Goal: Task Accomplishment & Management: Manage account settings

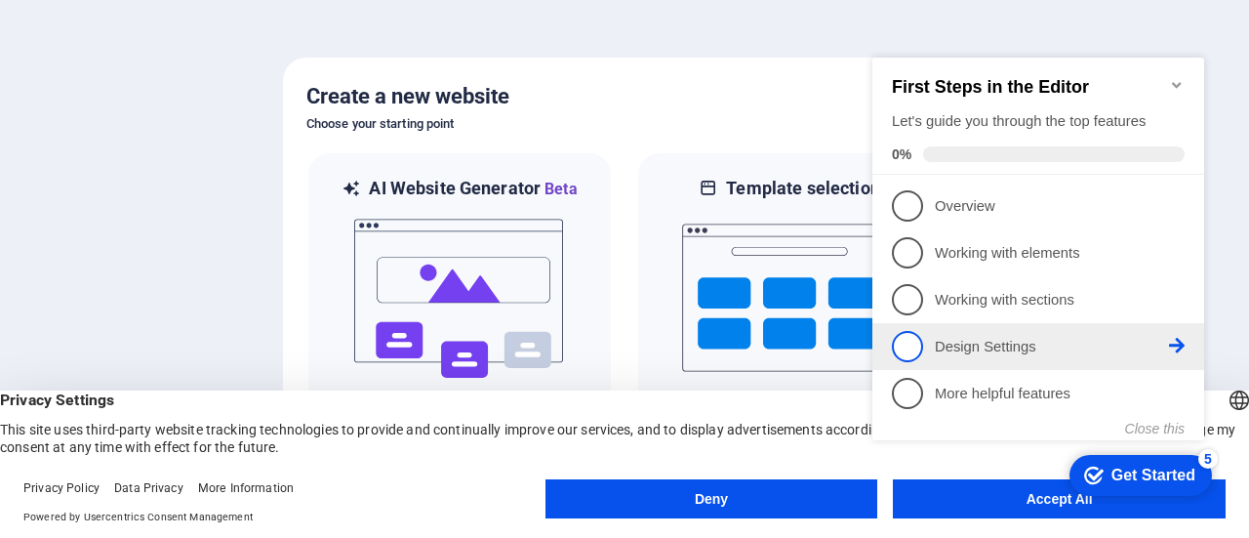
click at [976, 341] on p "Design Settings - incomplete" at bounding box center [1052, 347] width 234 height 20
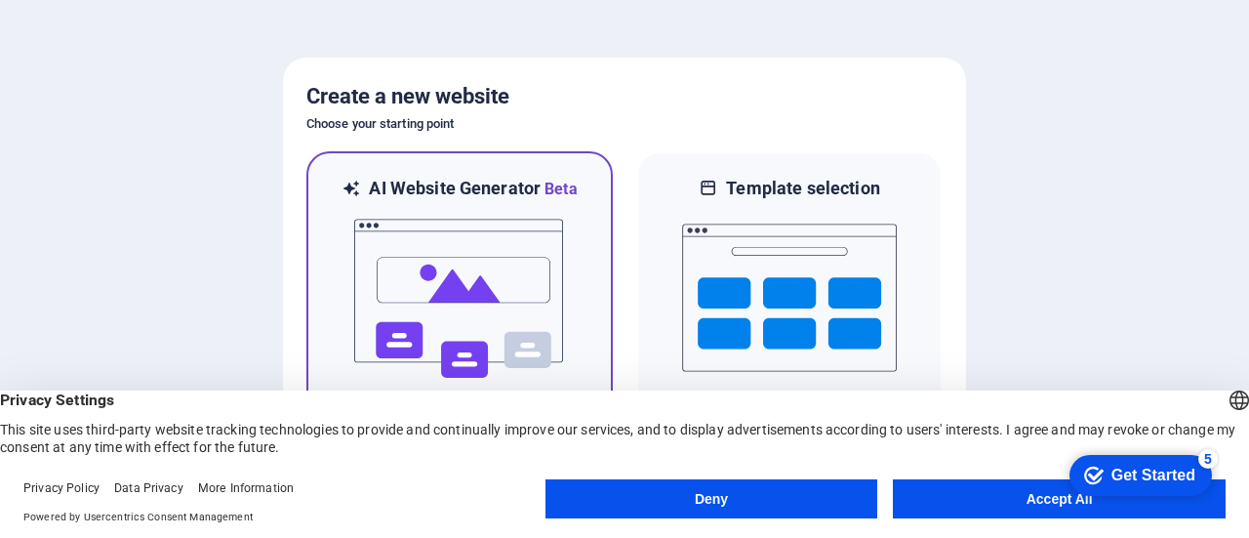
click at [520, 250] on img at bounding box center [459, 298] width 215 height 195
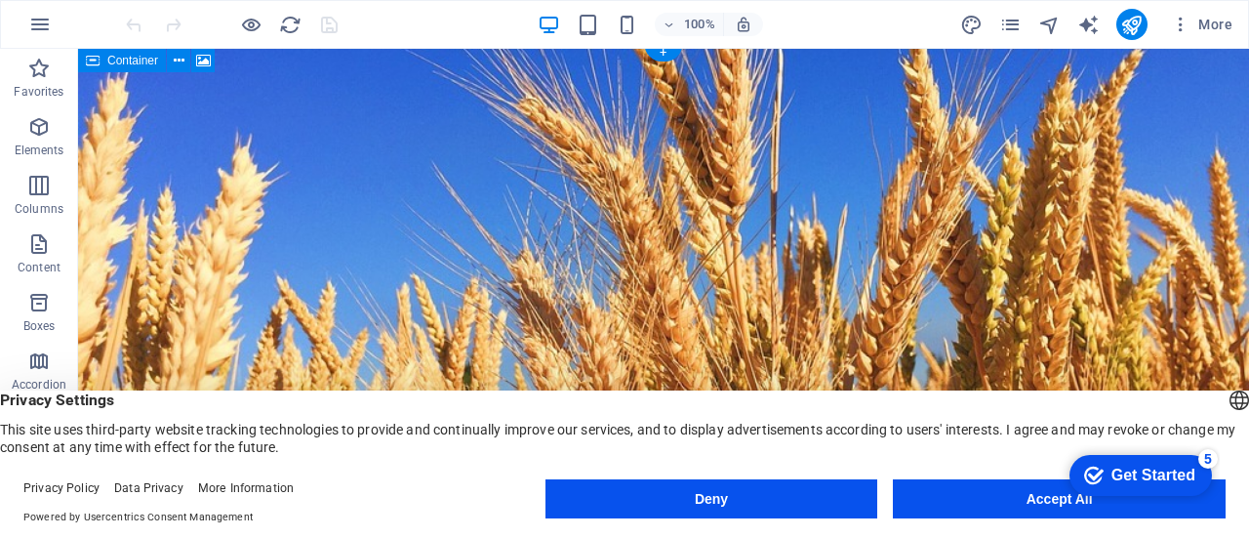
scroll to position [2, 0]
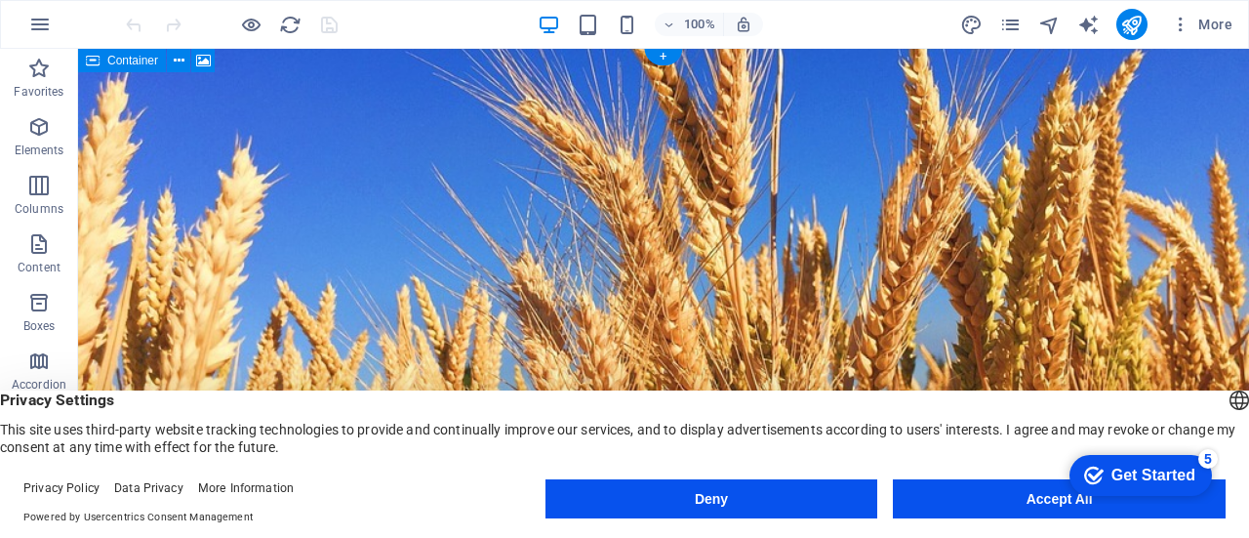
click at [895, 223] on figure at bounding box center [663, 313] width 1171 height 532
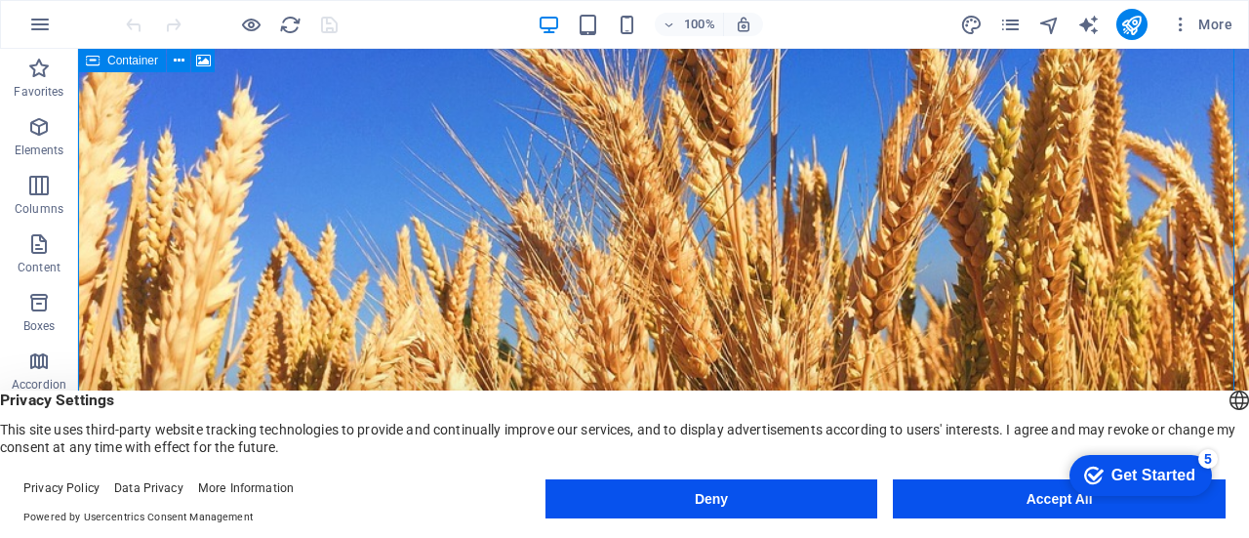
scroll to position [0, 0]
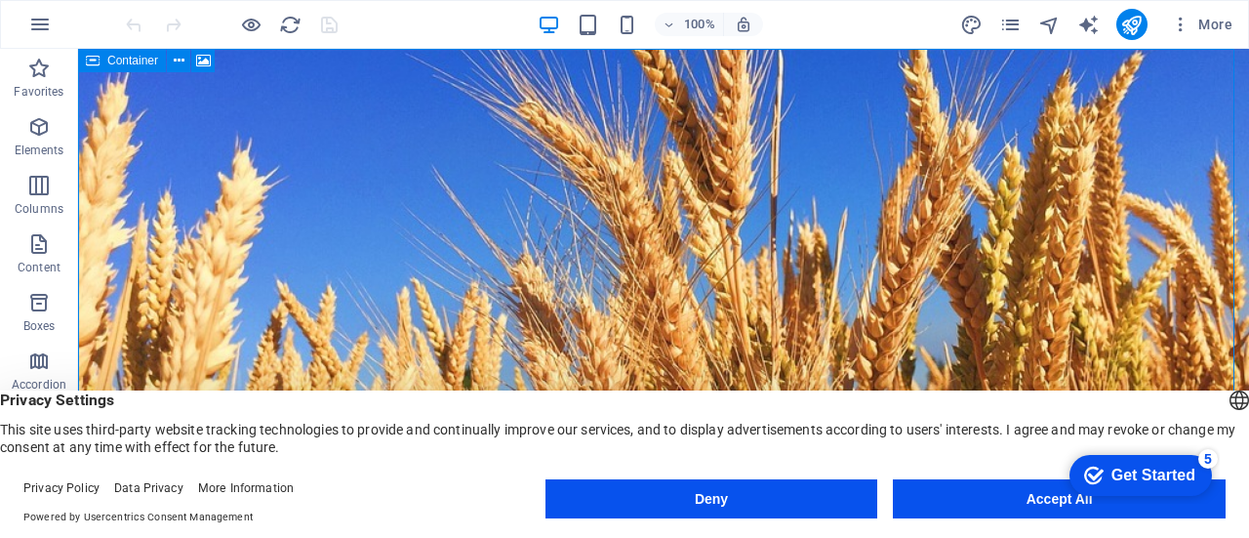
click at [125, 58] on span "Container" at bounding box center [132, 61] width 51 height 12
click at [208, 58] on icon at bounding box center [203, 61] width 15 height 20
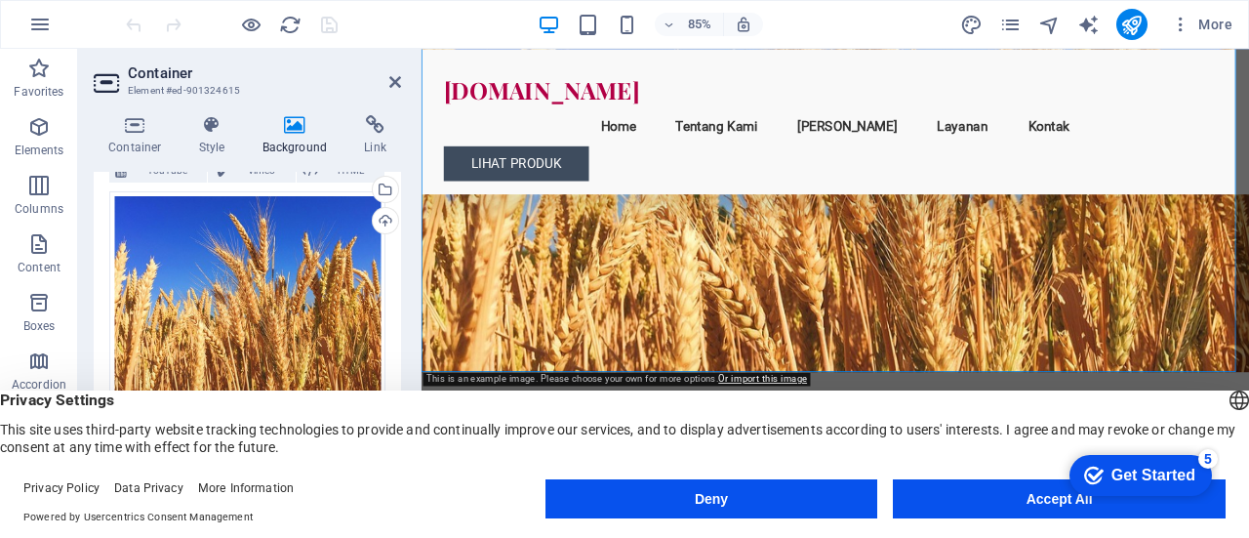
scroll to position [154, 0]
click at [276, 225] on div "Drag files here, click to choose files or select files from Files or our free s…" at bounding box center [247, 295] width 276 height 210
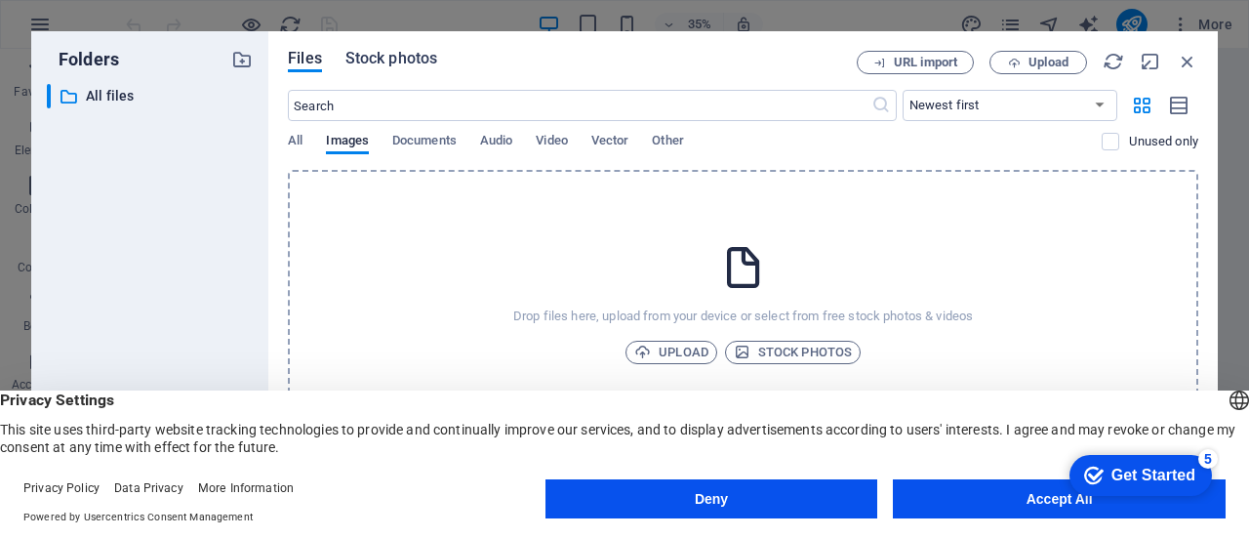
click at [412, 53] on span "Stock photos" at bounding box center [392, 58] width 92 height 23
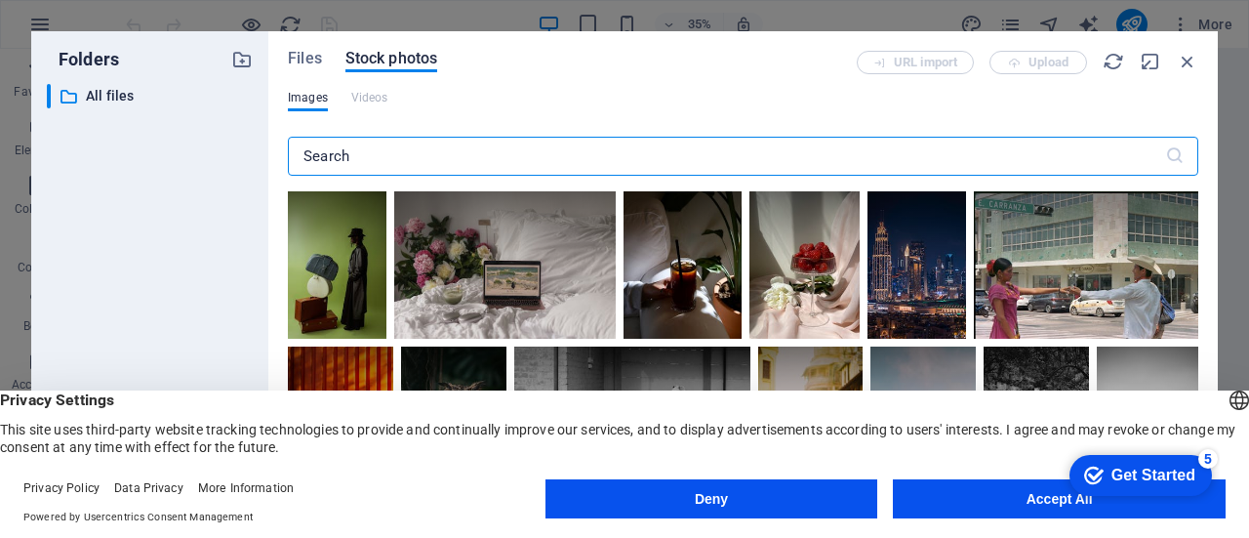
click at [525, 157] on input "text" at bounding box center [726, 156] width 877 height 39
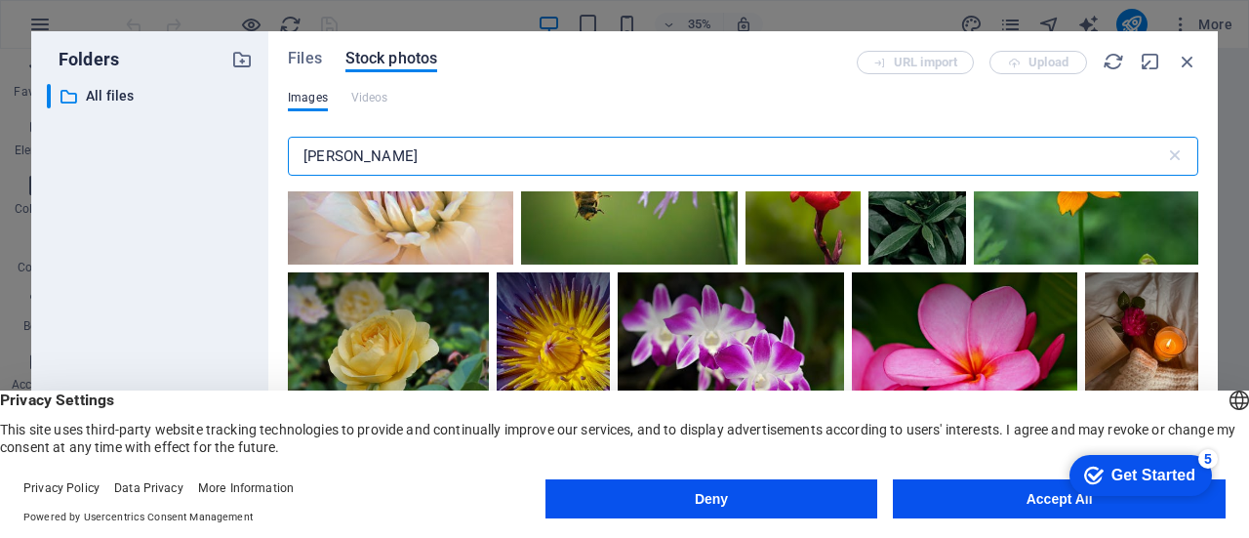
scroll to position [1468, 0]
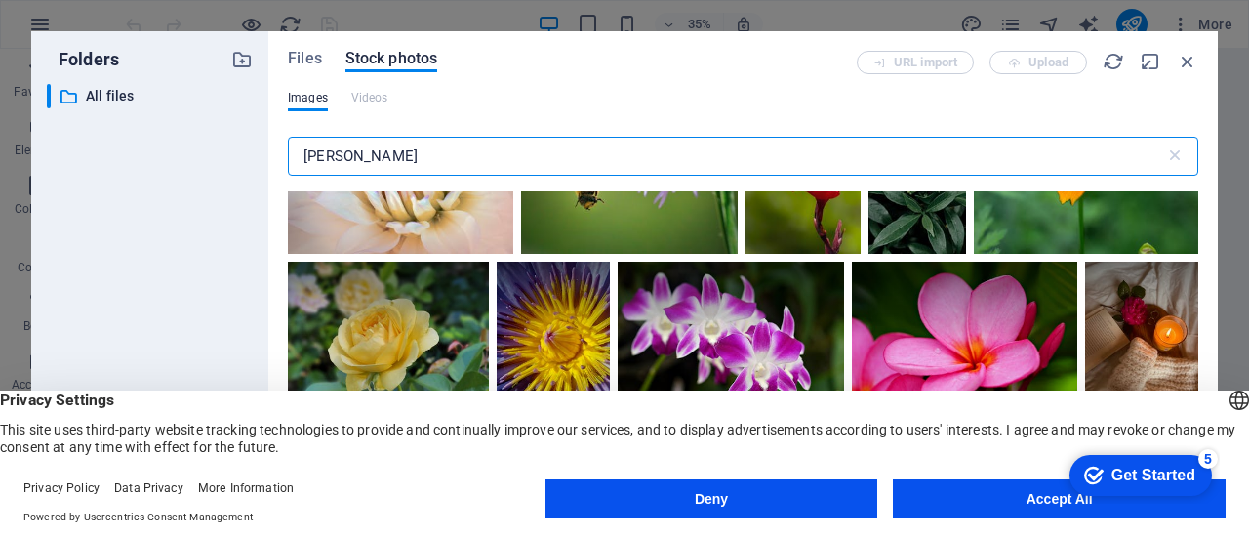
click at [451, 166] on input "rosella flower" at bounding box center [726, 156] width 877 height 39
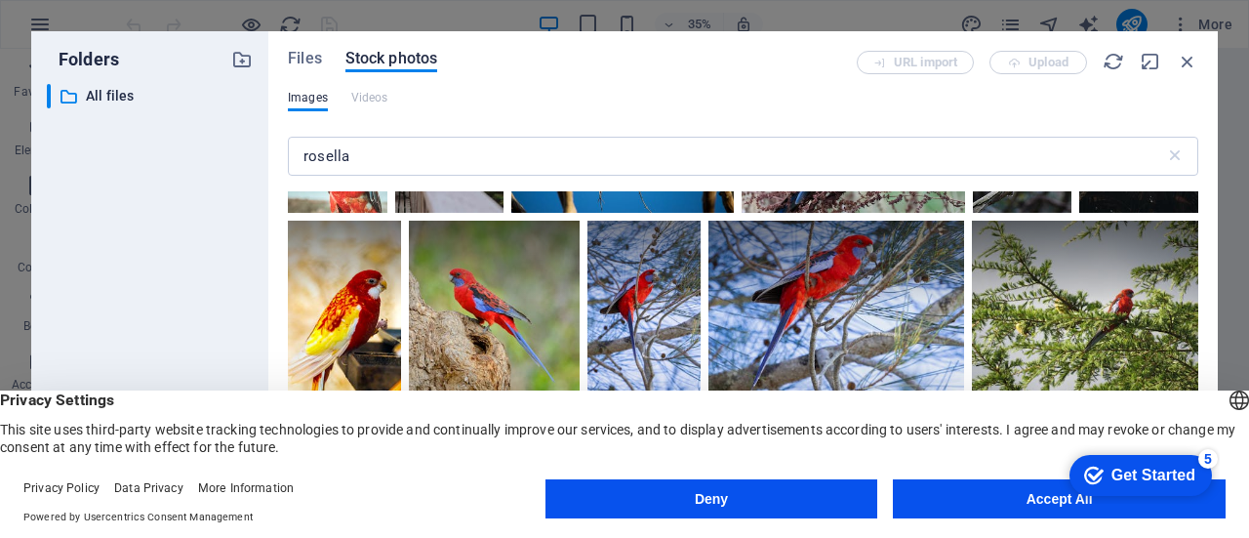
scroll to position [0, 0]
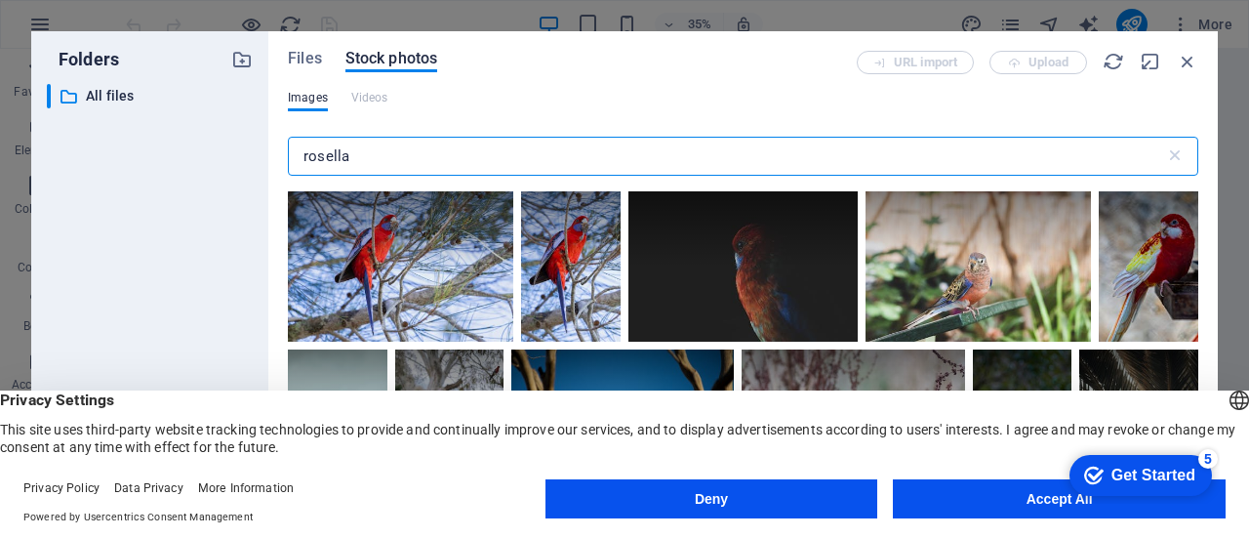
click at [308, 161] on input "rosella" at bounding box center [726, 156] width 877 height 39
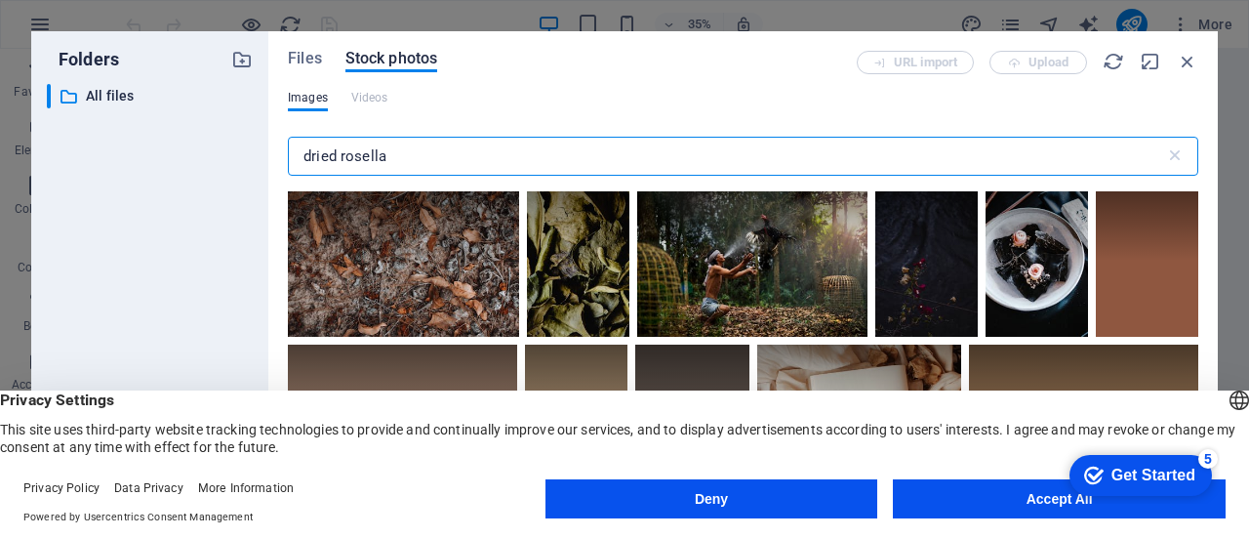
scroll to position [5424, 0]
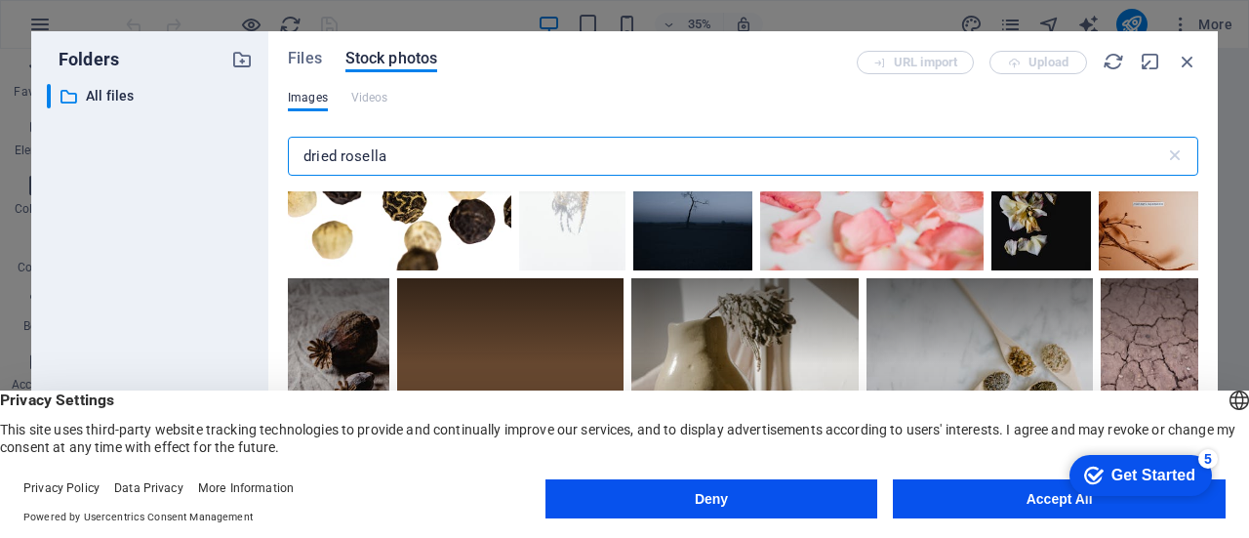
click at [392, 159] on input "dried rosella" at bounding box center [726, 156] width 877 height 39
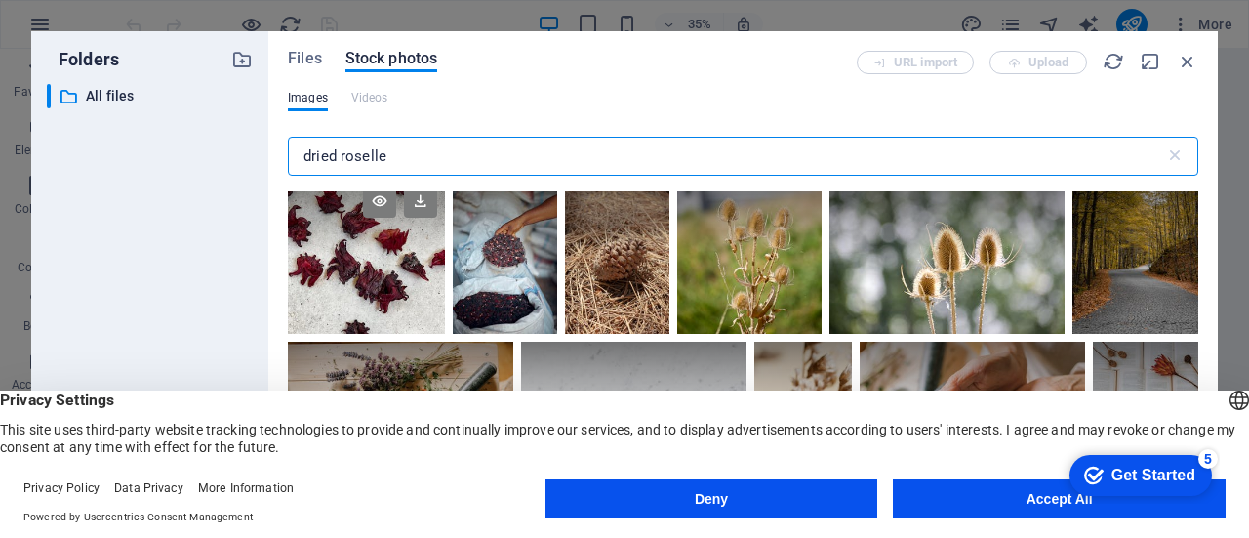
scroll to position [0, 0]
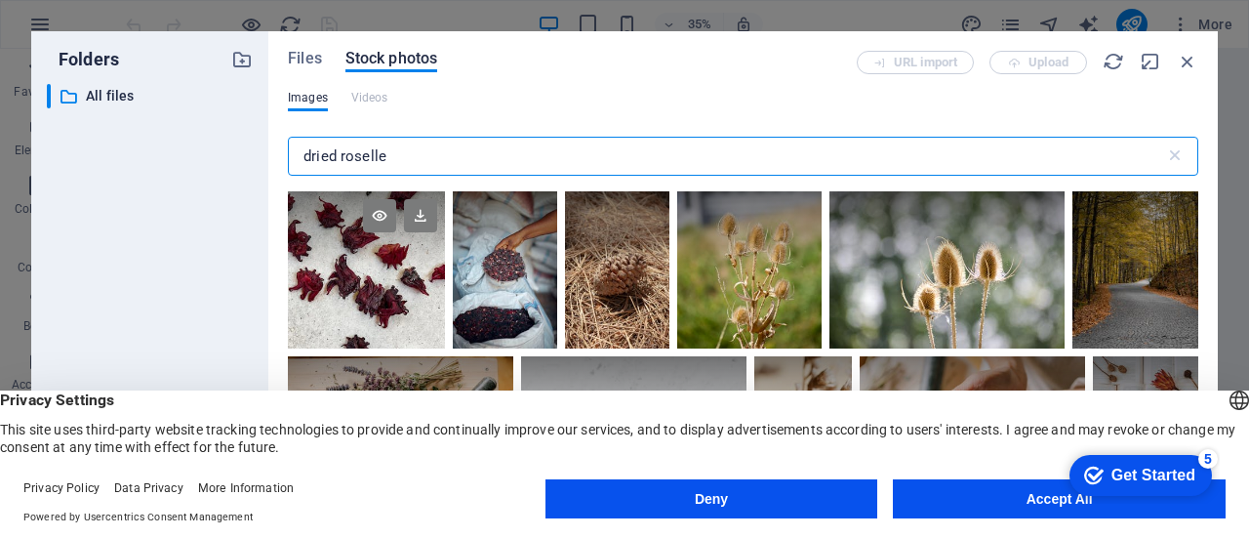
type input "dried roselle"
click at [357, 265] on div at bounding box center [366, 230] width 157 height 78
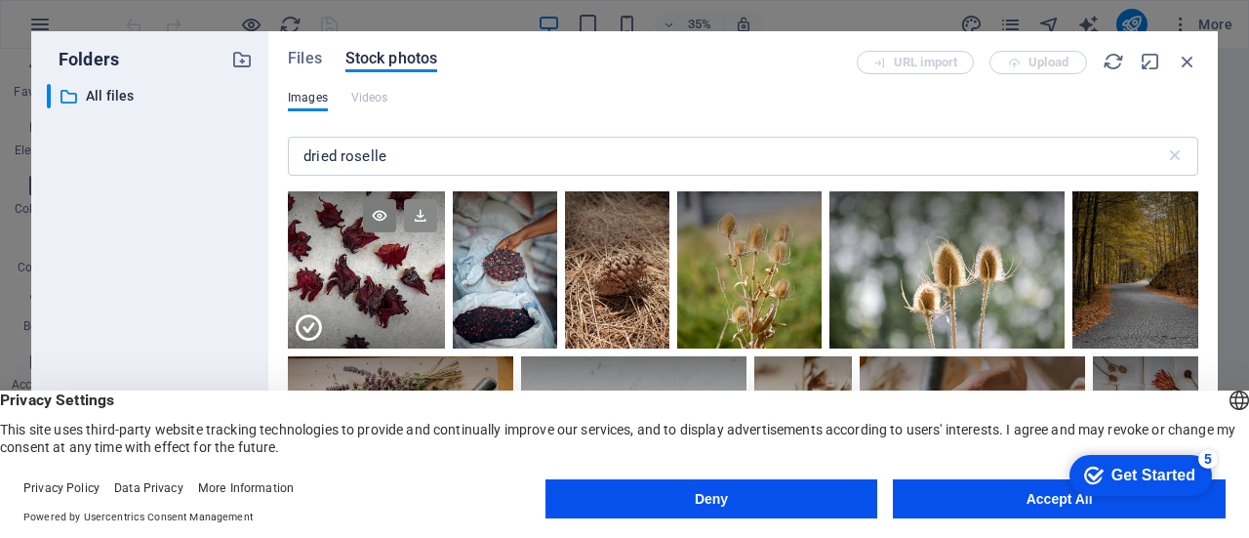
click at [423, 218] on icon at bounding box center [420, 215] width 33 height 33
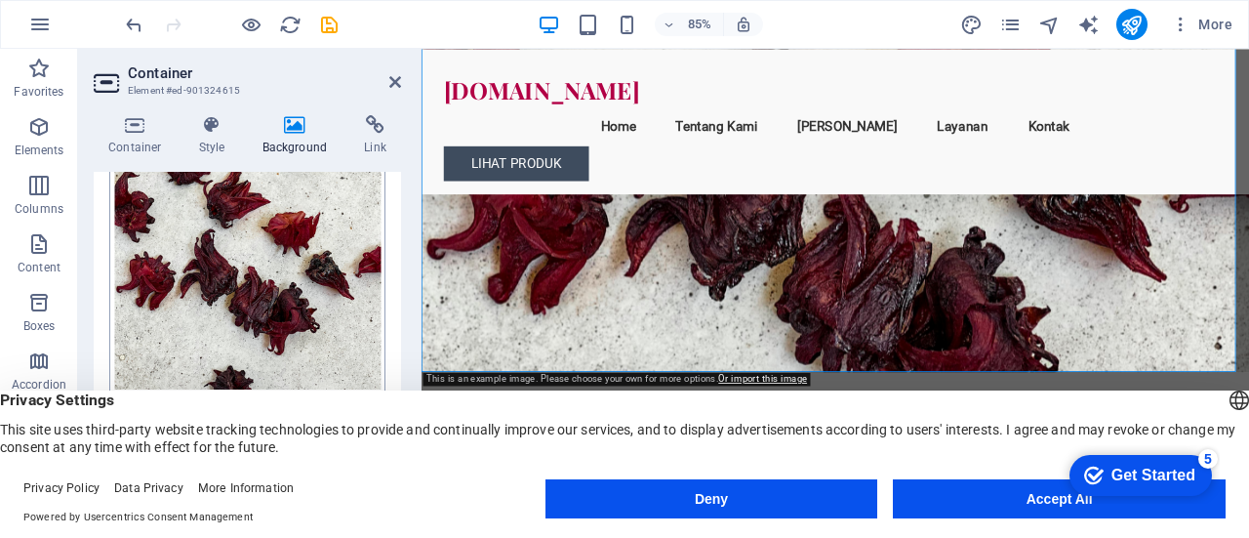
scroll to position [515, 0]
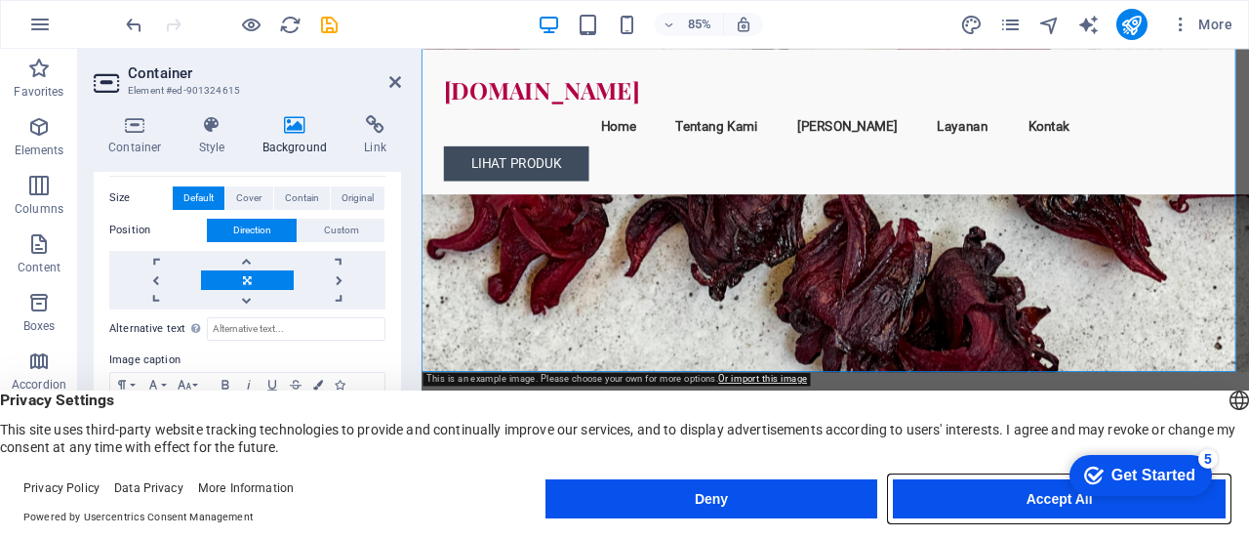
click at [931, 508] on button "Accept All" at bounding box center [1059, 498] width 333 height 39
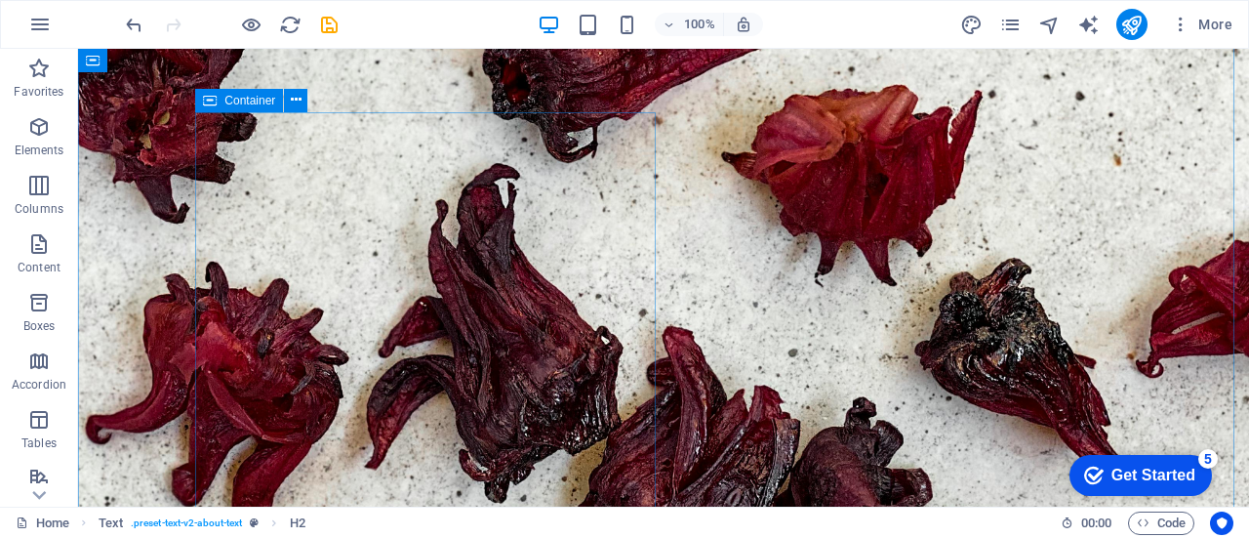
scroll to position [30, 0]
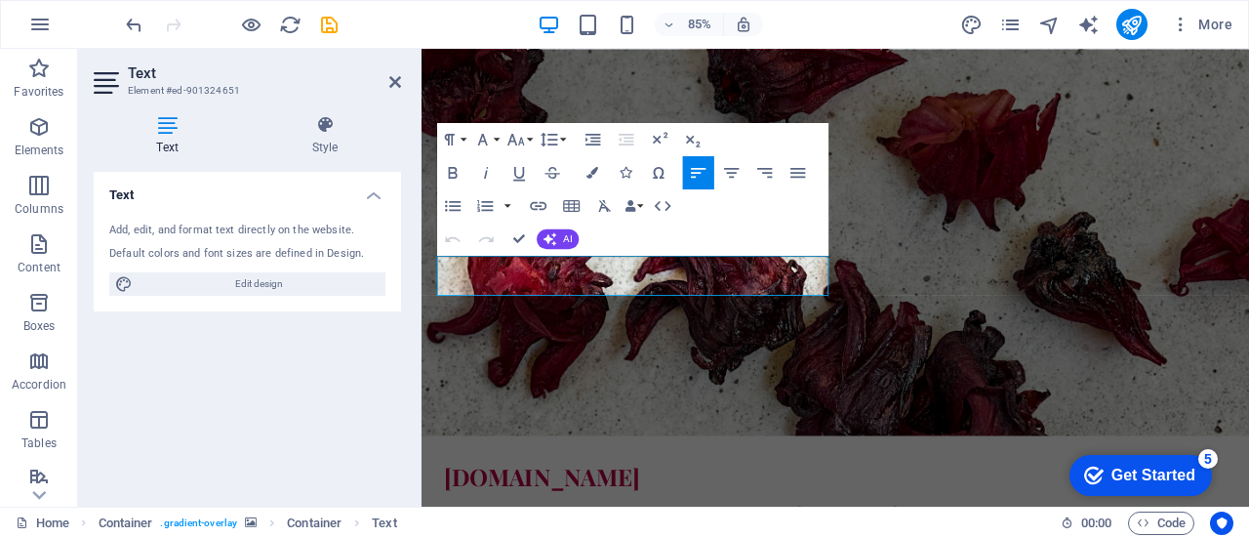
click at [265, 231] on div "Add, edit, and format text directly on the website." at bounding box center [247, 231] width 276 height 17
click at [395, 84] on icon at bounding box center [395, 82] width 12 height 16
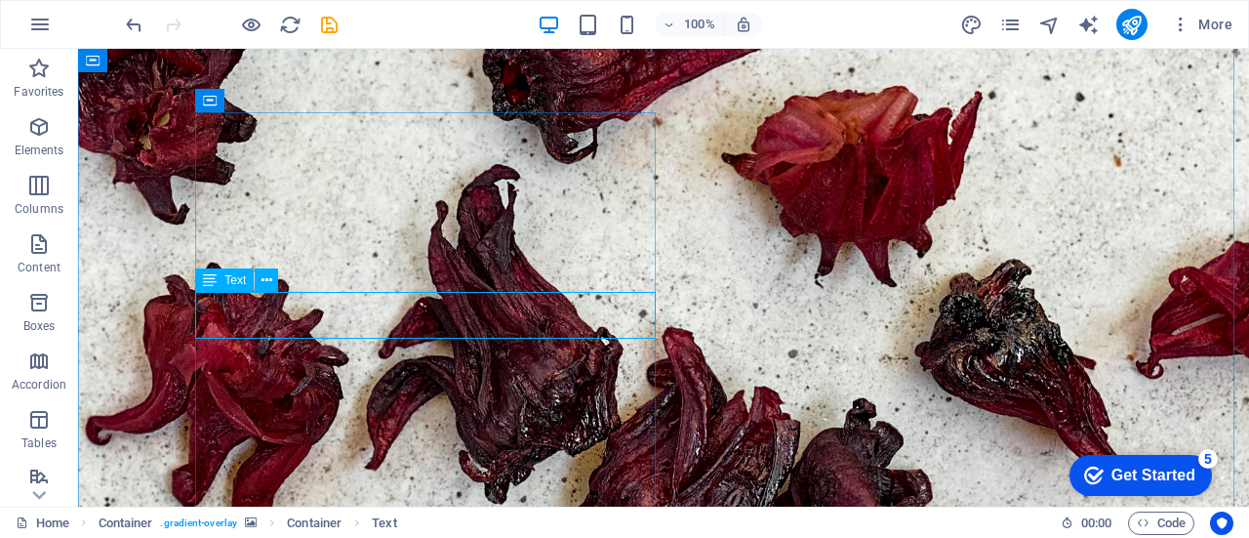
click at [222, 286] on div "Text" at bounding box center [224, 279] width 59 height 23
click at [223, 276] on div "Text" at bounding box center [224, 279] width 59 height 23
click at [265, 278] on icon at bounding box center [267, 280] width 11 height 20
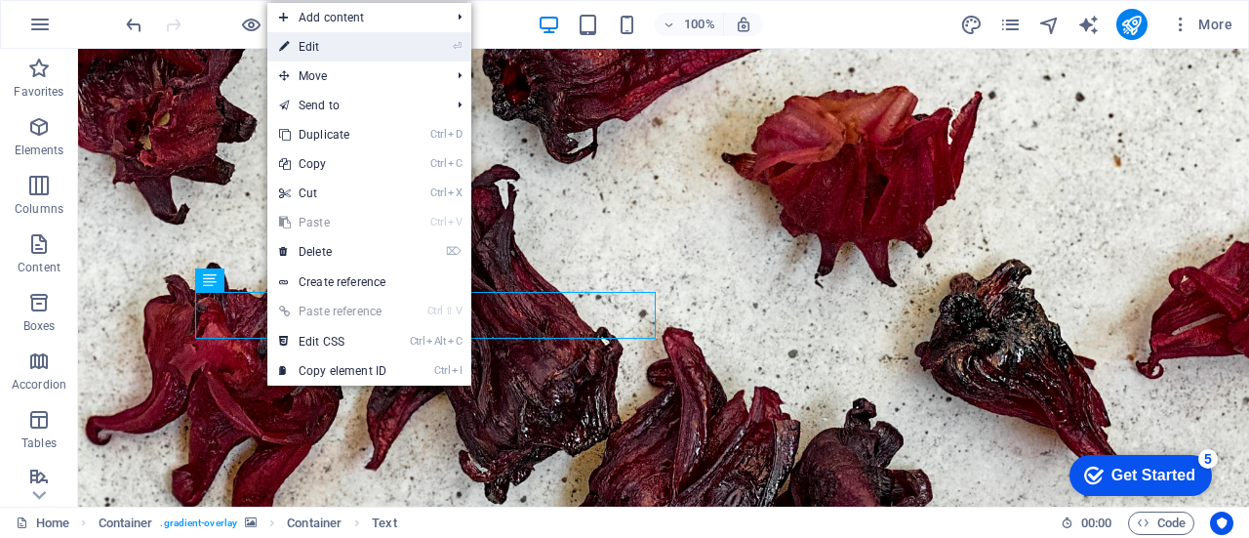
click at [364, 44] on link "⏎ Edit" at bounding box center [332, 46] width 131 height 29
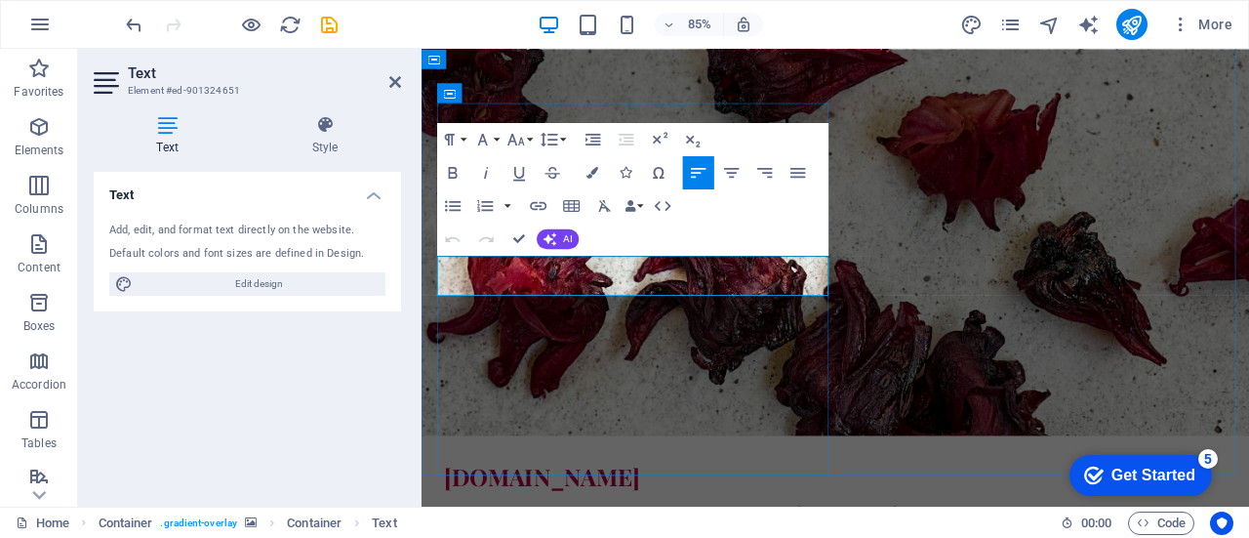
drag, startPoint x: 886, startPoint y: 333, endPoint x: 442, endPoint y: 296, distance: 445.6
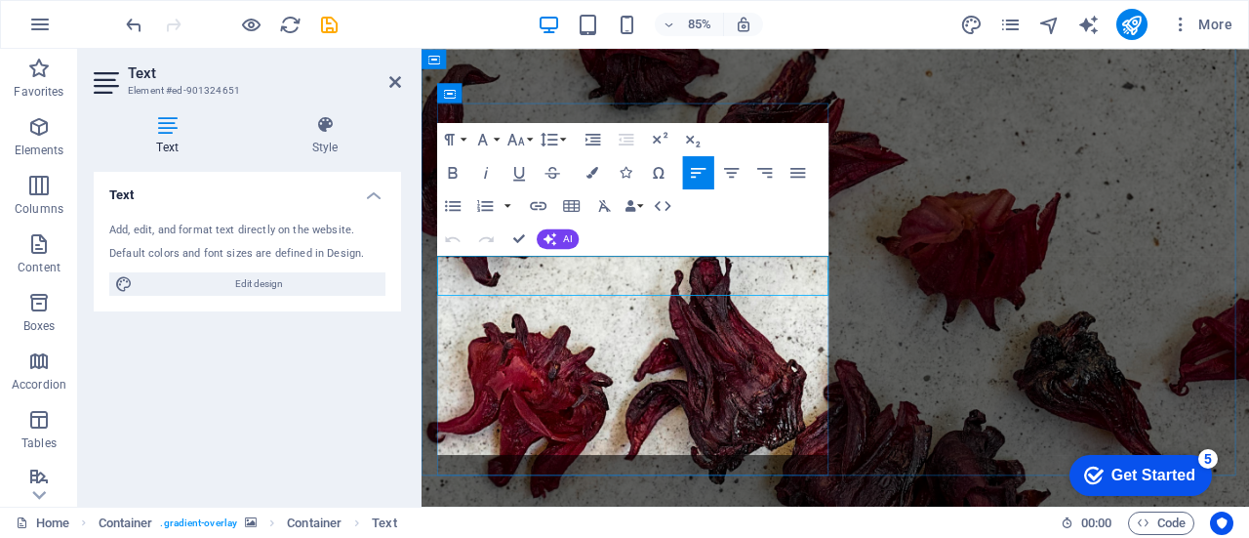
scroll to position [8575, 2]
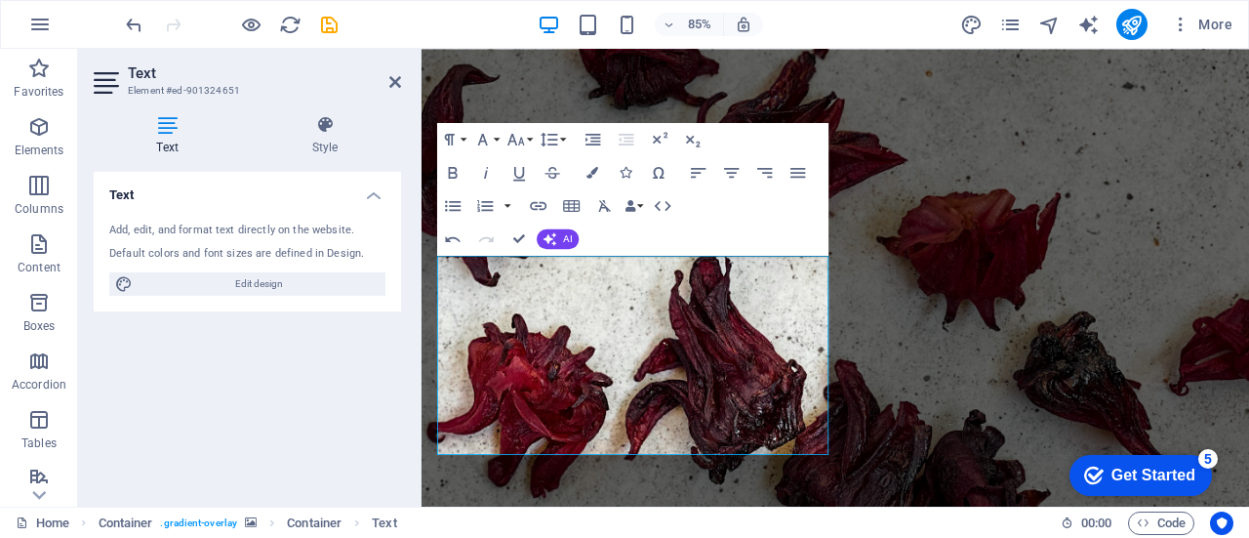
click at [1051, 416] on figure at bounding box center [909, 378] width 974 height 719
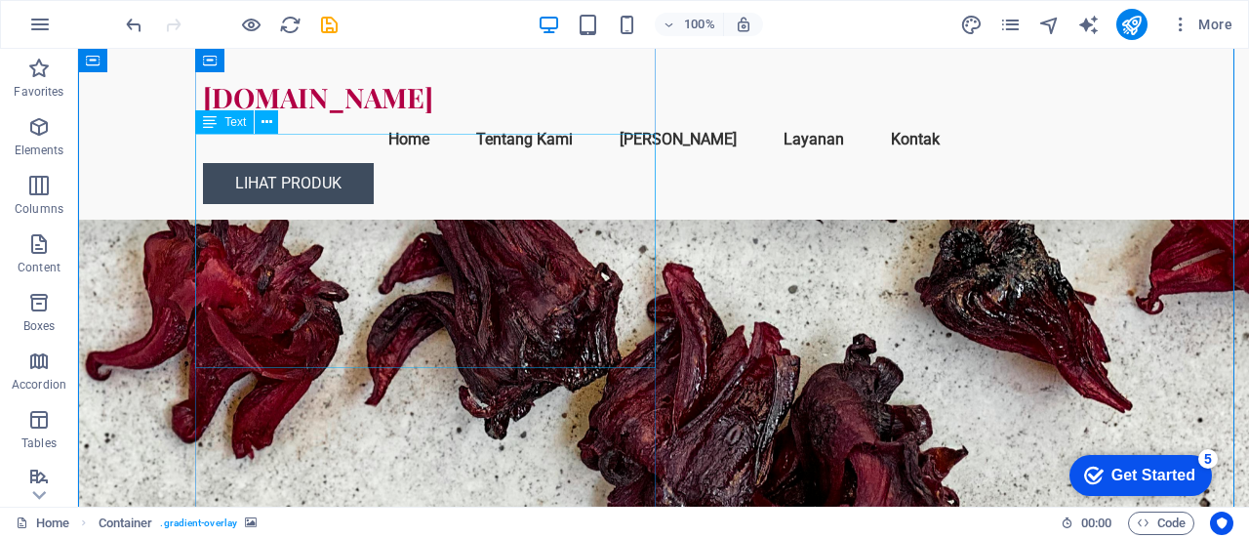
scroll to position [189, 0]
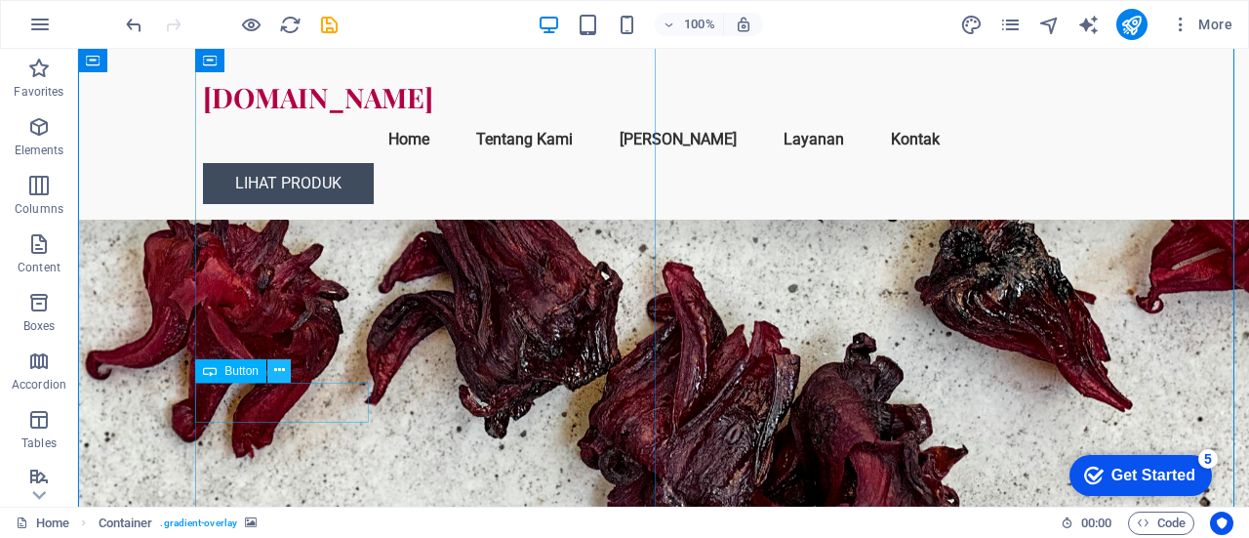
click at [279, 374] on icon at bounding box center [279, 370] width 11 height 20
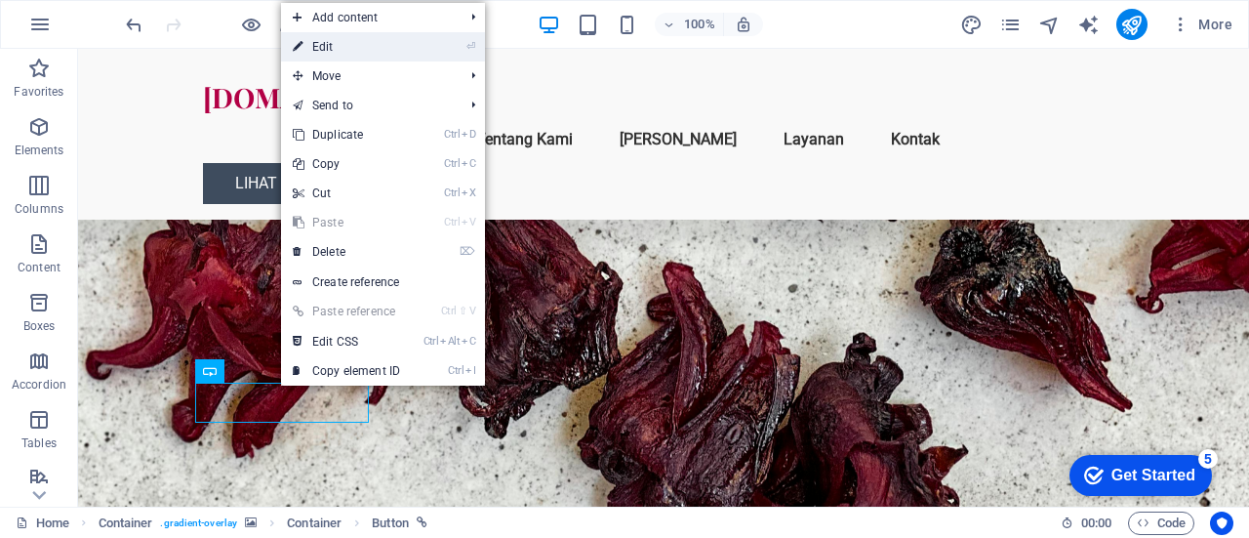
click at [371, 50] on link "⏎ Edit" at bounding box center [346, 46] width 131 height 29
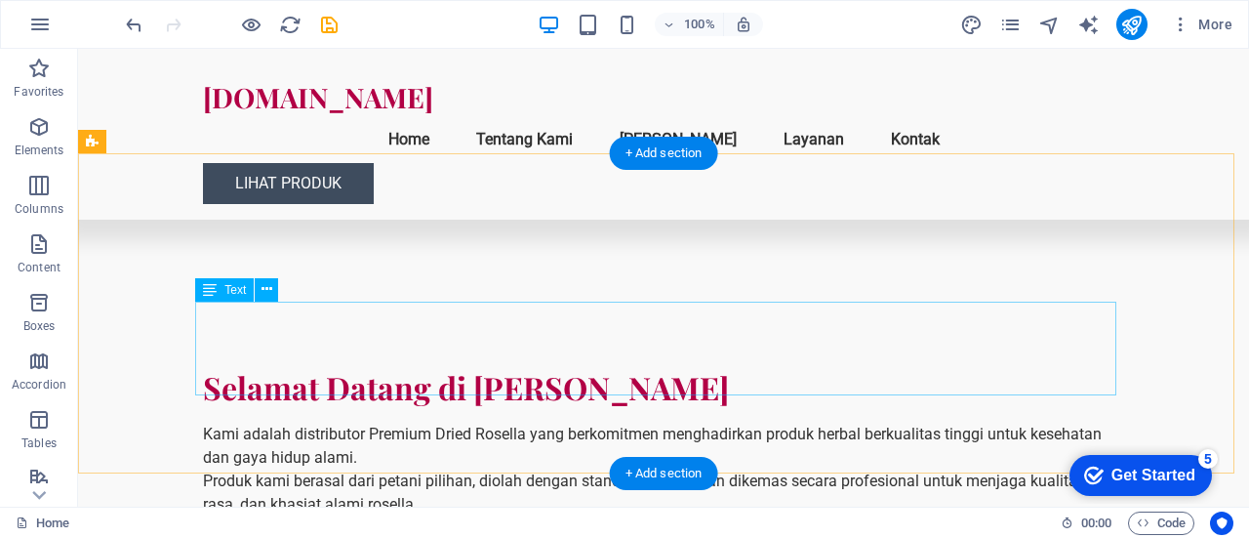
scroll to position [621, 0]
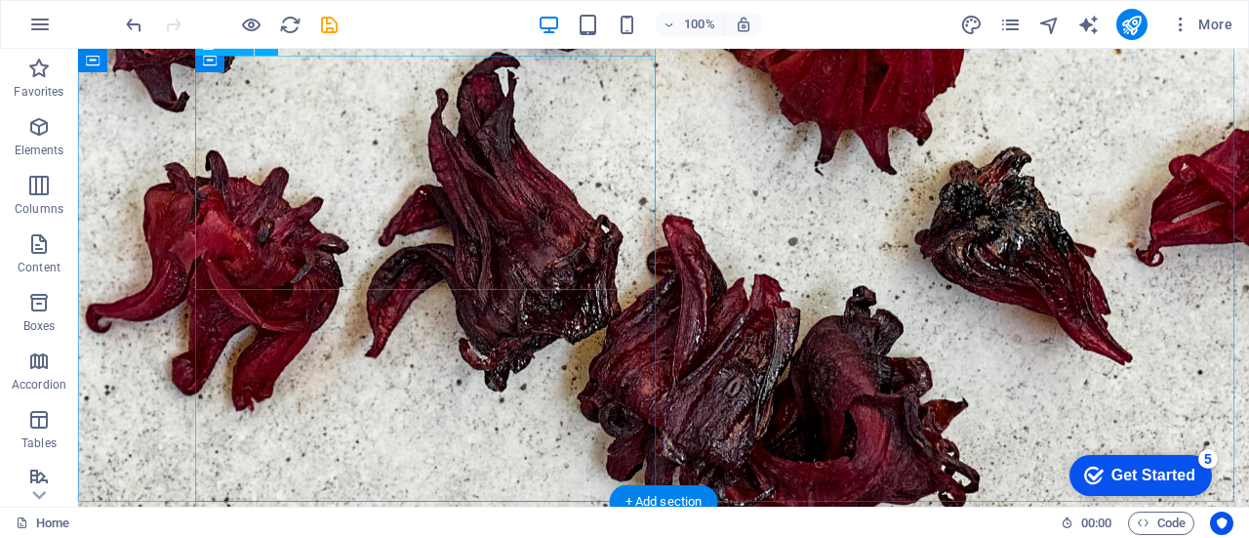
scroll to position [267, 0]
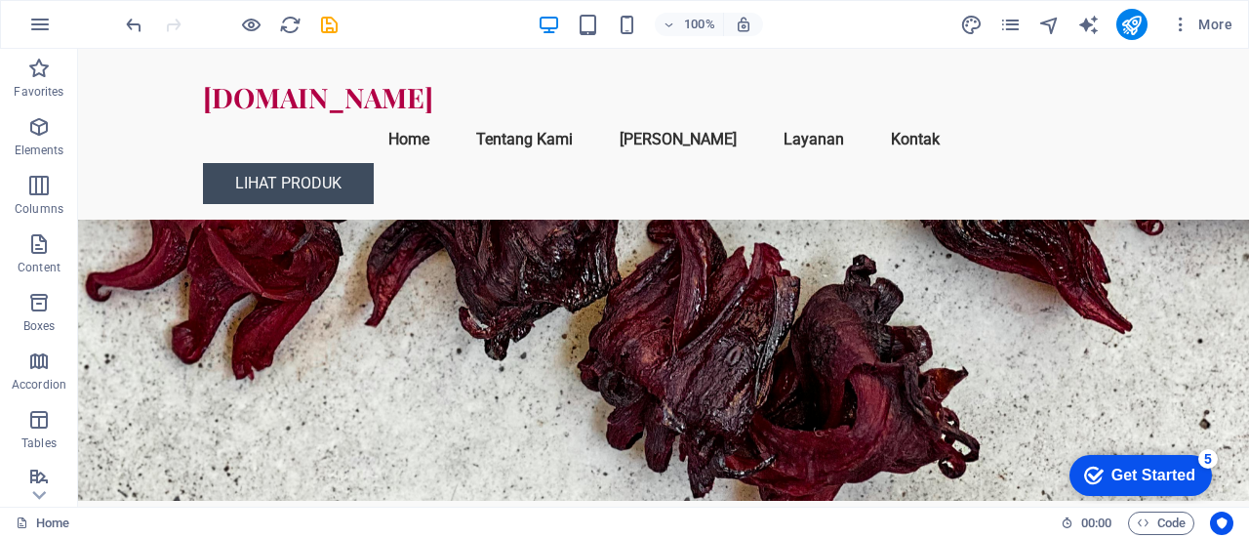
click at [1130, 467] on div "Get Started" at bounding box center [1154, 476] width 84 height 18
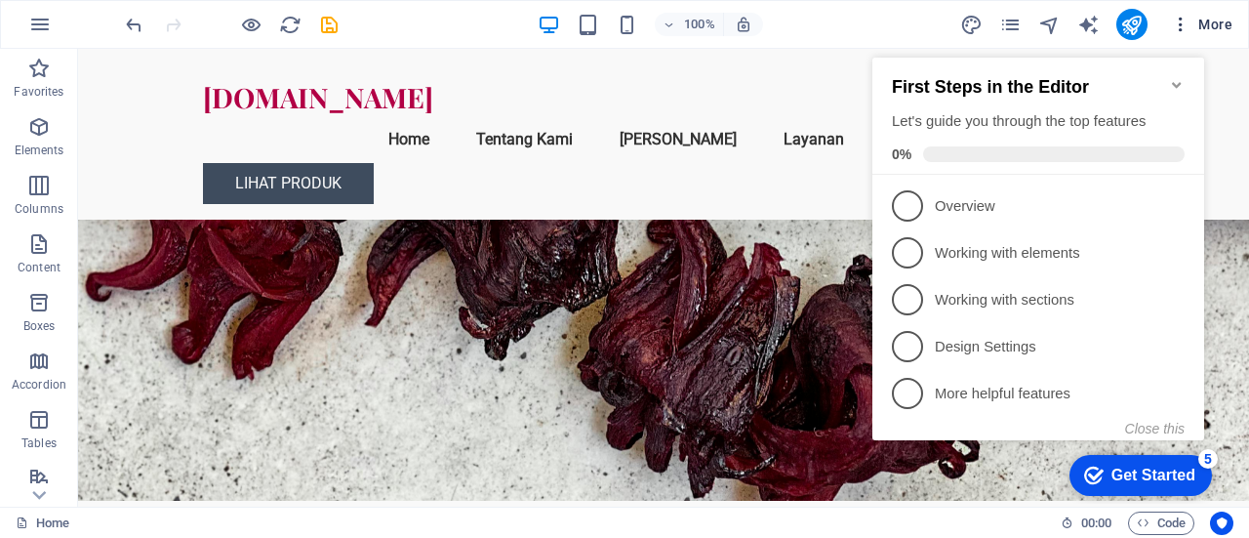
click at [1179, 26] on icon "button" at bounding box center [1181, 25] width 20 height 20
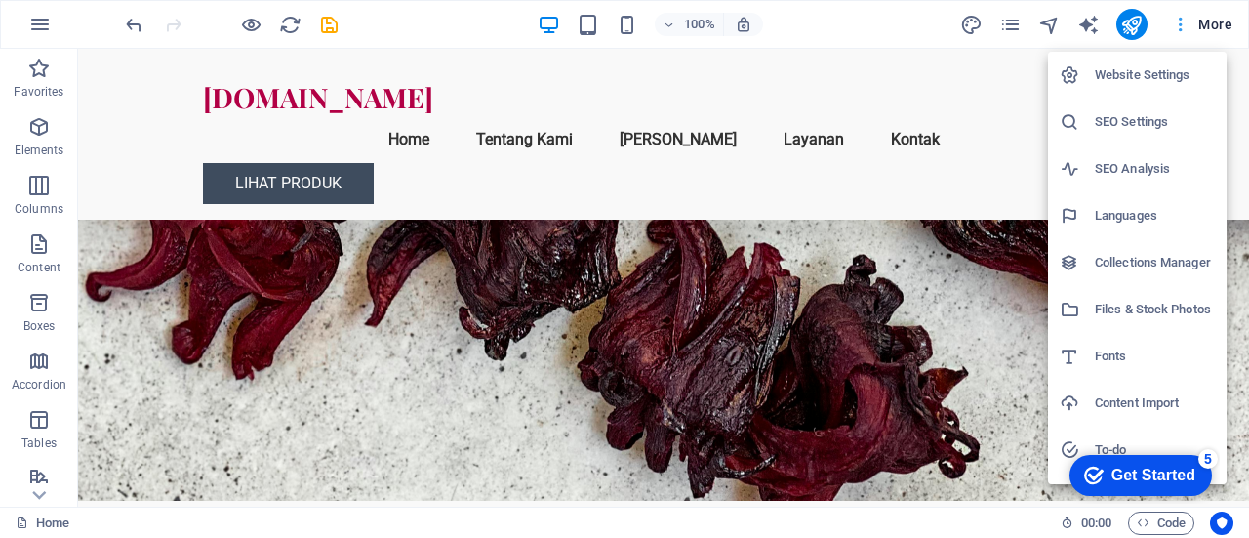
click at [1179, 26] on div at bounding box center [624, 269] width 1249 height 538
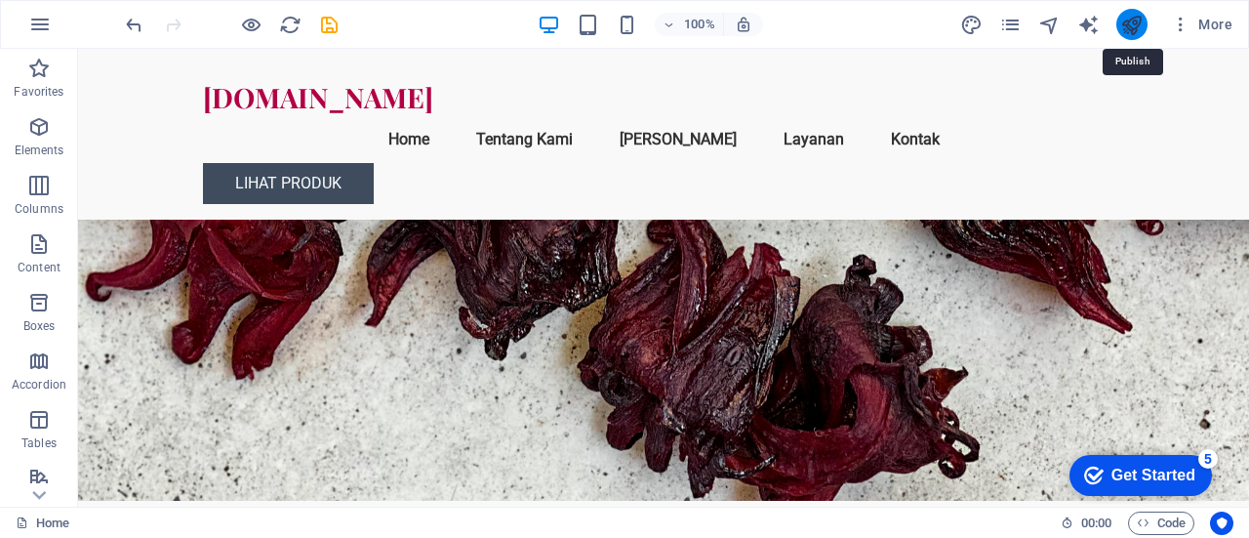
click at [1130, 24] on icon "publish" at bounding box center [1131, 25] width 22 height 22
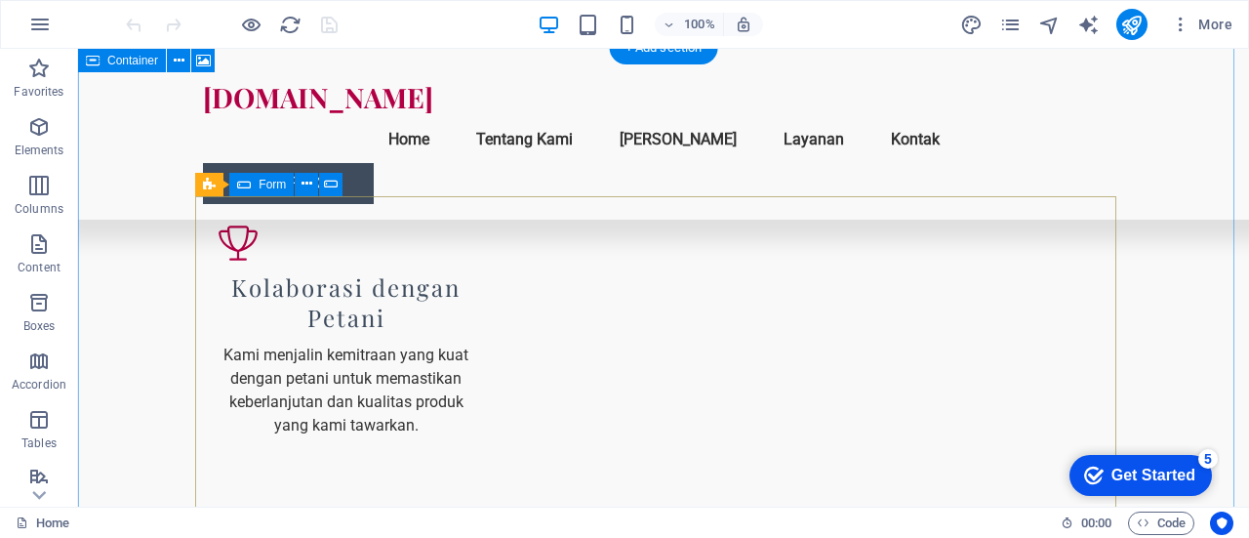
scroll to position [2457, 0]
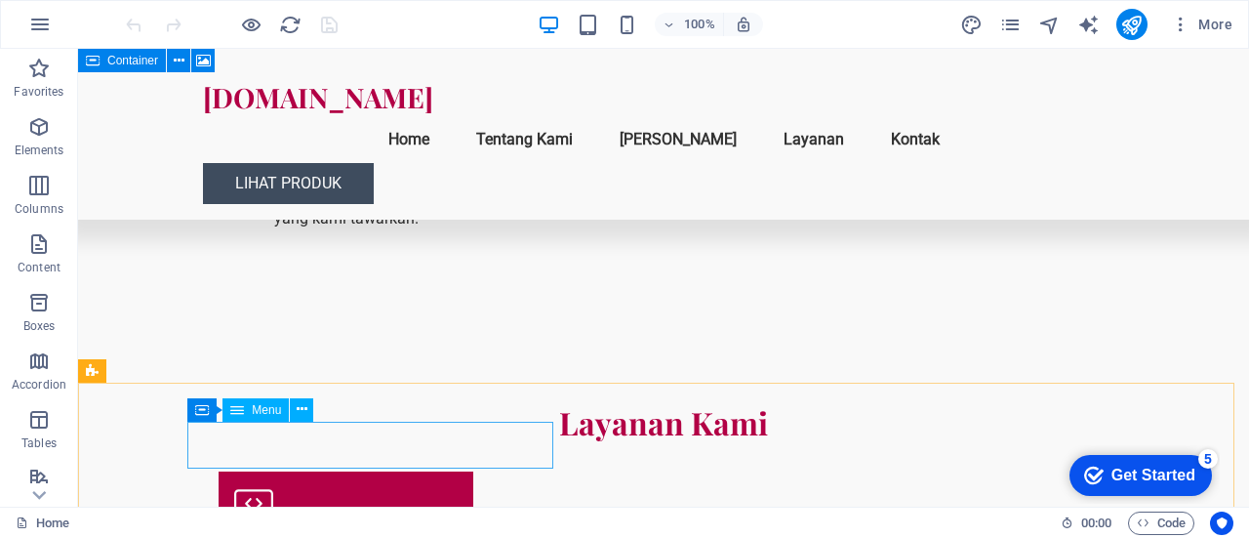
click at [258, 415] on span "Menu" at bounding box center [266, 410] width 29 height 12
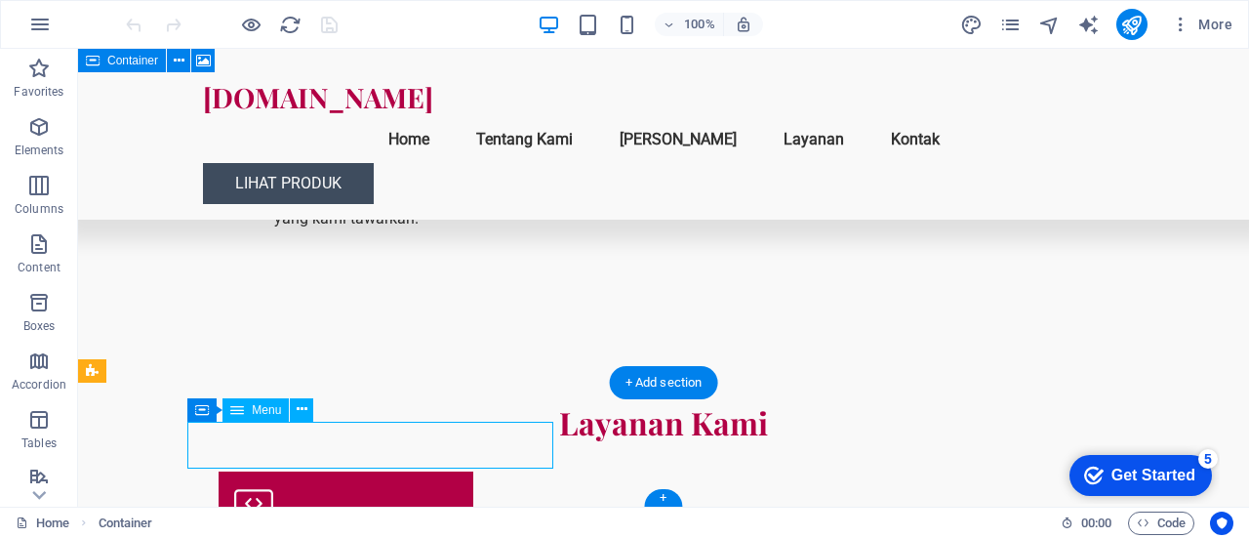
select select
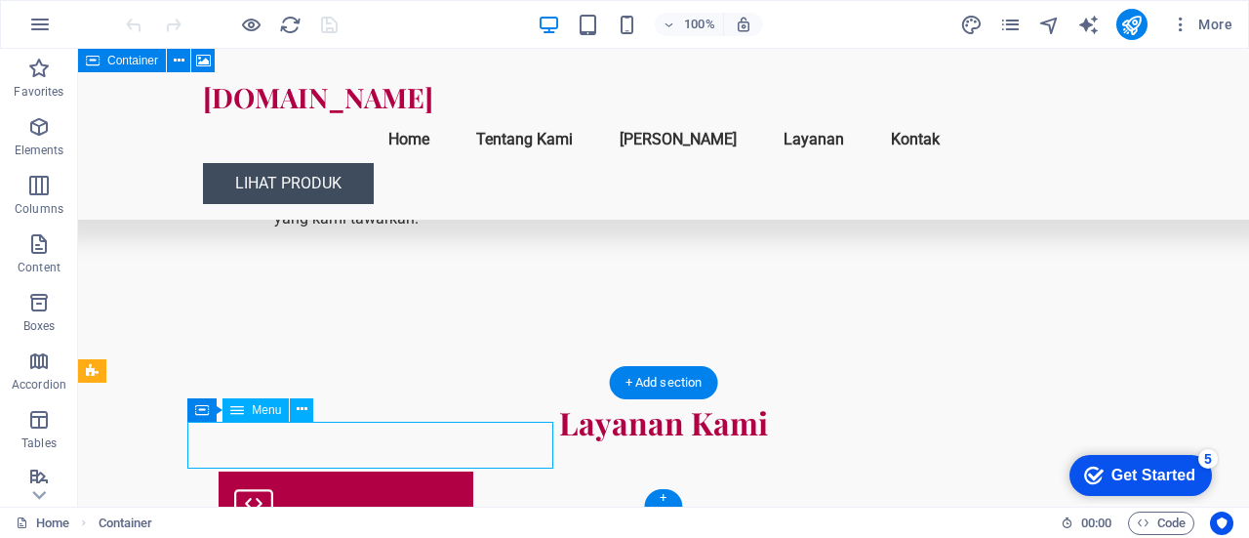
select select
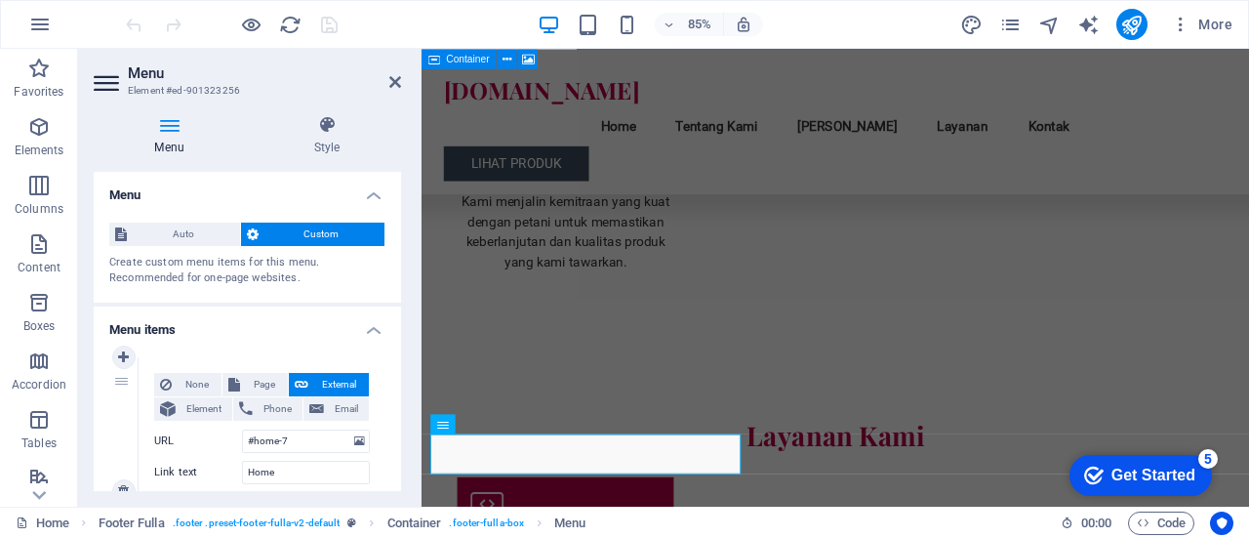
scroll to position [85, 0]
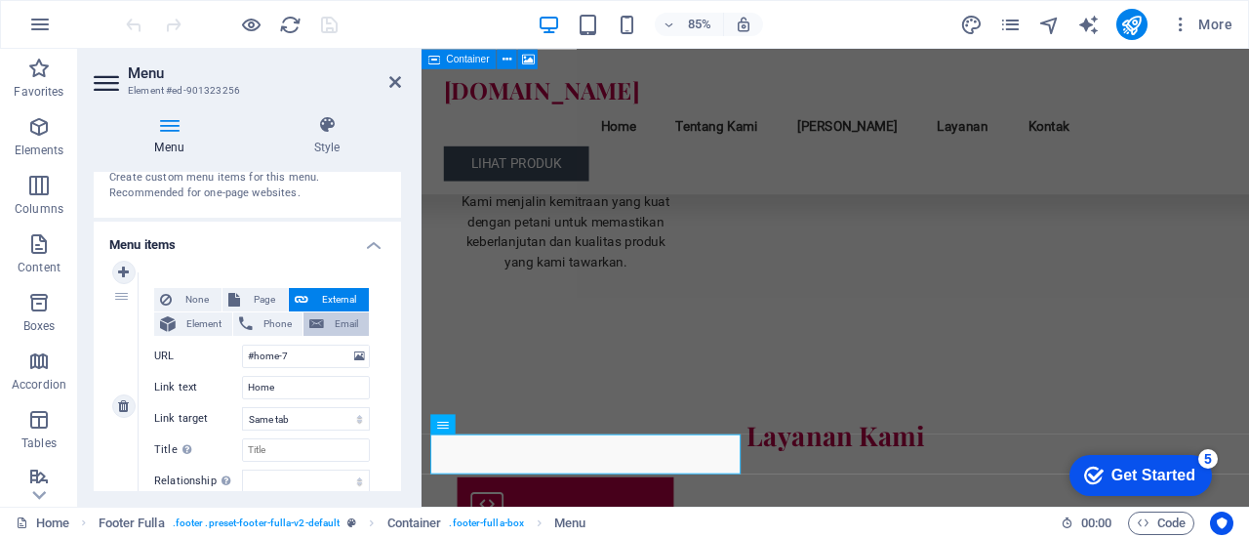
click at [340, 325] on span "Email" at bounding box center [346, 323] width 33 height 23
select select
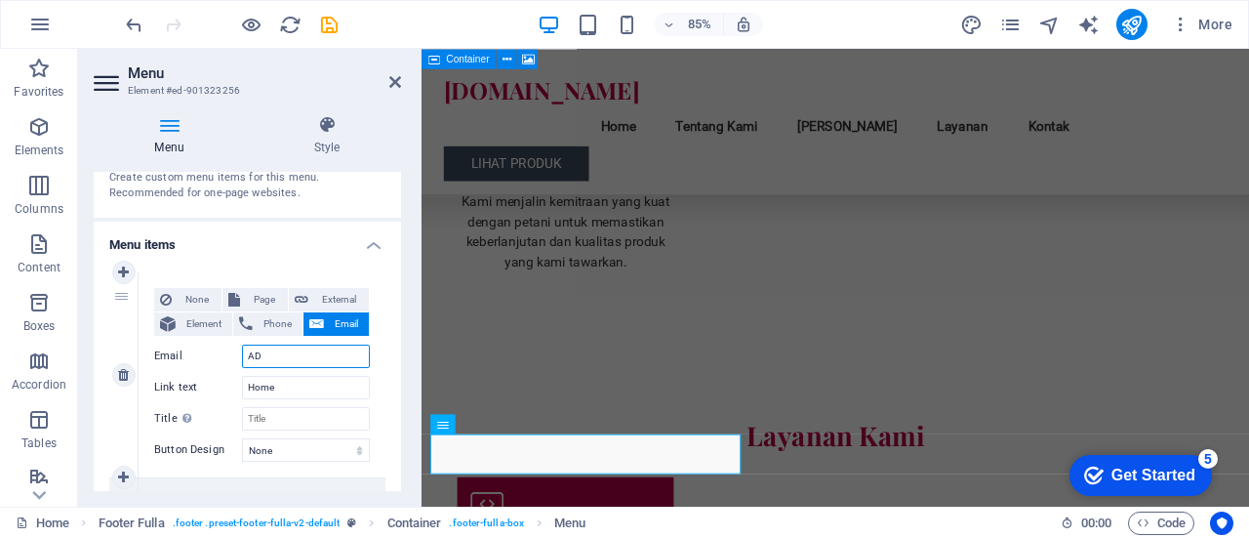
type input "A"
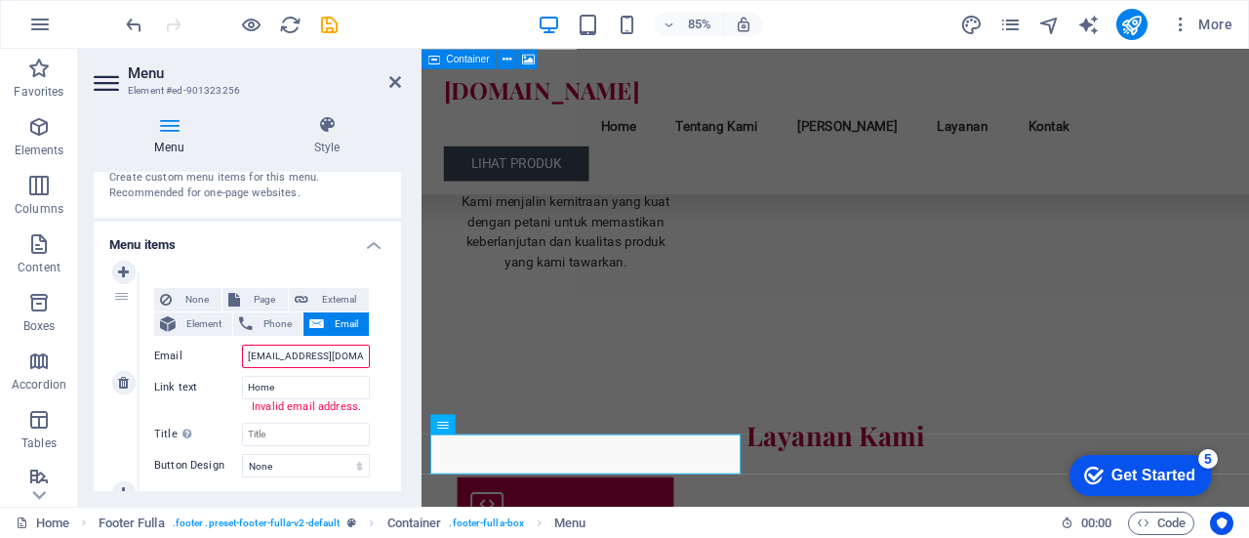
type input "admin@rosellavida.com"
select select
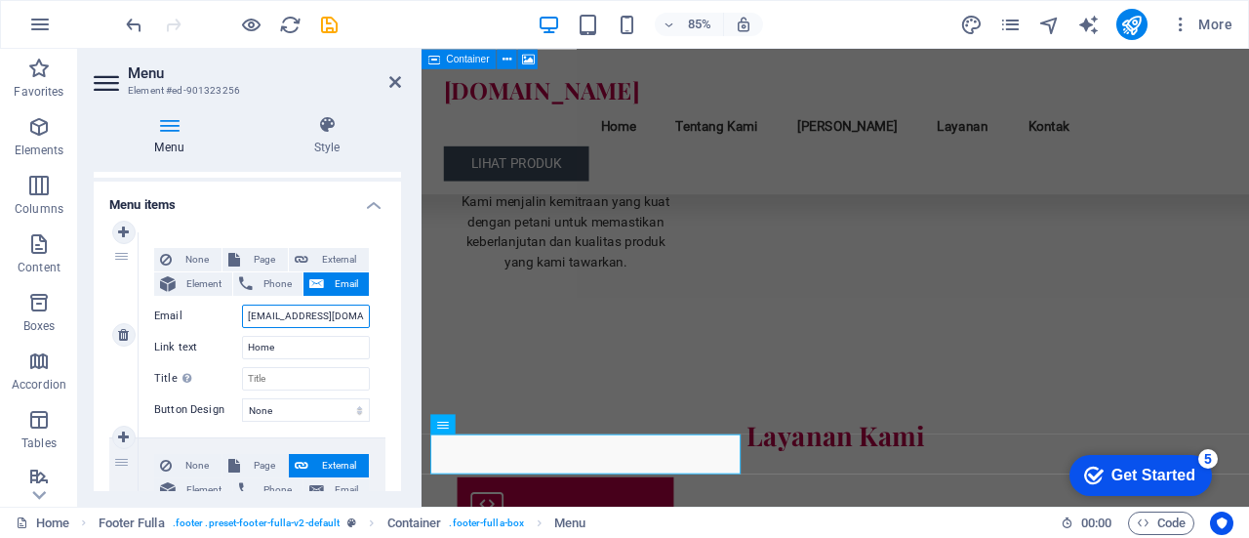
scroll to position [129, 0]
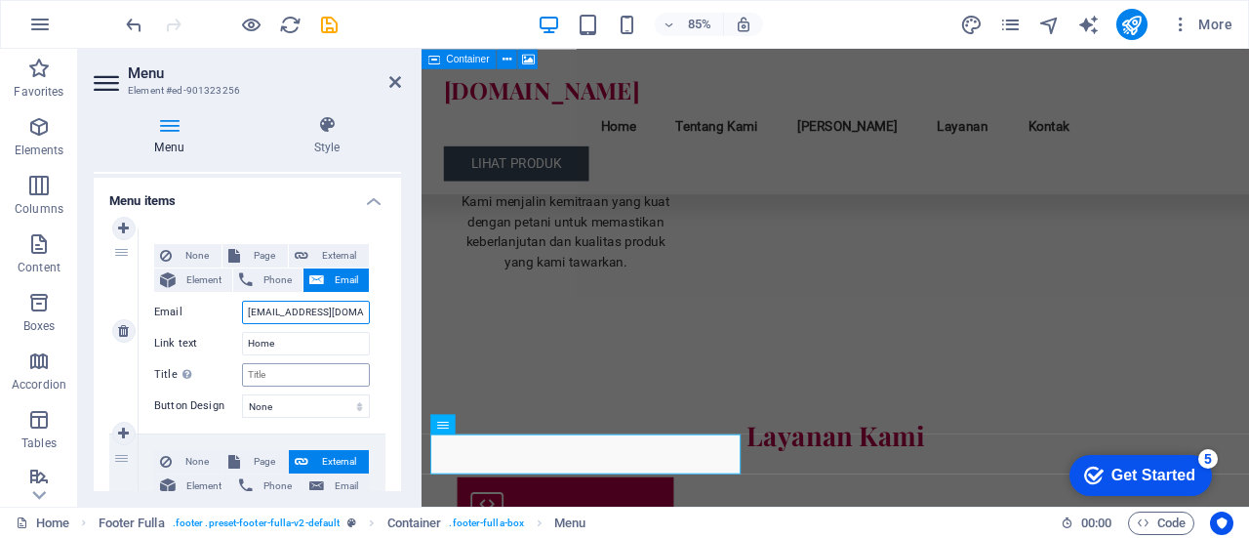
type input "admin@rosellavida.com"
click at [308, 382] on input "Title Additional link description, should not be the same as the link text. The…" at bounding box center [306, 374] width 128 height 23
type input "ADMIN"
select select
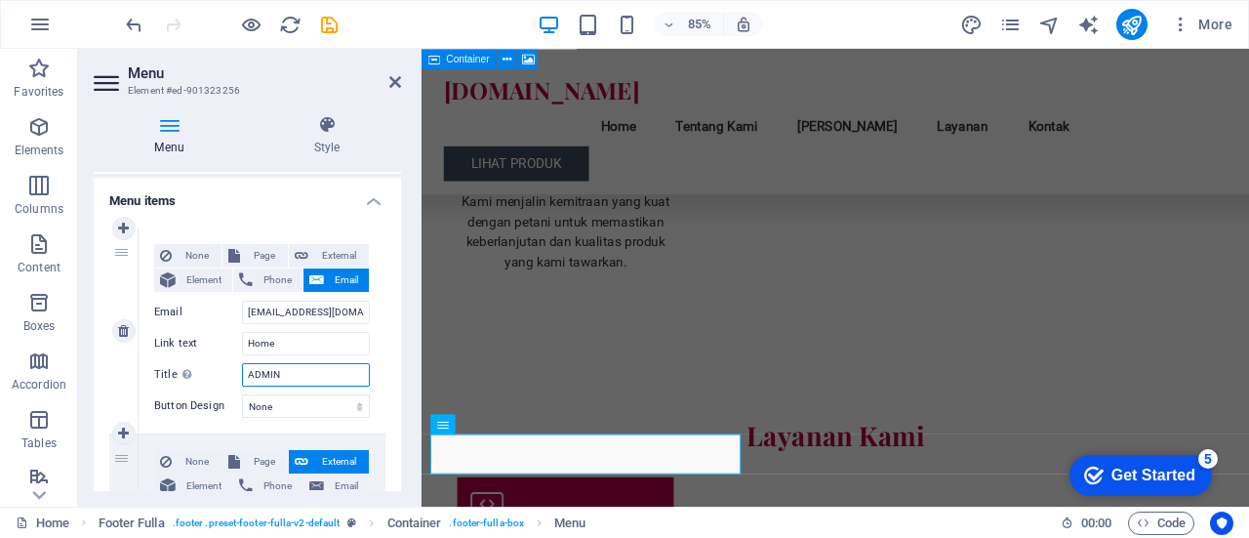
select select
type input "ADMIN"
select select
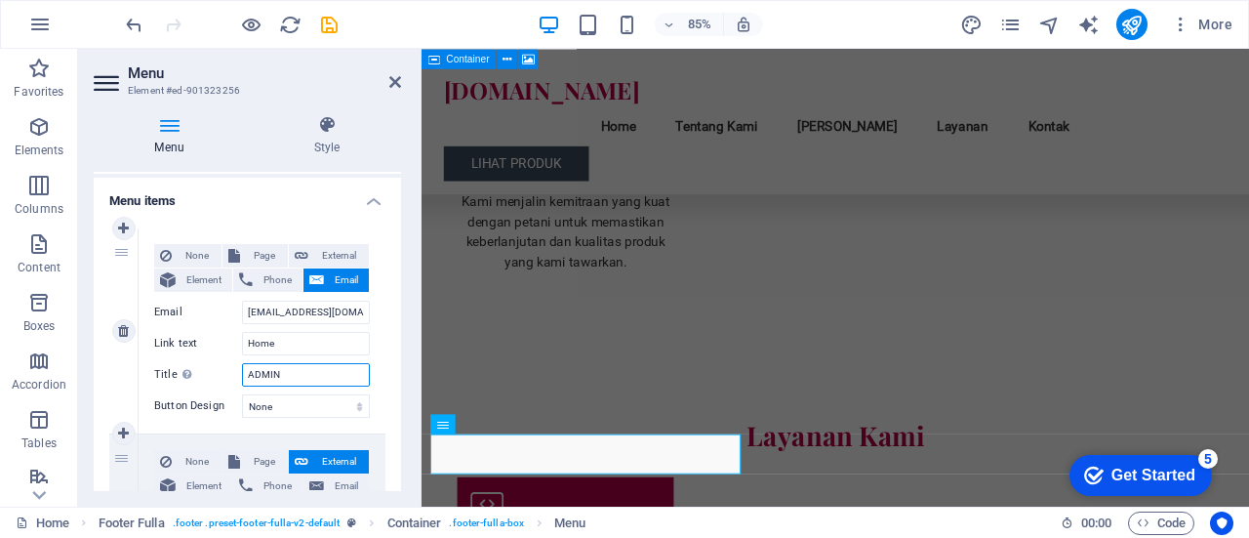
select select
type input "ADMIN 01"
select select
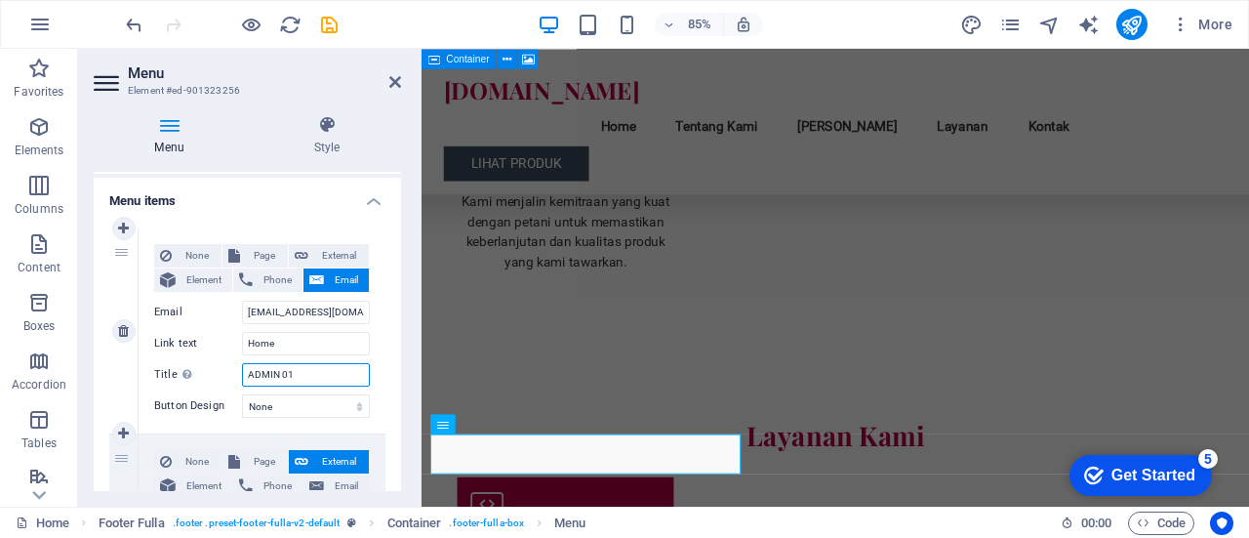
select select
type input "ADMIN 01"
click at [336, 483] on span "Email" at bounding box center [346, 485] width 33 height 23
select select
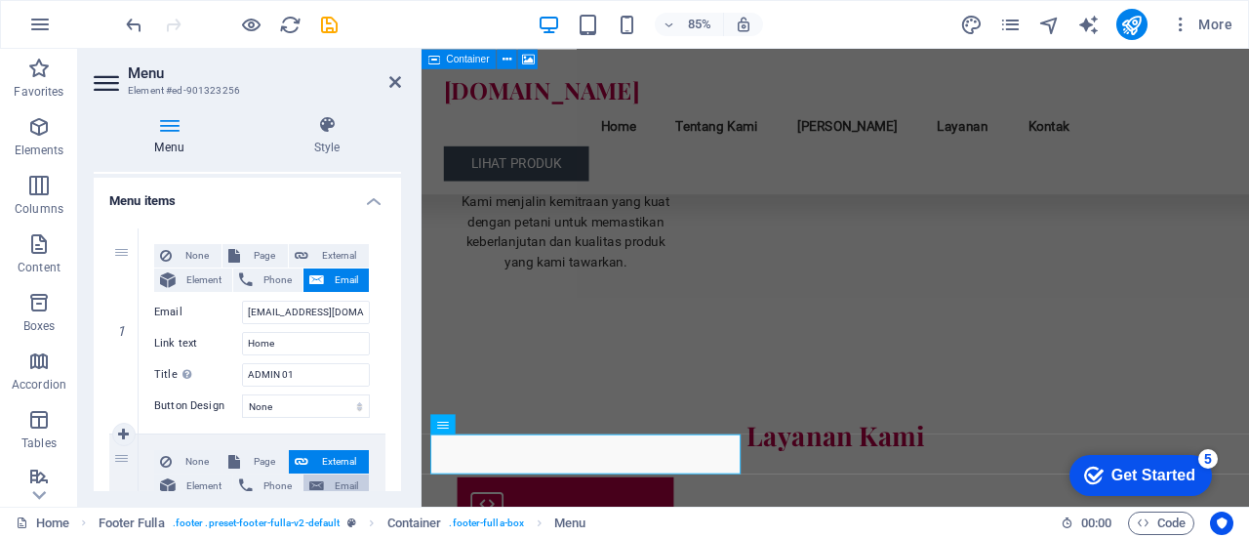
select select
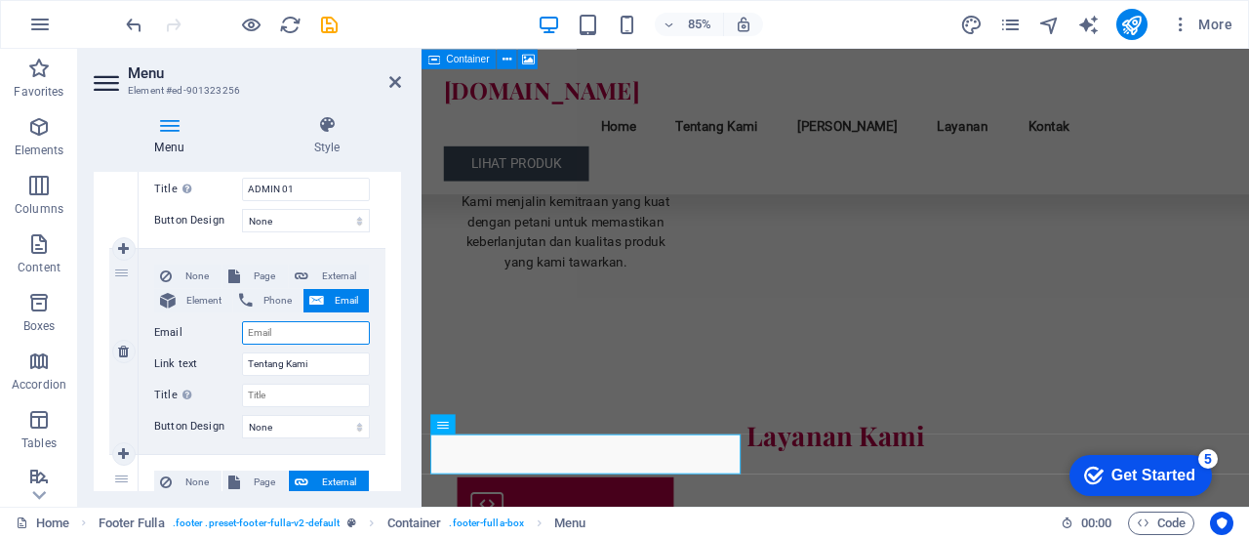
click at [287, 336] on input "Email" at bounding box center [306, 332] width 128 height 23
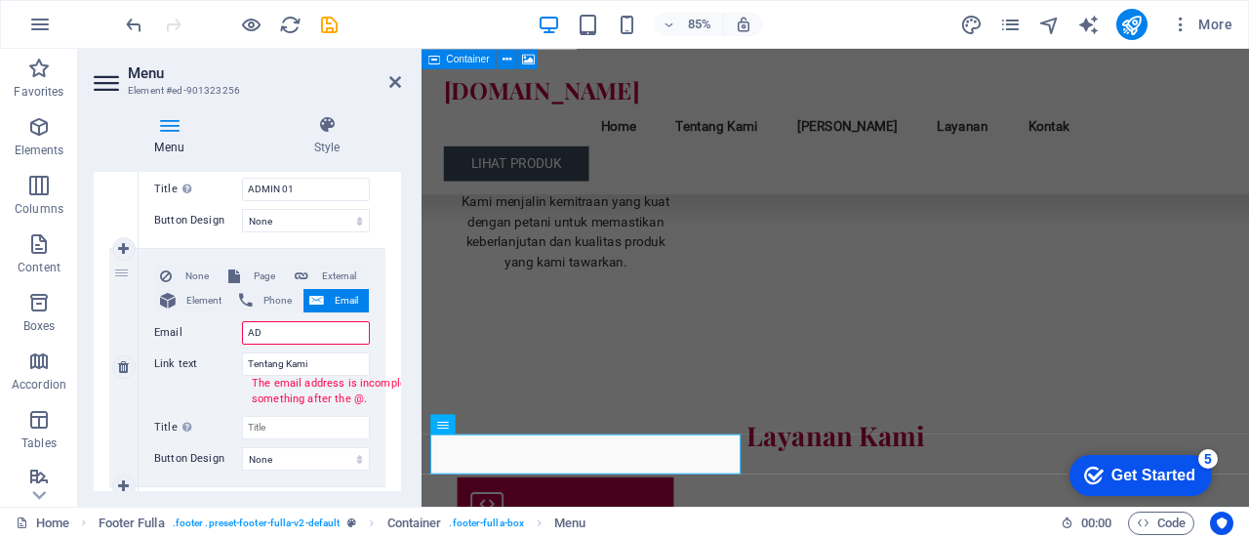
type input "A"
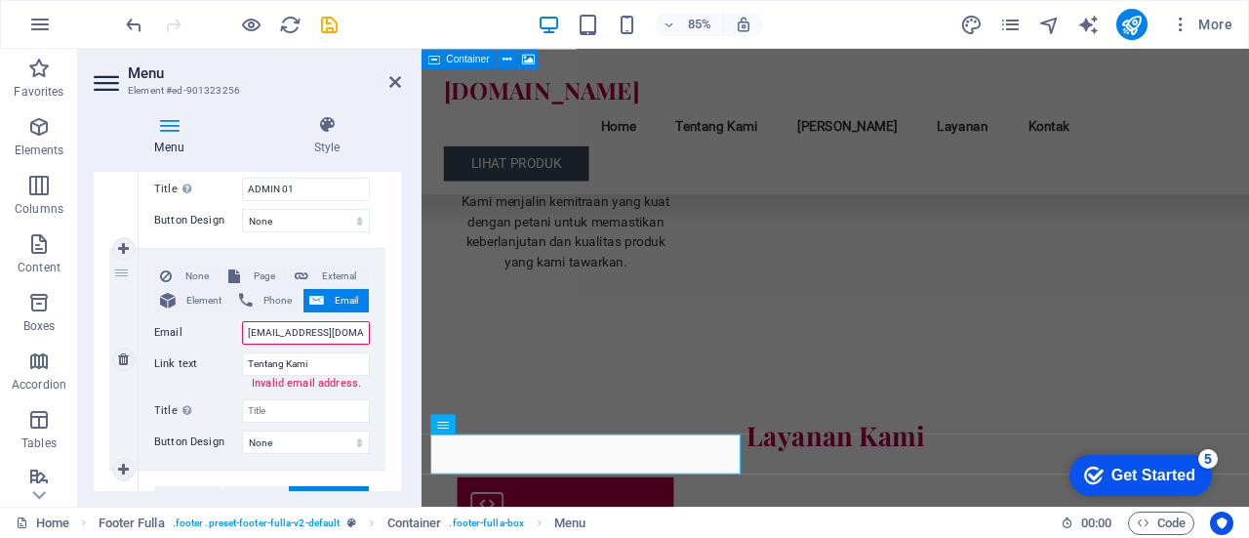
type input "admin@rosellavida.com"
select select
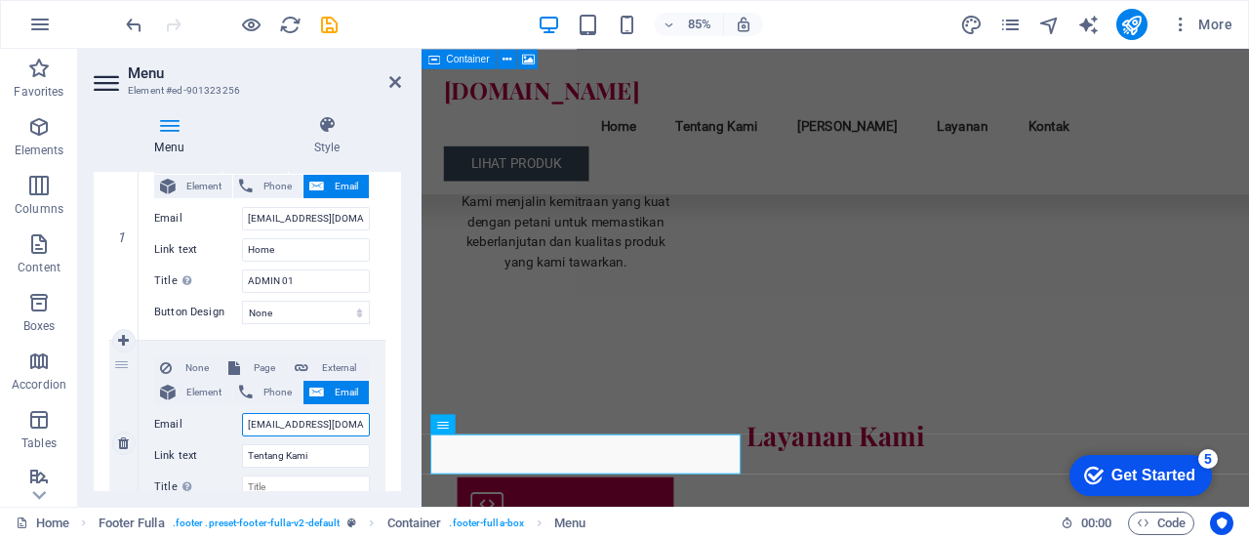
scroll to position [224, 0]
type input "admin@rosellavida.com"
click at [125, 444] on icon at bounding box center [123, 441] width 11 height 14
type input "#values"
type input "[PERSON_NAME]"
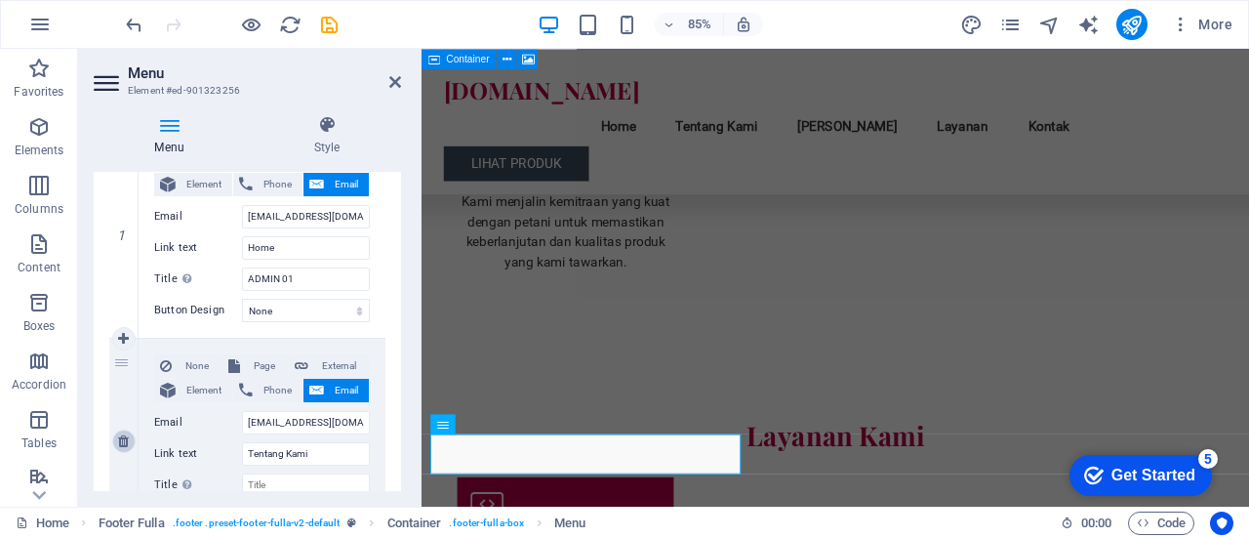
select select
type input "#services-2"
type input "Layanan"
select select
type input "#contact-us-1"
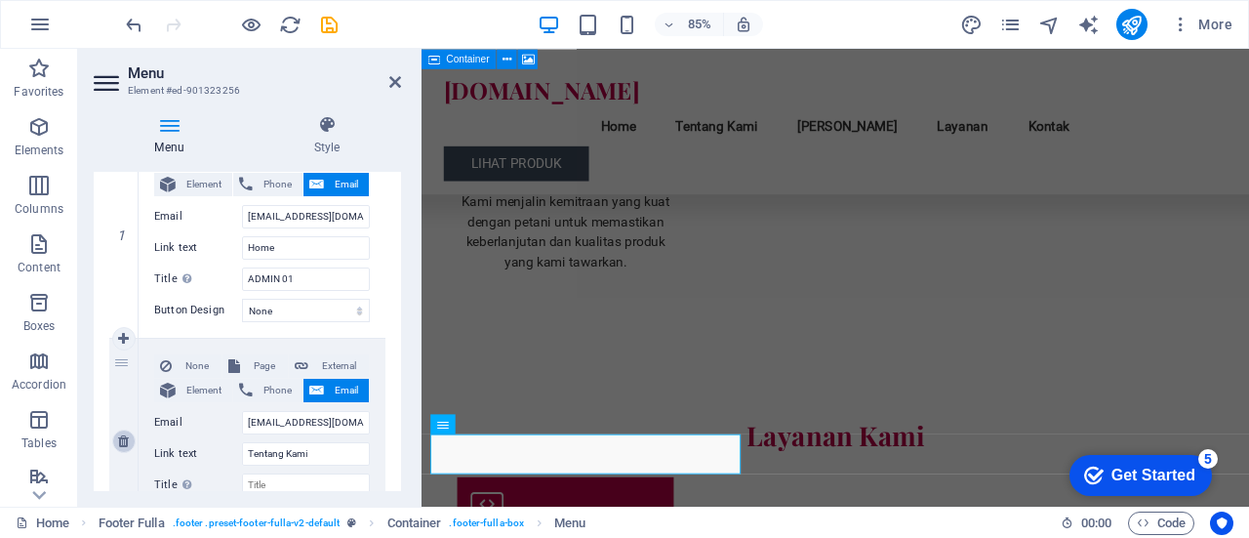
type input "Kontak"
select select
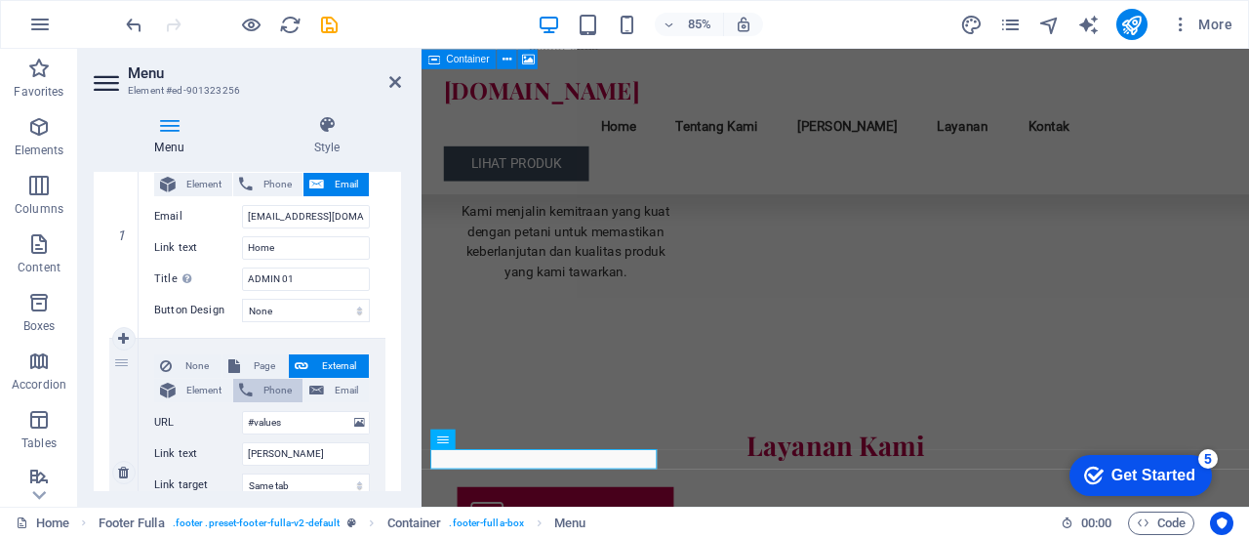
click at [250, 389] on icon at bounding box center [246, 390] width 14 height 23
select select
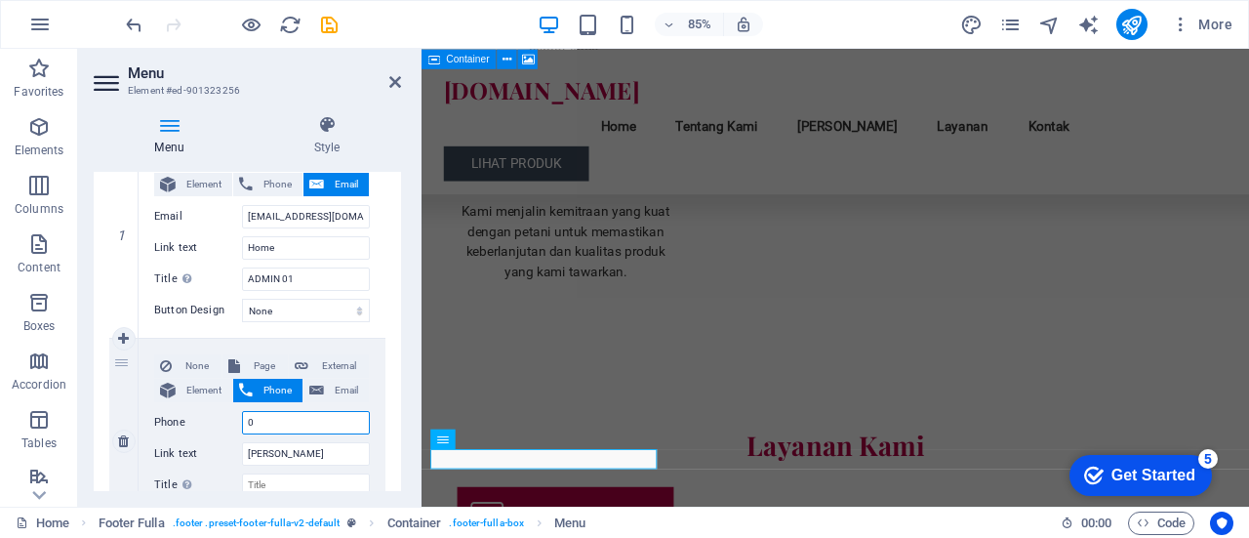
type input "08"
select select
type input "08111200"
select select
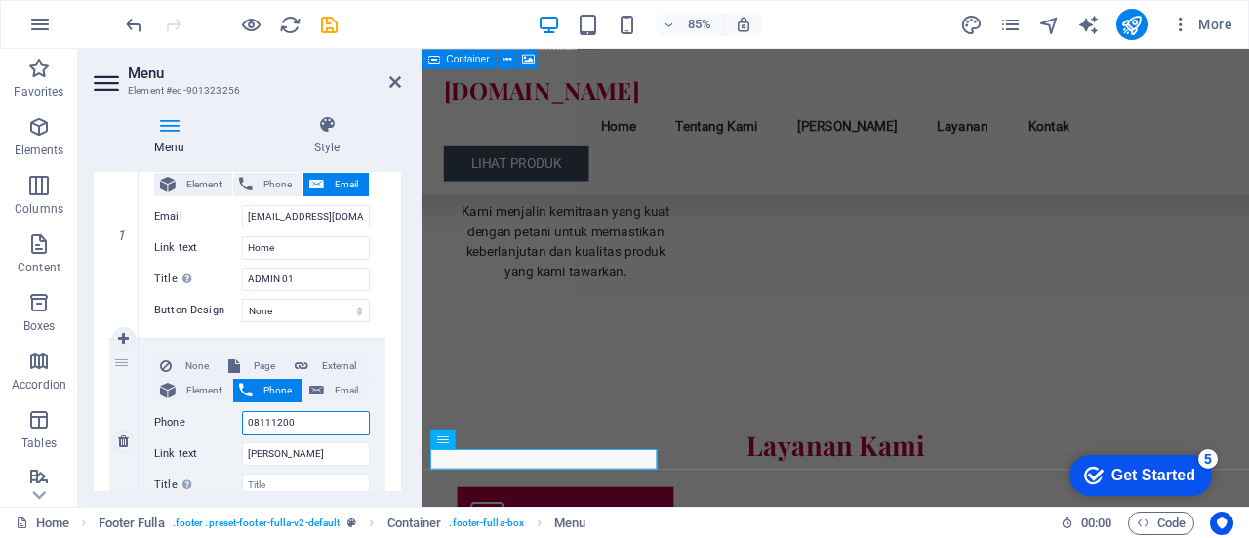
select select
type input "0811120030"
select select
type input "081112003049"
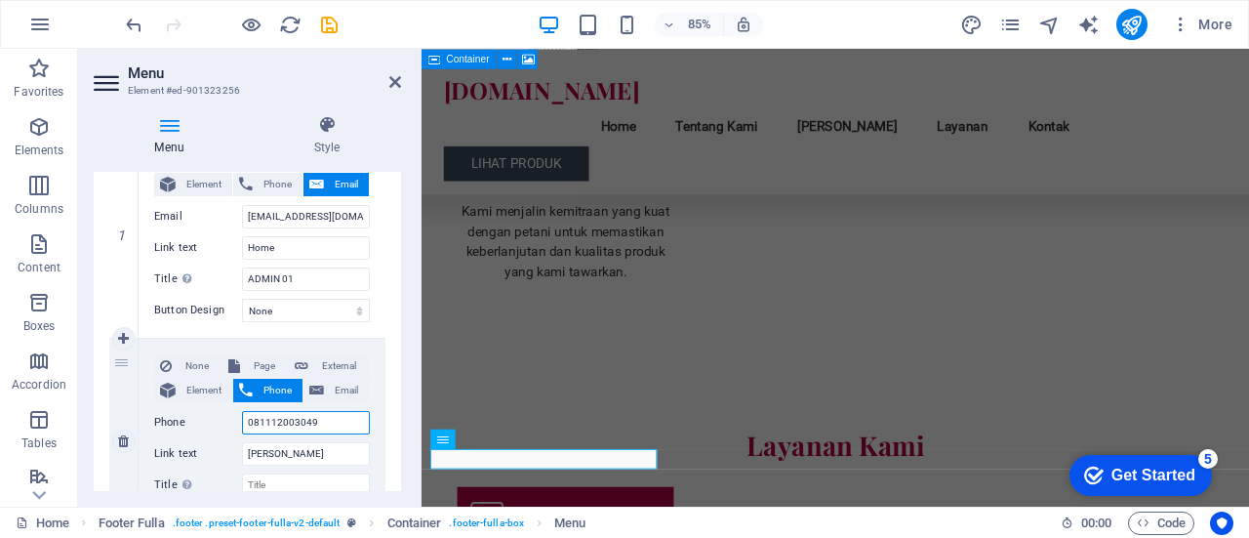
select select
type input "08111200304930"
select select
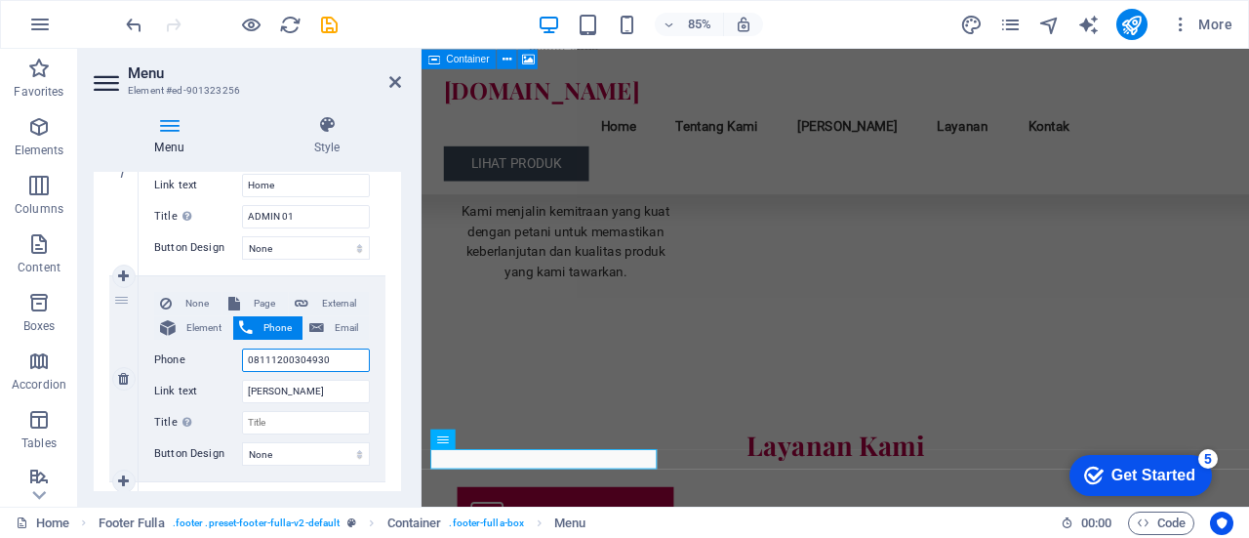
scroll to position [287, 0]
type input "08111200304930"
click at [278, 419] on input "Title Additional link description, should not be the same as the link text. The…" at bounding box center [306, 422] width 128 height 23
type input "Admin 01"
select select
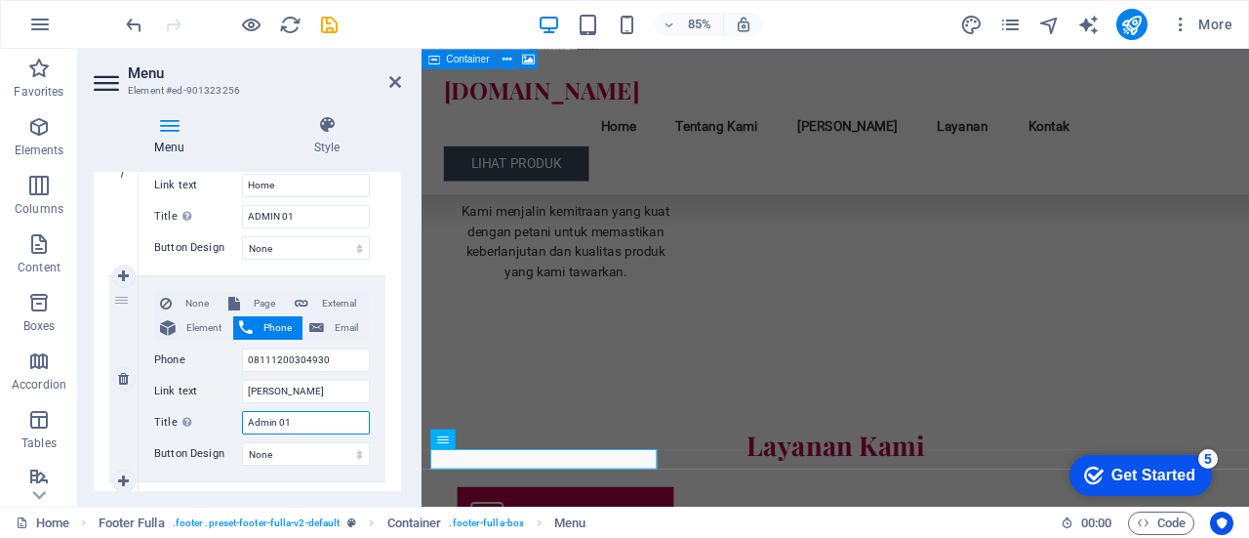
select select
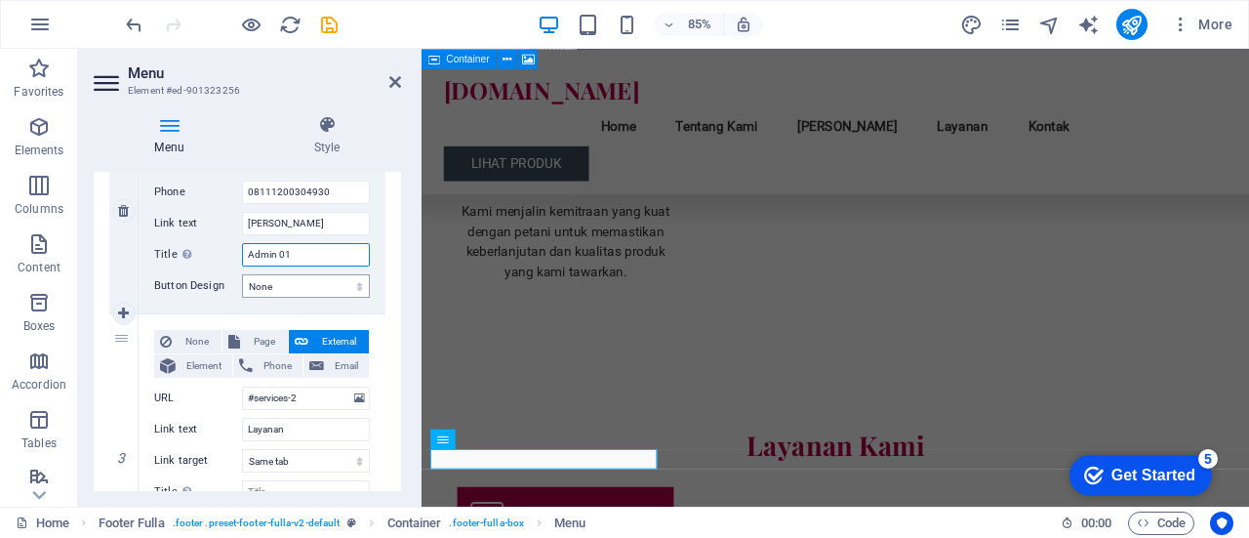
scroll to position [455, 0]
type input "Admin 01"
click at [122, 451] on icon at bounding box center [123, 448] width 11 height 14
type input "#contact-us-1"
type input "Kontak"
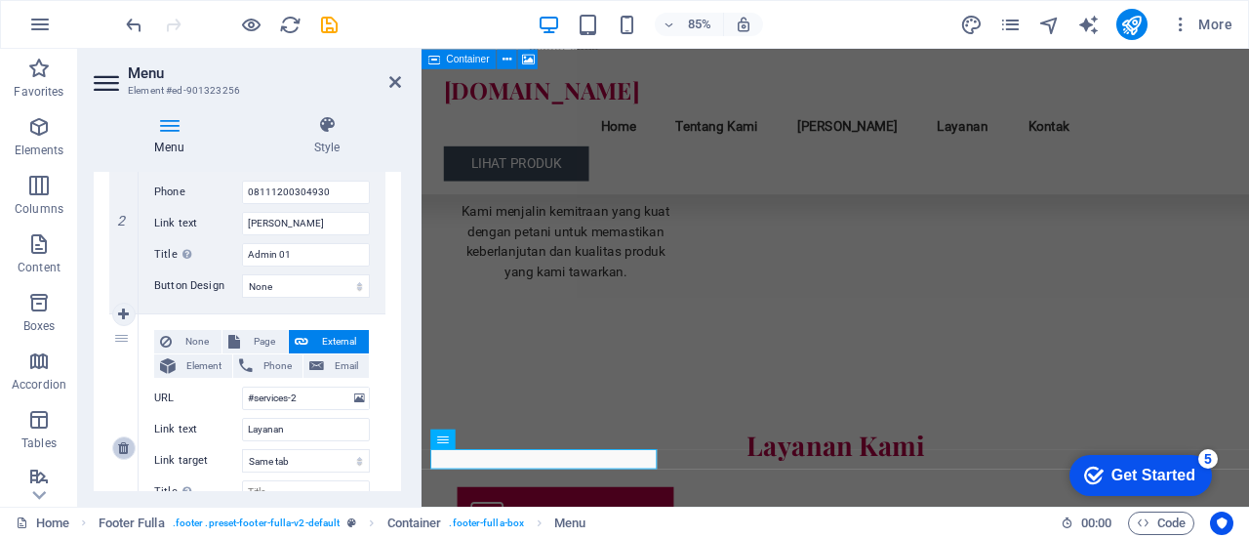
select select
click at [122, 451] on icon at bounding box center [123, 448] width 11 height 14
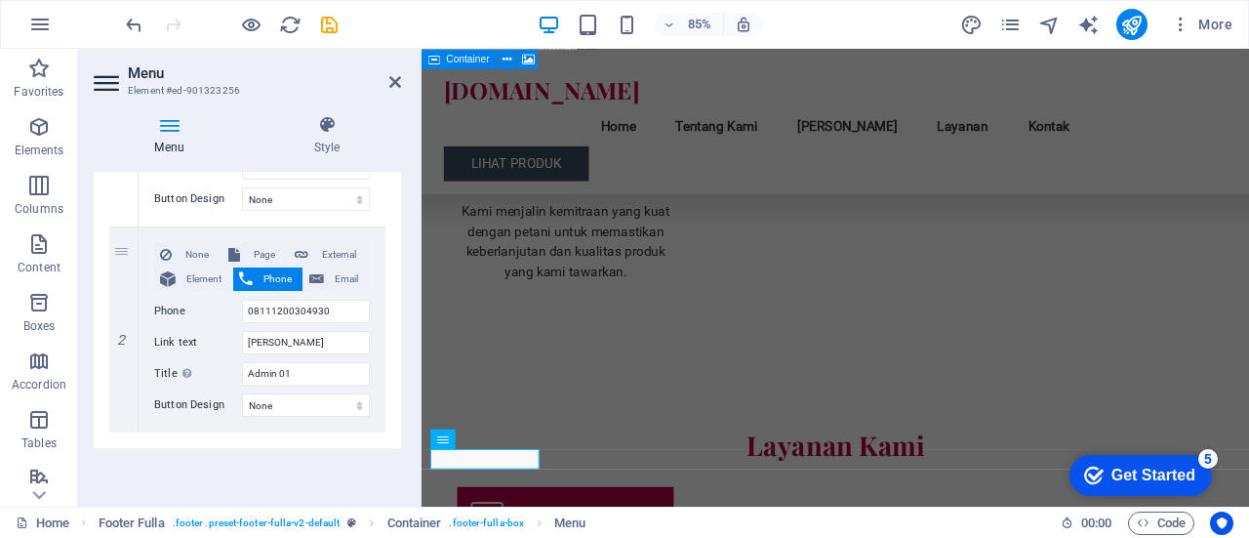
scroll to position [346, 0]
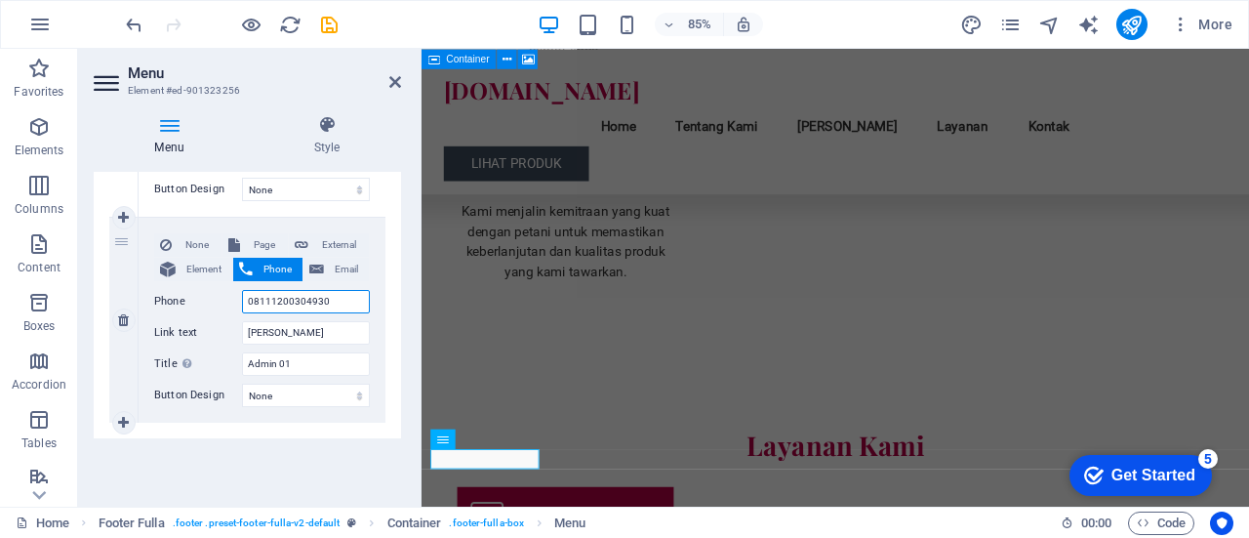
click at [330, 303] on input "08111200304930" at bounding box center [306, 301] width 128 height 23
type input "081112003049"
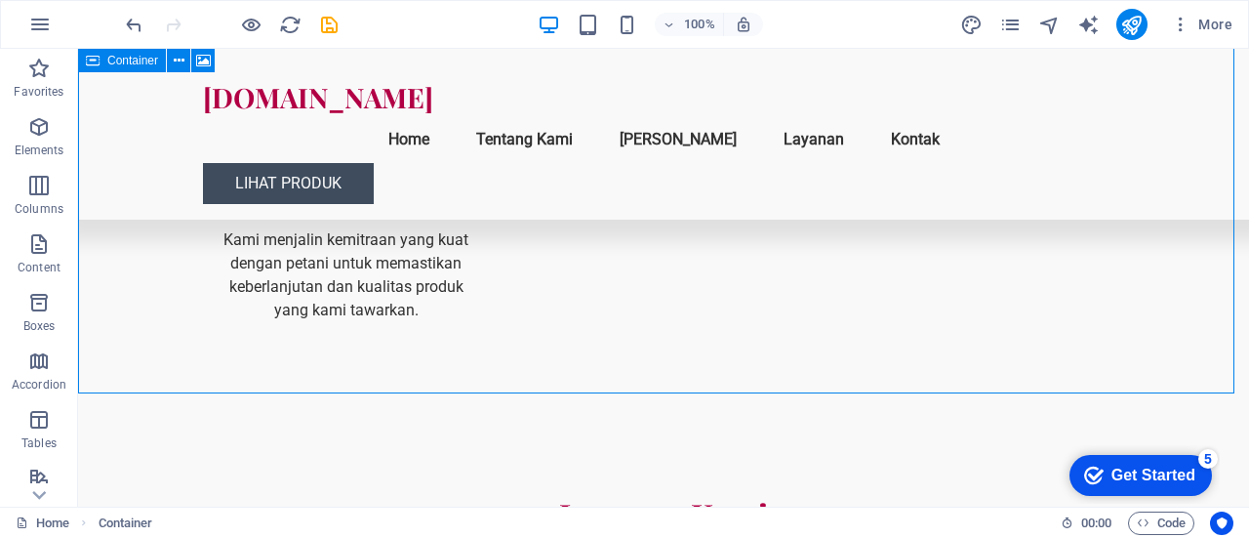
scroll to position [2446, 0]
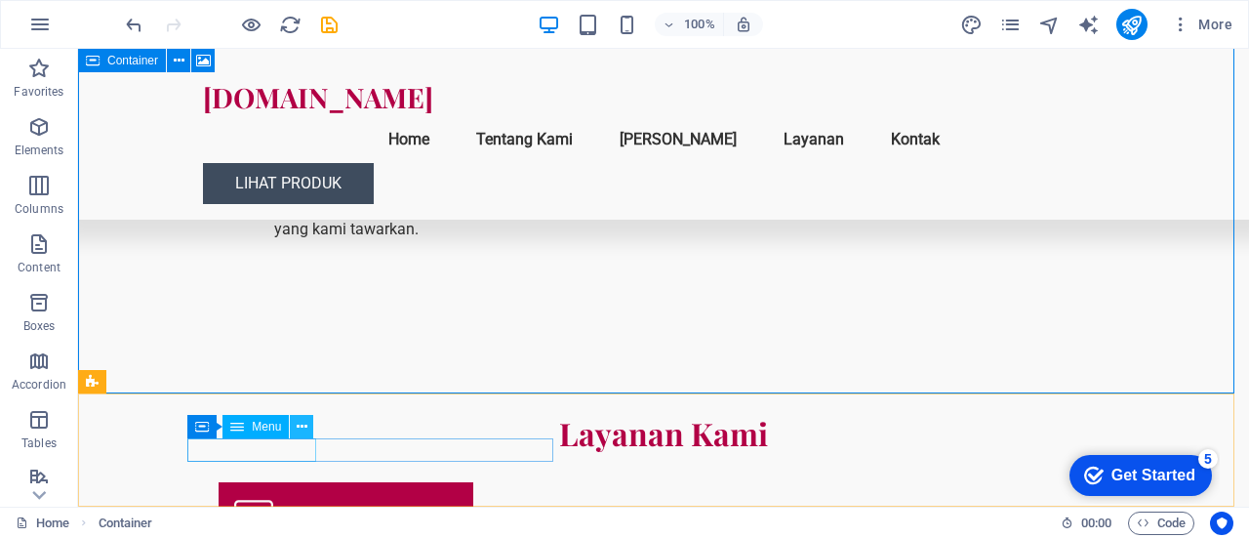
click at [300, 424] on icon at bounding box center [302, 427] width 11 height 20
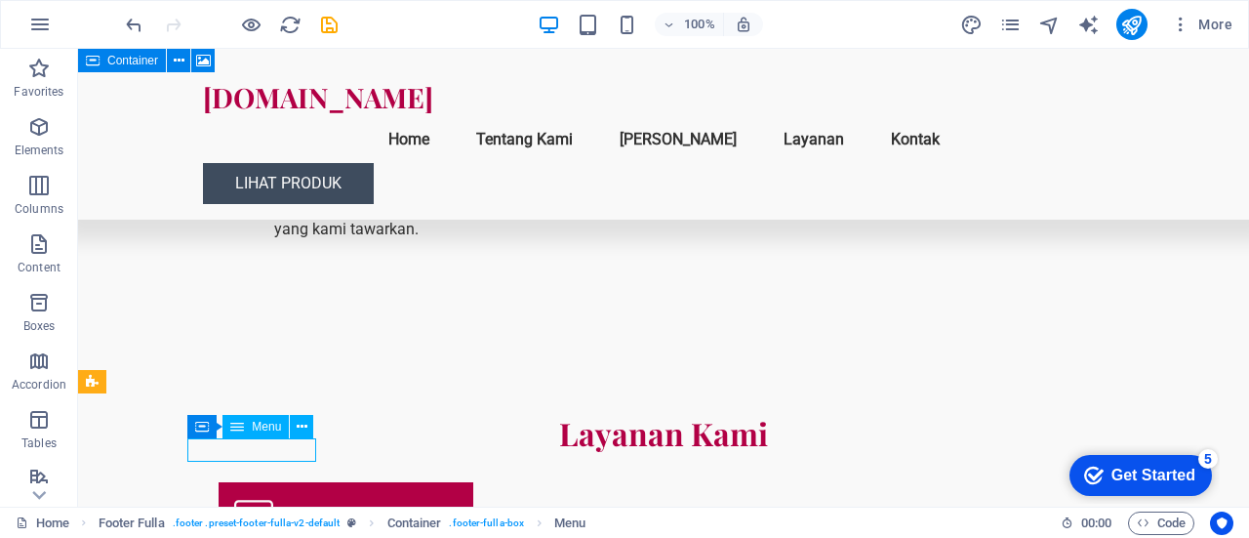
click at [260, 427] on div "Menu" at bounding box center [256, 426] width 66 height 23
click at [260, 427] on span "Menu" at bounding box center [266, 427] width 29 height 12
click at [299, 428] on icon at bounding box center [302, 427] width 11 height 20
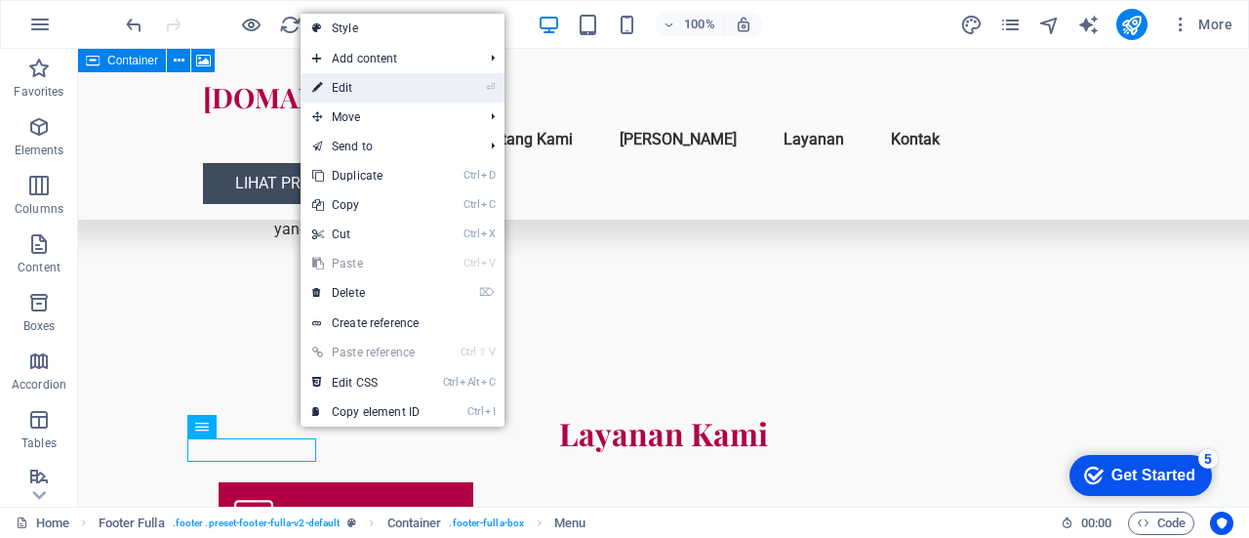
click at [372, 98] on link "⏎ Edit" at bounding box center [366, 87] width 131 height 29
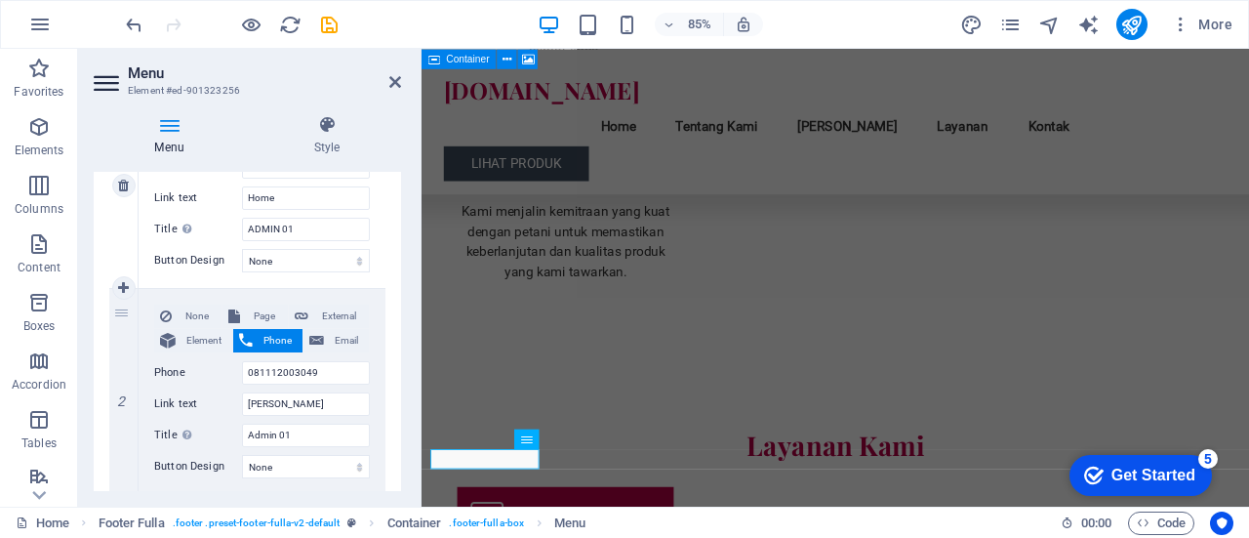
scroll to position [346, 0]
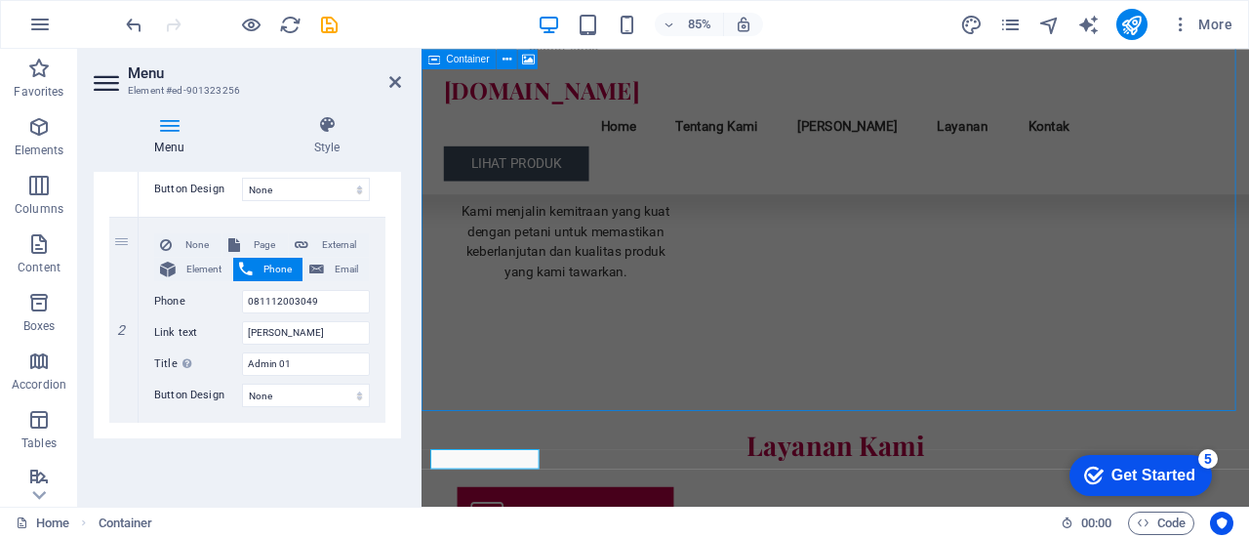
scroll to position [2446, 0]
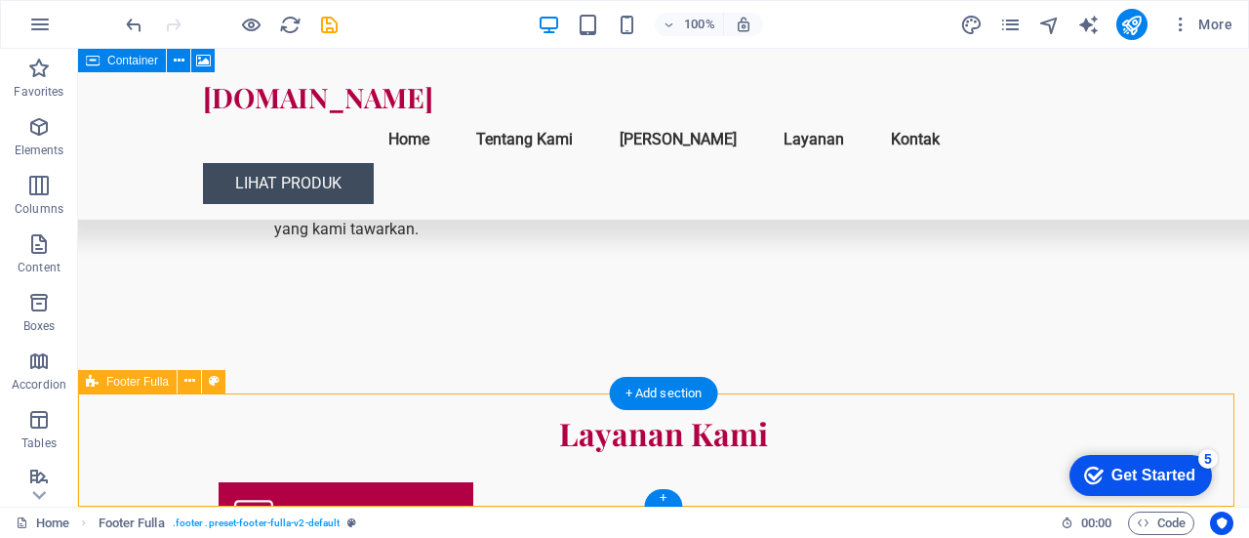
drag, startPoint x: 564, startPoint y: 446, endPoint x: 540, endPoint y: 448, distance: 24.5
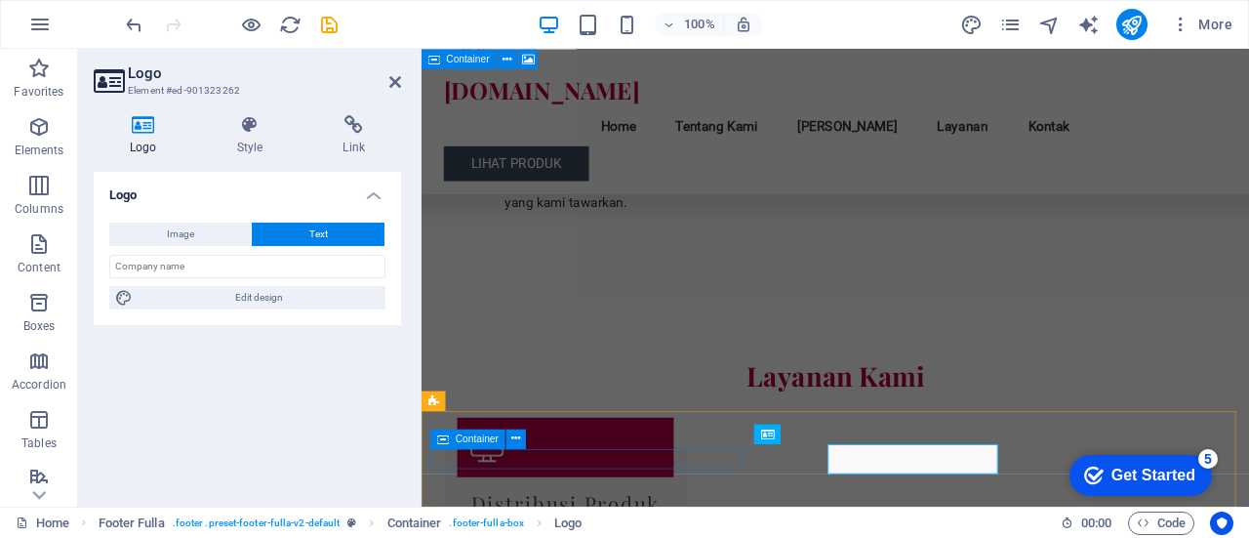
scroll to position [2365, 0]
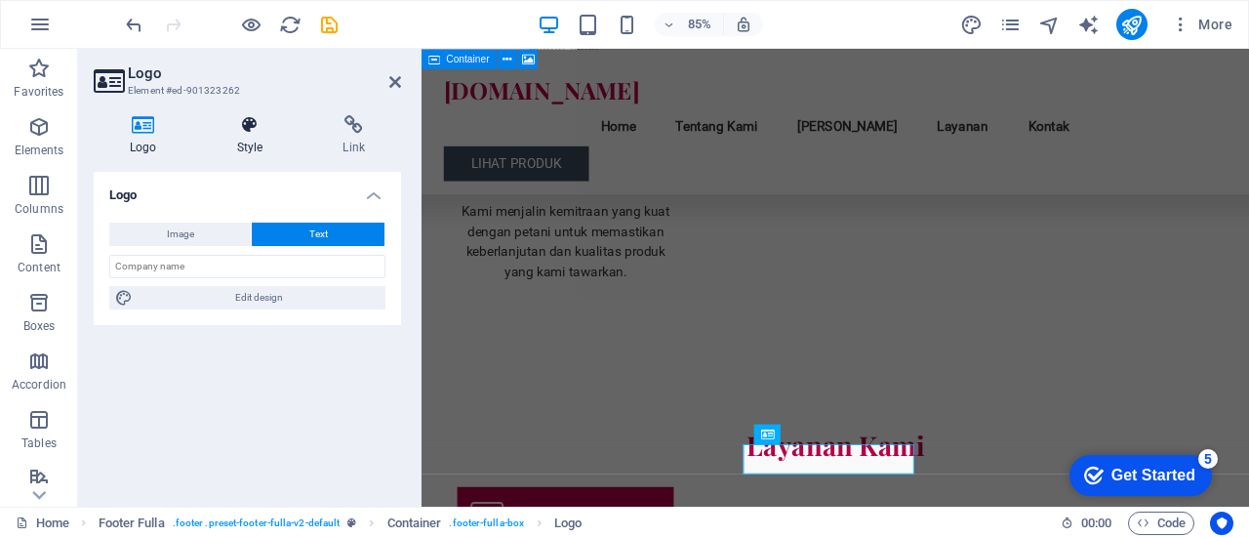
click at [277, 143] on h4 "Style" at bounding box center [254, 135] width 106 height 41
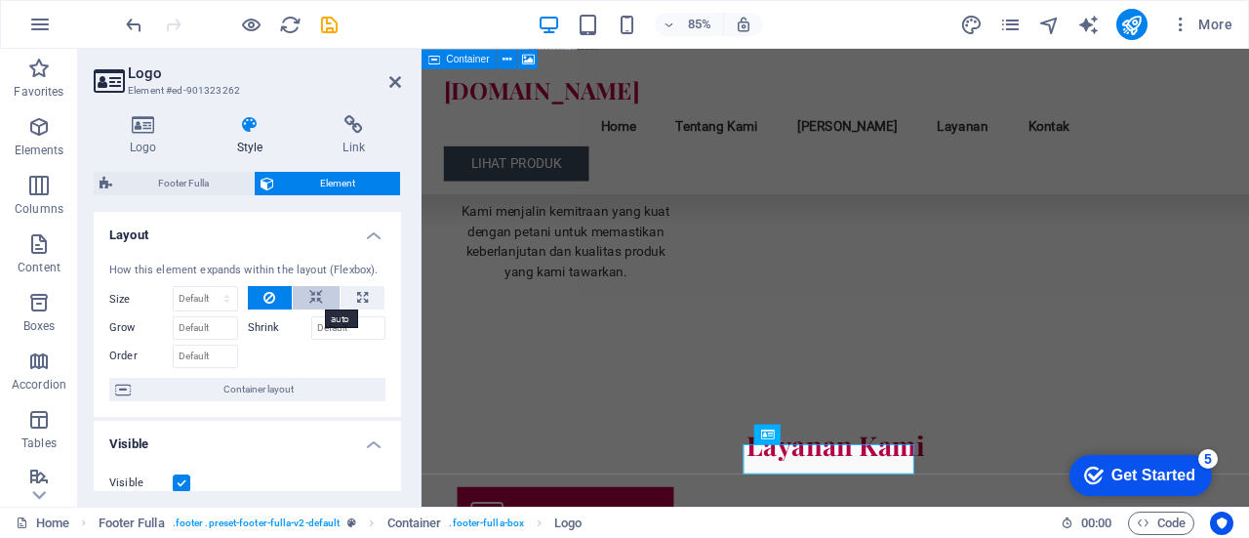
click at [313, 293] on icon at bounding box center [316, 297] width 14 height 23
click at [352, 298] on button at bounding box center [363, 297] width 44 height 23
type input "100"
select select "%"
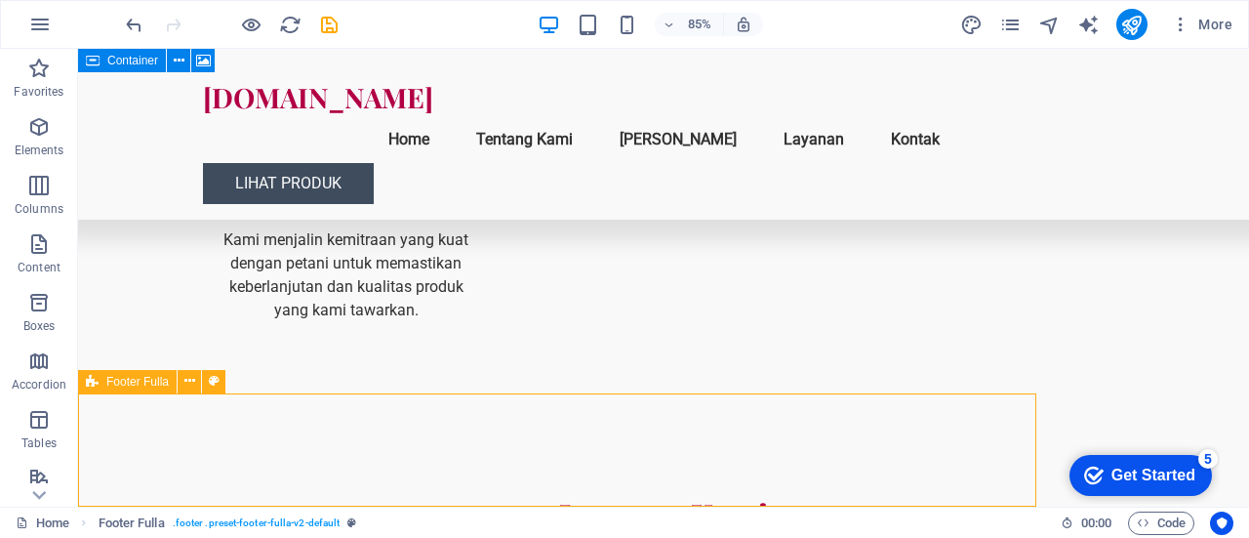
scroll to position [2446, 0]
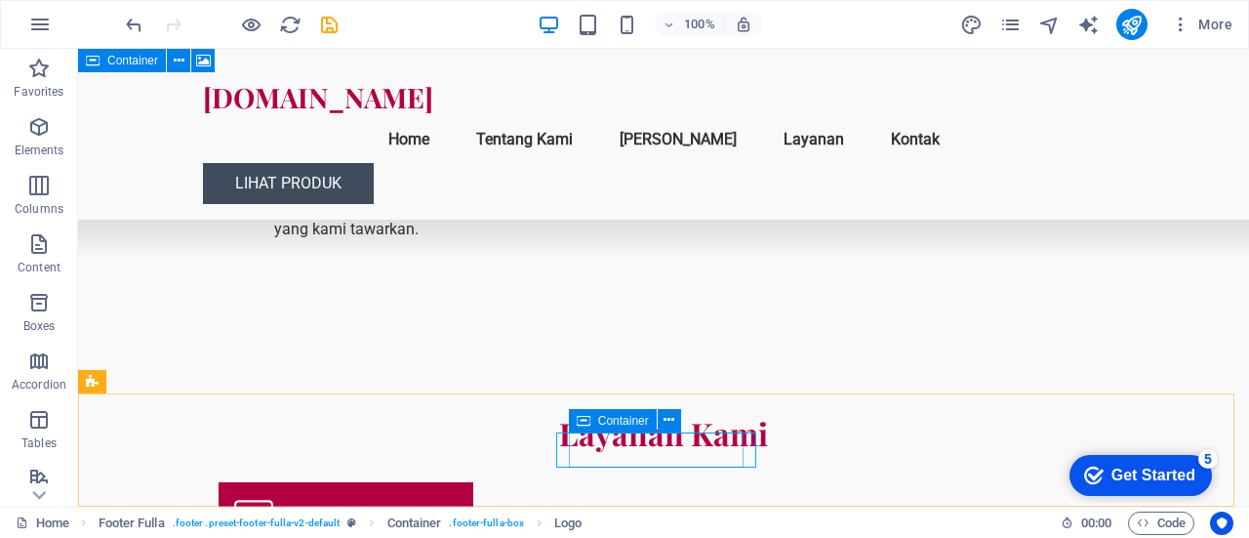
click at [577, 415] on icon at bounding box center [584, 420] width 14 height 23
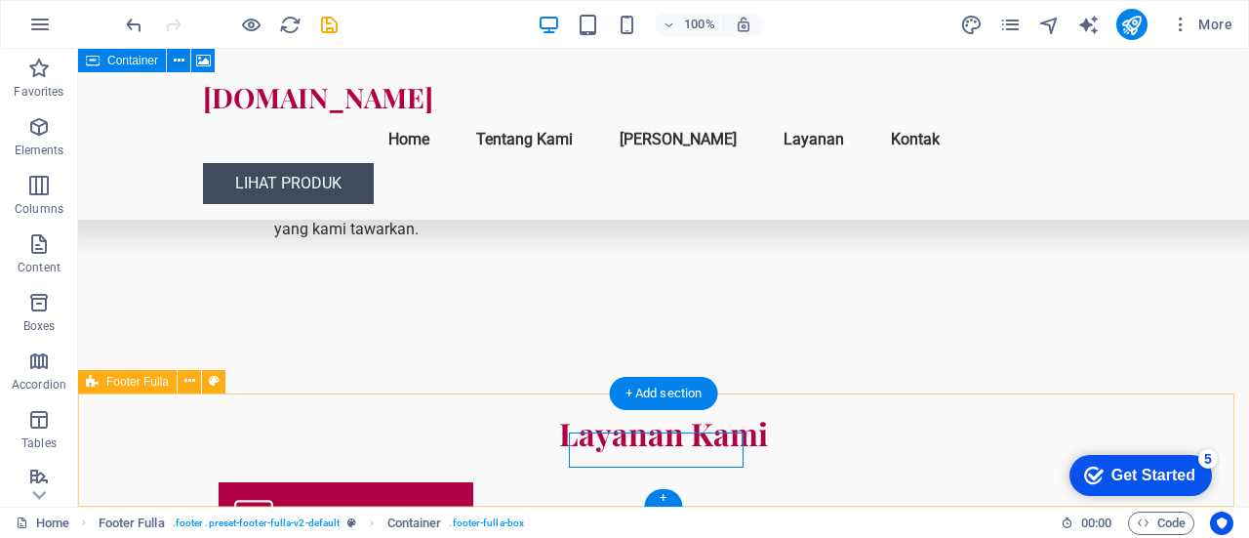
drag, startPoint x: 570, startPoint y: 441, endPoint x: 523, endPoint y: 438, distance: 46.9
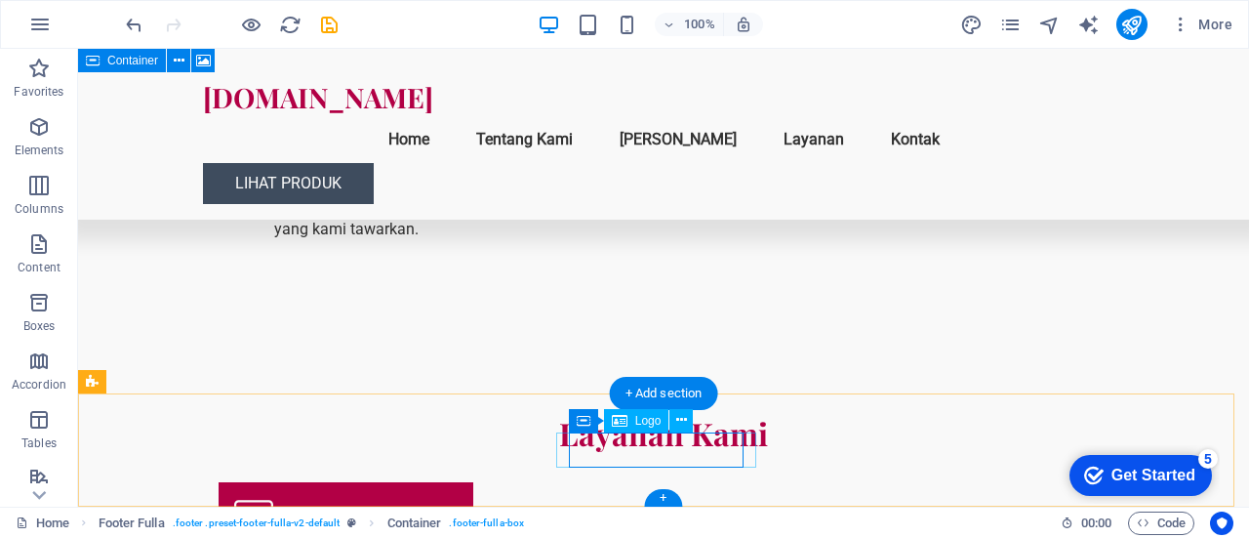
select select "%"
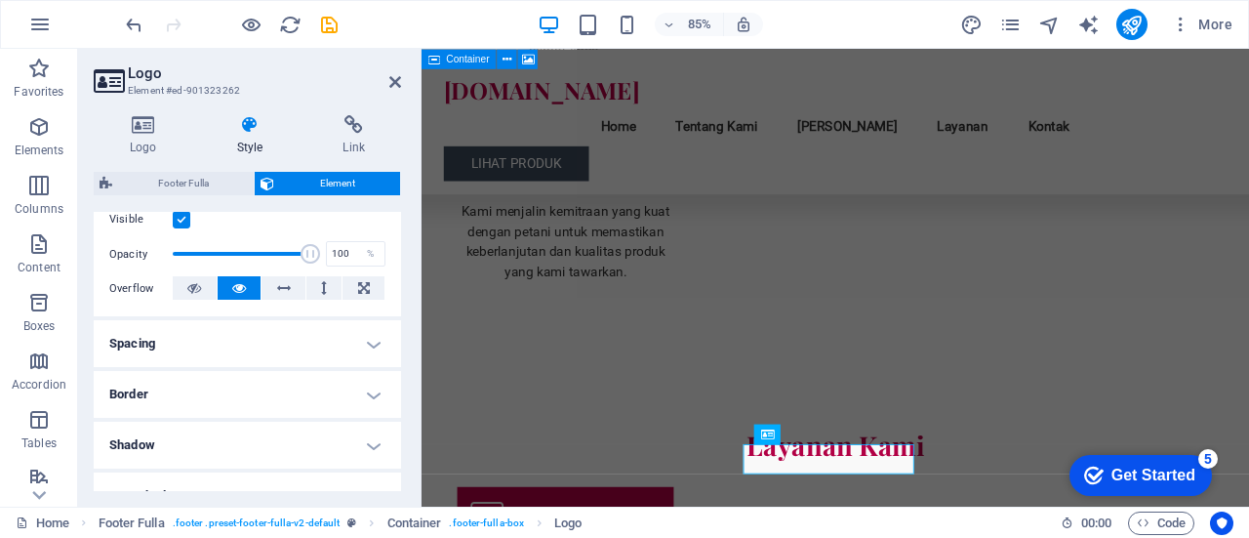
scroll to position [260, 0]
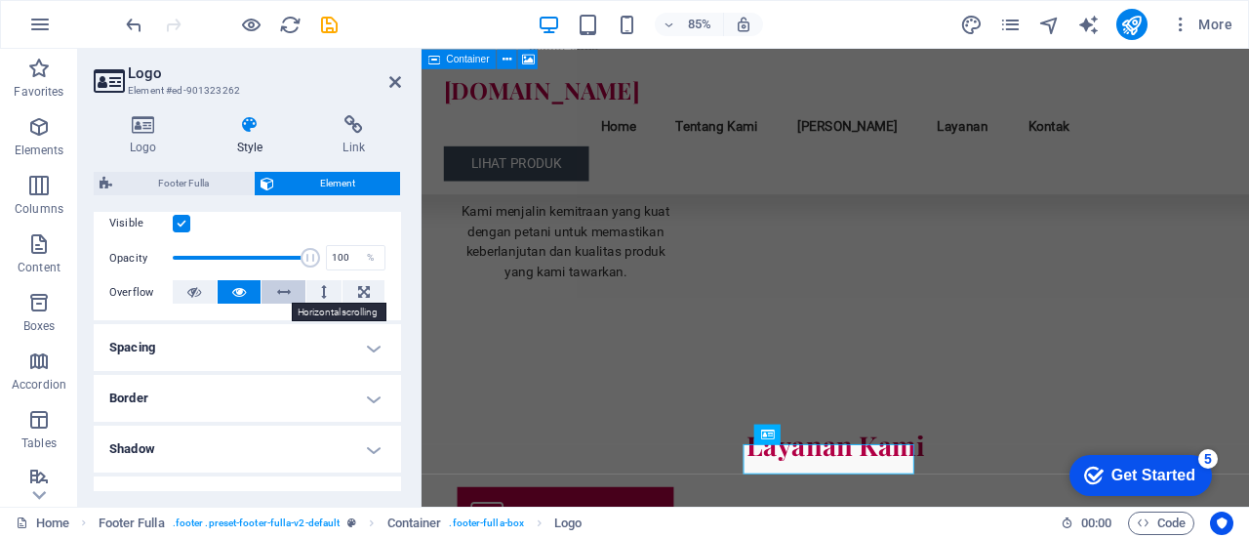
click at [277, 293] on icon at bounding box center [284, 291] width 14 height 23
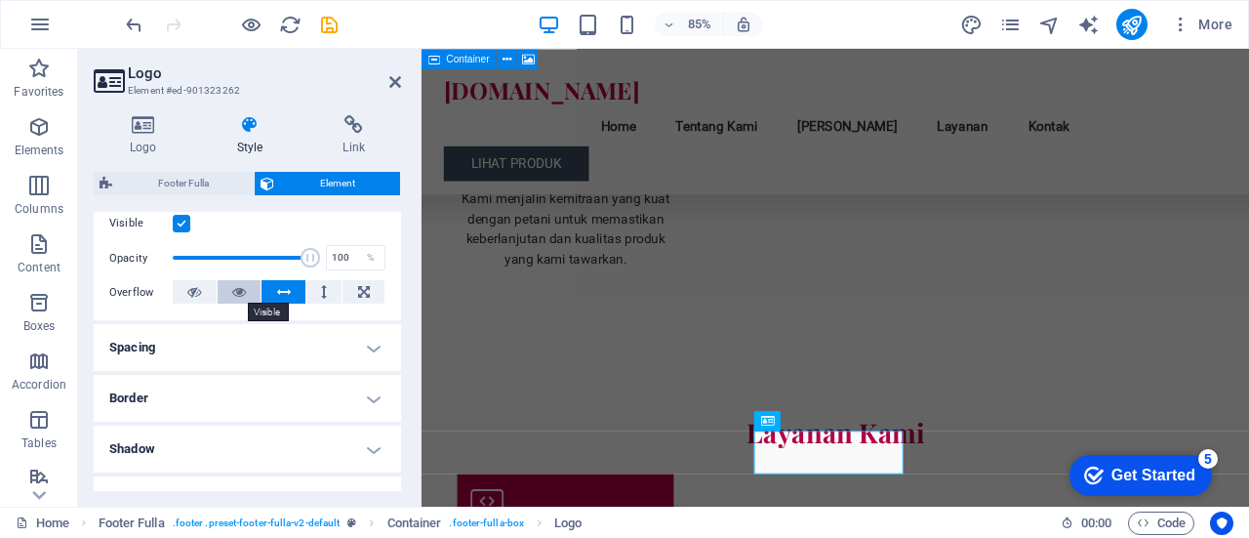
click at [236, 284] on icon at bounding box center [239, 291] width 14 height 23
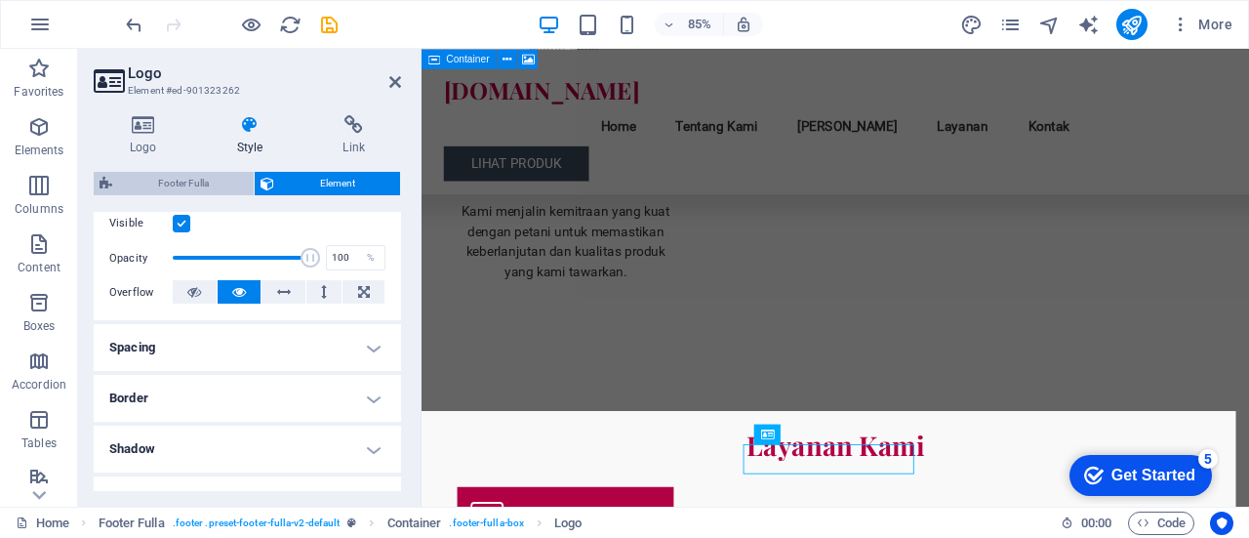
click at [203, 184] on span "Footer Fulla" at bounding box center [183, 183] width 130 height 23
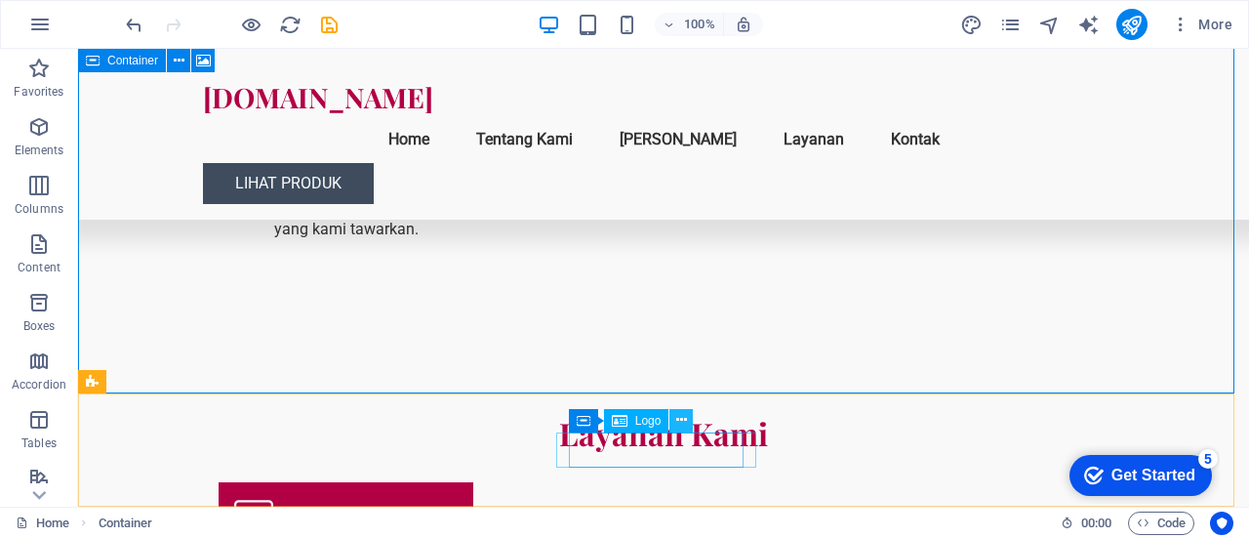
click at [684, 415] on icon at bounding box center [681, 420] width 11 height 20
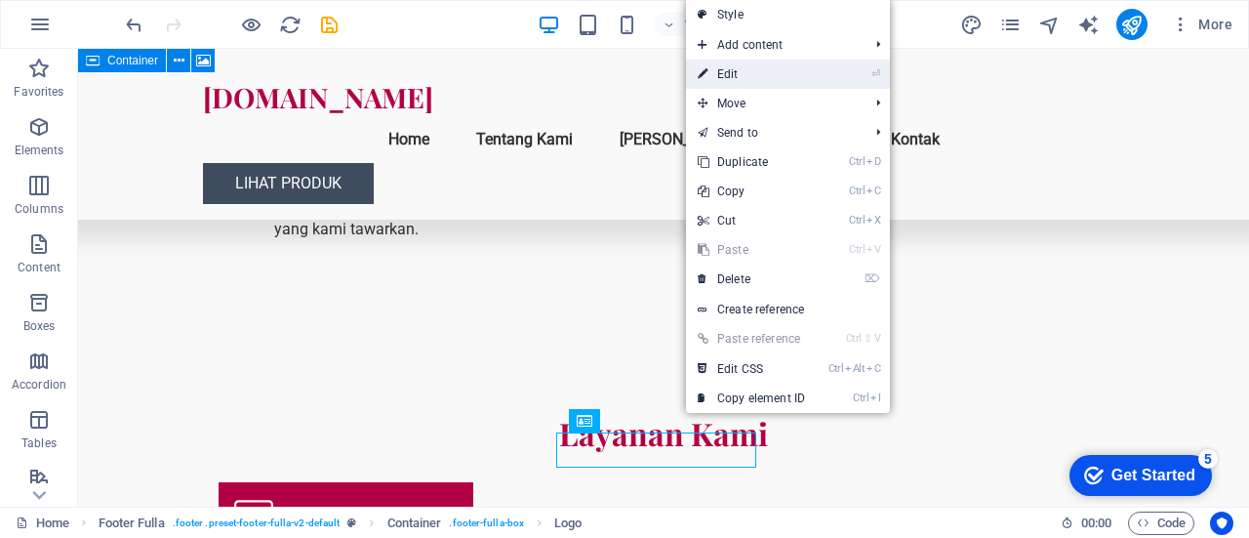
click at [743, 73] on link "⏎ Edit" at bounding box center [751, 74] width 131 height 29
select select "%"
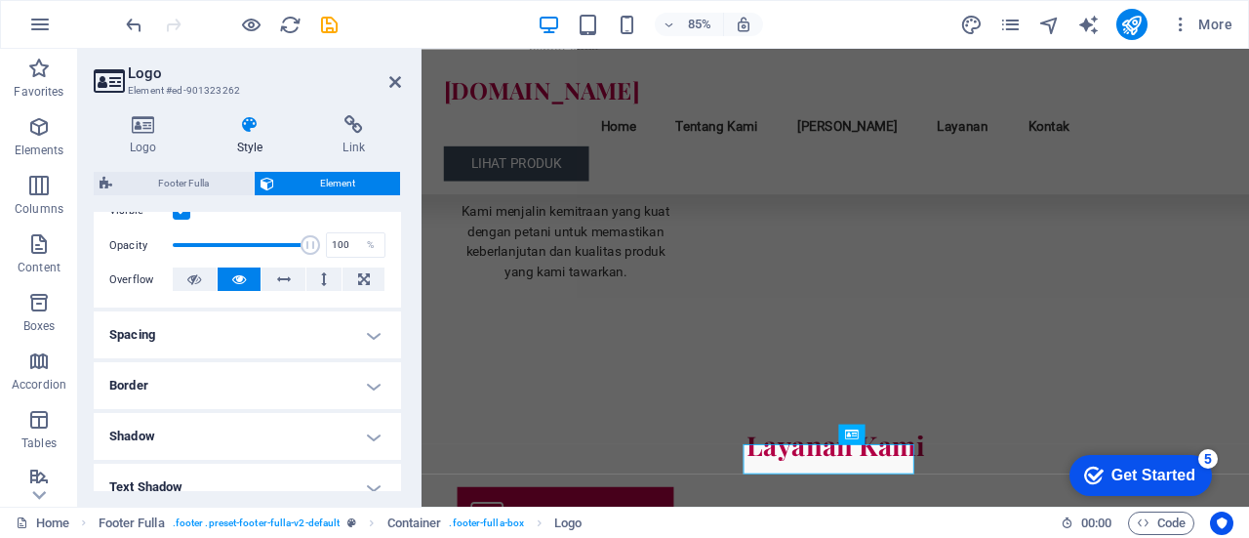
scroll to position [0, 0]
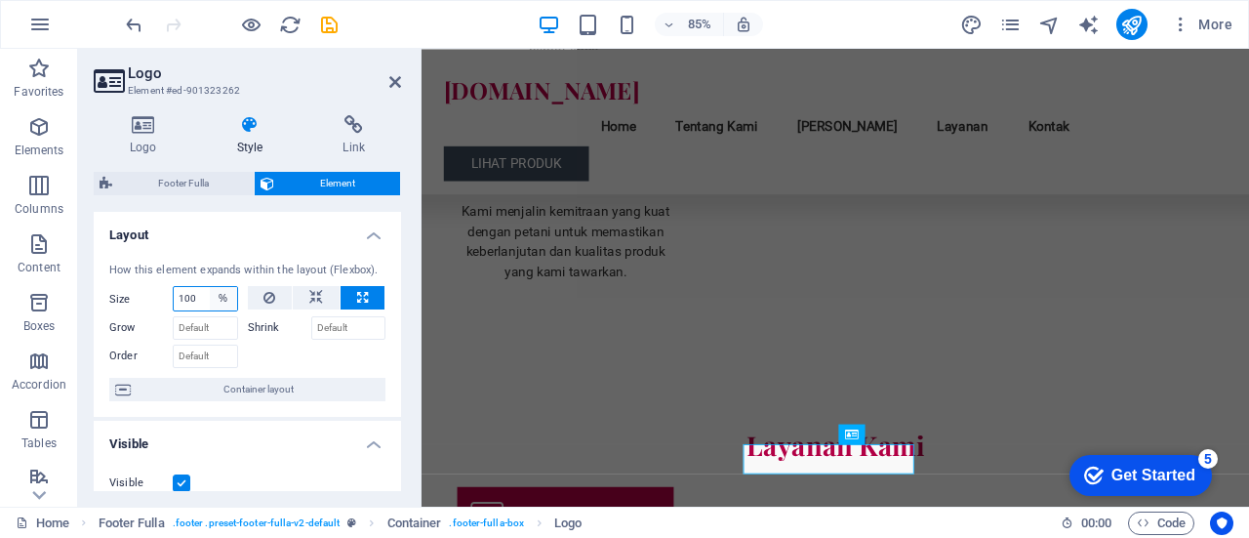
click at [215, 306] on select "Default auto px % 1/1 1/2 1/3 1/4 1/5 1/6 1/7 1/8 1/9 1/10" at bounding box center [223, 298] width 27 height 23
click at [197, 302] on input "100" at bounding box center [205, 298] width 63 height 23
type input "1"
type input "80"
click at [283, 343] on div at bounding box center [317, 354] width 139 height 28
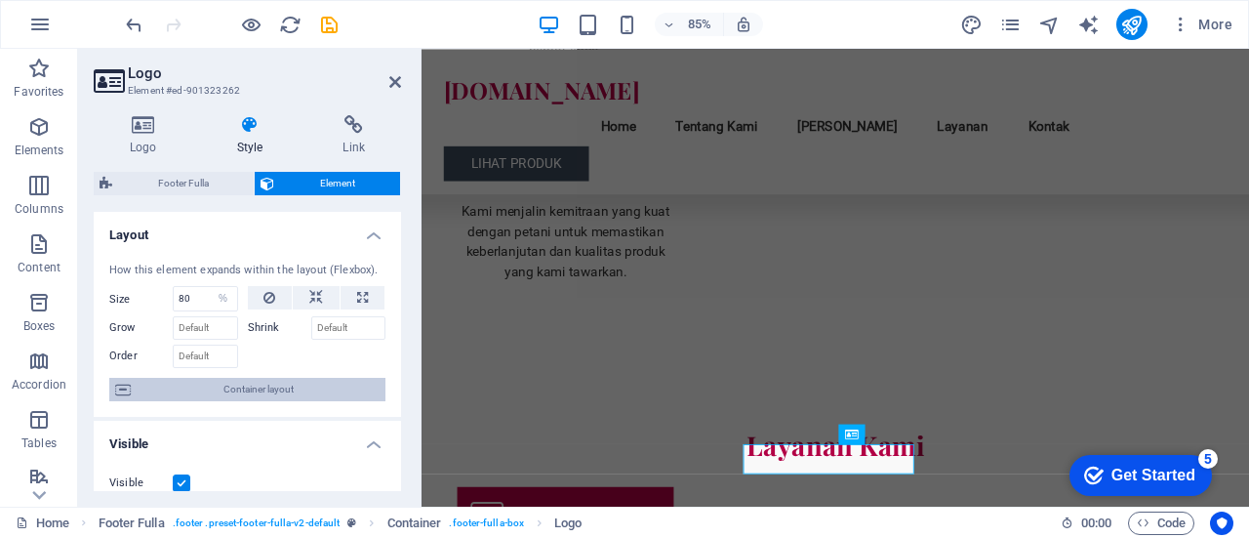
click at [267, 382] on span "Container layout" at bounding box center [258, 389] width 243 height 23
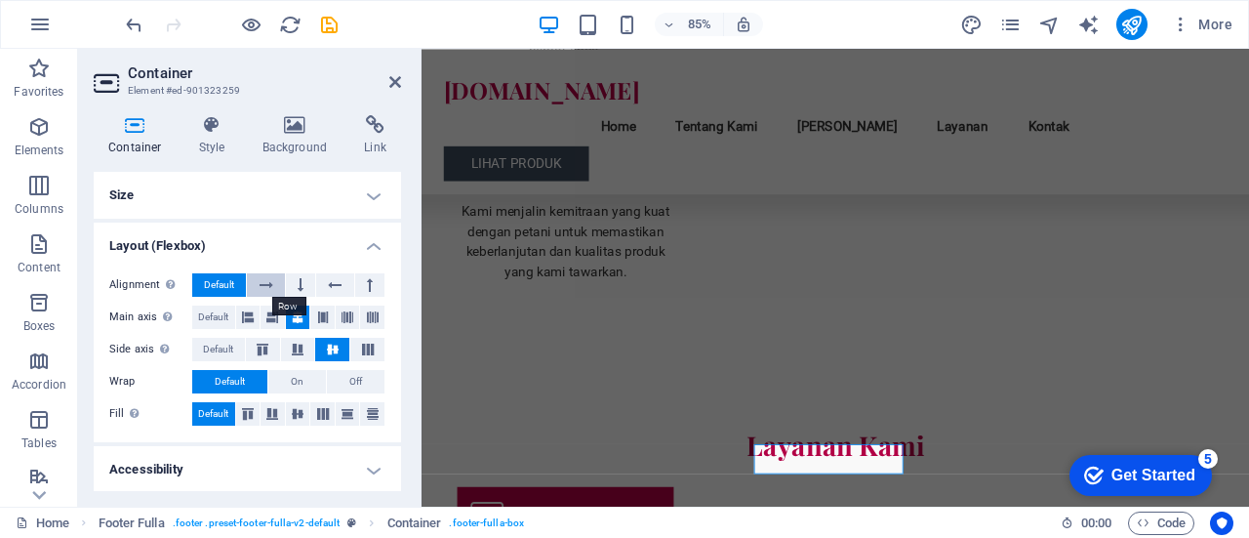
click at [280, 284] on button at bounding box center [265, 284] width 37 height 23
click at [201, 278] on button "Default" at bounding box center [219, 284] width 54 height 23
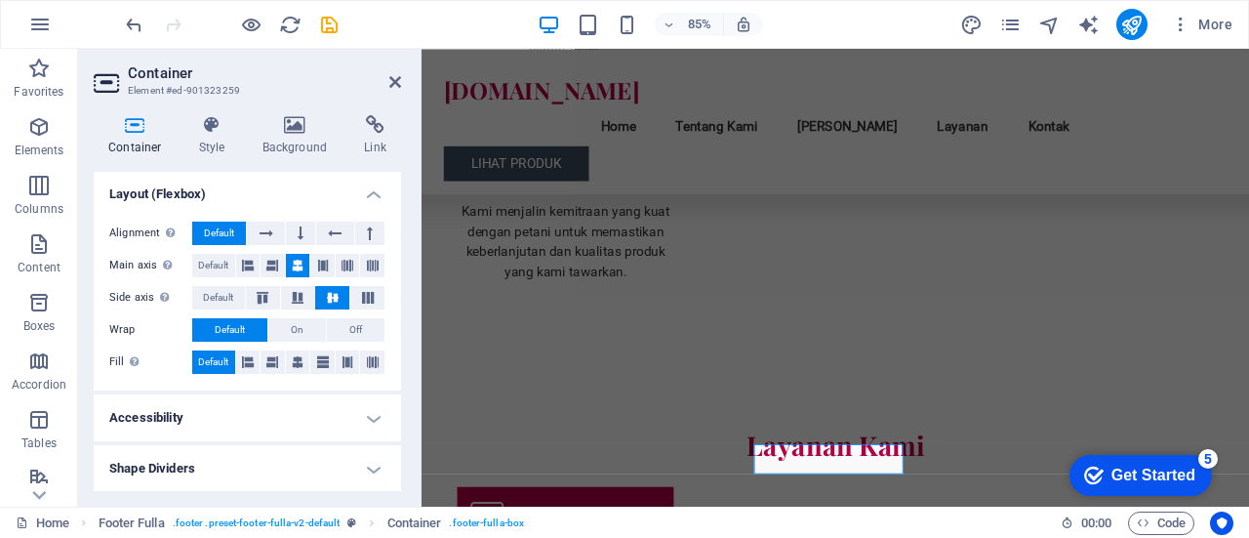
click at [334, 415] on h4 "Accessibility" at bounding box center [247, 417] width 307 height 47
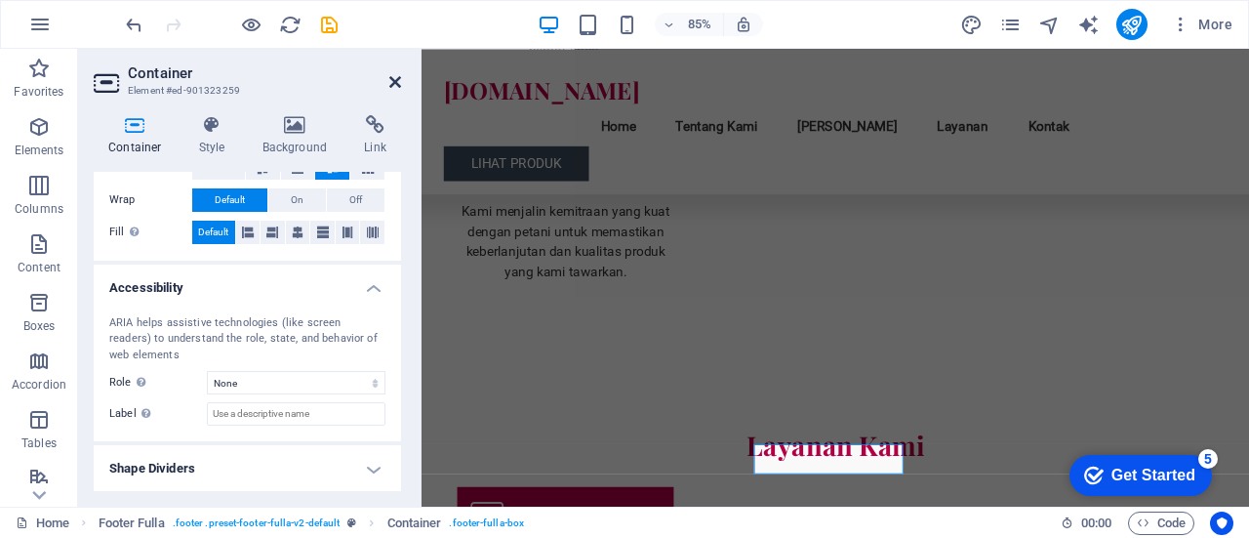
click at [400, 78] on icon at bounding box center [395, 82] width 12 height 16
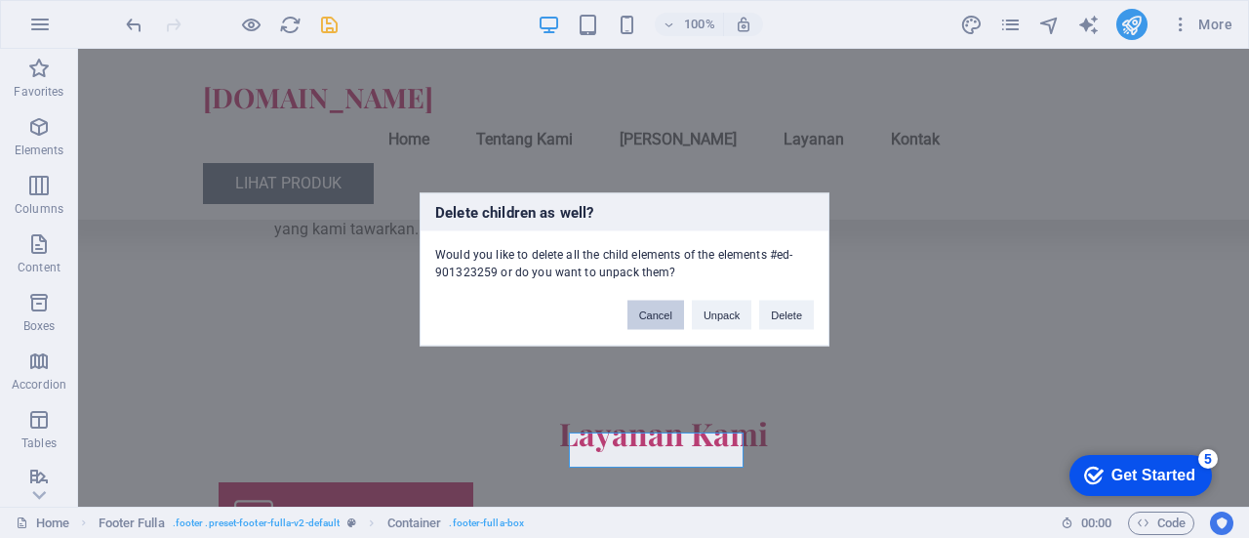
click at [656, 323] on button "Cancel" at bounding box center [656, 314] width 57 height 29
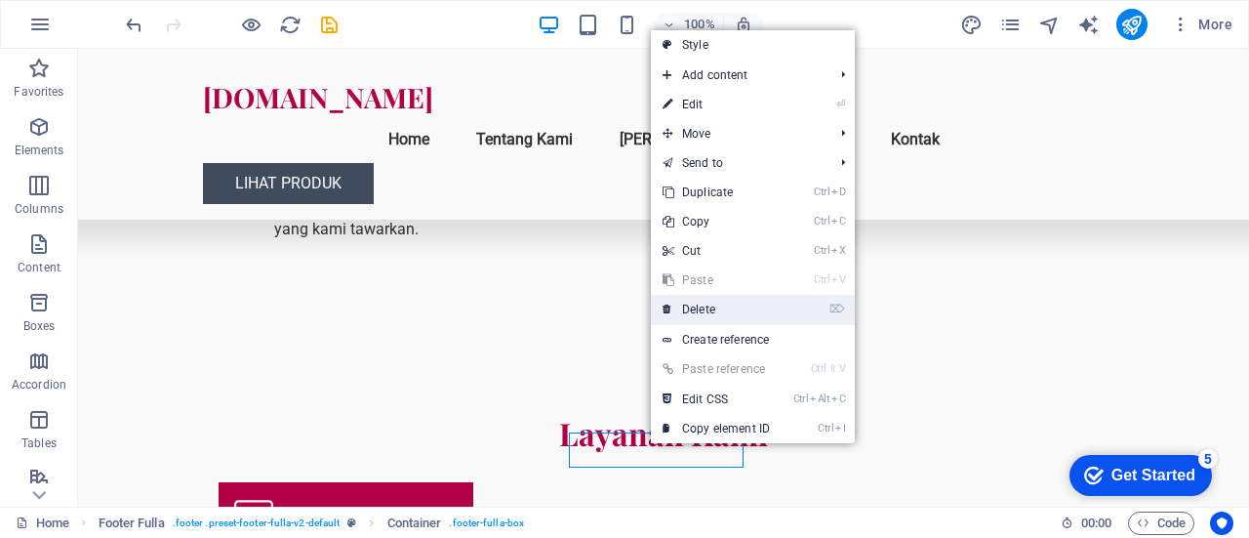
click at [708, 311] on link "⌦ Delete" at bounding box center [716, 309] width 131 height 29
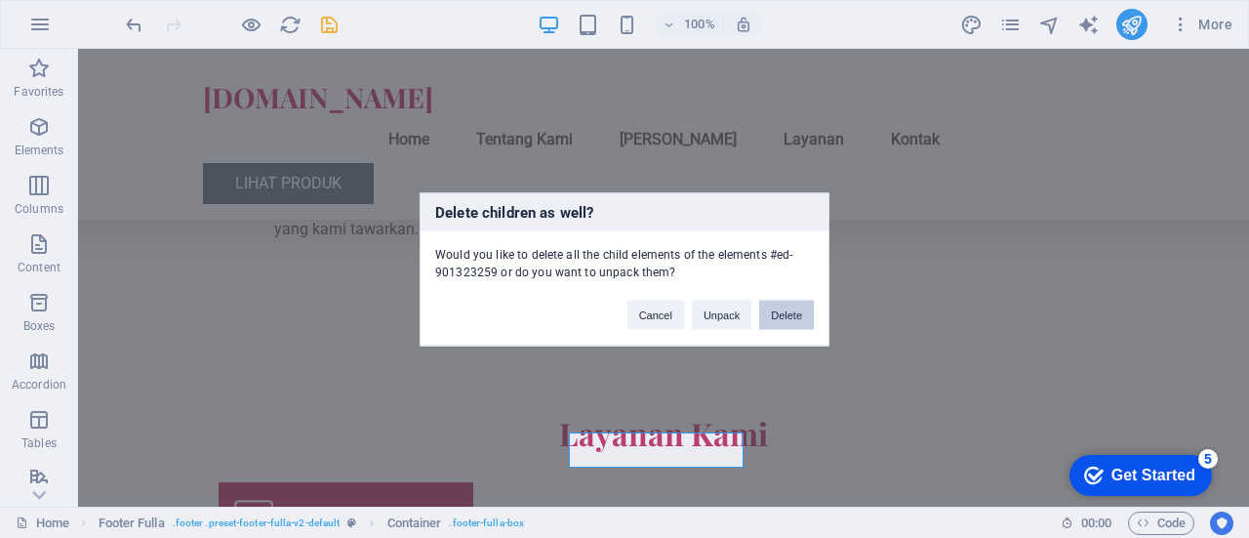
click at [791, 310] on button "Delete" at bounding box center [786, 314] width 55 height 29
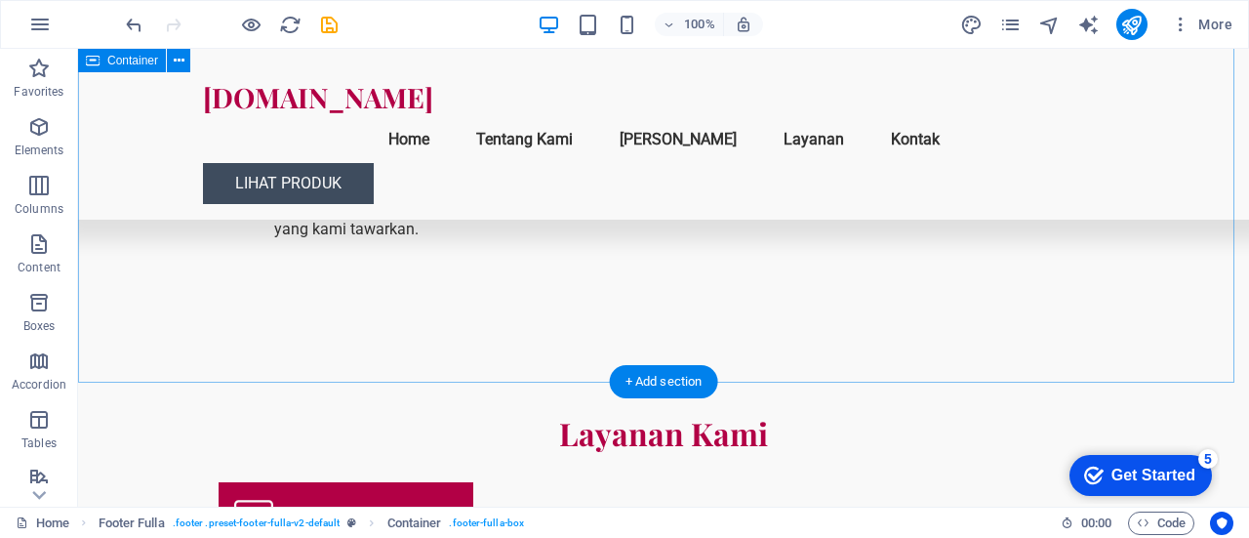
scroll to position [2457, 0]
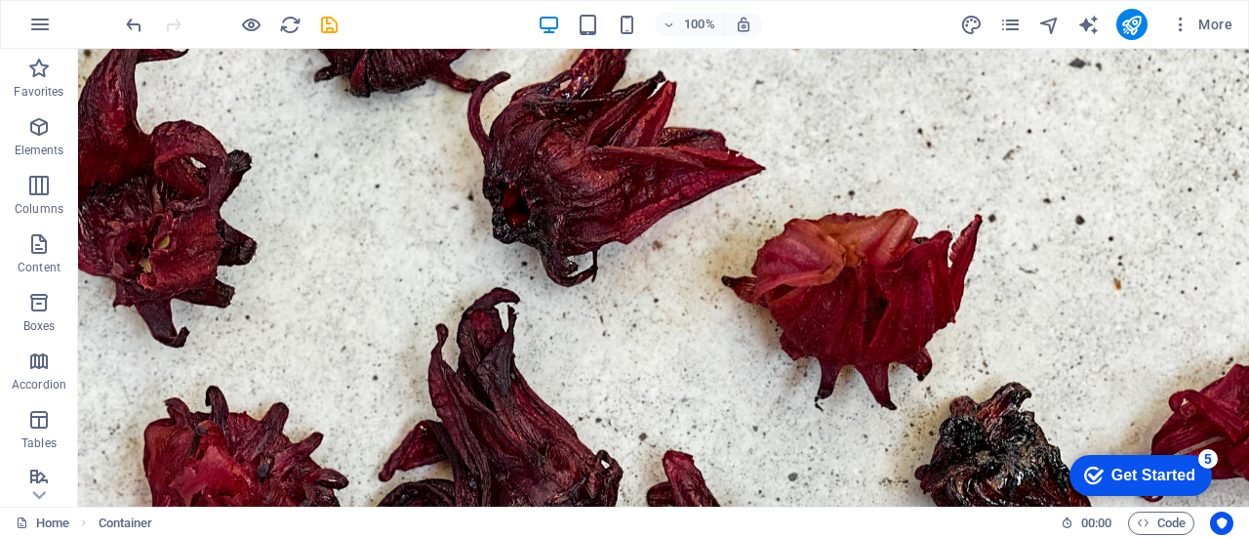
scroll to position [0, 0]
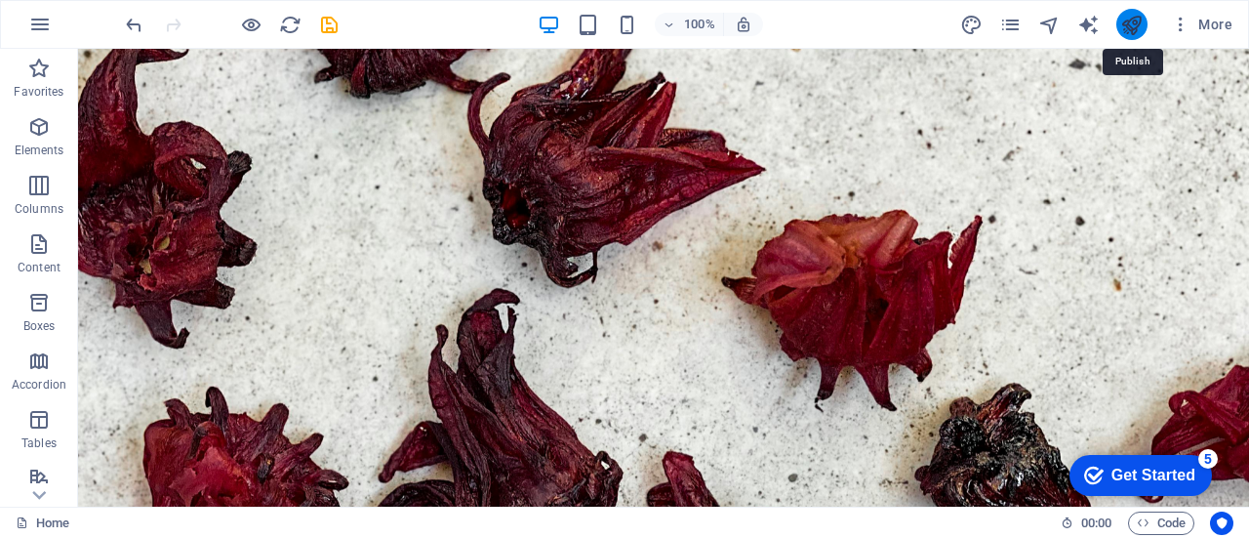
click at [1143, 31] on icon "publish" at bounding box center [1131, 25] width 22 height 22
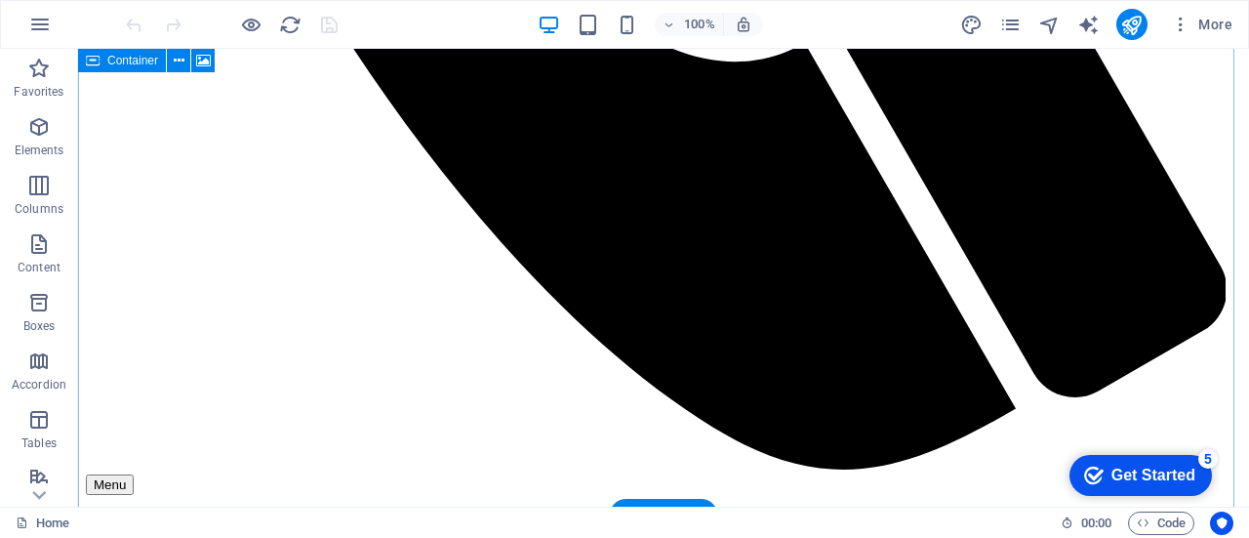
scroll to position [2457, 0]
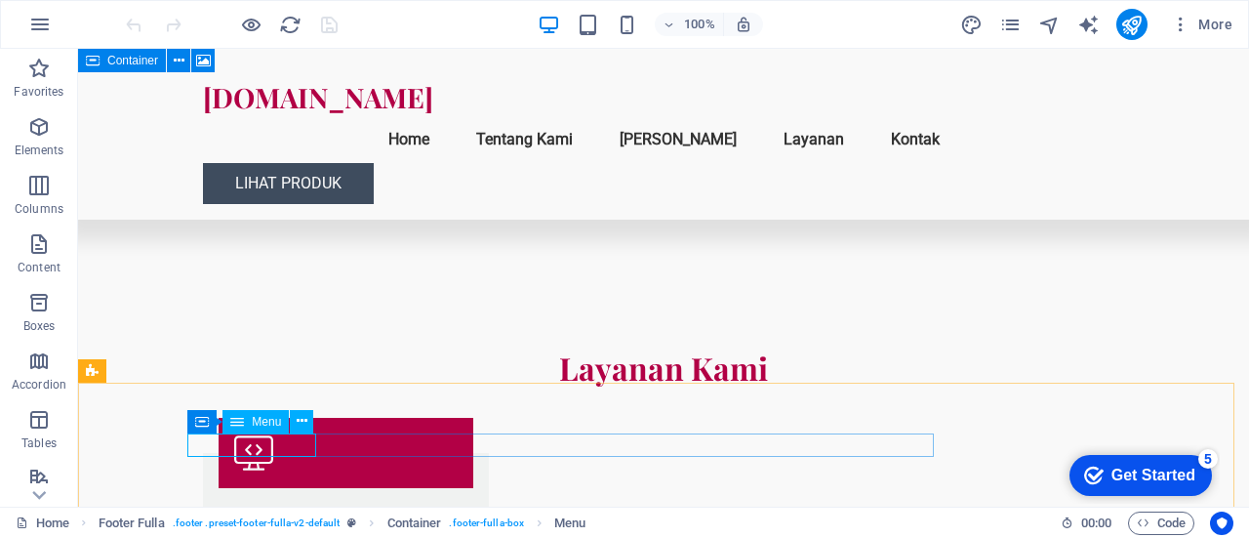
click at [267, 421] on span "Menu" at bounding box center [266, 422] width 29 height 12
click at [295, 429] on button at bounding box center [301, 421] width 23 height 23
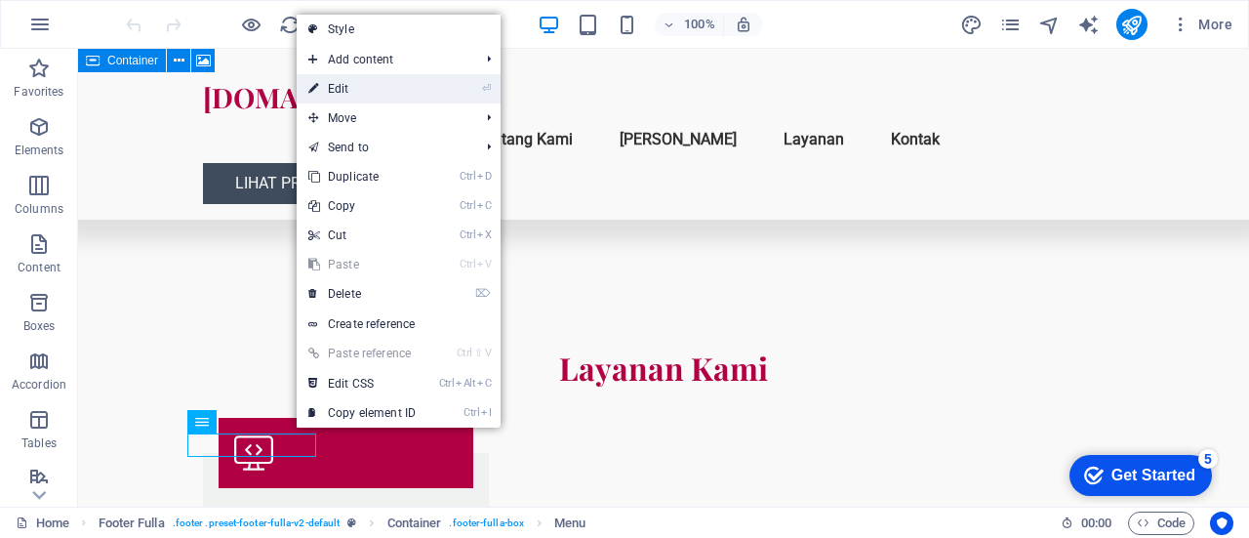
click at [390, 84] on link "⏎ Edit" at bounding box center [362, 88] width 131 height 29
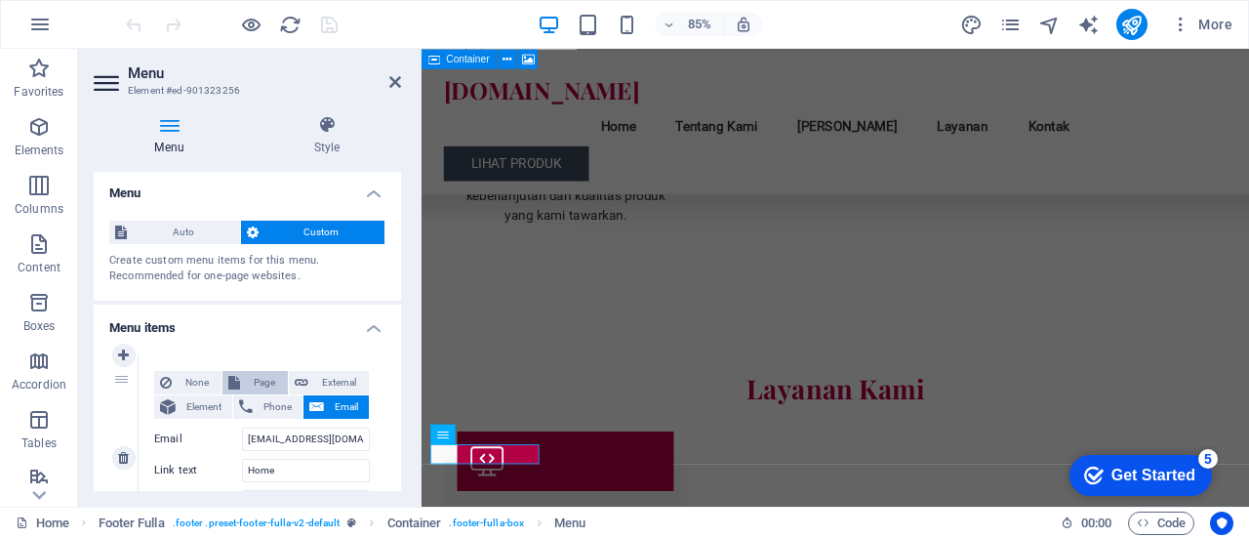
scroll to position [0, 0]
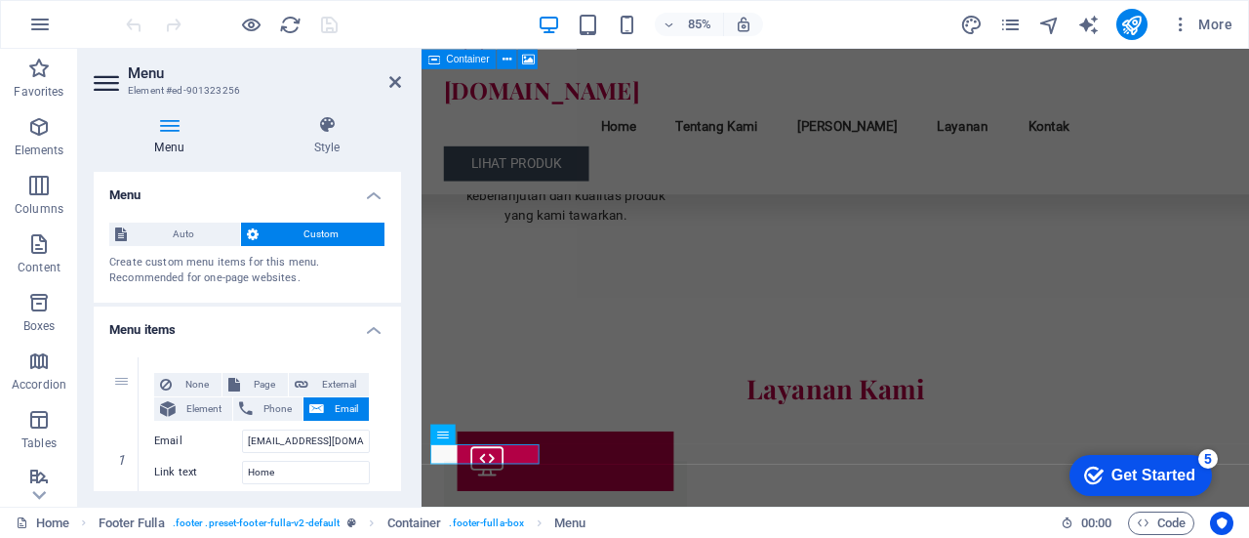
click at [174, 128] on icon at bounding box center [169, 125] width 151 height 20
click at [183, 235] on span "Auto" at bounding box center [184, 234] width 102 height 23
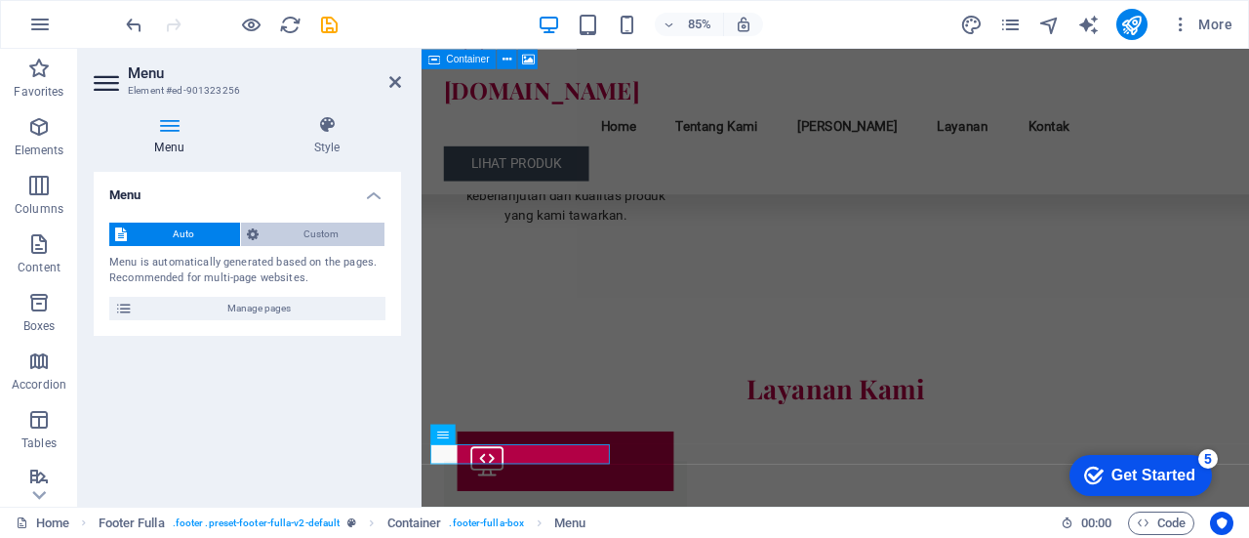
click at [299, 229] on span "Custom" at bounding box center [322, 234] width 115 height 23
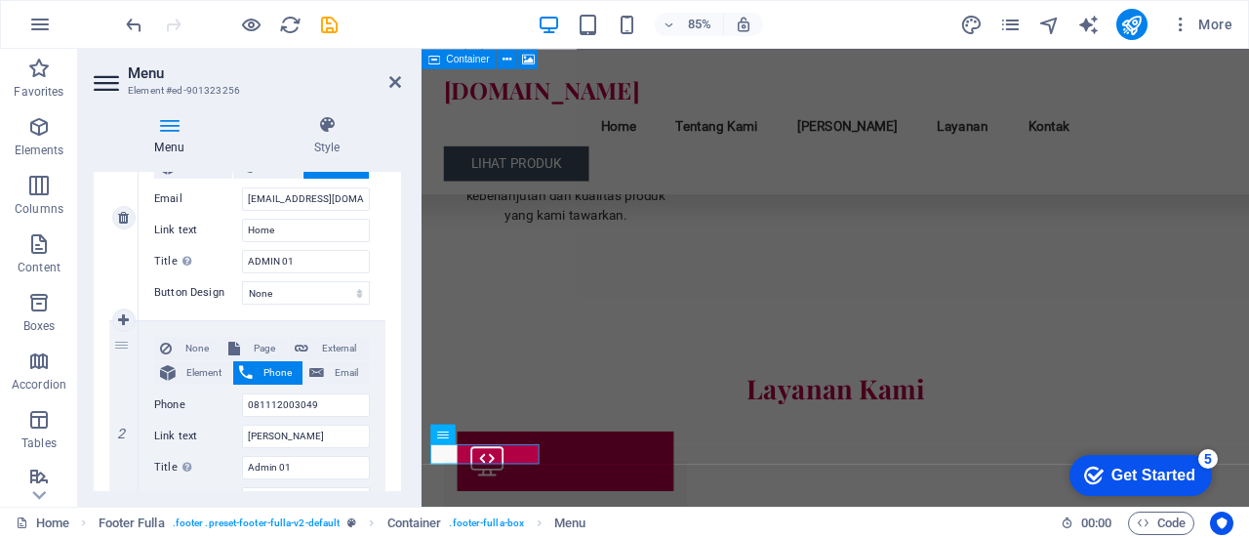
scroll to position [346, 0]
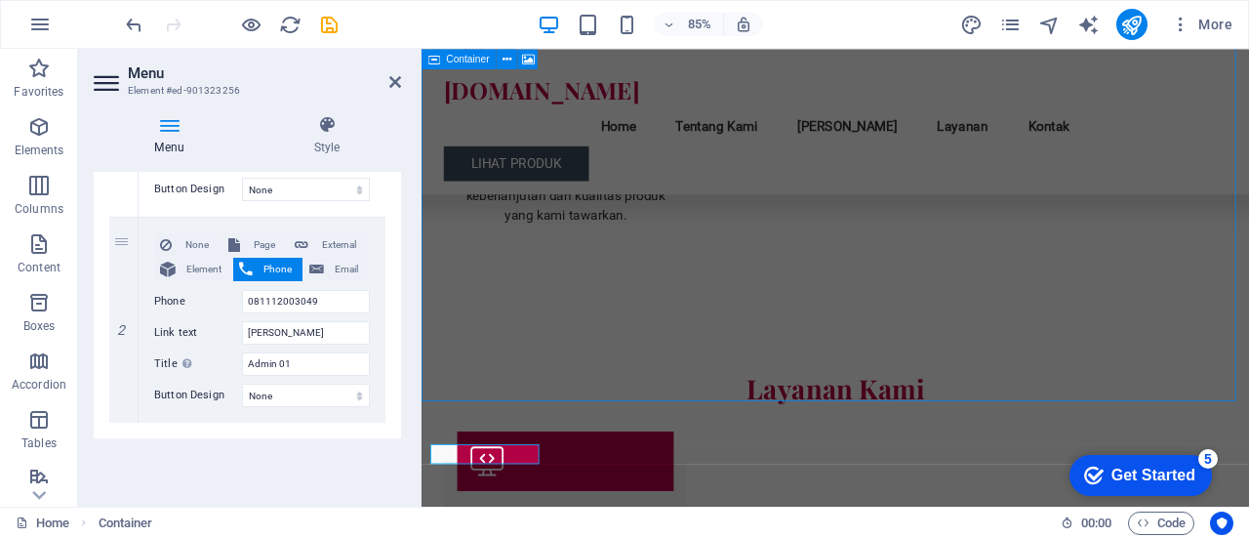
scroll to position [2457, 0]
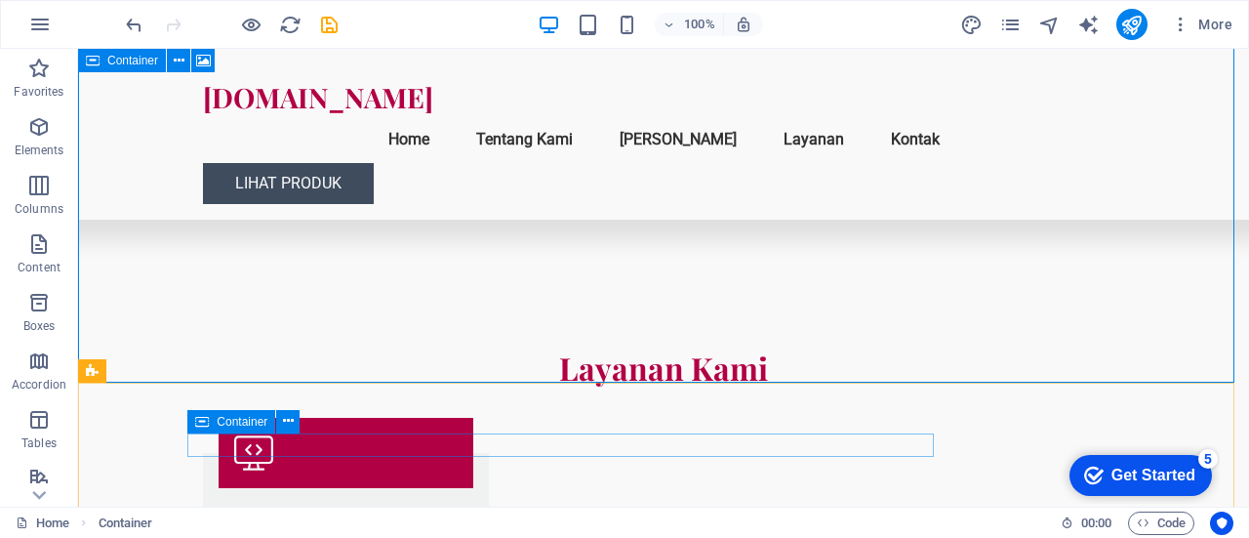
click at [210, 424] on div "Container" at bounding box center [231, 421] width 88 height 23
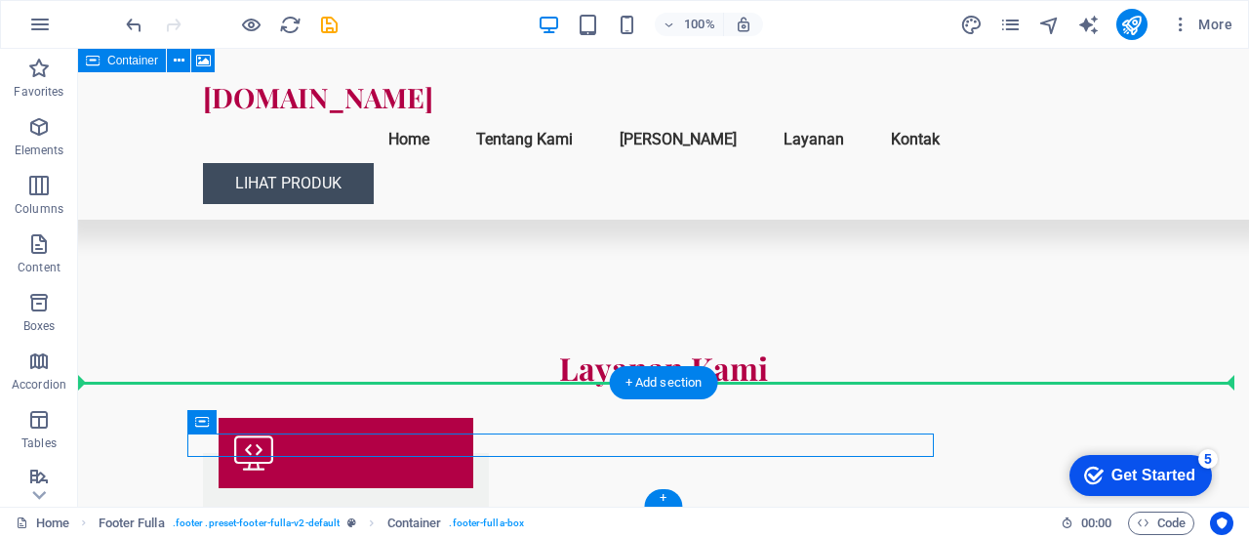
drag, startPoint x: 283, startPoint y: 468, endPoint x: 169, endPoint y: 392, distance: 136.7
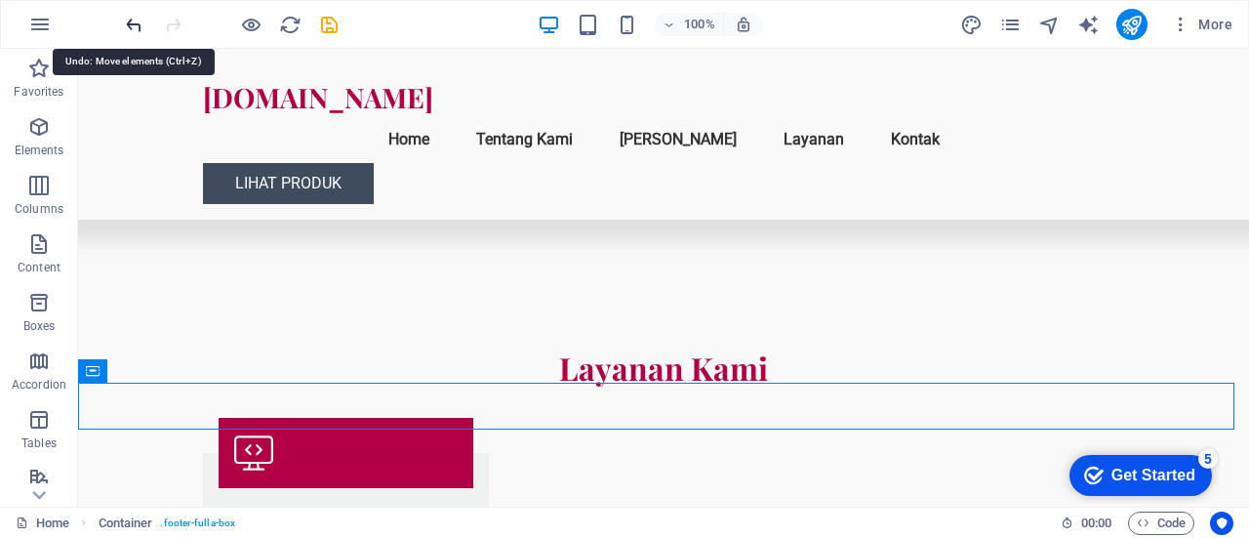
click at [135, 25] on icon "undo" at bounding box center [134, 25] width 22 height 22
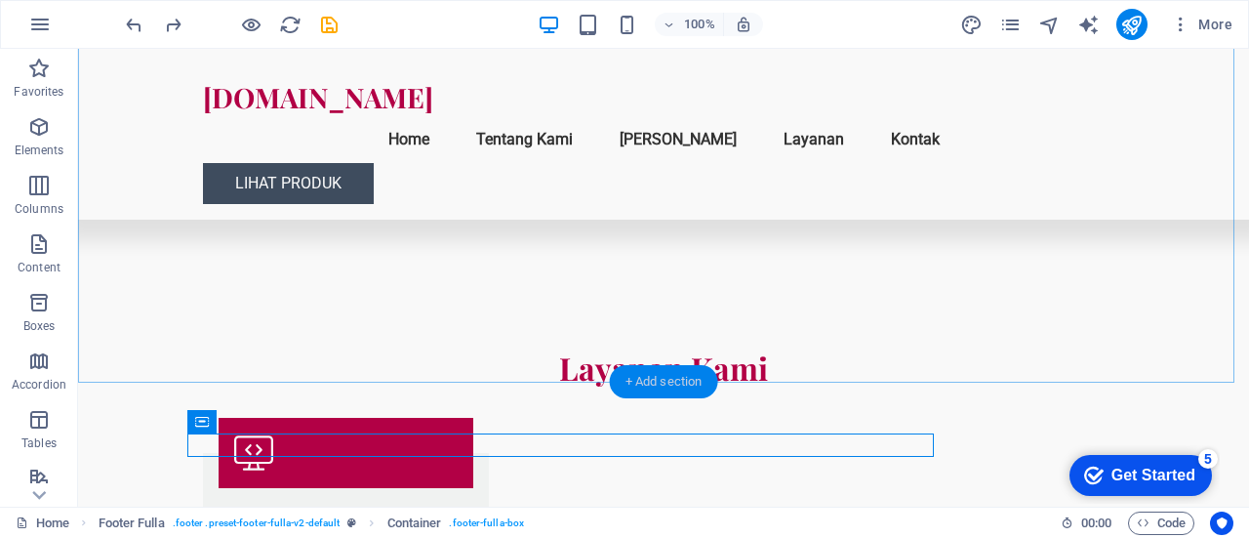
click at [670, 386] on div "+ Add section" at bounding box center [664, 381] width 108 height 33
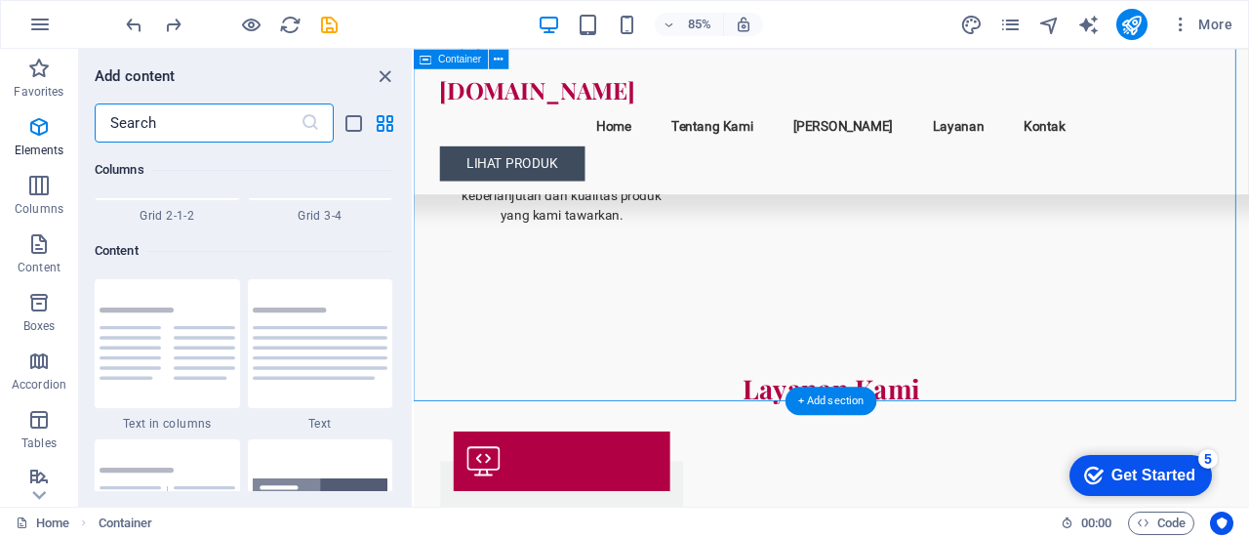
scroll to position [3415, 0]
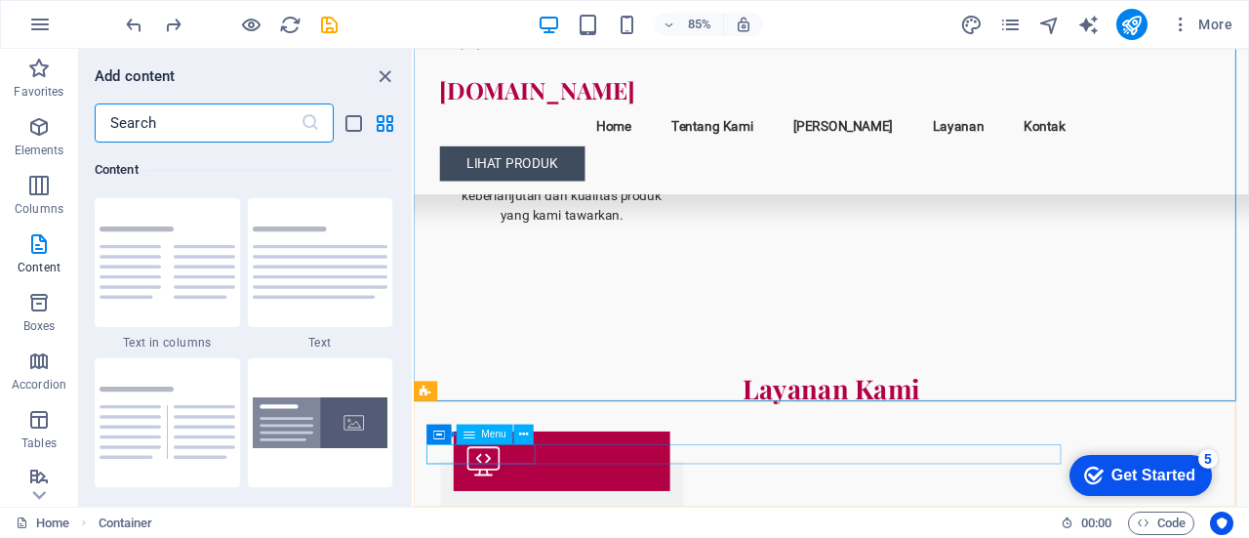
click at [482, 432] on span "Menu" at bounding box center [494, 434] width 25 height 10
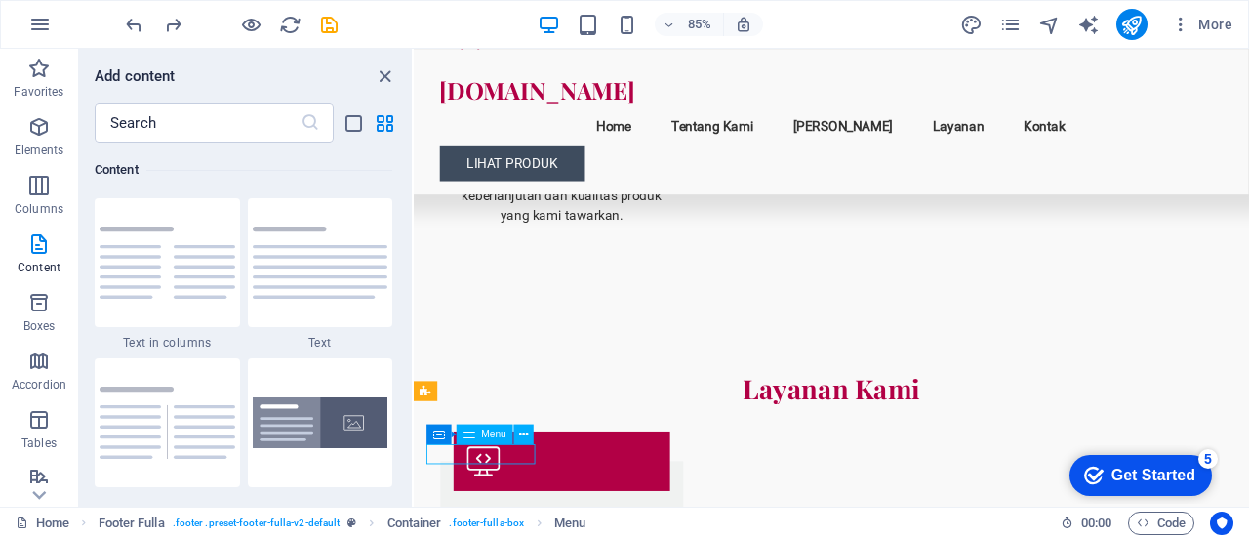
click at [482, 436] on span "Menu" at bounding box center [494, 434] width 25 height 10
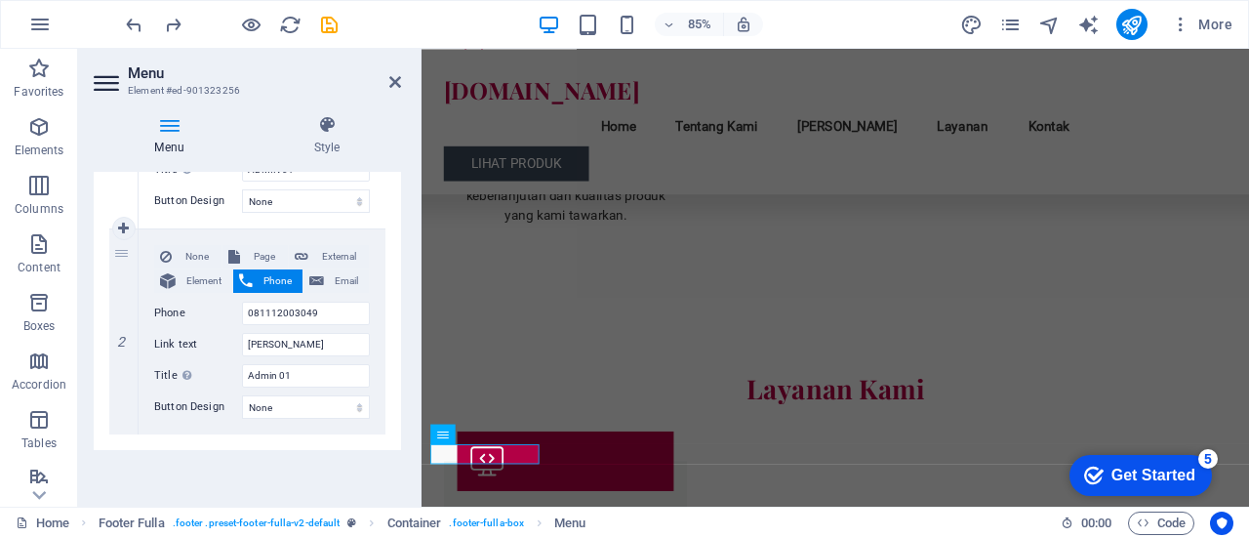
scroll to position [346, 0]
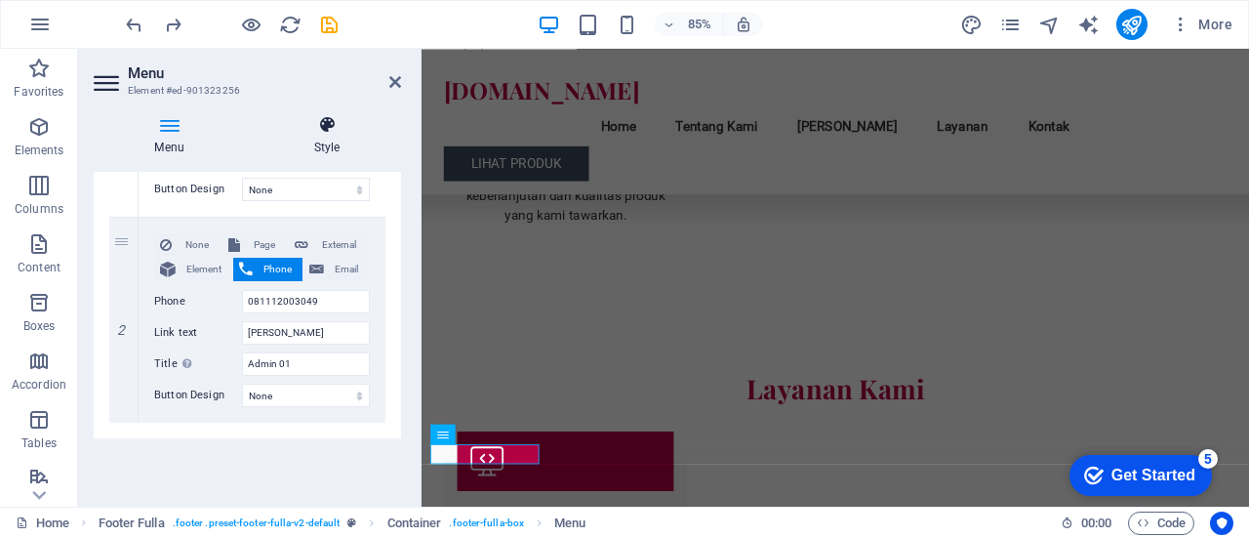
click at [328, 145] on h4 "Style" at bounding box center [327, 135] width 148 height 41
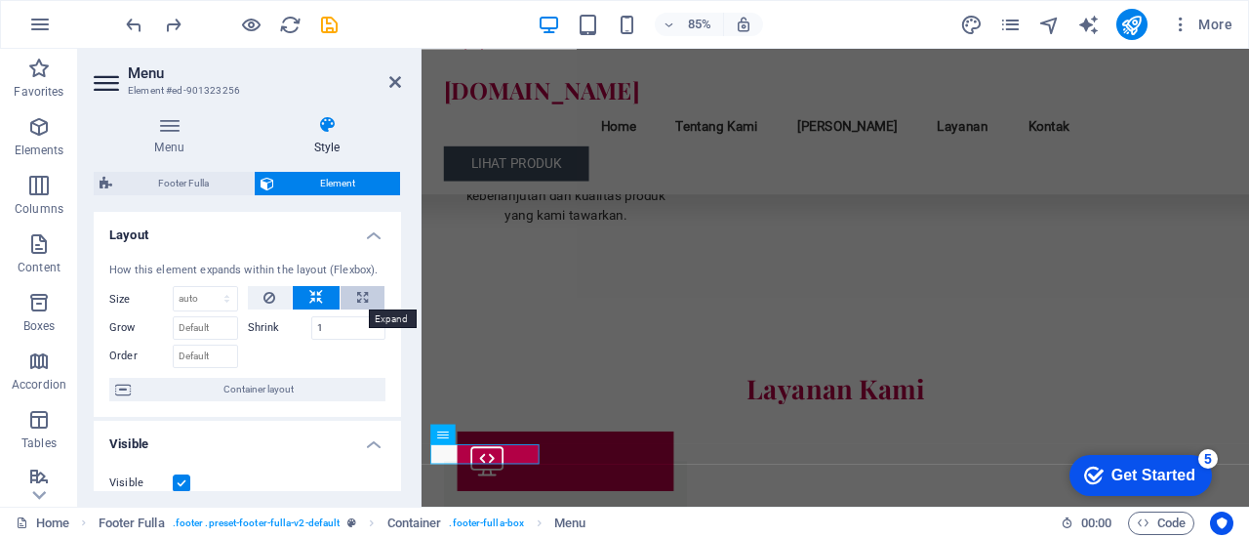
click at [357, 292] on icon at bounding box center [362, 297] width 11 height 23
type input "100"
select select "%"
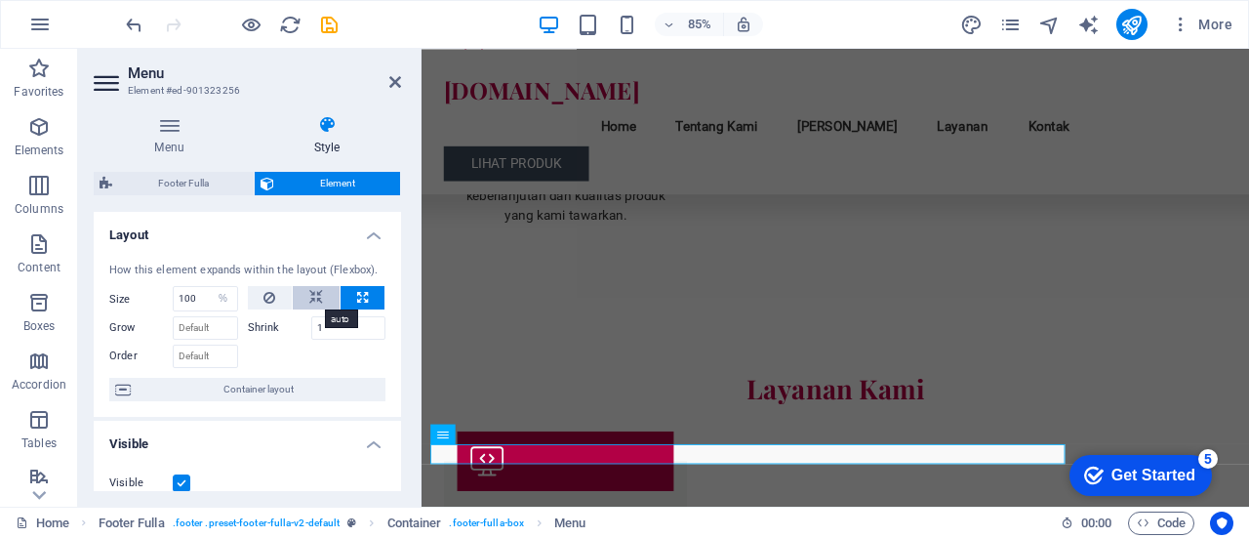
click at [320, 296] on icon at bounding box center [316, 297] width 14 height 23
select select "DISABLED_OPTION_VALUE"
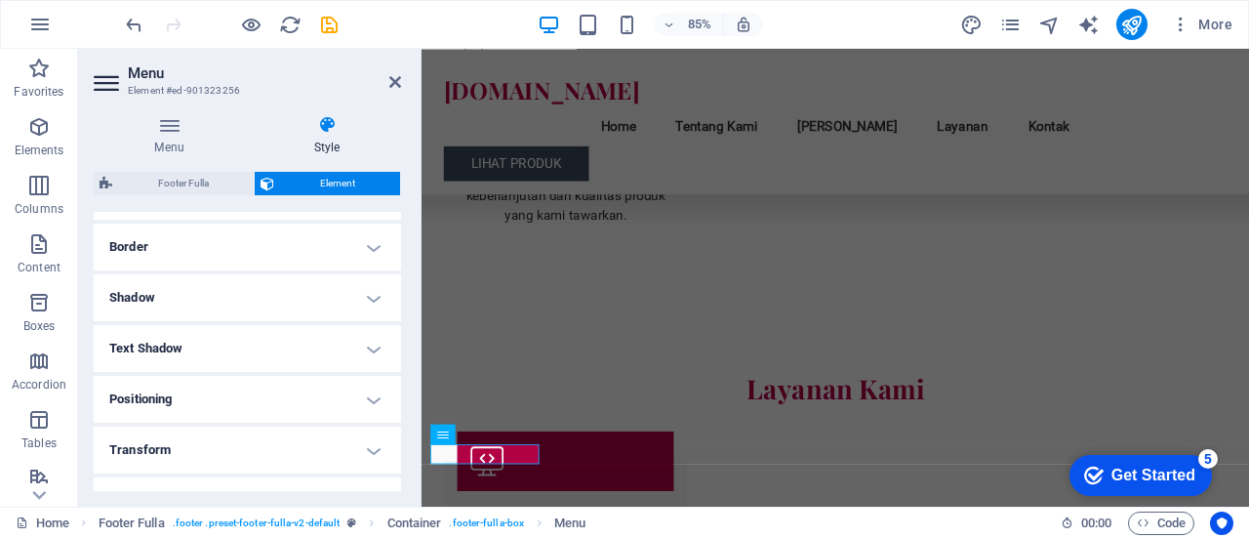
scroll to position [545, 0]
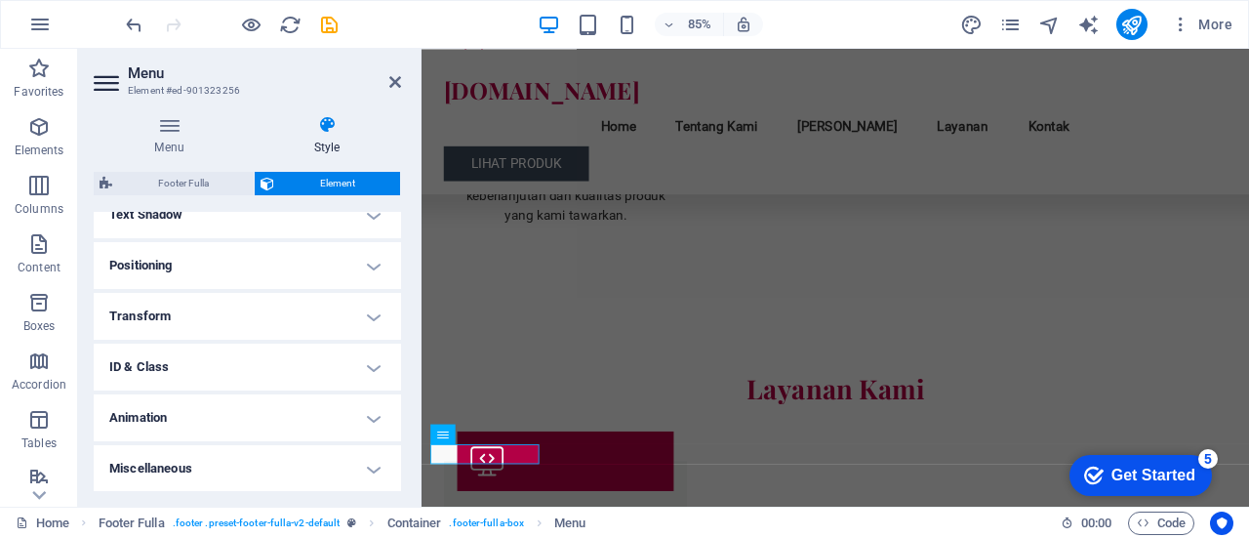
click at [305, 255] on h4 "Positioning" at bounding box center [247, 265] width 307 height 47
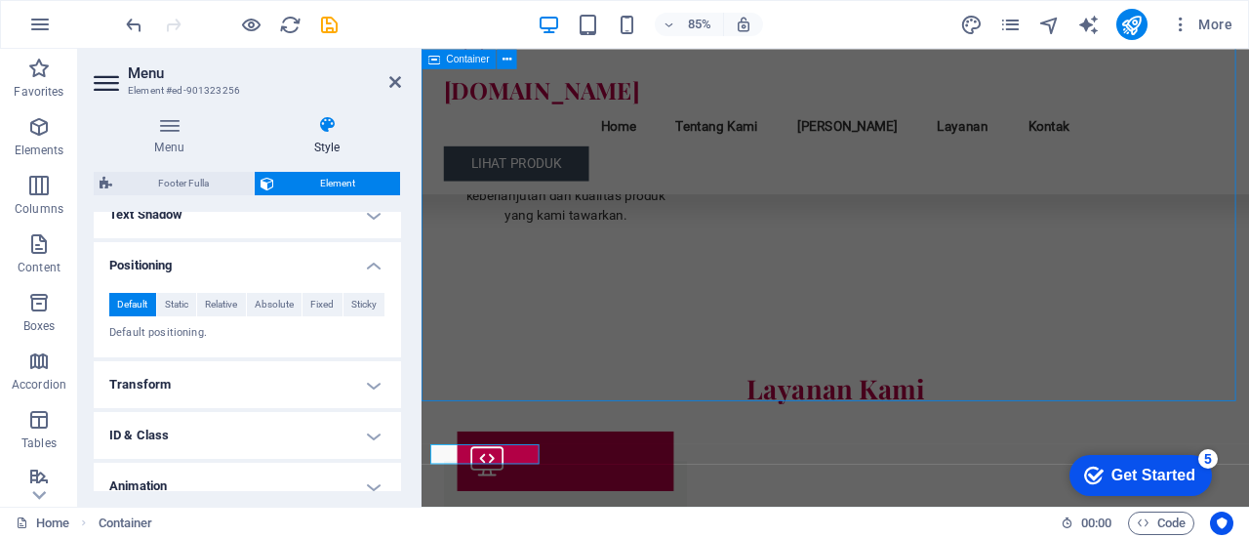
scroll to position [2457, 0]
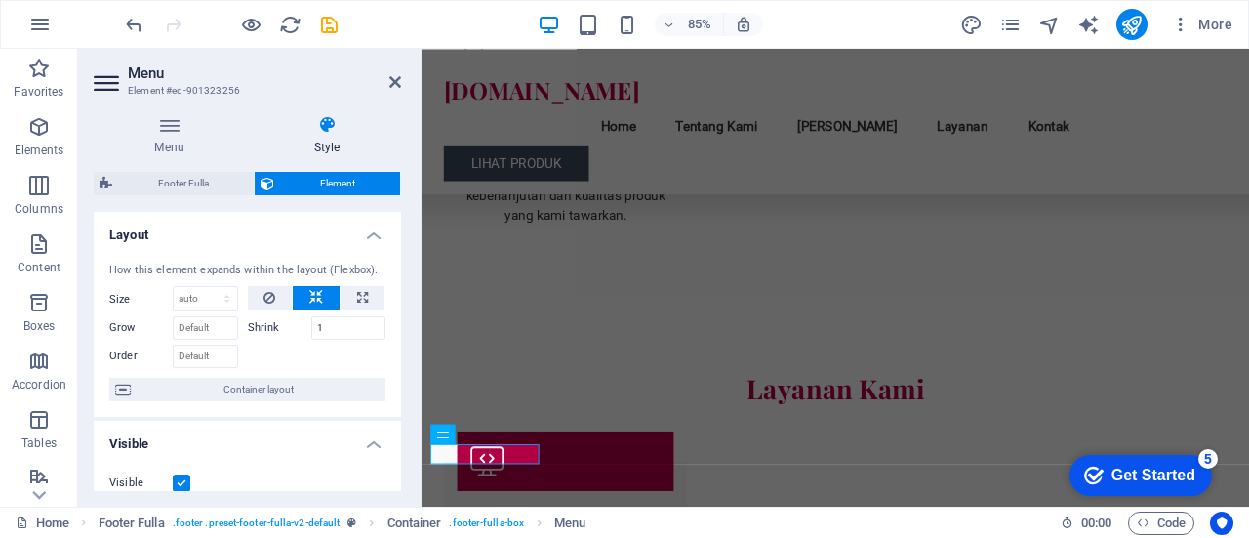
click at [302, 447] on h4 "Visible" at bounding box center [247, 438] width 307 height 35
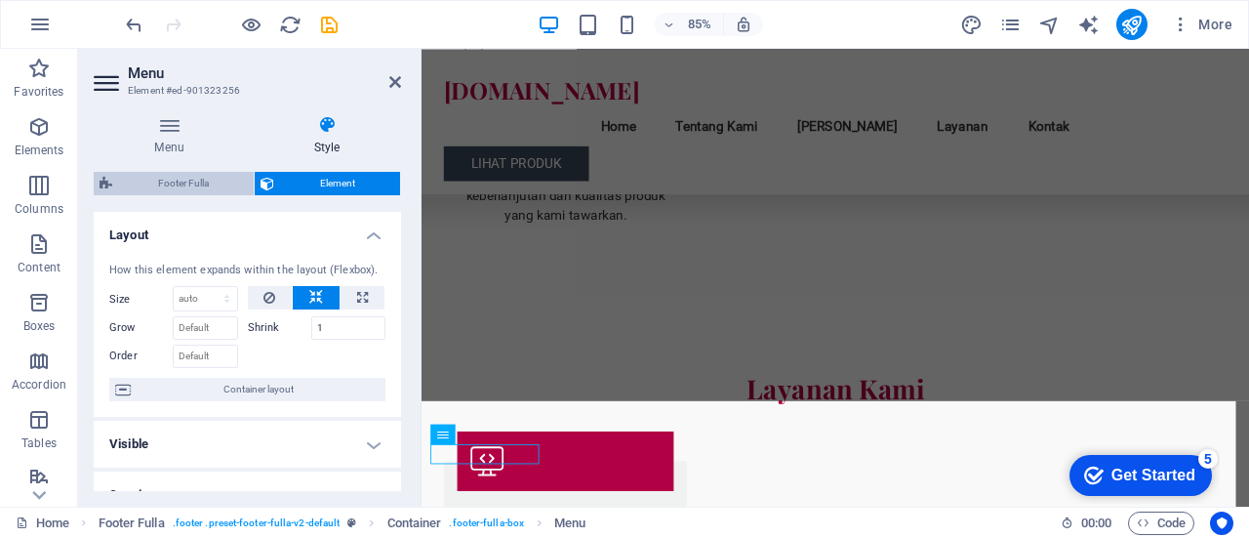
click at [193, 191] on span "Footer Fulla" at bounding box center [183, 183] width 130 height 23
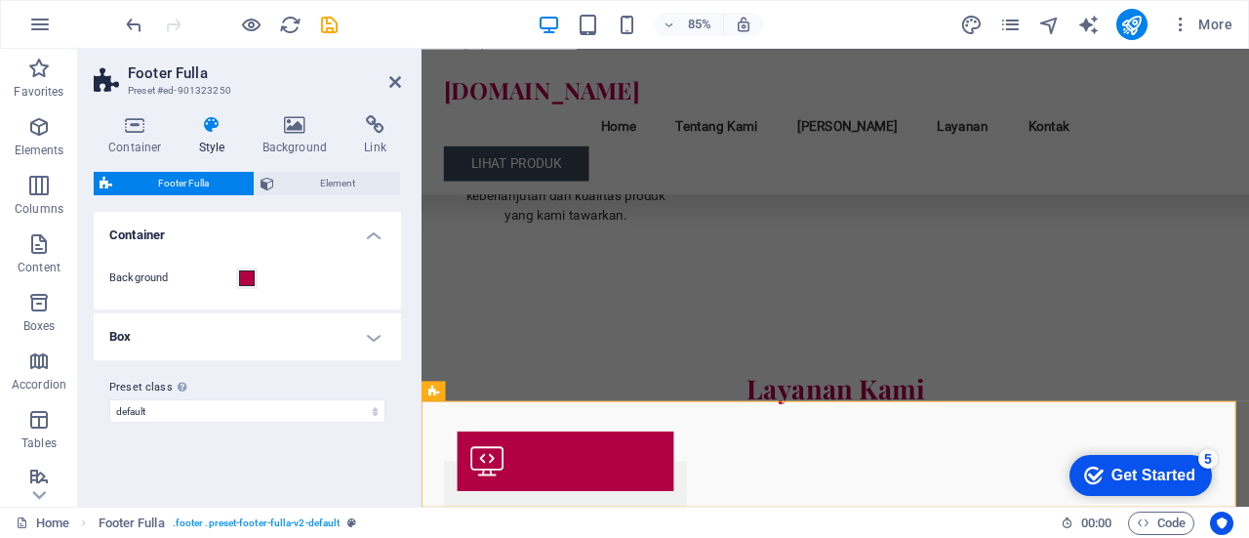
click at [265, 341] on h4 "Box" at bounding box center [247, 336] width 307 height 47
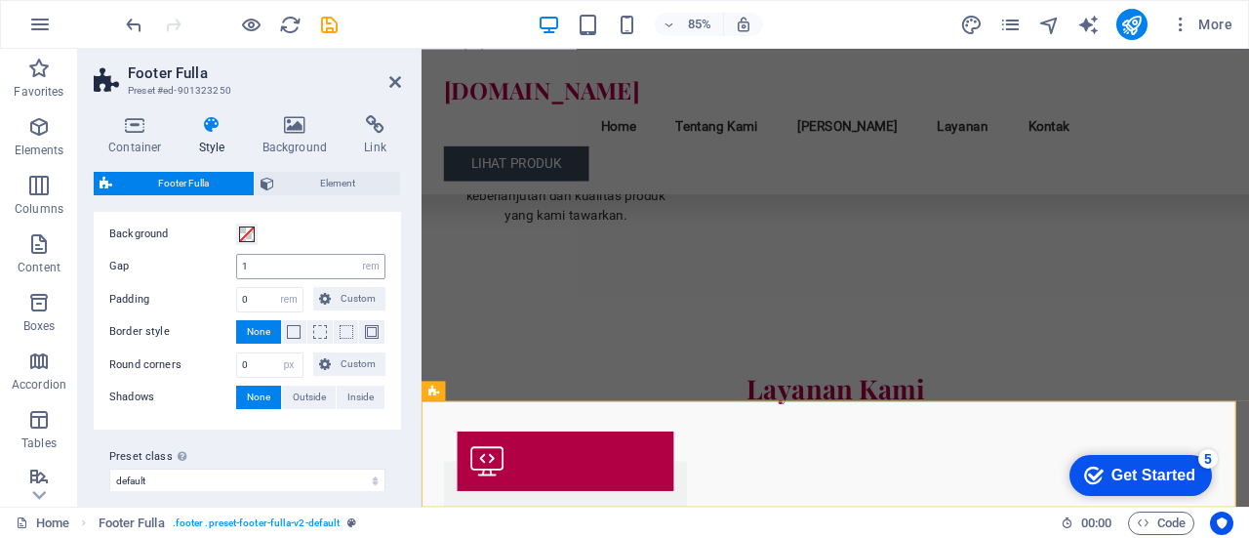
scroll to position [159, 0]
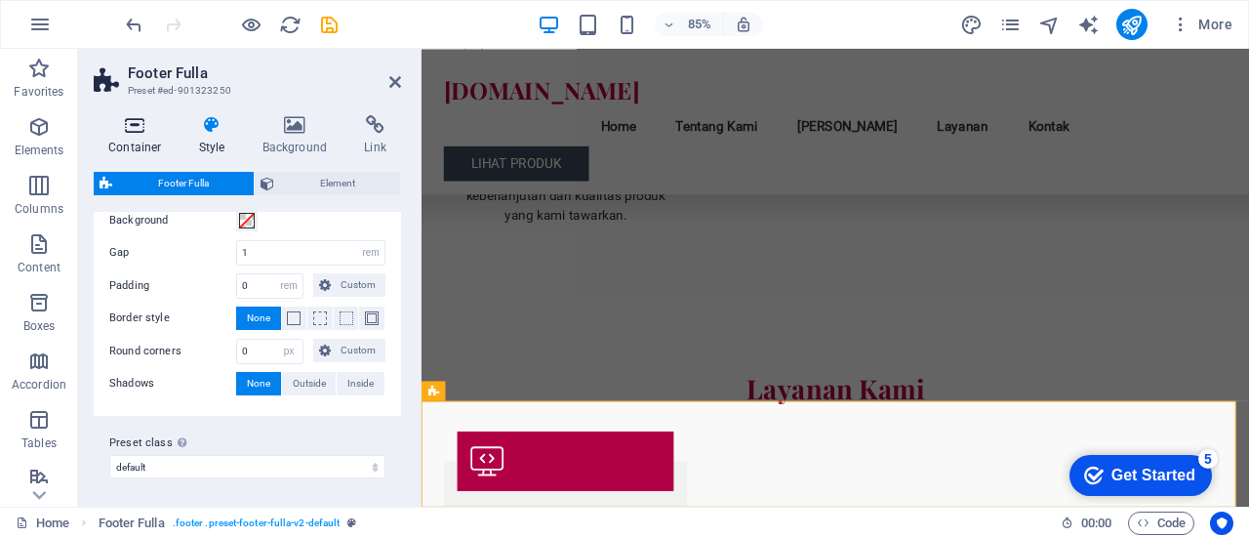
click at [126, 137] on h4 "Container" at bounding box center [139, 135] width 91 height 41
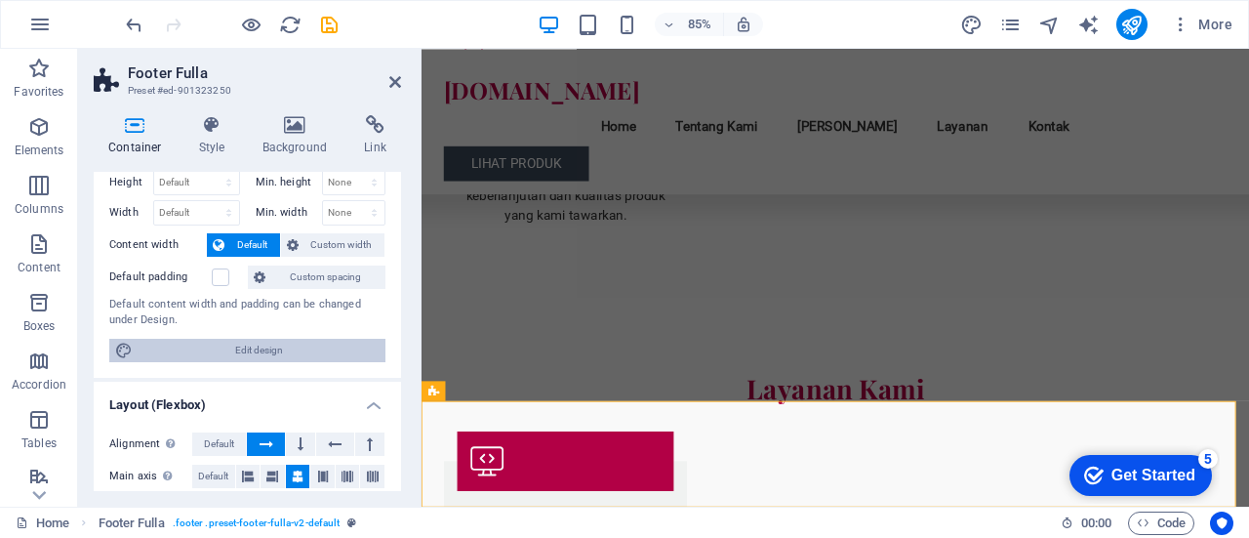
scroll to position [0, 0]
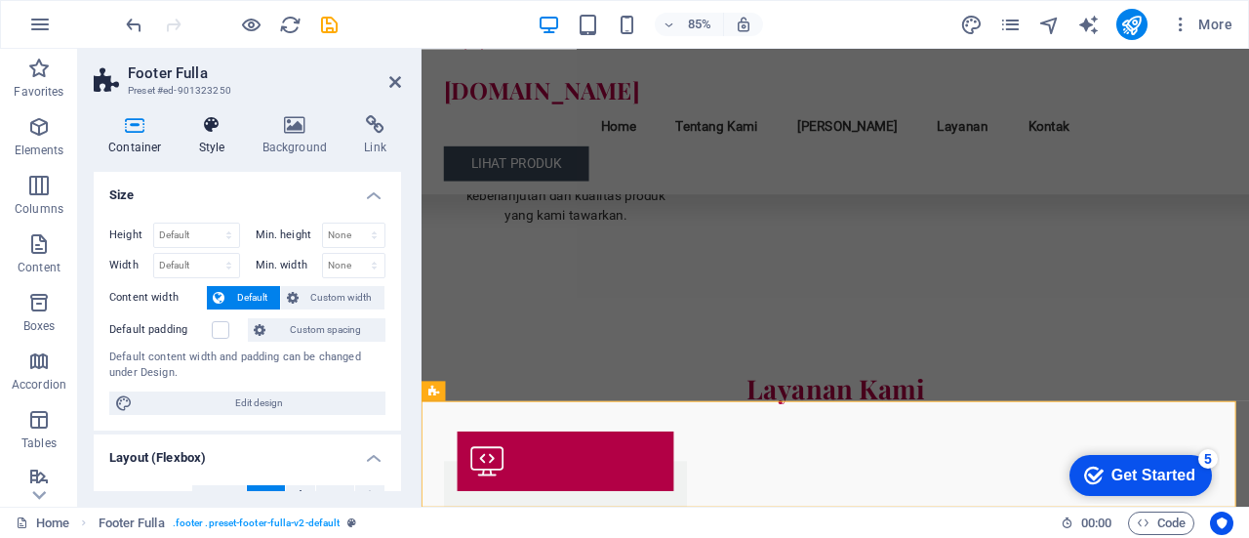
click at [219, 129] on icon at bounding box center [212, 125] width 56 height 20
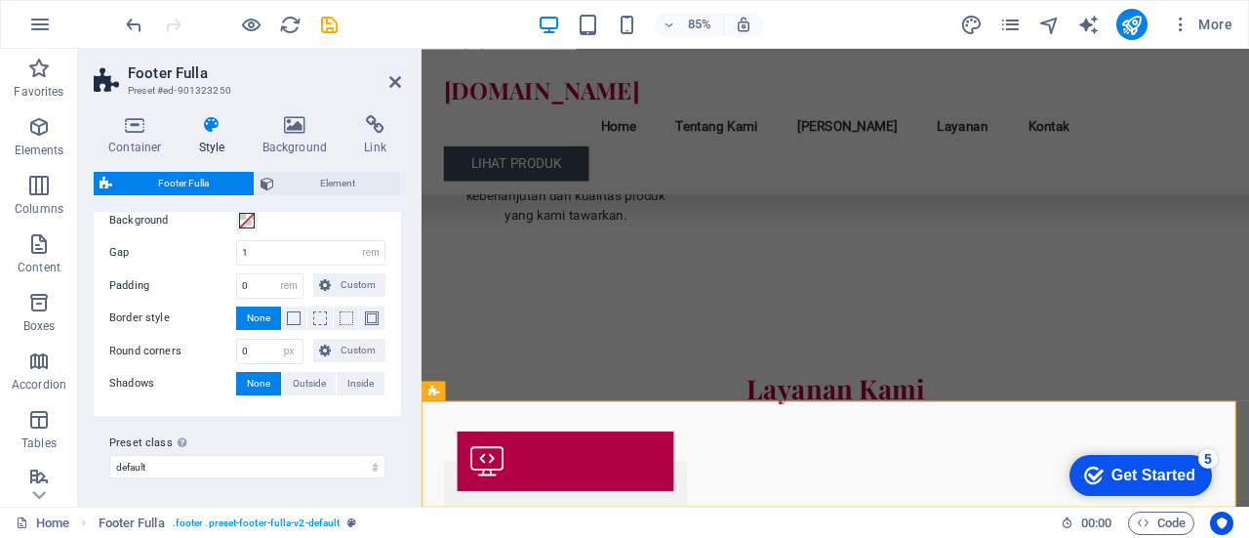
click at [387, 81] on h2 "Footer Fulla" at bounding box center [264, 73] width 273 height 18
click at [394, 85] on icon at bounding box center [395, 82] width 12 height 16
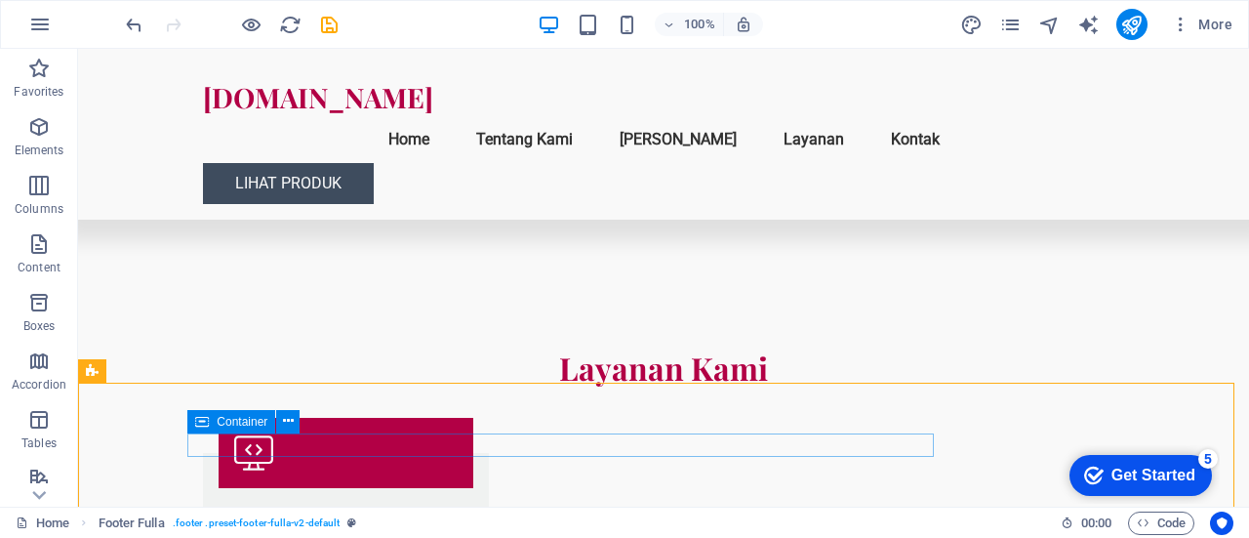
click at [201, 425] on icon at bounding box center [202, 421] width 14 height 23
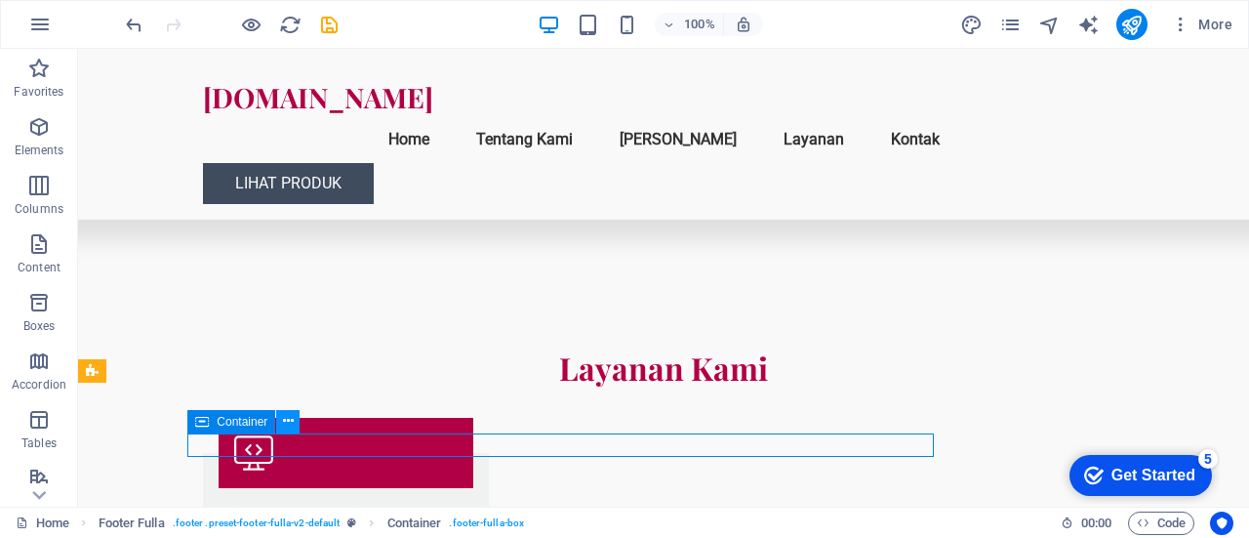
click at [294, 421] on button at bounding box center [287, 421] width 23 height 23
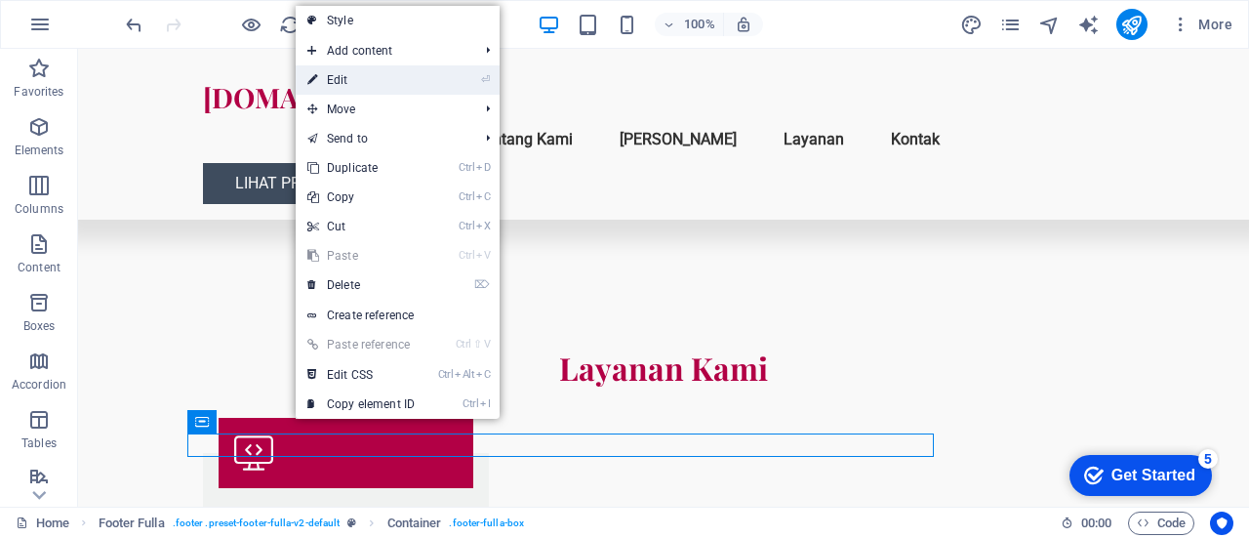
click at [351, 81] on link "⏎ Edit" at bounding box center [361, 79] width 131 height 29
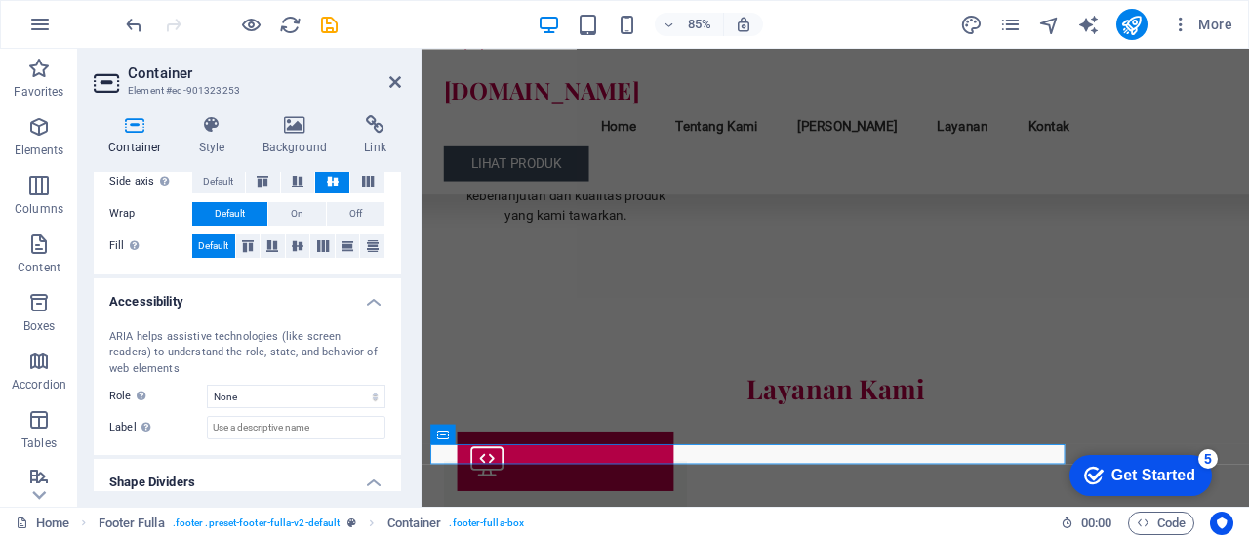
scroll to position [468, 0]
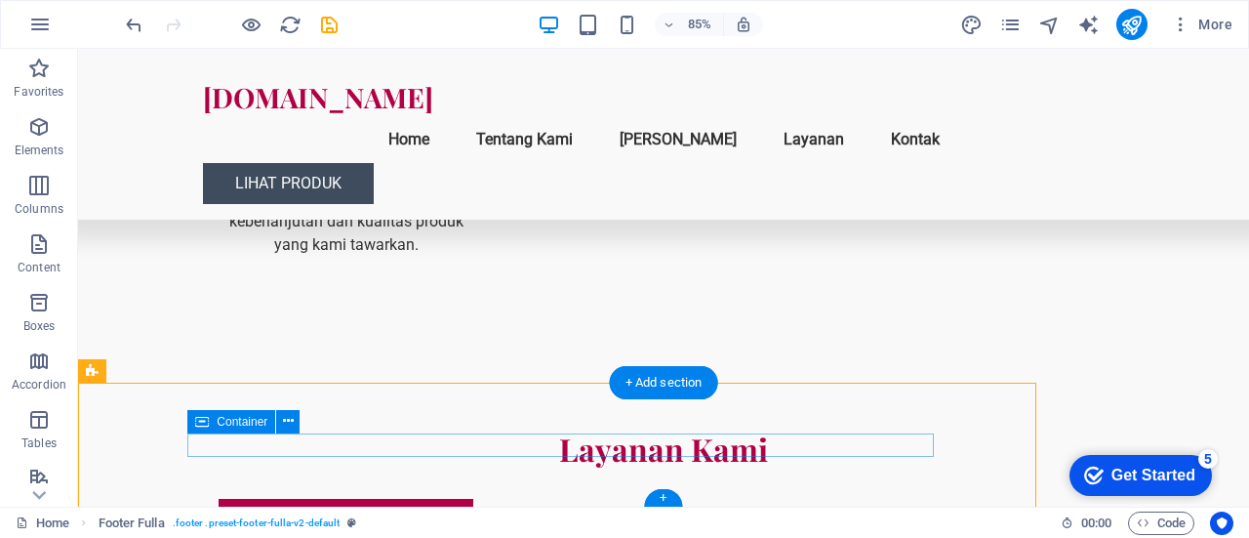
scroll to position [2457, 0]
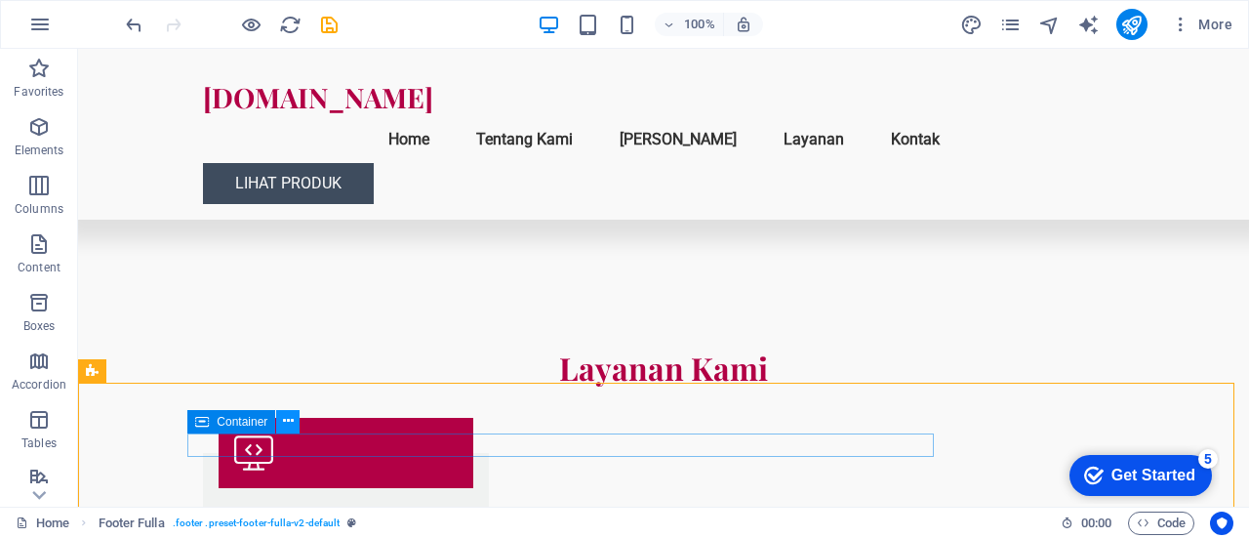
click at [292, 428] on icon at bounding box center [288, 421] width 11 height 20
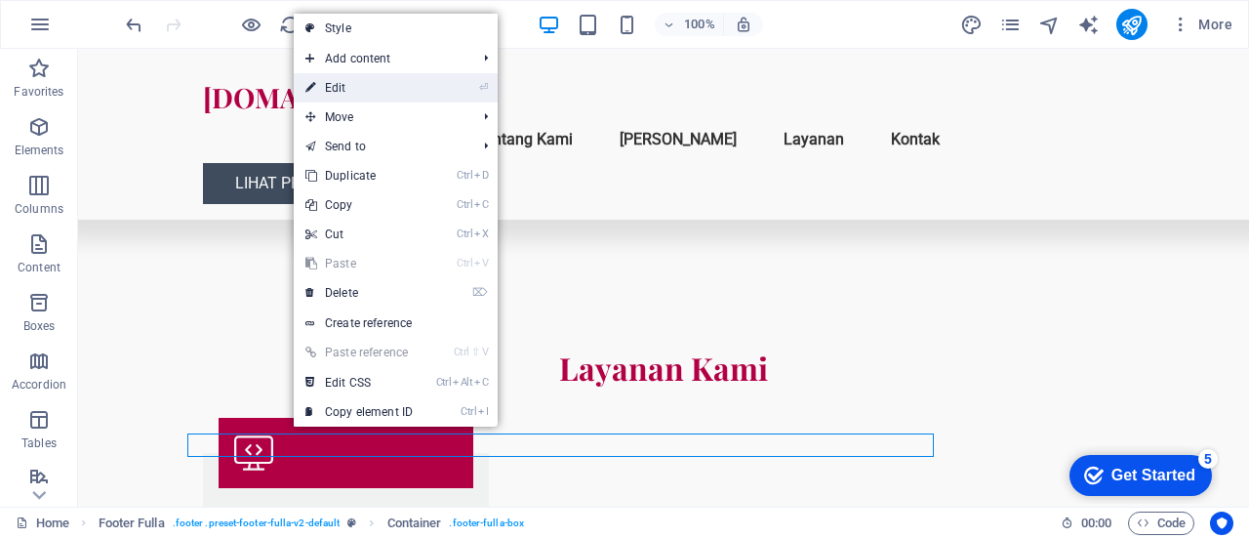
click at [398, 84] on link "⏎ Edit" at bounding box center [359, 87] width 131 height 29
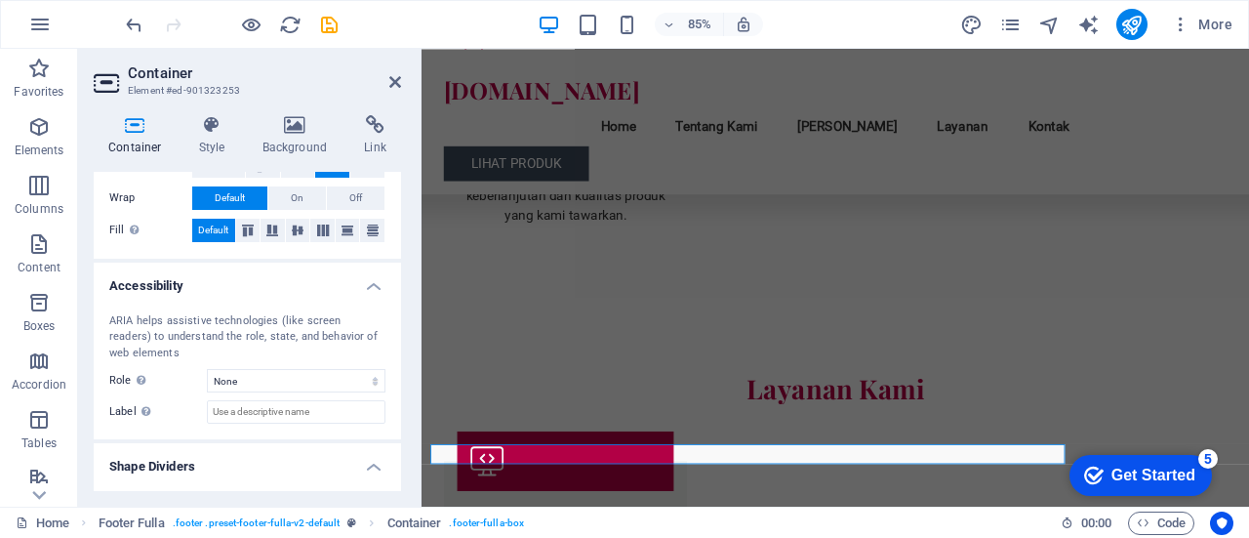
scroll to position [468, 0]
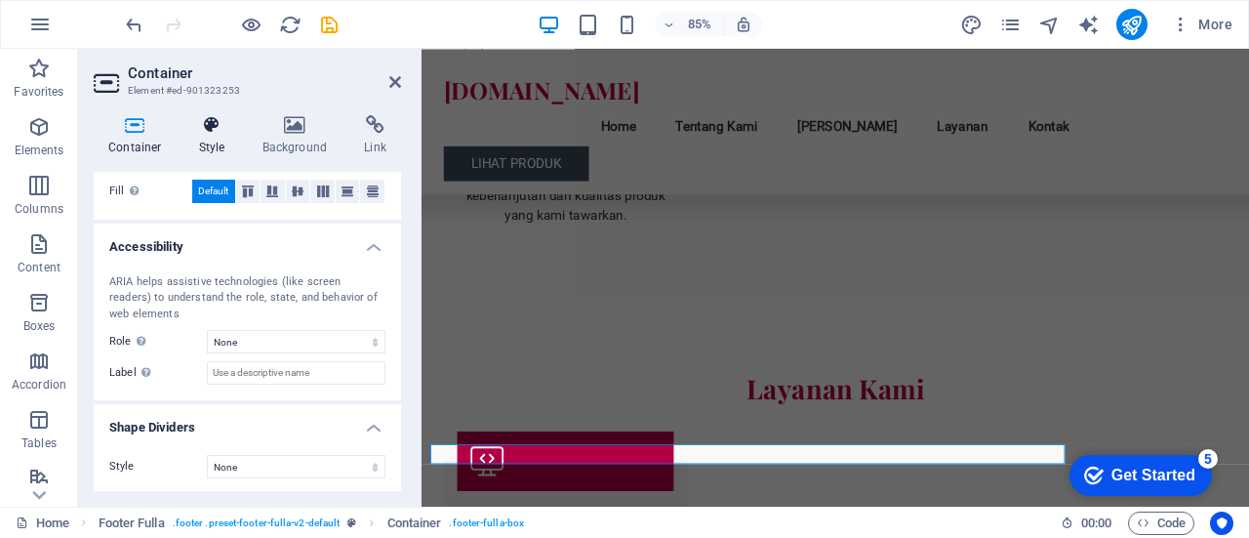
click at [217, 132] on icon at bounding box center [212, 125] width 56 height 20
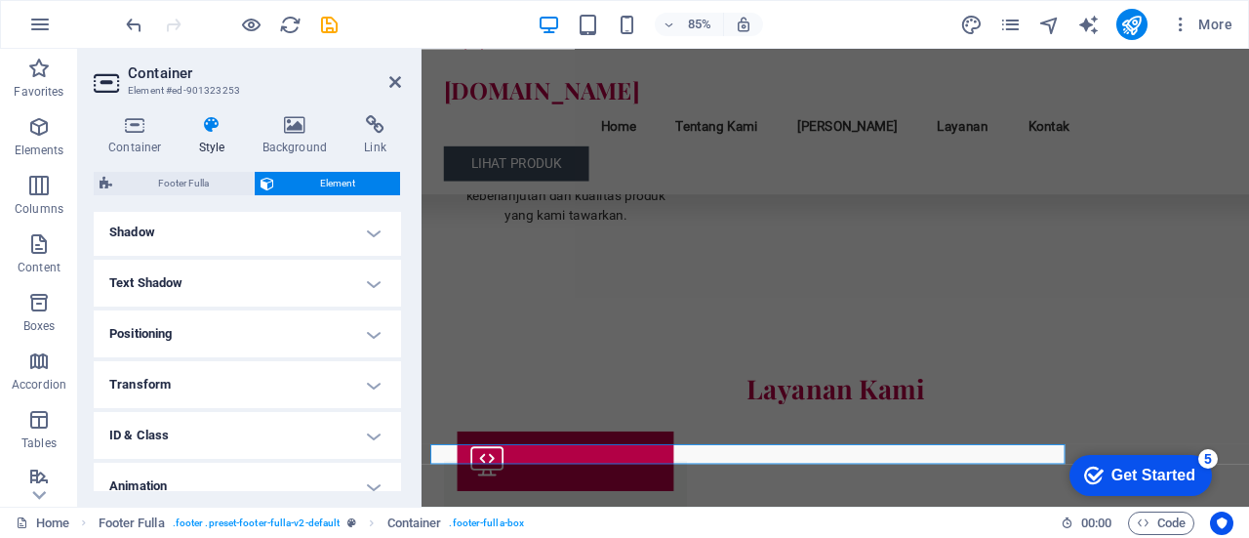
scroll to position [545, 0]
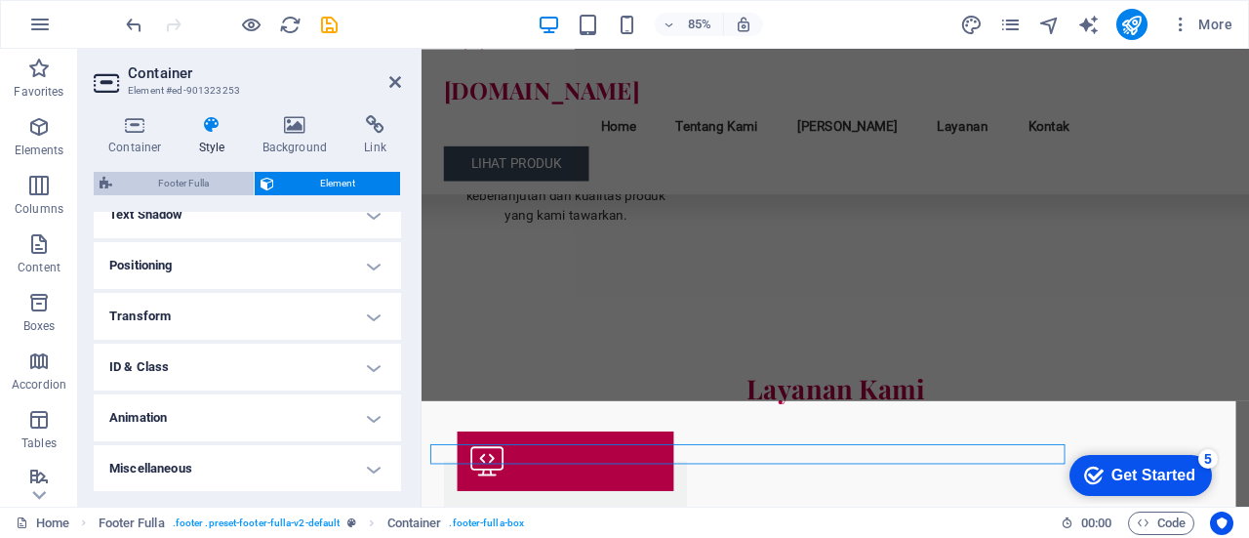
click at [162, 188] on span "Footer Fulla" at bounding box center [183, 183] width 130 height 23
select select "rem"
select select "px"
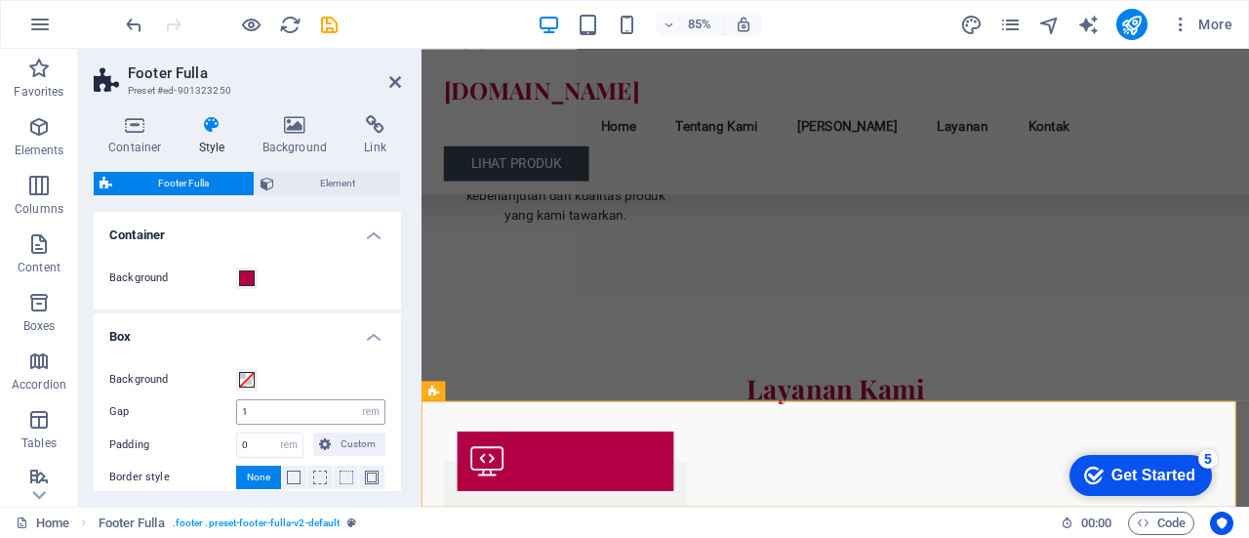
scroll to position [159, 0]
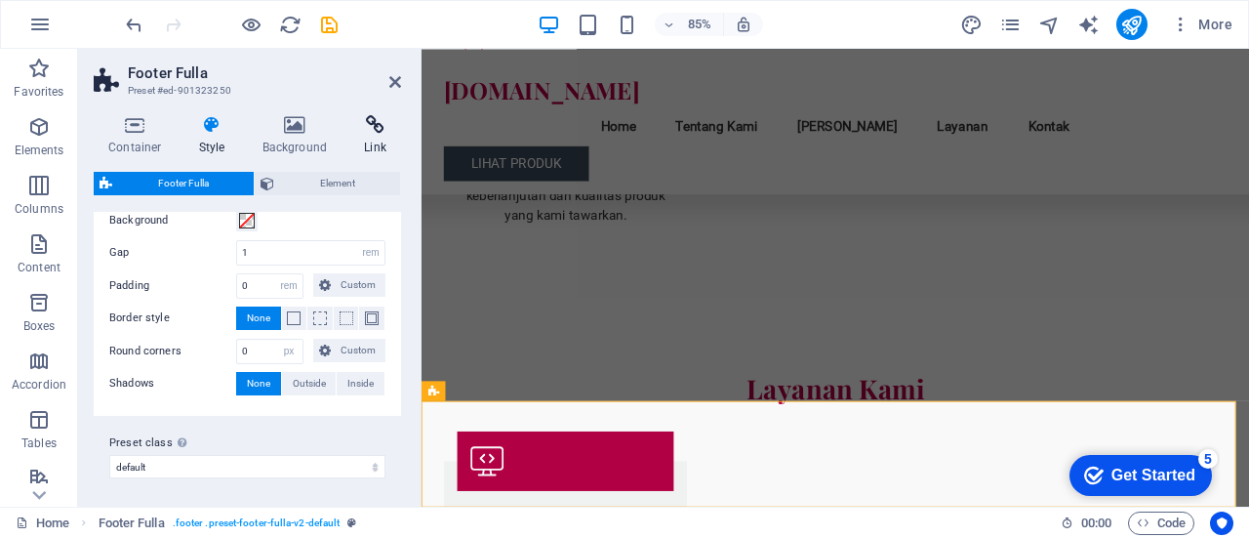
click at [376, 143] on h4 "Link" at bounding box center [375, 135] width 52 height 41
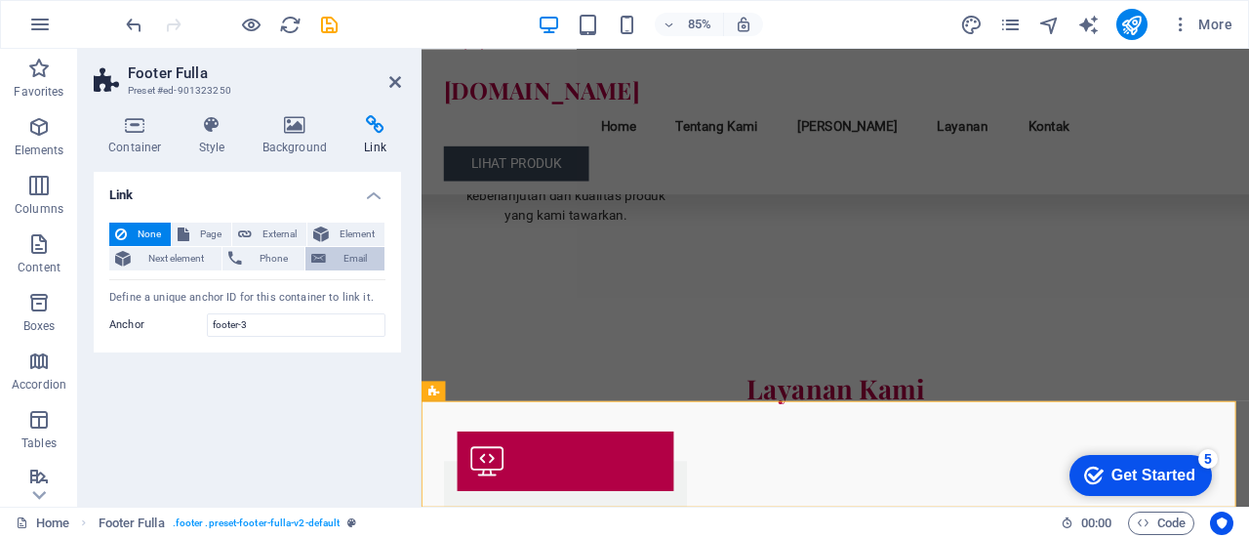
click at [342, 255] on span "Email" at bounding box center [355, 258] width 47 height 23
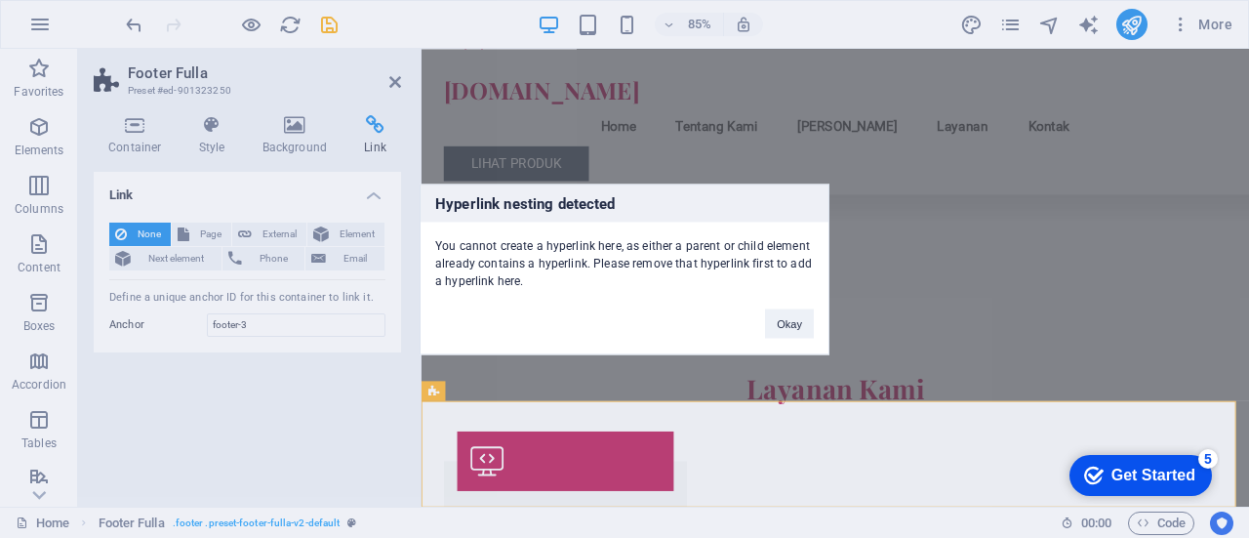
click at [597, 413] on div "Hyperlink nesting detected You cannot create a hyperlink here, as either a pare…" at bounding box center [624, 269] width 1249 height 538
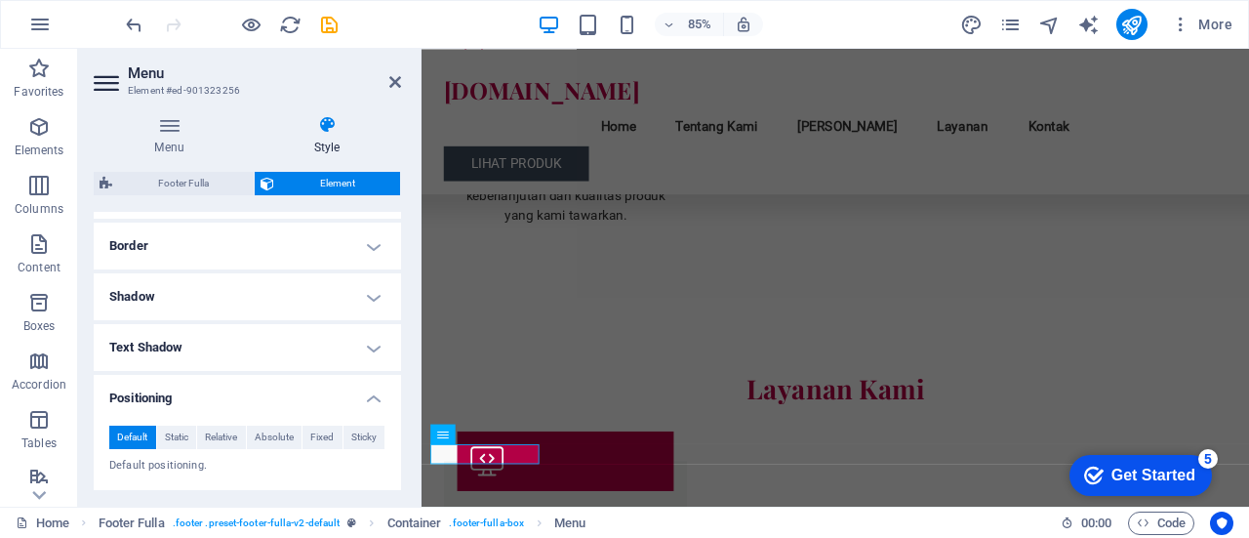
scroll to position [323, 0]
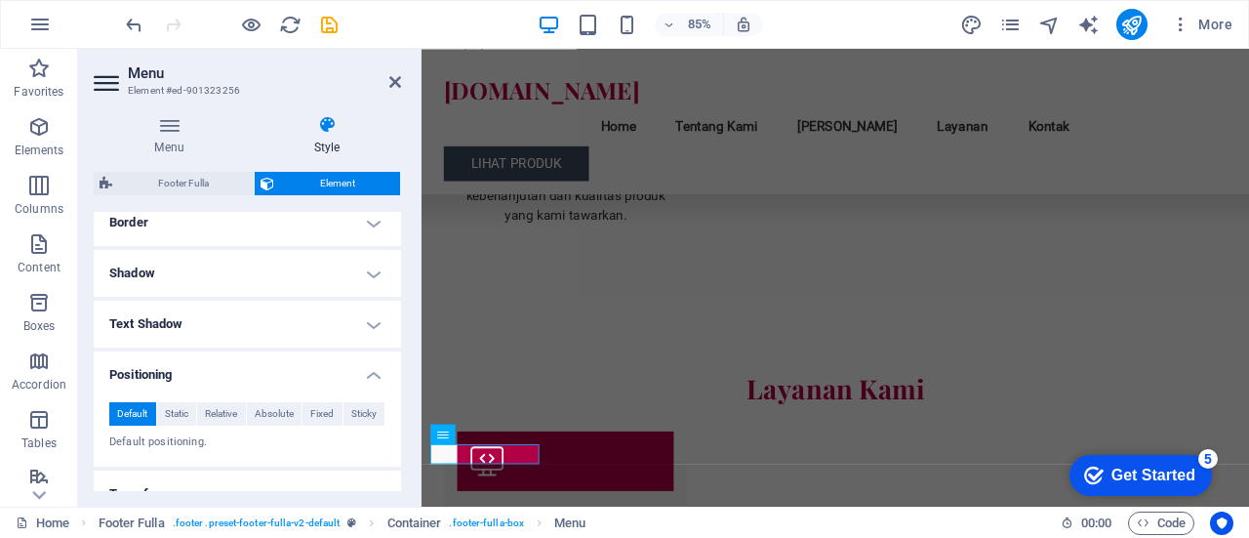
click at [334, 323] on h4 "Text Shadow" at bounding box center [247, 324] width 307 height 47
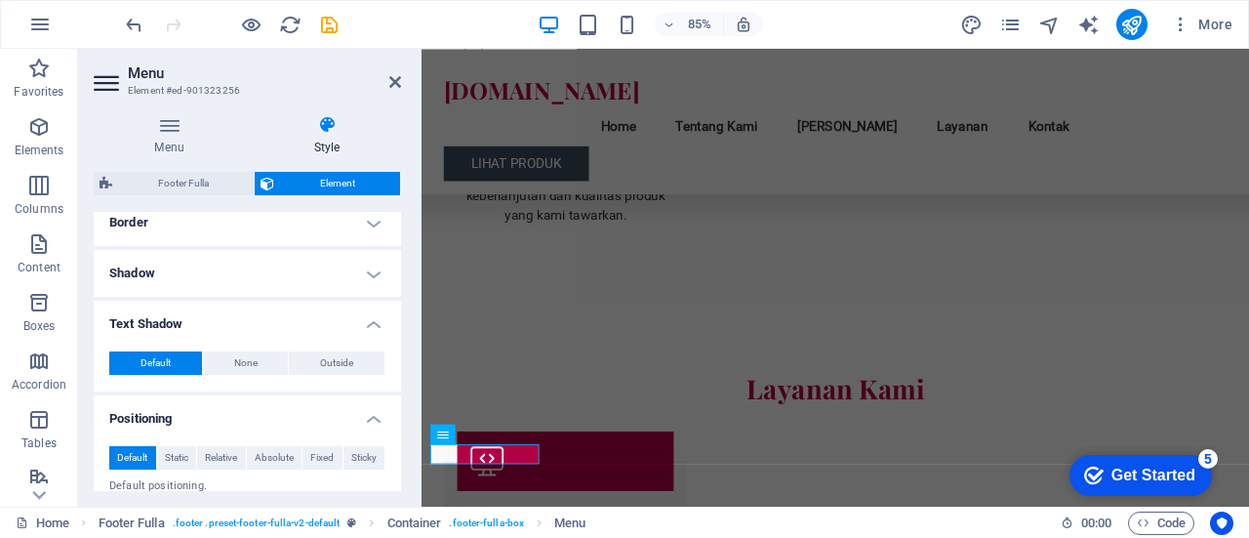
scroll to position [544, 0]
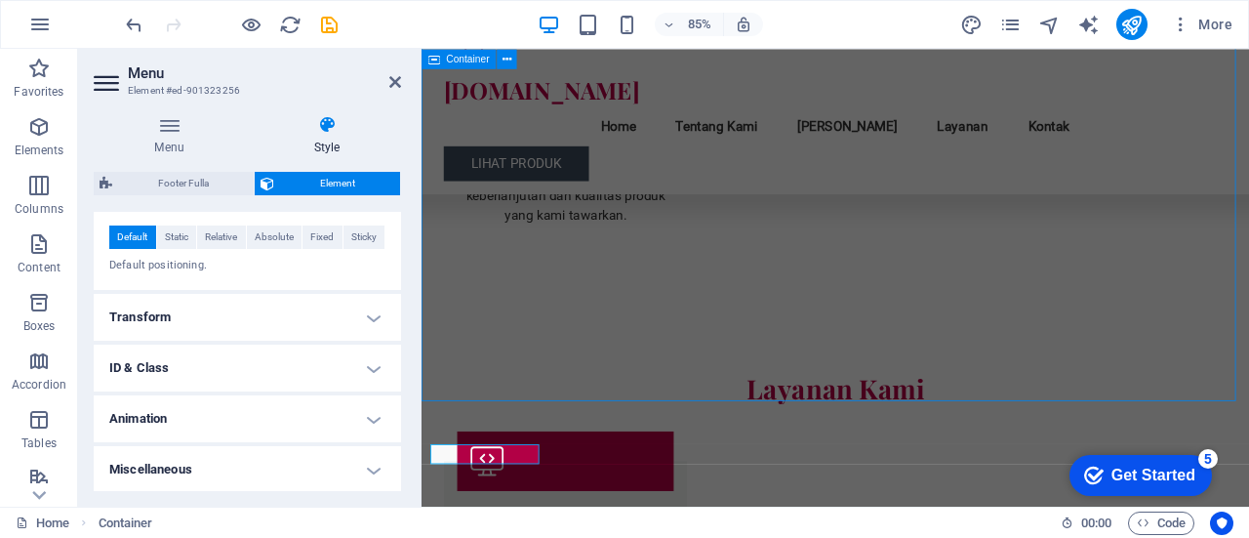
scroll to position [2457, 0]
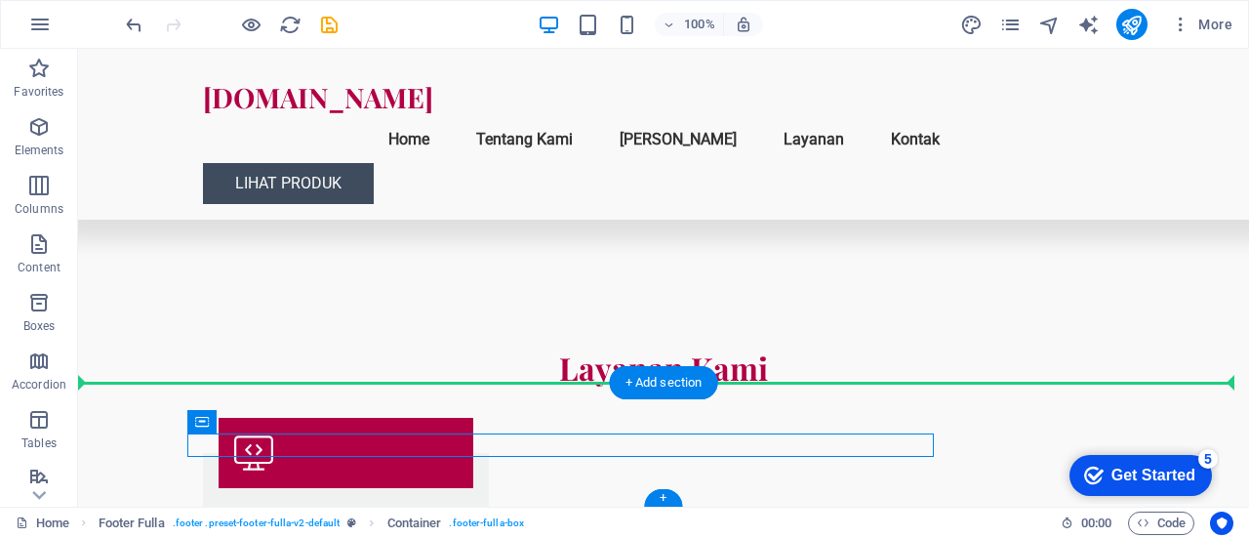
drag, startPoint x: 280, startPoint y: 463, endPoint x: 143, endPoint y: 411, distance: 147.0
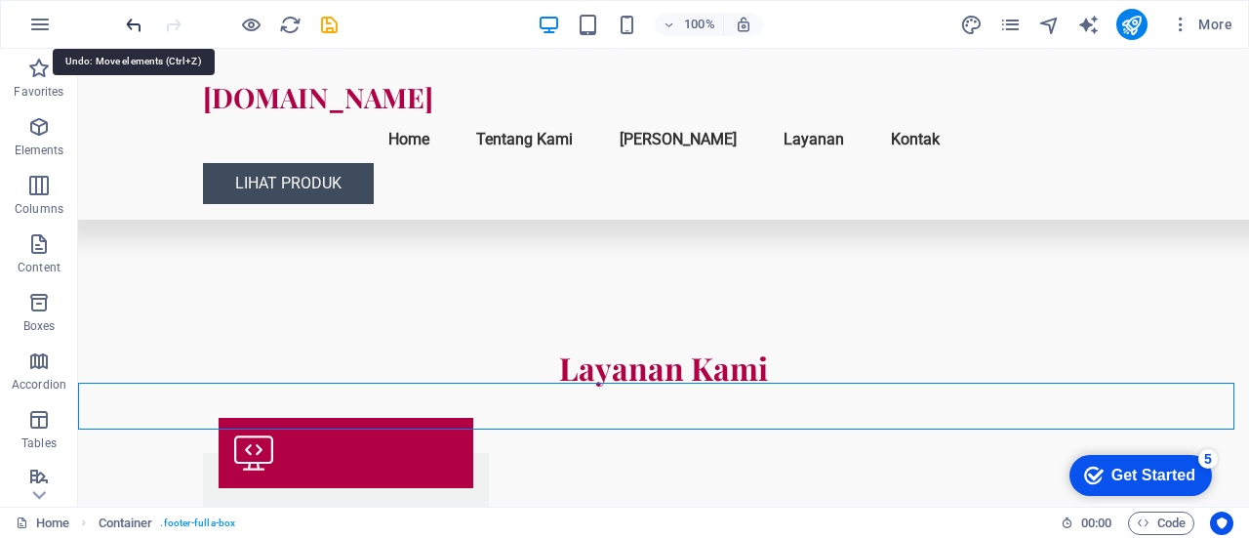
click at [128, 26] on icon "undo" at bounding box center [134, 25] width 22 height 22
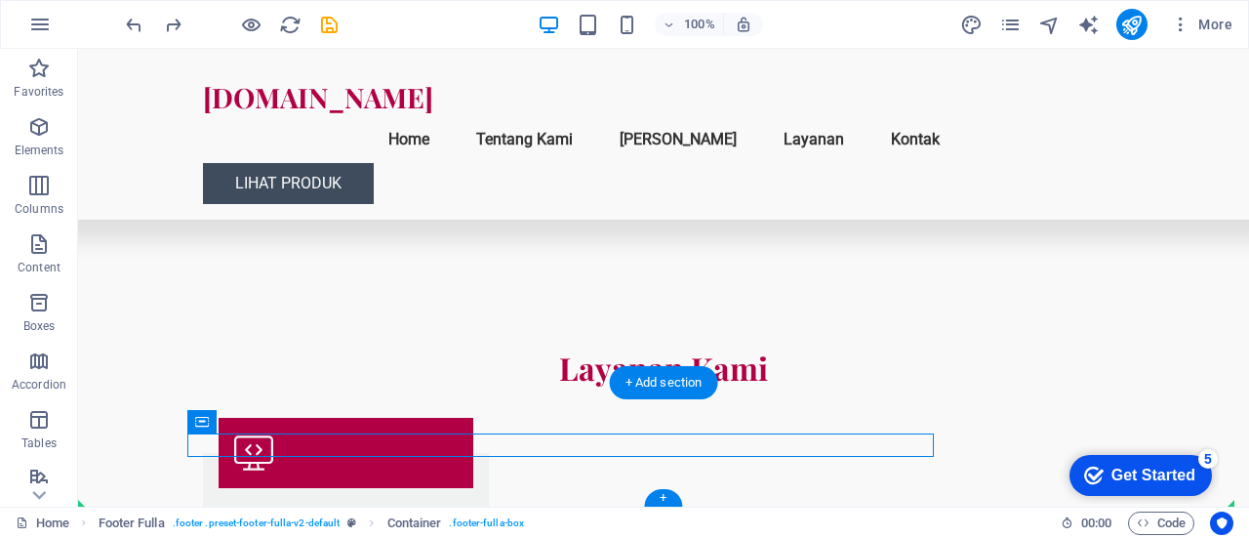
drag, startPoint x: 373, startPoint y: 440, endPoint x: 195, endPoint y: 456, distance: 178.3
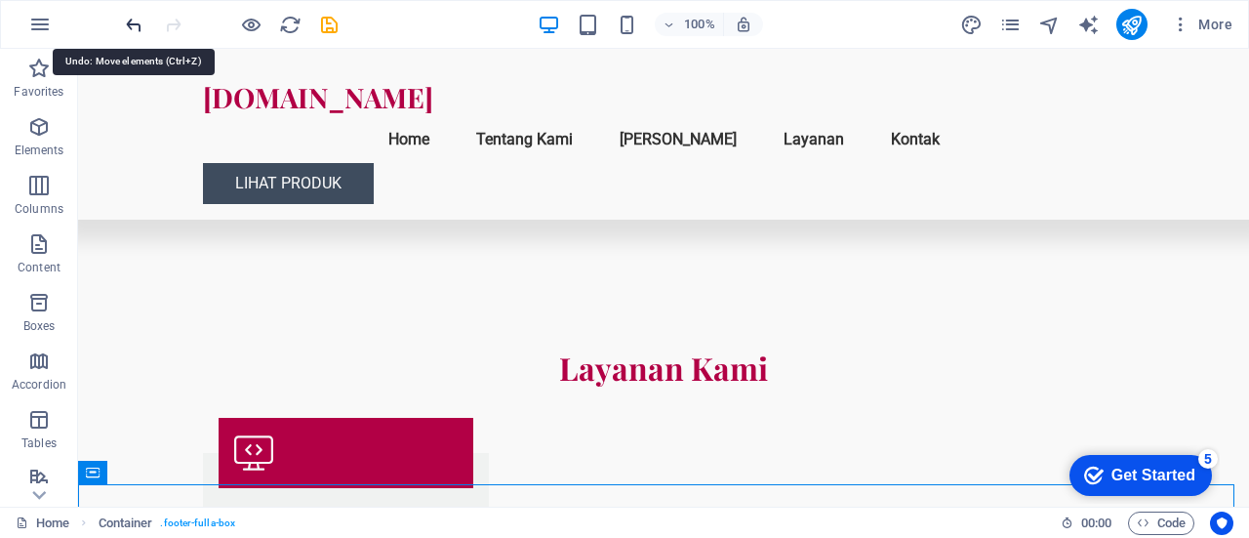
click at [131, 24] on icon "undo" at bounding box center [134, 25] width 22 height 22
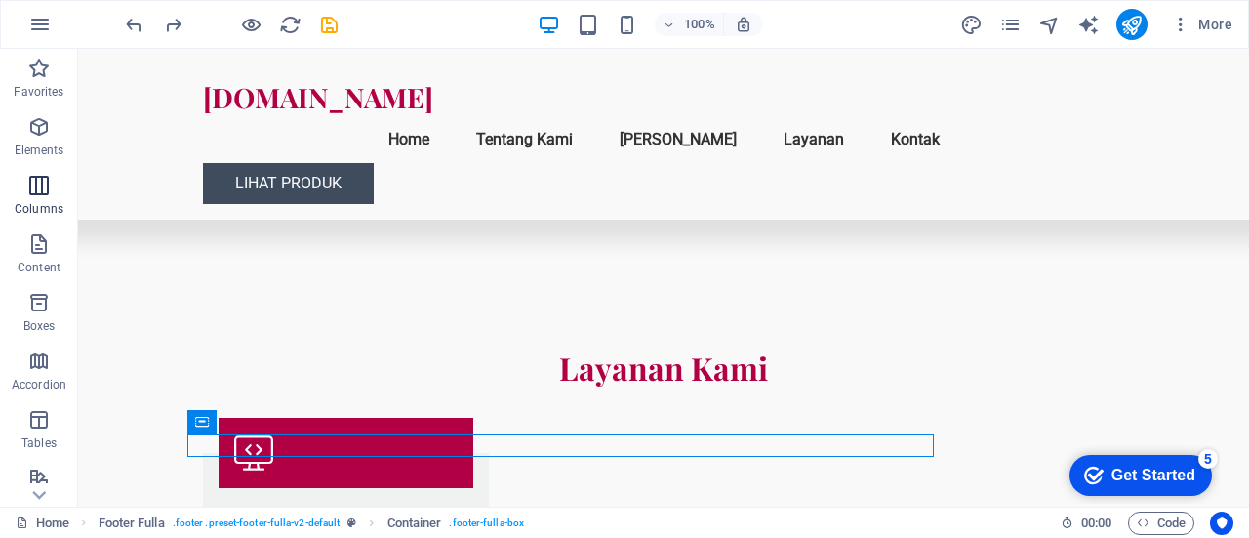
click at [49, 207] on p "Columns" at bounding box center [39, 209] width 49 height 16
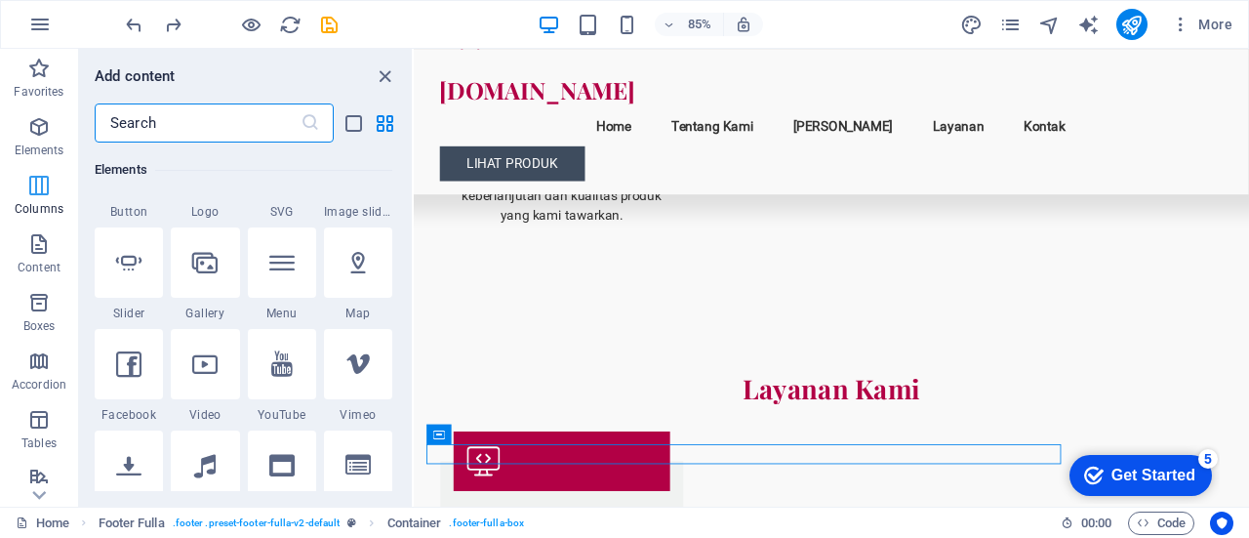
scroll to position [966, 0]
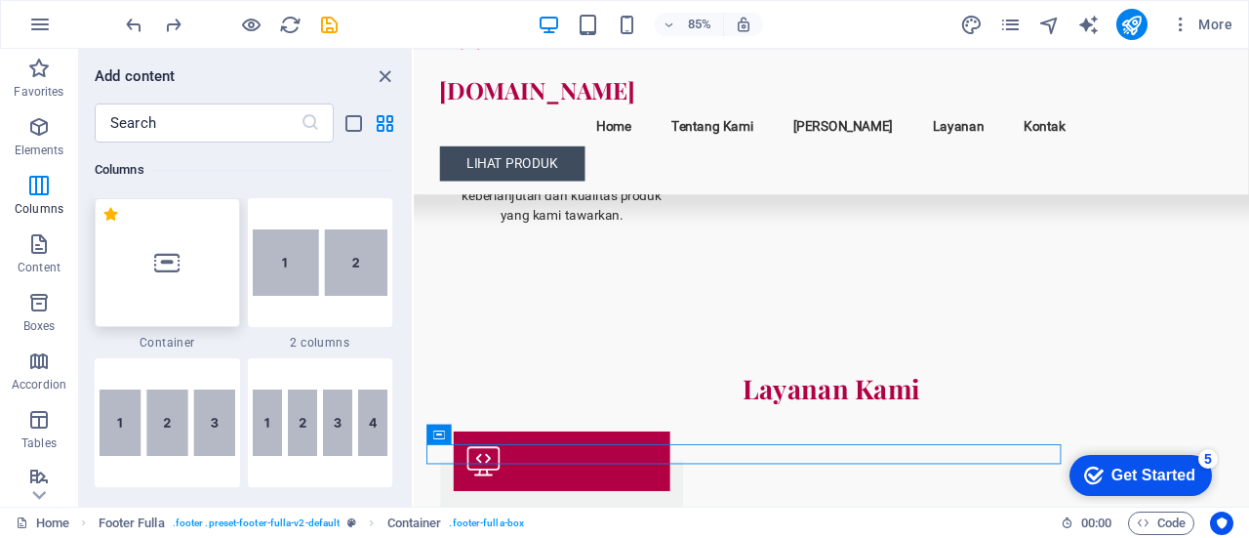
click at [189, 283] on div at bounding box center [167, 262] width 145 height 129
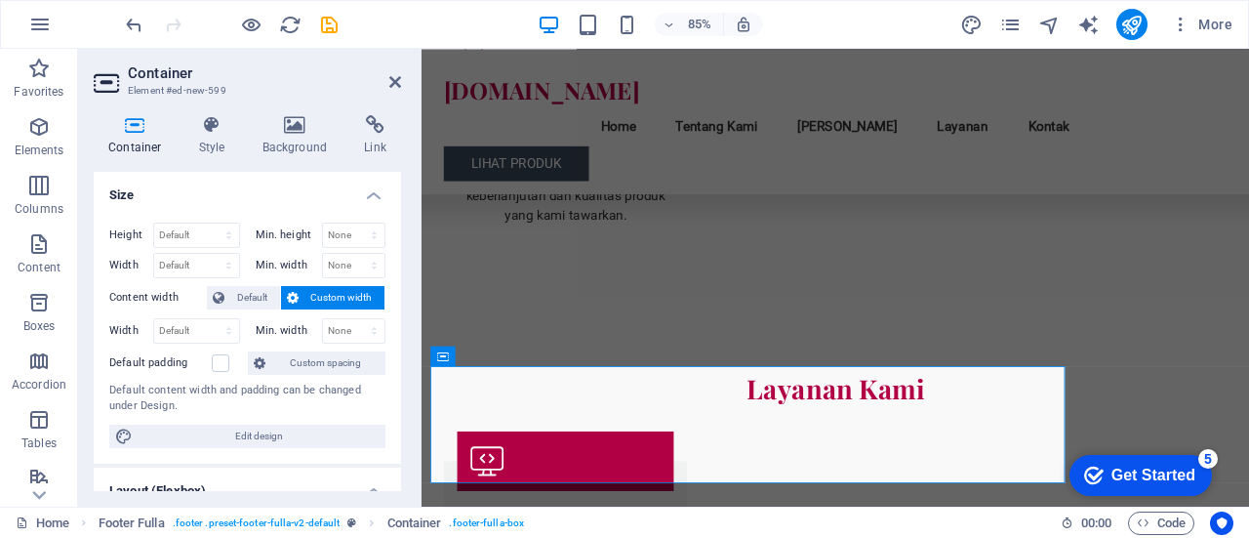
scroll to position [2457, 0]
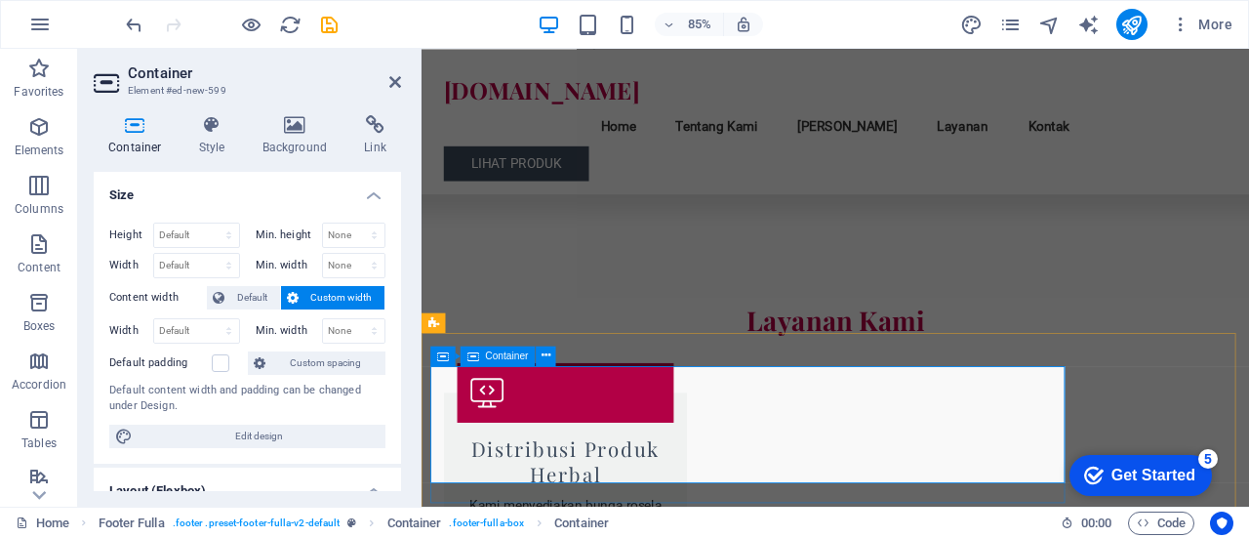
click at [394, 87] on icon at bounding box center [395, 82] width 12 height 16
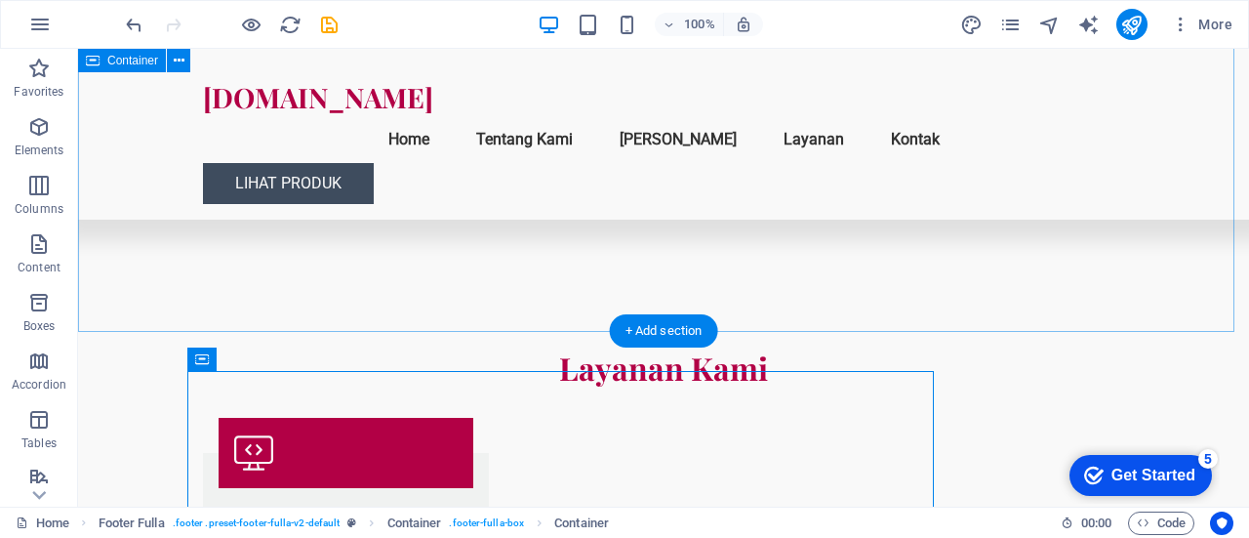
scroll to position [2571, 0]
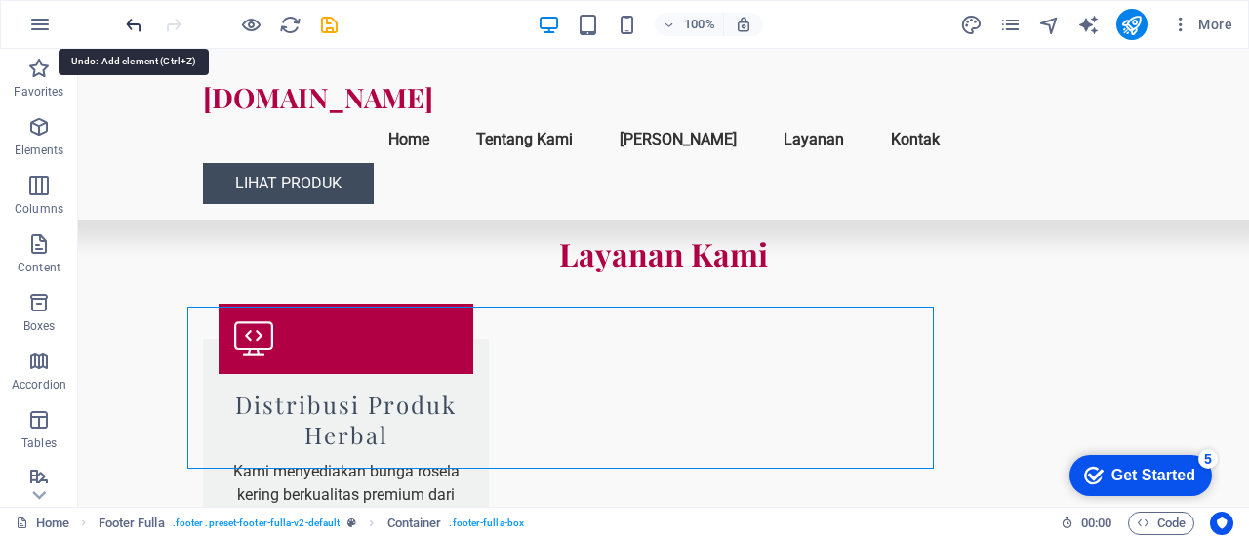
click at [123, 22] on icon "undo" at bounding box center [134, 25] width 22 height 22
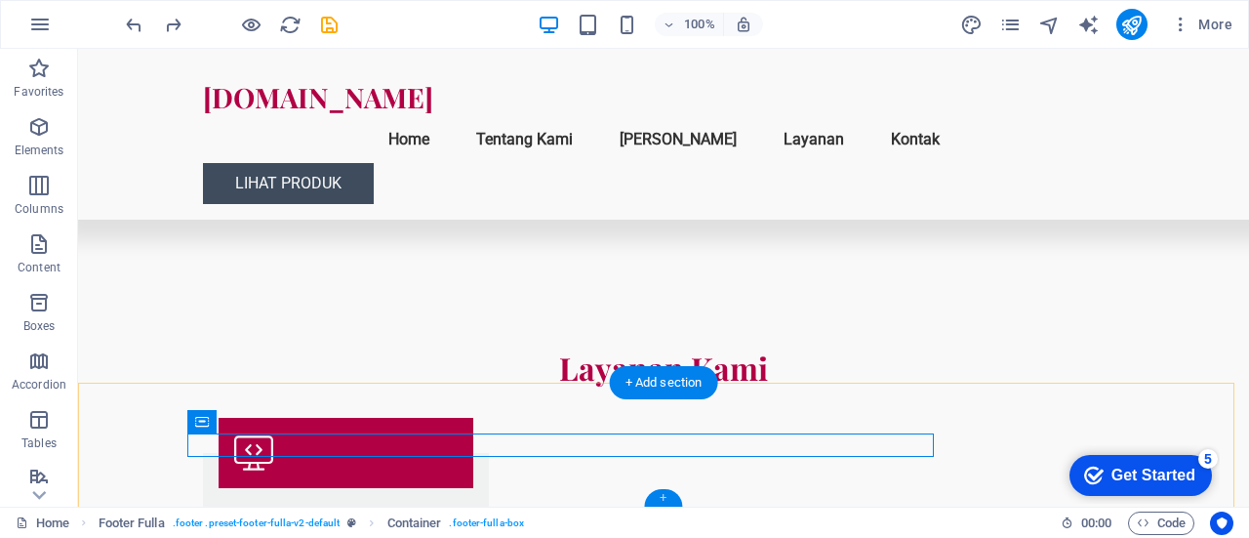
click at [666, 494] on div "+" at bounding box center [663, 498] width 38 height 18
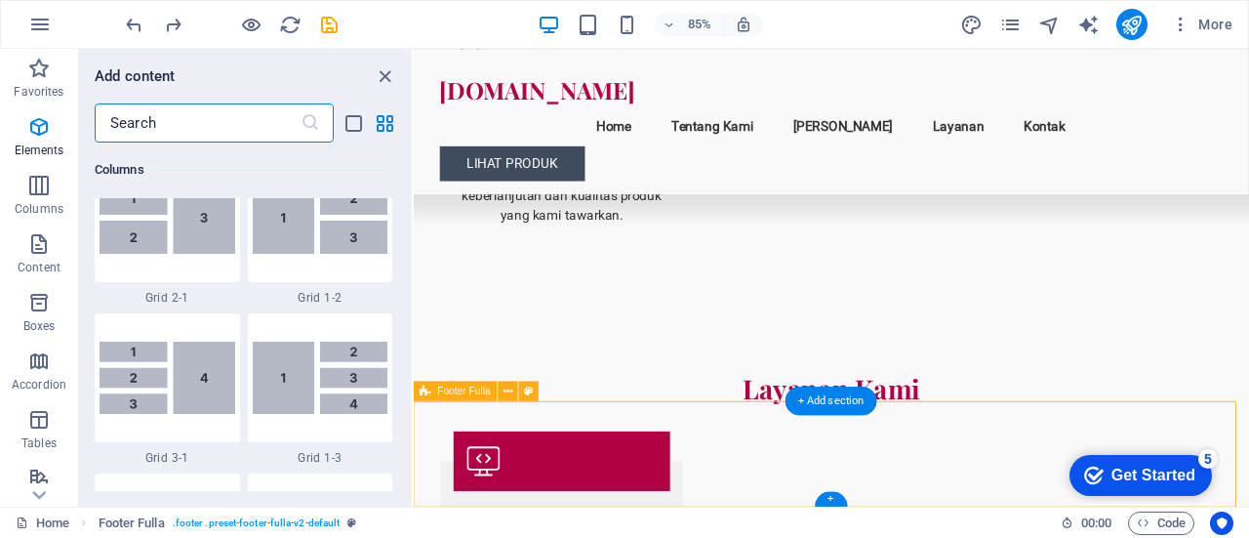
scroll to position [3415, 0]
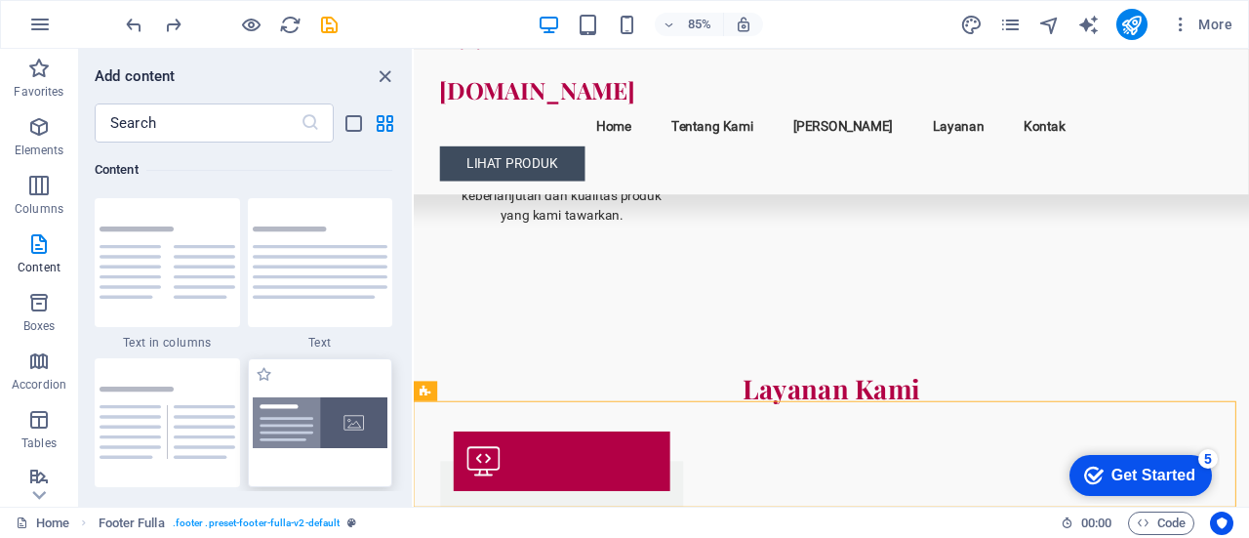
click at [328, 410] on img at bounding box center [321, 423] width 136 height 52
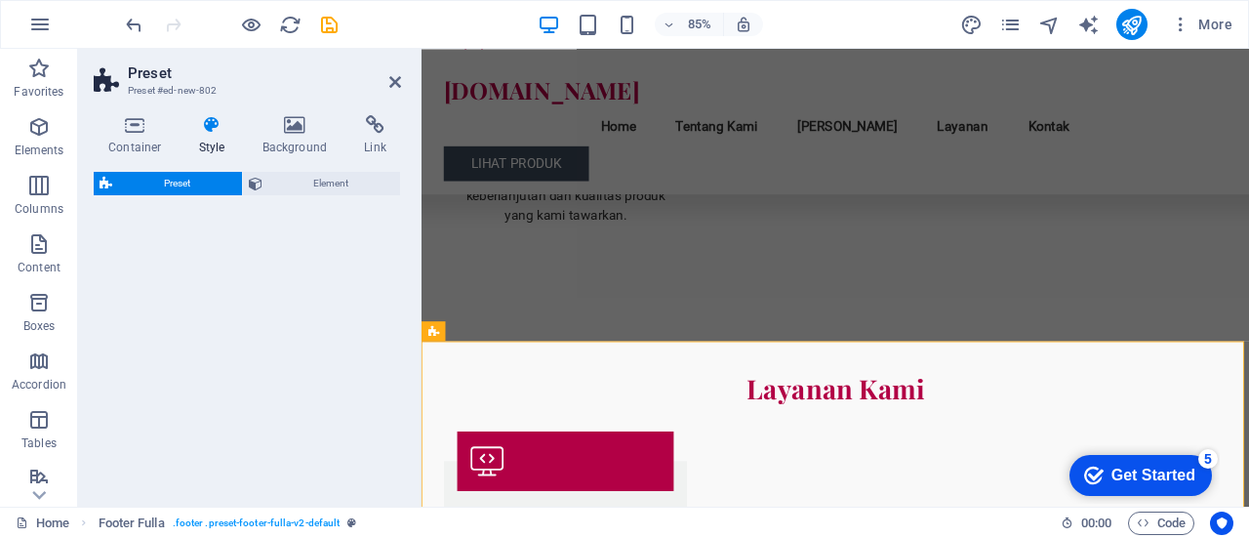
select select "rem"
select select "px"
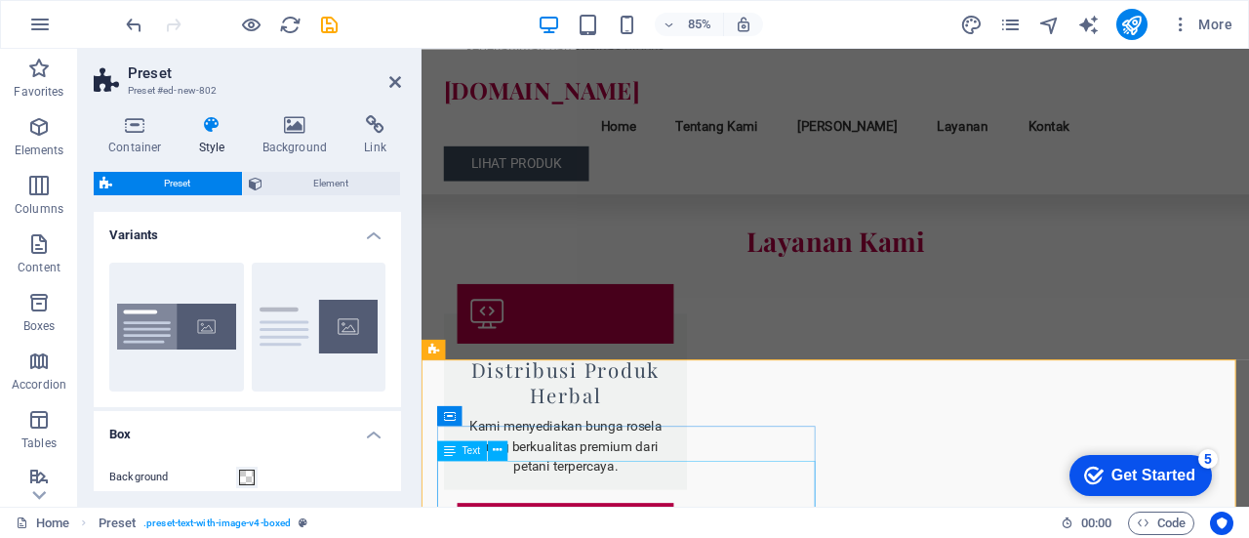
scroll to position [2723, 0]
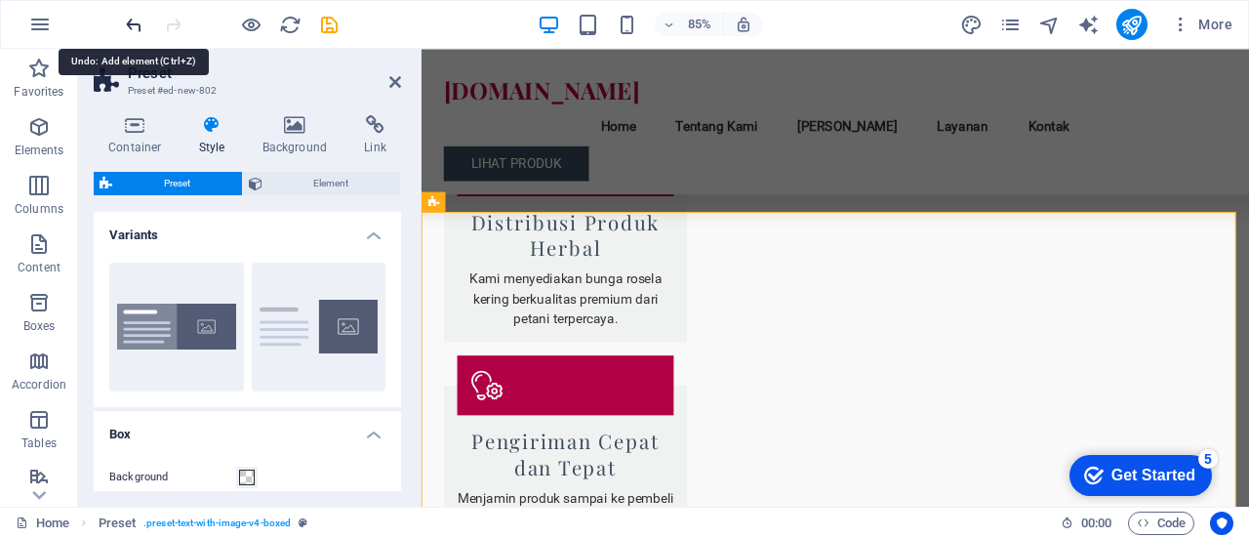
click at [143, 28] on icon "undo" at bounding box center [134, 25] width 22 height 22
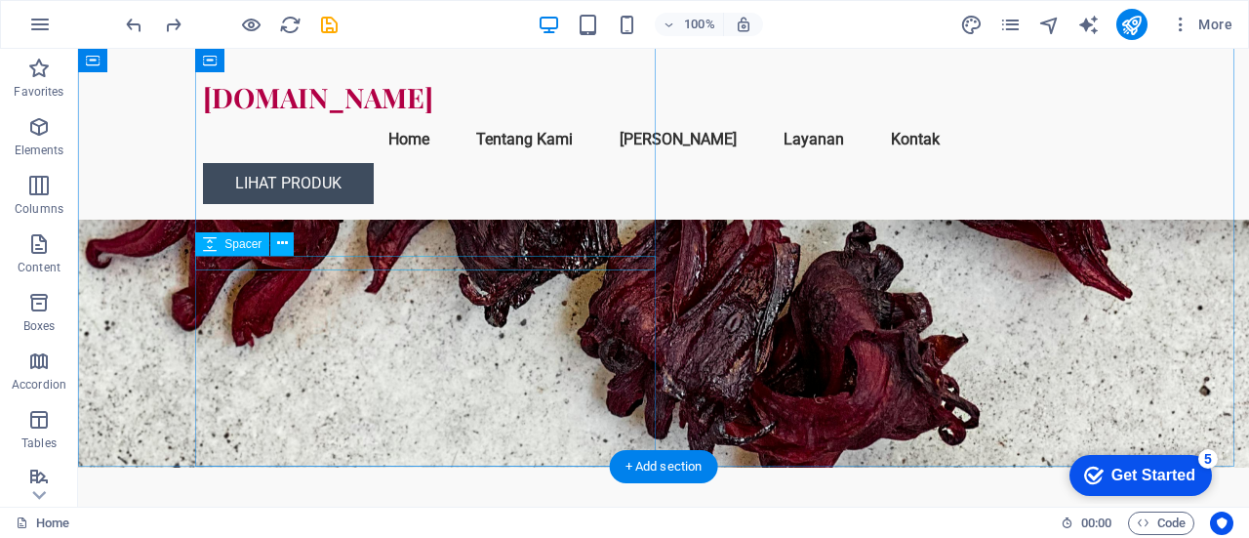
scroll to position [0, 0]
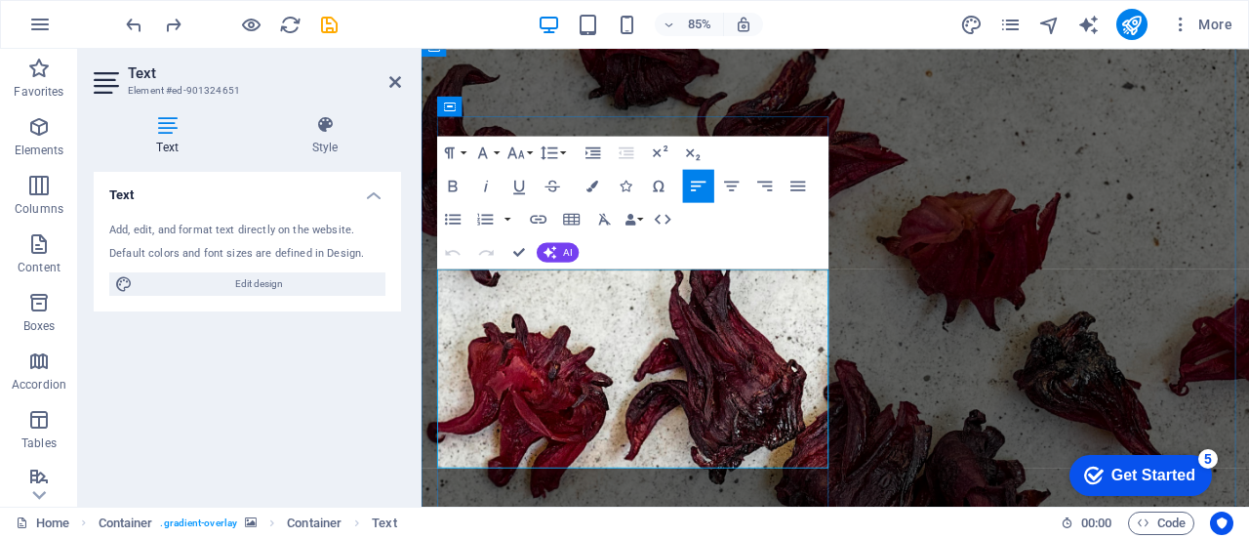
scroll to position [46, 0]
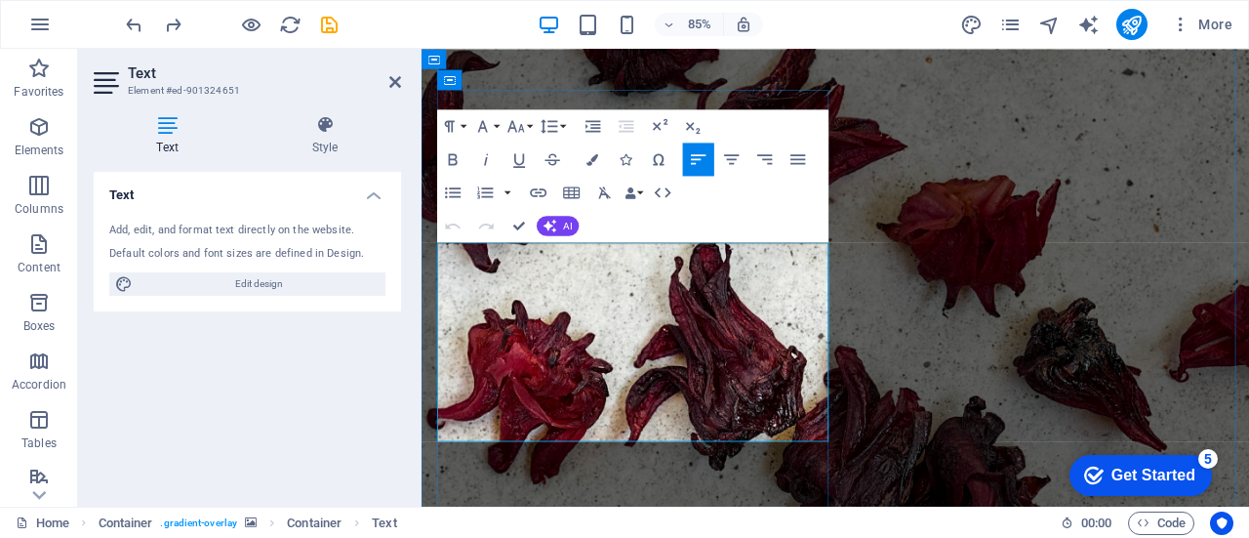
click at [947, 376] on figure at bounding box center [909, 362] width 974 height 719
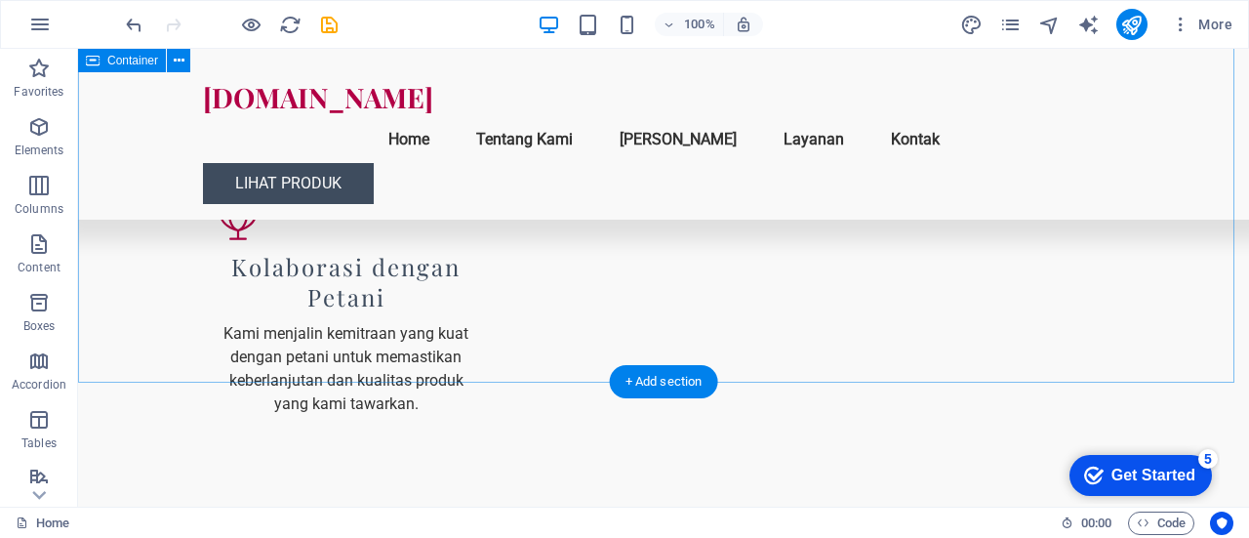
scroll to position [2457, 0]
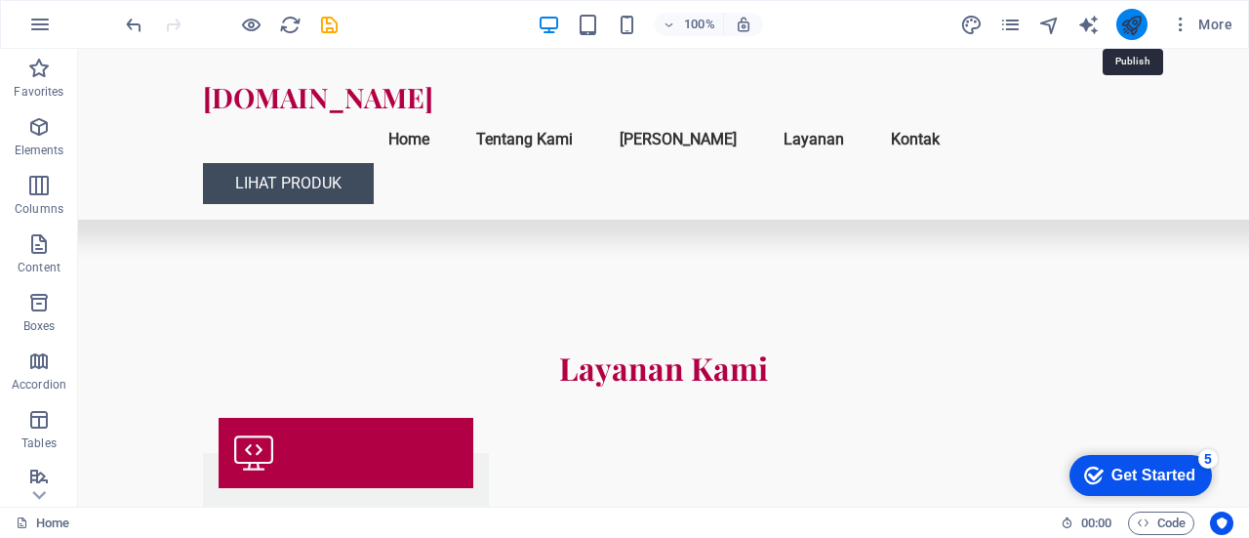
click at [1128, 17] on icon "publish" at bounding box center [1131, 25] width 22 height 22
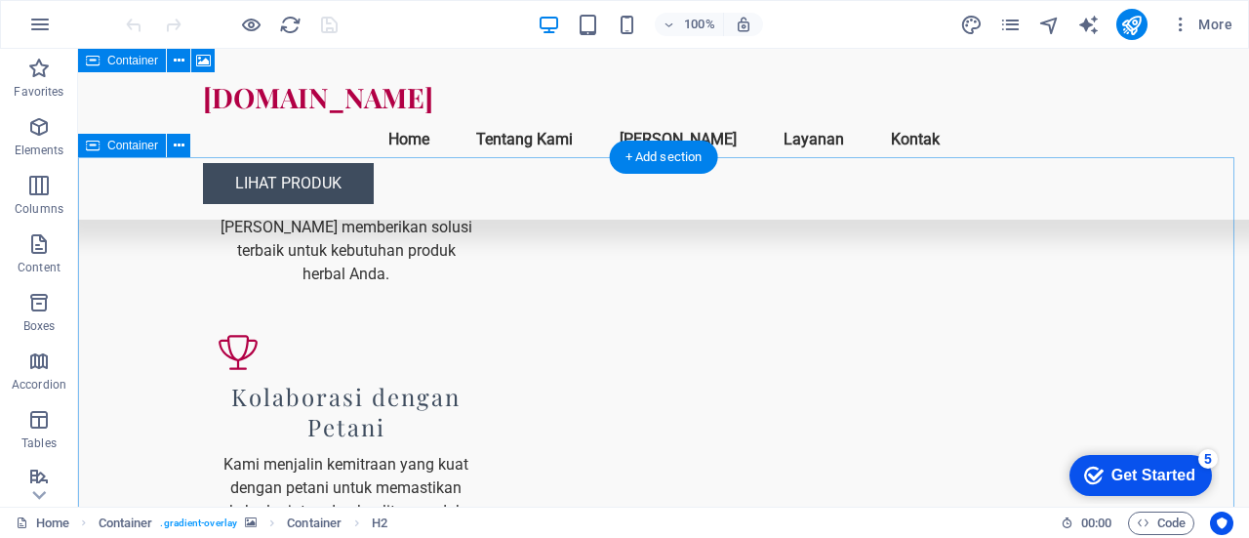
scroll to position [2073, 0]
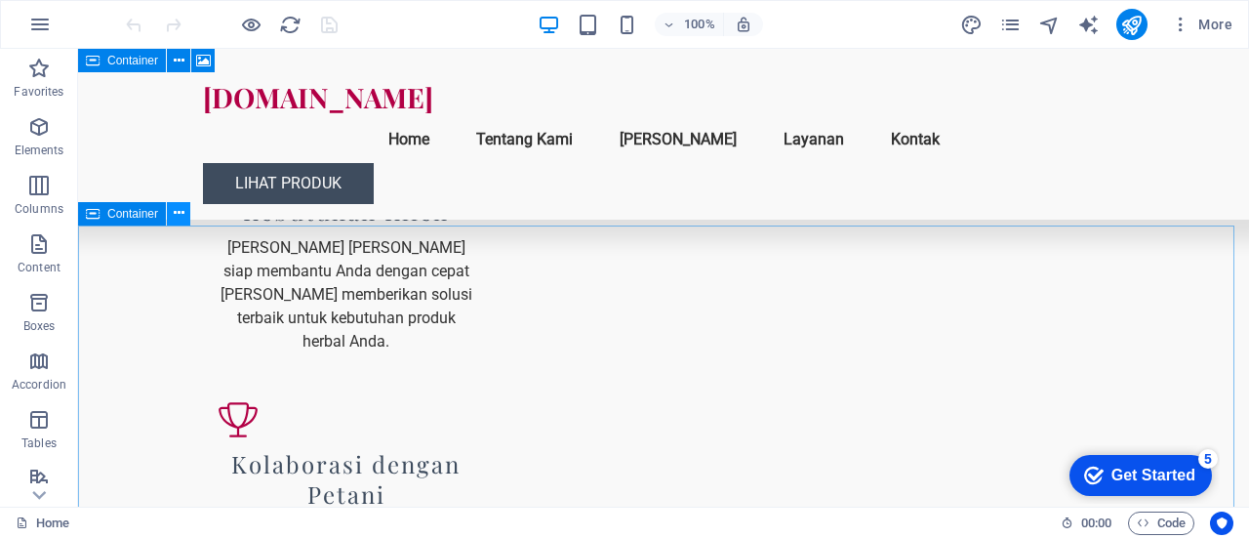
click at [177, 216] on icon at bounding box center [179, 213] width 11 height 20
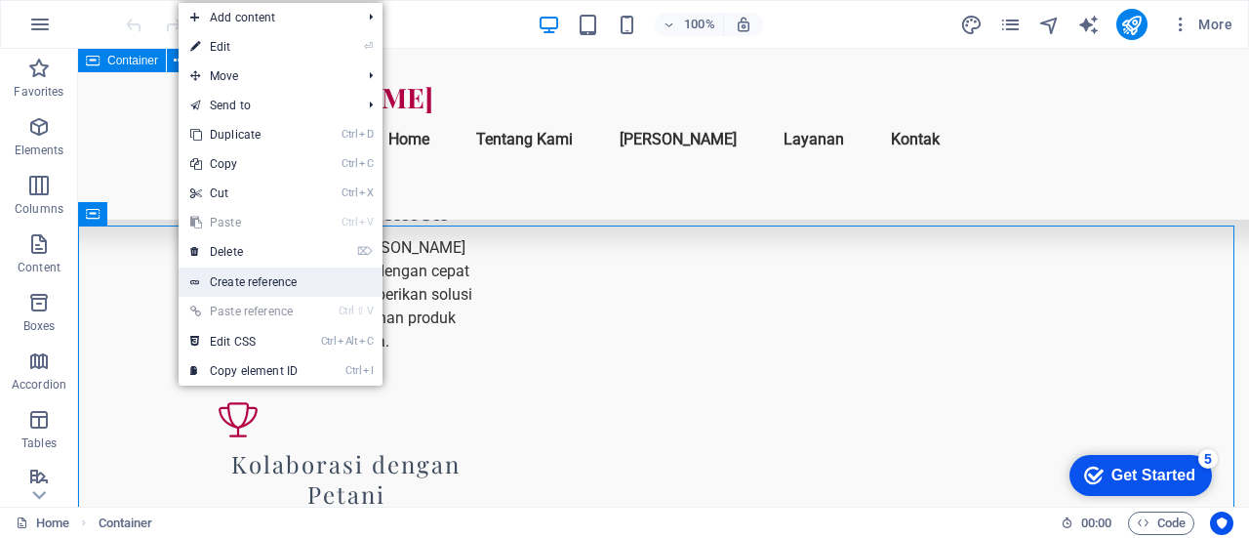
click at [226, 270] on link "Create reference" at bounding box center [281, 281] width 204 height 29
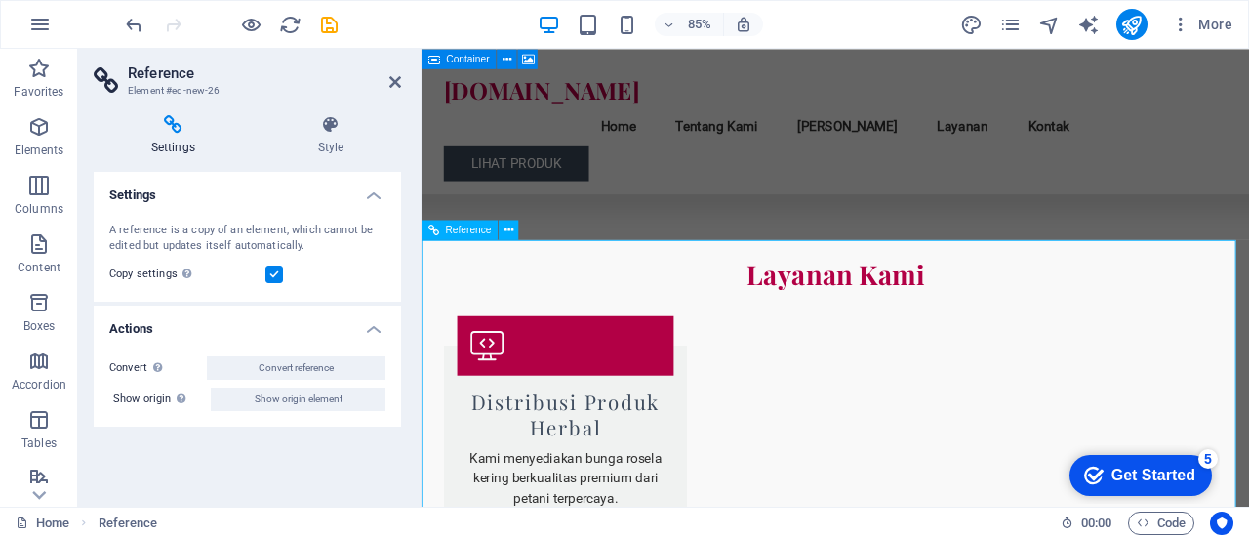
scroll to position [2565, 0]
click at [165, 128] on icon at bounding box center [173, 125] width 159 height 20
click at [369, 321] on h4 "Actions" at bounding box center [247, 323] width 307 height 35
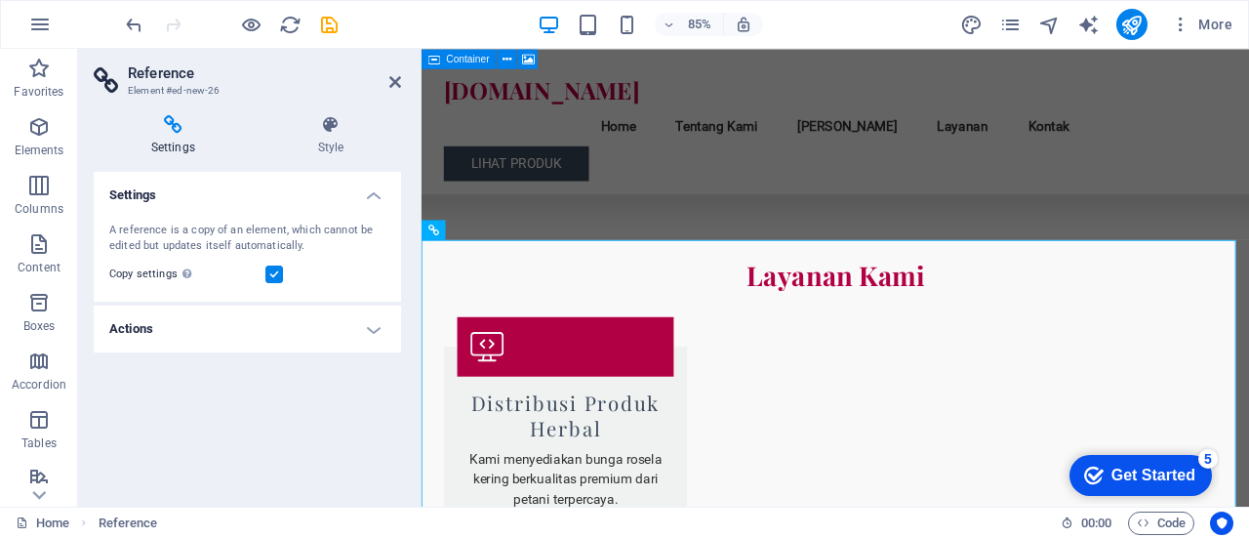
click at [369, 321] on h4 "Actions" at bounding box center [247, 329] width 307 height 47
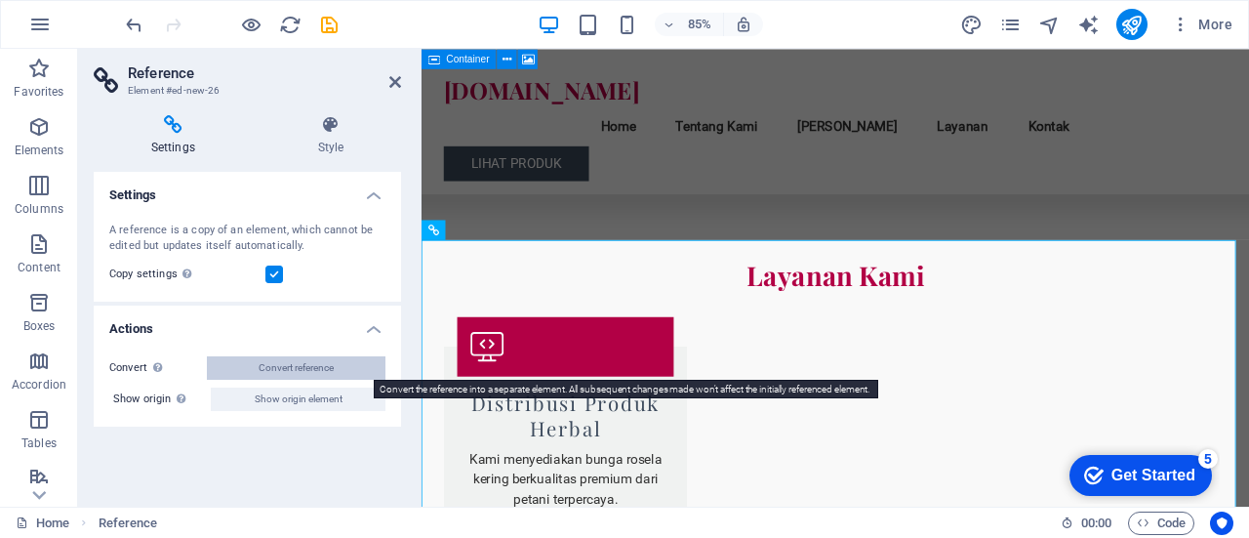
click at [322, 372] on span "Convert reference" at bounding box center [296, 367] width 75 height 23
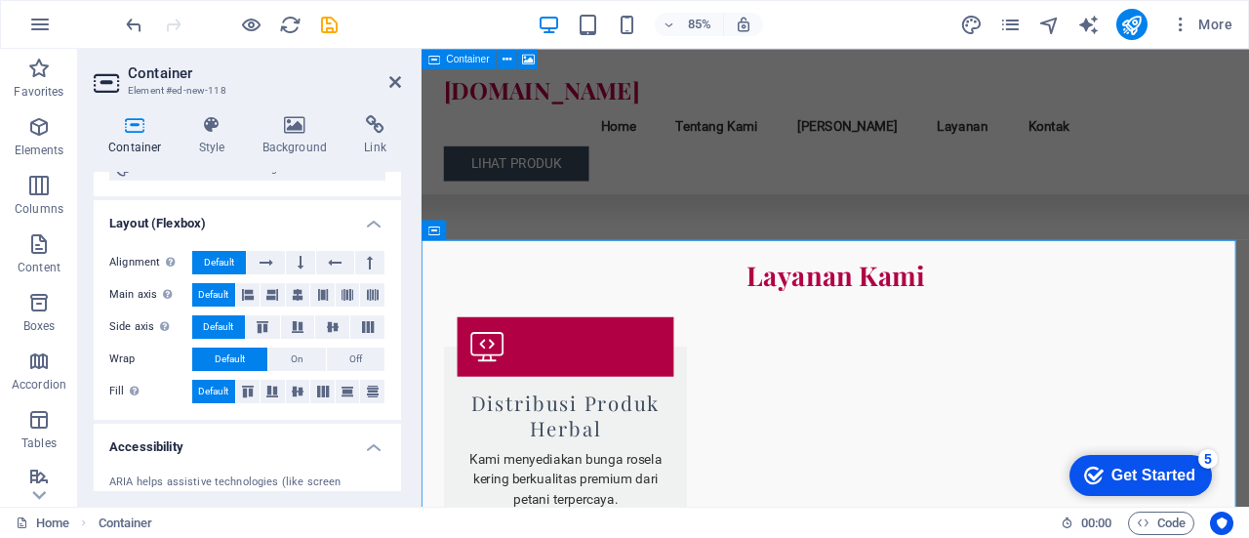
scroll to position [0, 0]
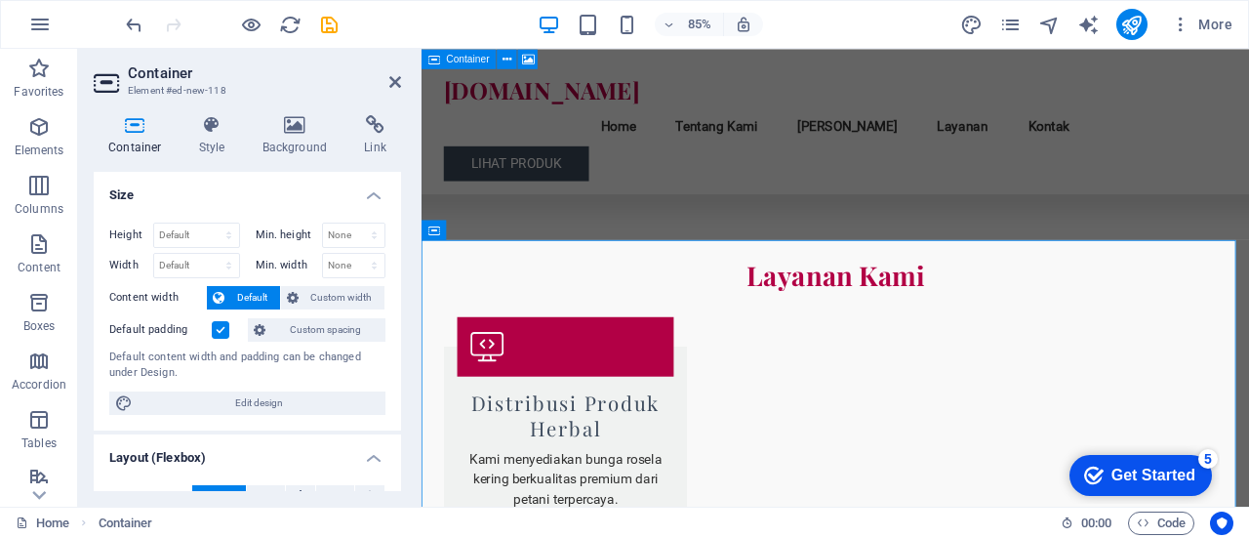
click at [373, 191] on h4 "Size" at bounding box center [247, 189] width 307 height 35
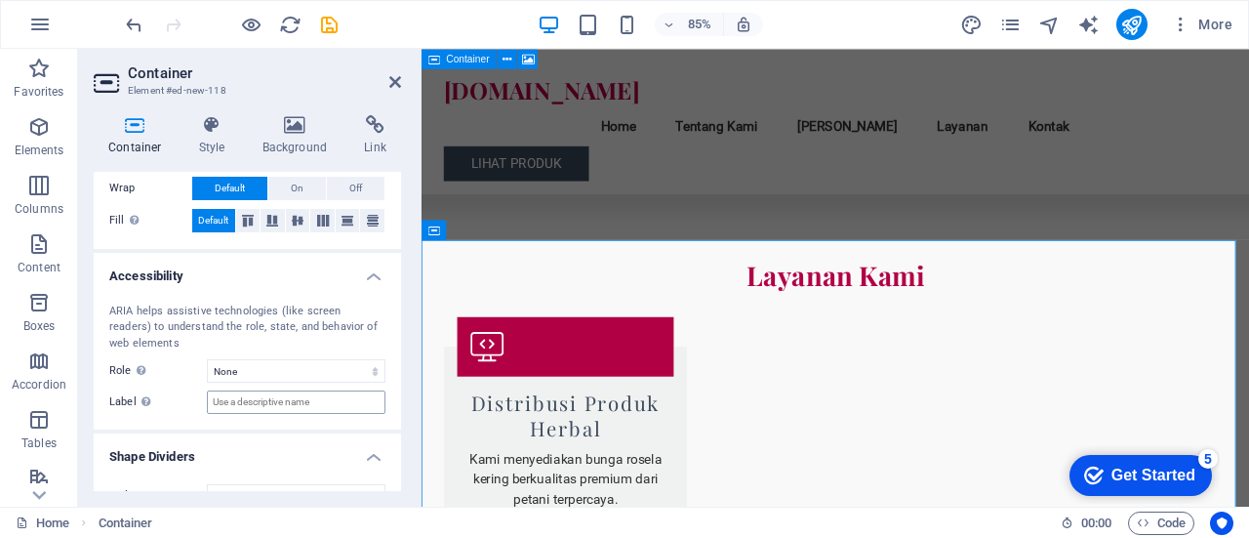
scroll to position [224, 0]
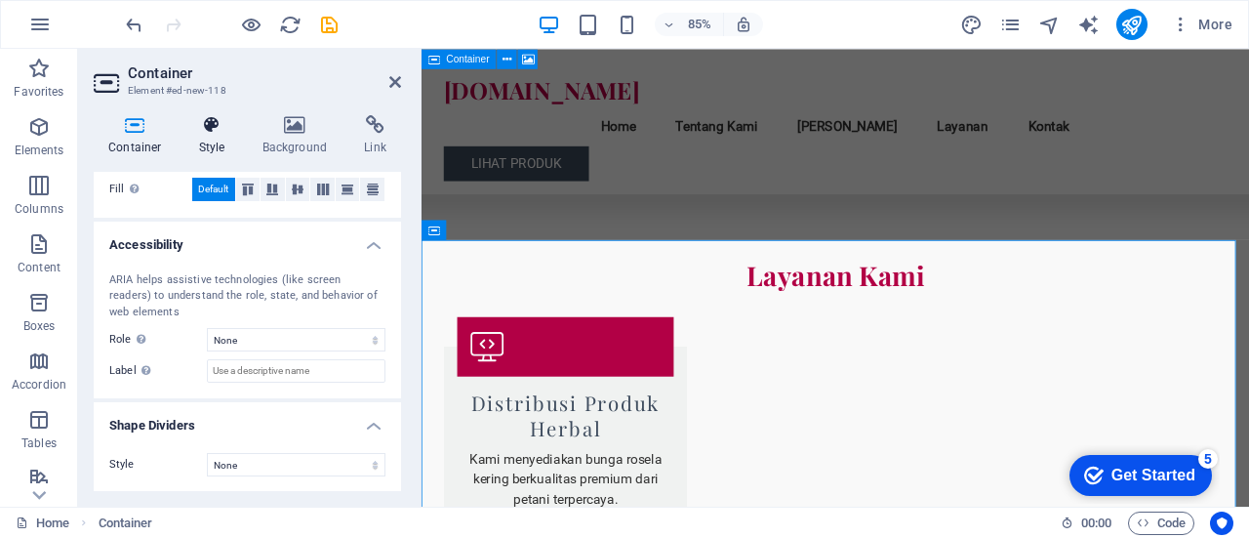
click at [208, 130] on icon at bounding box center [212, 125] width 56 height 20
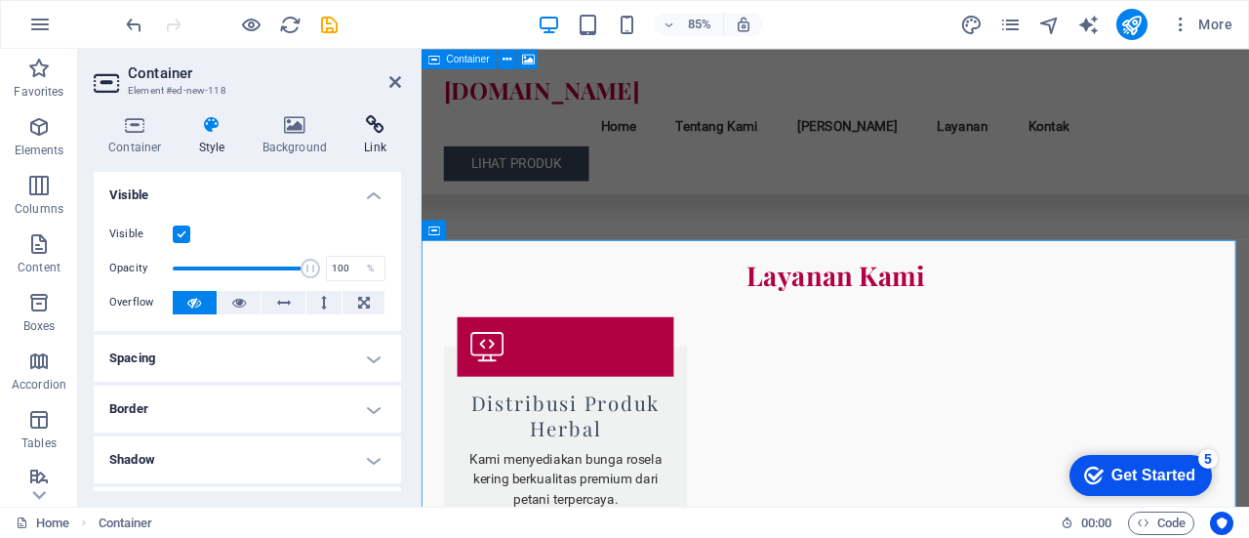
click at [379, 142] on h4 "Link" at bounding box center [375, 135] width 52 height 41
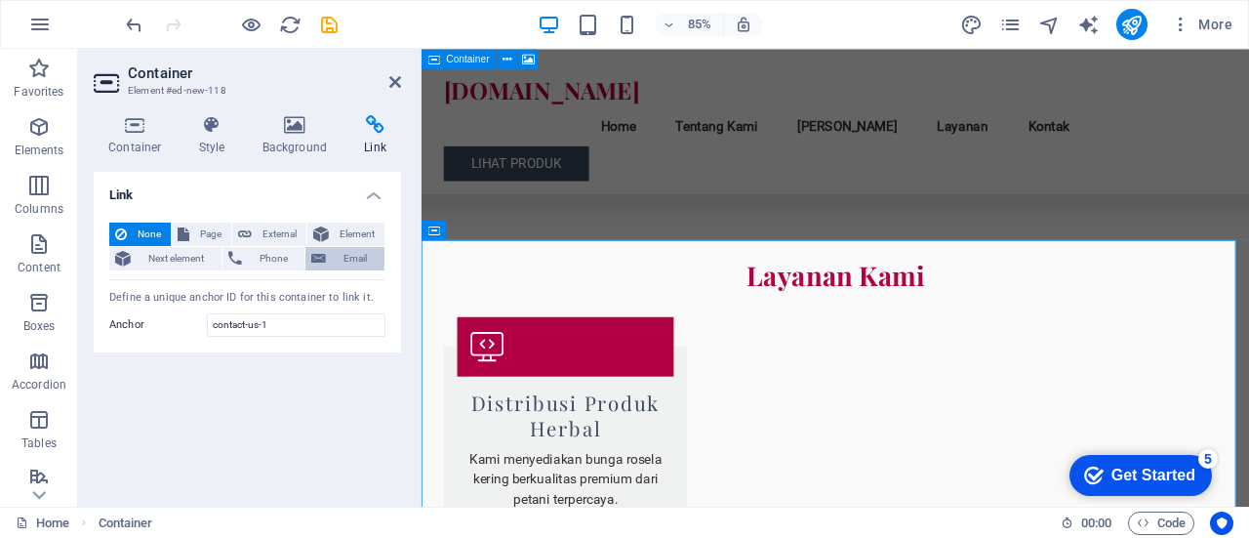
click at [340, 259] on span "Email" at bounding box center [355, 258] width 47 height 23
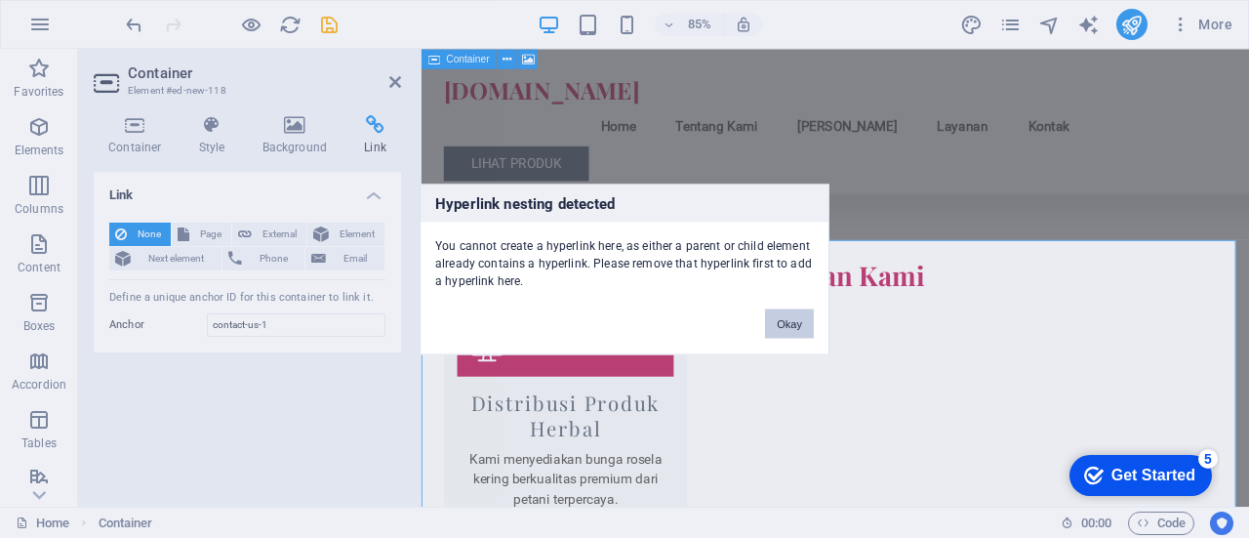
click at [784, 326] on button "Okay" at bounding box center [789, 322] width 49 height 29
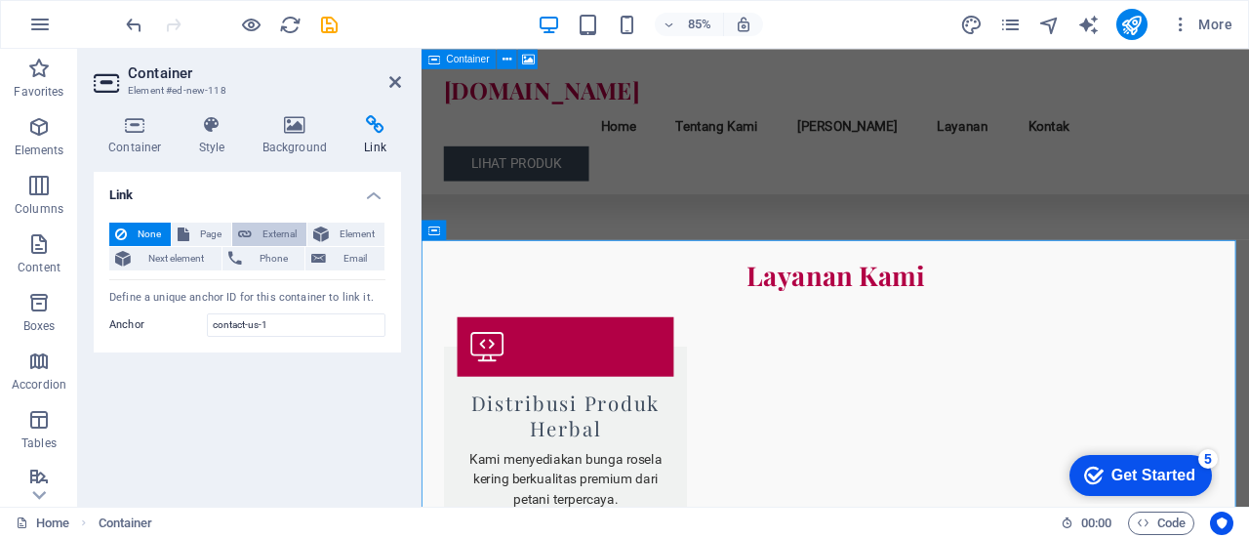
click at [276, 231] on span "External" at bounding box center [279, 234] width 43 height 23
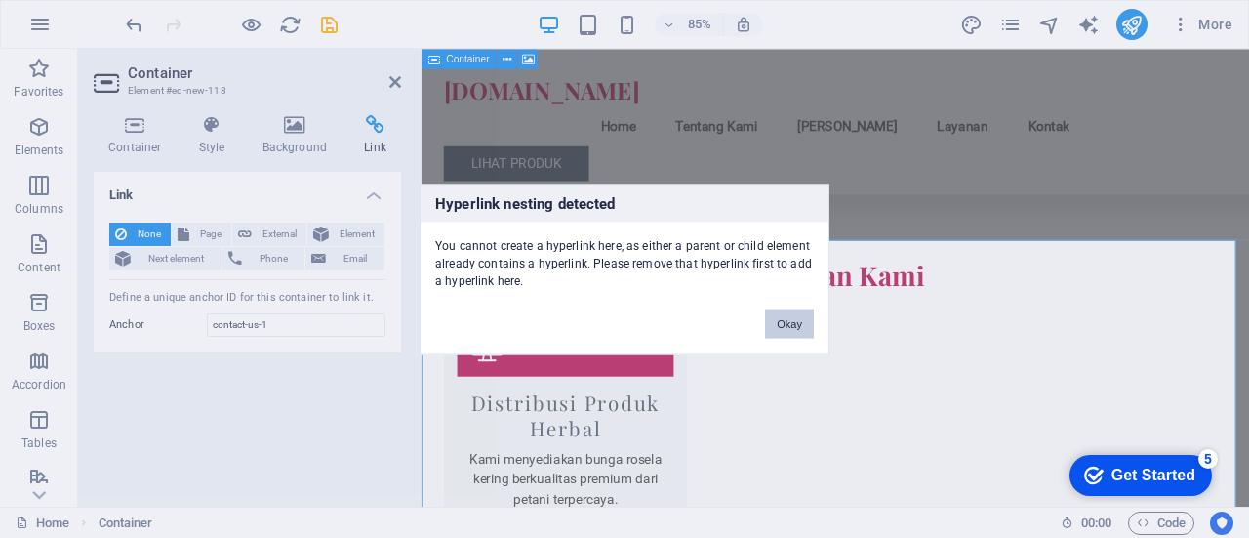
click at [794, 314] on button "Okay" at bounding box center [789, 322] width 49 height 29
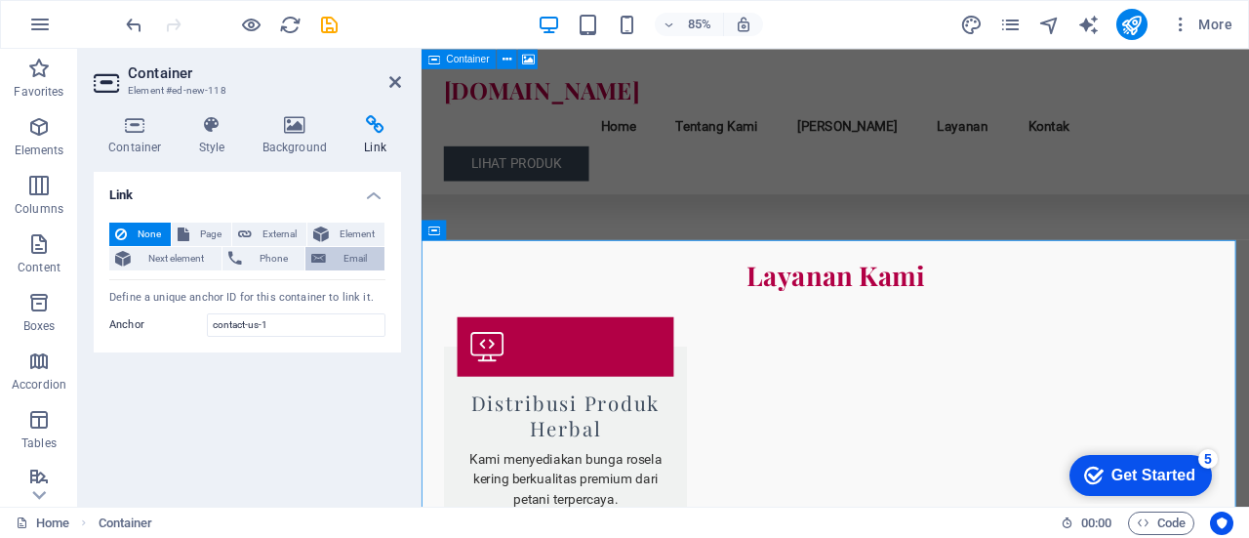
click at [334, 264] on span "Email" at bounding box center [355, 258] width 47 height 23
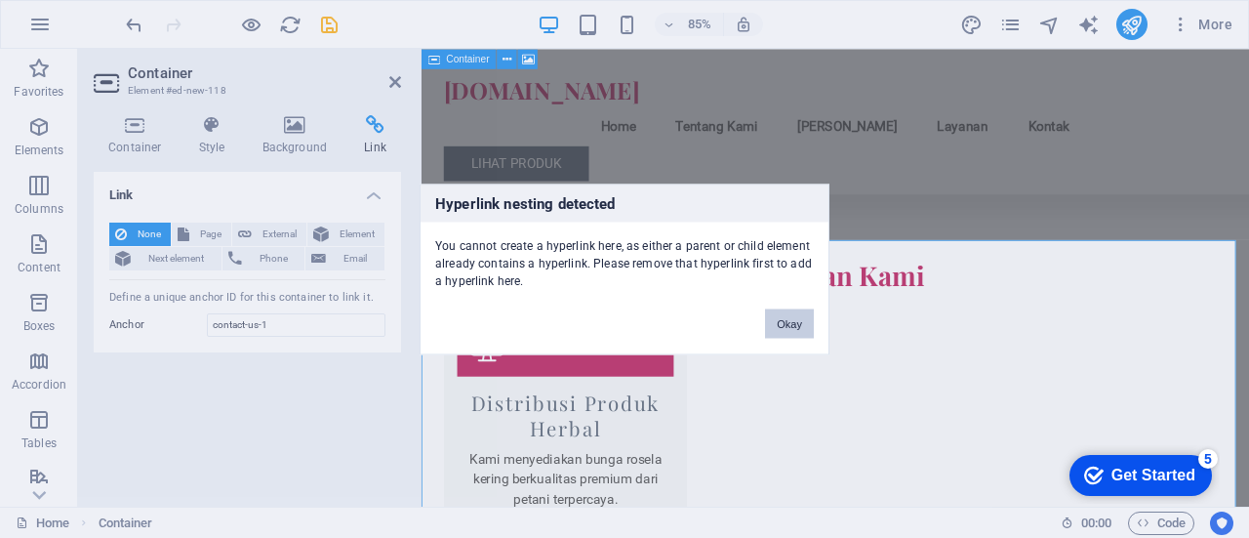
click at [794, 321] on button "Okay" at bounding box center [789, 322] width 49 height 29
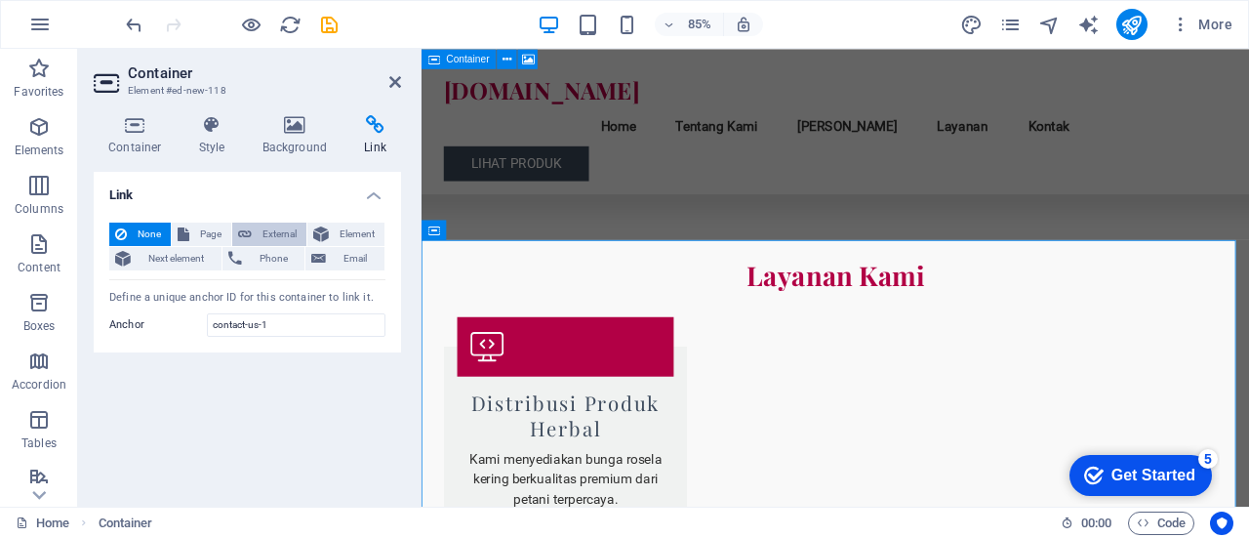
click at [258, 226] on span "External" at bounding box center [279, 234] width 43 height 23
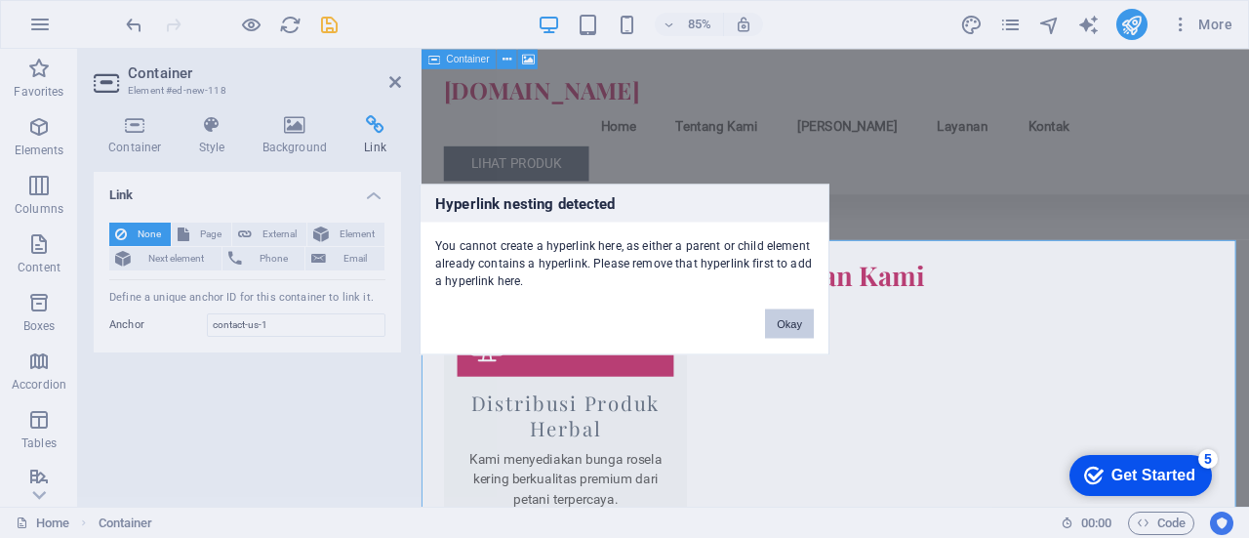
click at [779, 313] on button "Okay" at bounding box center [789, 322] width 49 height 29
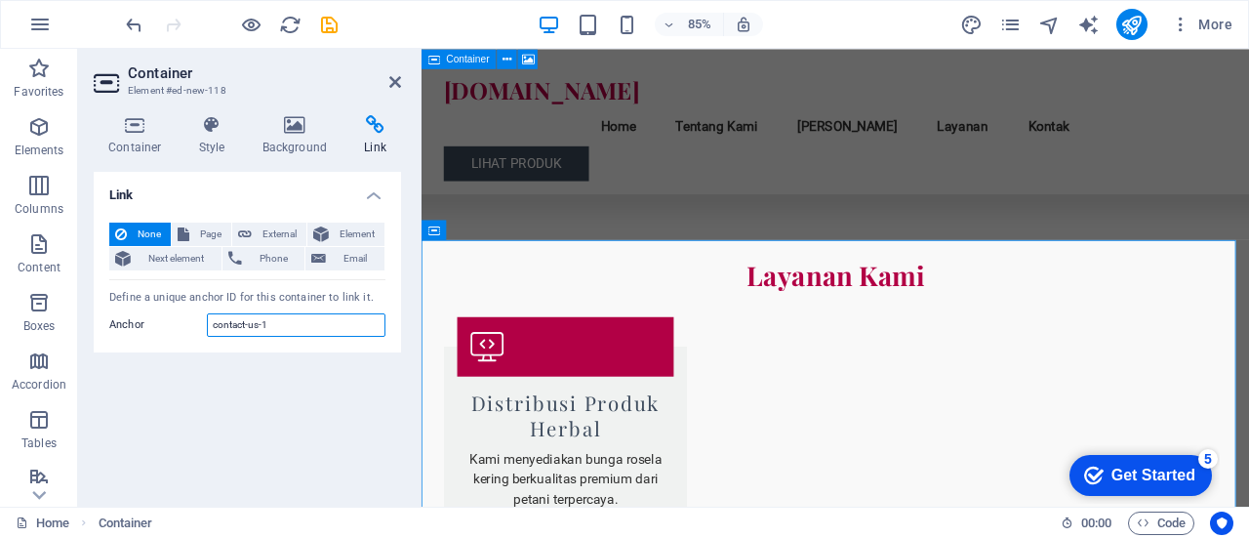
click at [264, 325] on input "contact-us-1" at bounding box center [296, 324] width 179 height 23
click at [281, 326] on input "contact-us-1" at bounding box center [296, 324] width 179 height 23
click at [365, 193] on h4 "Link" at bounding box center [247, 189] width 307 height 35
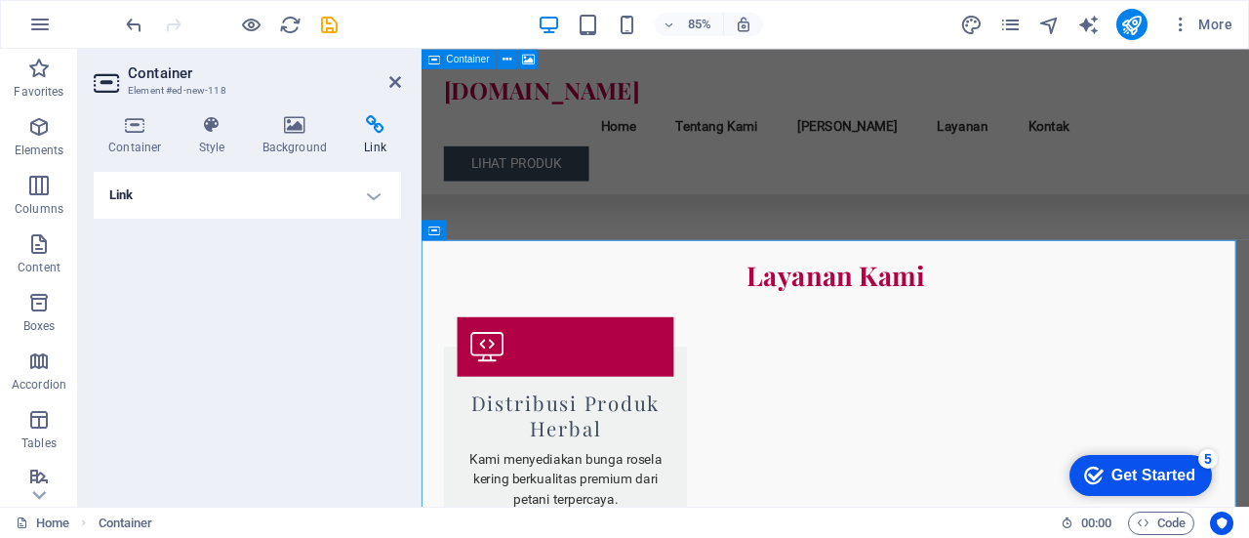
click at [365, 193] on h4 "Link" at bounding box center [247, 195] width 307 height 47
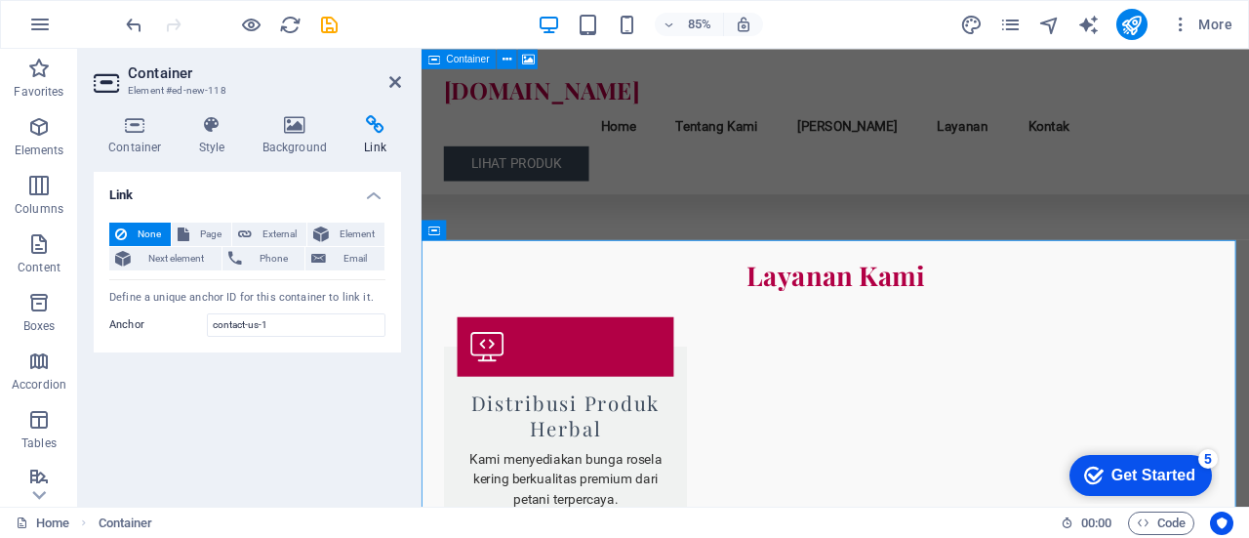
click at [157, 96] on h3 "Element #ed-new-118" at bounding box center [245, 91] width 234 height 18
click at [195, 231] on span "Page" at bounding box center [210, 234] width 30 height 23
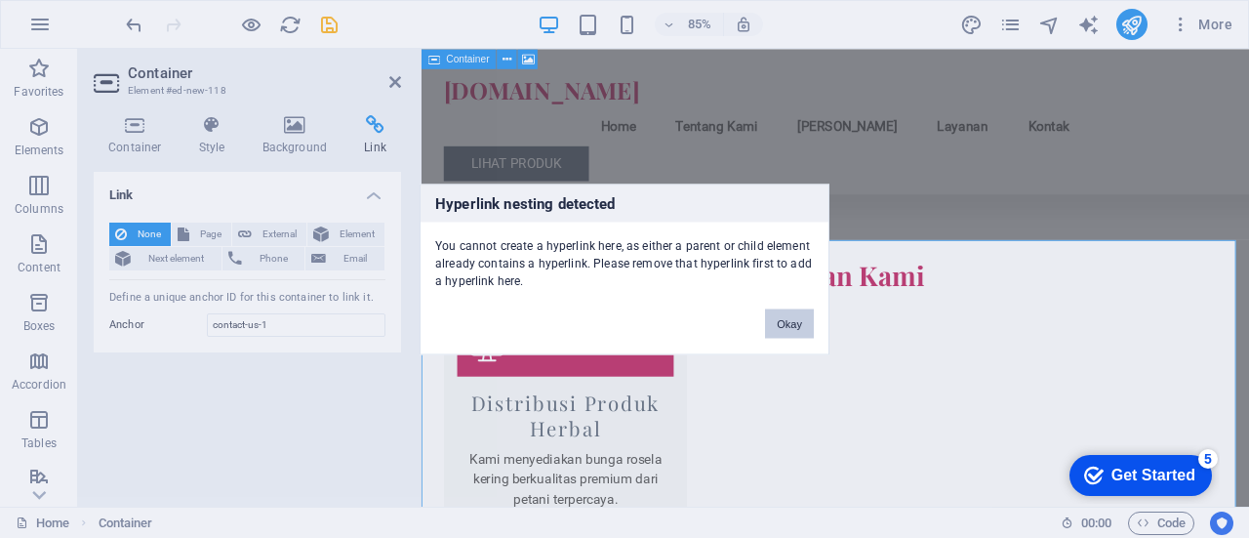
click at [785, 325] on button "Okay" at bounding box center [789, 322] width 49 height 29
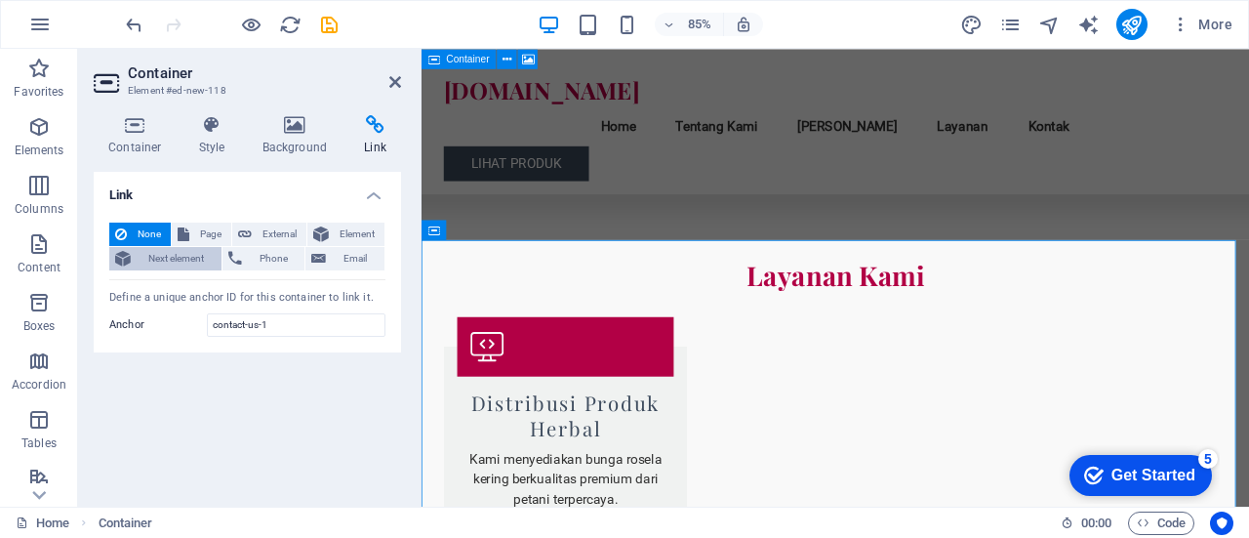
click at [135, 247] on button "Next element" at bounding box center [165, 258] width 112 height 23
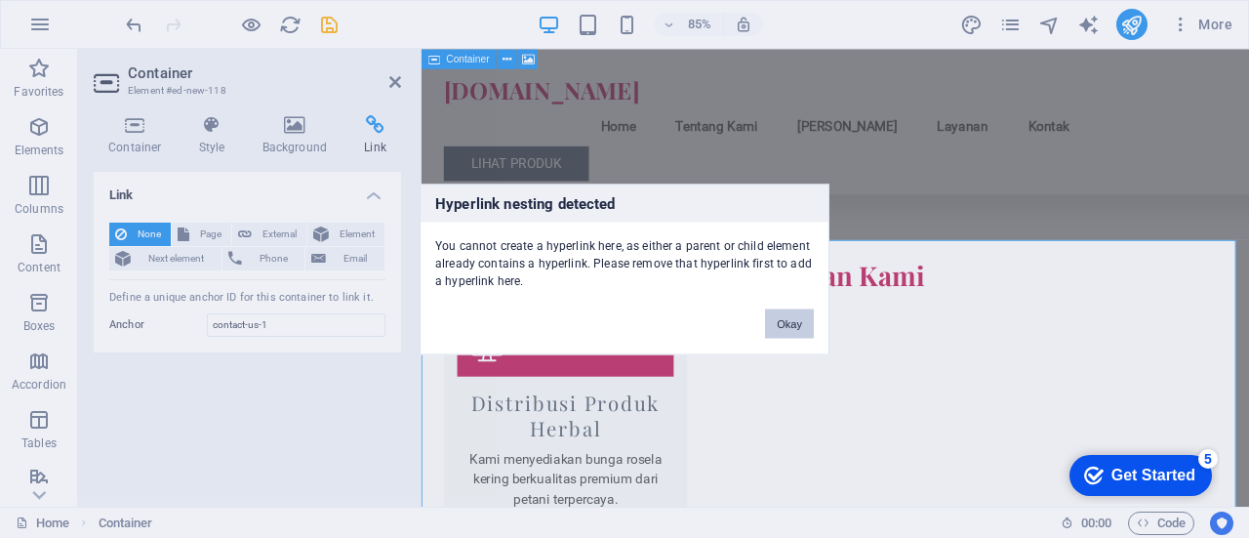
click at [785, 329] on button "Okay" at bounding box center [789, 322] width 49 height 29
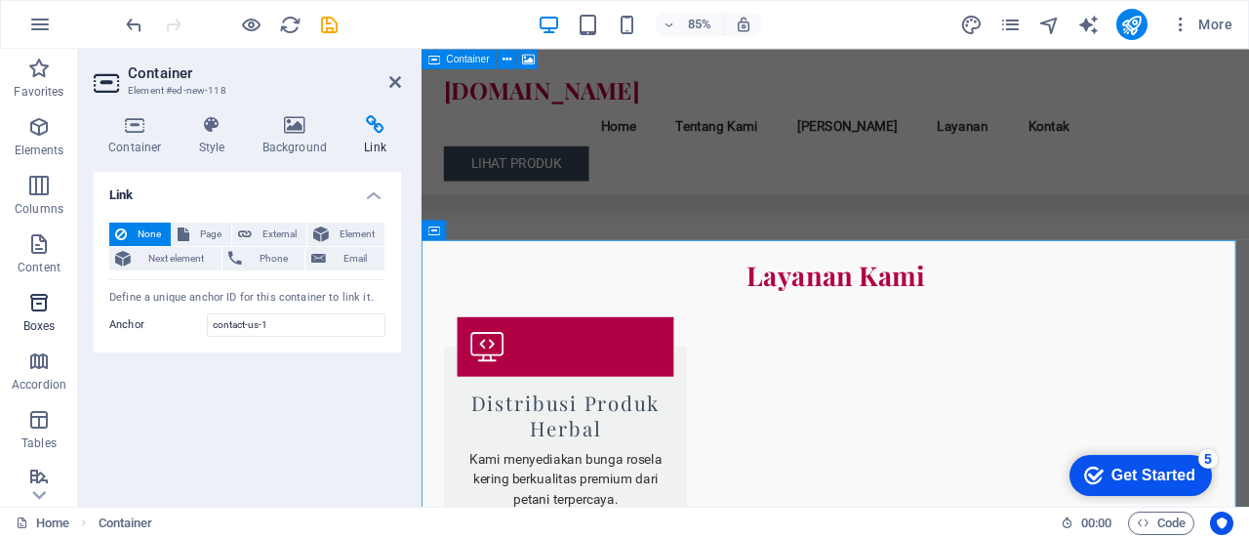
click at [47, 315] on span "Boxes" at bounding box center [39, 314] width 78 height 47
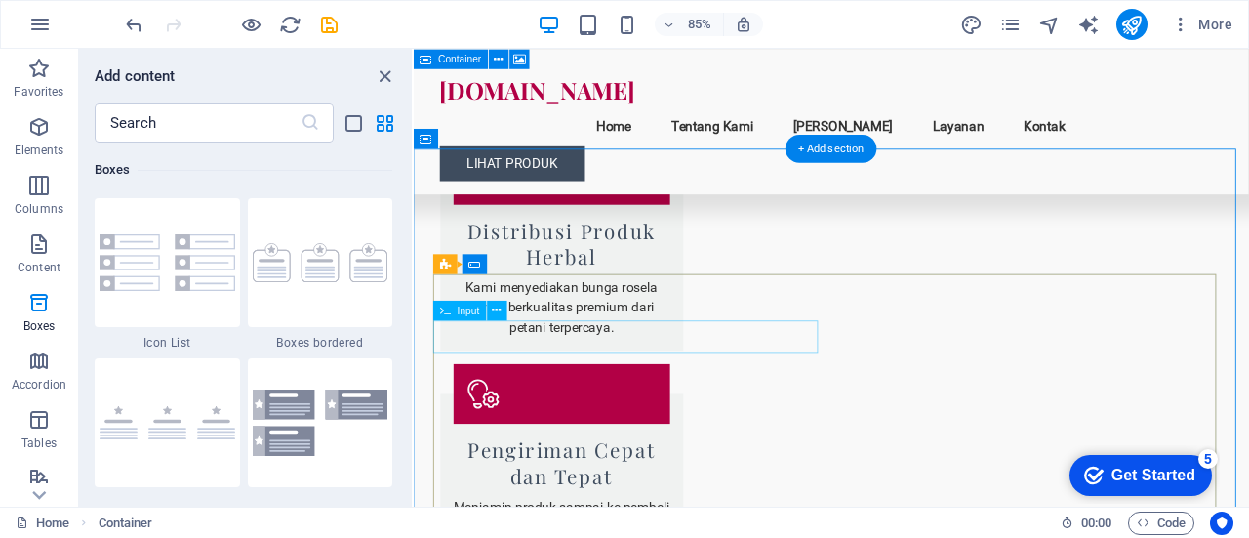
scroll to position [2770, 0]
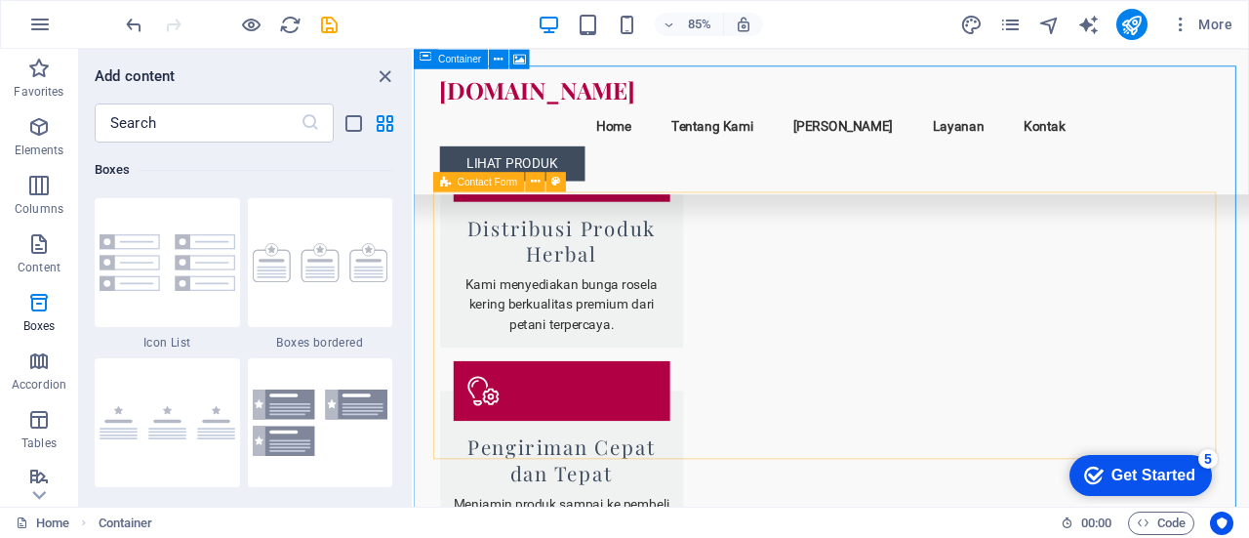
click at [456, 181] on div "Contact Form" at bounding box center [478, 182] width 91 height 20
click at [447, 183] on icon at bounding box center [445, 182] width 11 height 20
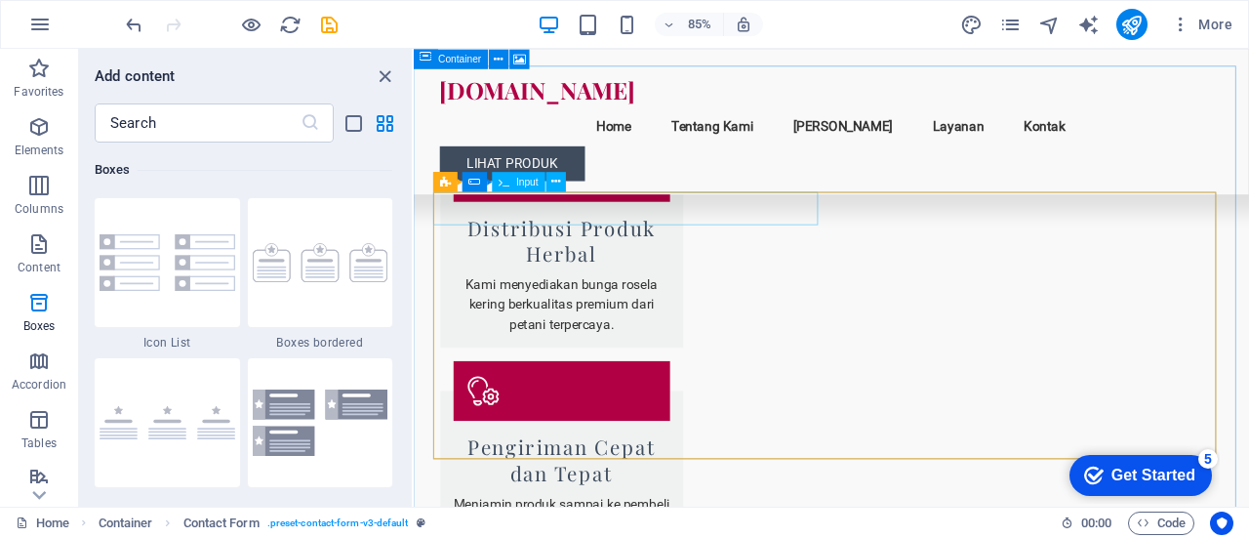
click at [530, 182] on span "Input" at bounding box center [527, 182] width 22 height 10
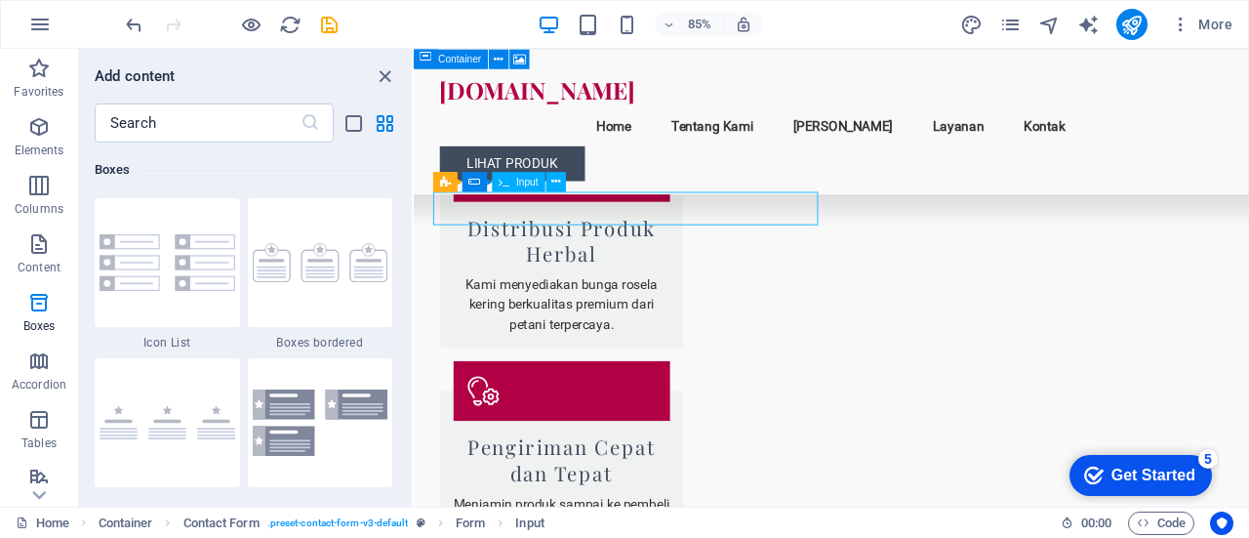
click at [530, 182] on span "Input" at bounding box center [527, 182] width 22 height 10
click at [539, 180] on icon at bounding box center [535, 182] width 9 height 18
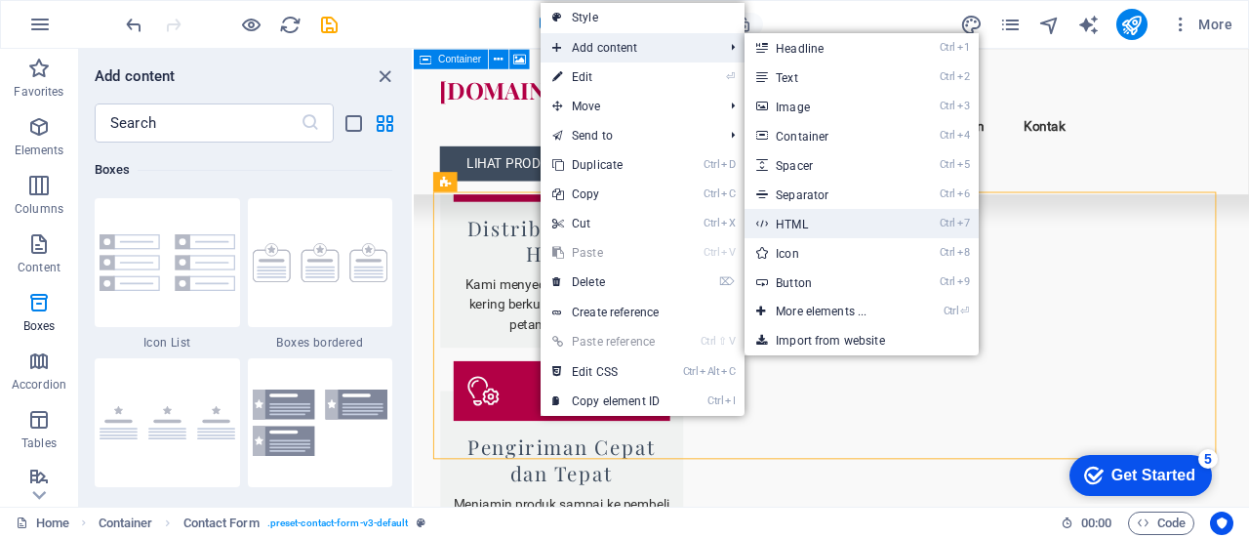
click at [816, 220] on link "Ctrl 7 HTML" at bounding box center [825, 223] width 161 height 29
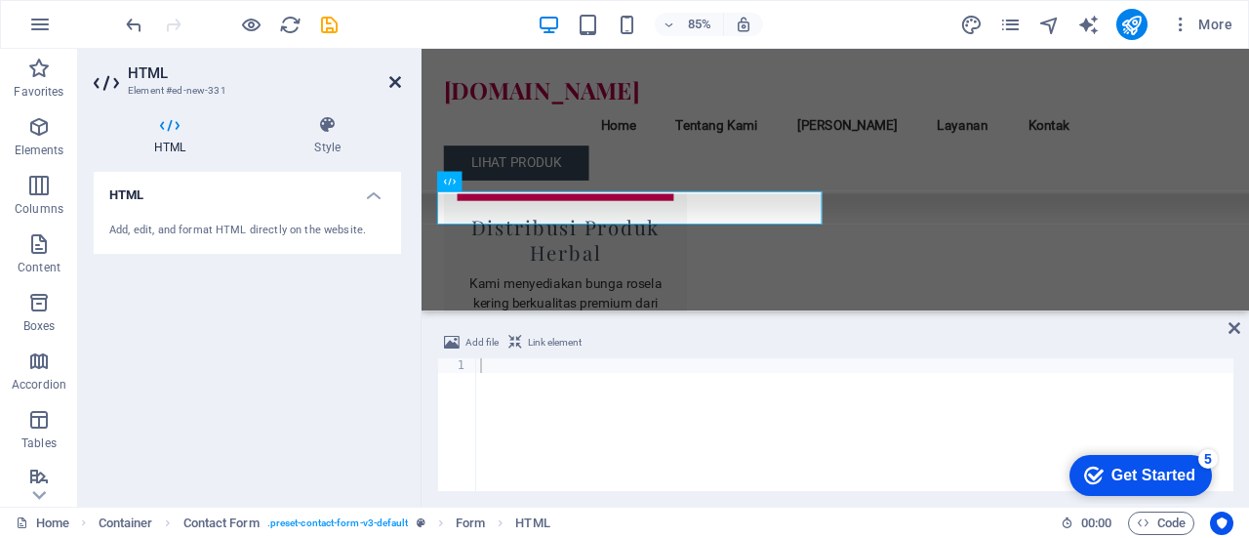
click at [398, 81] on icon at bounding box center [395, 82] width 12 height 16
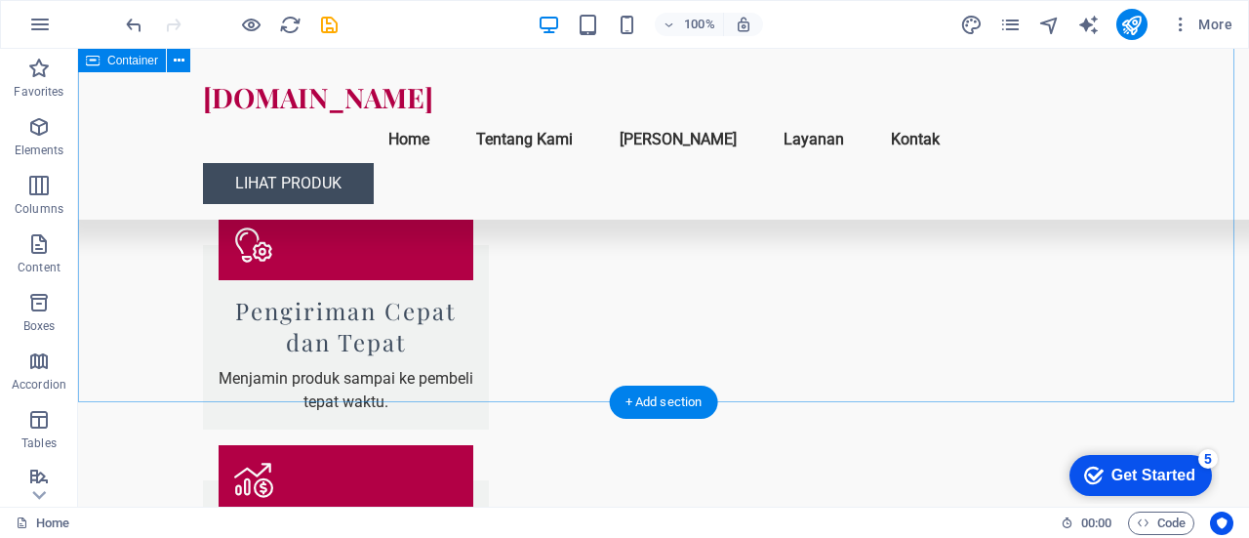
scroll to position [2977, 0]
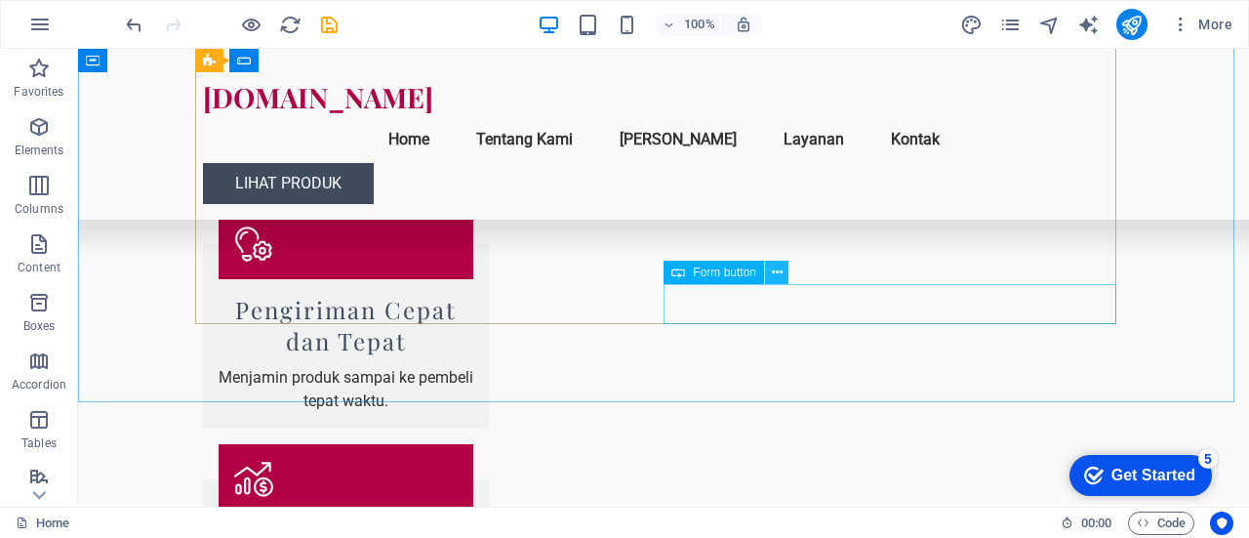
click at [777, 280] on icon at bounding box center [777, 273] width 11 height 20
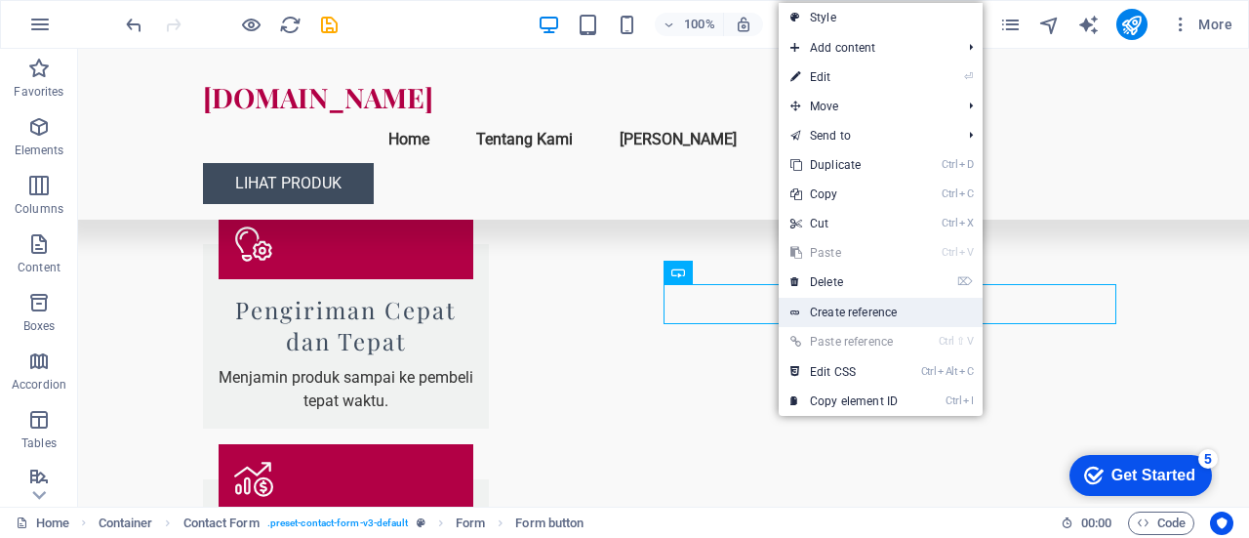
click at [829, 312] on link "Create reference" at bounding box center [881, 312] width 204 height 29
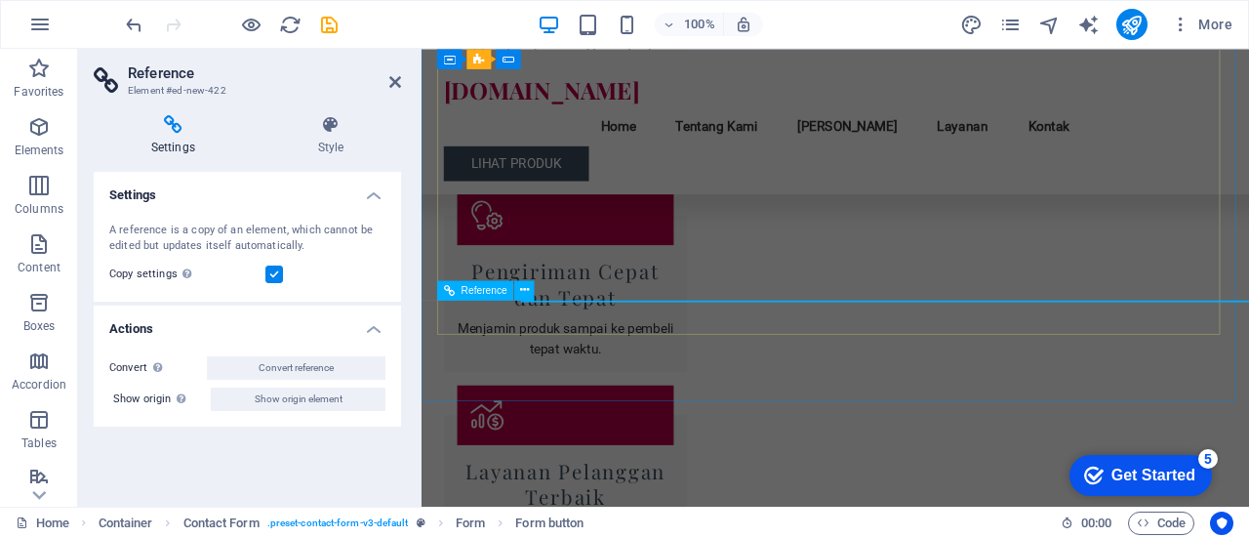
scroll to position [2973, 0]
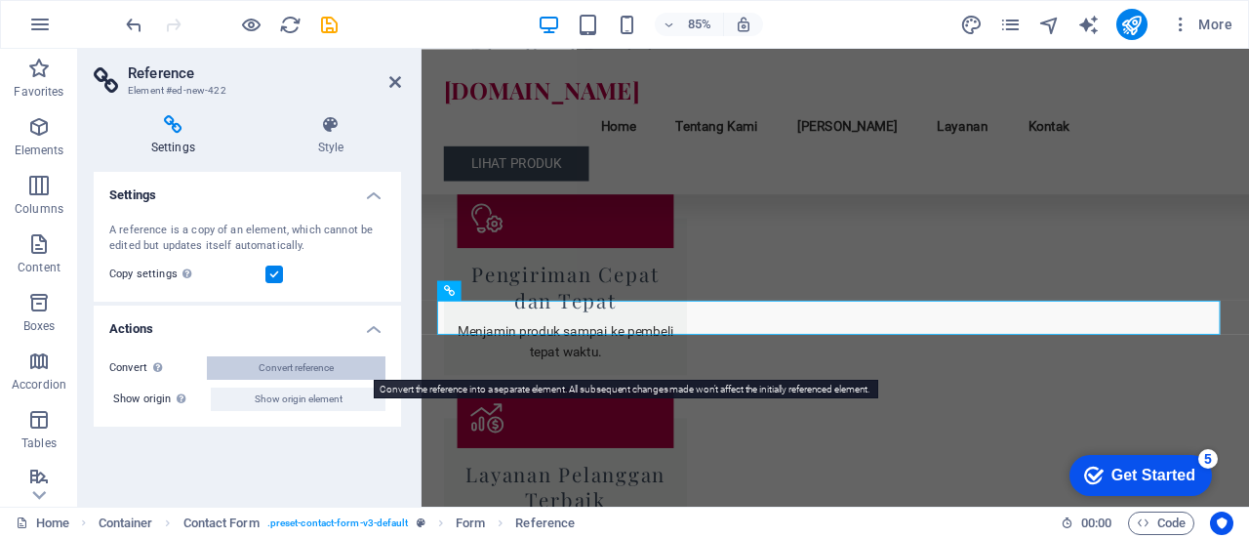
click at [276, 359] on span "Convert reference" at bounding box center [296, 367] width 75 height 23
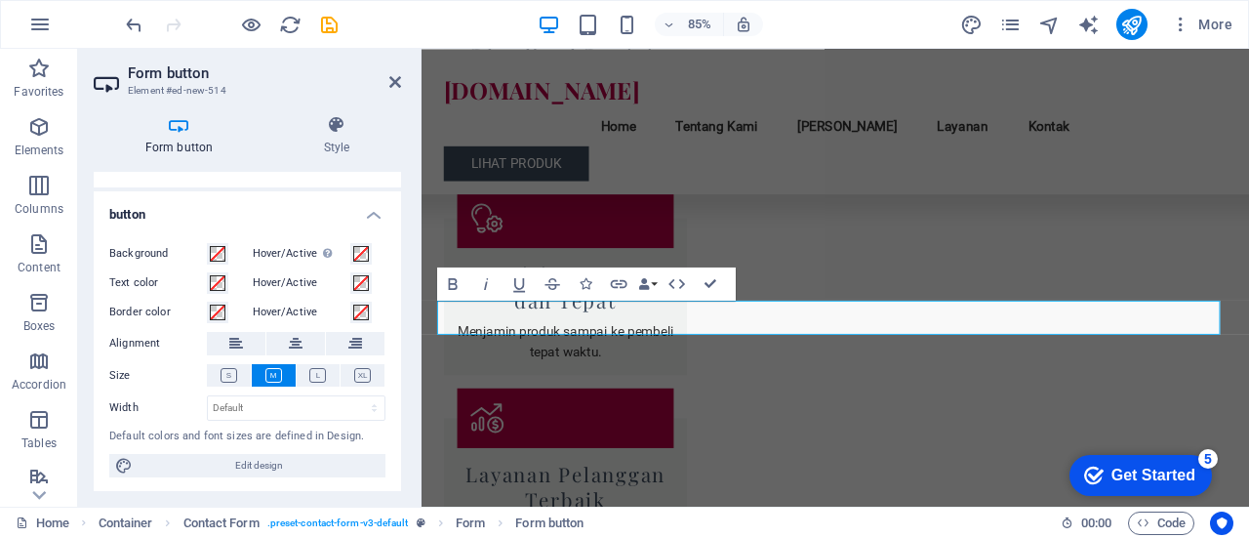
scroll to position [0, 0]
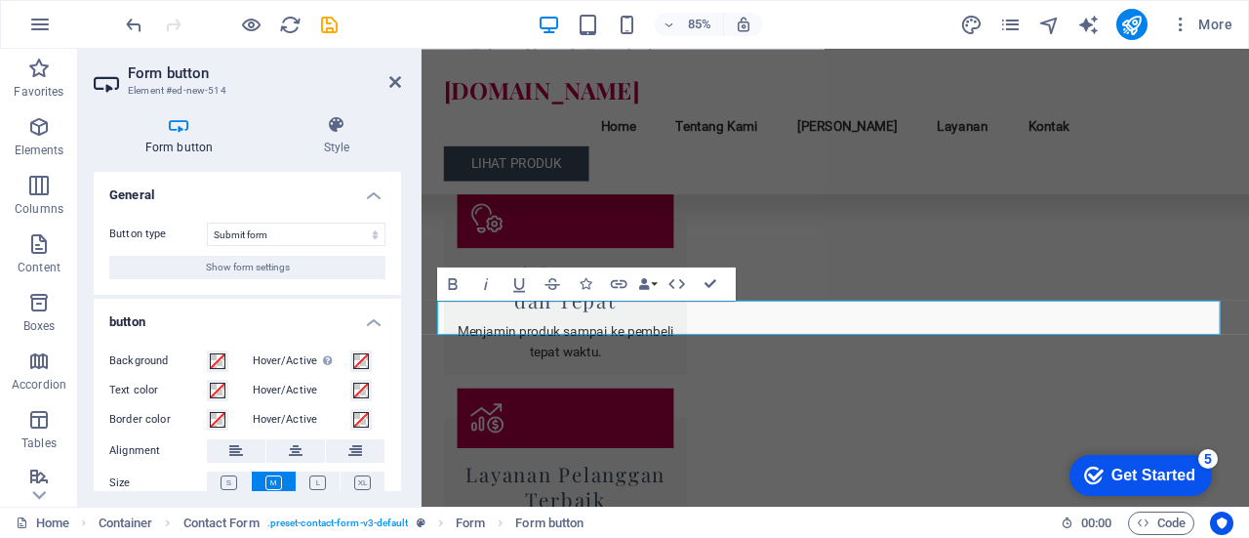
click at [401, 75] on aside "Form button Element #ed-new-514 Form button Style General Button type Submit fo…" at bounding box center [250, 278] width 344 height 458
click at [397, 80] on icon at bounding box center [395, 82] width 12 height 16
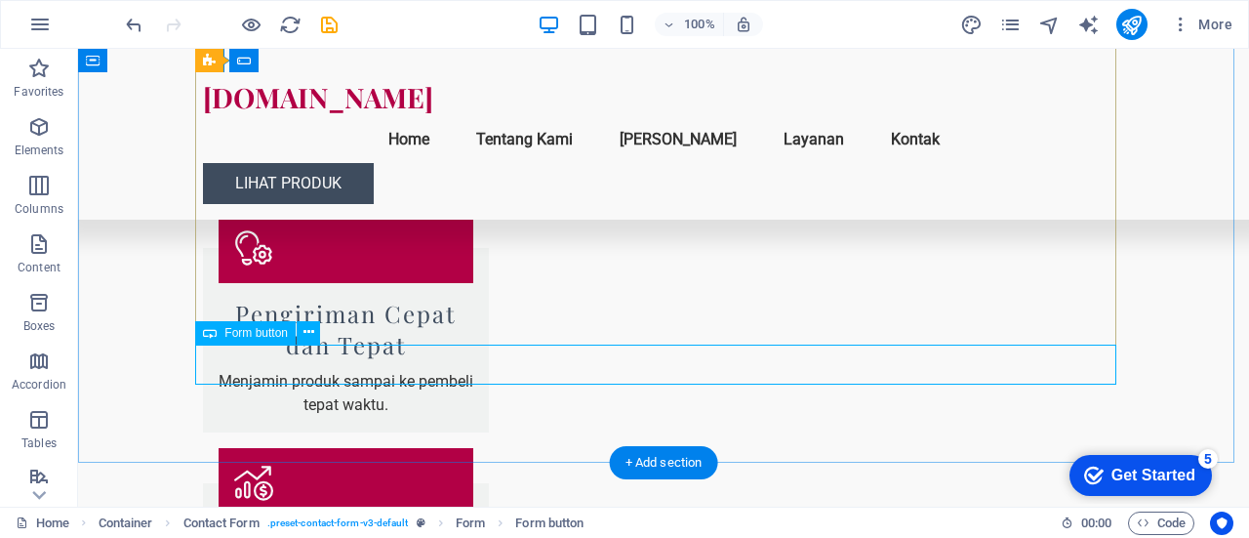
click at [309, 335] on icon at bounding box center [309, 332] width 11 height 20
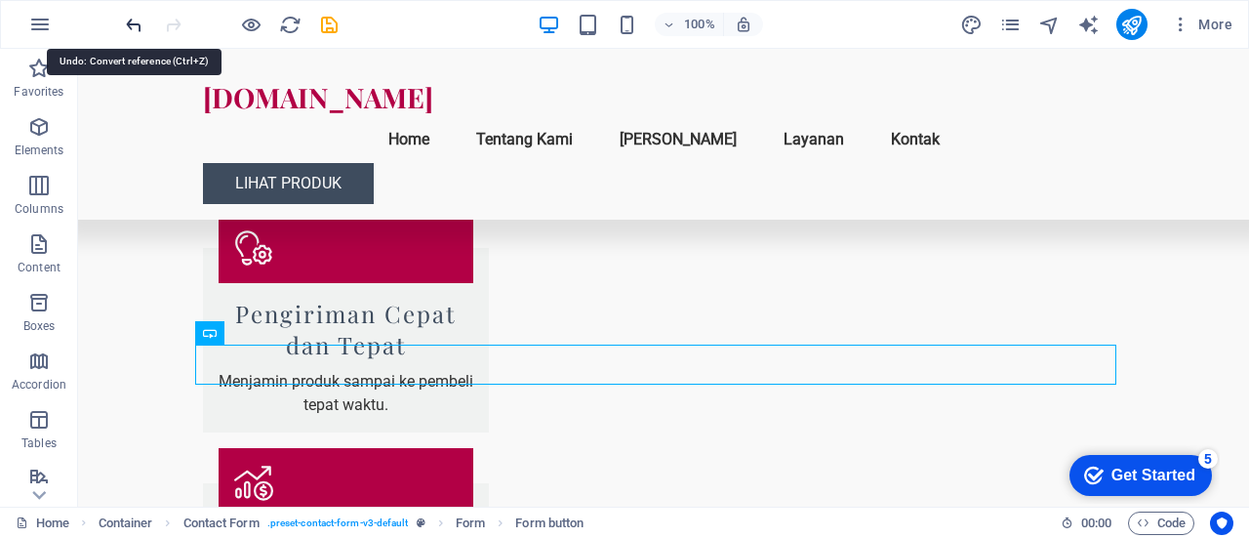
click at [135, 27] on icon "undo" at bounding box center [134, 25] width 22 height 22
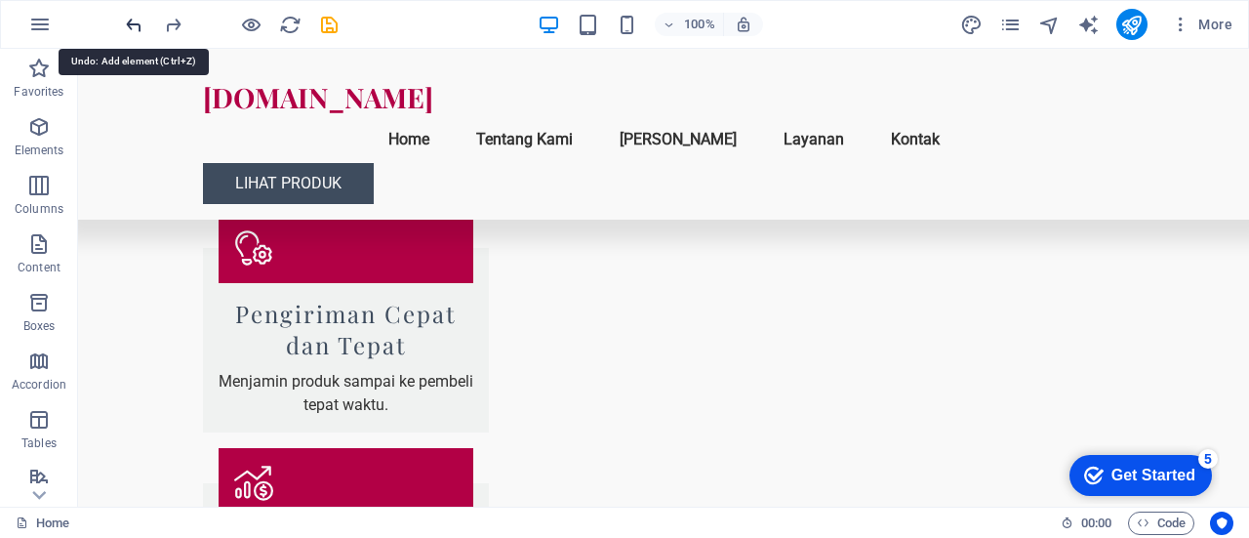
click at [129, 28] on icon "undo" at bounding box center [134, 25] width 22 height 22
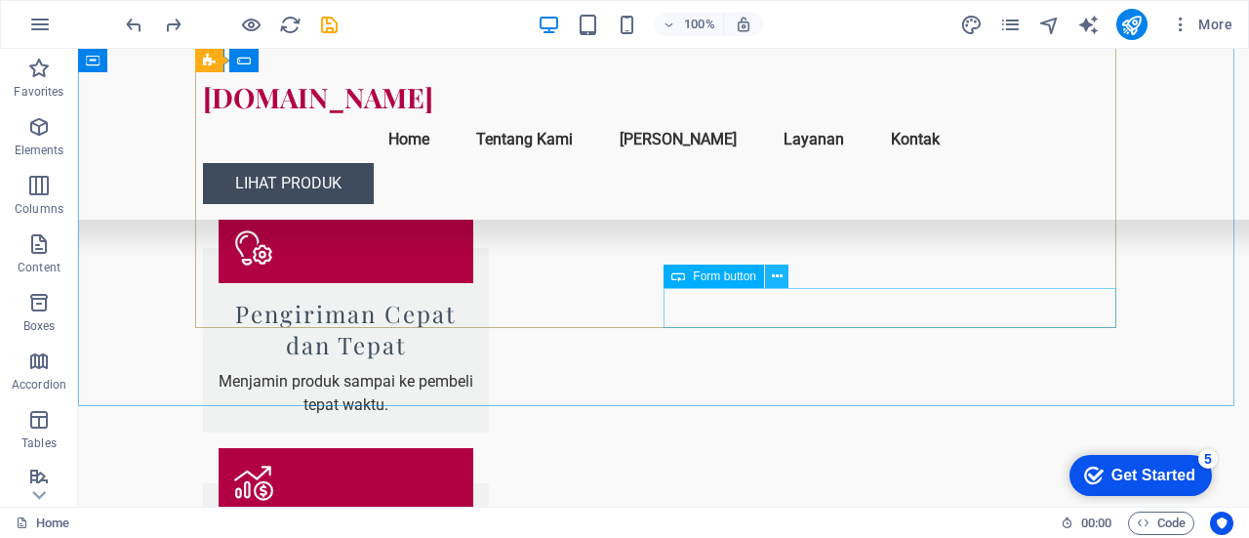
click at [779, 280] on icon at bounding box center [777, 276] width 11 height 20
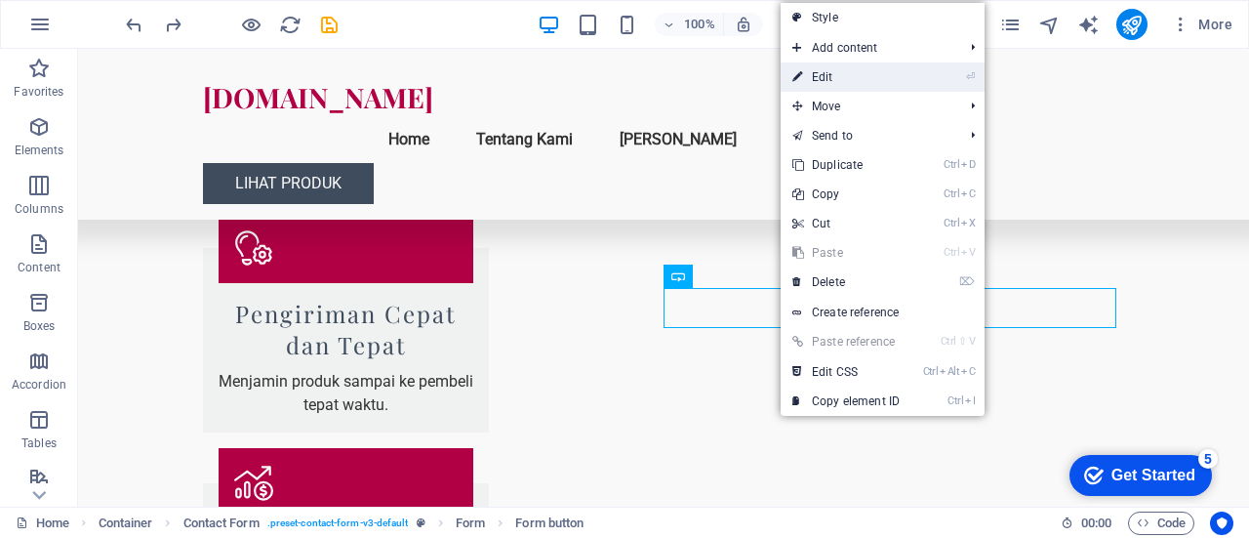
click at [872, 81] on link "⏎ Edit" at bounding box center [846, 76] width 131 height 29
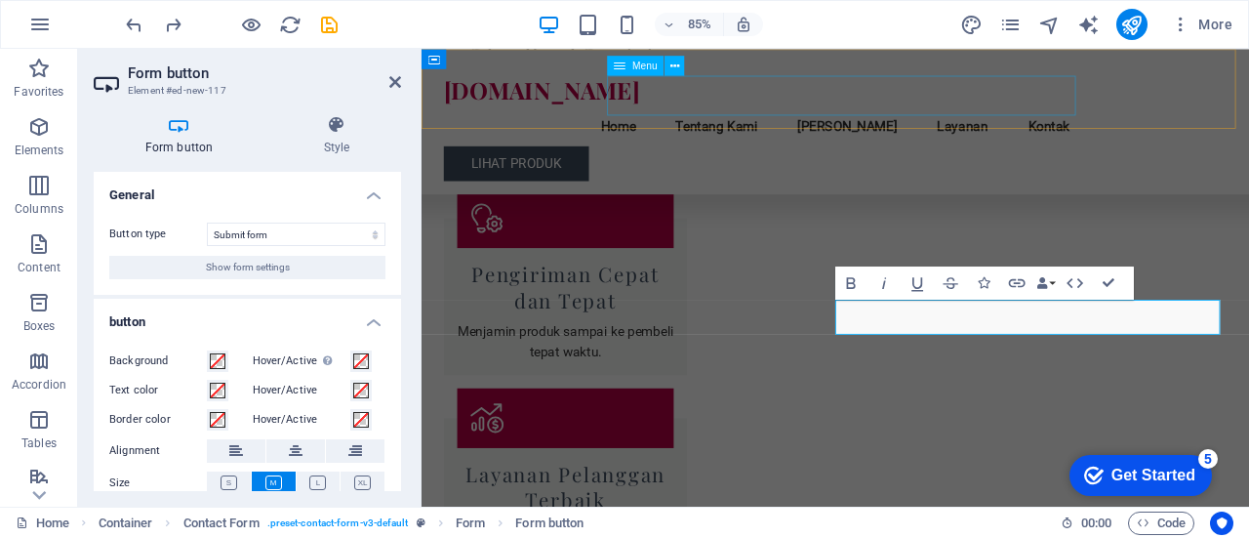
scroll to position [2917, 0]
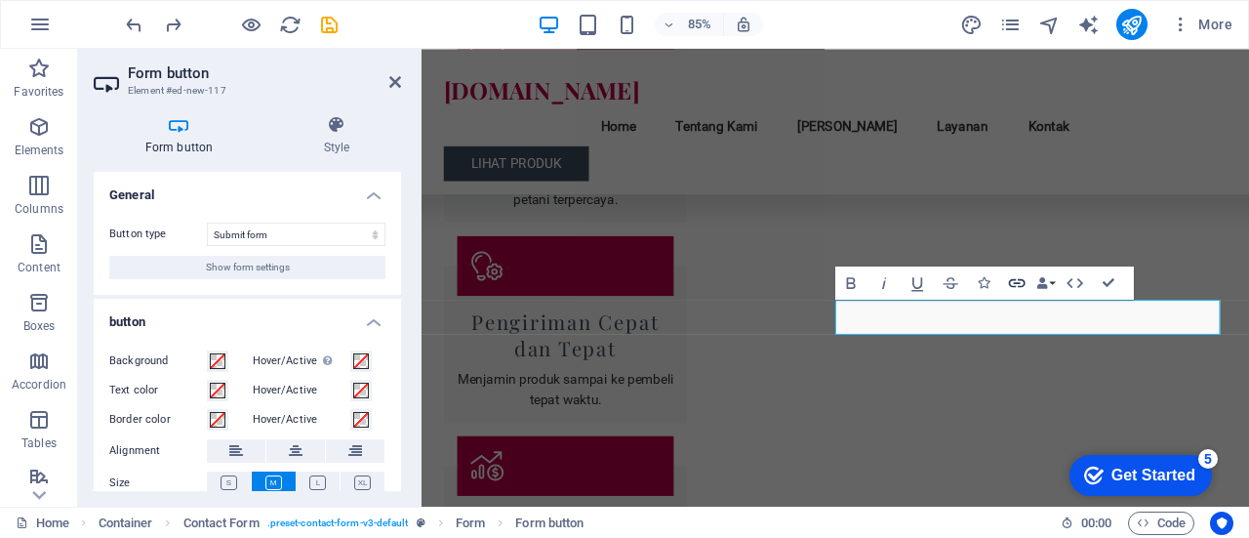
click at [1017, 280] on icon "button" at bounding box center [1017, 283] width 20 height 20
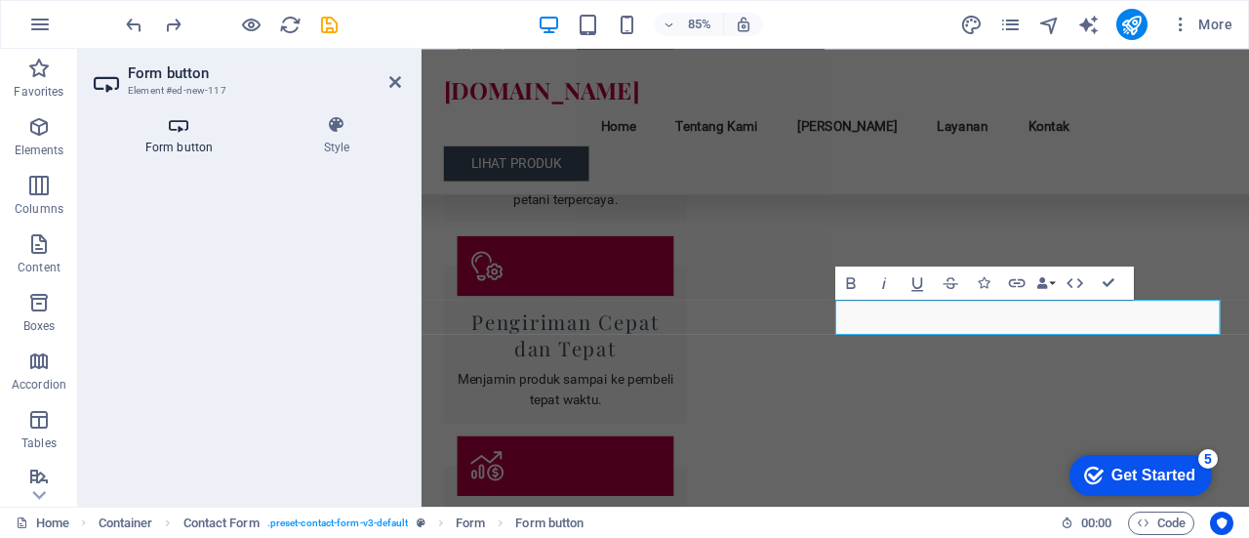
click at [194, 134] on icon at bounding box center [179, 125] width 171 height 20
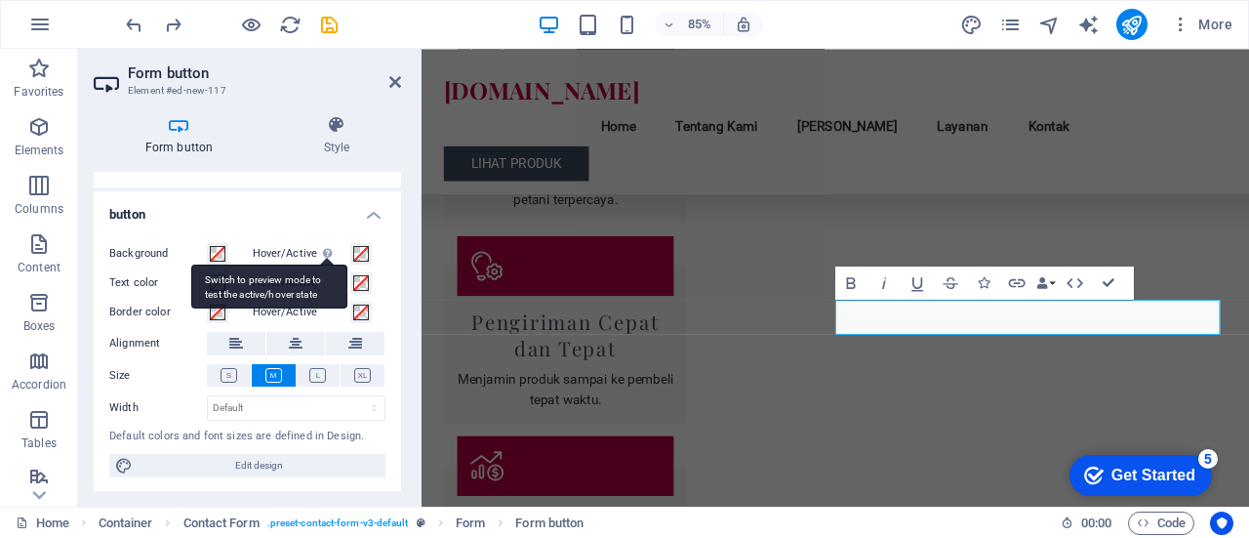
scroll to position [0, 0]
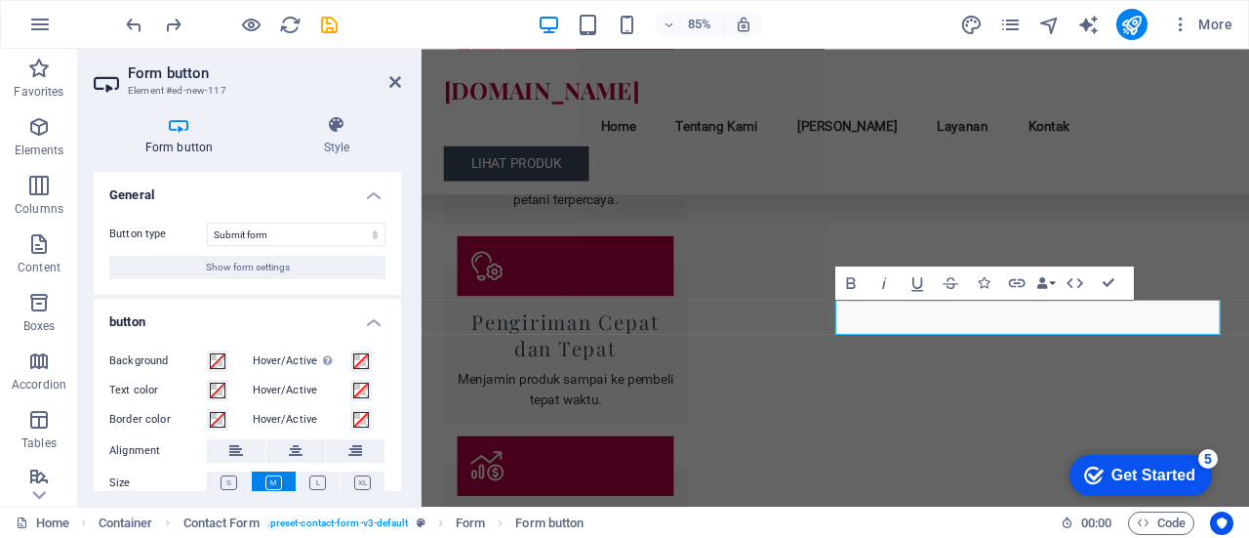
click at [183, 130] on icon at bounding box center [179, 125] width 171 height 20
click at [336, 138] on h4 "Style" at bounding box center [336, 135] width 129 height 41
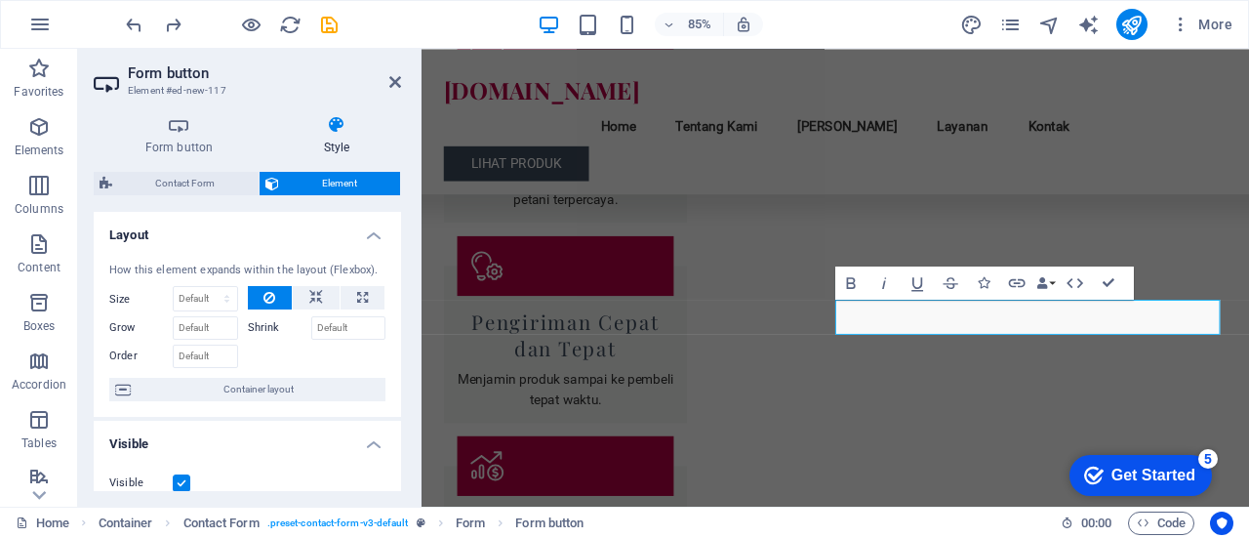
scroll to position [137, 0]
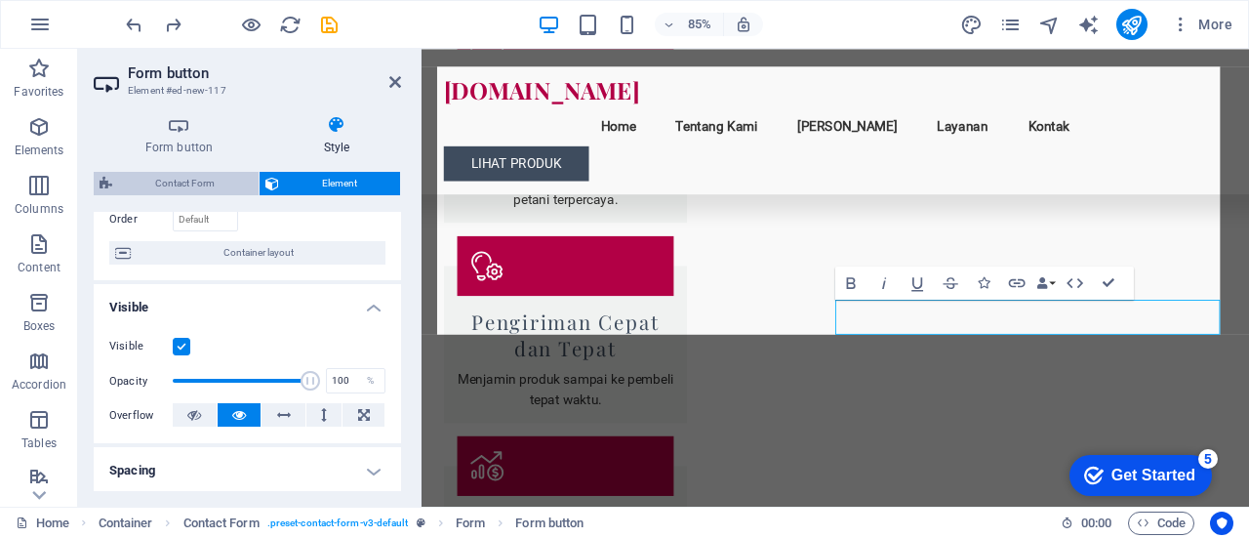
click at [205, 183] on span "Contact Form" at bounding box center [185, 183] width 135 height 23
select select "rem"
select select "preset-contact-form-v3-default"
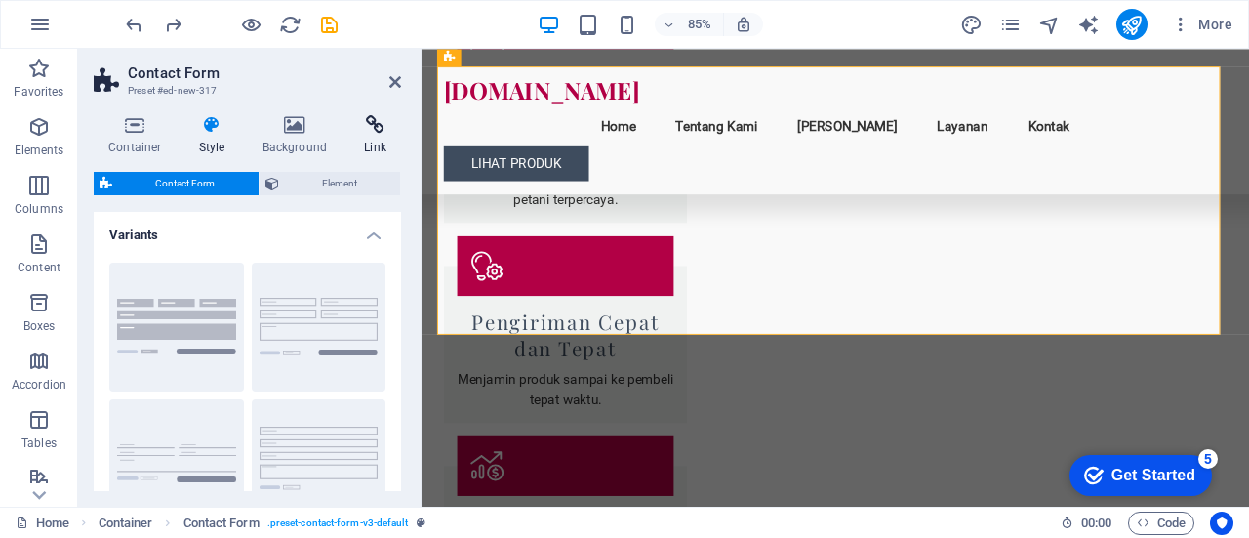
click at [391, 141] on h4 "Link" at bounding box center [375, 135] width 52 height 41
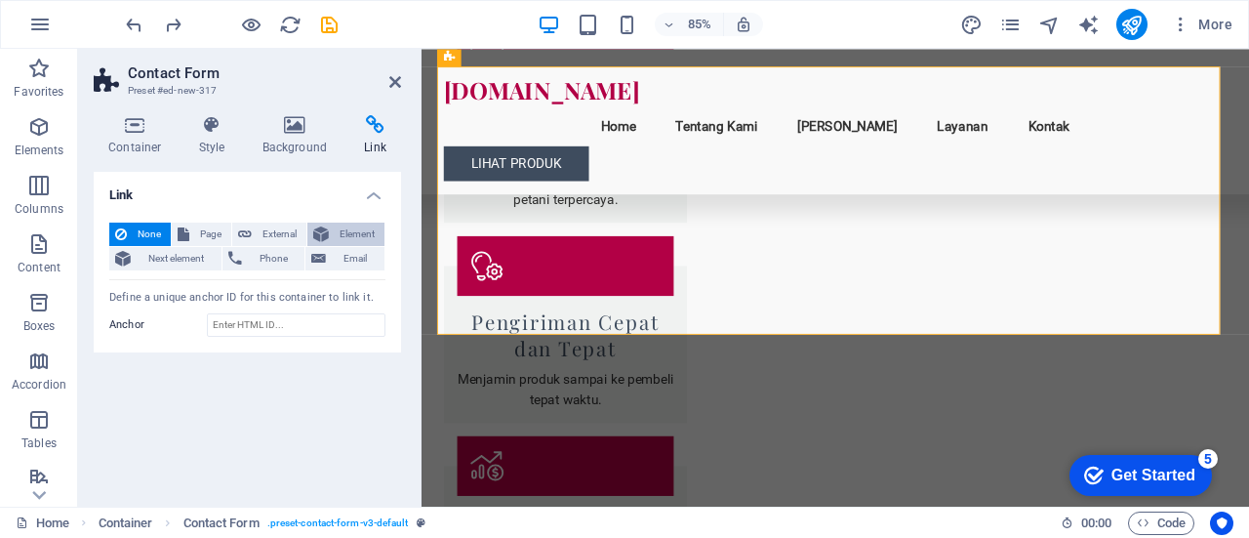
click at [320, 241] on icon at bounding box center [321, 234] width 16 height 23
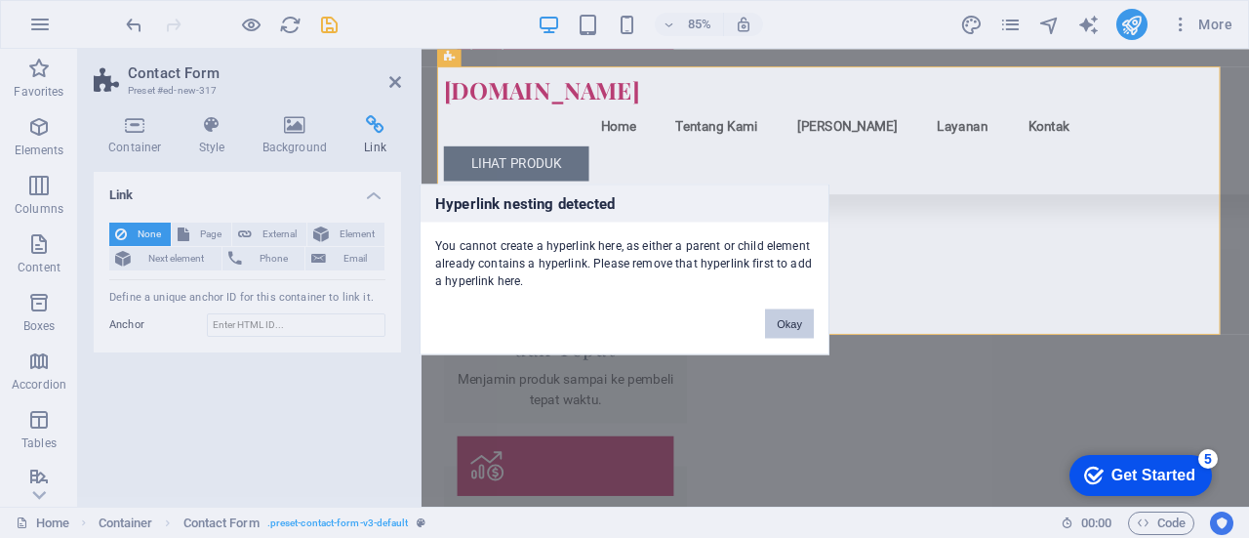
click at [797, 320] on button "Okay" at bounding box center [789, 322] width 49 height 29
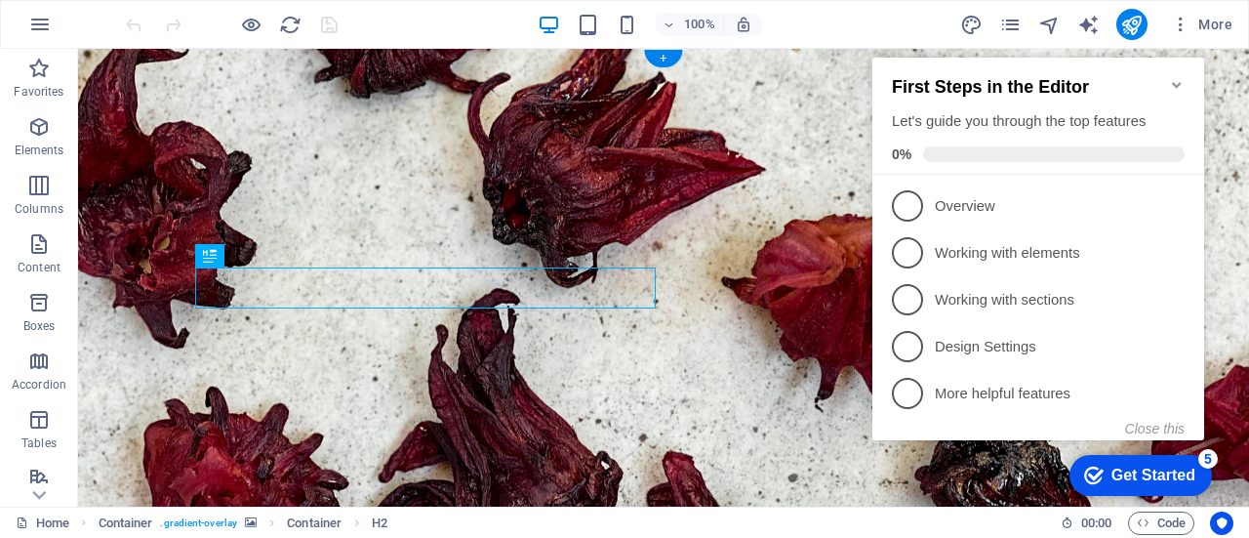
click at [681, 192] on figure at bounding box center [663, 408] width 1171 height 719
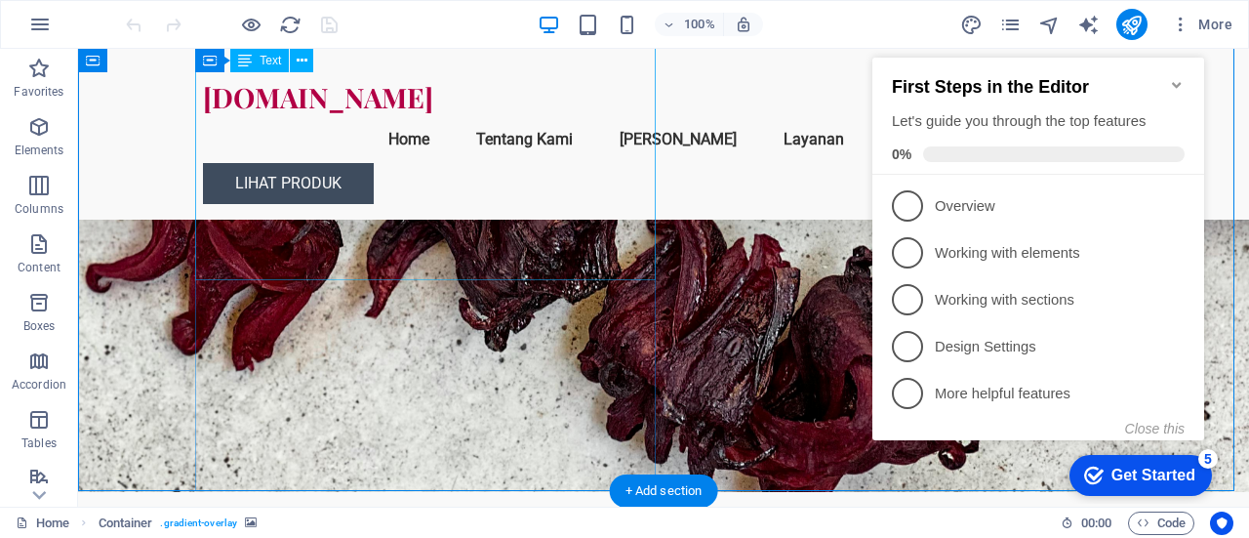
scroll to position [275, 0]
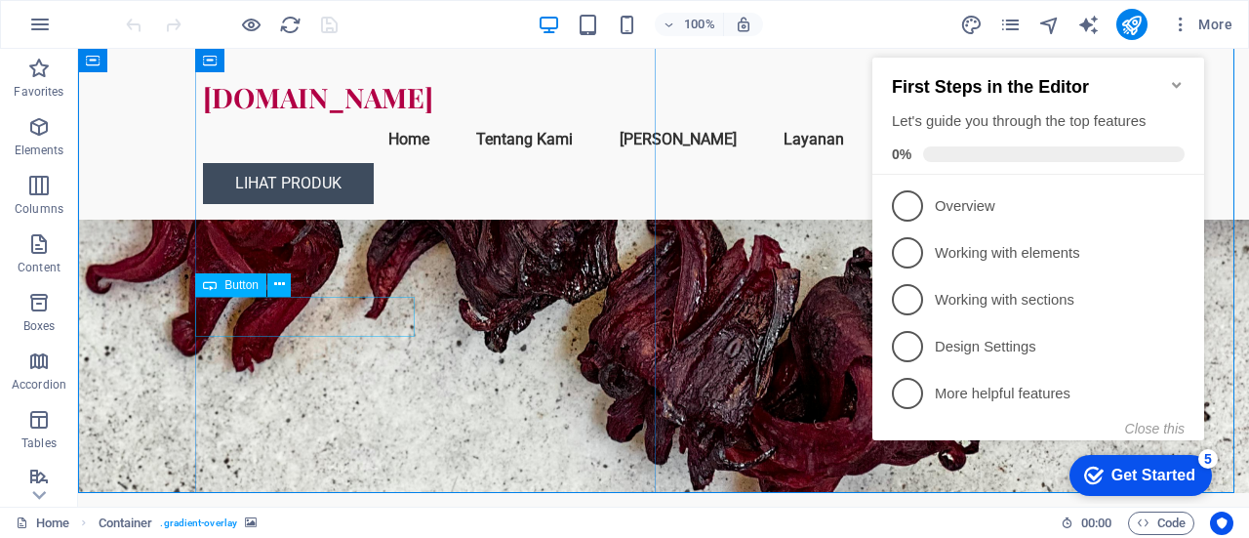
click at [250, 283] on span "Button" at bounding box center [241, 285] width 34 height 12
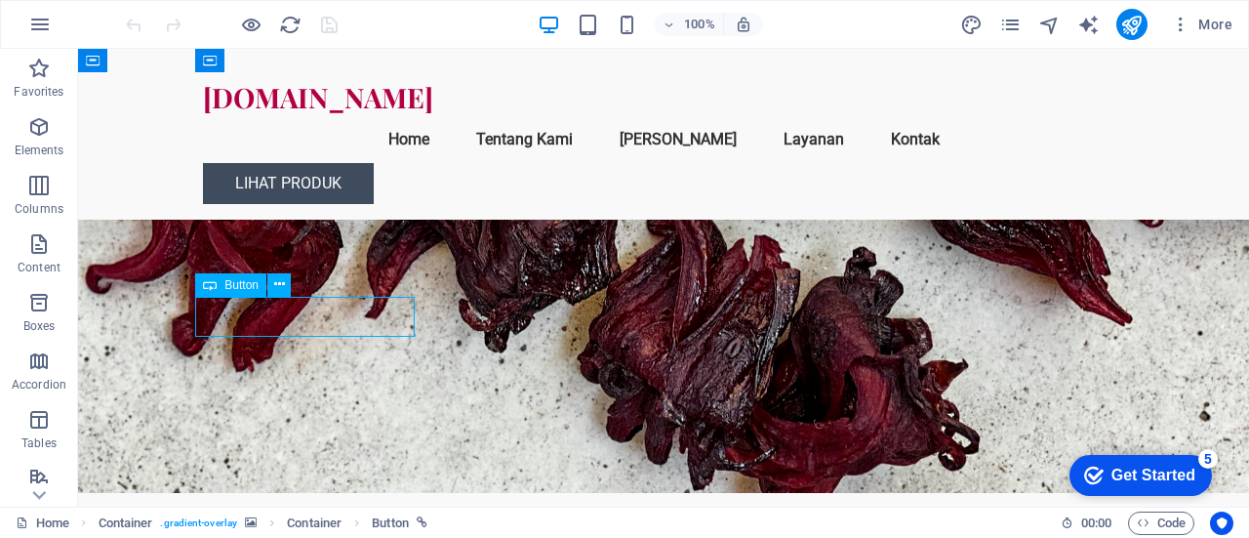
click at [250, 283] on span "Button" at bounding box center [241, 285] width 34 height 12
click at [278, 284] on icon at bounding box center [279, 284] width 11 height 20
click at [279, 284] on icon at bounding box center [279, 284] width 11 height 20
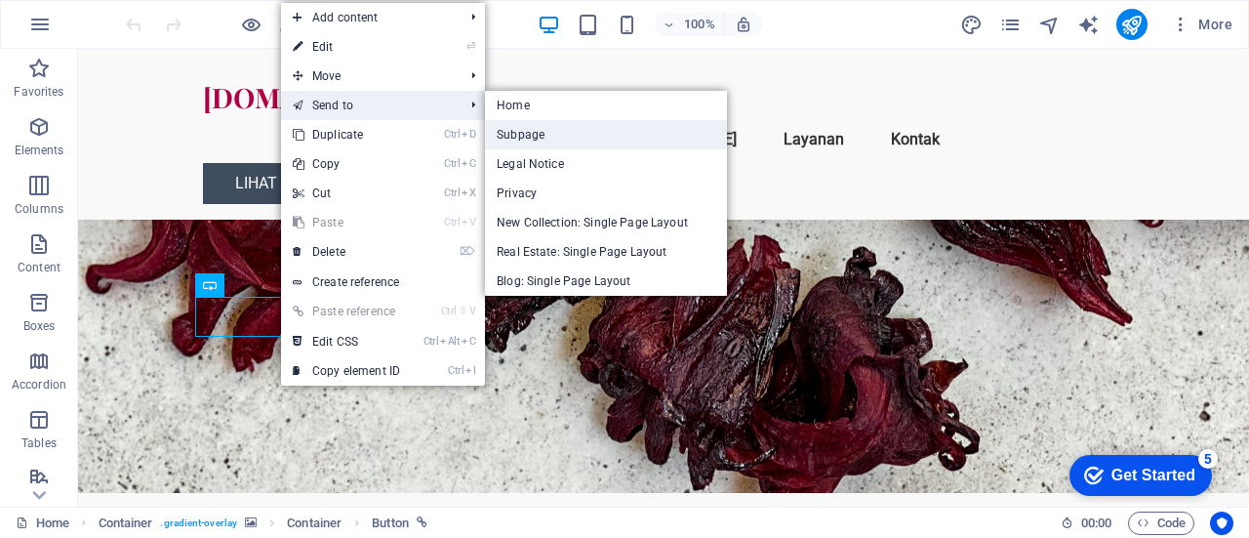
click at [588, 140] on link "Subpage" at bounding box center [606, 134] width 242 height 29
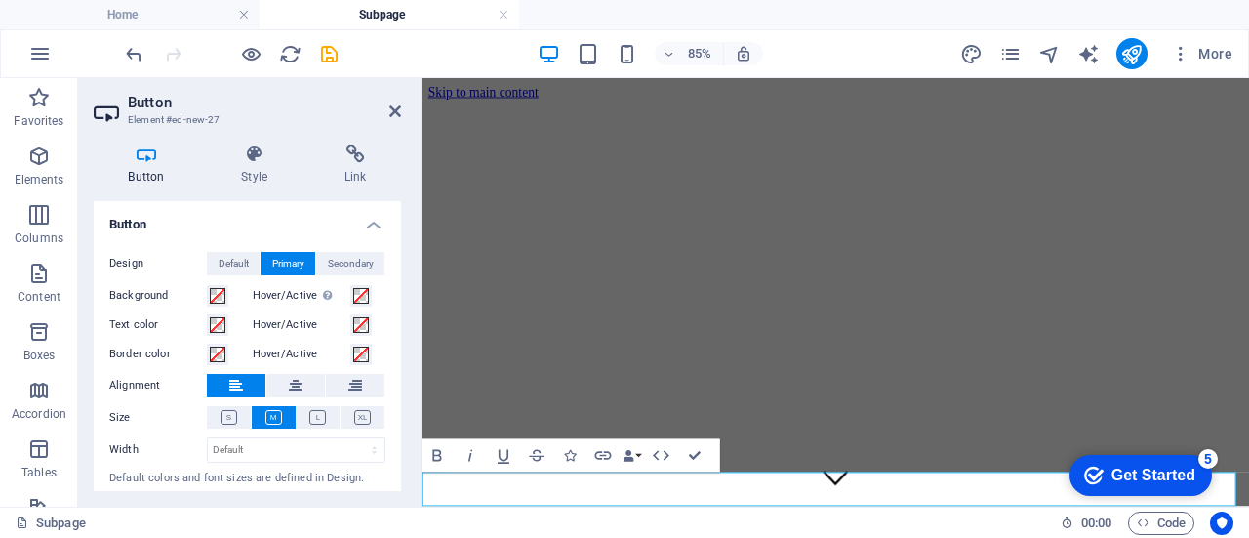
scroll to position [217, 0]
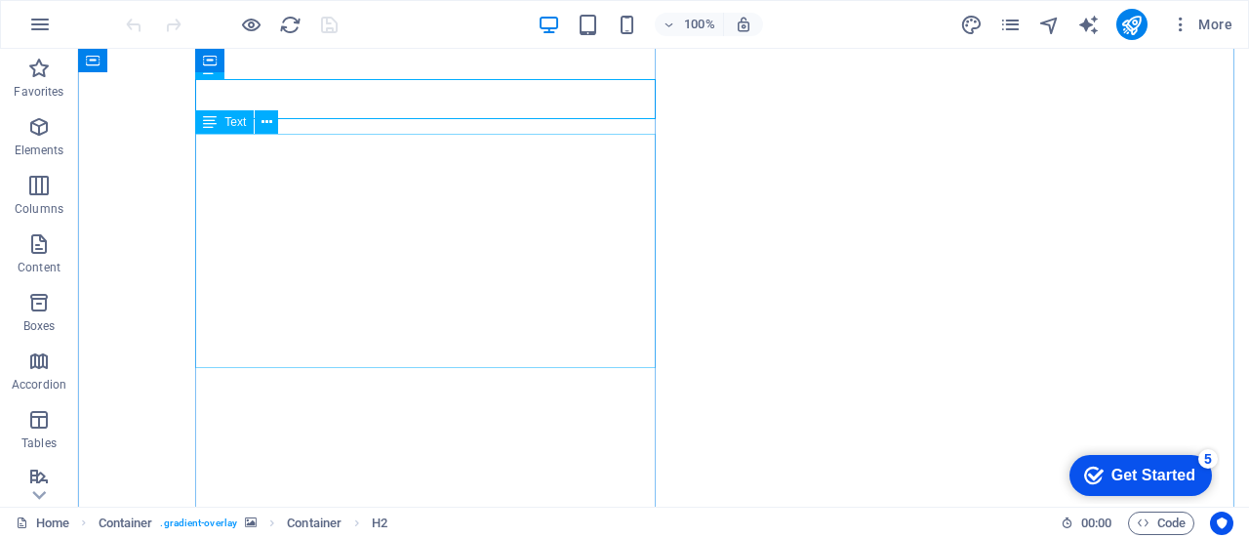
scroll to position [317, 0]
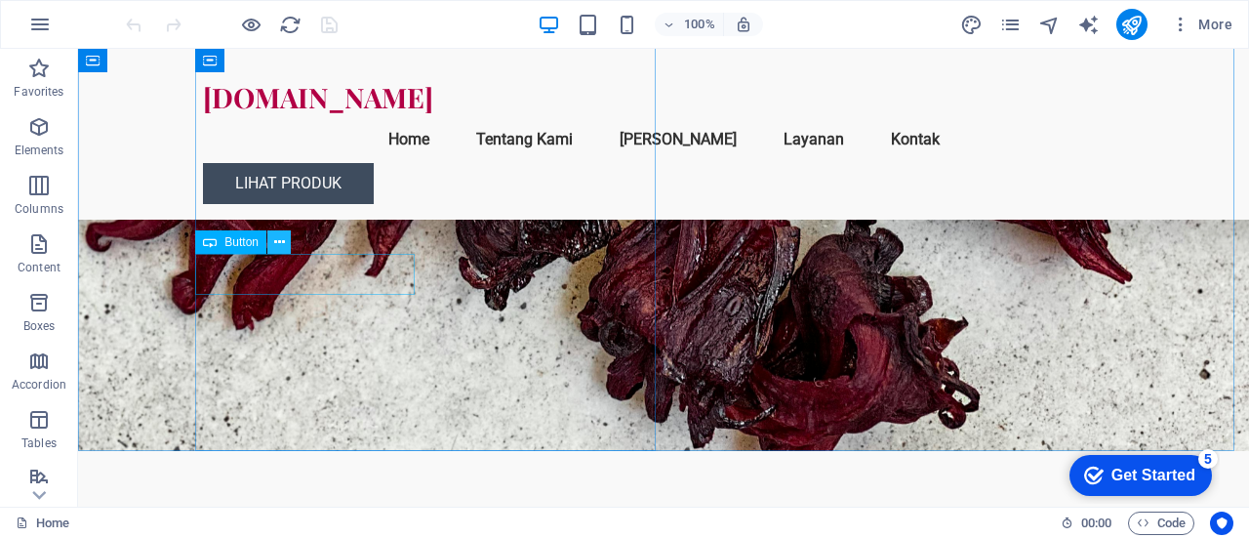
click at [279, 246] on icon at bounding box center [279, 242] width 11 height 20
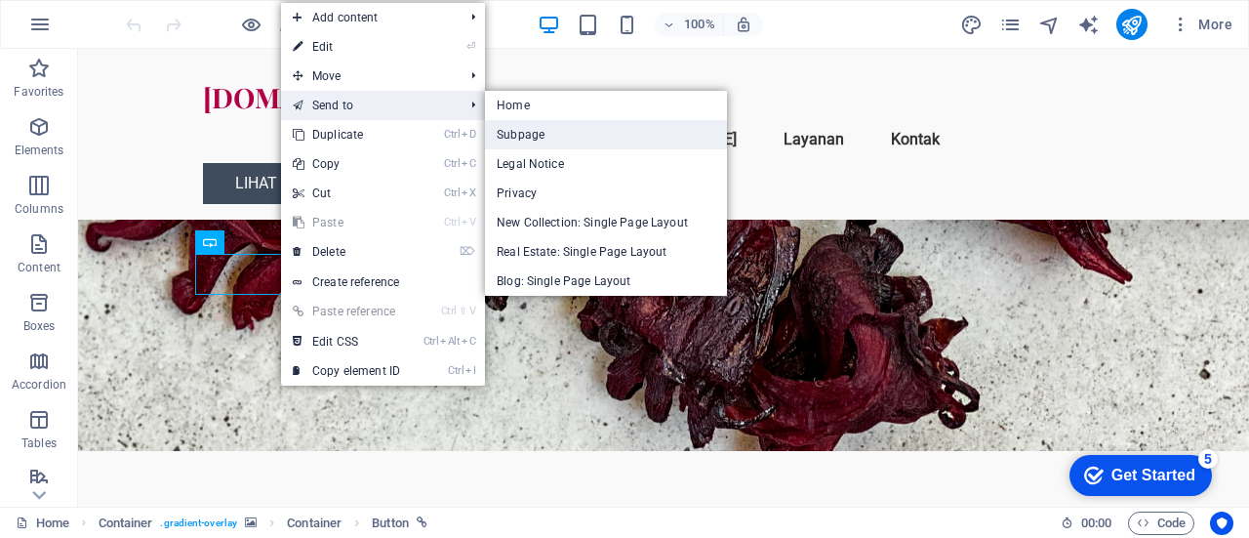
click at [546, 132] on link "Subpage" at bounding box center [606, 134] width 242 height 29
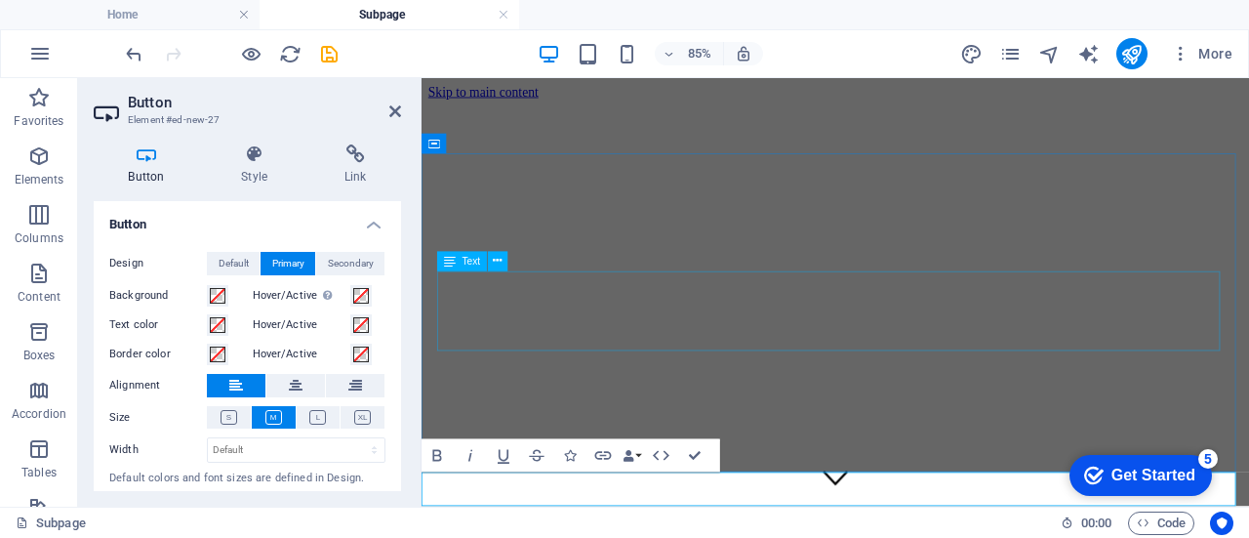
scroll to position [217, 0]
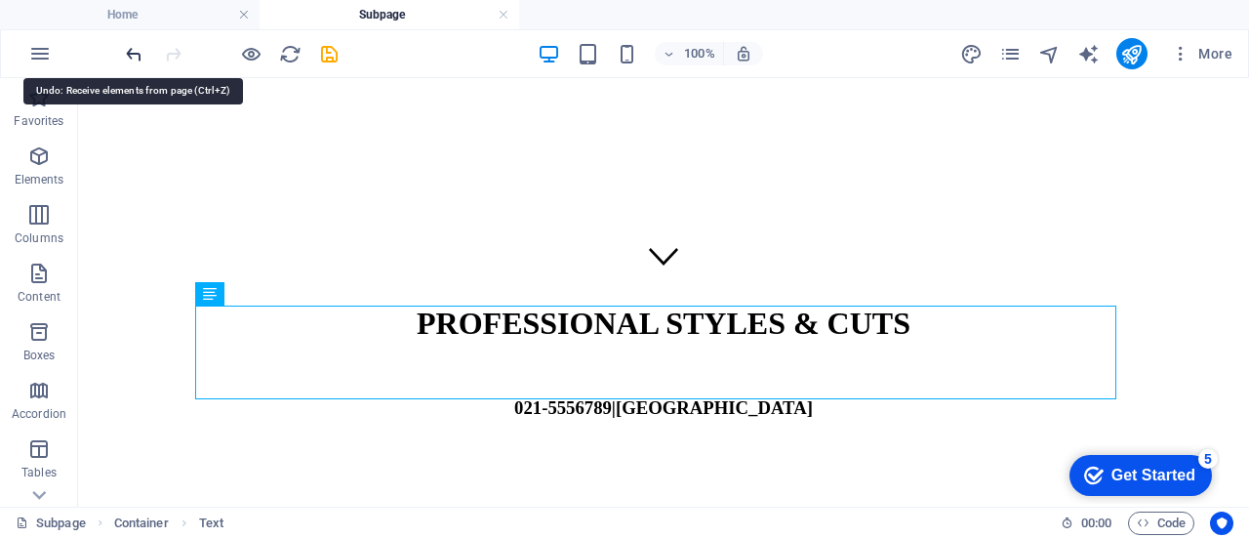
click at [140, 48] on icon "undo" at bounding box center [134, 54] width 22 height 22
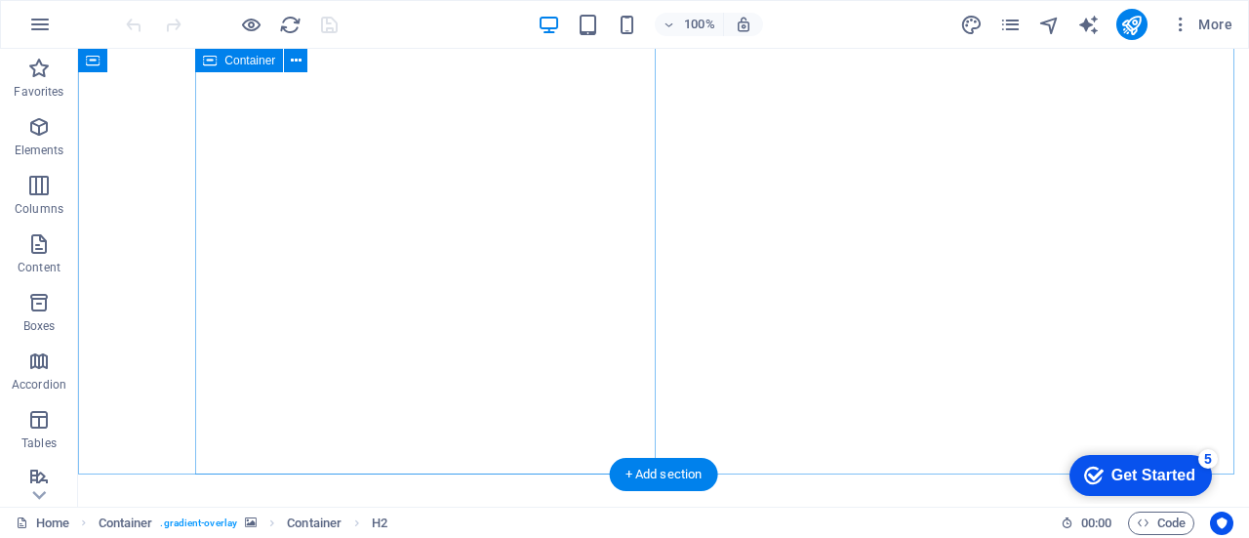
scroll to position [336, 0]
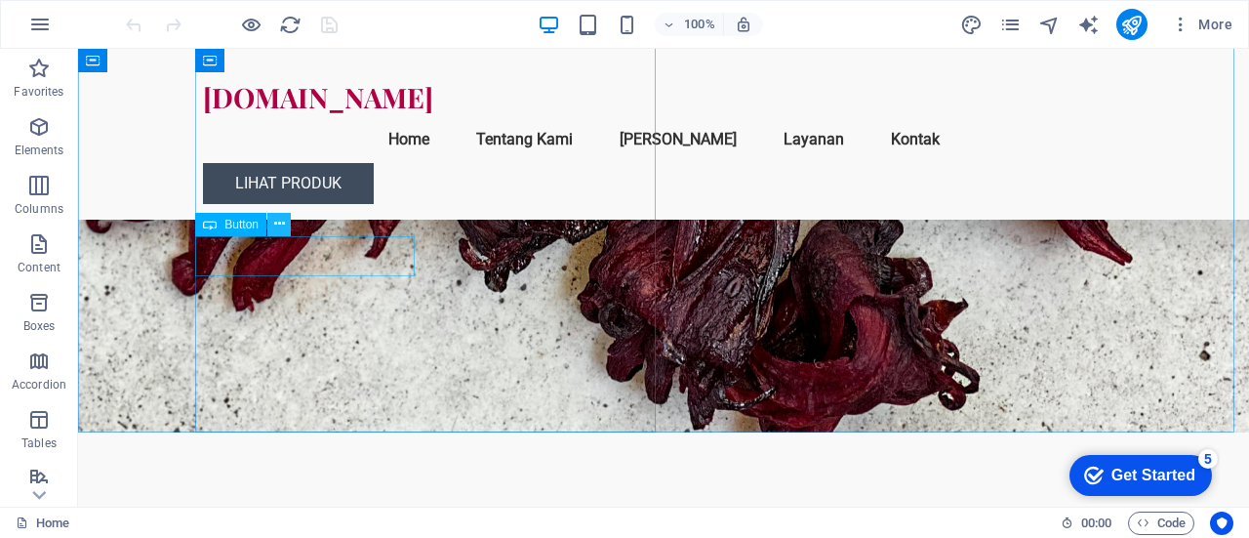
click at [285, 219] on button at bounding box center [278, 224] width 23 height 23
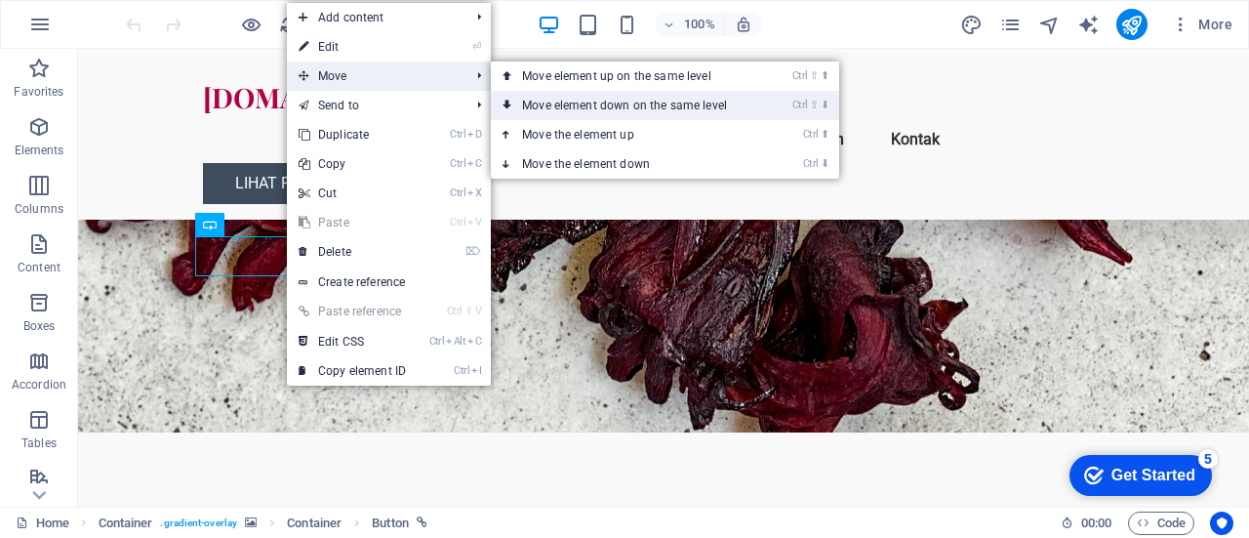
click at [586, 109] on link "Ctrl ⇧ ⬇ Move element down on the same level" at bounding box center [628, 105] width 275 height 29
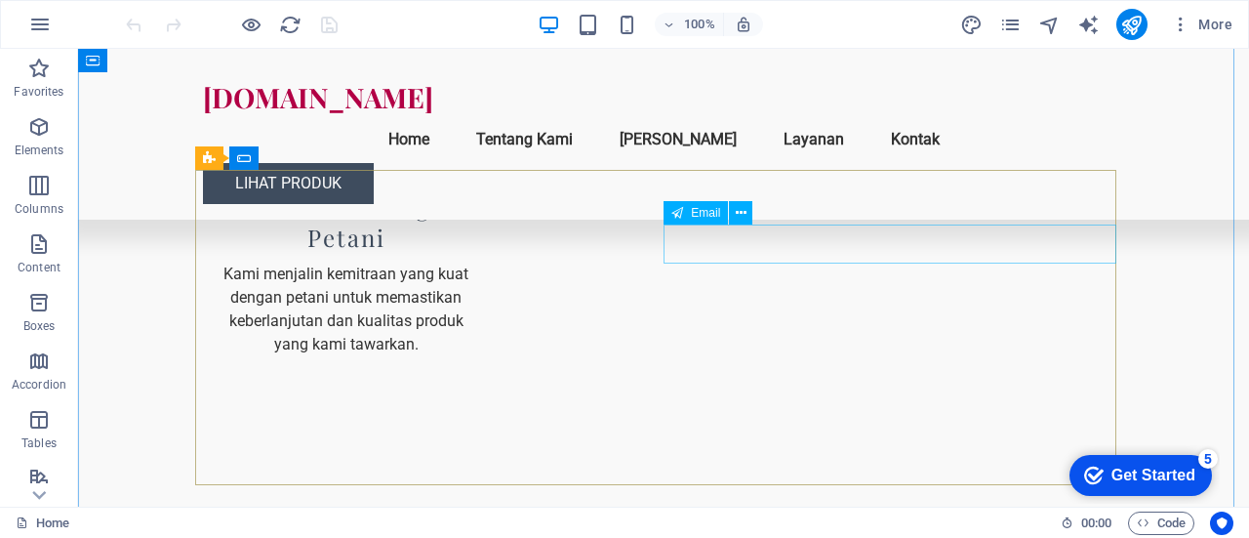
scroll to position [2370, 0]
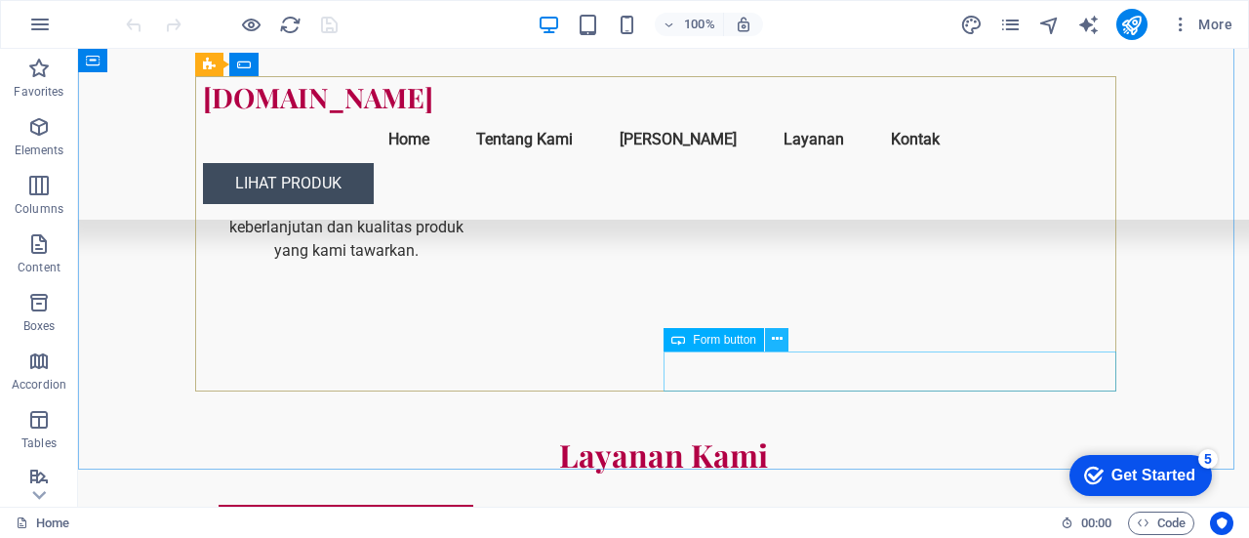
click at [767, 335] on button at bounding box center [776, 339] width 23 height 23
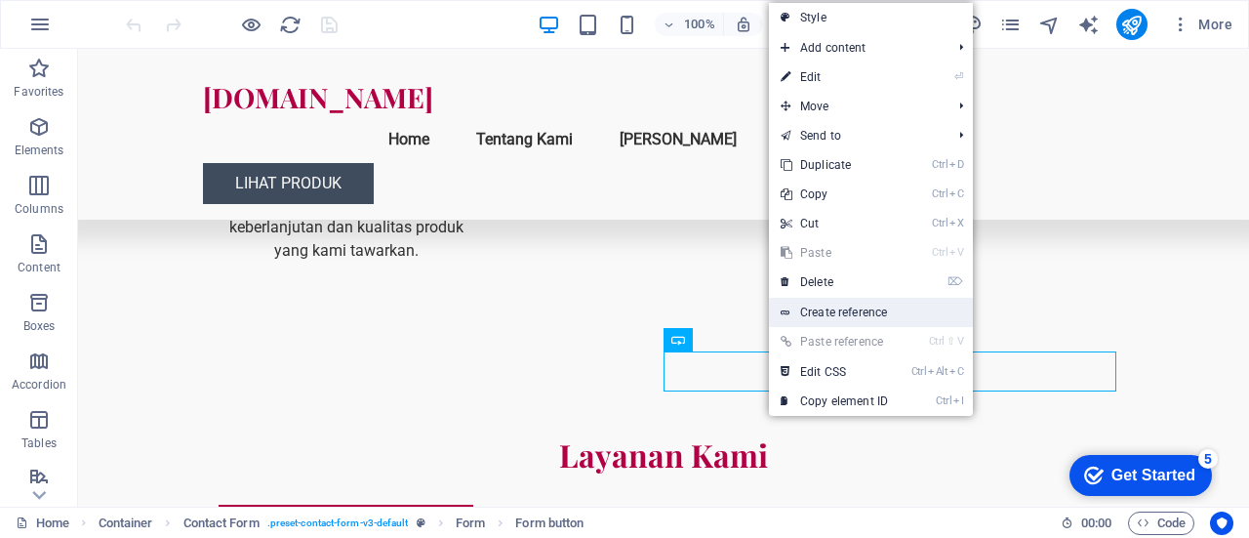
click at [805, 306] on link "Create reference" at bounding box center [871, 312] width 204 height 29
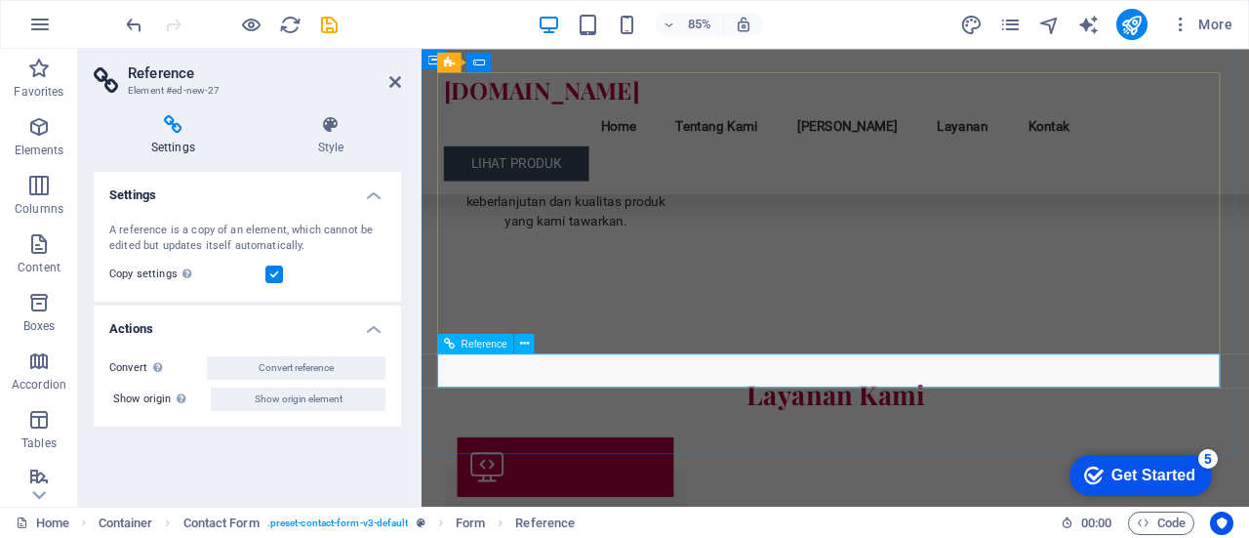
click at [450, 341] on icon at bounding box center [449, 343] width 11 height 20
click at [528, 348] on icon at bounding box center [524, 344] width 9 height 18
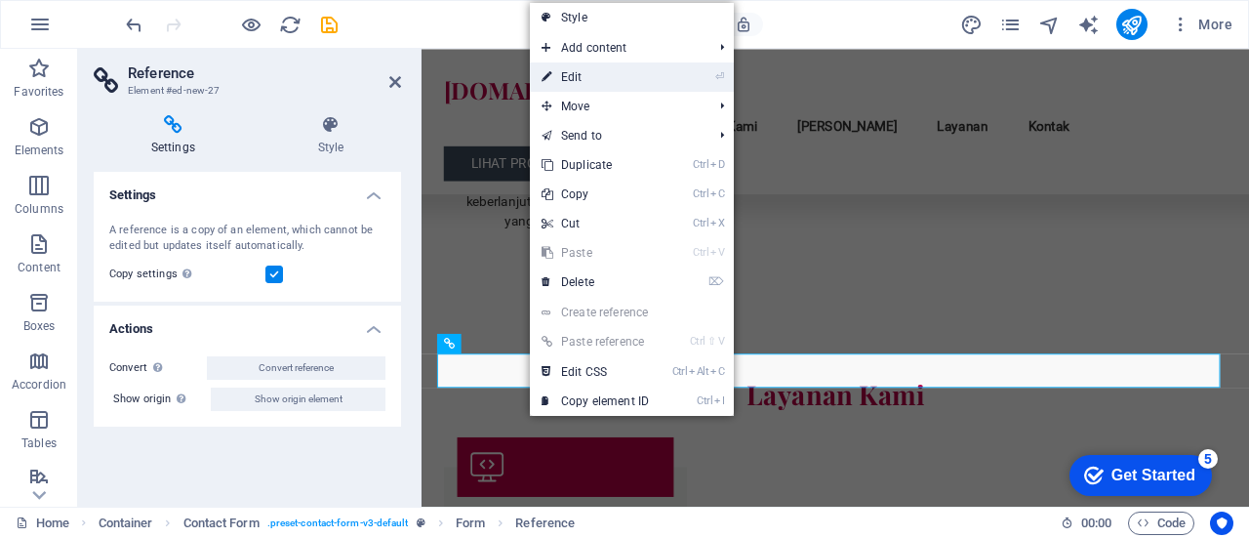
click at [605, 85] on link "⏎ Edit" at bounding box center [595, 76] width 131 height 29
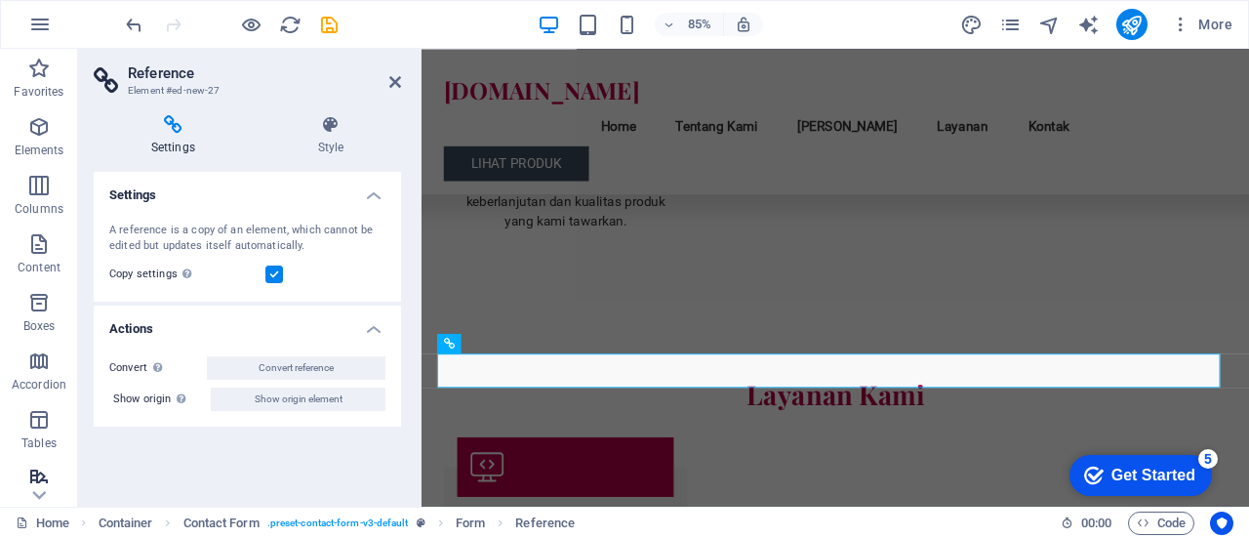
click at [38, 473] on icon "button" at bounding box center [38, 478] width 23 height 23
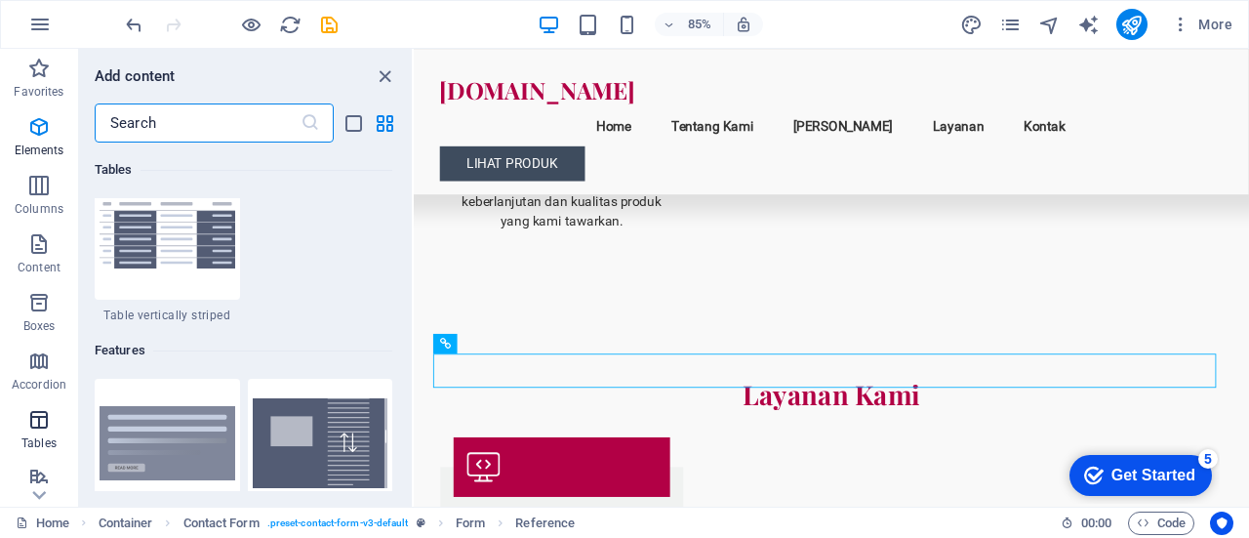
scroll to position [7608, 0]
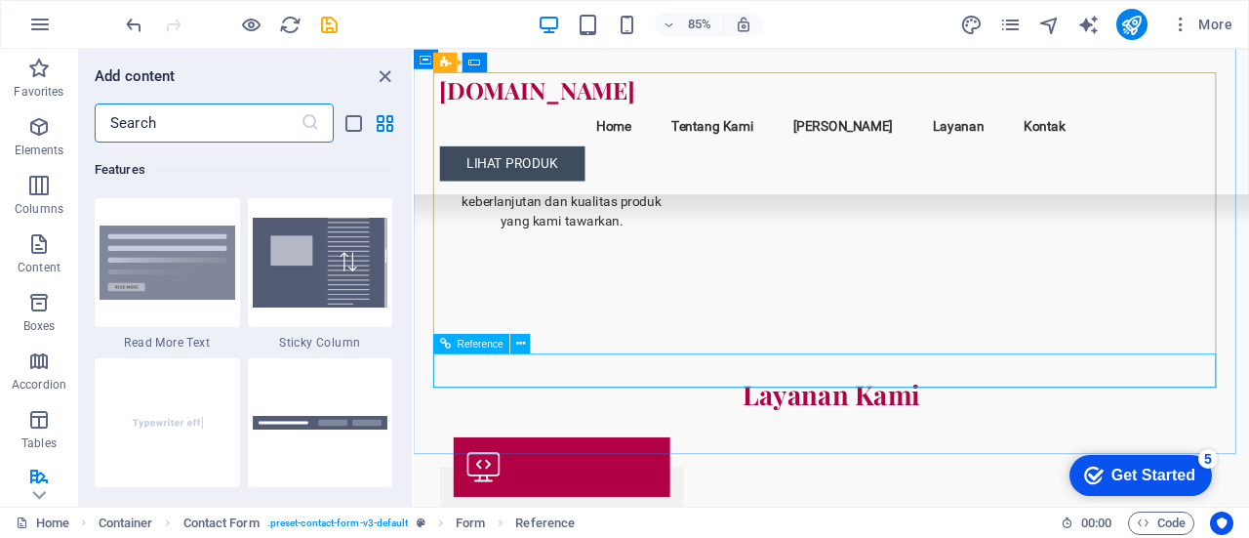
click at [462, 343] on span "Reference" at bounding box center [481, 344] width 46 height 10
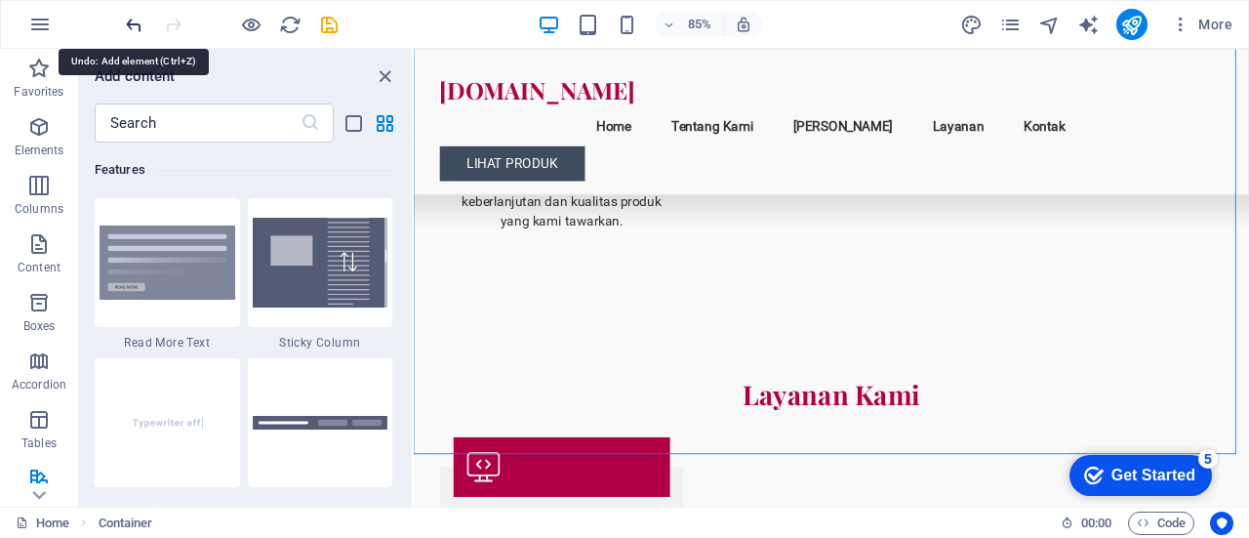
click at [131, 27] on icon "undo" at bounding box center [134, 25] width 22 height 22
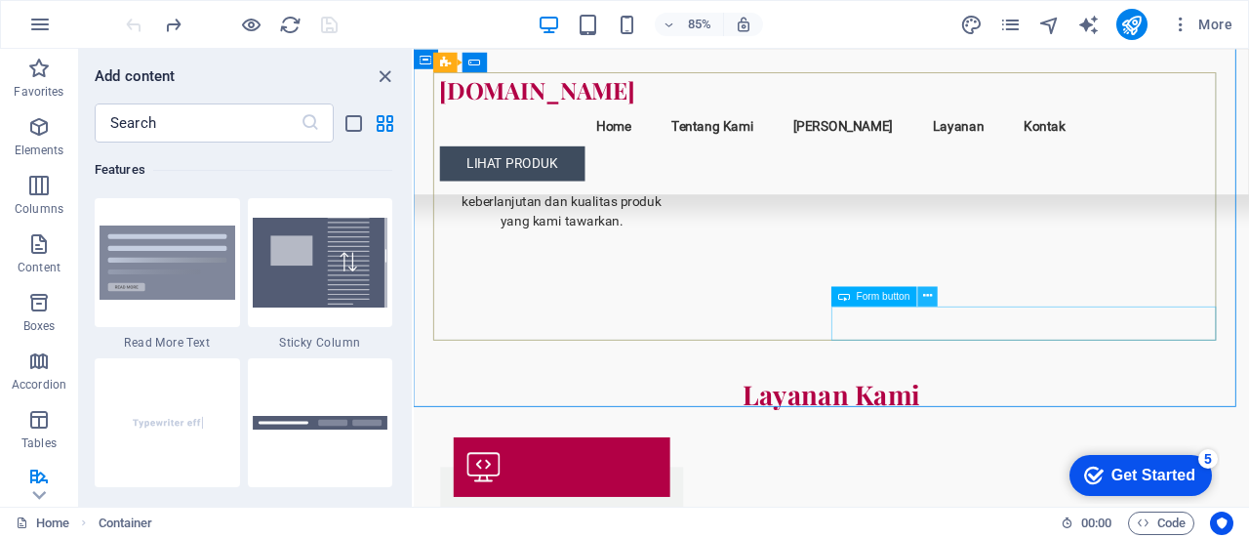
click at [931, 291] on icon at bounding box center [927, 296] width 9 height 18
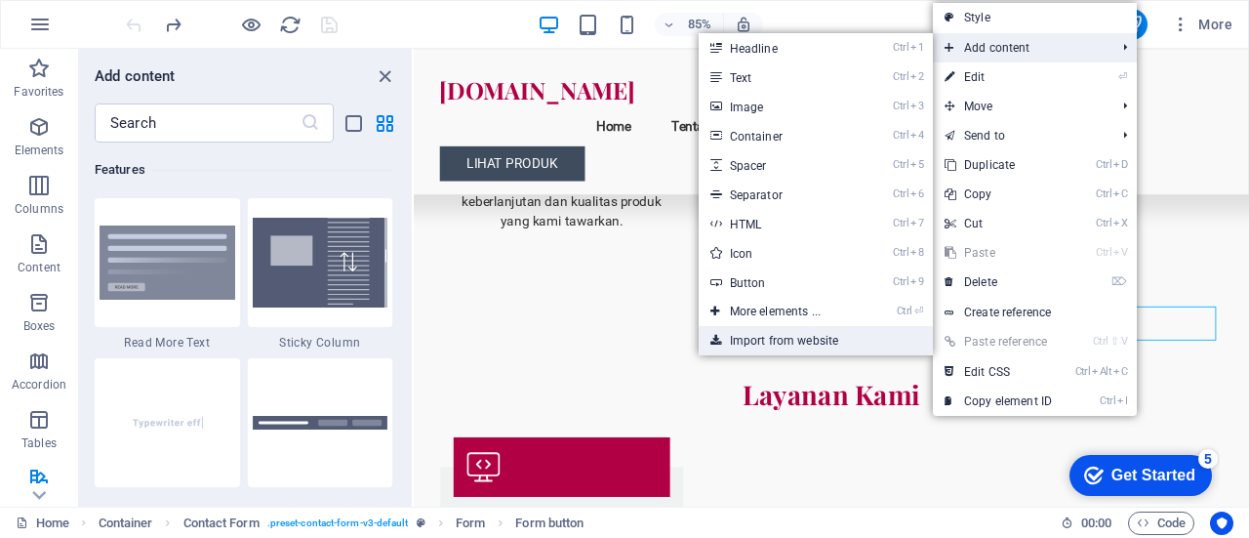
click at [854, 333] on link "Import from website" at bounding box center [816, 340] width 234 height 29
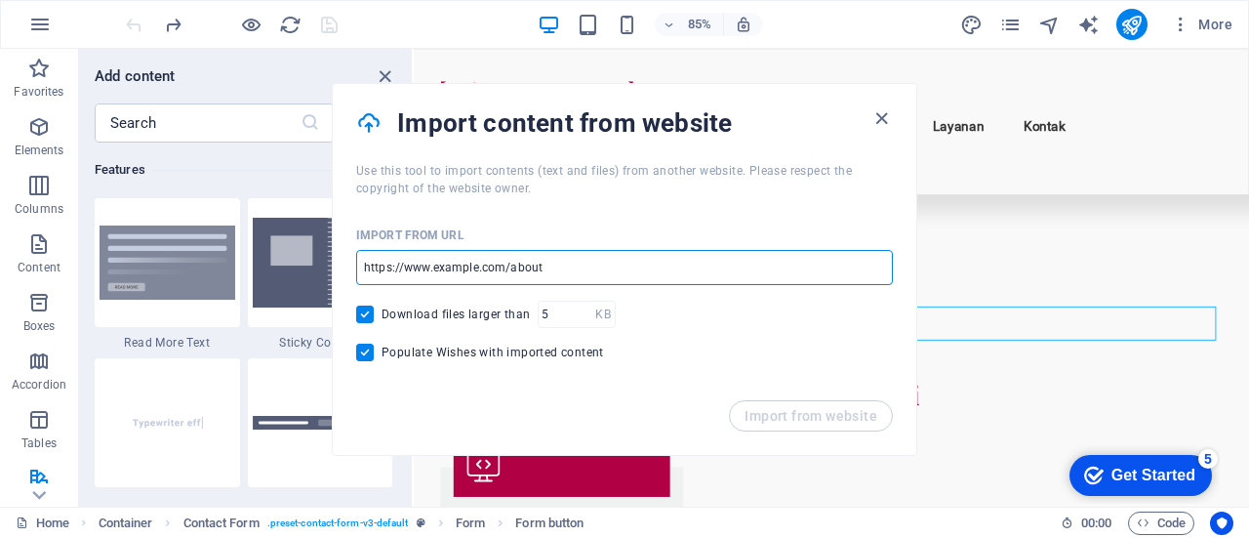
click at [573, 252] on input "url" at bounding box center [624, 267] width 537 height 35
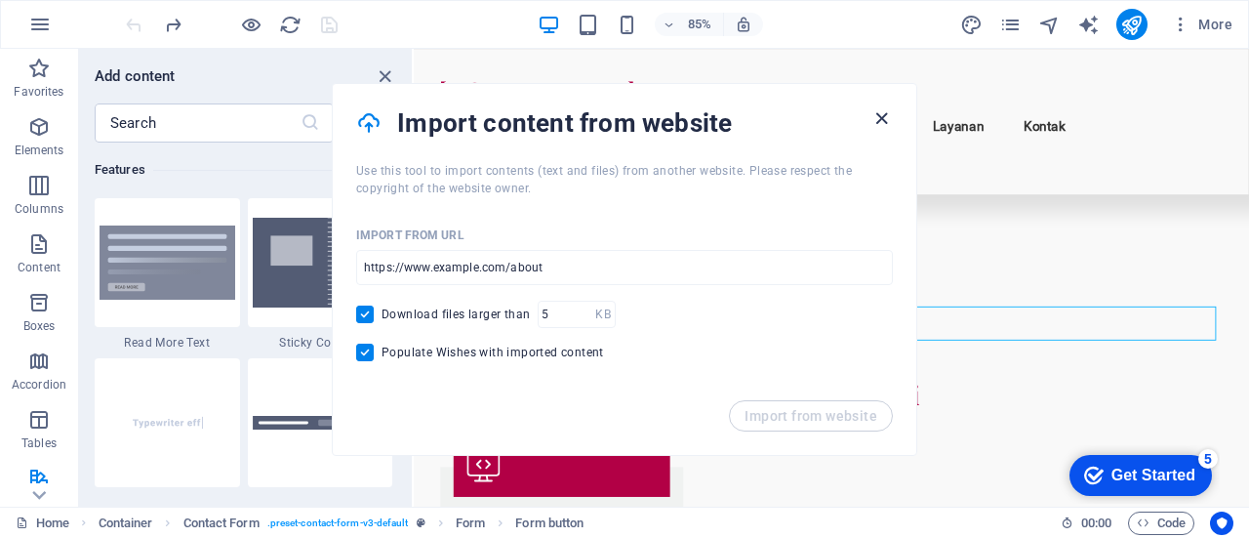
click at [874, 121] on icon "button" at bounding box center [882, 118] width 22 height 22
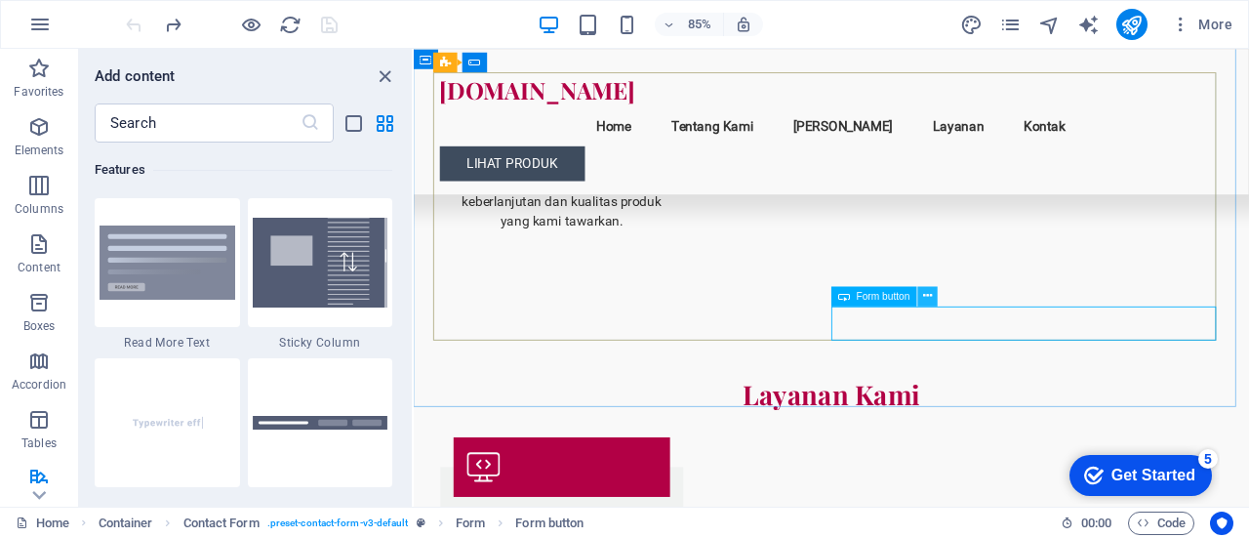
click at [932, 293] on icon at bounding box center [927, 296] width 9 height 18
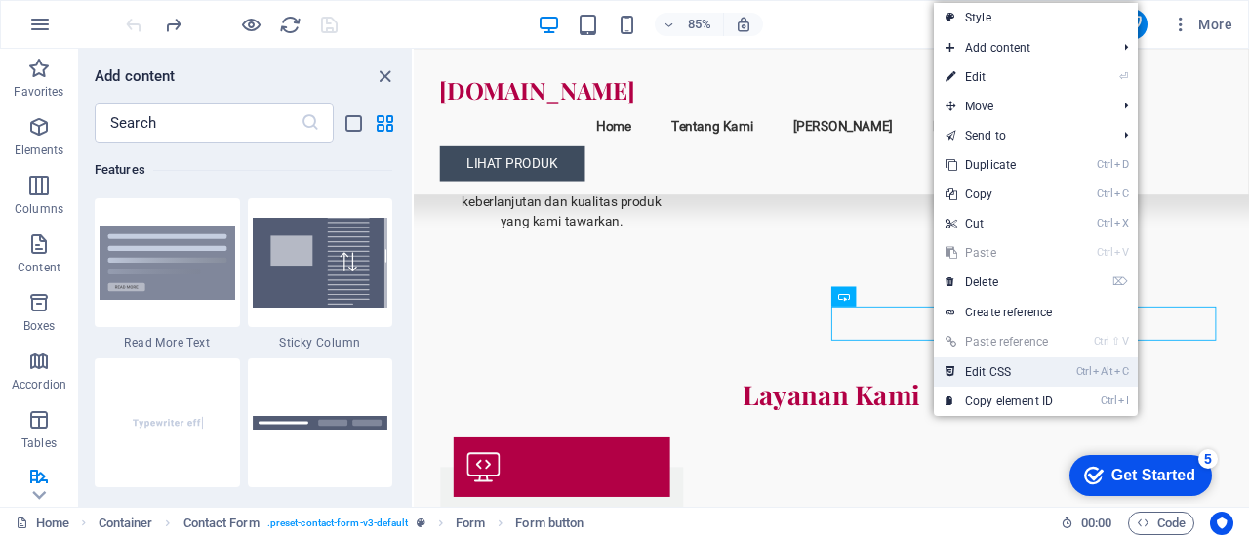
click at [1040, 366] on link "Ctrl Alt C Edit CSS" at bounding box center [999, 371] width 131 height 29
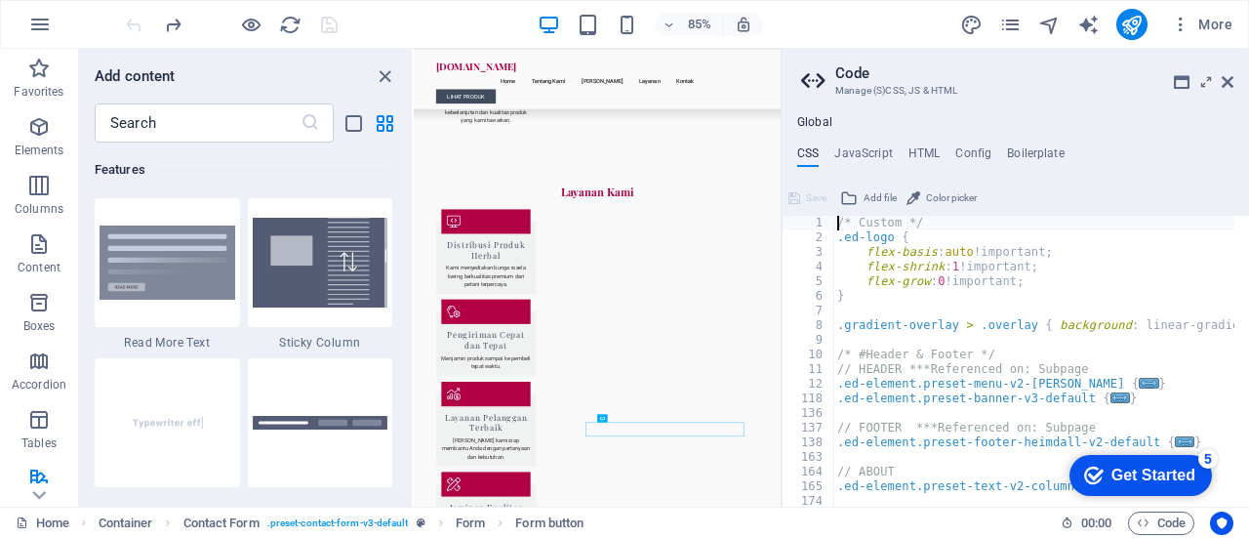
scroll to position [1607, 0]
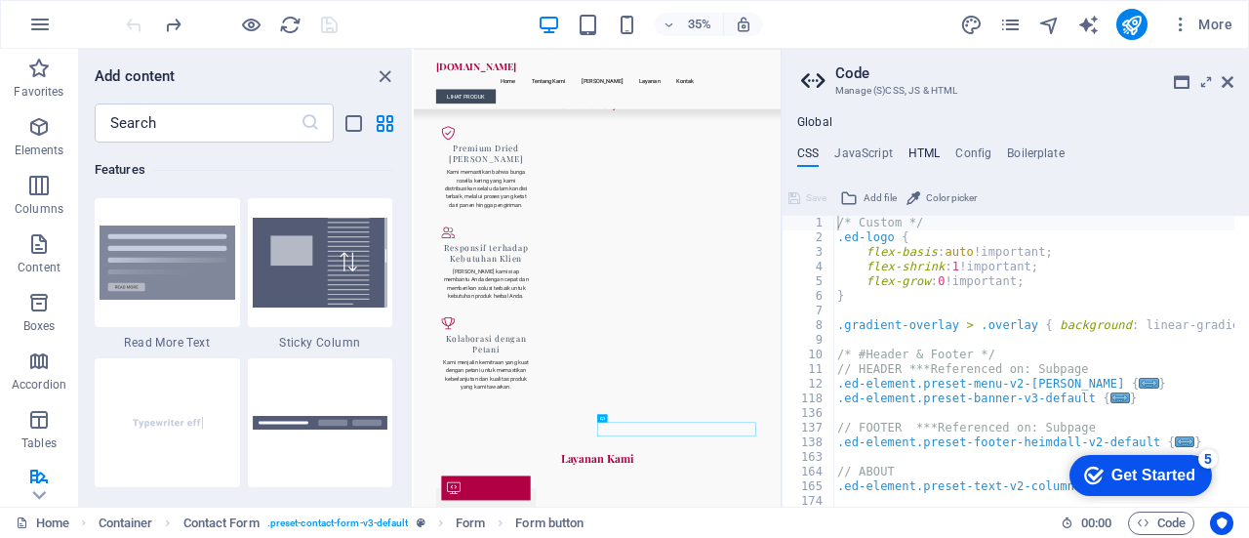
click at [930, 147] on h4 "HTML" at bounding box center [925, 156] width 32 height 21
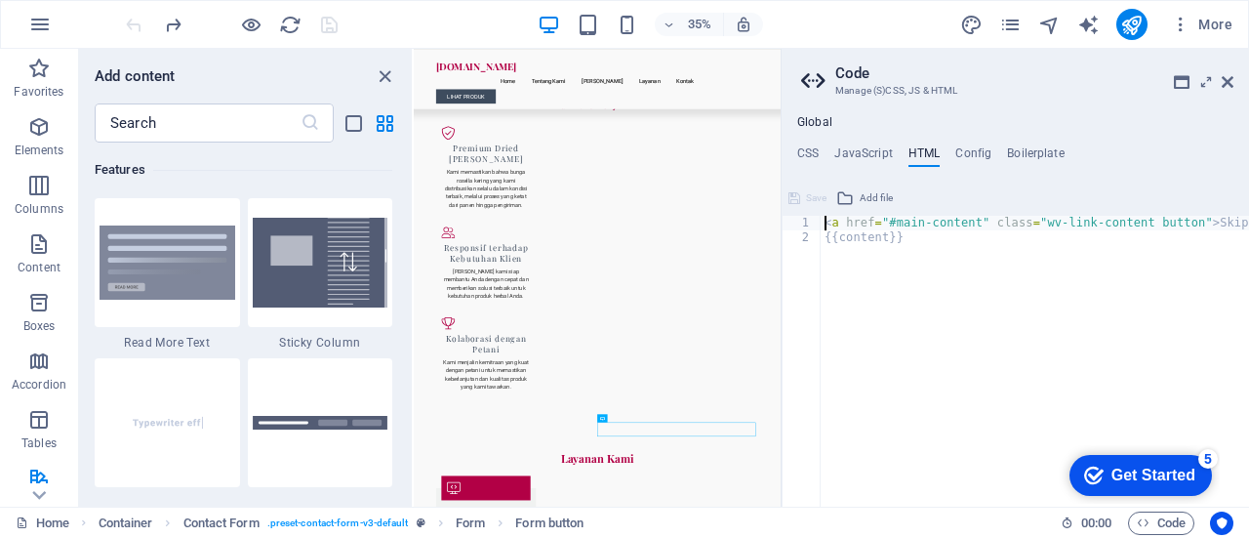
click at [869, 245] on div "< a href = "#main-content" class = "wv-link-content button" > Skip to main cont…" at bounding box center [1084, 369] width 527 height 306
type textarea "{{content}}"
click at [1224, 89] on icon at bounding box center [1228, 82] width 12 height 16
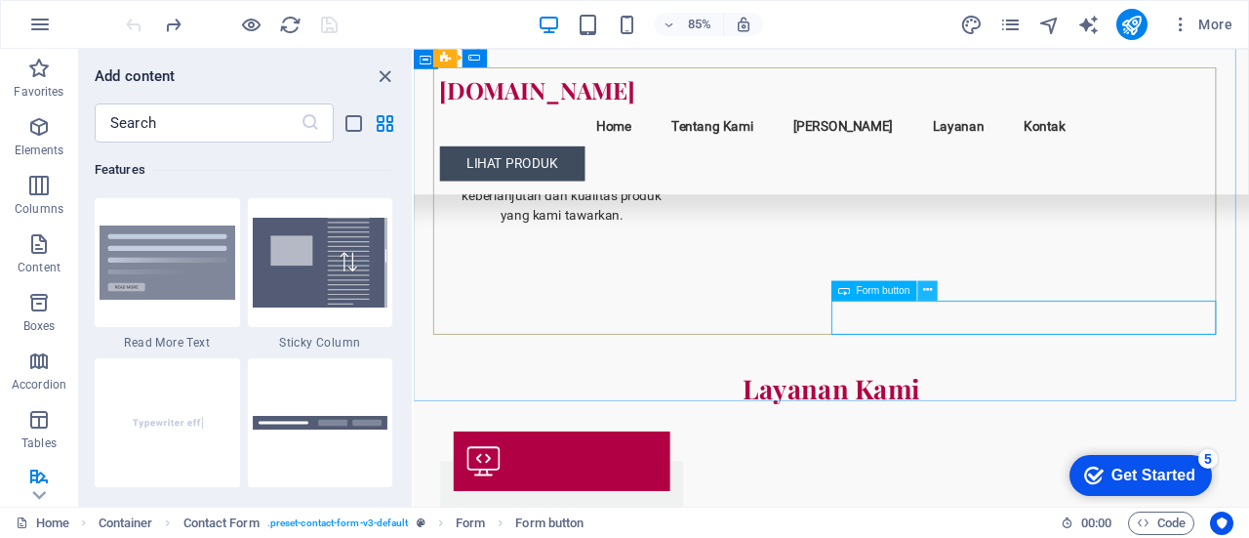
click at [923, 290] on icon at bounding box center [927, 290] width 9 height 18
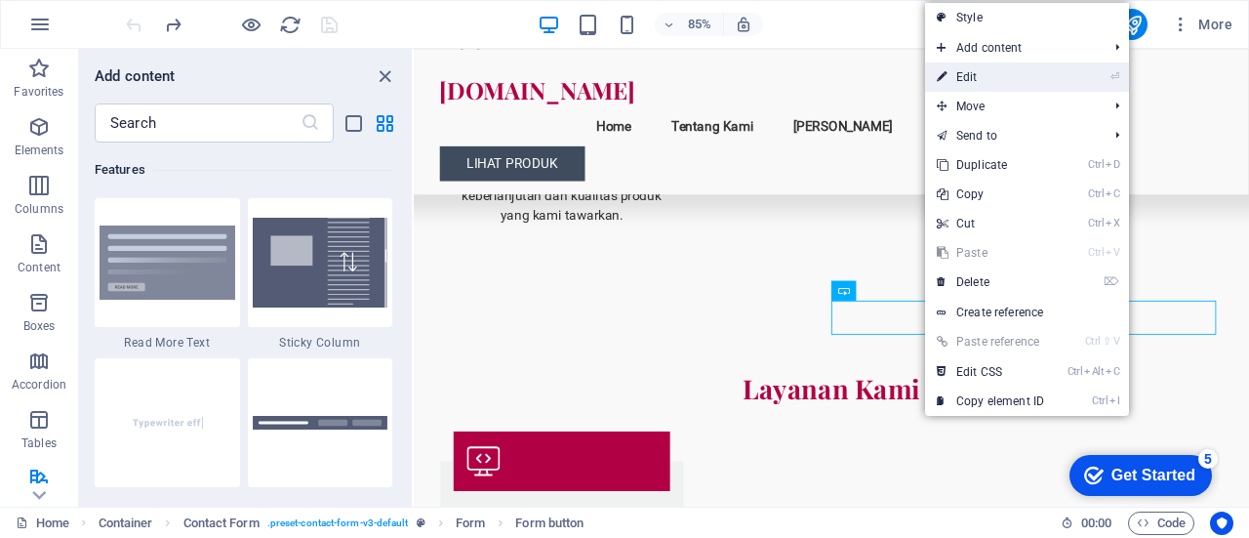
click at [987, 82] on link "⏎ Edit" at bounding box center [990, 76] width 131 height 29
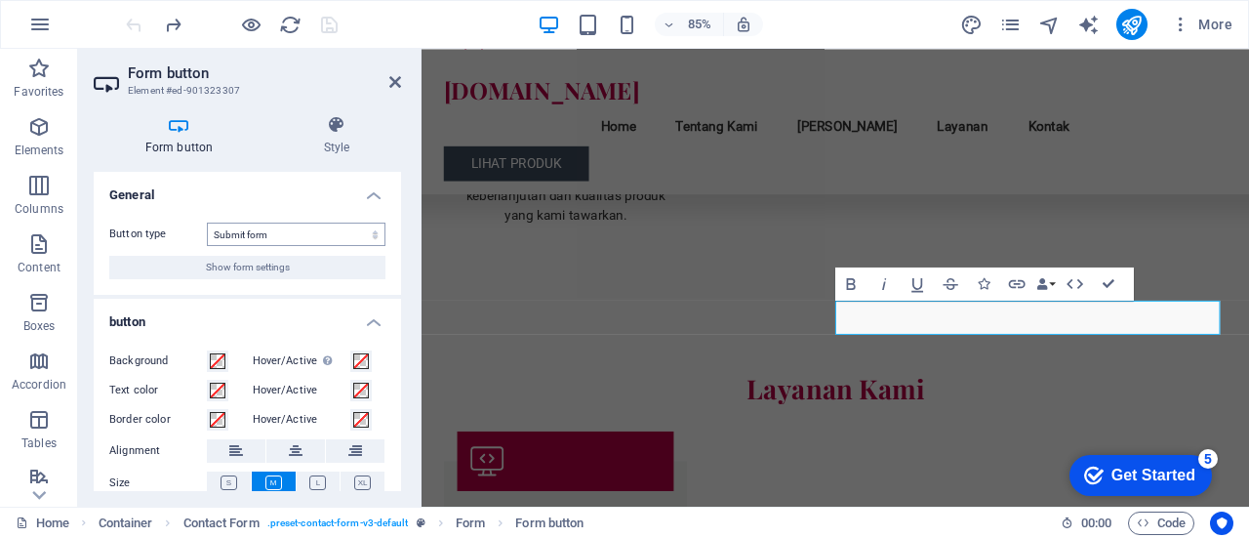
click at [299, 242] on select "Submit form Reset form No action" at bounding box center [296, 234] width 179 height 23
click at [375, 192] on h4 "General" at bounding box center [247, 189] width 307 height 35
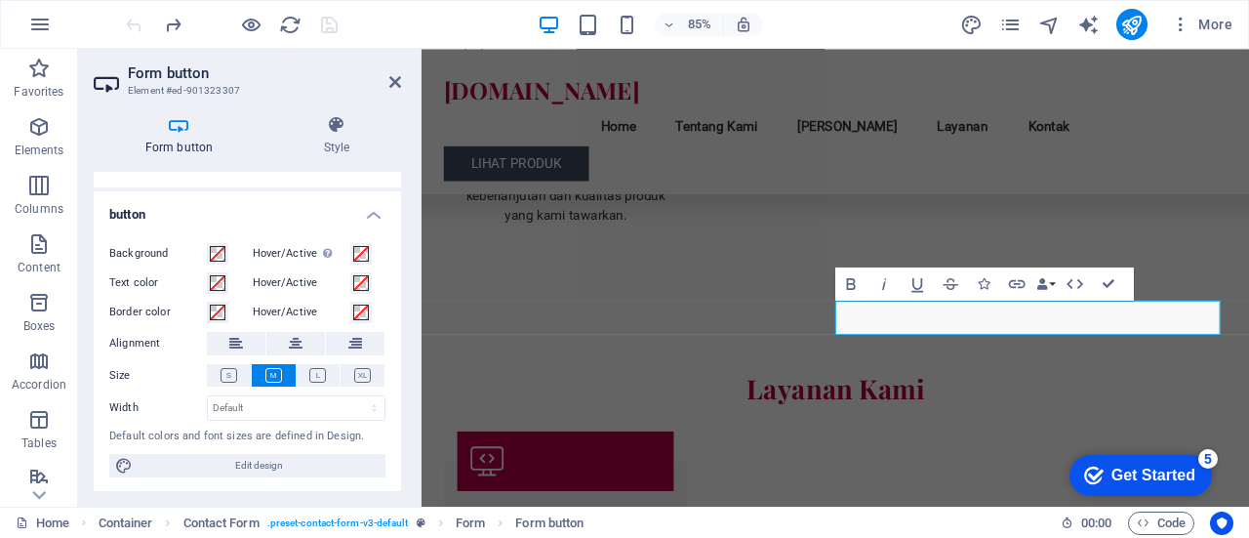
scroll to position [0, 0]
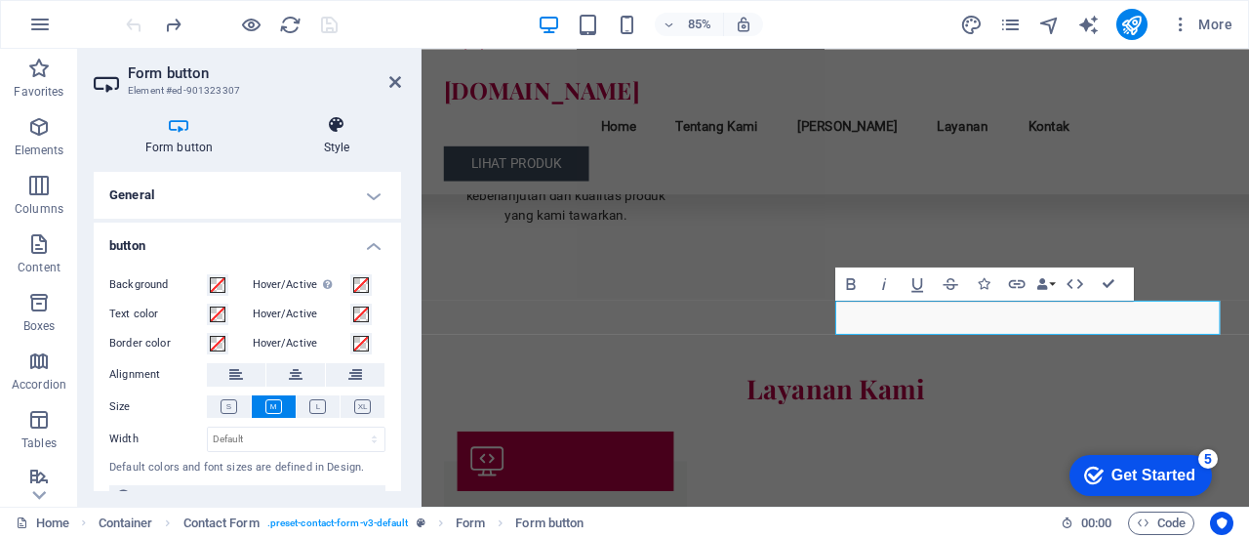
click at [310, 130] on icon at bounding box center [336, 125] width 129 height 20
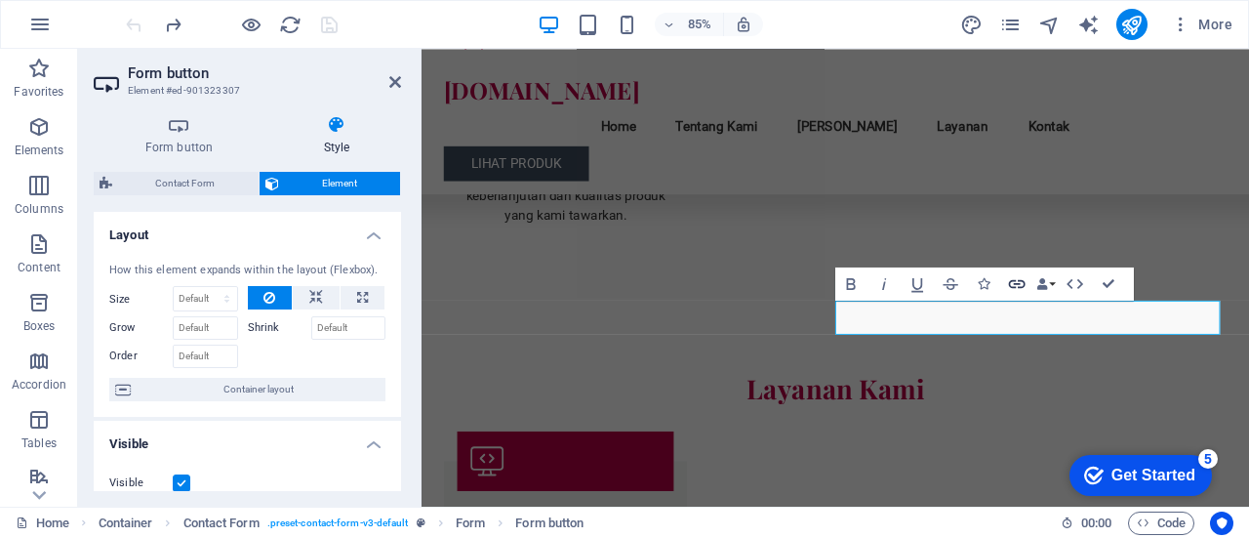
click at [1022, 281] on icon "button" at bounding box center [1017, 283] width 20 height 20
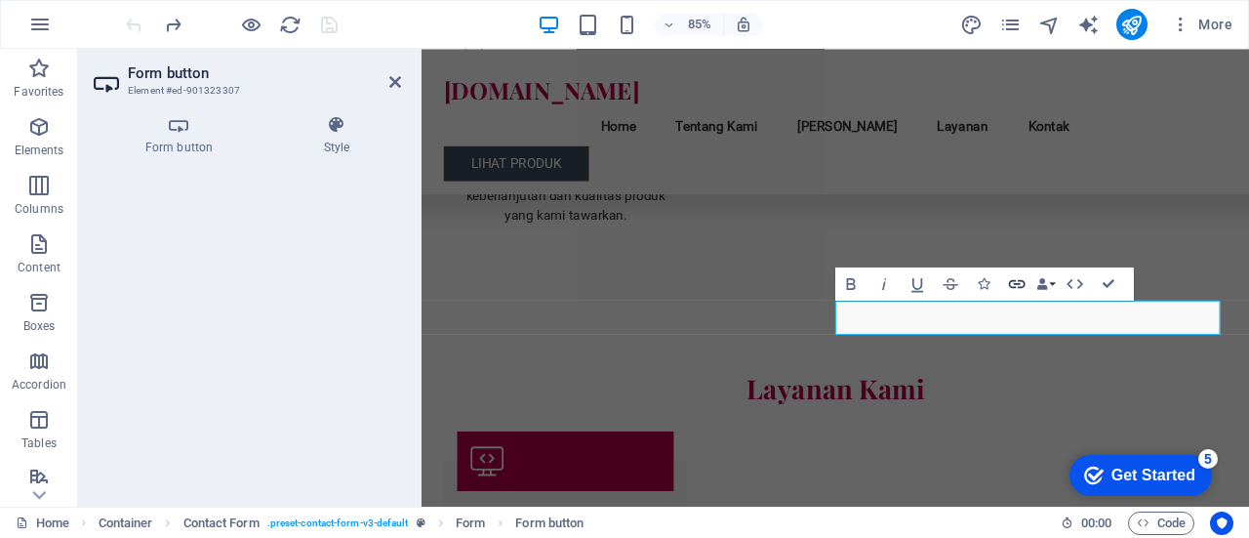
click at [1021, 283] on icon "button" at bounding box center [1017, 283] width 20 height 20
click at [1038, 283] on icon "button" at bounding box center [1044, 284] width 12 height 12
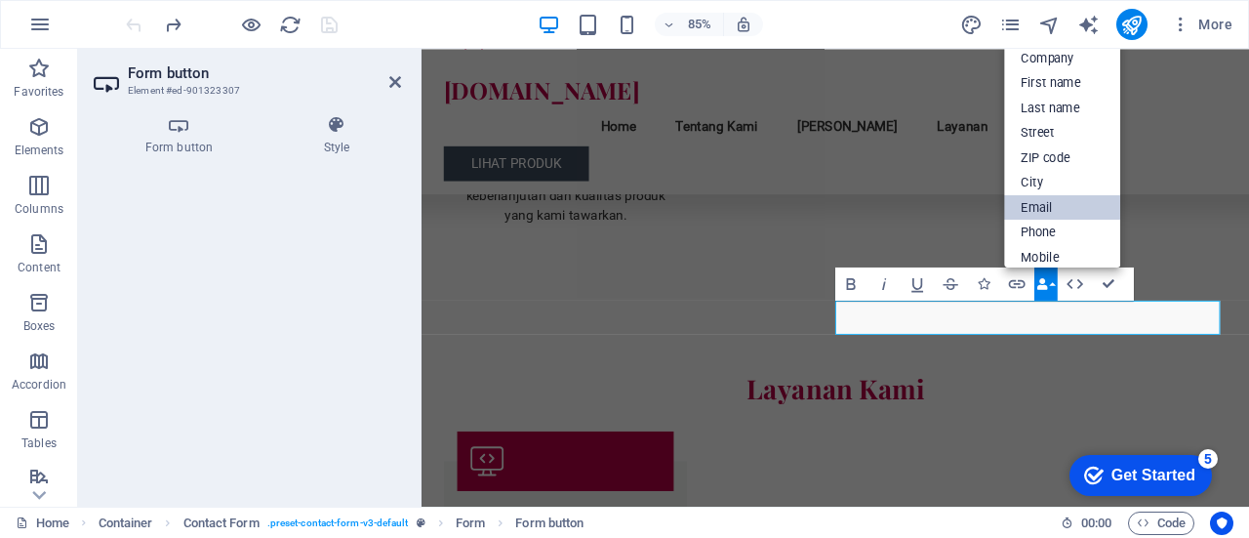
click at [1046, 202] on link "Email" at bounding box center [1063, 207] width 116 height 25
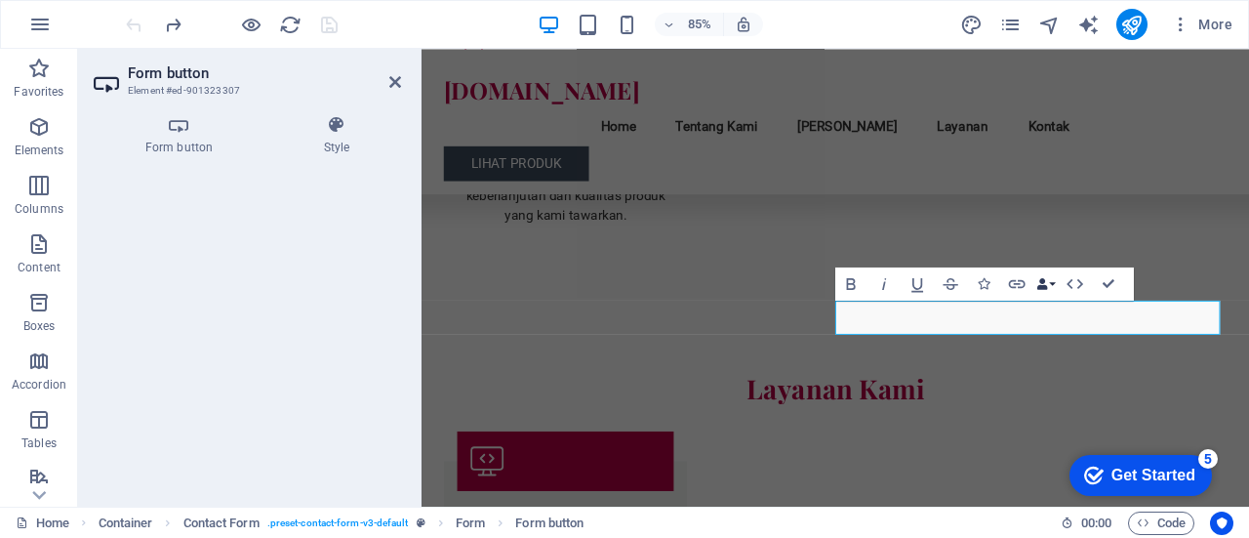
click at [1047, 279] on icon "button" at bounding box center [1044, 284] width 12 height 12
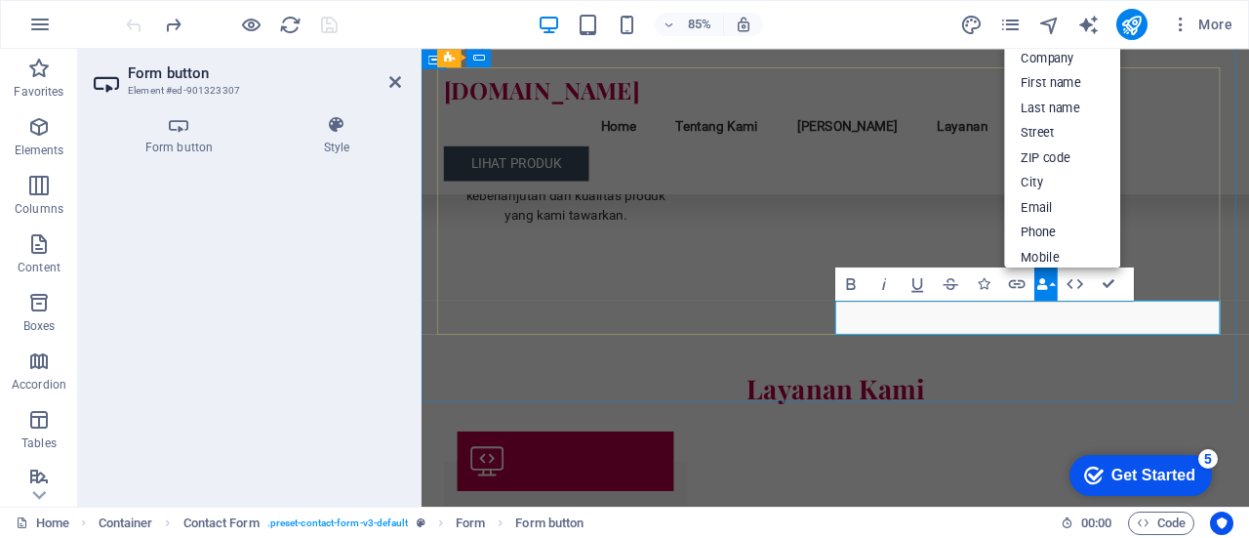
click link "info@rosellavida.com"
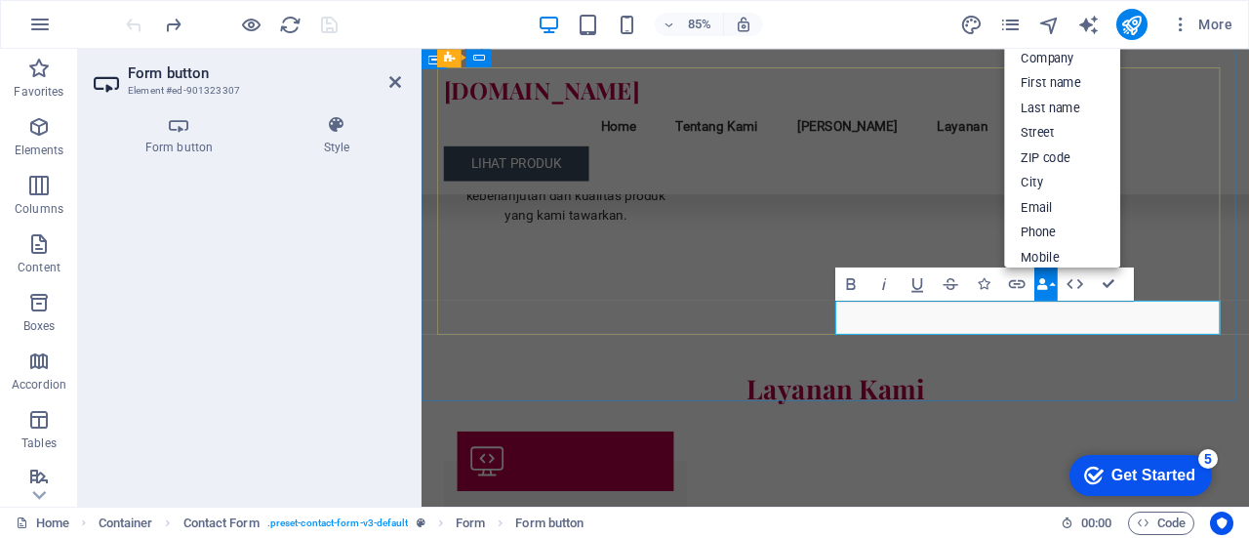
click at [1033, 206] on link "Email" at bounding box center [1063, 207] width 116 height 25
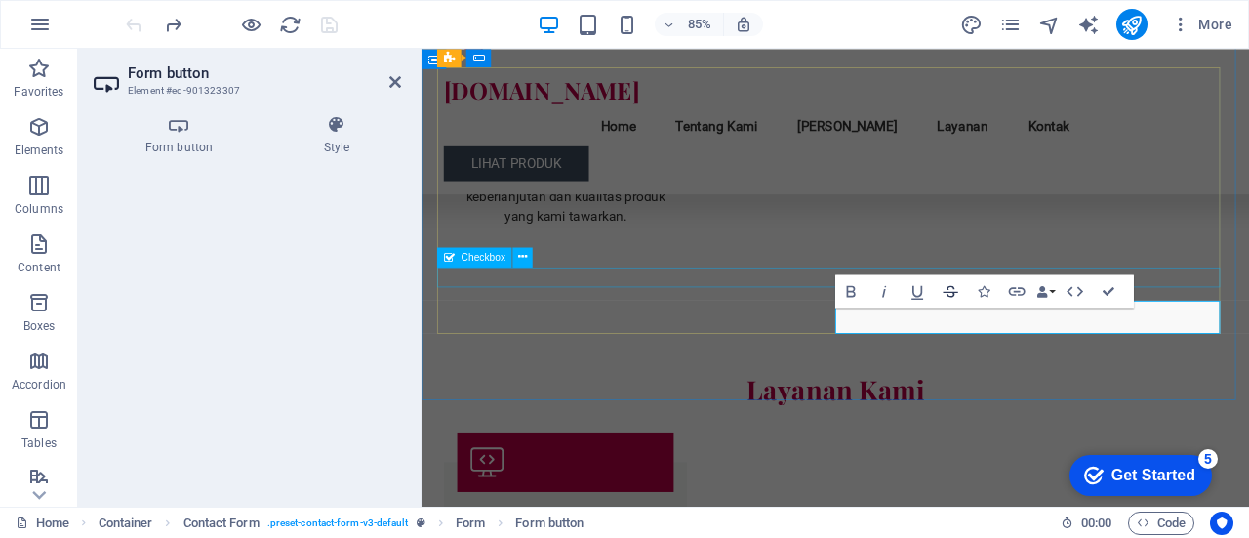
scroll to position [2376, 0]
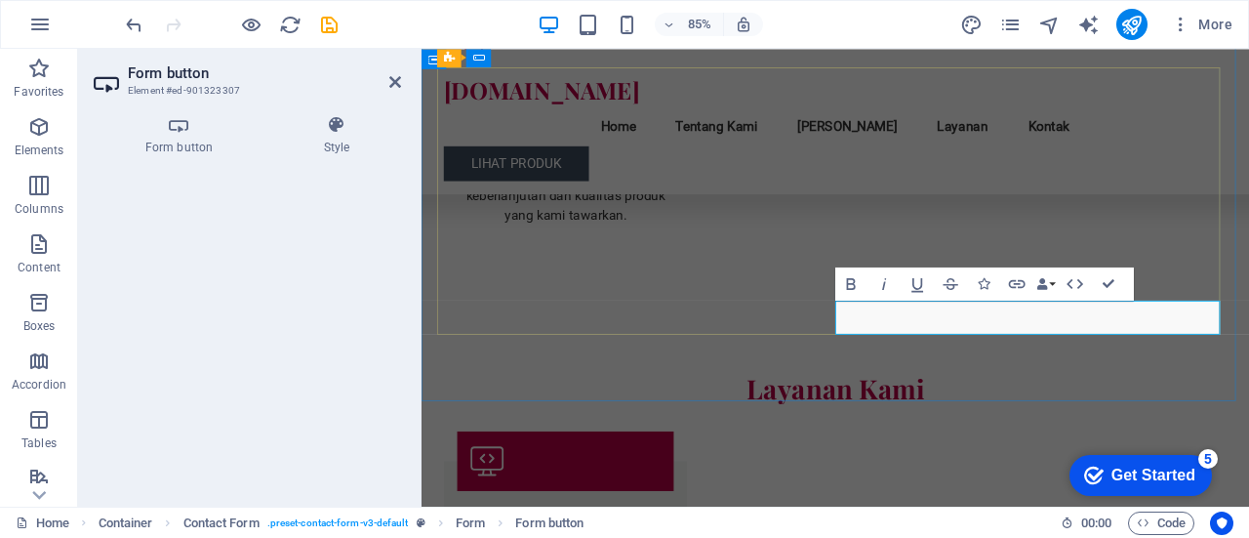
type button "Submit"
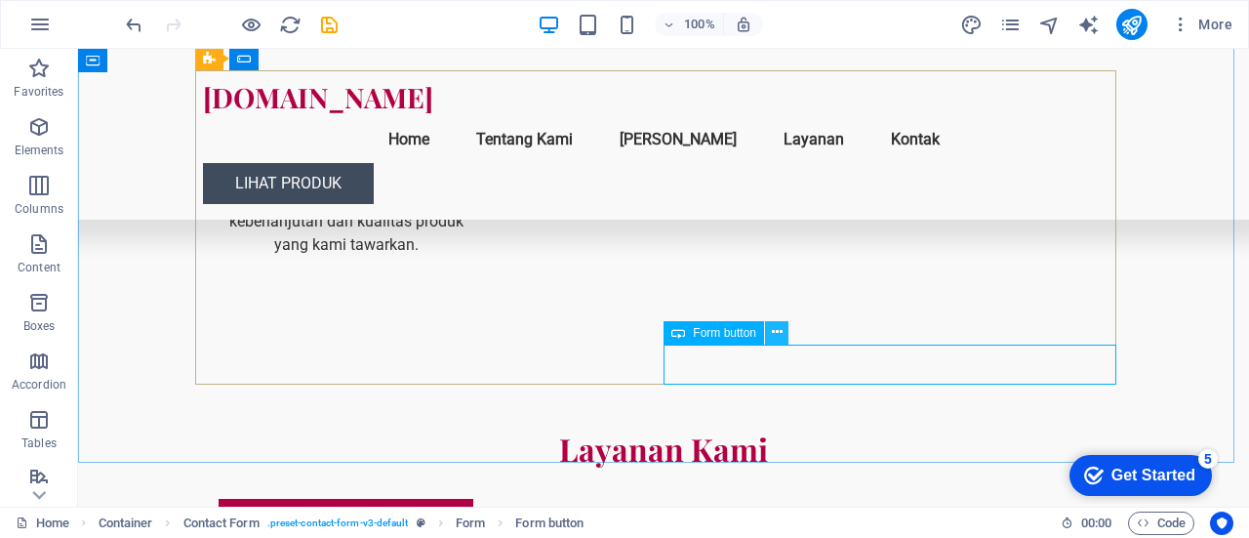
click at [774, 342] on icon at bounding box center [777, 332] width 11 height 20
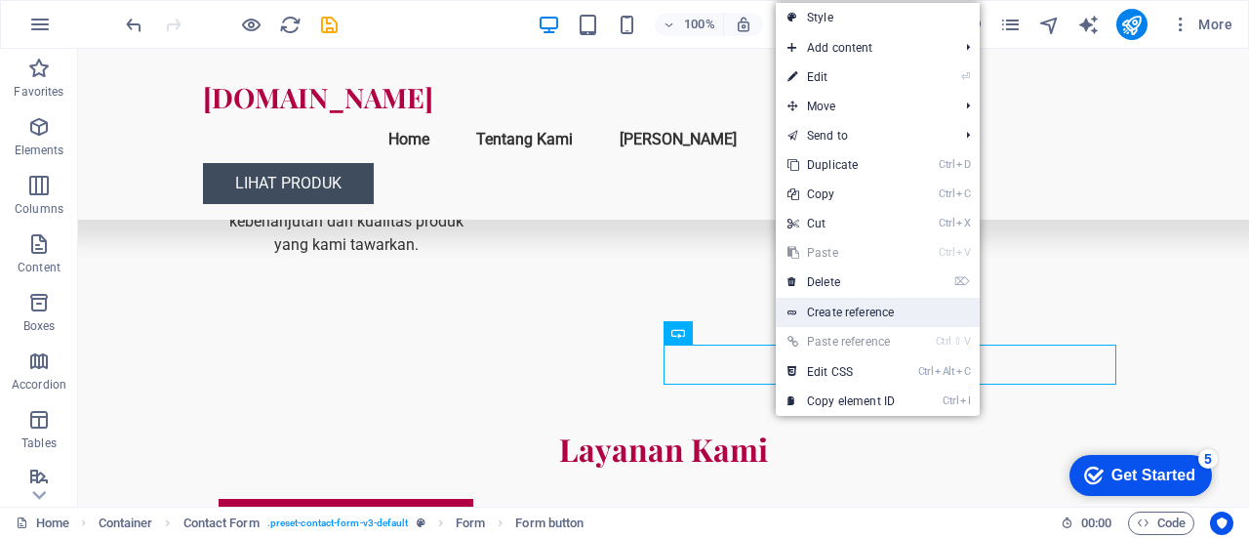
click at [817, 299] on link "Create reference" at bounding box center [878, 312] width 204 height 29
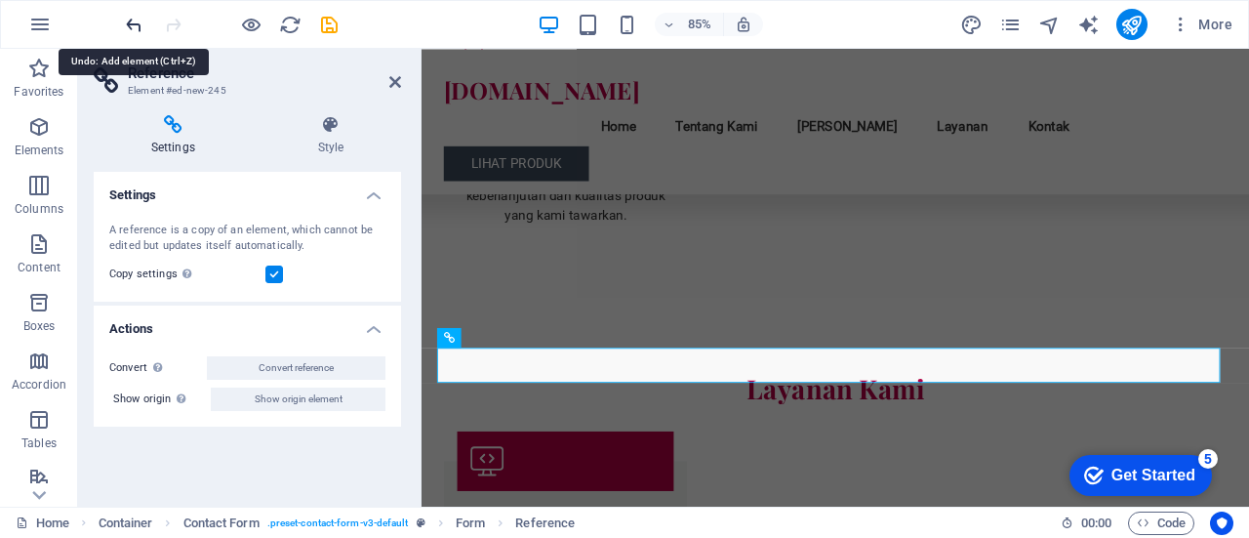
click at [140, 28] on icon "undo" at bounding box center [134, 25] width 22 height 22
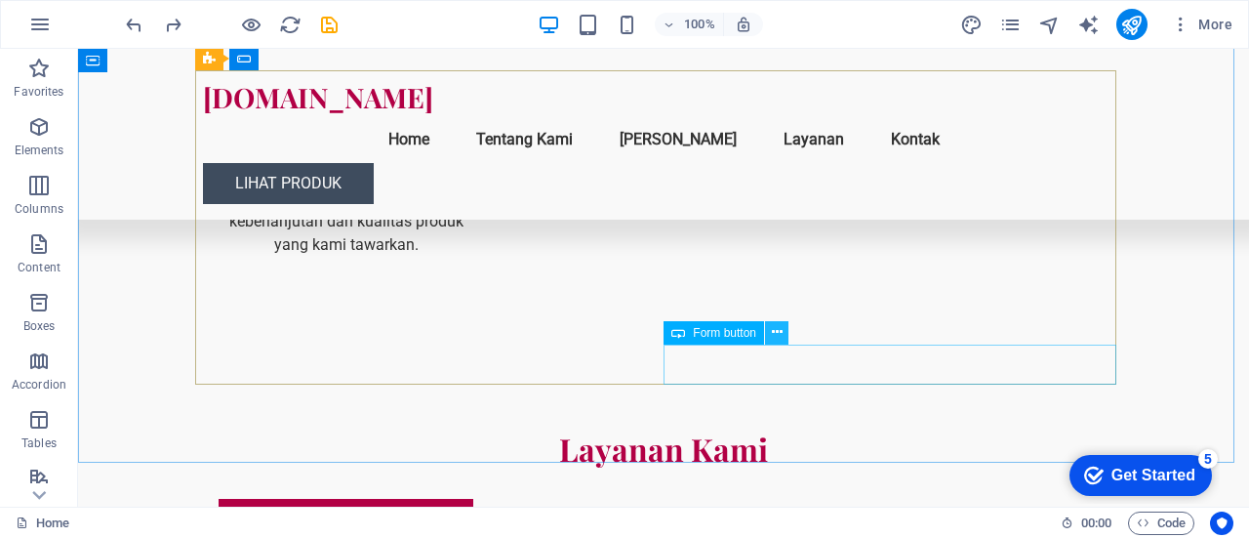
click at [781, 329] on icon at bounding box center [777, 332] width 11 height 20
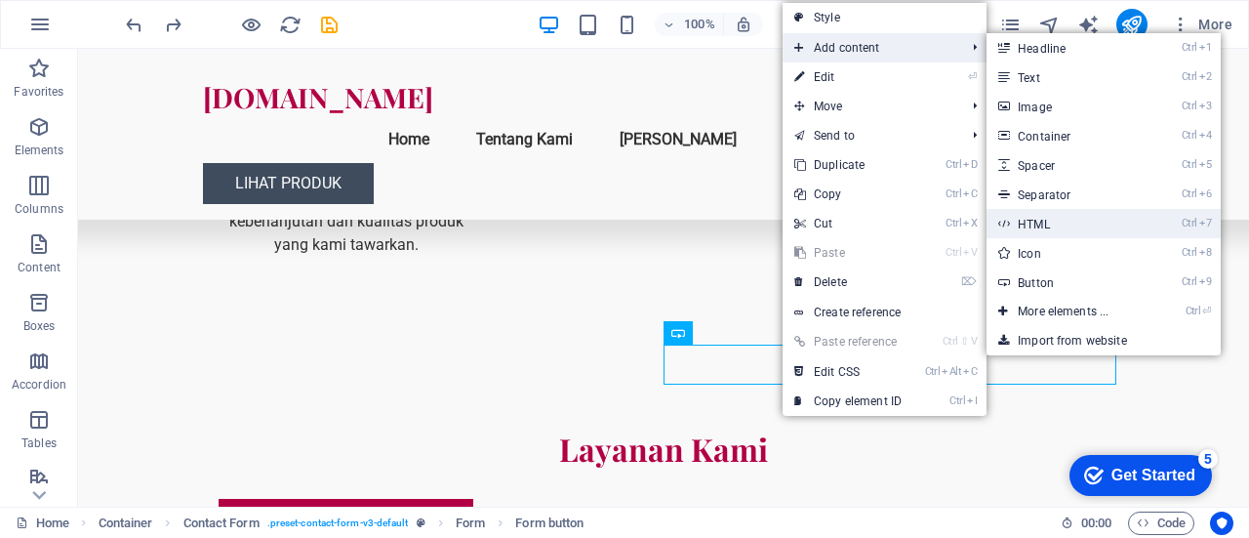
click at [1065, 229] on link "Ctrl 7 HTML" at bounding box center [1067, 223] width 161 height 29
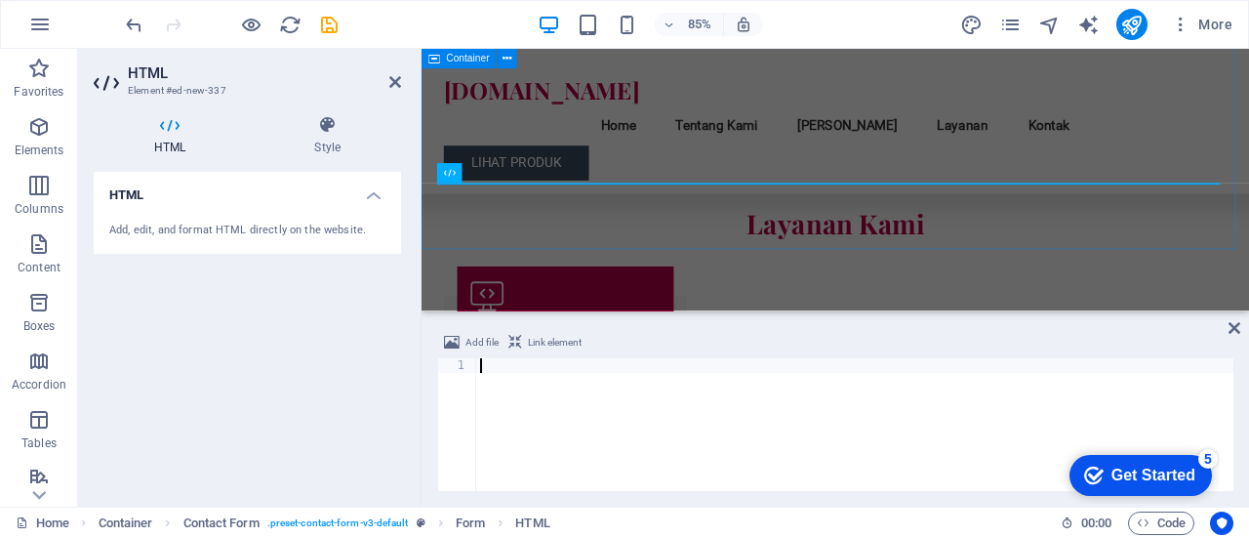
scroll to position [2573, 0]
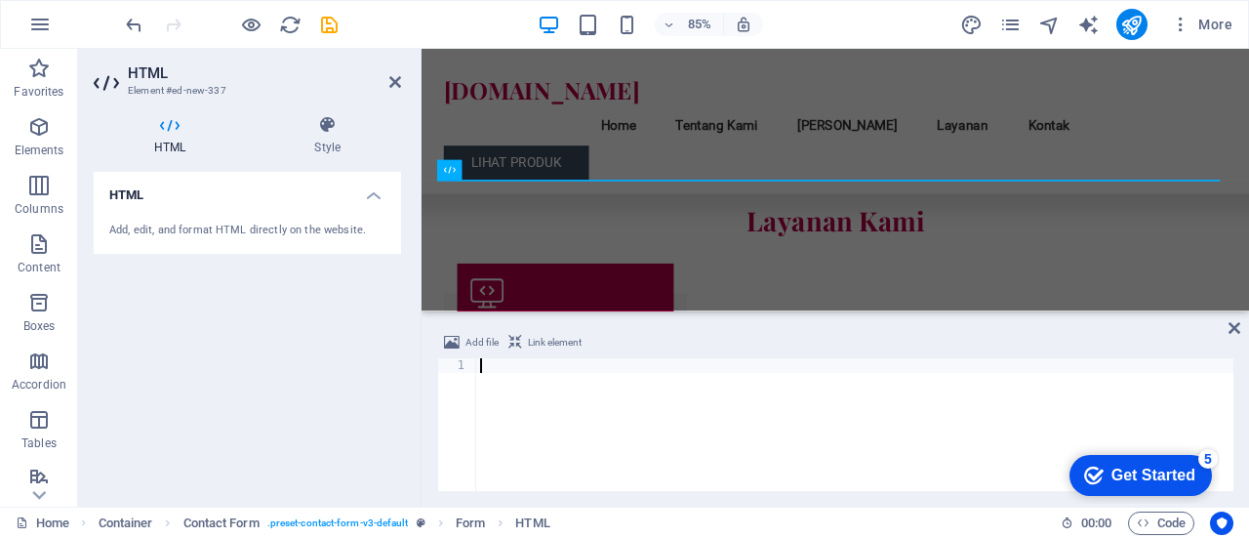
paste textarea "https://aconcagua.iixcp.rumahweb.net:2096/cpsess9998297854/3rdparty/roundcube/?…"
type textarea "https://aconcagua.iixcp.rumahweb.net:2096/cpsess9998297854/3rdparty/roundcube/?…"
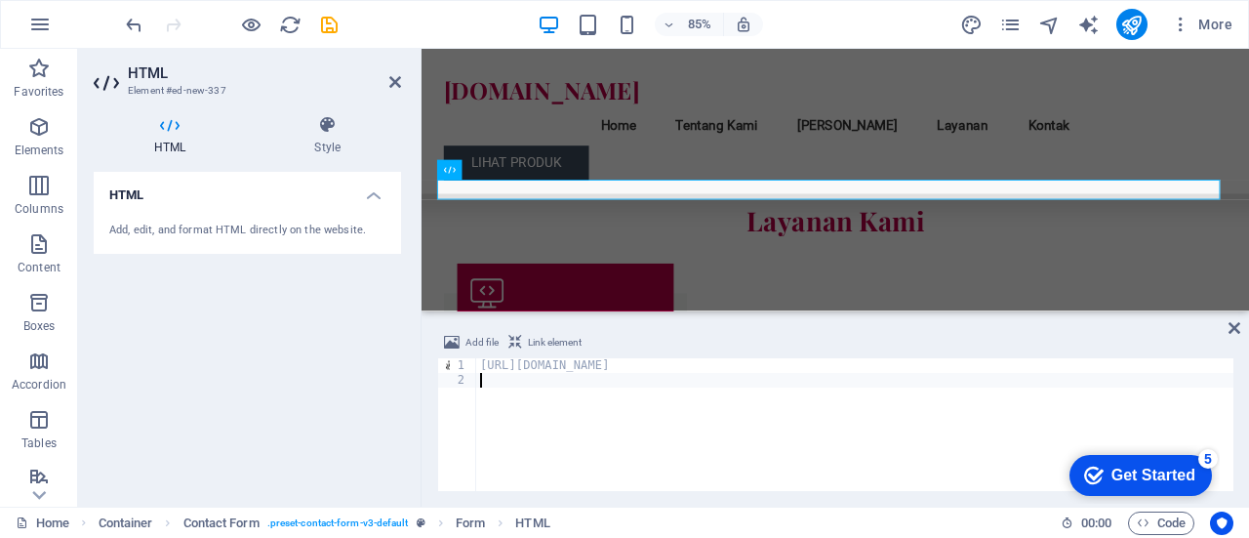
type textarea "https://aconcagua.iixcp.rumahweb.net:2096/cpsess9998297854/3rdparty/roundcube/?…"
drag, startPoint x: 1224, startPoint y: 510, endPoint x: 1179, endPoint y: 511, distance: 44.9
click at [1179, 511] on div "Home Container Contact Form . preset-contact-form-v3-default Form HTML 00 : 00 …" at bounding box center [624, 522] width 1249 height 31
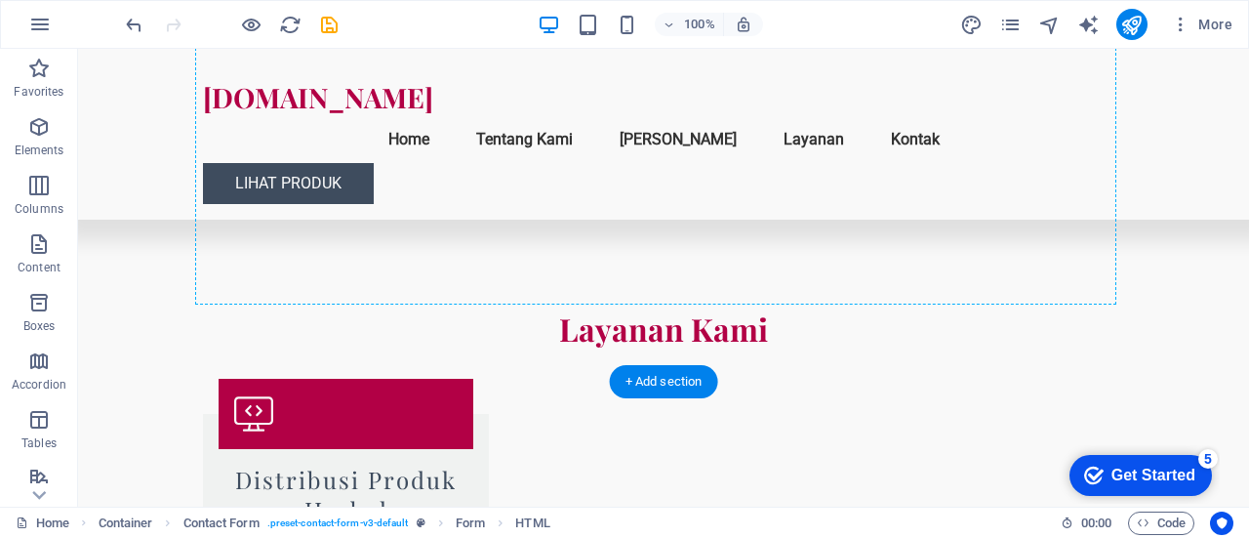
scroll to position [2550, 0]
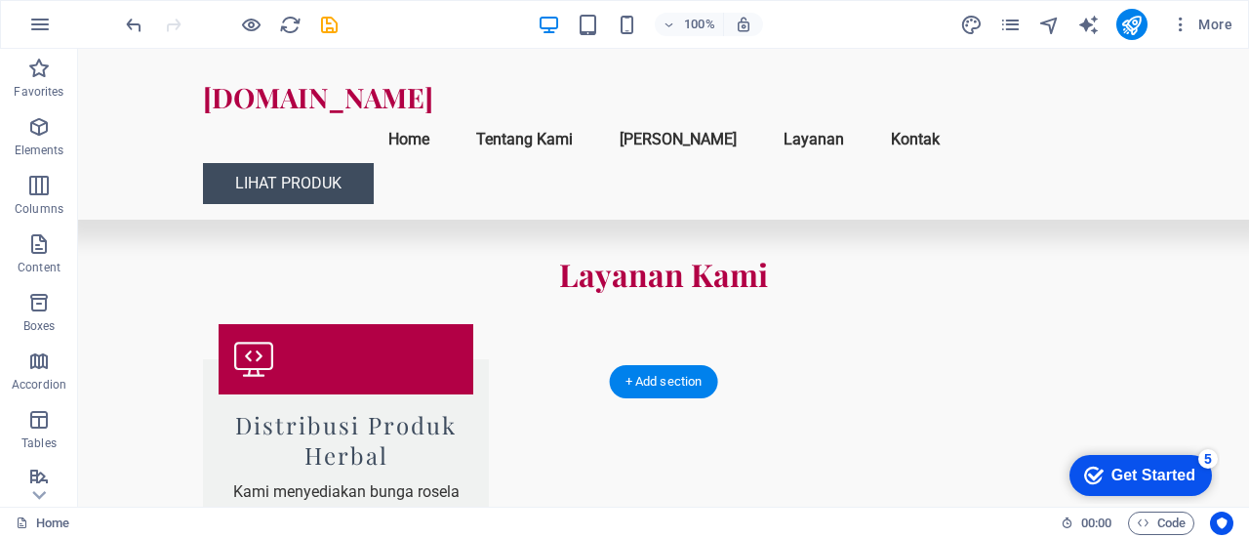
drag, startPoint x: 256, startPoint y: 288, endPoint x: 747, endPoint y: 243, distance: 493.0
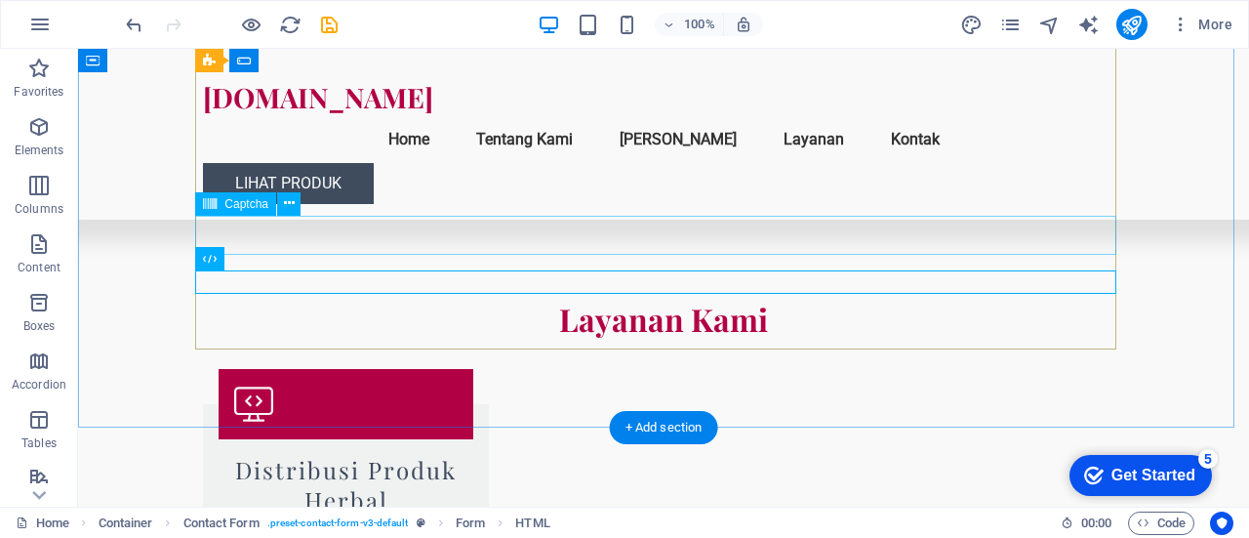
scroll to position [2481, 0]
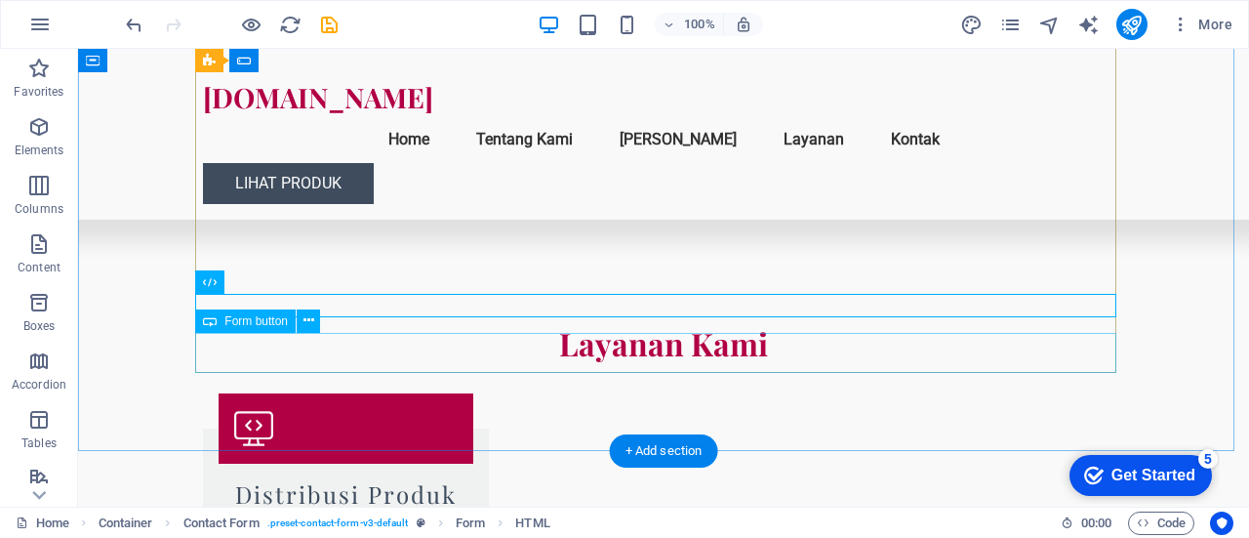
drag, startPoint x: 672, startPoint y: 298, endPoint x: 666, endPoint y: 351, distance: 54.0
drag, startPoint x: 306, startPoint y: 334, endPoint x: 231, endPoint y: 345, distance: 75.9
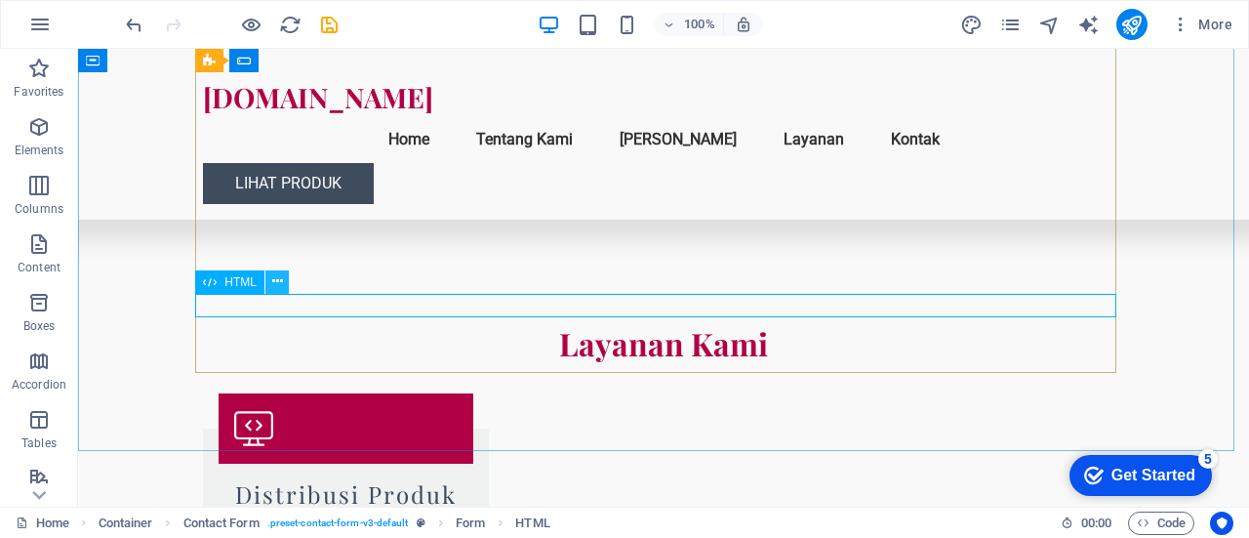
click at [280, 276] on icon at bounding box center [277, 281] width 11 height 20
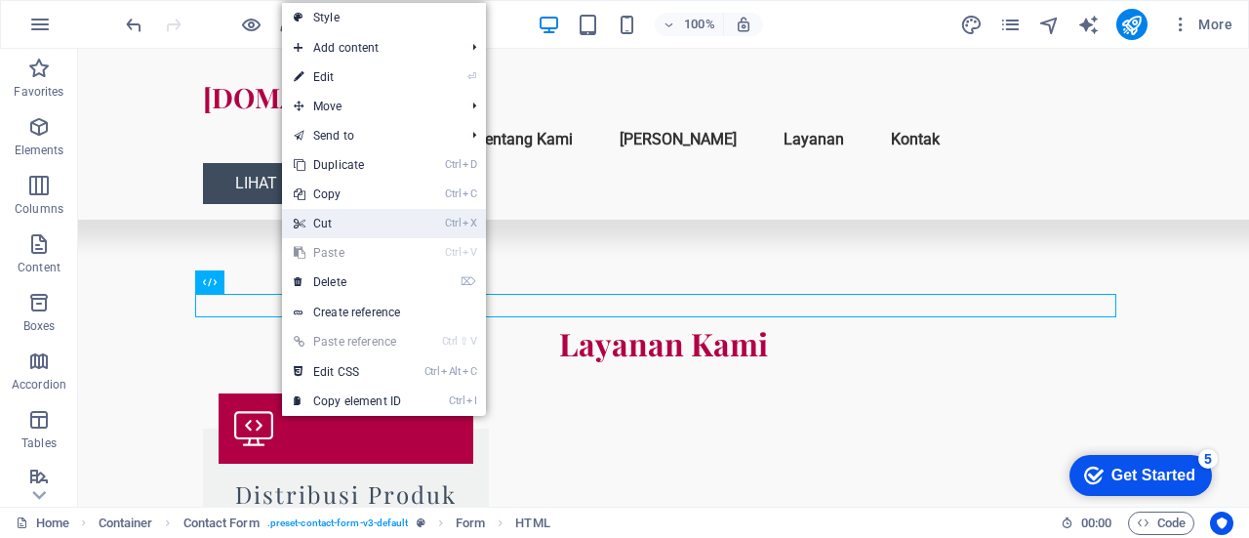
click at [349, 231] on link "Ctrl X Cut" at bounding box center [347, 223] width 131 height 29
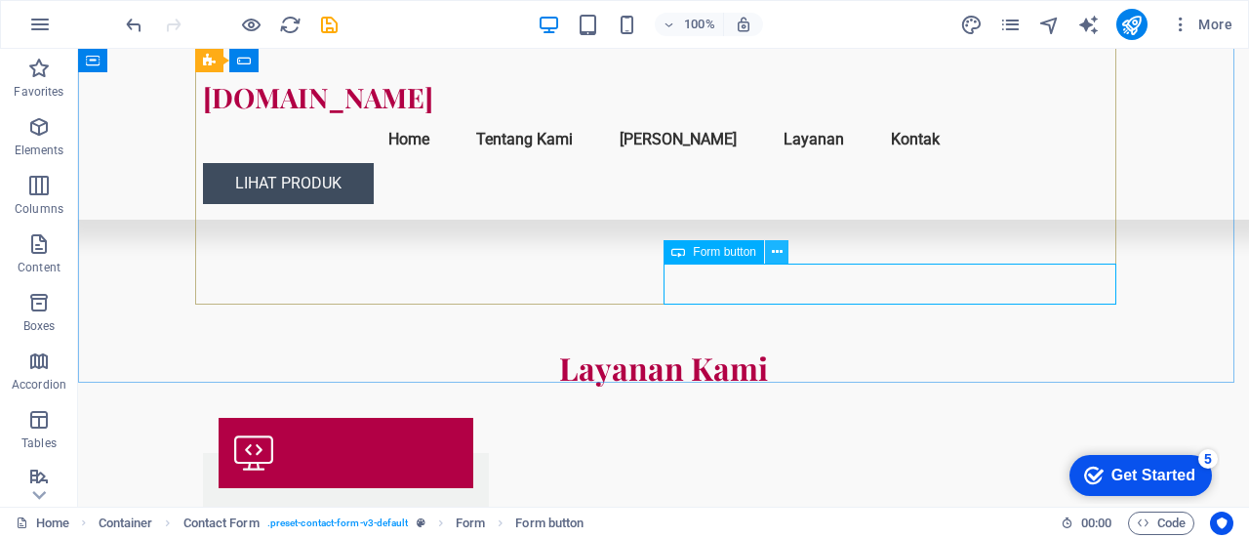
click at [773, 249] on icon at bounding box center [777, 252] width 11 height 20
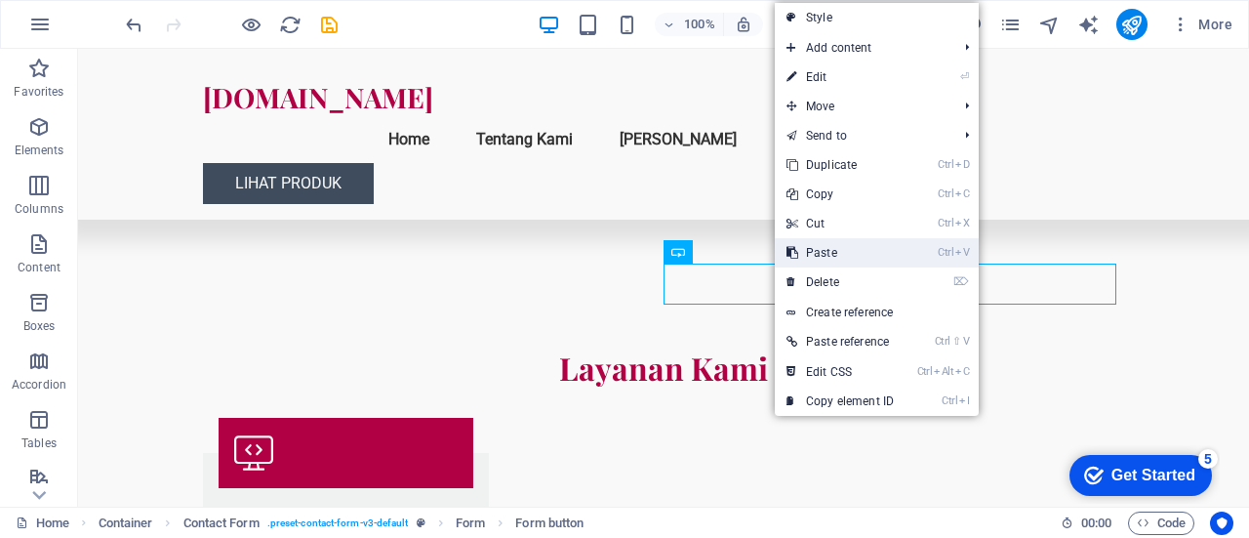
click at [830, 253] on link "Ctrl V Paste" at bounding box center [840, 252] width 131 height 29
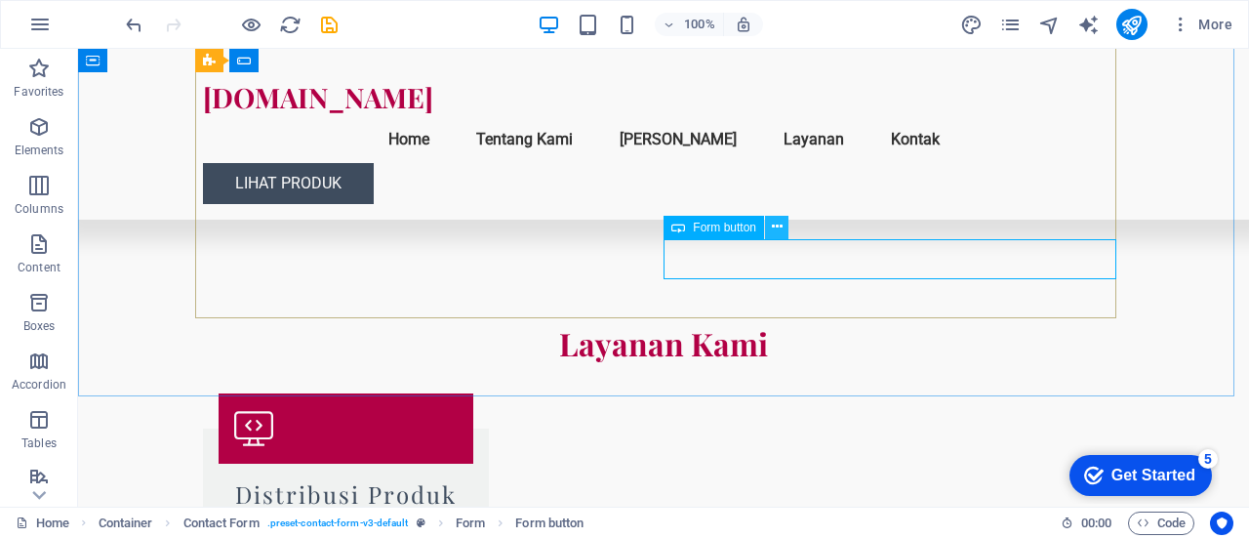
click at [778, 223] on icon at bounding box center [777, 227] width 11 height 20
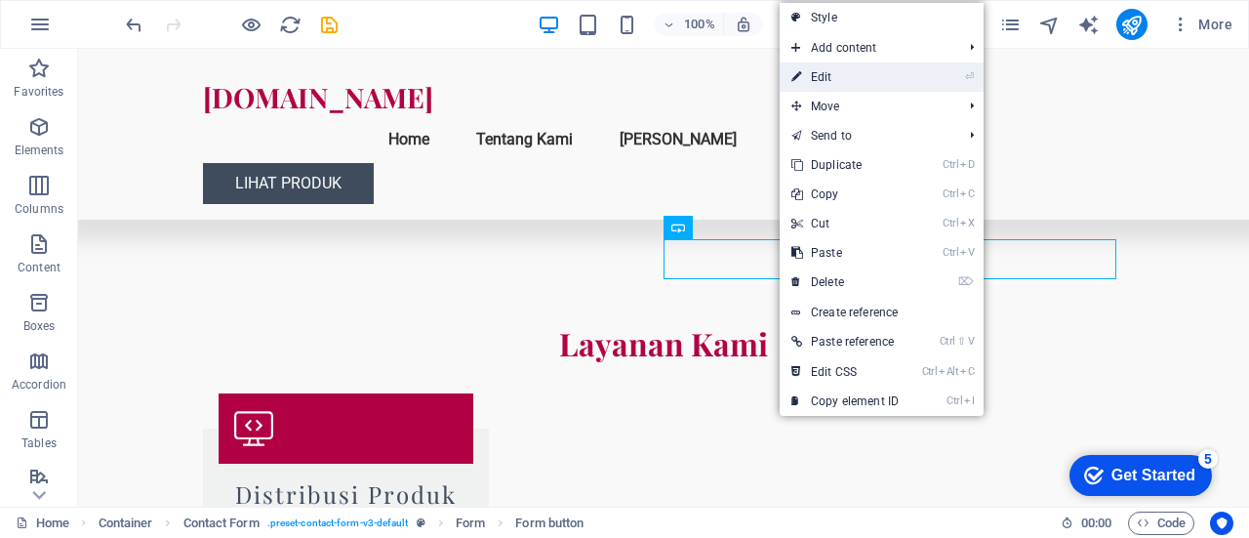
click at [849, 64] on link "⏎ Edit" at bounding box center [845, 76] width 131 height 29
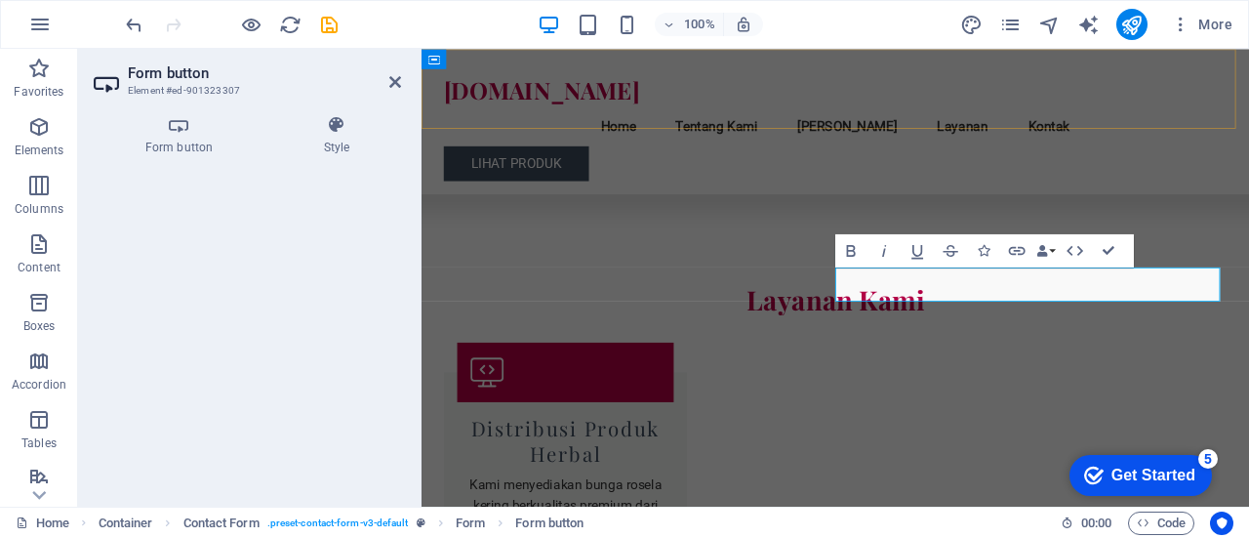
scroll to position [2415, 0]
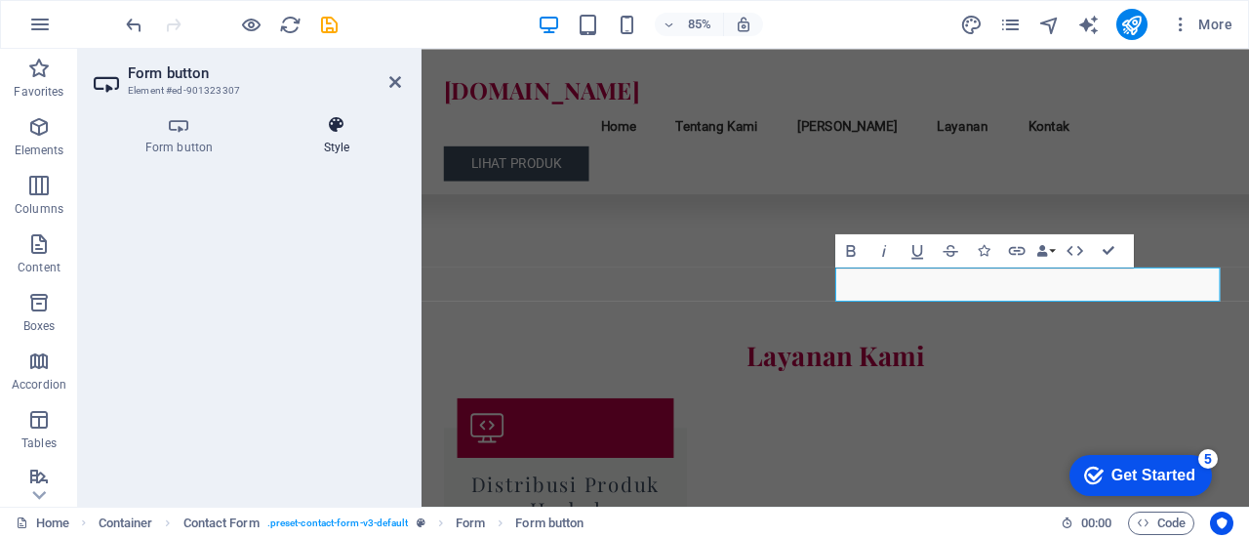
click at [338, 141] on h4 "Style" at bounding box center [336, 135] width 129 height 41
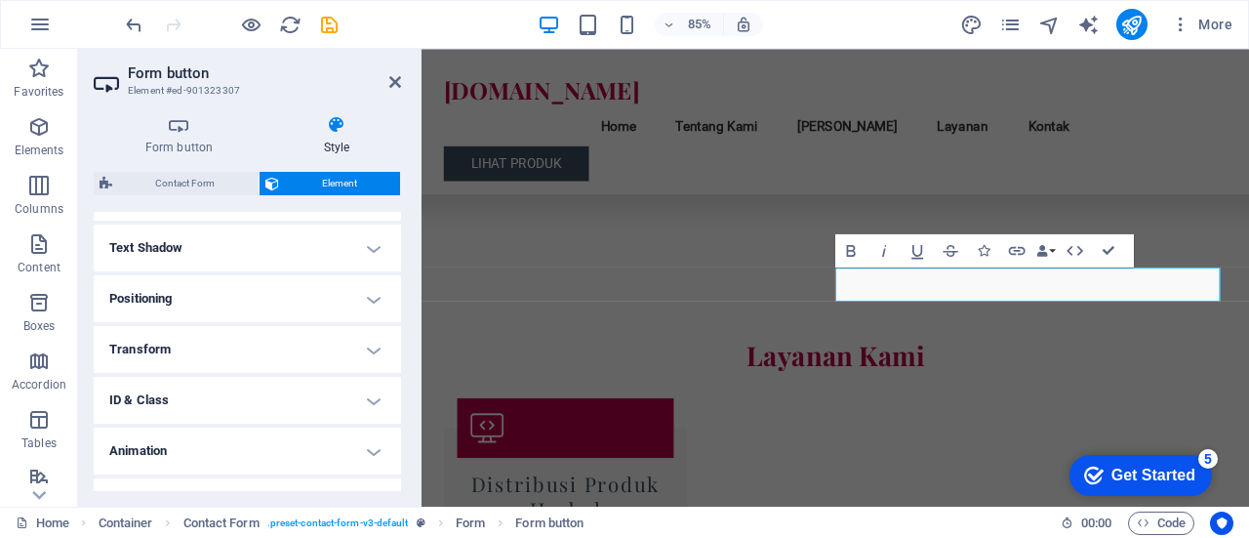
scroll to position [545, 0]
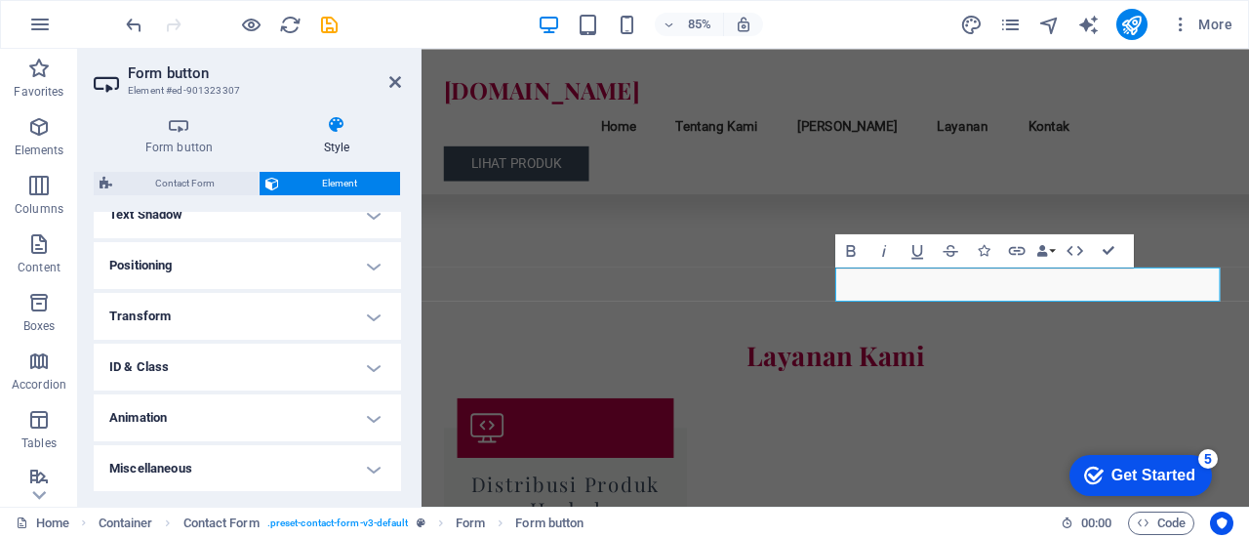
click at [289, 321] on h4 "Transform" at bounding box center [247, 316] width 307 height 47
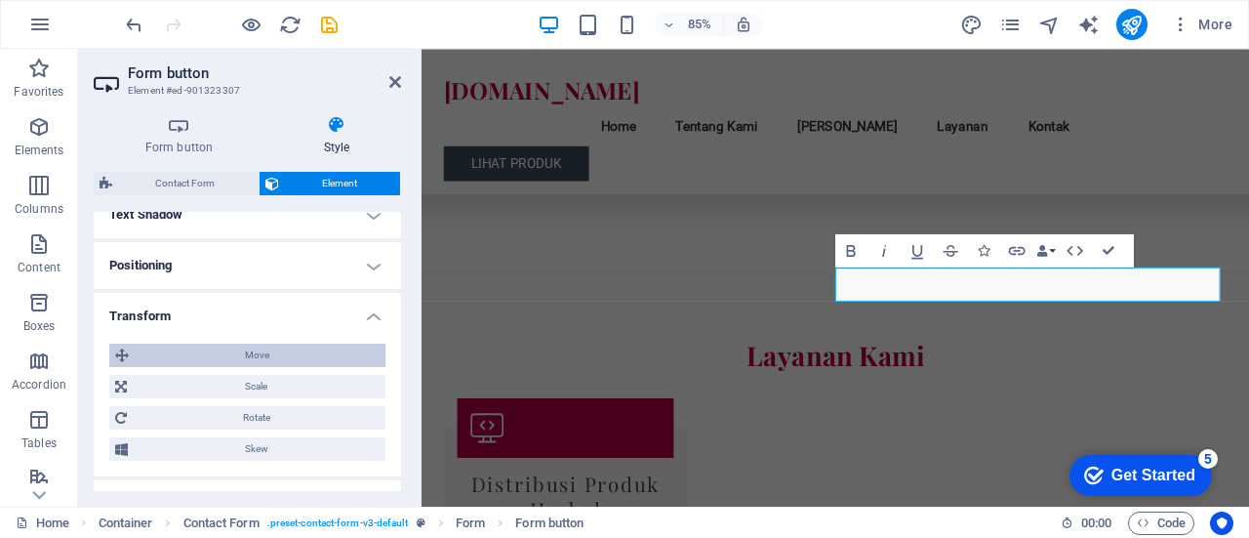
click at [263, 348] on span "Move" at bounding box center [257, 355] width 245 height 23
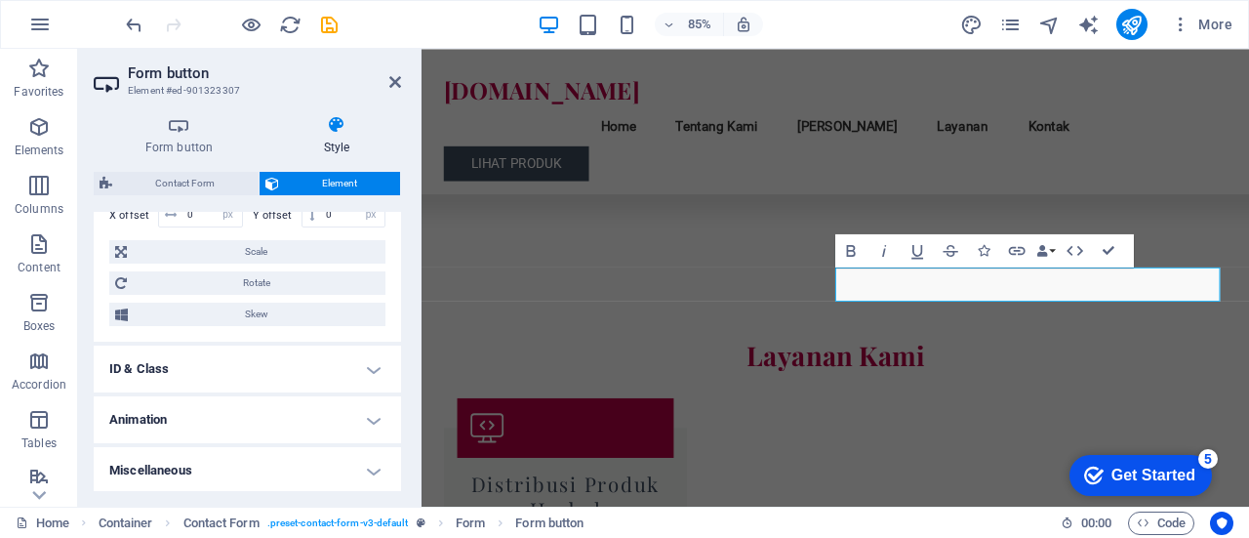
scroll to position [723, 0]
click at [225, 469] on h4 "Miscellaneous" at bounding box center [247, 469] width 307 height 47
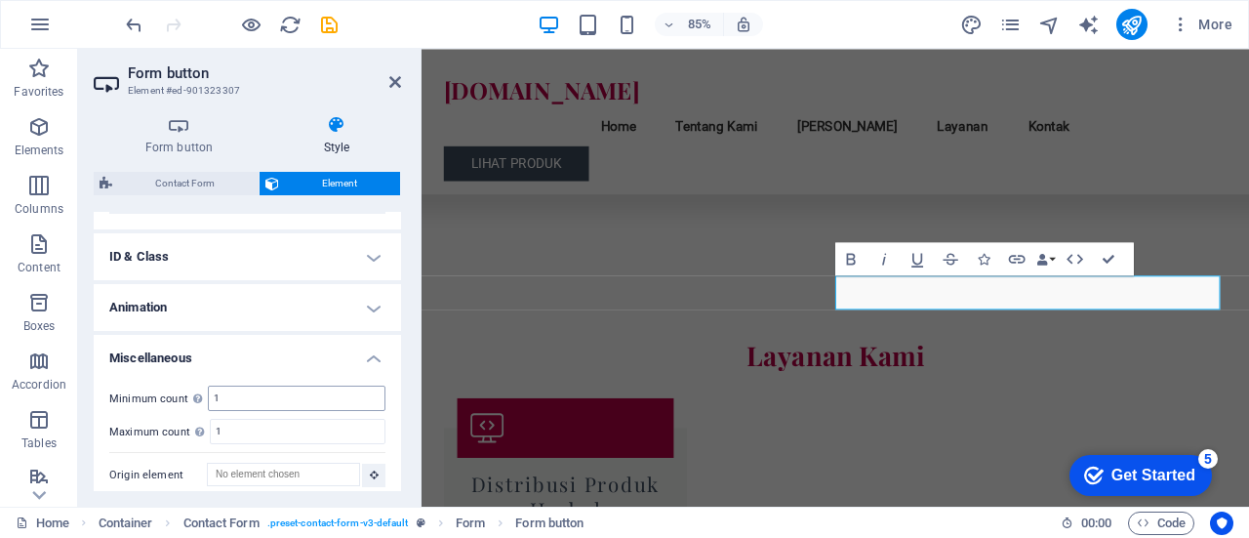
scroll to position [2321, 0]
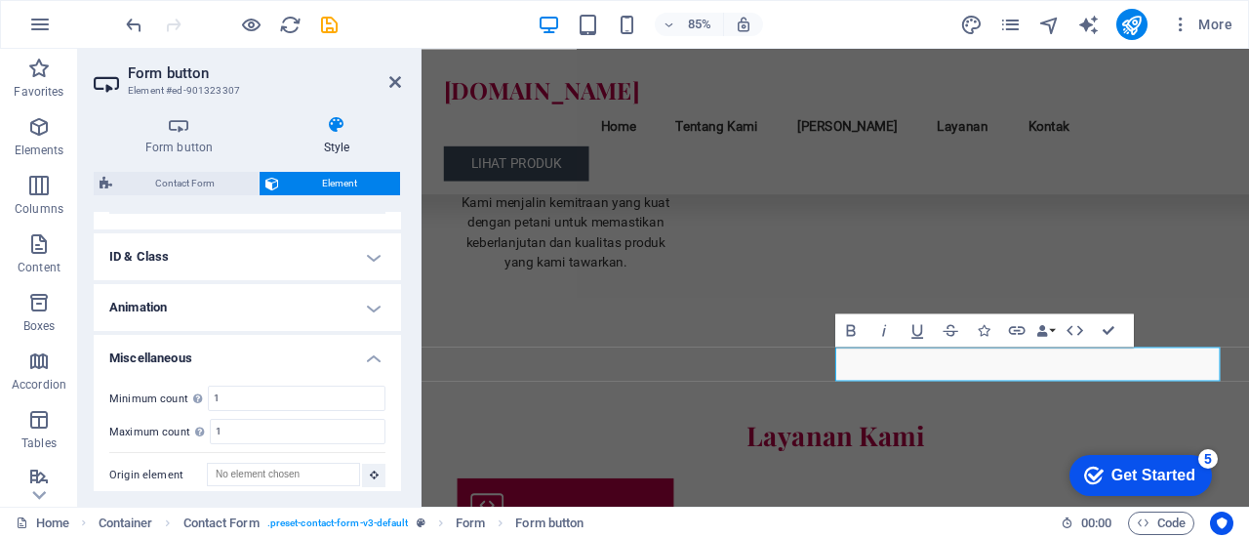
click at [271, 302] on h4 "Animation" at bounding box center [247, 307] width 307 height 47
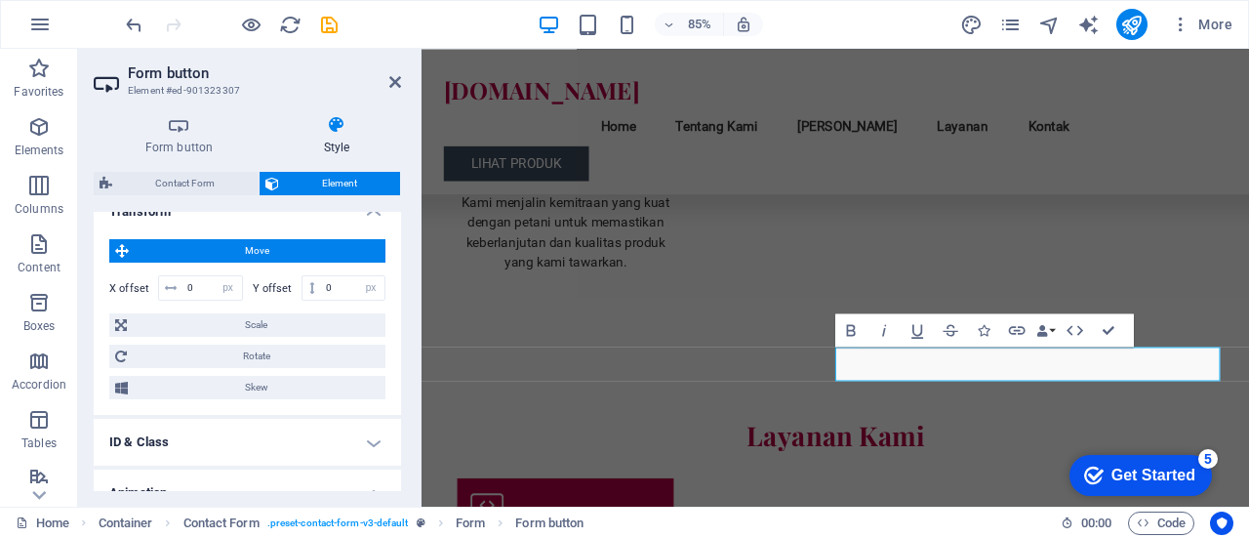
scroll to position [665, 0]
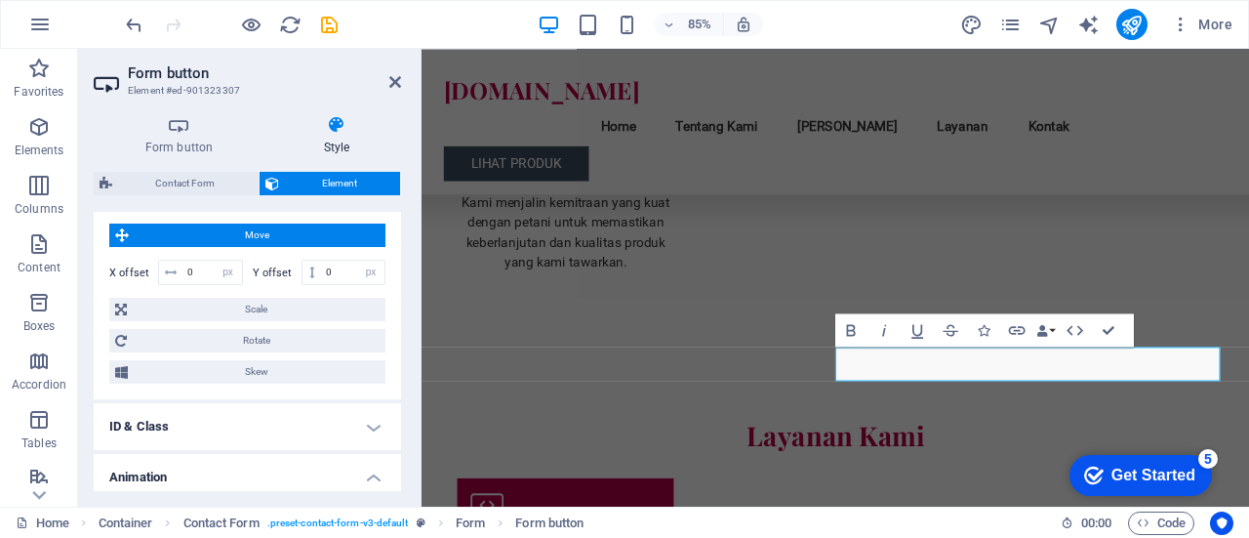
click at [228, 417] on h4 "ID & Class" at bounding box center [247, 426] width 307 height 47
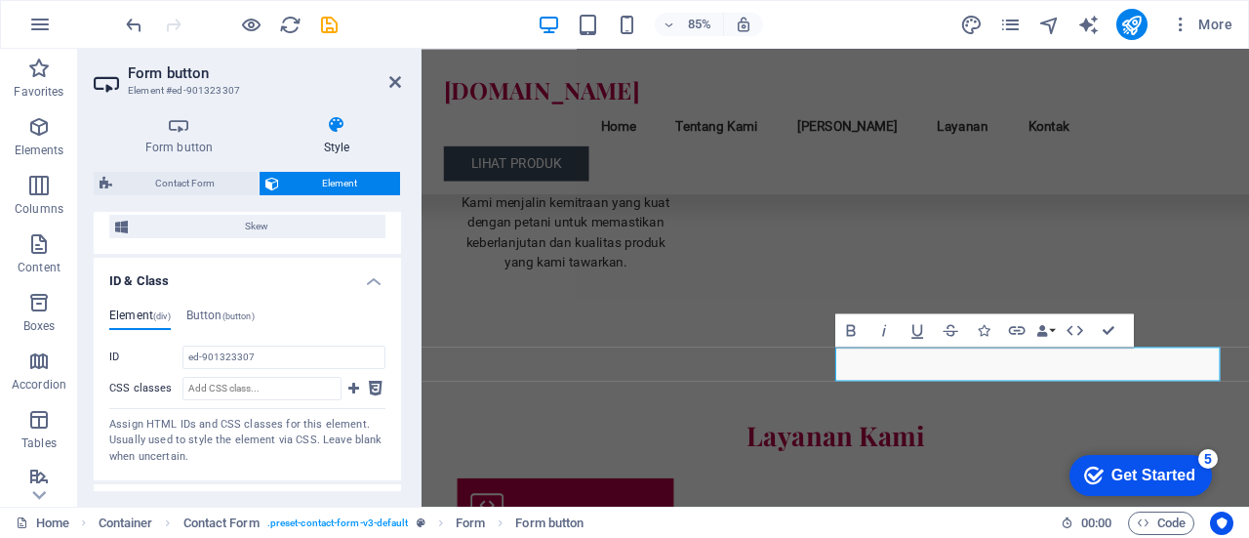
scroll to position [811, 0]
click at [221, 321] on h4 "Button (button)" at bounding box center [220, 317] width 68 height 21
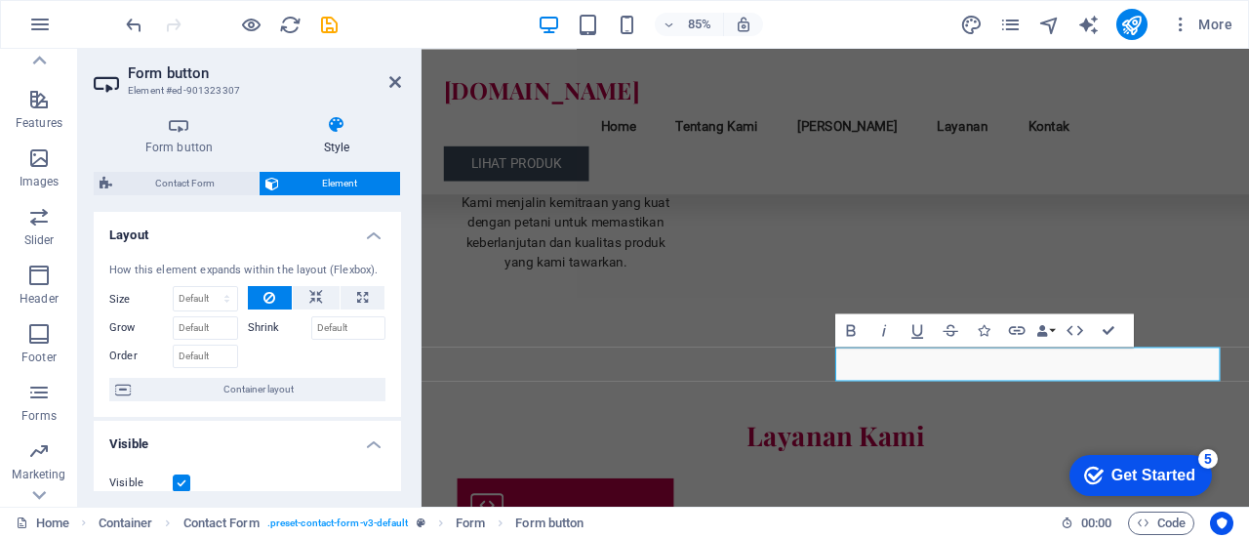
scroll to position [420, 0]
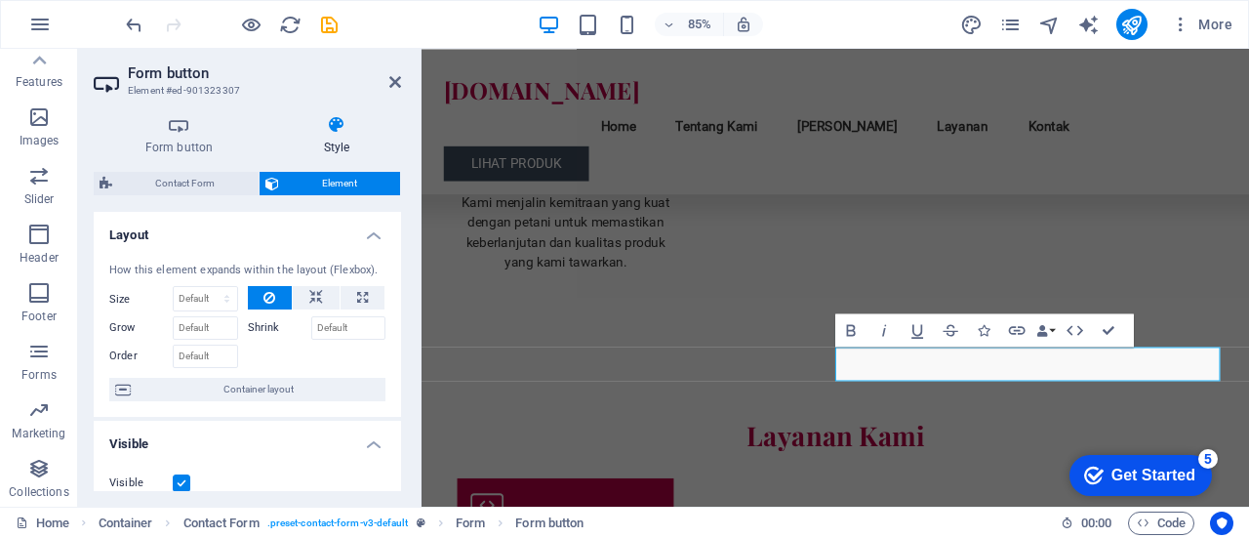
click at [387, 79] on h2 "Form button" at bounding box center [264, 73] width 273 height 18
click at [394, 83] on icon at bounding box center [395, 82] width 12 height 16
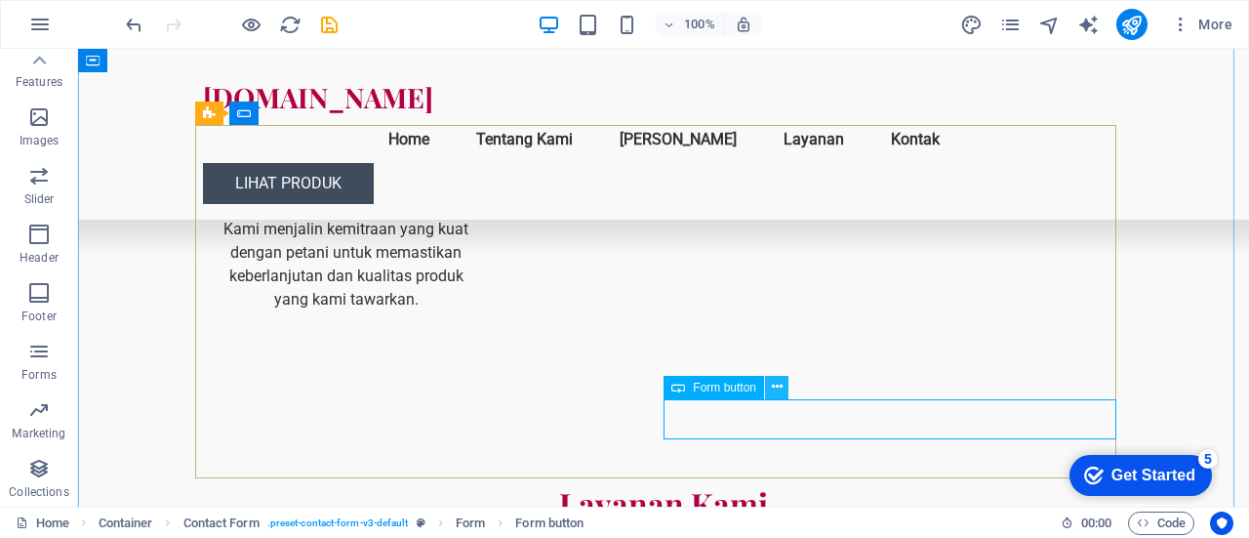
click at [777, 380] on icon at bounding box center [777, 387] width 11 height 20
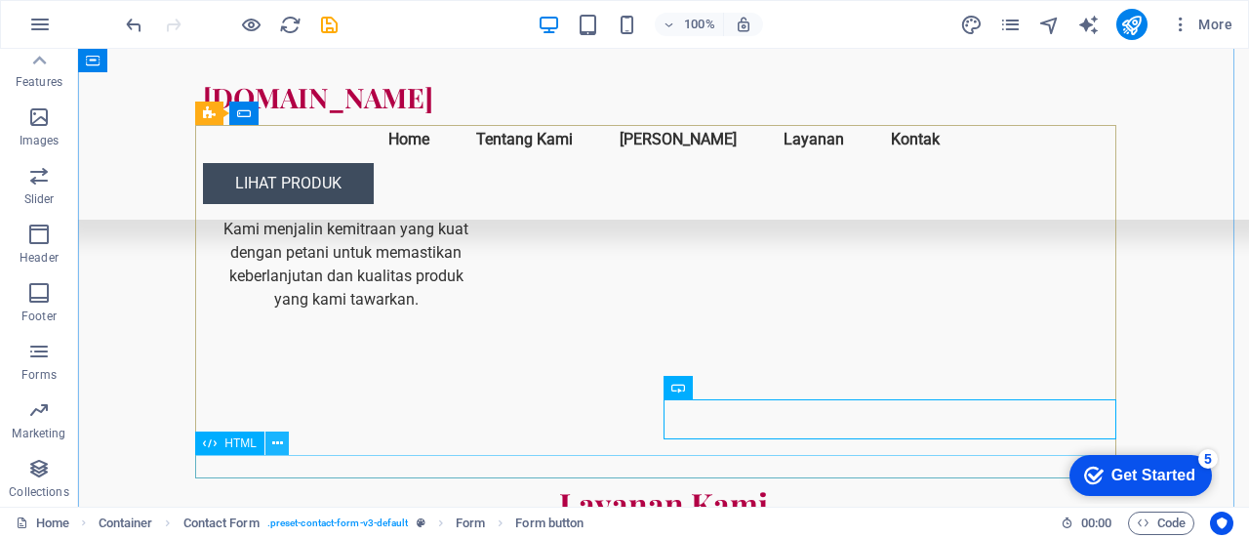
click at [275, 441] on icon at bounding box center [277, 443] width 11 height 20
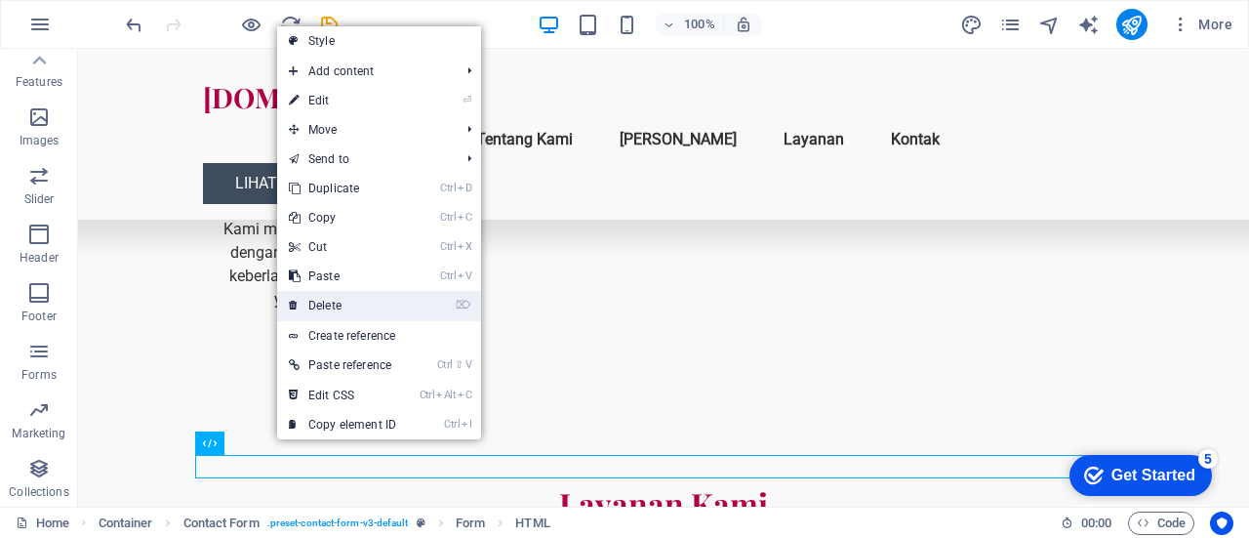
click at [374, 307] on link "⌦ Delete" at bounding box center [342, 305] width 131 height 29
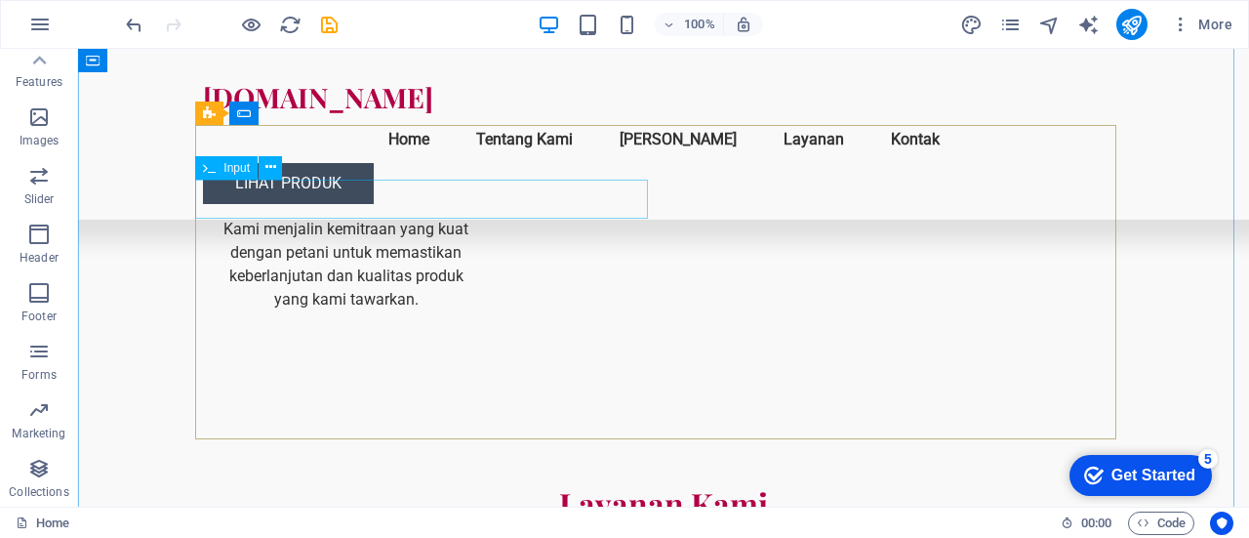
click at [242, 164] on span "Input" at bounding box center [237, 168] width 26 height 12
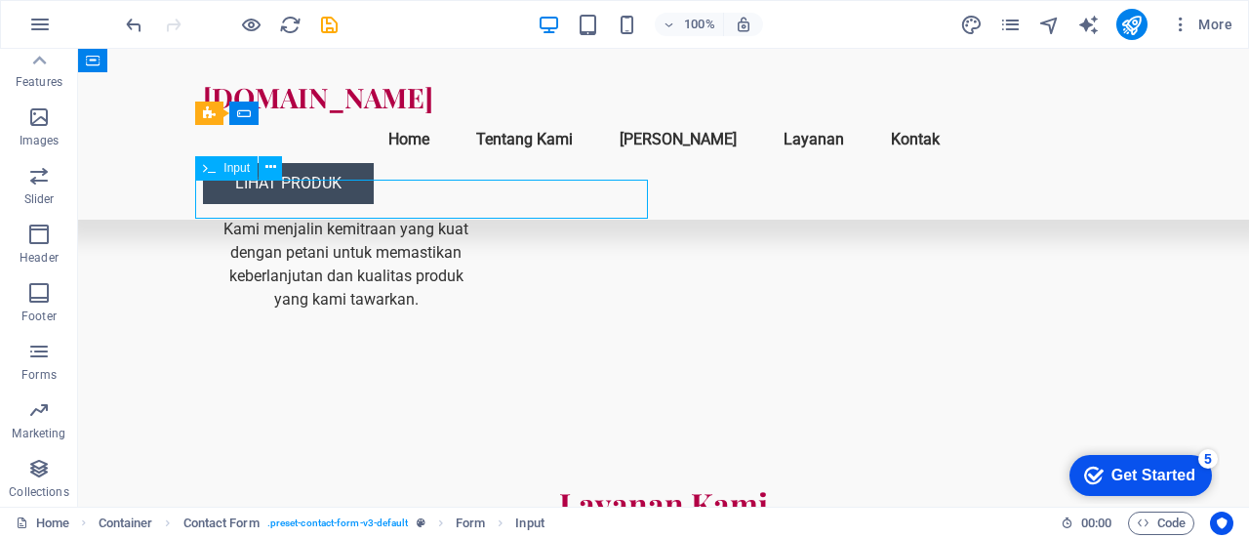
click at [242, 164] on span "Input" at bounding box center [237, 168] width 26 height 12
click at [270, 173] on icon at bounding box center [270, 167] width 11 height 20
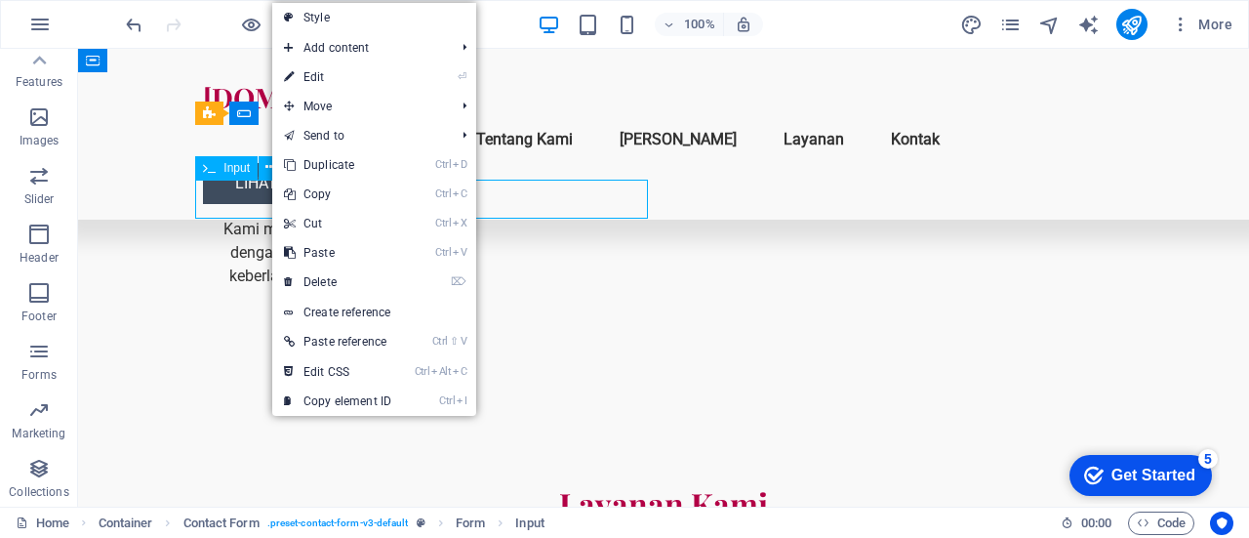
click at [229, 175] on div "Input" at bounding box center [226, 167] width 62 height 23
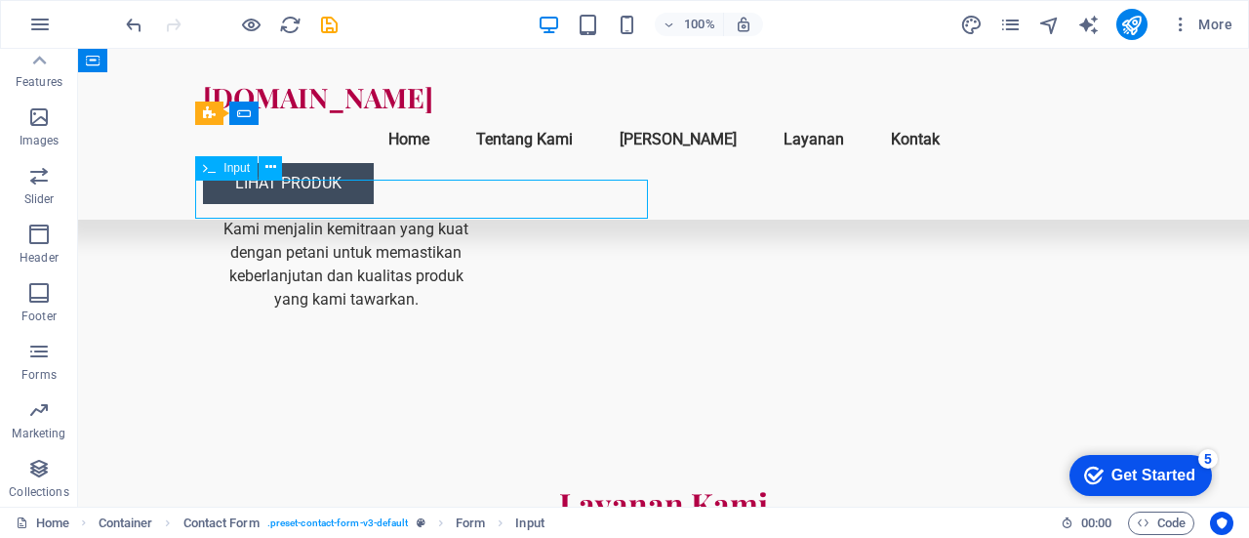
click at [224, 171] on span "Input" at bounding box center [237, 168] width 26 height 12
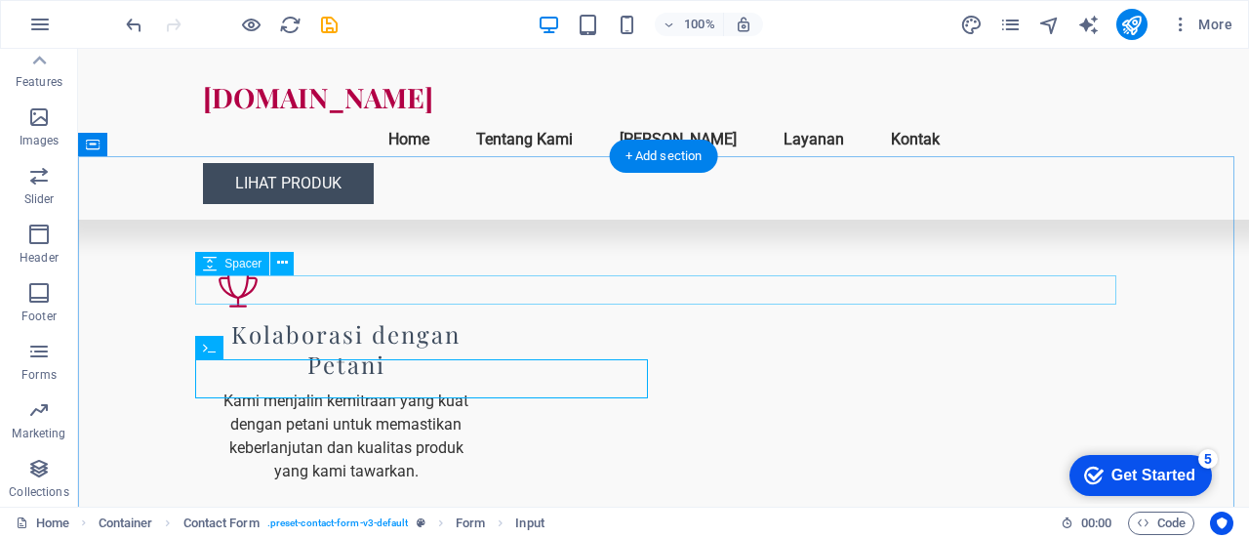
scroll to position [2137, 0]
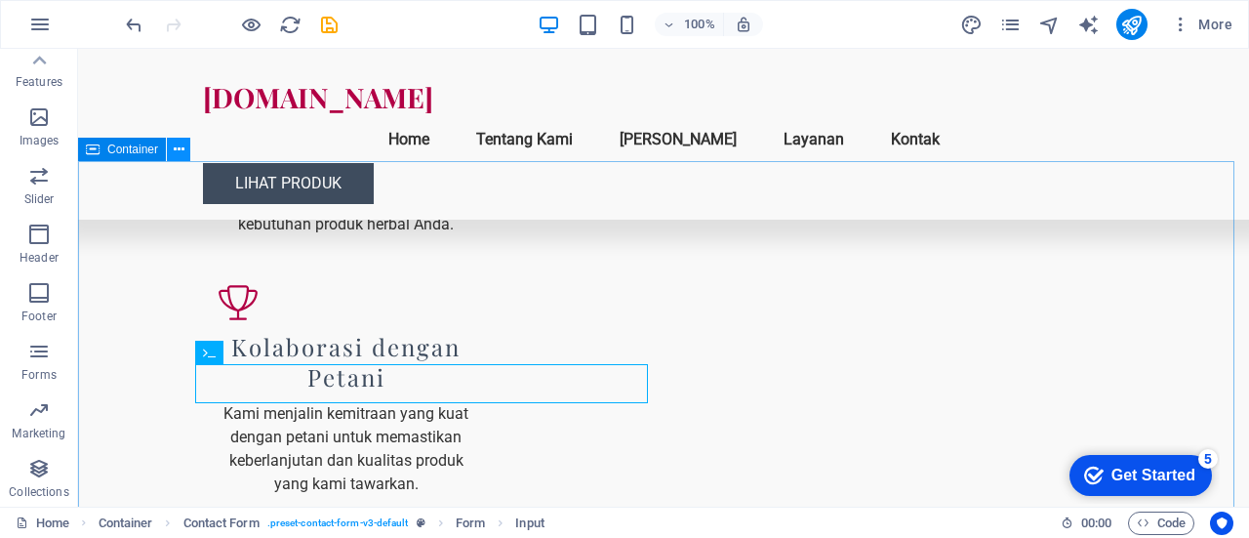
click at [177, 148] on icon at bounding box center [179, 150] width 11 height 20
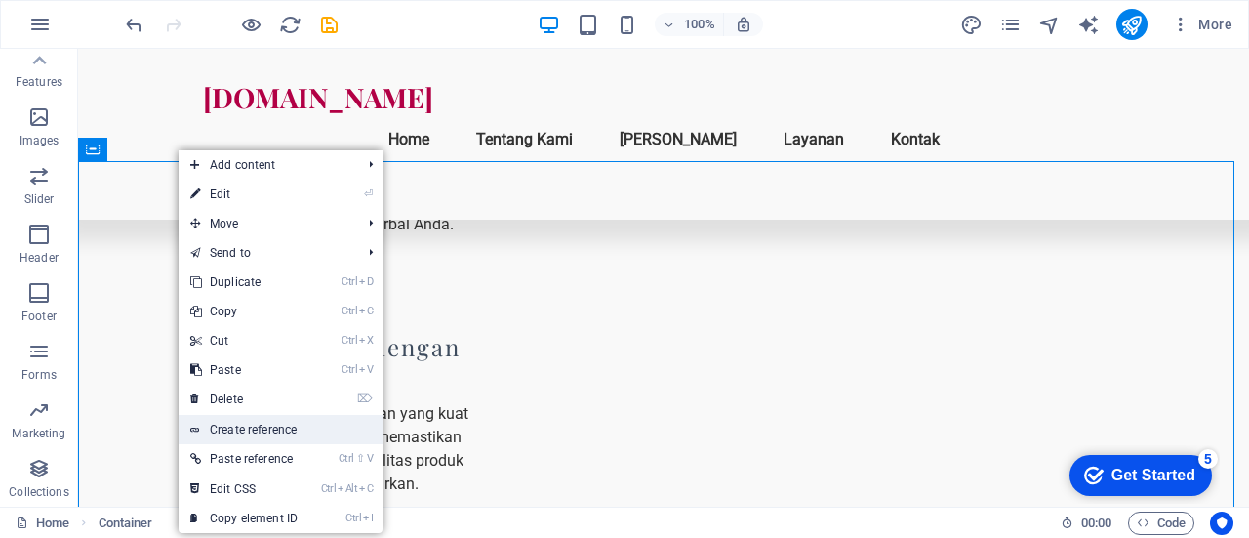
click at [232, 430] on link "Create reference" at bounding box center [281, 429] width 204 height 29
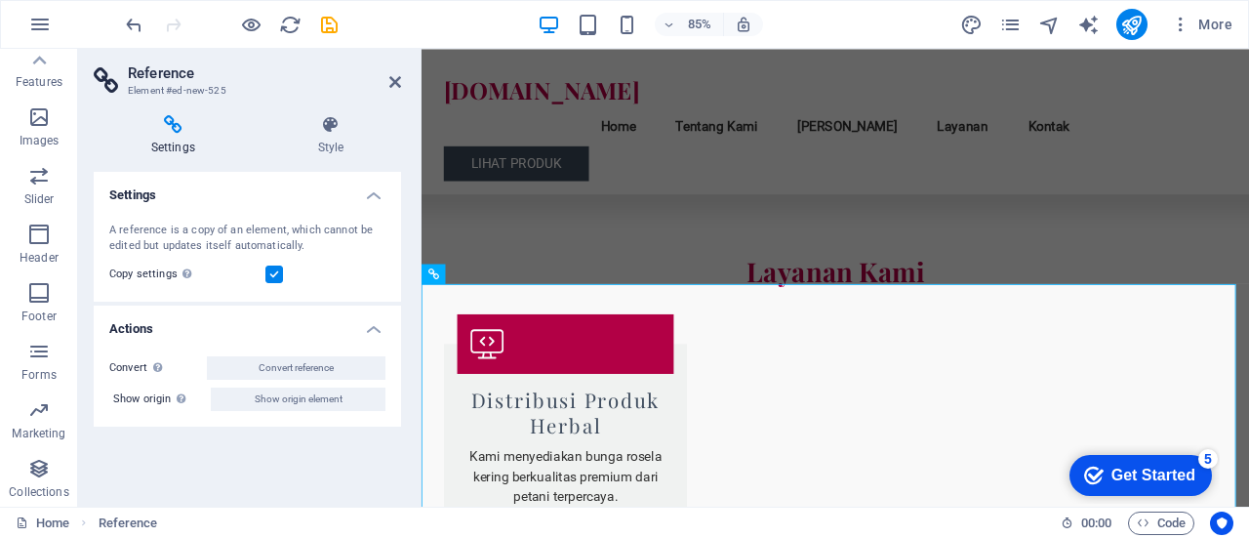
scroll to position [2870, 0]
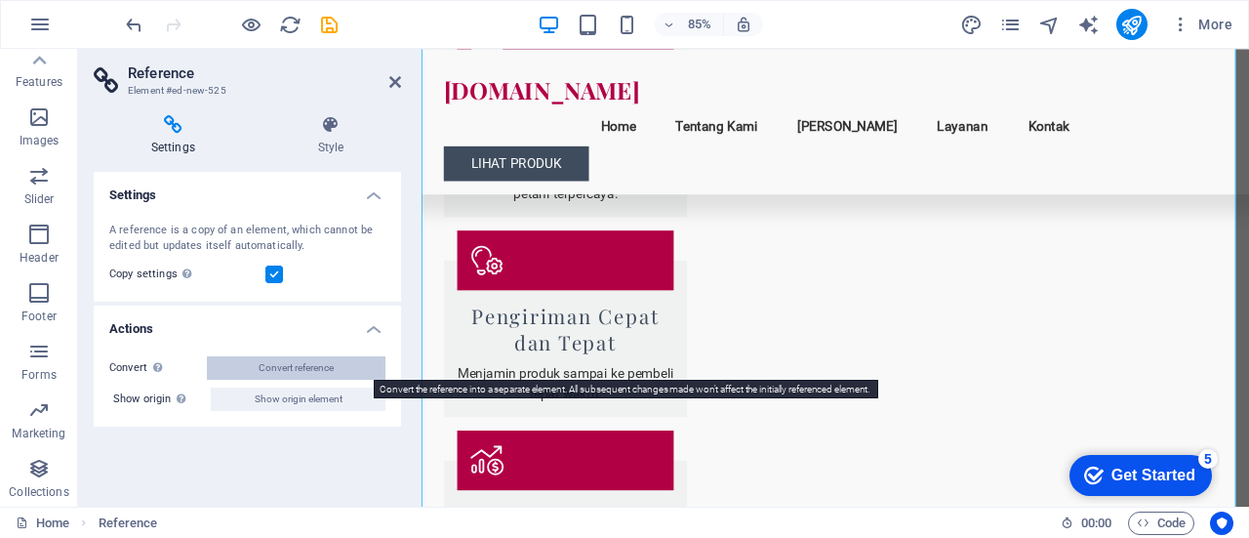
click at [305, 368] on span "Convert reference" at bounding box center [296, 367] width 75 height 23
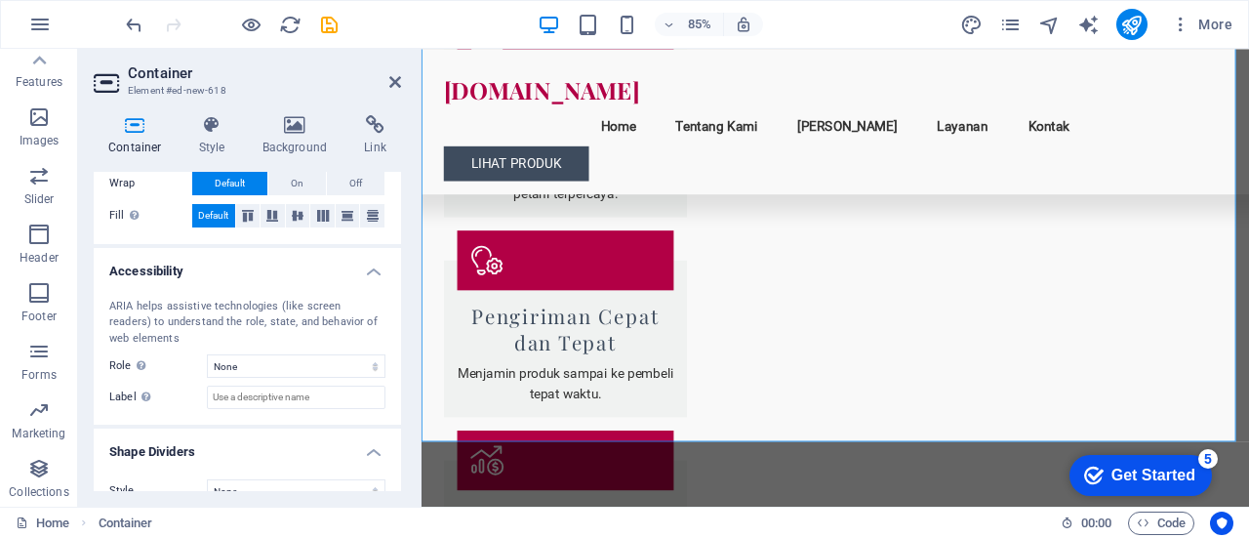
scroll to position [435, 0]
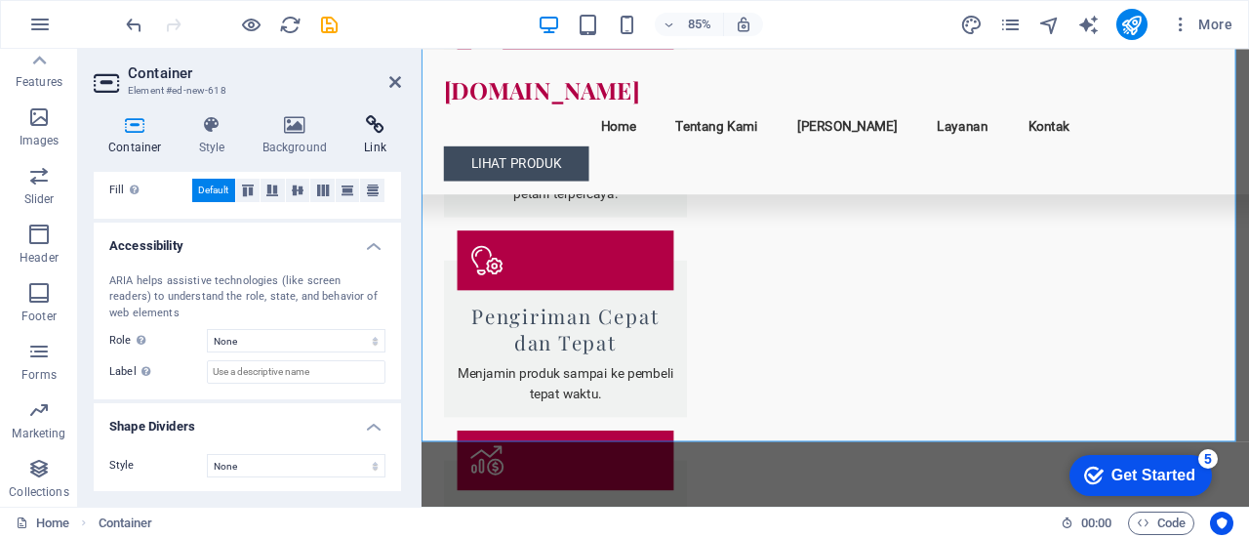
click at [375, 153] on h4 "Link" at bounding box center [375, 135] width 52 height 41
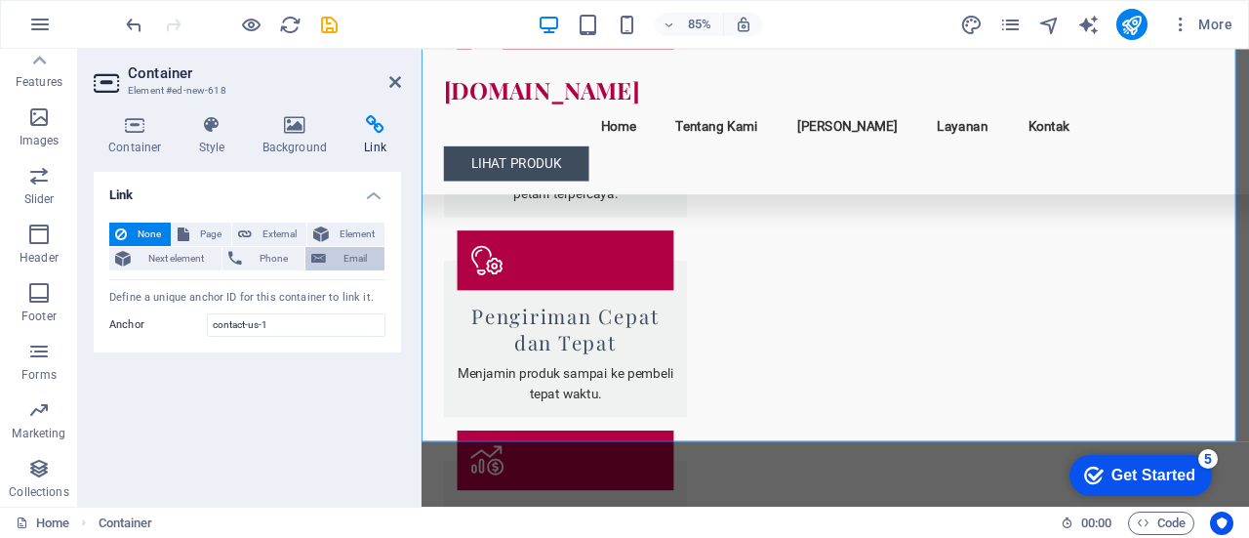
click at [335, 253] on span "Email" at bounding box center [355, 258] width 47 height 23
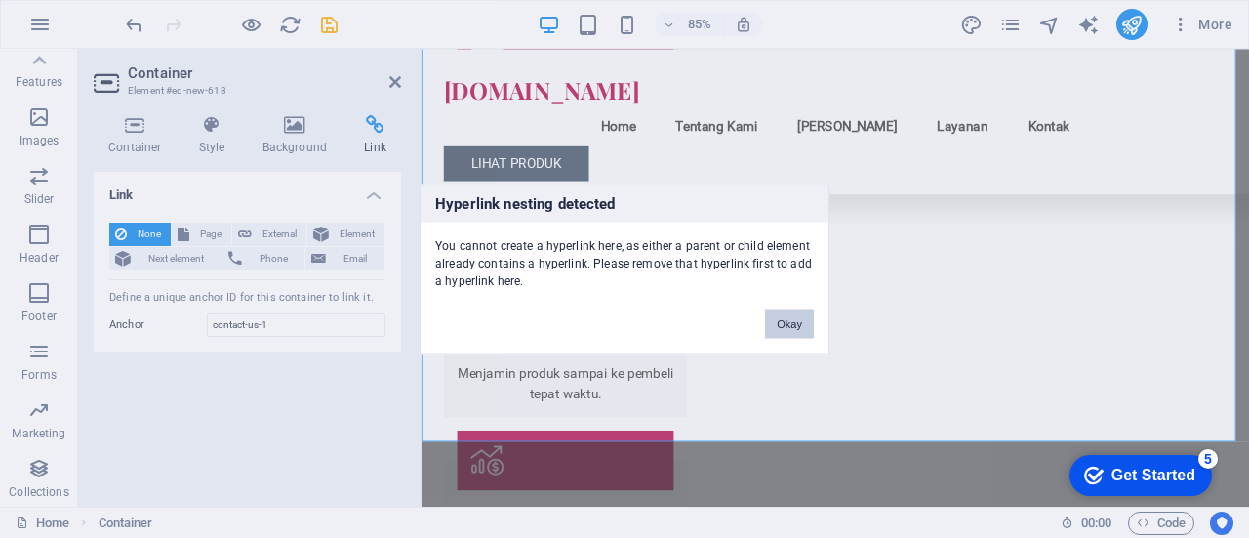
click at [783, 315] on button "Okay" at bounding box center [789, 322] width 49 height 29
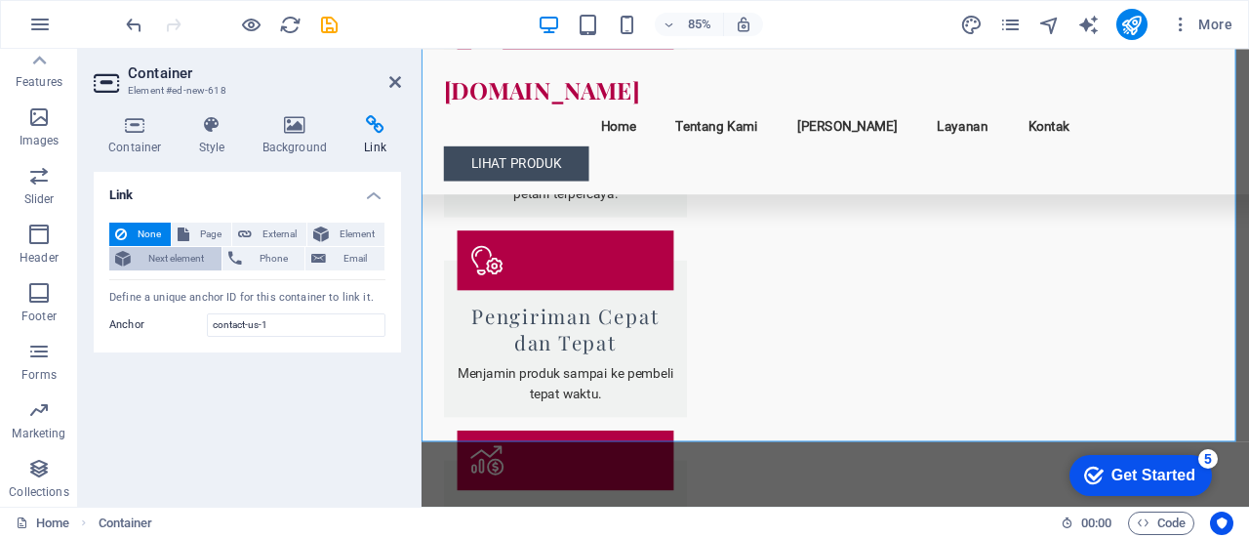
click at [175, 263] on span "Next element" at bounding box center [176, 258] width 79 height 23
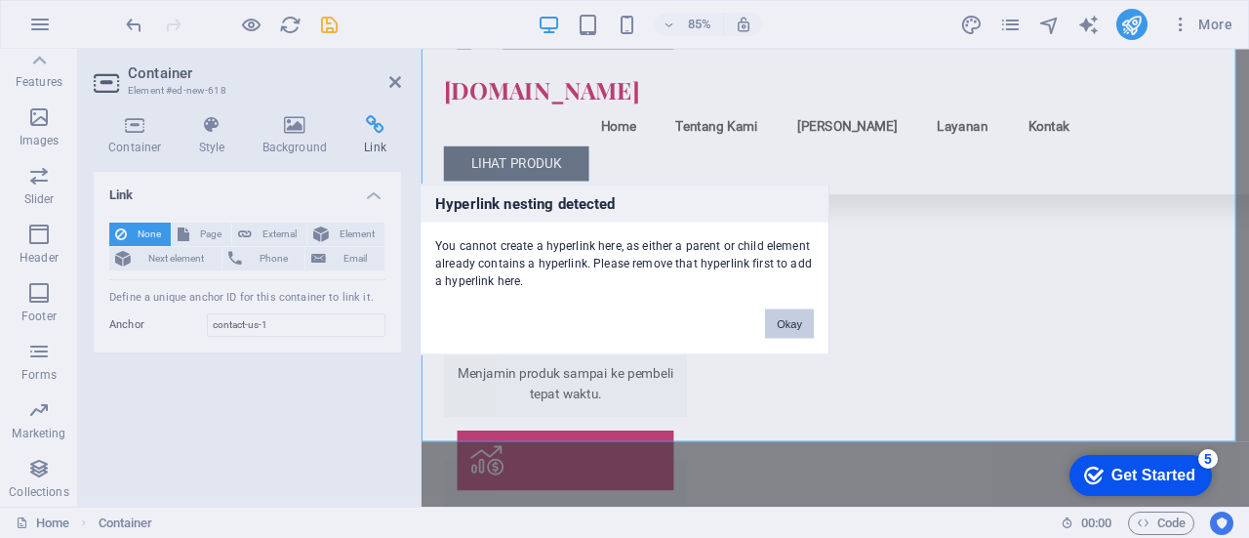
click at [788, 328] on button "Okay" at bounding box center [789, 322] width 49 height 29
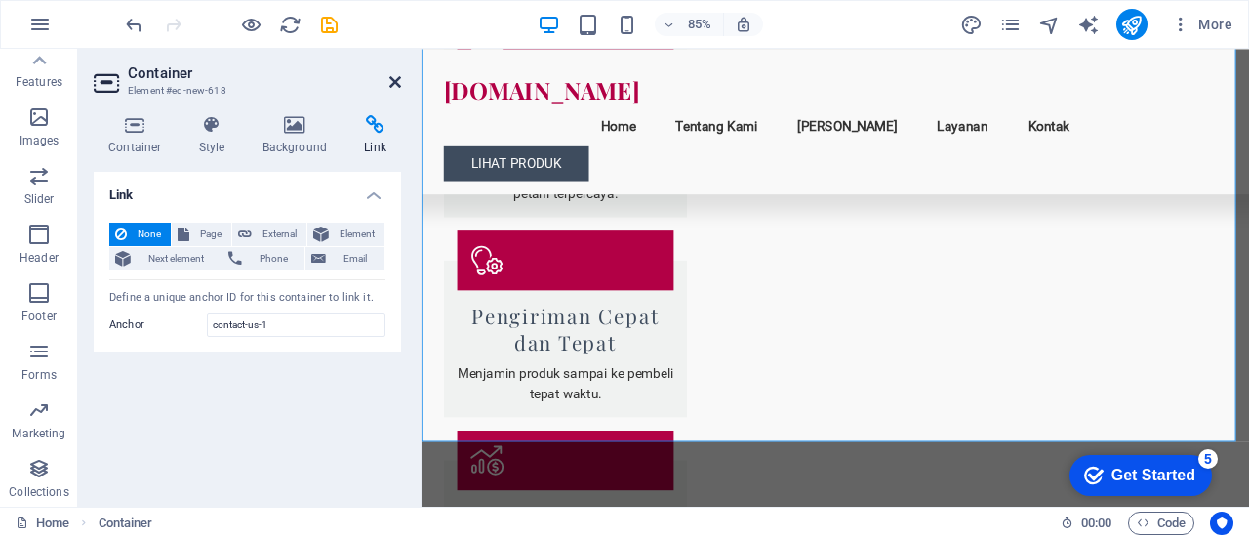
click at [393, 81] on icon at bounding box center [395, 82] width 12 height 16
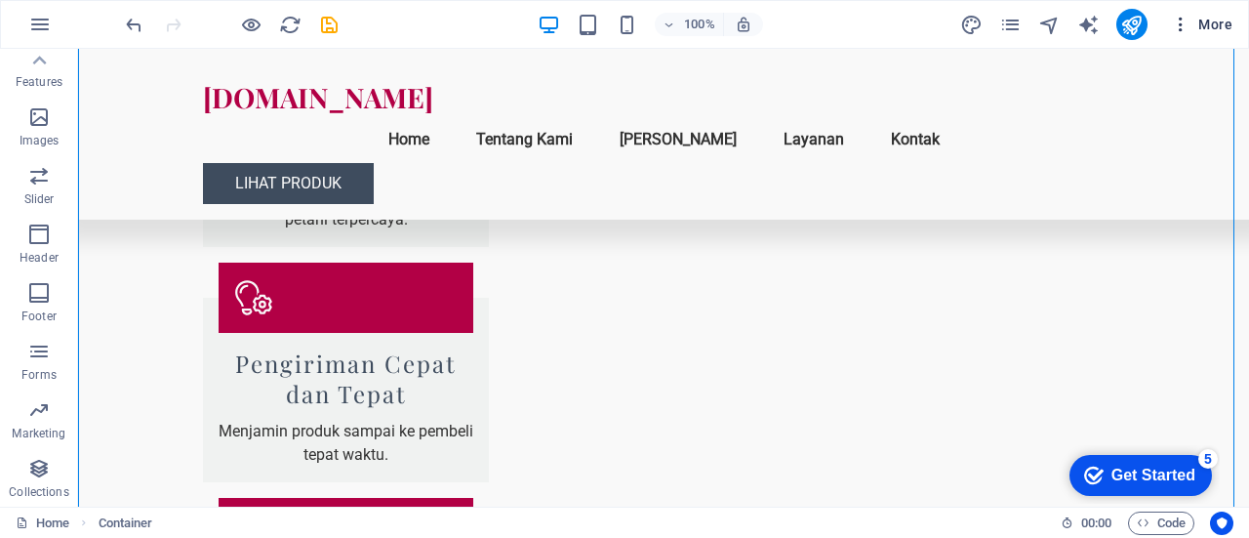
click at [1178, 27] on icon "button" at bounding box center [1181, 25] width 20 height 20
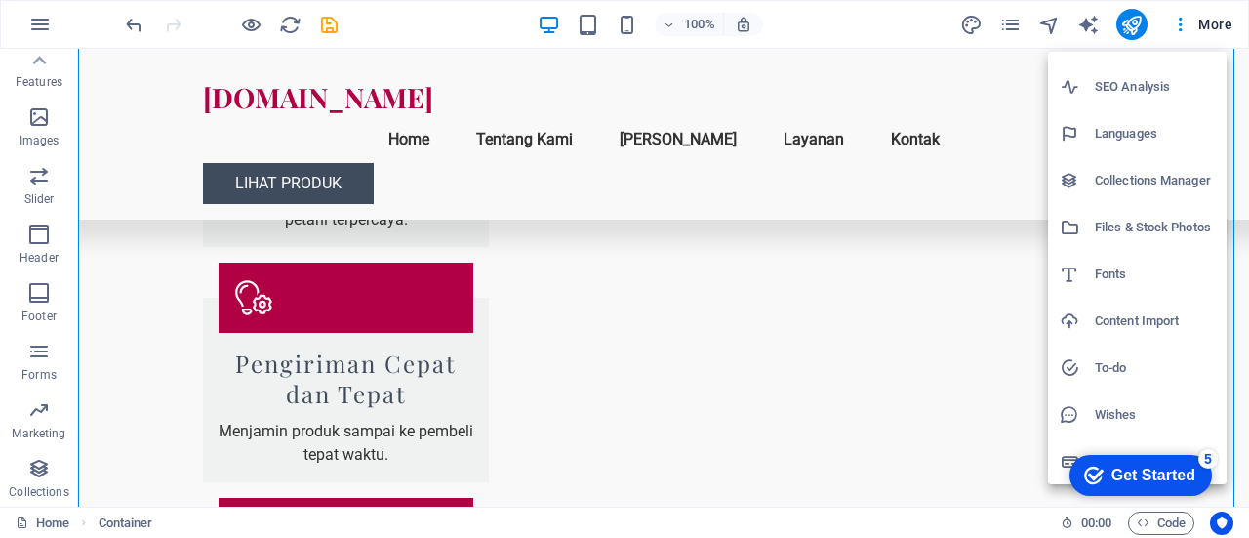
scroll to position [82, 0]
click at [666, 342] on div at bounding box center [624, 269] width 1249 height 538
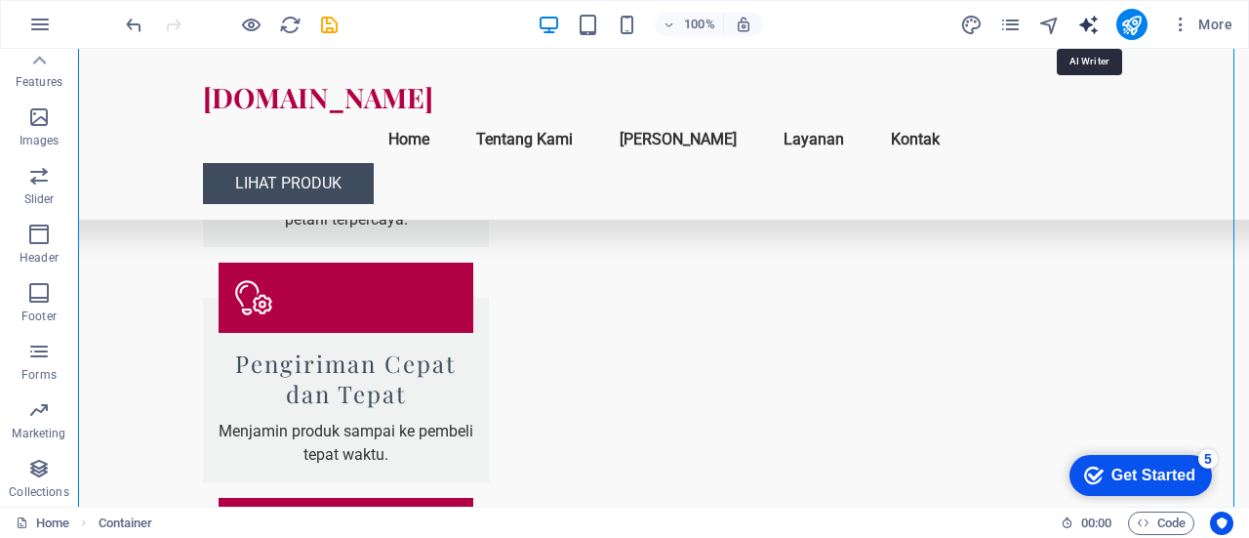
click at [1088, 20] on icon "text_generator" at bounding box center [1089, 25] width 22 height 22
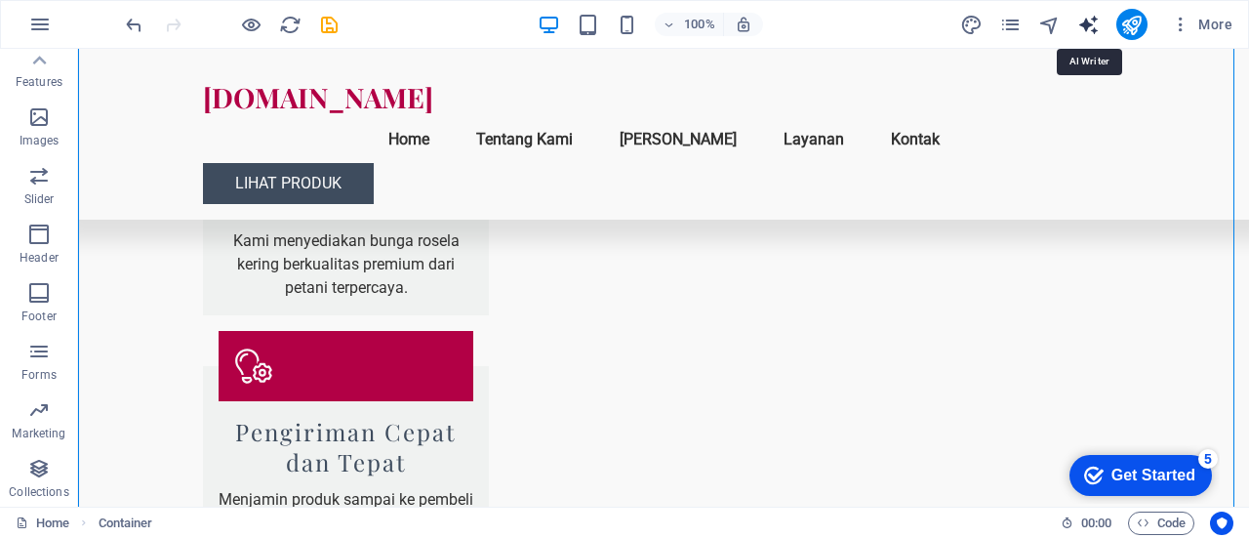
select select "English"
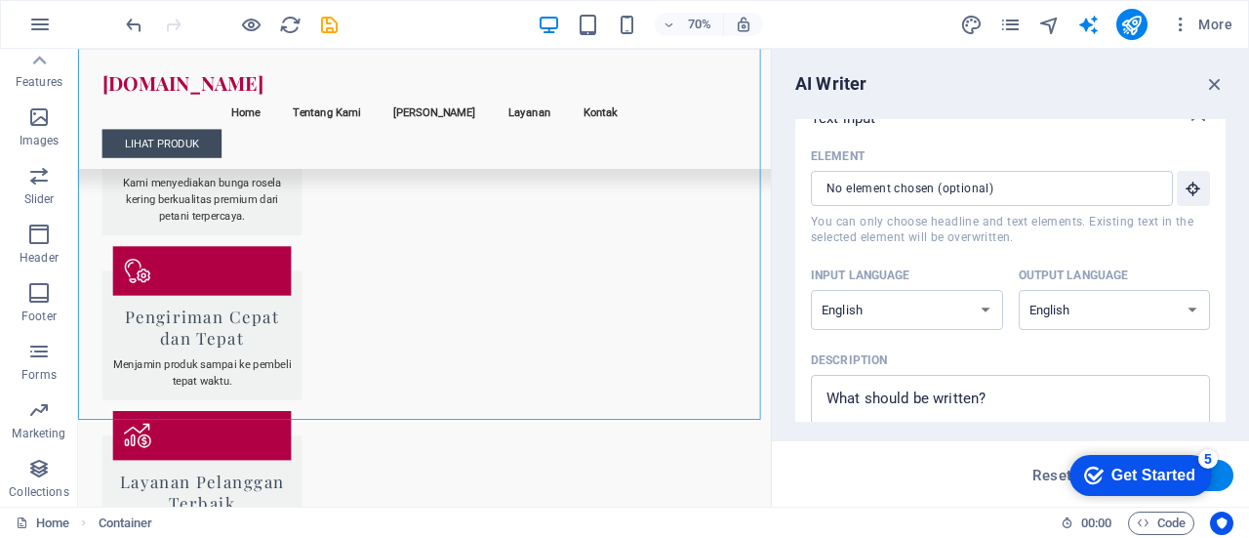
scroll to position [31, 0]
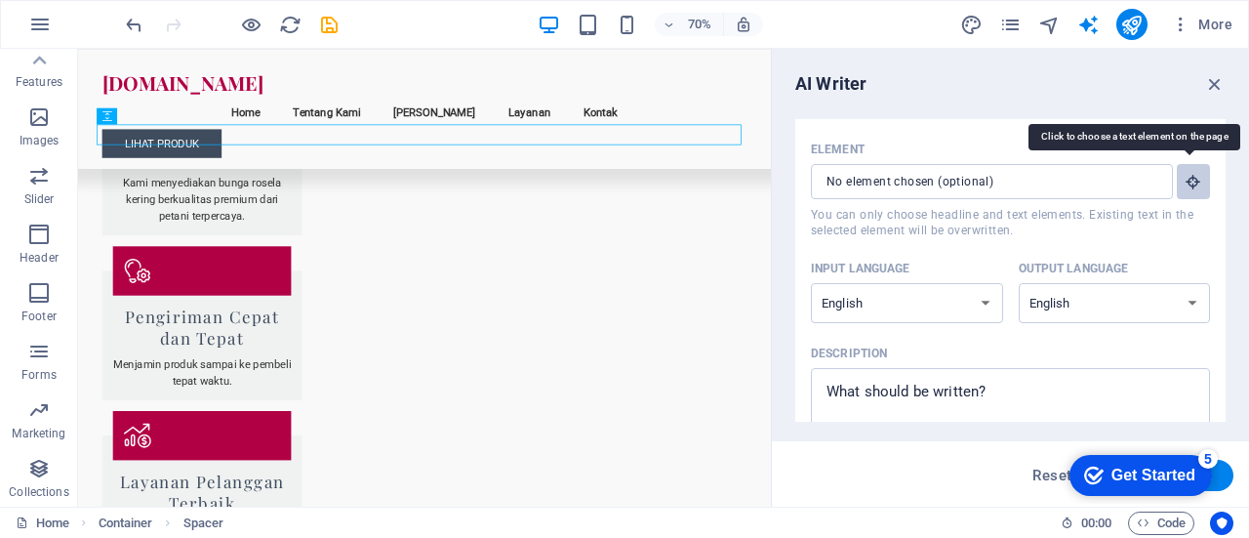
click at [1179, 186] on button "Element ​ You can only choose headline and text elements. Existing text in the …" at bounding box center [1193, 181] width 33 height 35
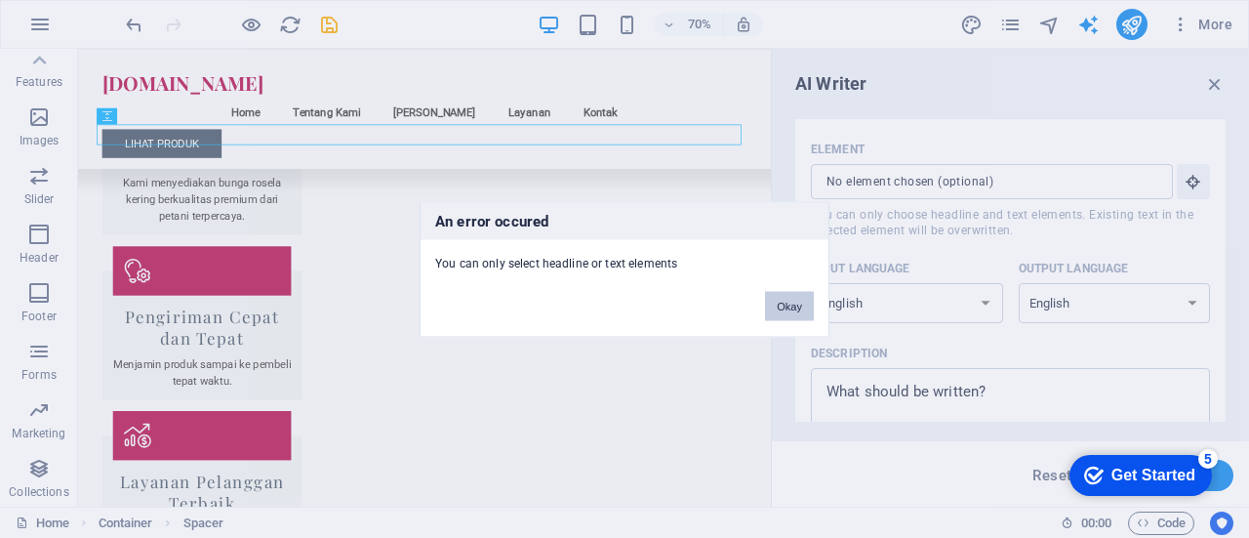
click at [790, 307] on button "Okay" at bounding box center [789, 305] width 49 height 29
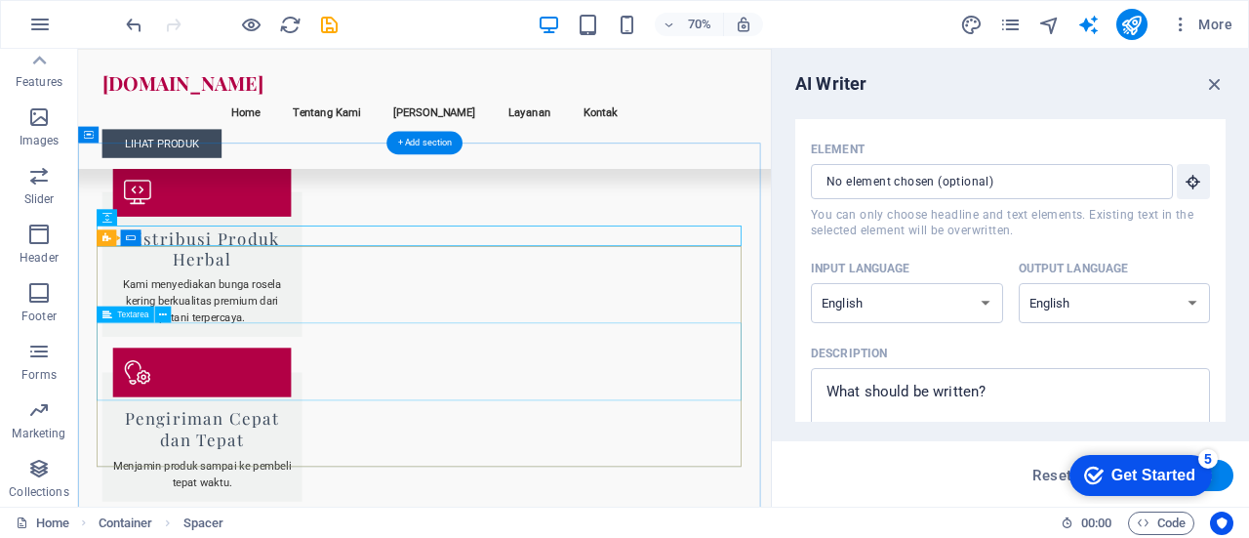
scroll to position [2657, 0]
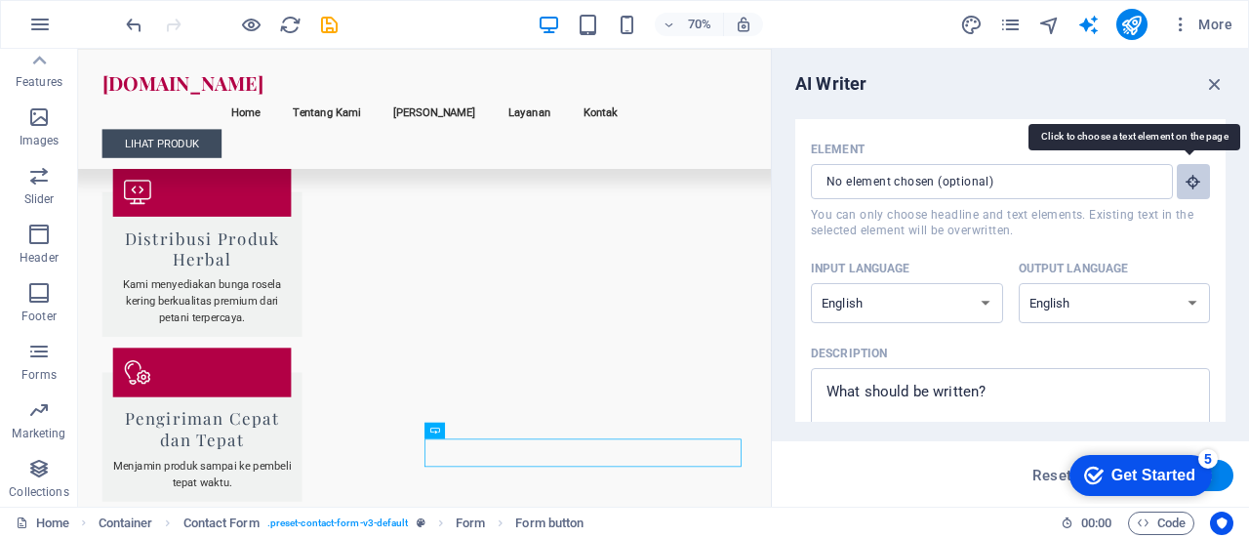
click at [1201, 181] on button "Element ​ You can only choose headline and text elements. Existing text in the …" at bounding box center [1193, 181] width 33 height 35
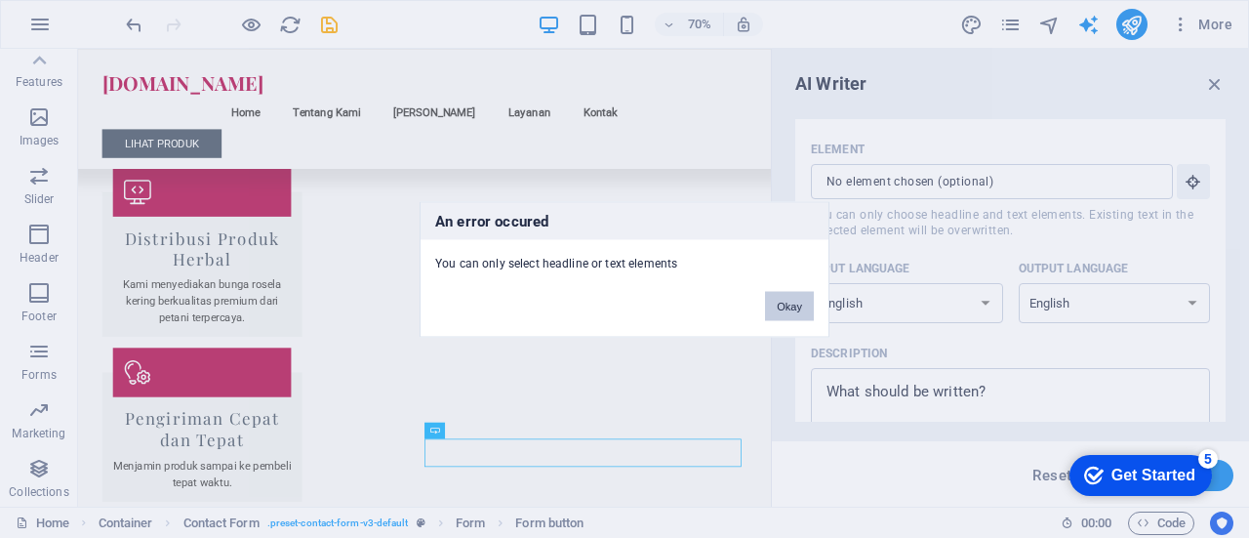
click at [806, 297] on button "Okay" at bounding box center [789, 305] width 49 height 29
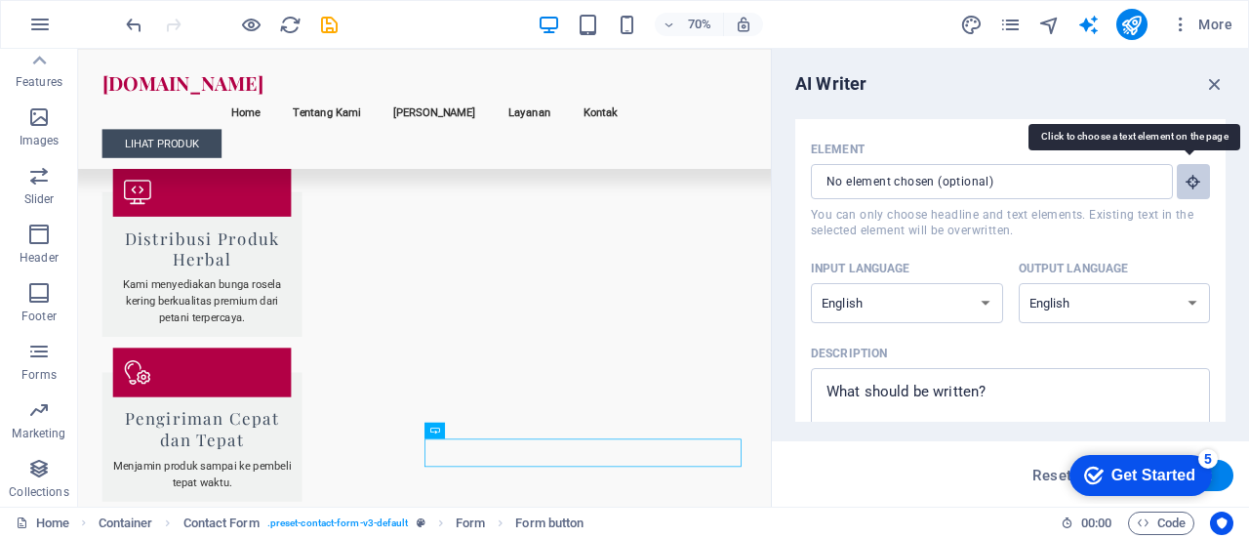
click at [1192, 175] on icon "button" at bounding box center [1194, 182] width 18 height 18
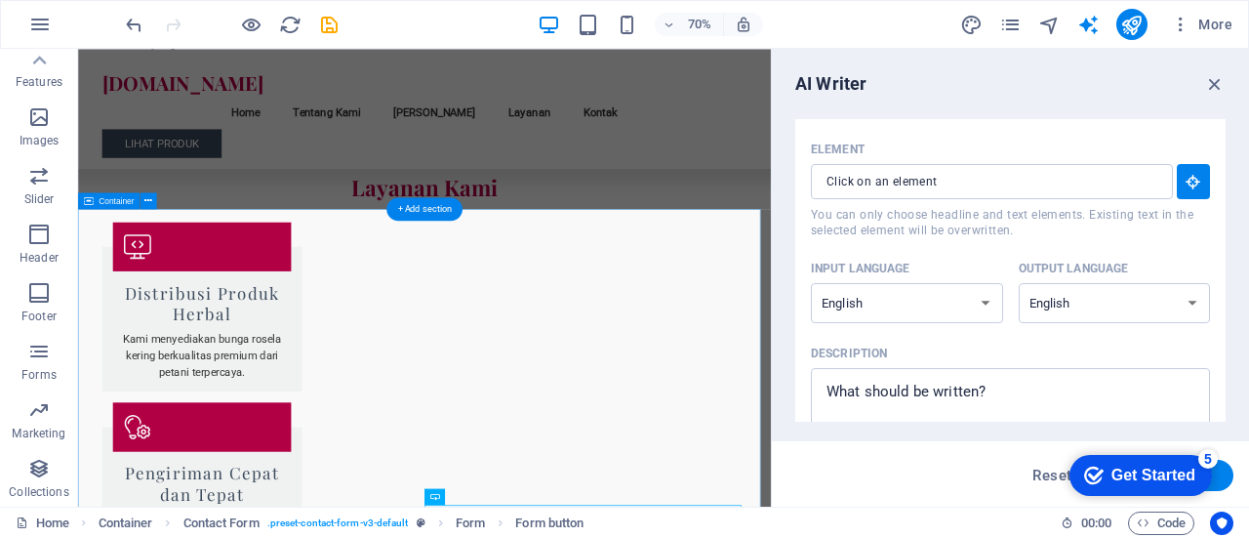
scroll to position [2544, 0]
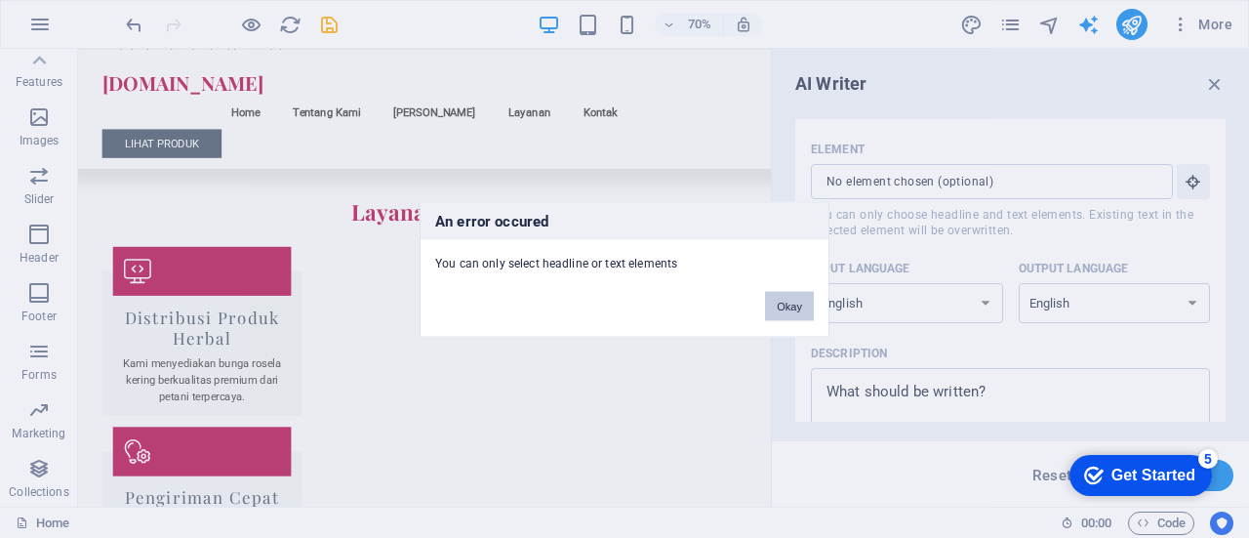
click at [794, 301] on button "Okay" at bounding box center [789, 305] width 49 height 29
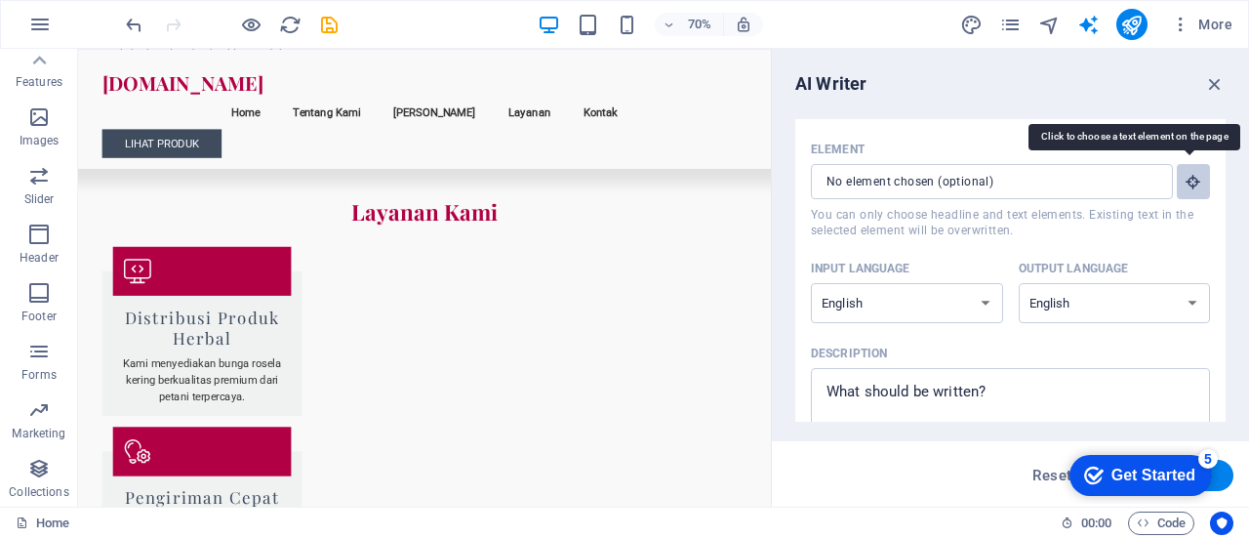
click at [1187, 184] on icon "button" at bounding box center [1194, 182] width 18 height 18
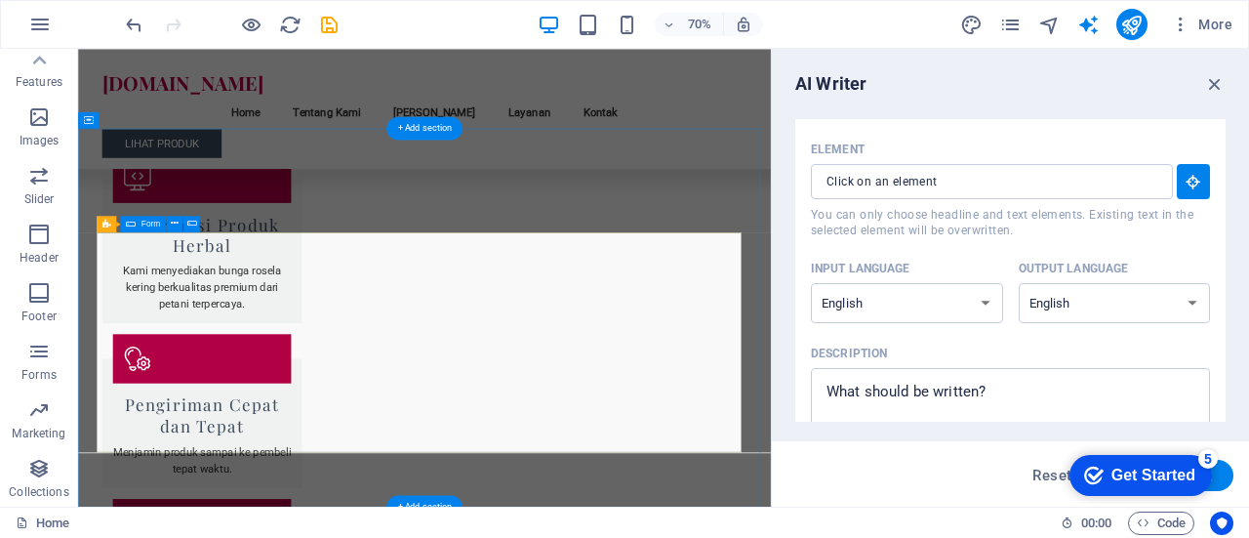
scroll to position [2678, 0]
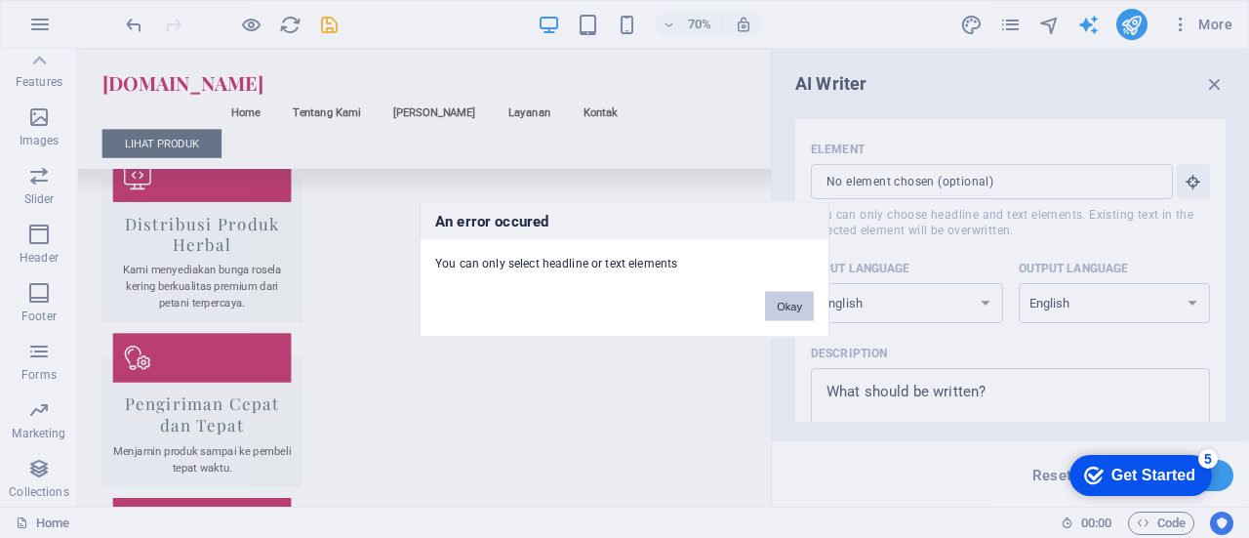
click at [785, 296] on button "Okay" at bounding box center [789, 305] width 49 height 29
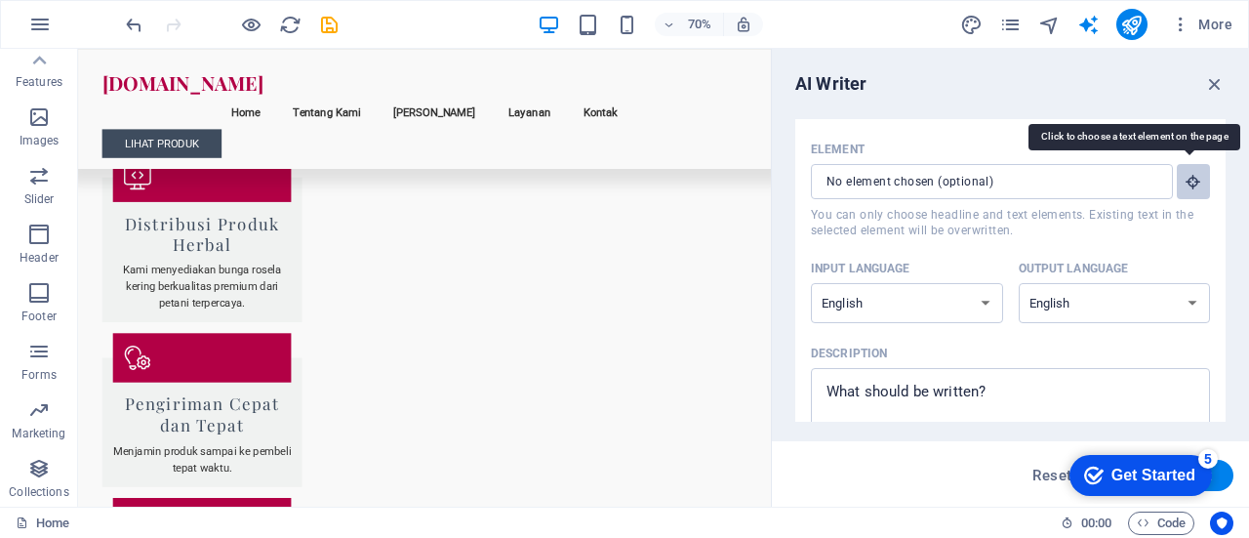
click at [1185, 183] on icon "button" at bounding box center [1194, 182] width 18 height 18
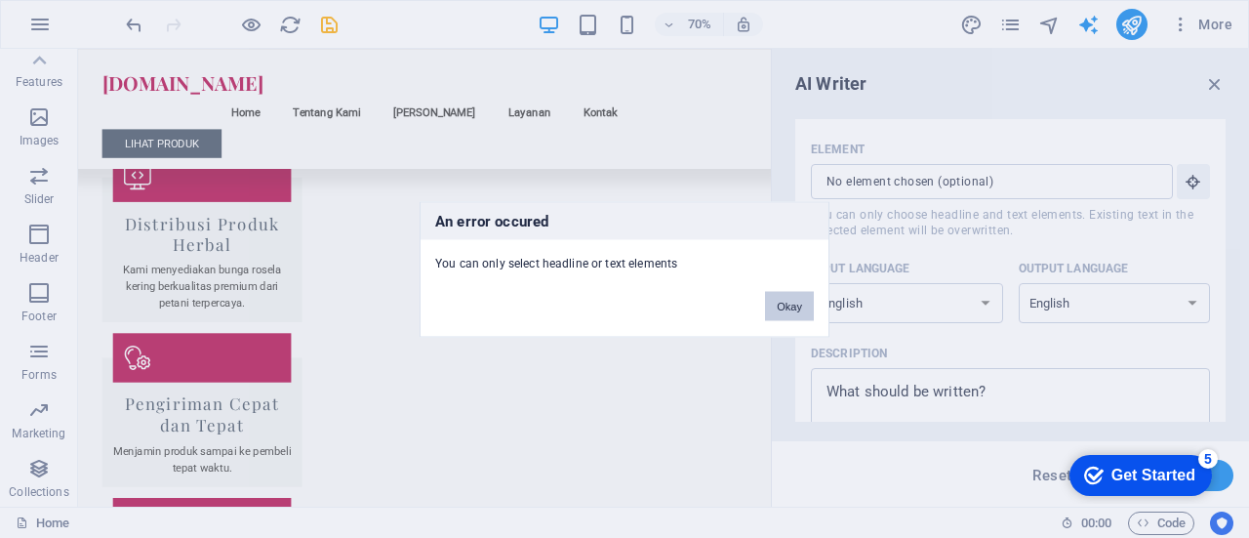
click at [788, 302] on button "Okay" at bounding box center [789, 305] width 49 height 29
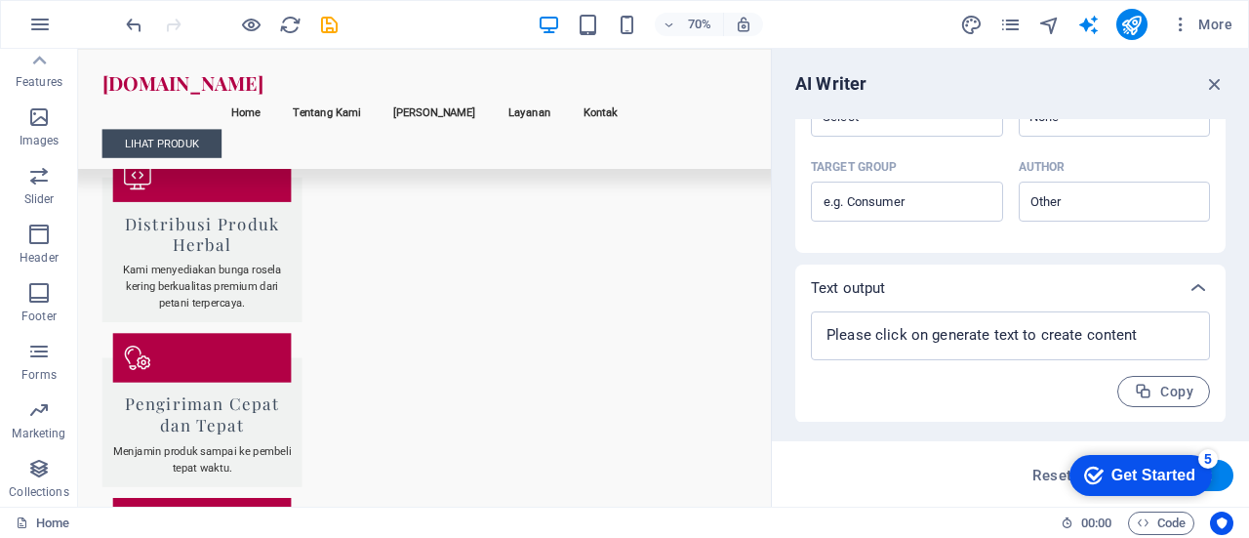
scroll to position [0, 0]
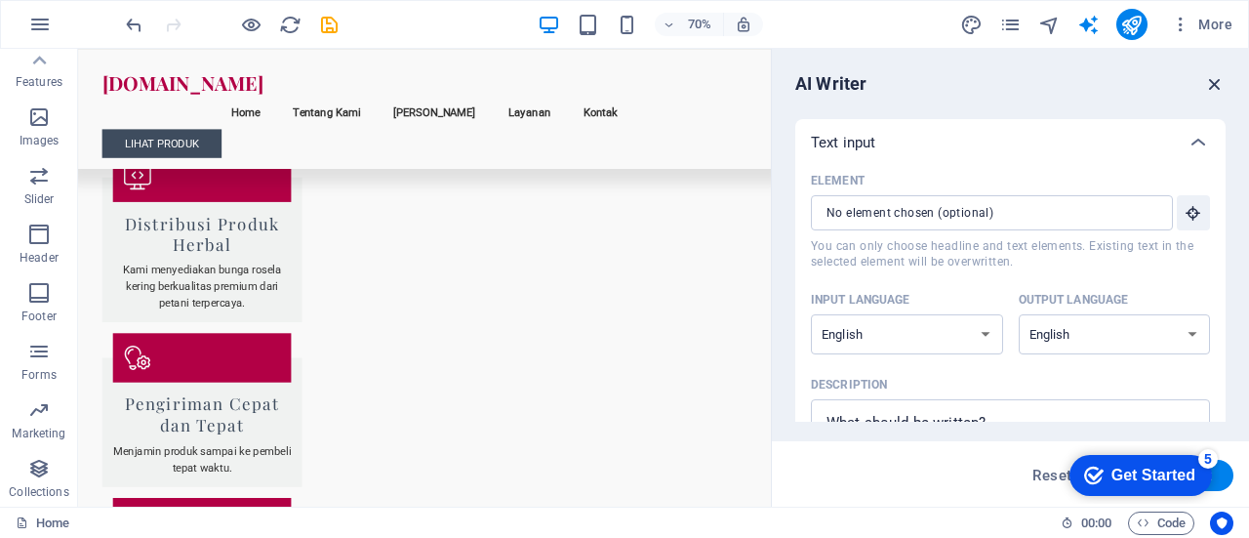
click at [1210, 85] on icon "button" at bounding box center [1214, 83] width 21 height 21
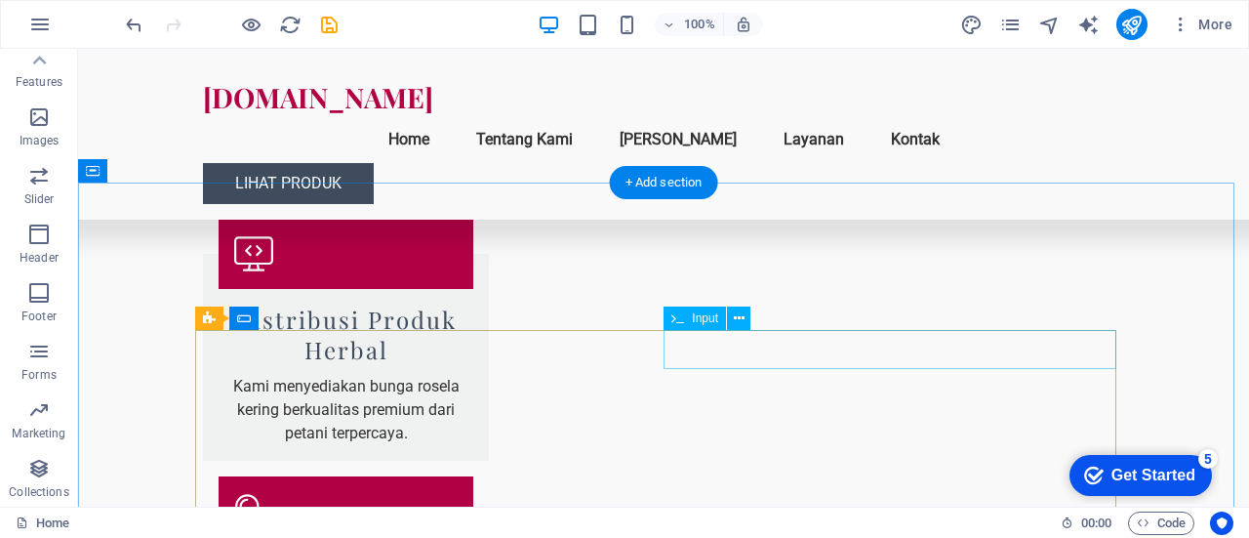
scroll to position [2657, 0]
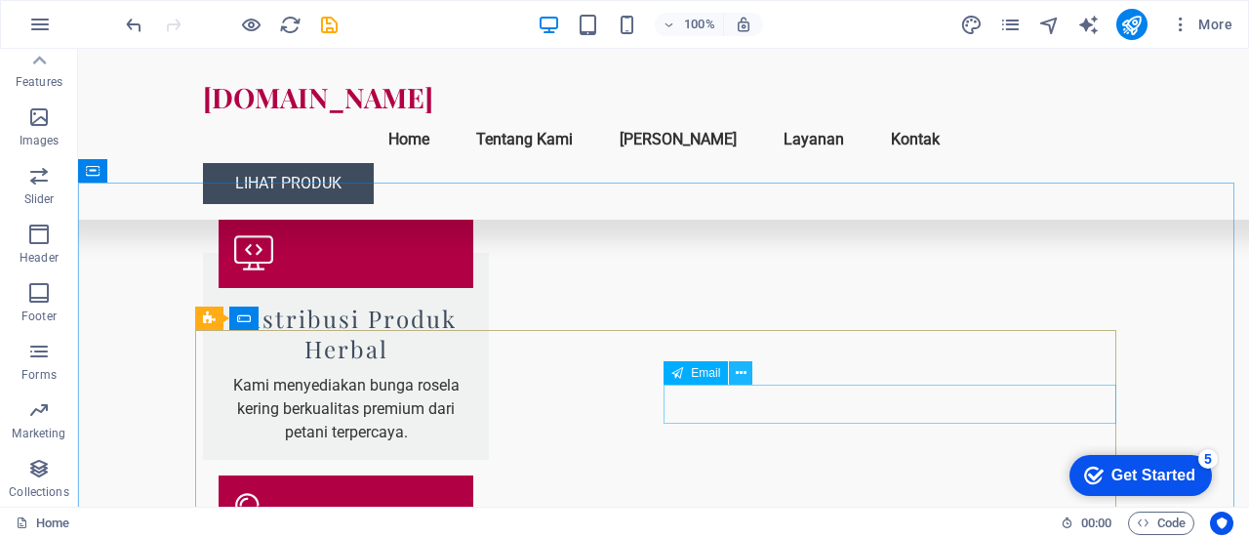
click at [739, 381] on icon at bounding box center [741, 373] width 11 height 20
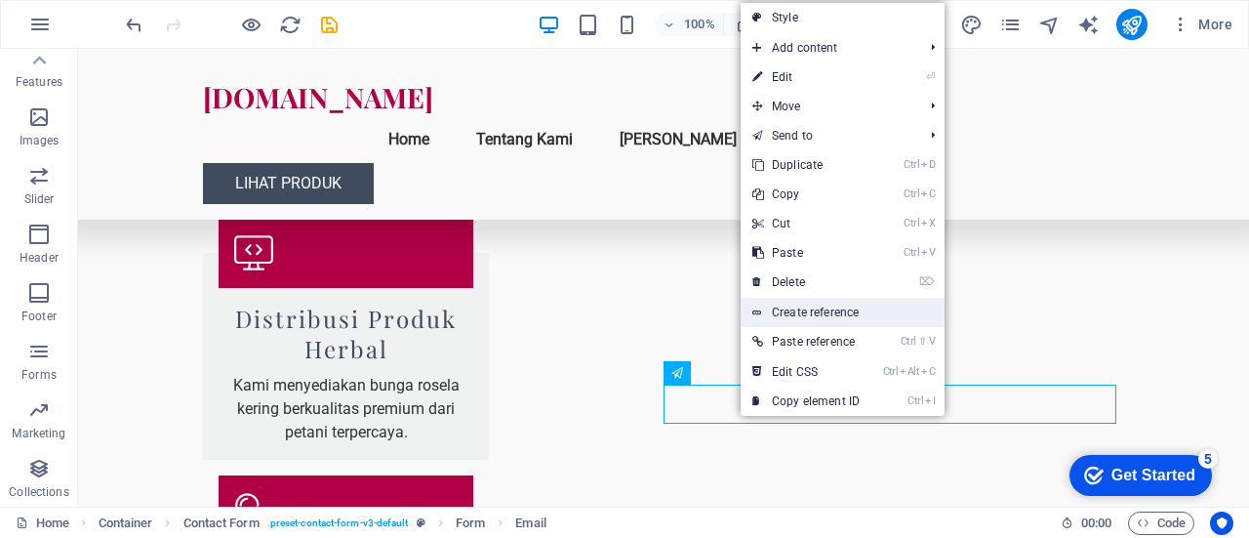
click at [812, 305] on link "Create reference" at bounding box center [843, 312] width 204 height 29
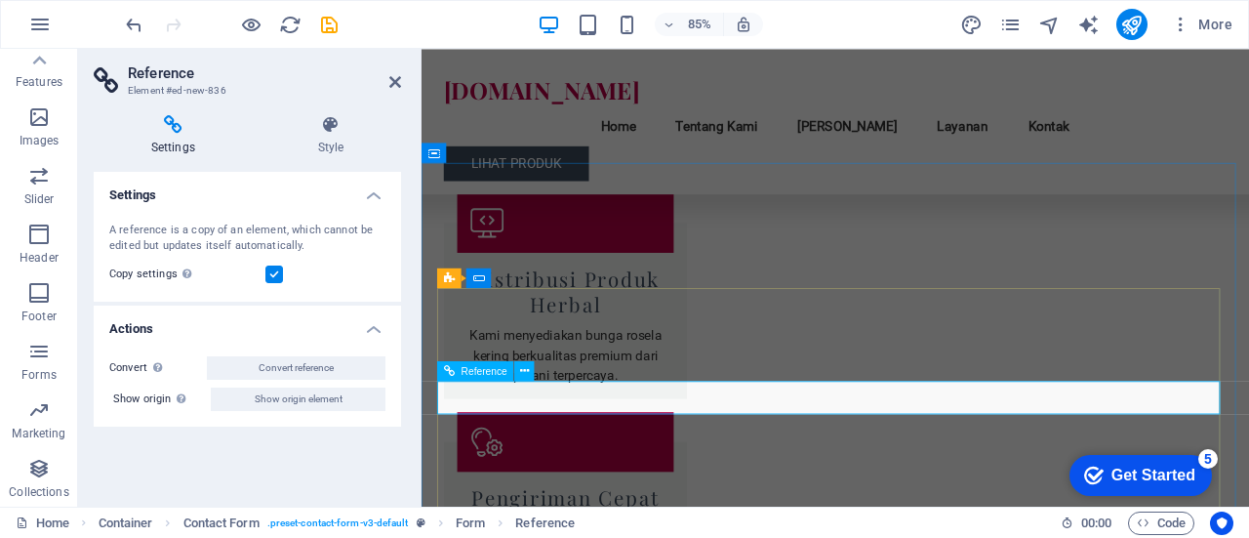
click at [392, 82] on icon at bounding box center [395, 82] width 12 height 16
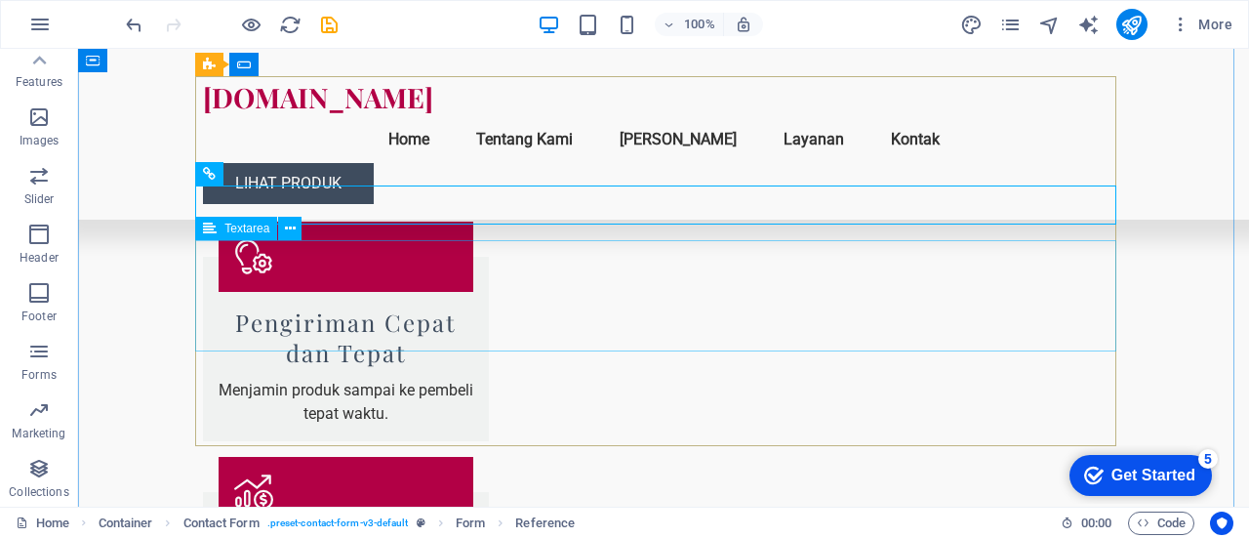
scroll to position [3053, 0]
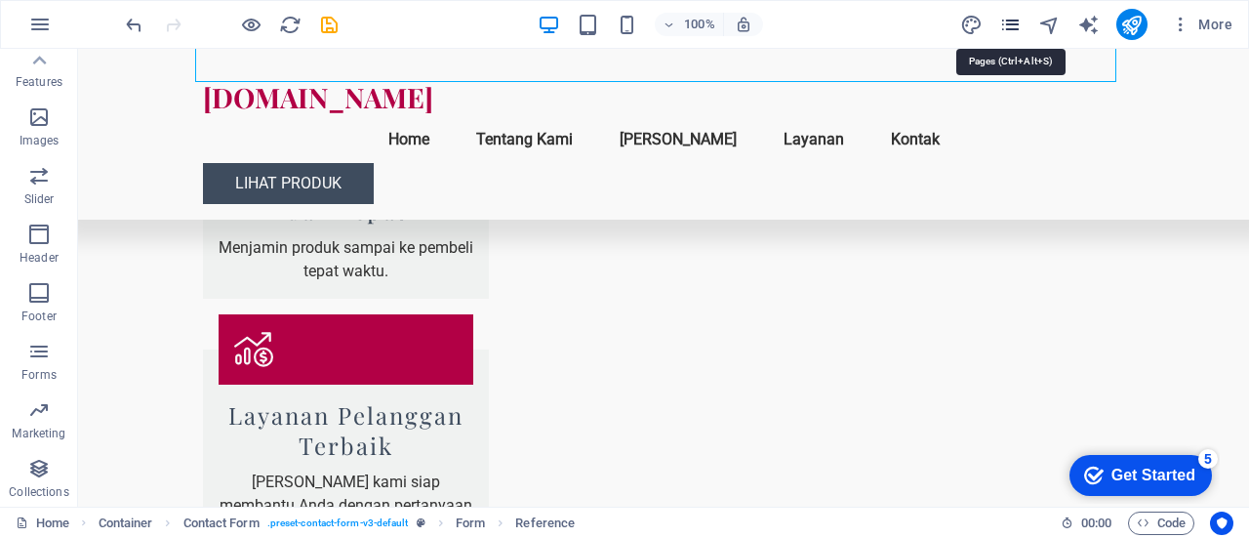
click at [1008, 23] on icon "pages" at bounding box center [1010, 25] width 22 height 22
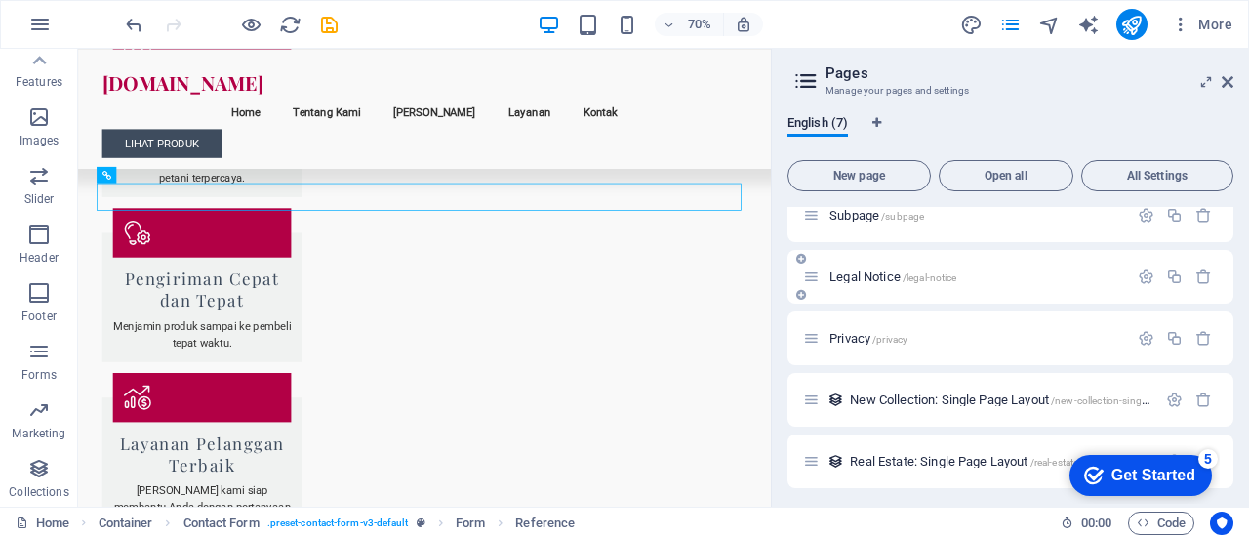
scroll to position [73, 0]
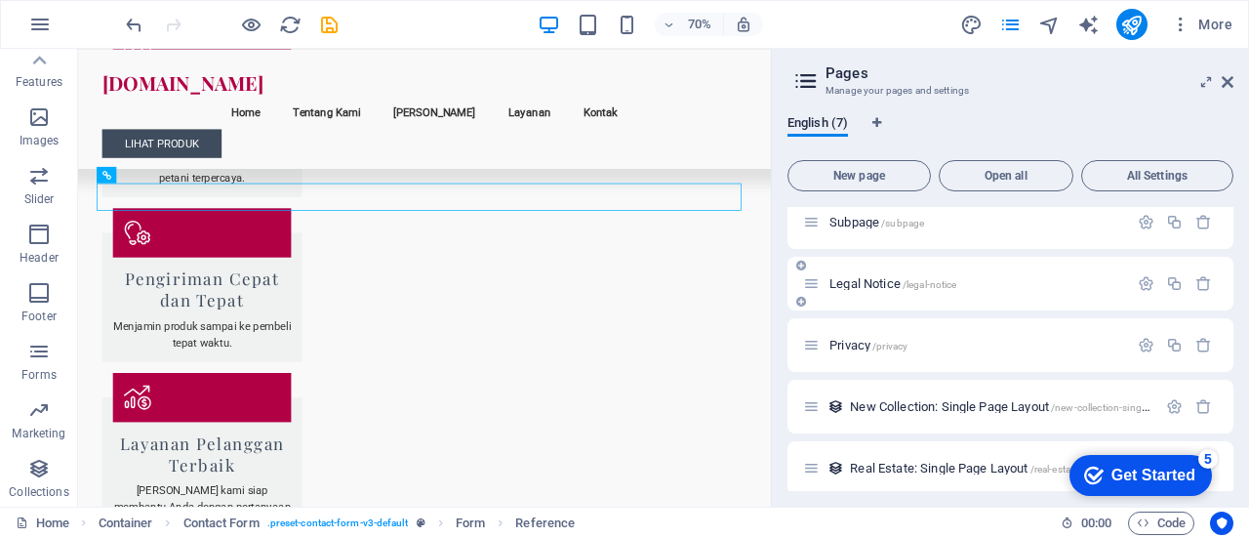
click at [883, 352] on div "Privacy /privacy" at bounding box center [965, 345] width 325 height 22
click at [909, 296] on div "Legal Notice /legal-notice" at bounding box center [1011, 284] width 446 height 54
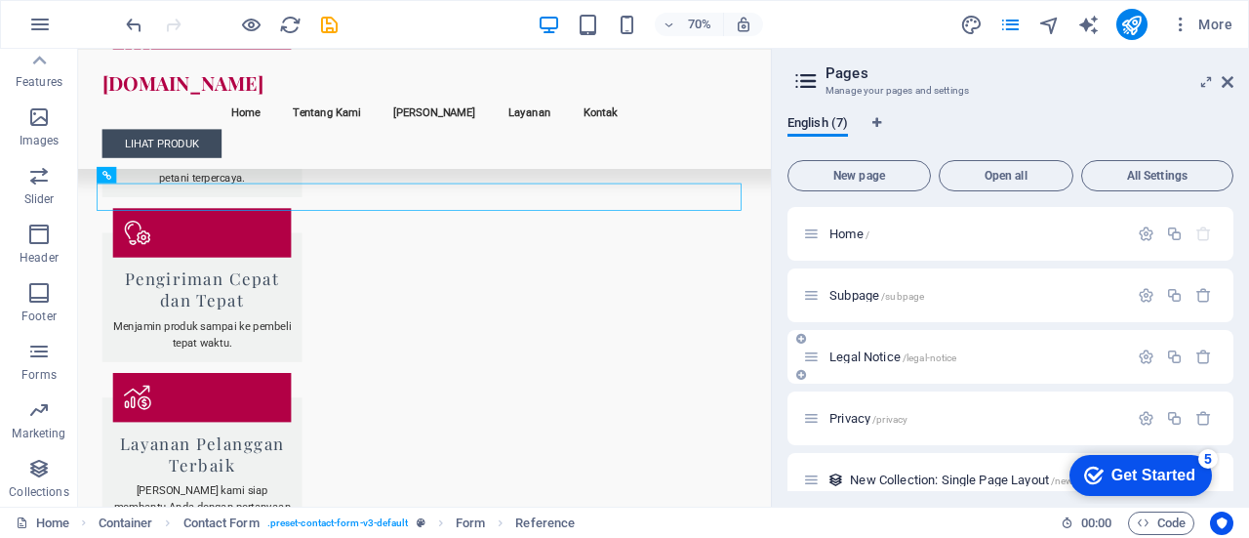
click at [909, 296] on span "/subpage" at bounding box center [902, 296] width 43 height 11
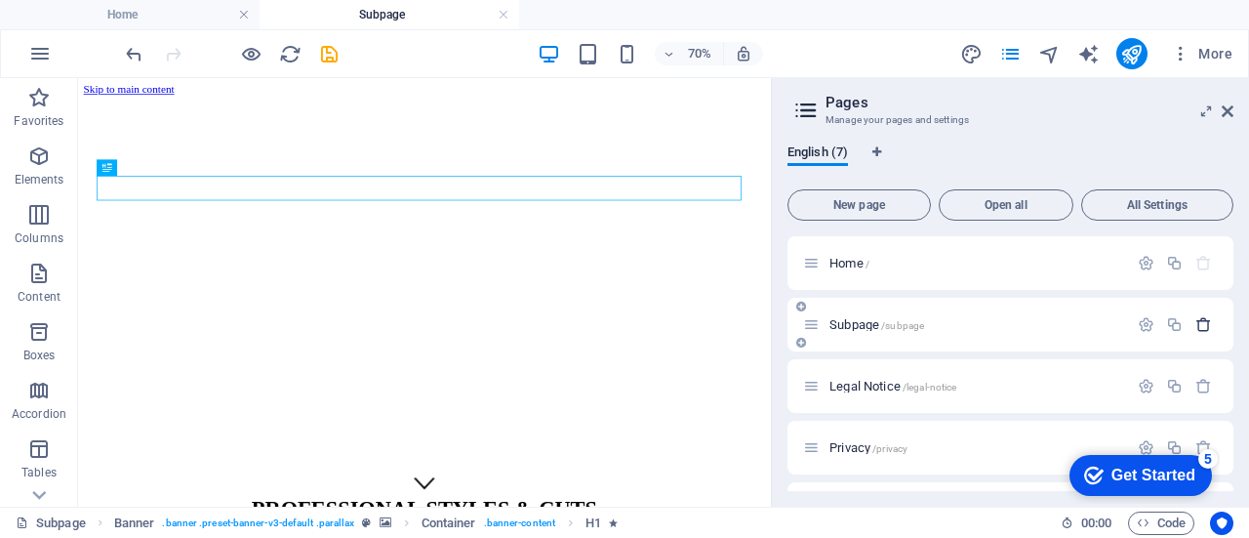
click at [1190, 323] on button "button" at bounding box center [1204, 324] width 28 height 17
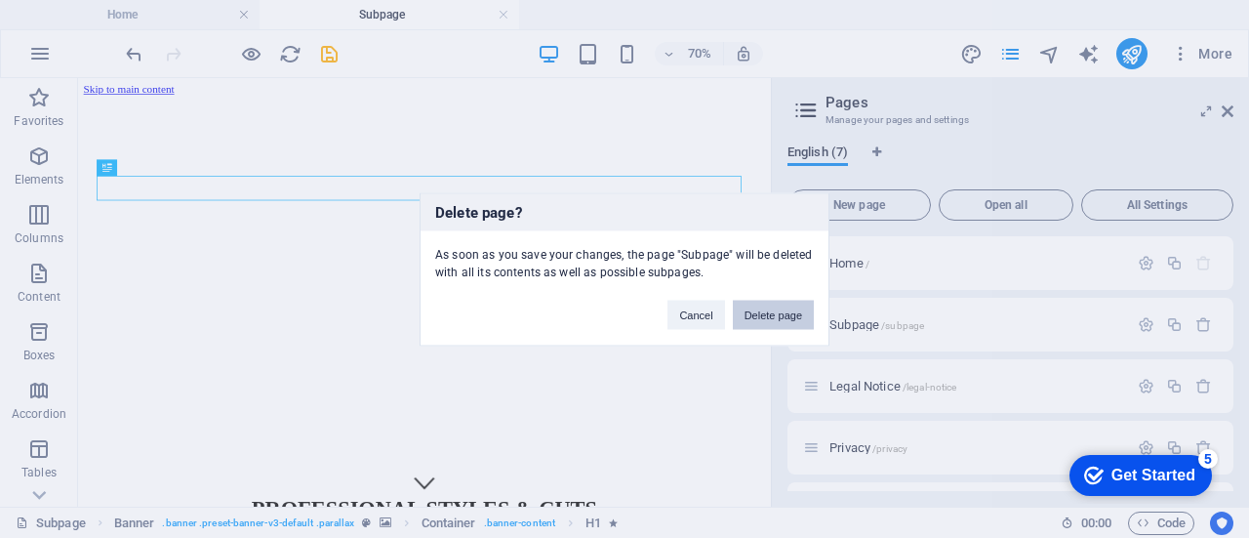
click at [762, 313] on button "Delete page" at bounding box center [773, 314] width 81 height 29
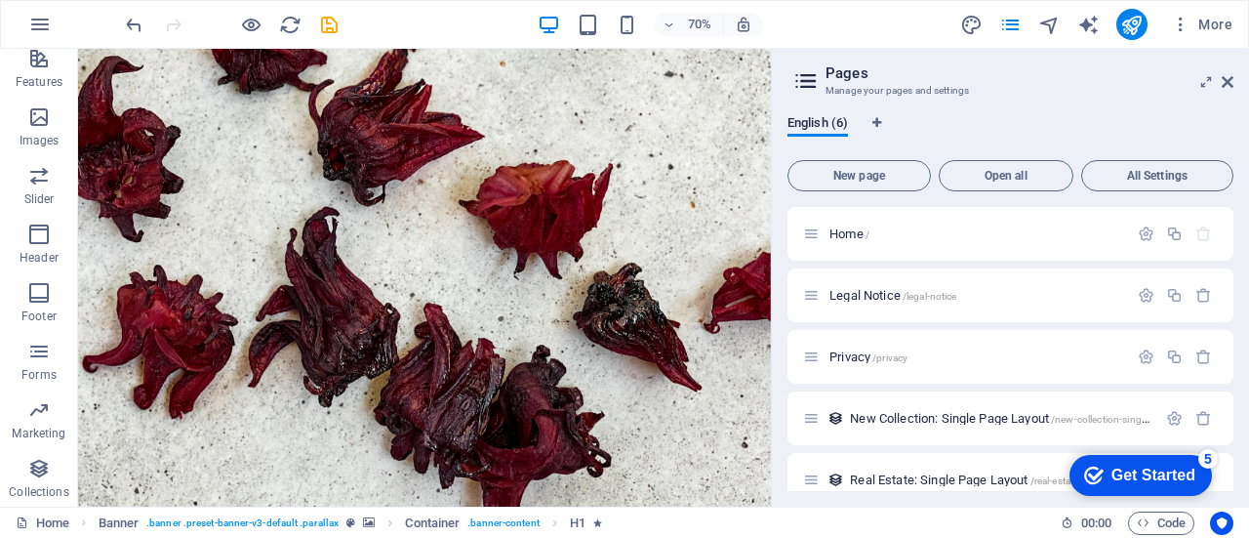
scroll to position [2775, 0]
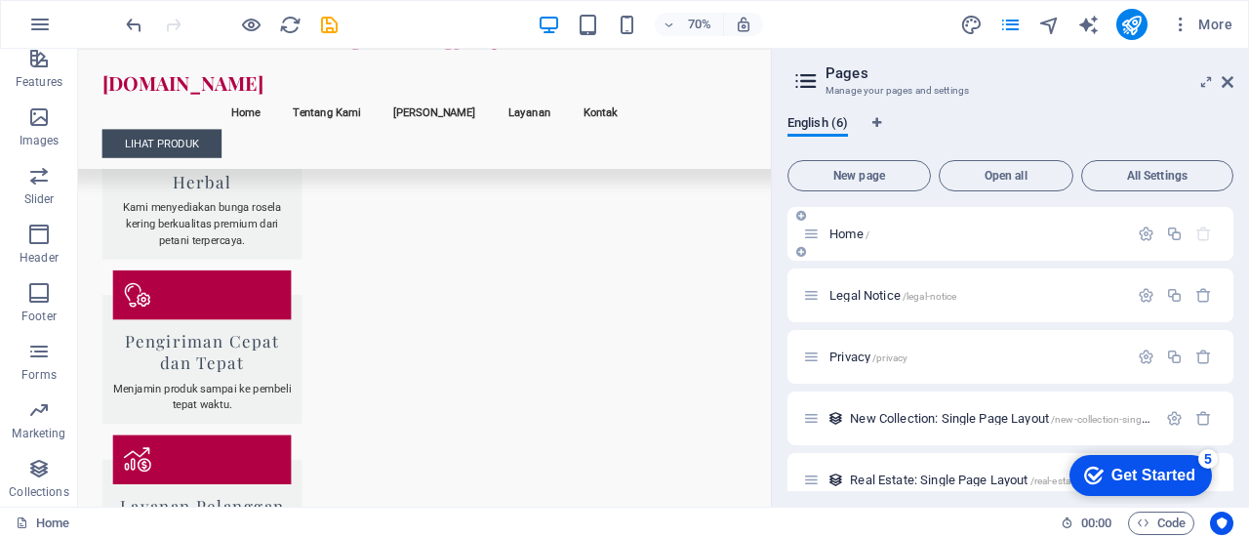
click at [970, 249] on div "Home /" at bounding box center [1011, 234] width 446 height 54
click at [957, 231] on p "Home /" at bounding box center [976, 233] width 293 height 13
click at [812, 229] on icon at bounding box center [811, 233] width 17 height 17
click at [832, 237] on span "Home /" at bounding box center [850, 233] width 40 height 15
click at [844, 315] on div "Legal Notice /legal-notice" at bounding box center [1011, 295] width 446 height 54
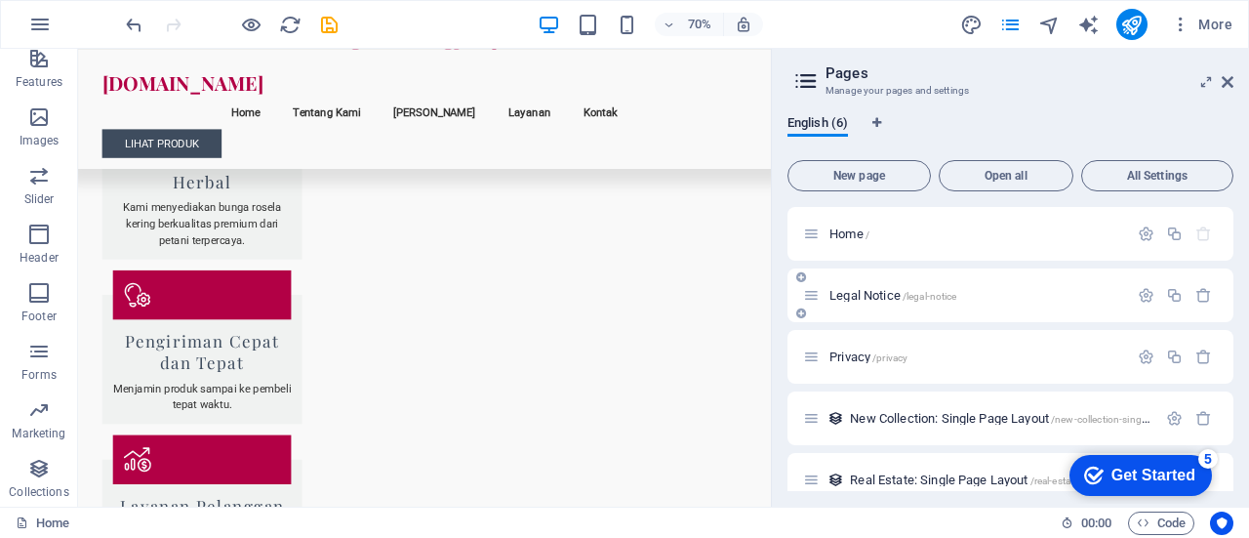
click at [888, 302] on div "Legal Notice /legal-notice" at bounding box center [965, 295] width 325 height 22
click at [869, 374] on div "Privacy /privacy" at bounding box center [1011, 357] width 446 height 54
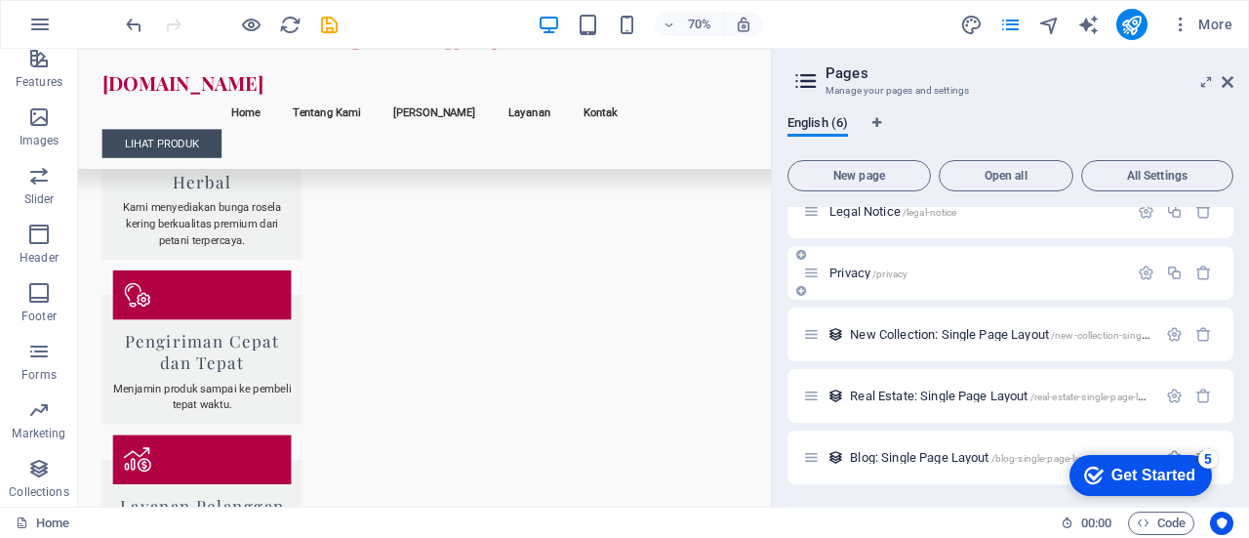
scroll to position [84, 0]
click at [993, 334] on span "New Collection: Single Page Layout /new-collection-single-page-layout" at bounding box center [1026, 334] width 353 height 15
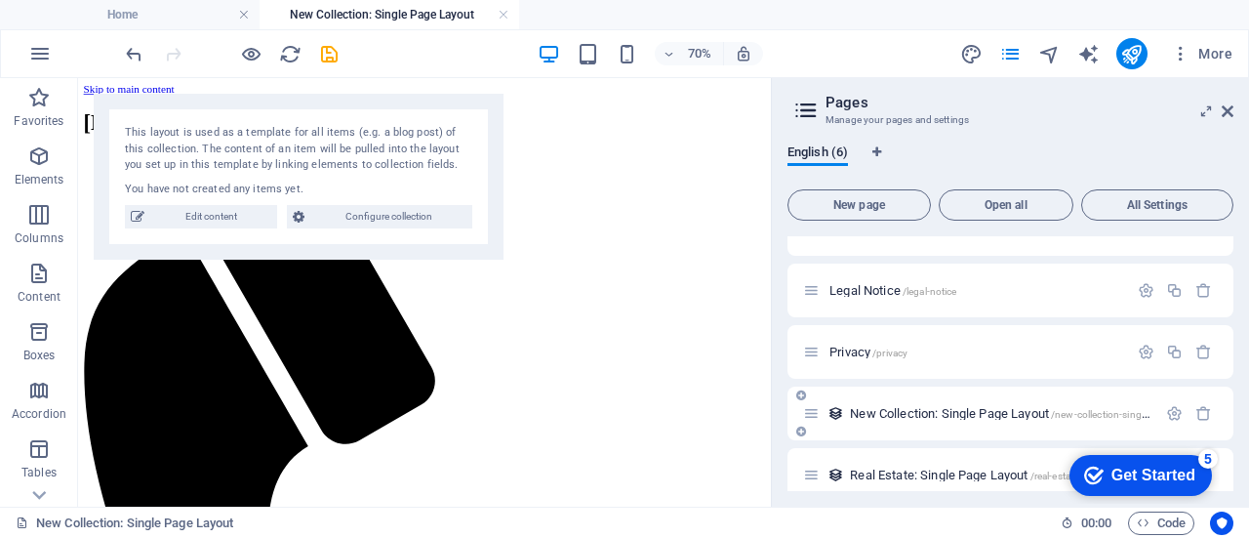
scroll to position [70, 0]
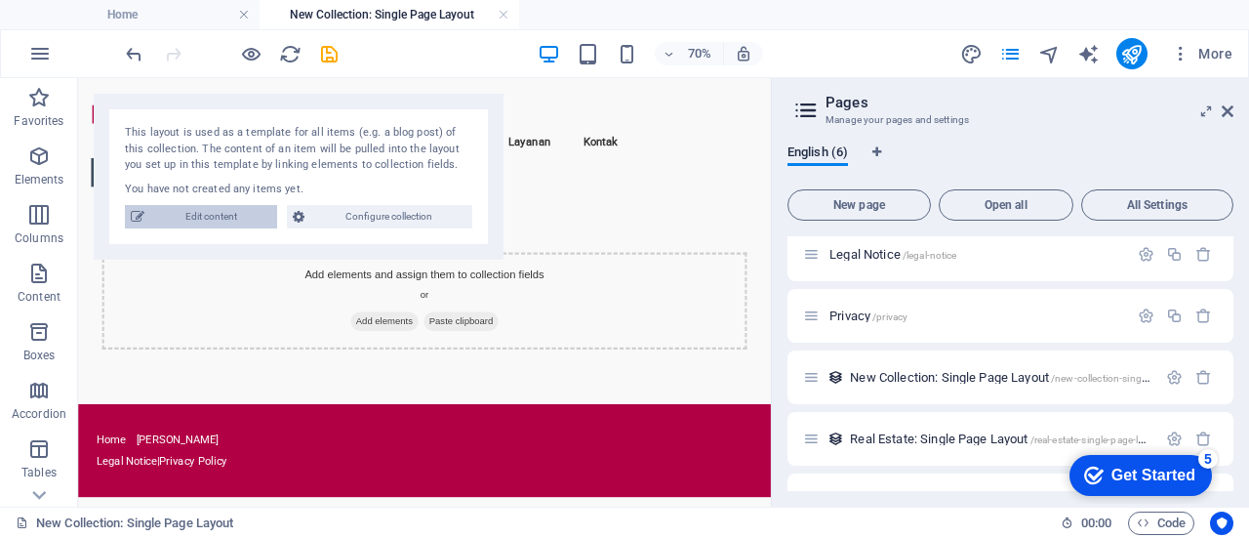
click at [245, 213] on span "Edit content" at bounding box center [210, 216] width 121 height 23
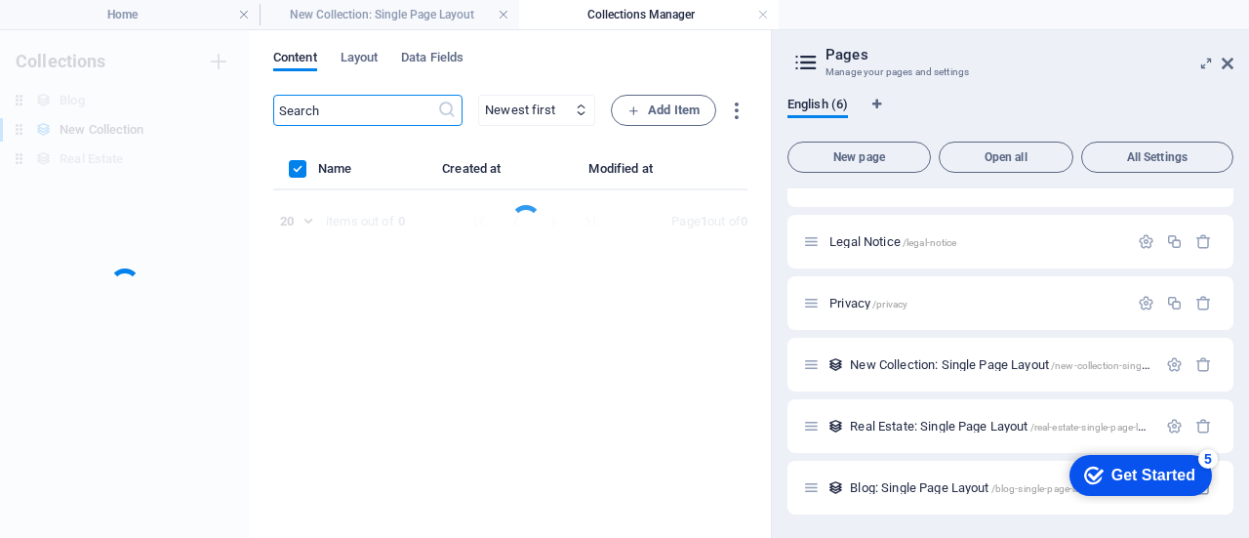
scroll to position [34, 0]
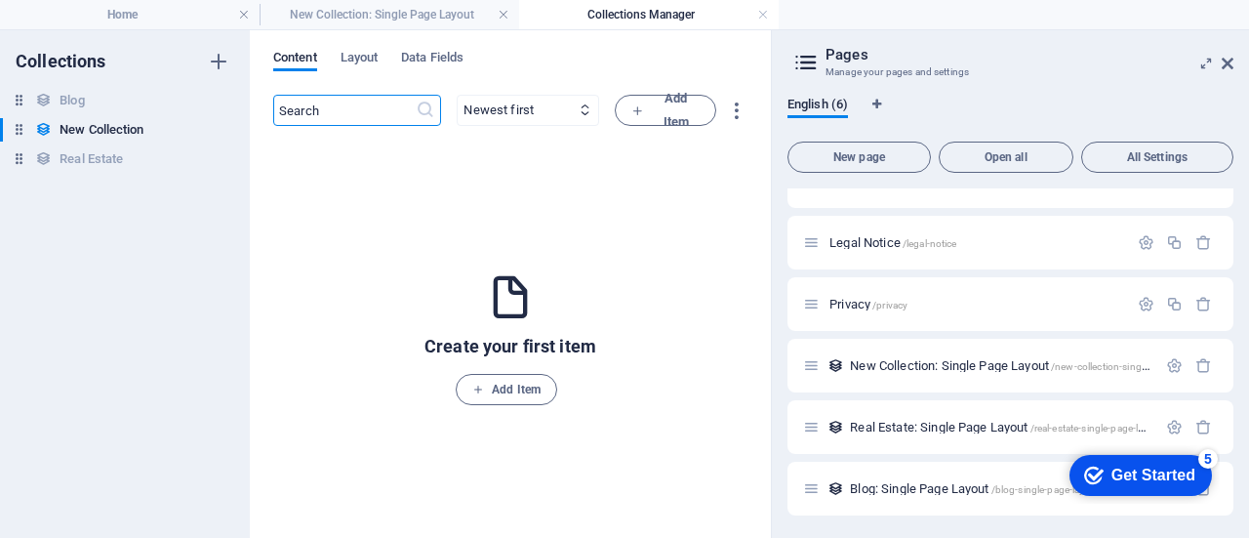
click at [1224, 73] on header "Pages Manage your pages and settings" at bounding box center [1013, 55] width 442 height 51
click at [1232, 61] on icon at bounding box center [1228, 64] width 12 height 16
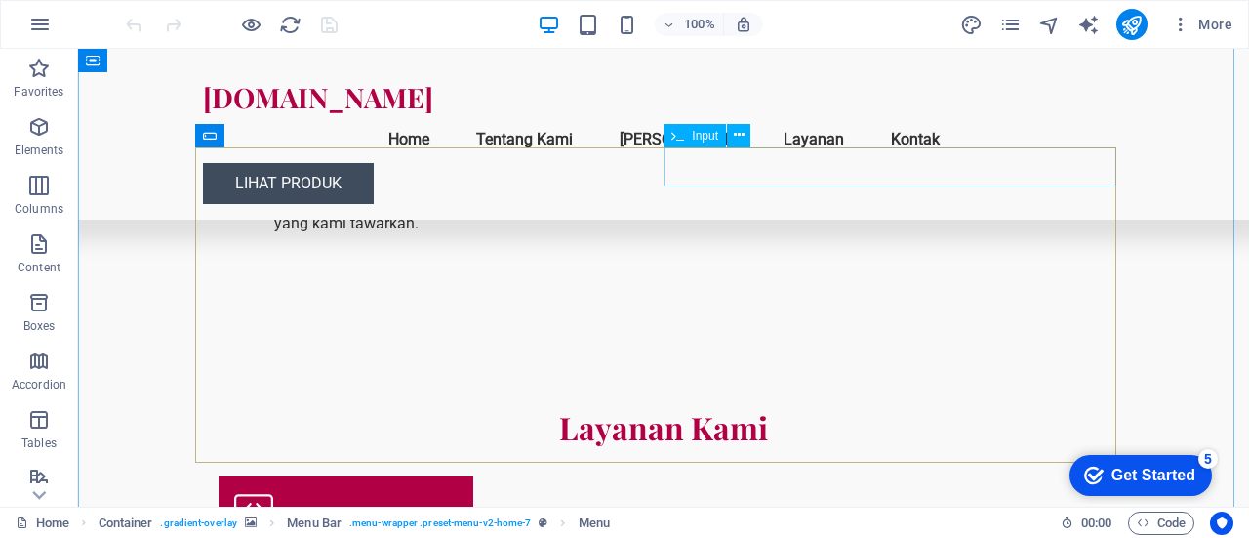
scroll to position [2457, 0]
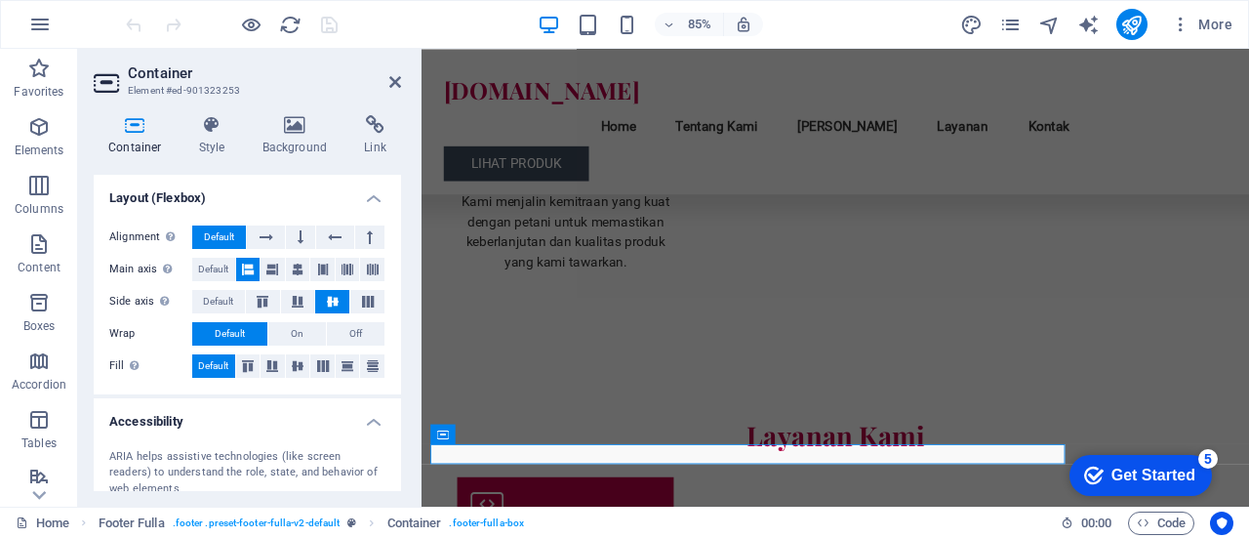
scroll to position [294, 0]
click at [371, 194] on h4 "Layout (Flexbox)" at bounding box center [247, 191] width 307 height 35
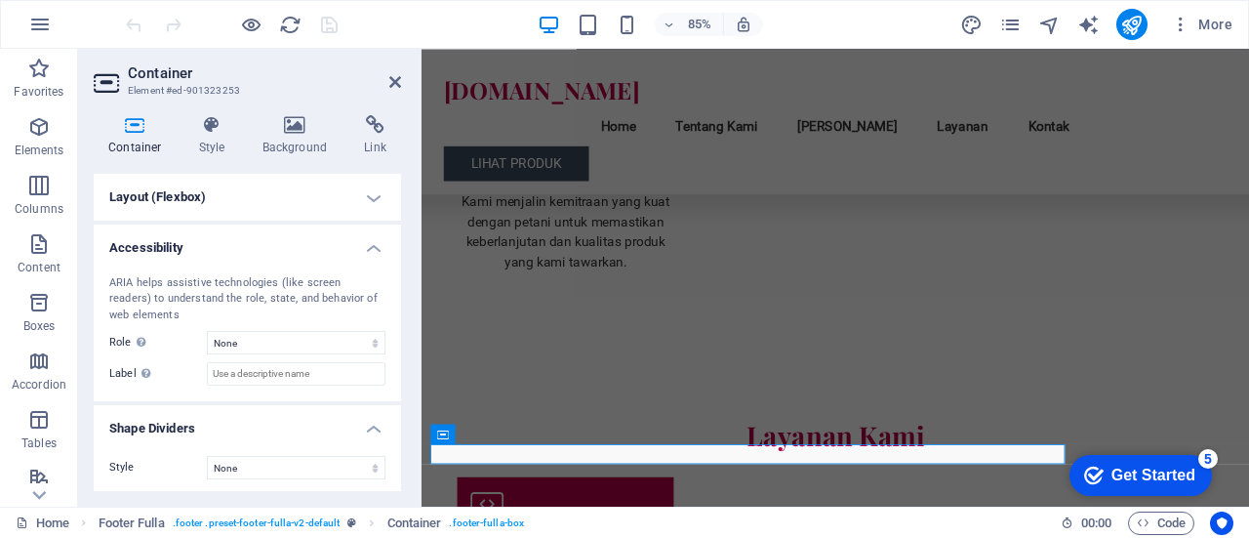
click at [374, 236] on h4 "Accessibility" at bounding box center [247, 241] width 307 height 35
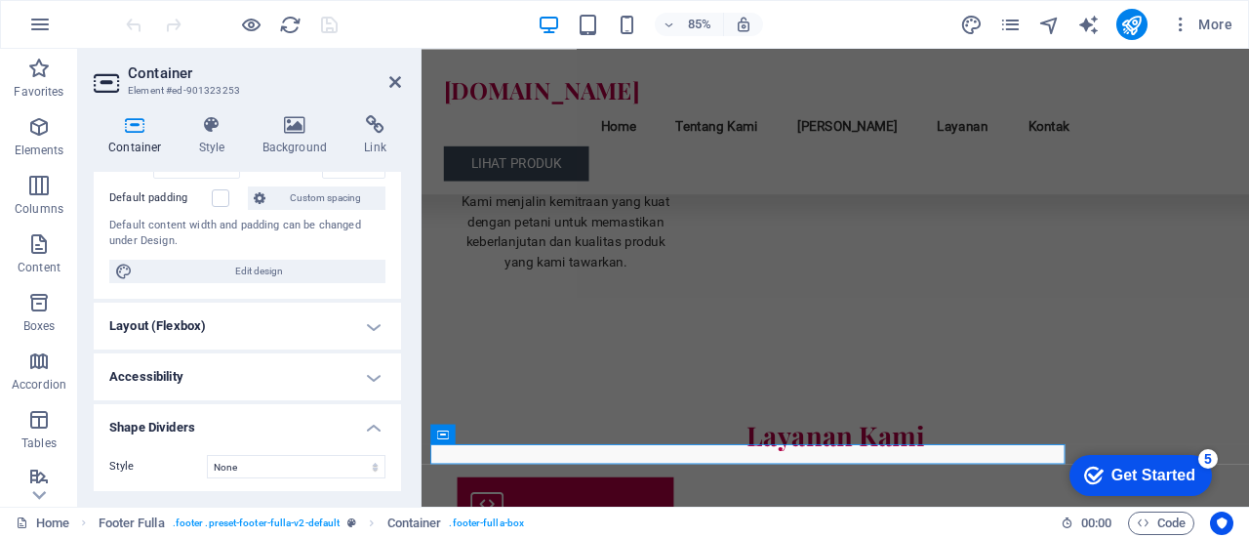
scroll to position [0, 0]
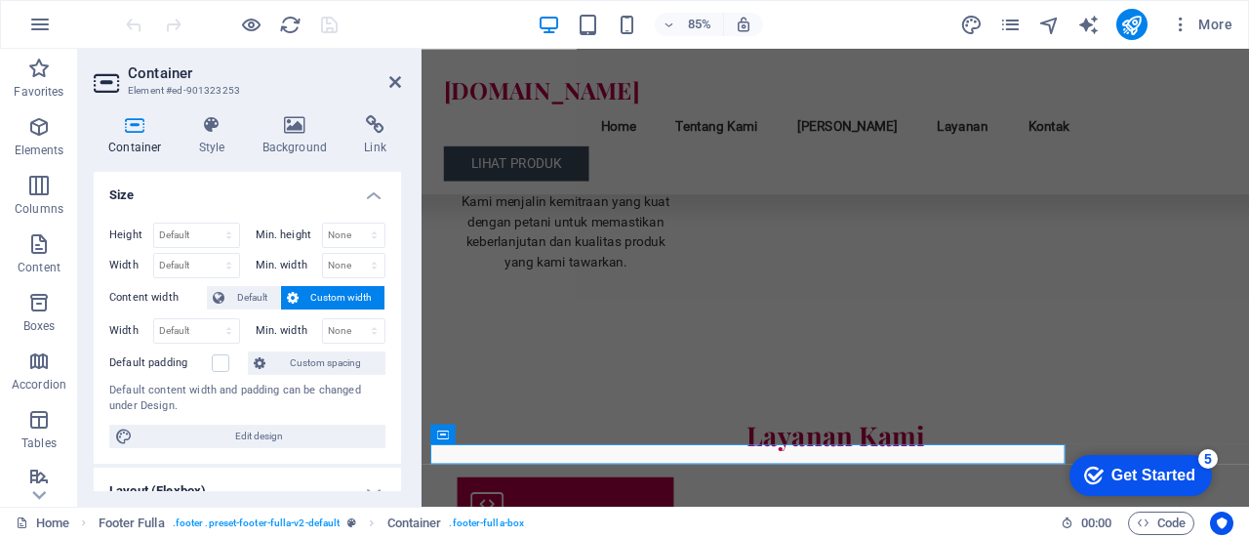
click at [368, 188] on h4 "Size" at bounding box center [247, 189] width 307 height 35
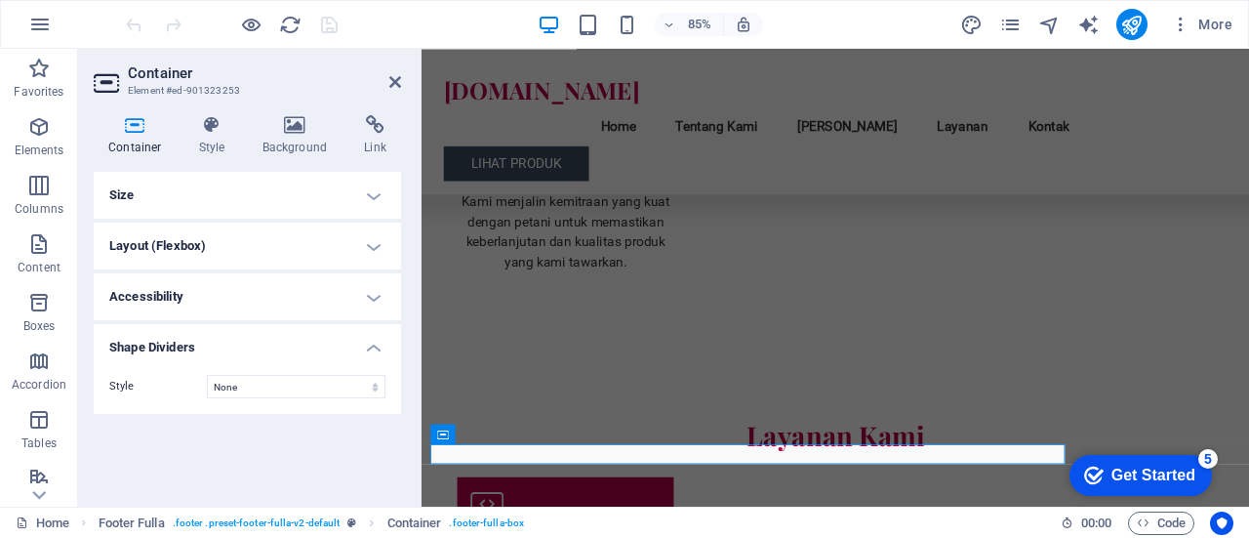
click at [133, 135] on h4 "Container" at bounding box center [139, 135] width 91 height 41
click at [217, 123] on icon at bounding box center [212, 125] width 56 height 20
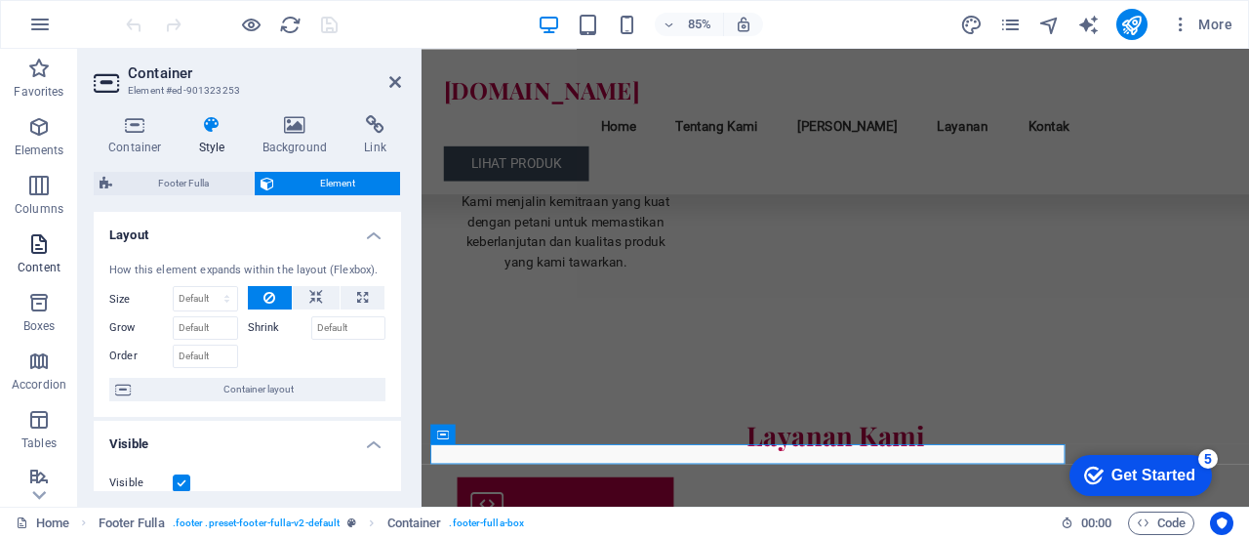
click at [32, 235] on icon "button" at bounding box center [38, 243] width 23 height 23
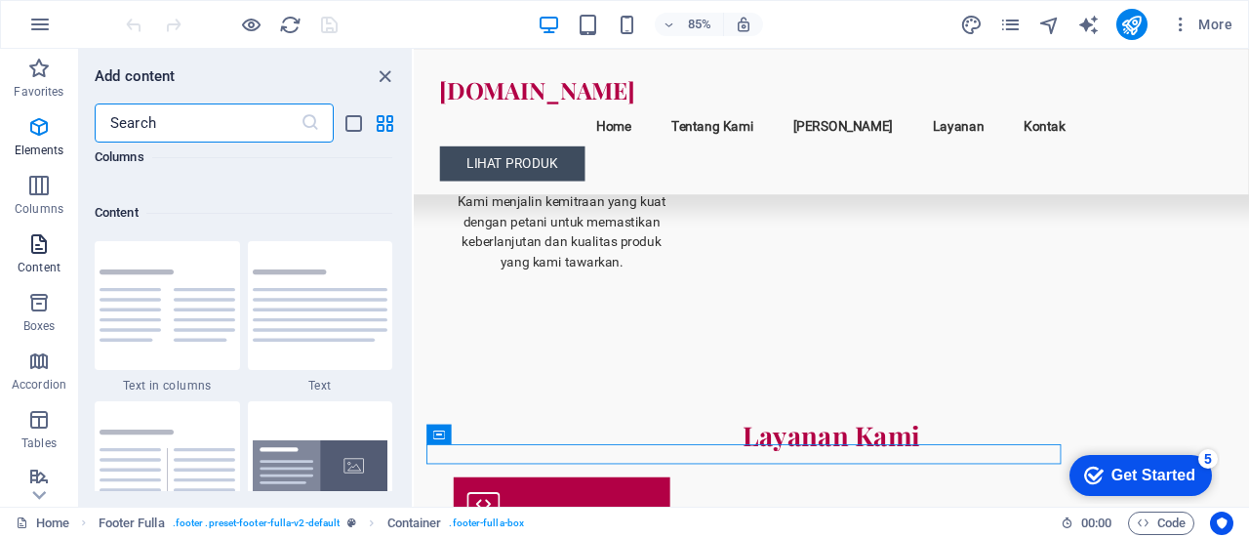
scroll to position [3415, 0]
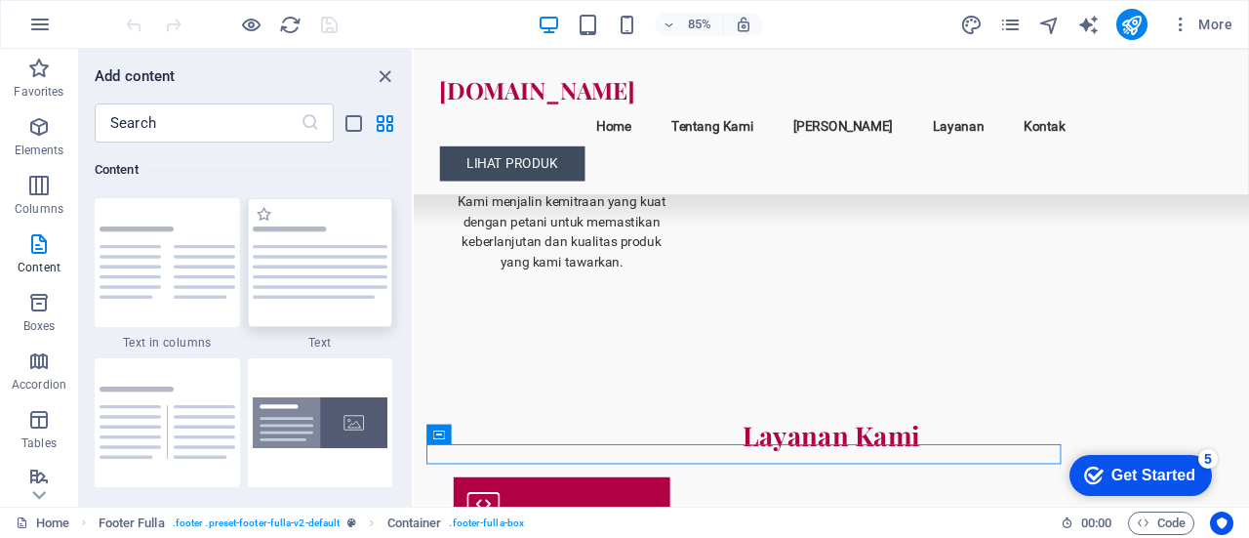
click at [305, 248] on img at bounding box center [321, 262] width 136 height 72
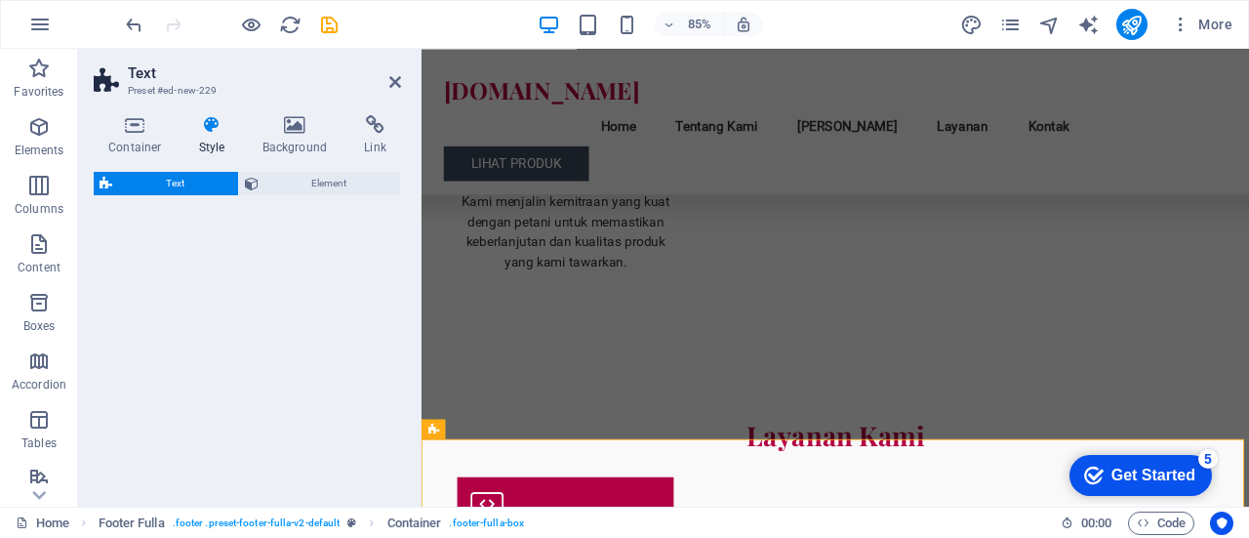
select select "preset-text-v2-default"
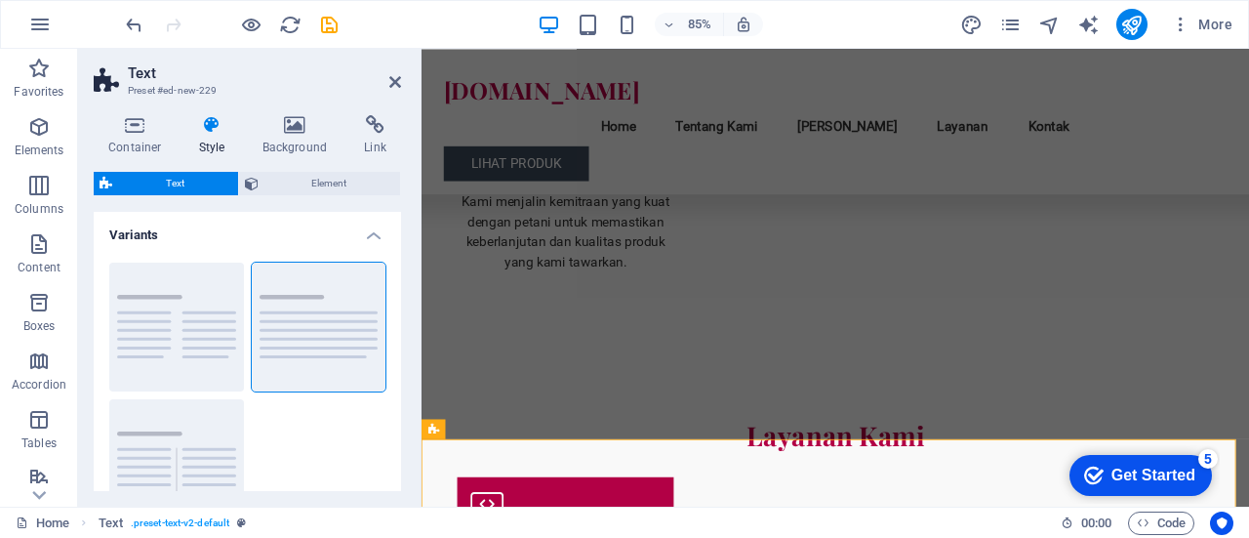
scroll to position [2457, 0]
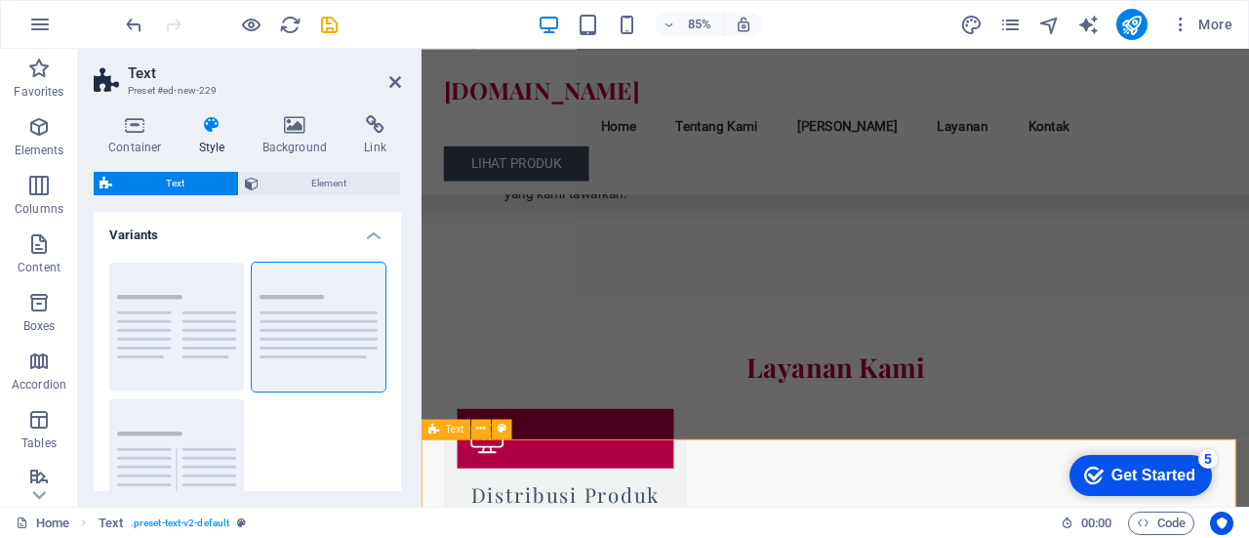
click at [389, 87] on icon at bounding box center [395, 82] width 12 height 16
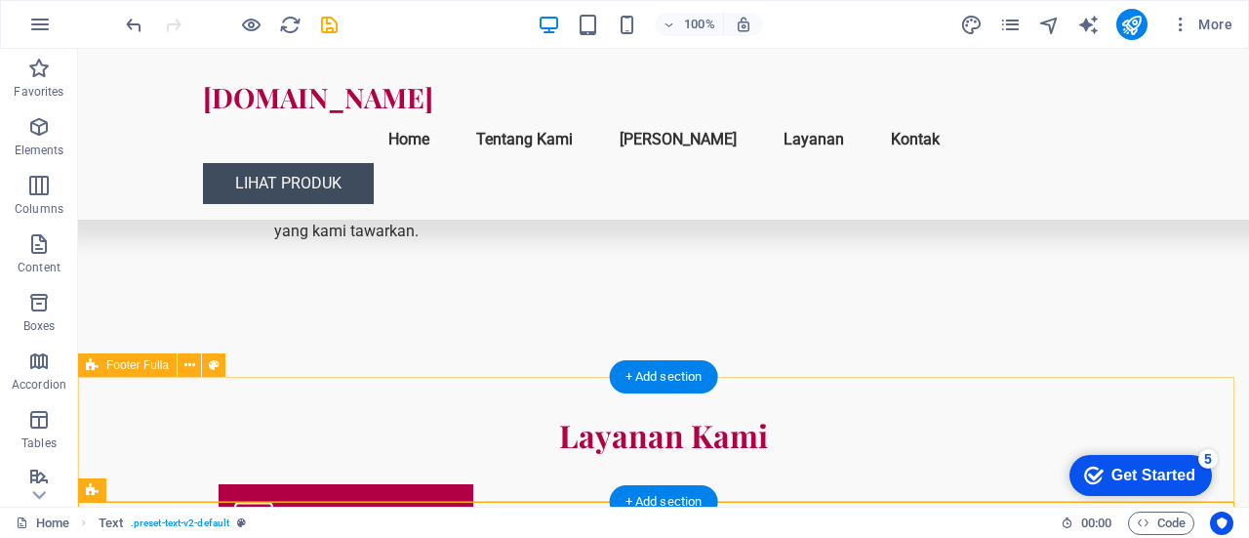
scroll to position [2443, 0]
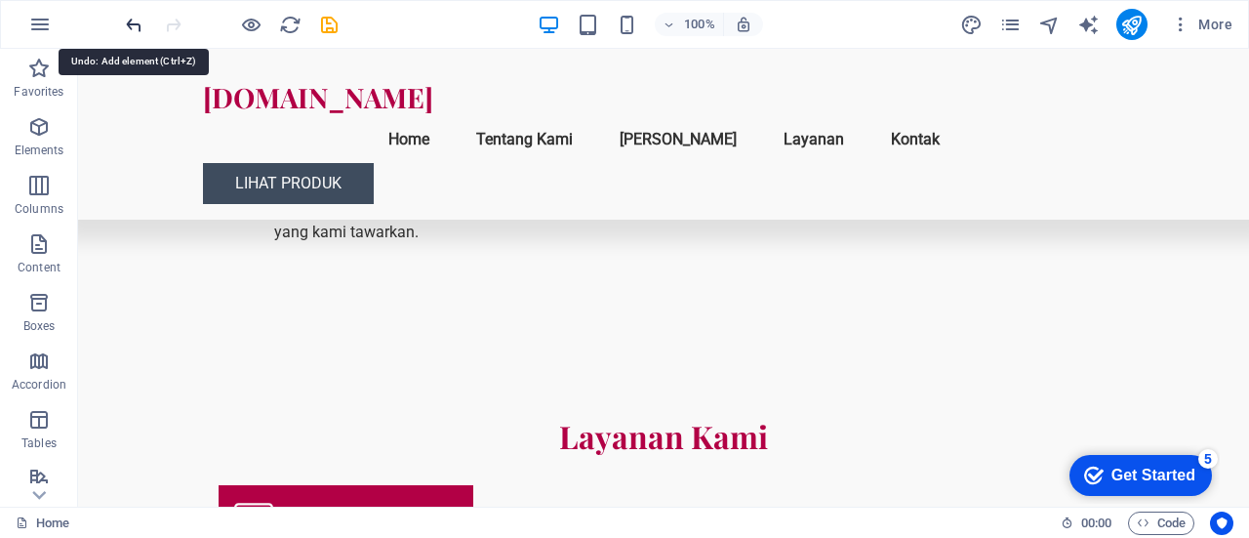
click at [141, 21] on icon "undo" at bounding box center [134, 25] width 22 height 22
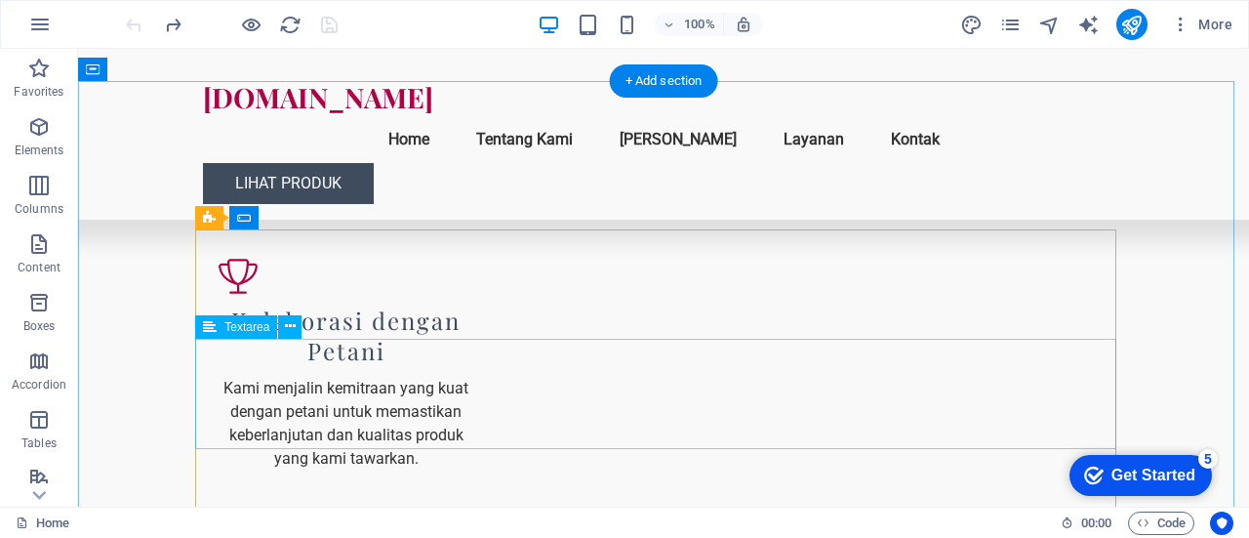
scroll to position [2457, 0]
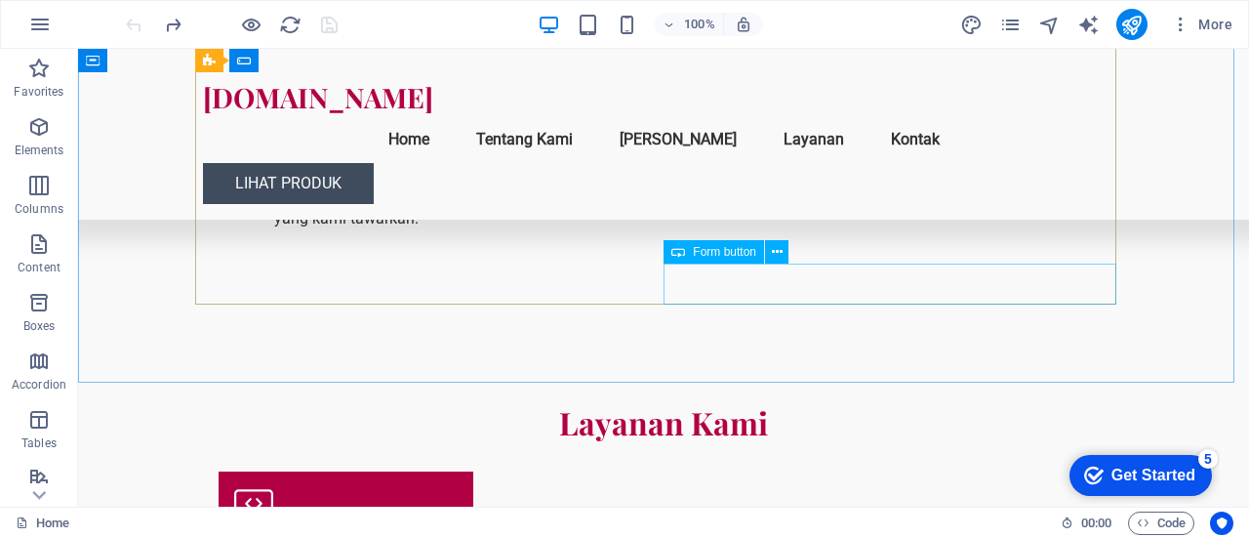
click at [726, 253] on span "Form button" at bounding box center [724, 252] width 63 height 12
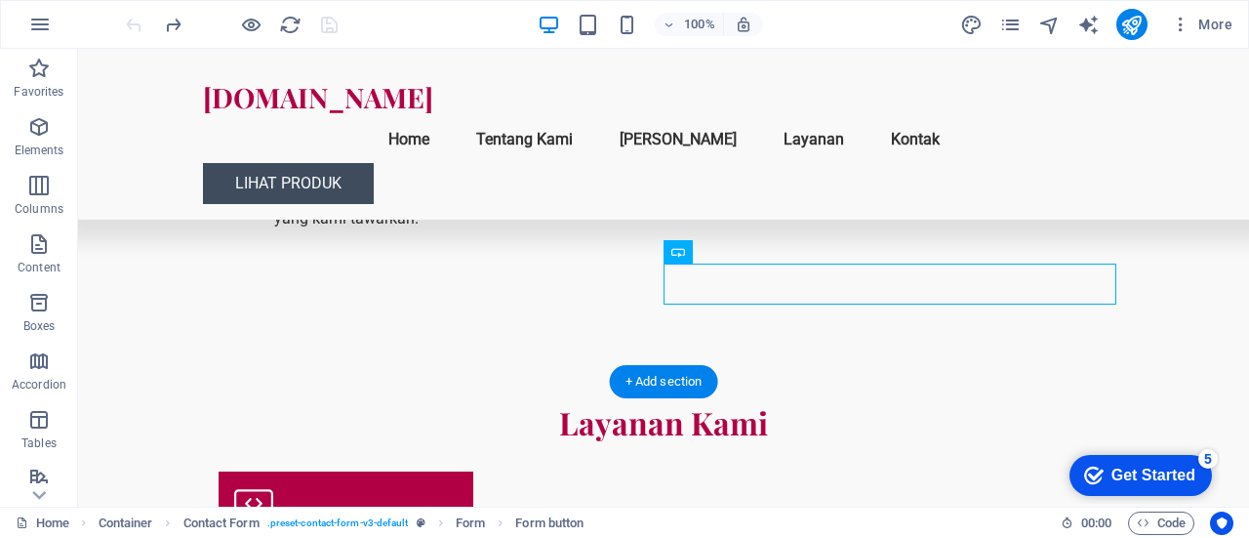
drag, startPoint x: 804, startPoint y: 302, endPoint x: 637, endPoint y: 254, distance: 173.6
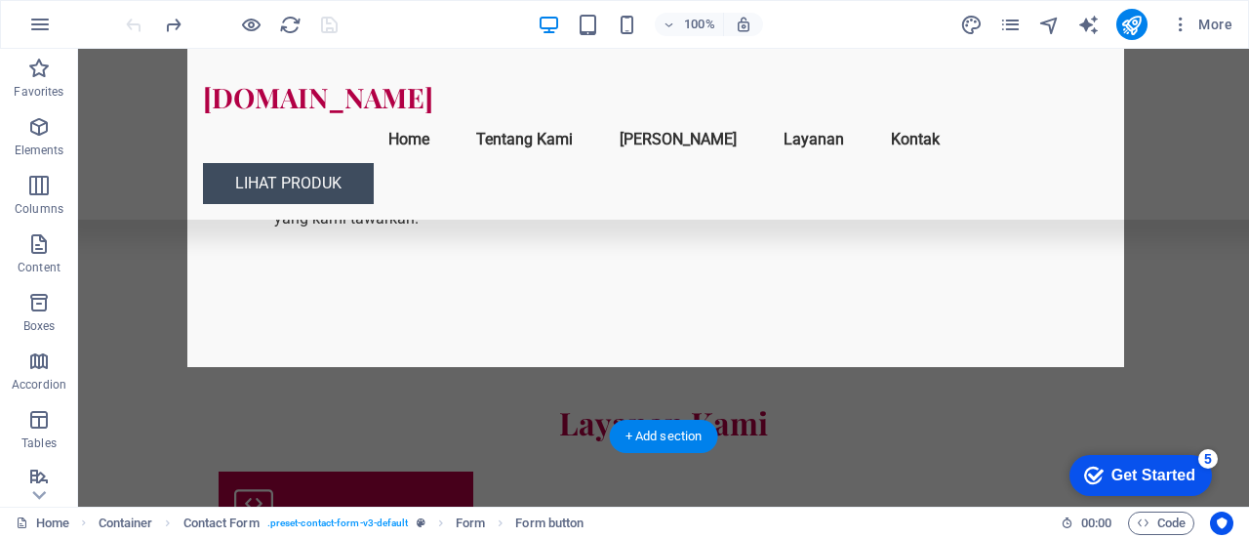
drag, startPoint x: 769, startPoint y: 298, endPoint x: 755, endPoint y: 237, distance: 62.0
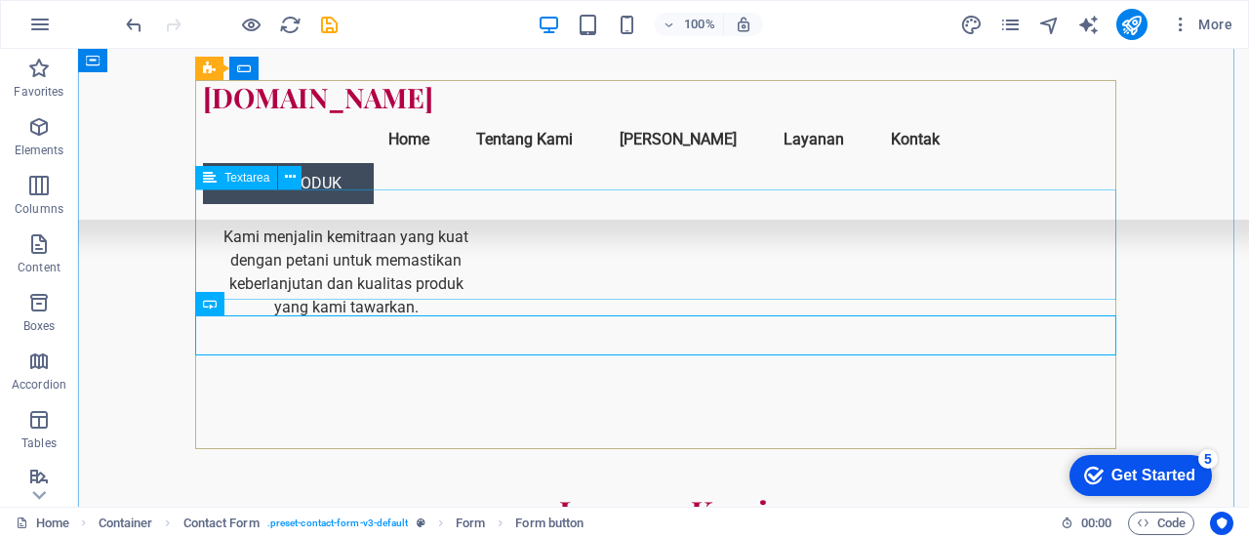
scroll to position [2369, 0]
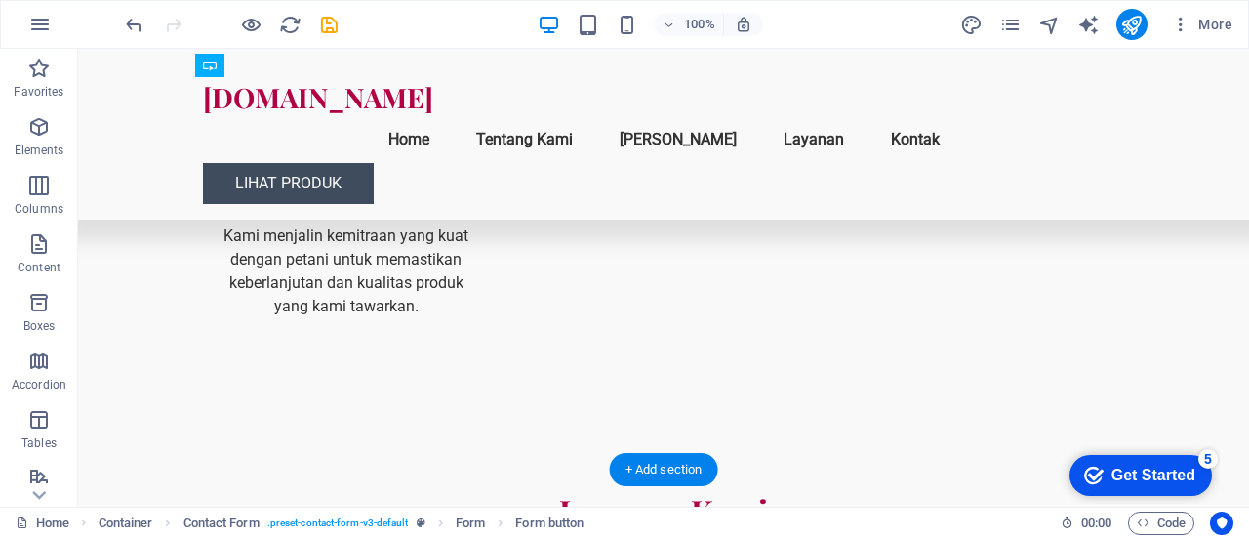
drag, startPoint x: 289, startPoint y: 356, endPoint x: 224, endPoint y: 401, distance: 78.5
drag, startPoint x: 319, startPoint y: 345, endPoint x: 270, endPoint y: 415, distance: 85.6
drag, startPoint x: 341, startPoint y: 345, endPoint x: 506, endPoint y: 365, distance: 166.2
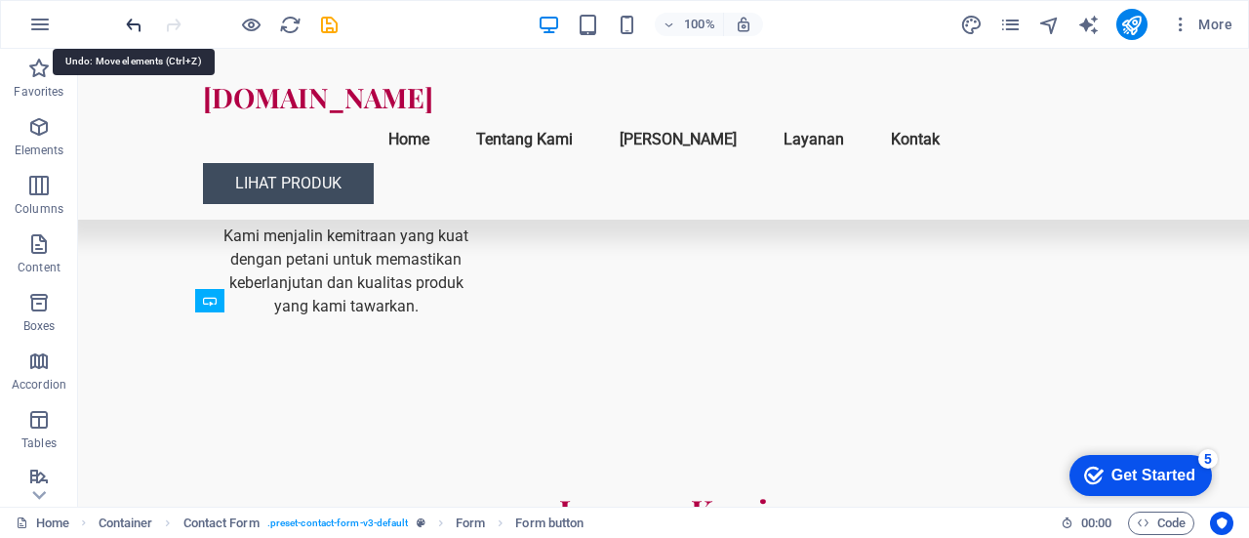
click at [133, 26] on icon "undo" at bounding box center [134, 25] width 22 height 22
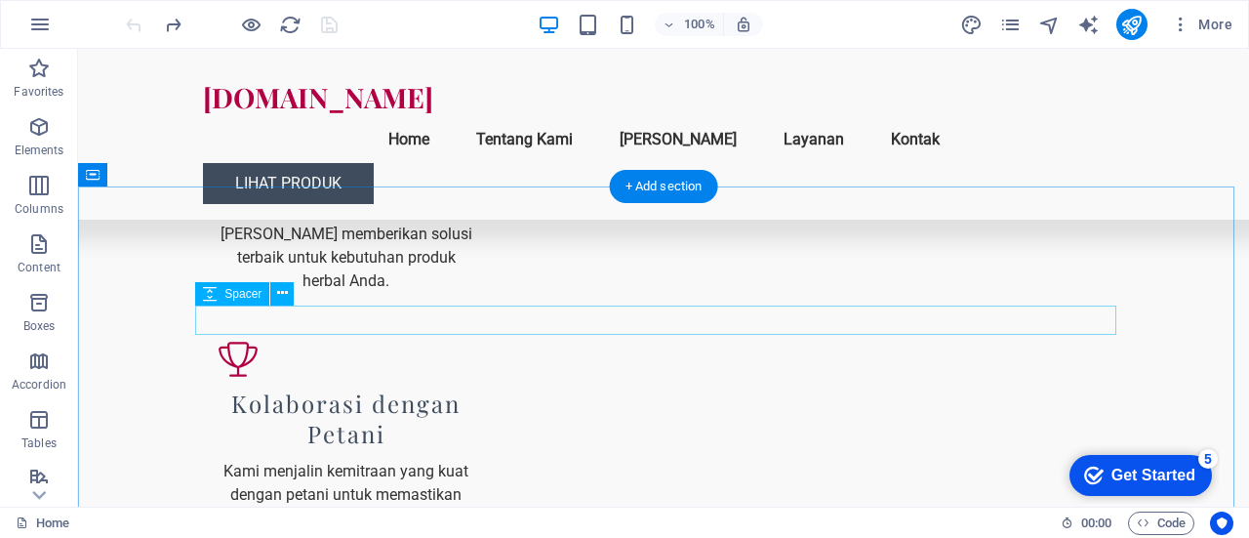
scroll to position [2144, 0]
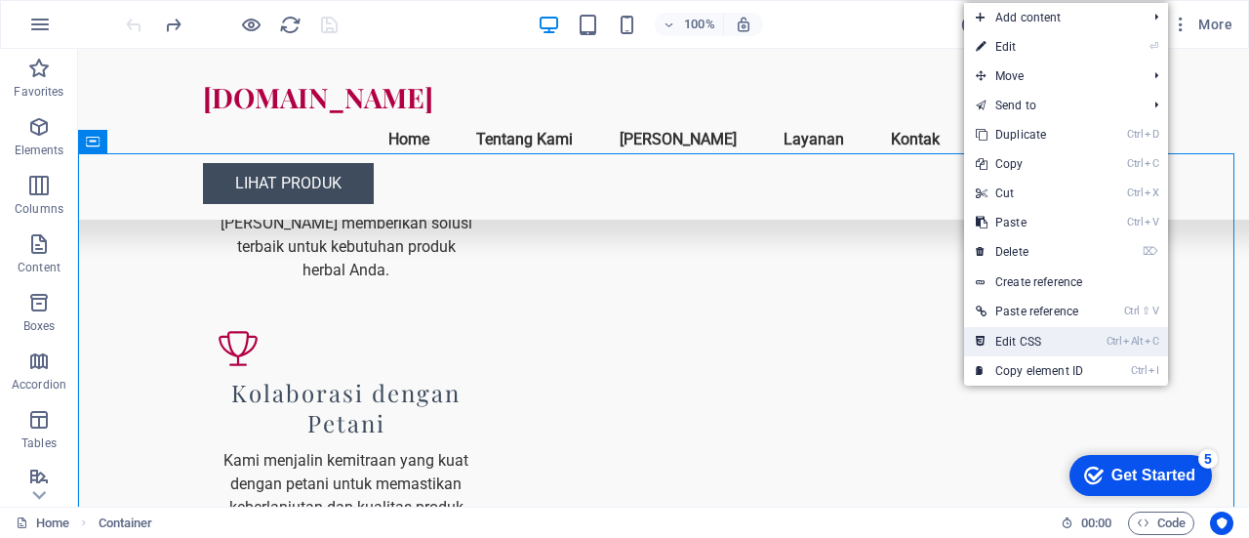
click at [1034, 346] on link "Ctrl Alt C Edit CSS" at bounding box center [1029, 341] width 131 height 29
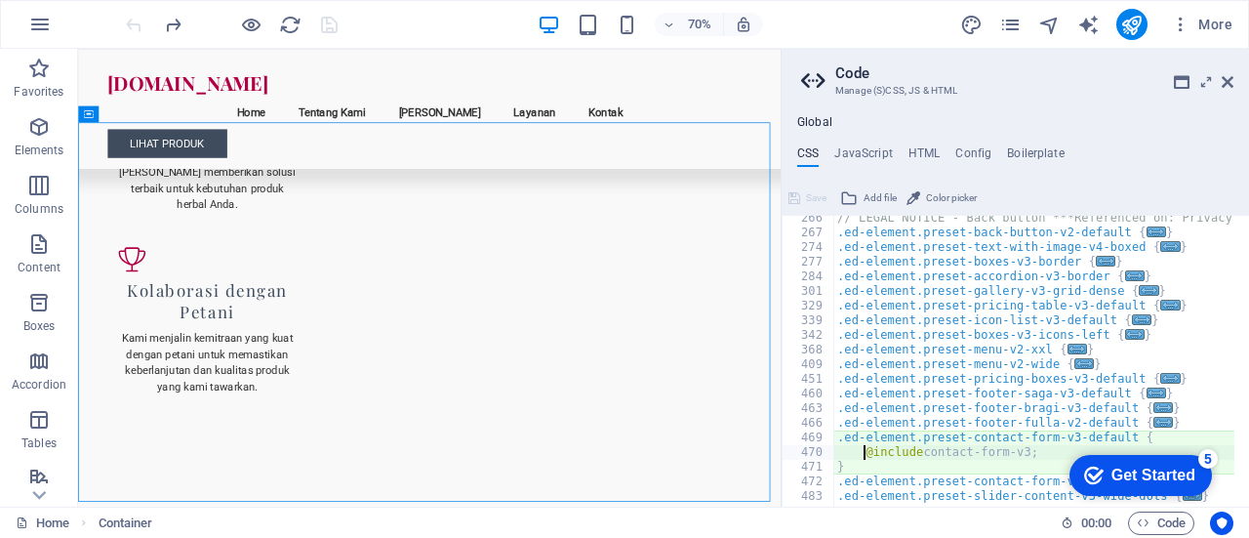
scroll to position [428, 0]
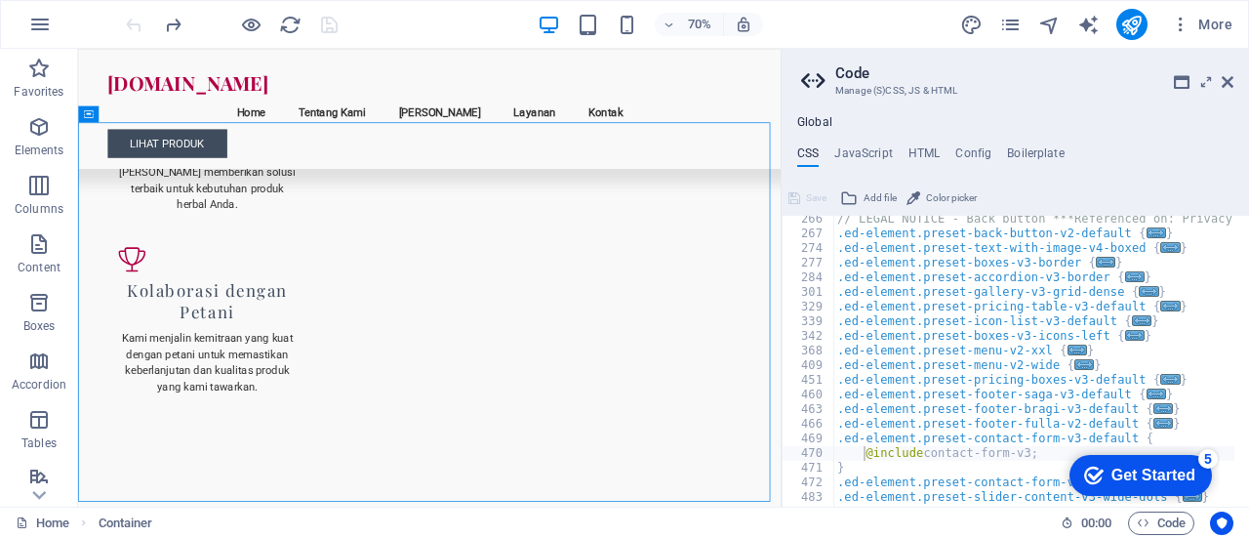
click at [1234, 82] on aside "Code Manage (S)CSS, JS & HTML Global CSS JavaScript HTML Config Boilerplate @in…" at bounding box center [1015, 278] width 468 height 458
click at [1230, 84] on icon at bounding box center [1228, 82] width 12 height 16
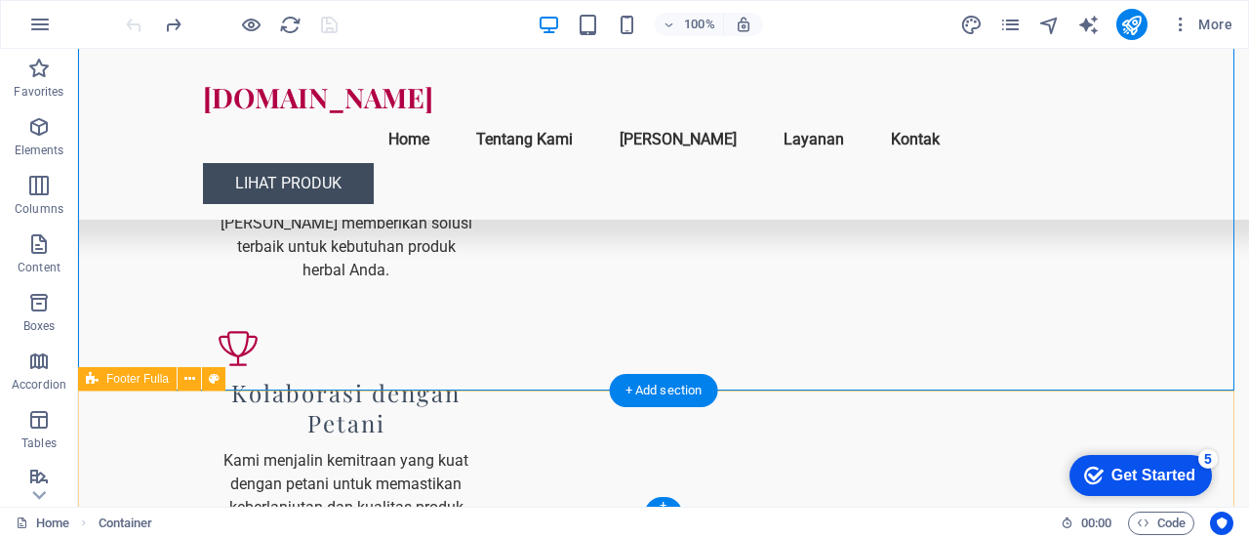
scroll to position [2457, 0]
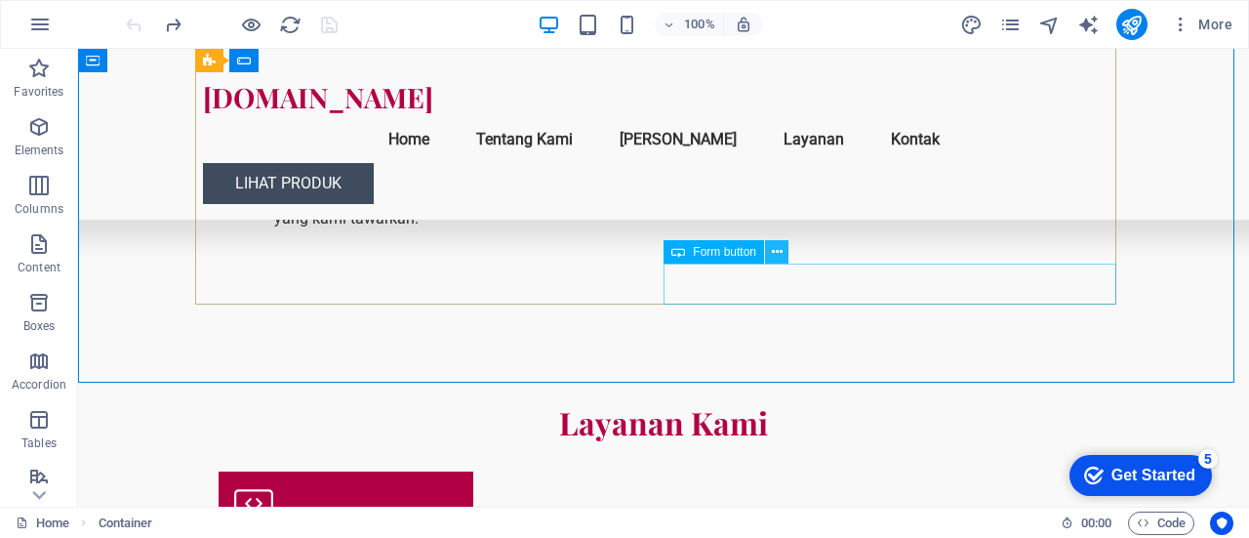
click at [778, 248] on icon at bounding box center [777, 252] width 11 height 20
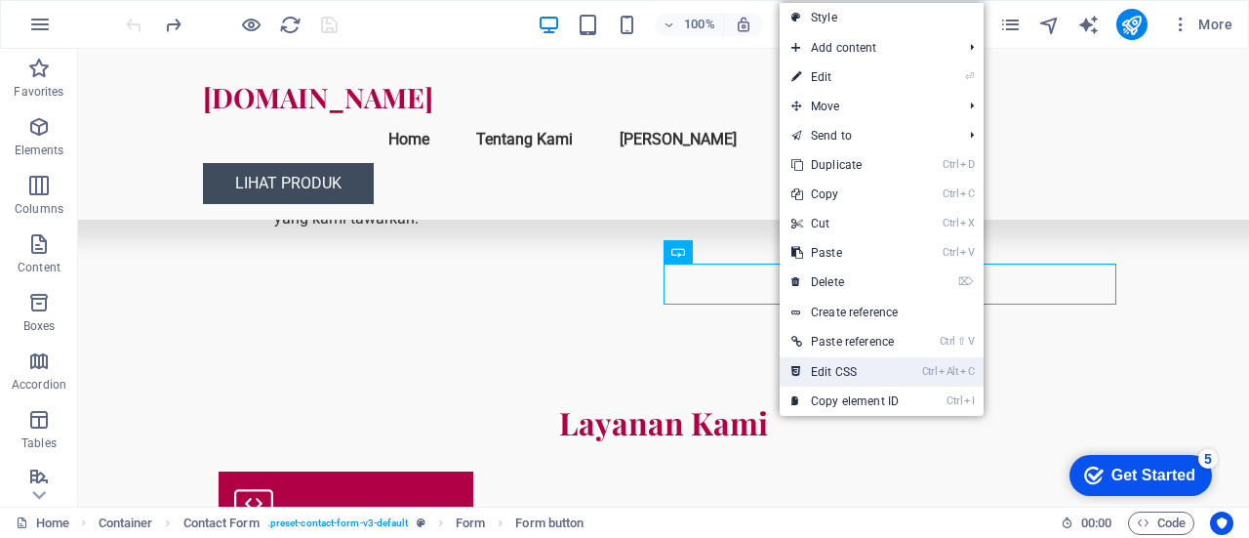
click at [877, 368] on link "Ctrl Alt C Edit CSS" at bounding box center [845, 371] width 131 height 29
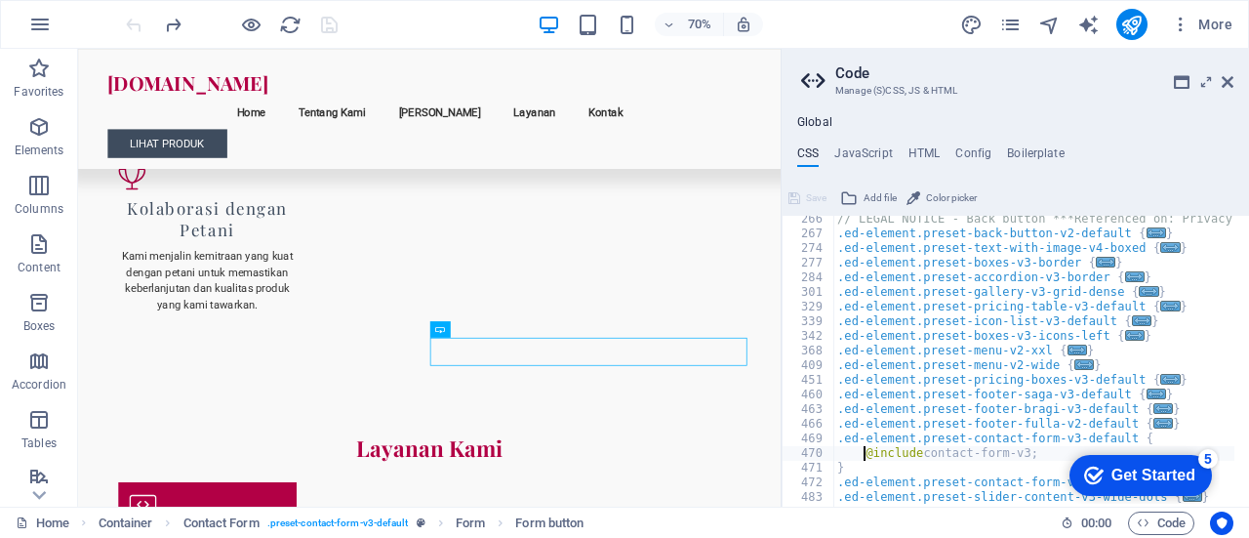
paste textarea "</a>"
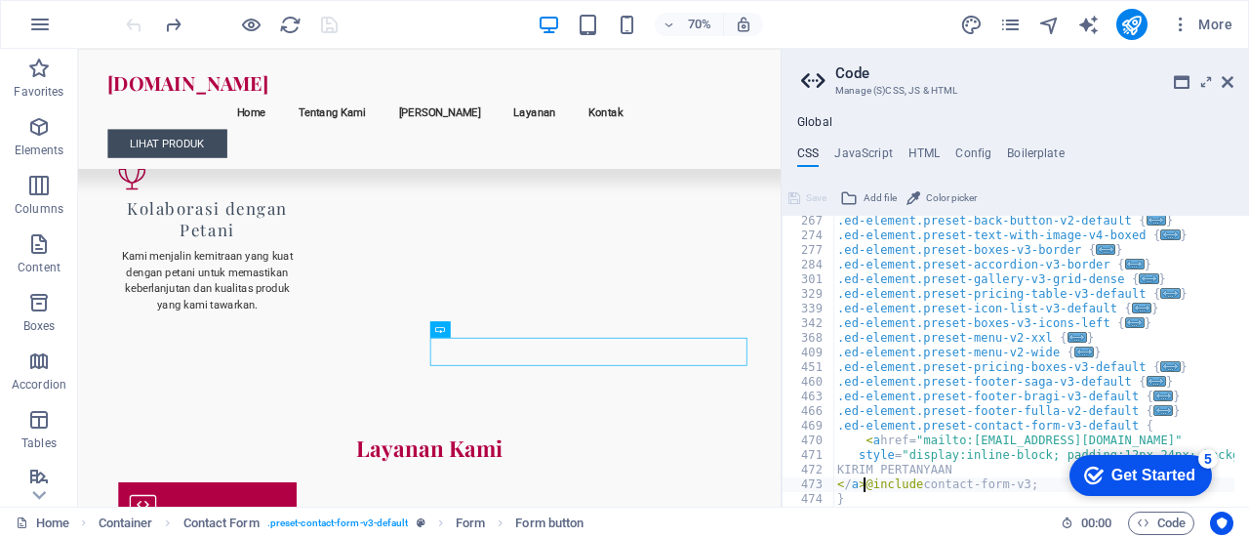
scroll to position [441, 0]
click at [1012, 444] on div ".ed-element.preset-back-button-v2-default { ... } .ed-element.preset-text-with-…" at bounding box center [1269, 367] width 870 height 306
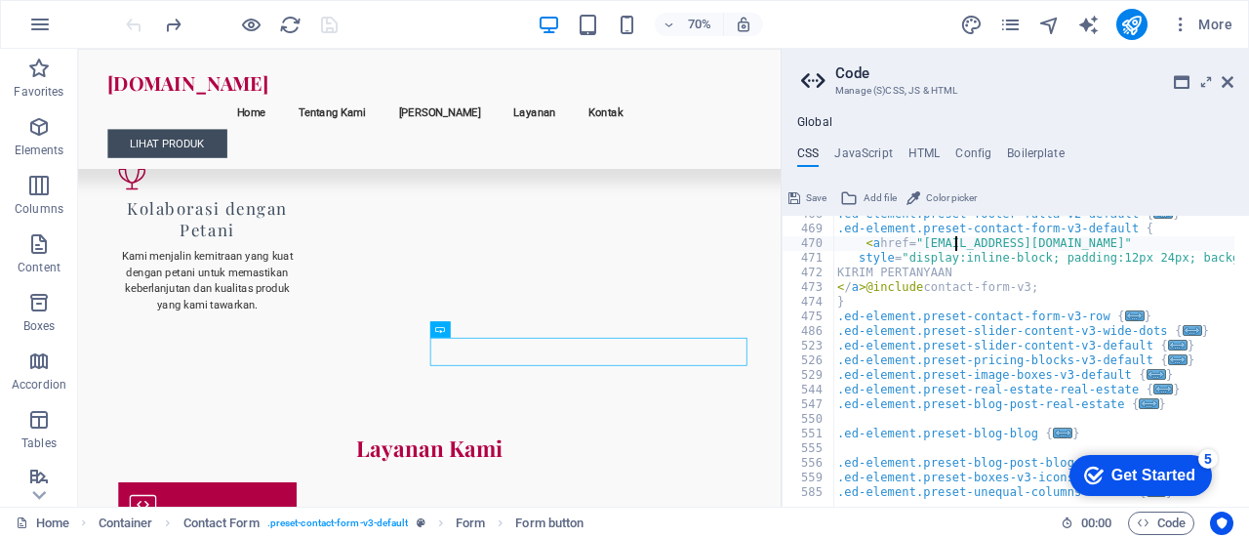
scroll to position [639, 0]
click at [1052, 242] on div ".ed-element.preset-footer-fulla-v2-default { ... } .ed-element.preset-contact-f…" at bounding box center [1269, 359] width 870 height 306
type textarea "<a href="admin@rosellavida.com""
click at [812, 198] on span "Save" at bounding box center [816, 197] width 20 height 23
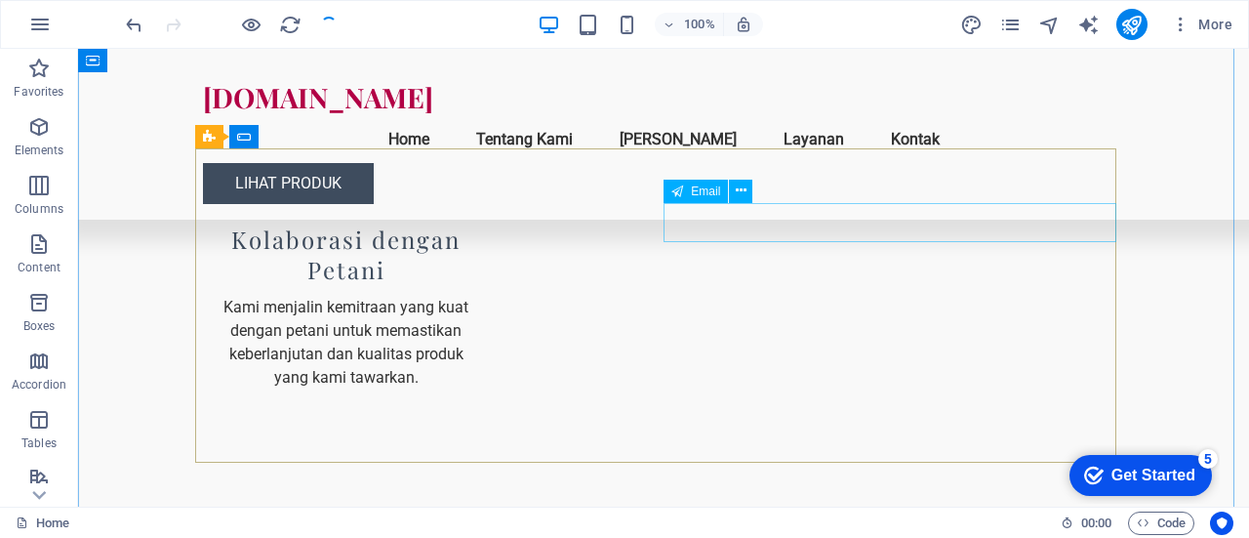
scroll to position [2261, 0]
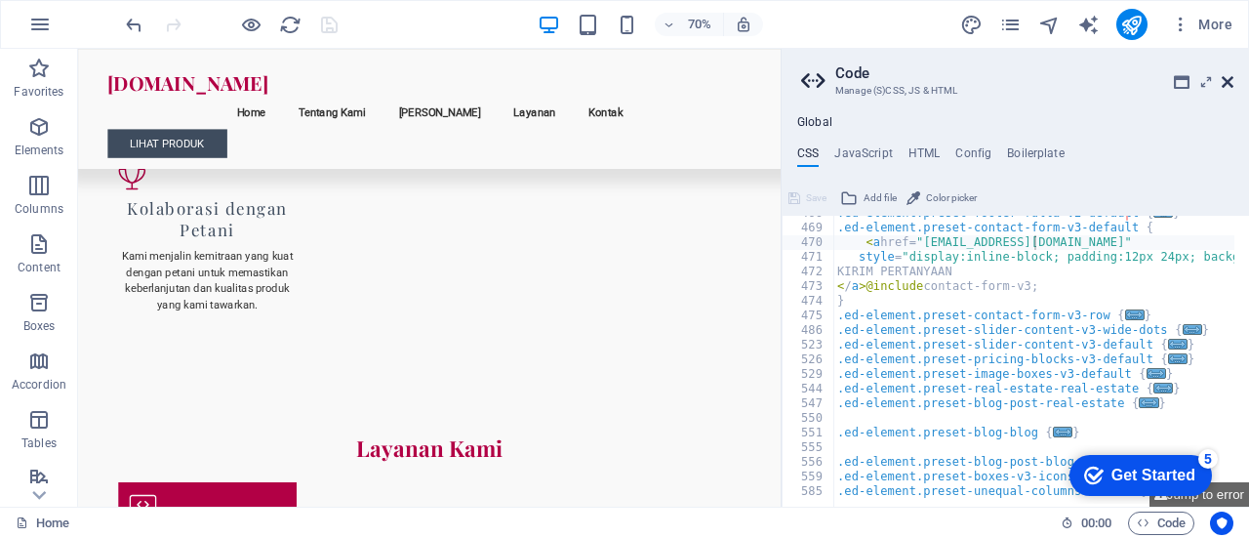
click at [1232, 83] on icon at bounding box center [1228, 82] width 12 height 16
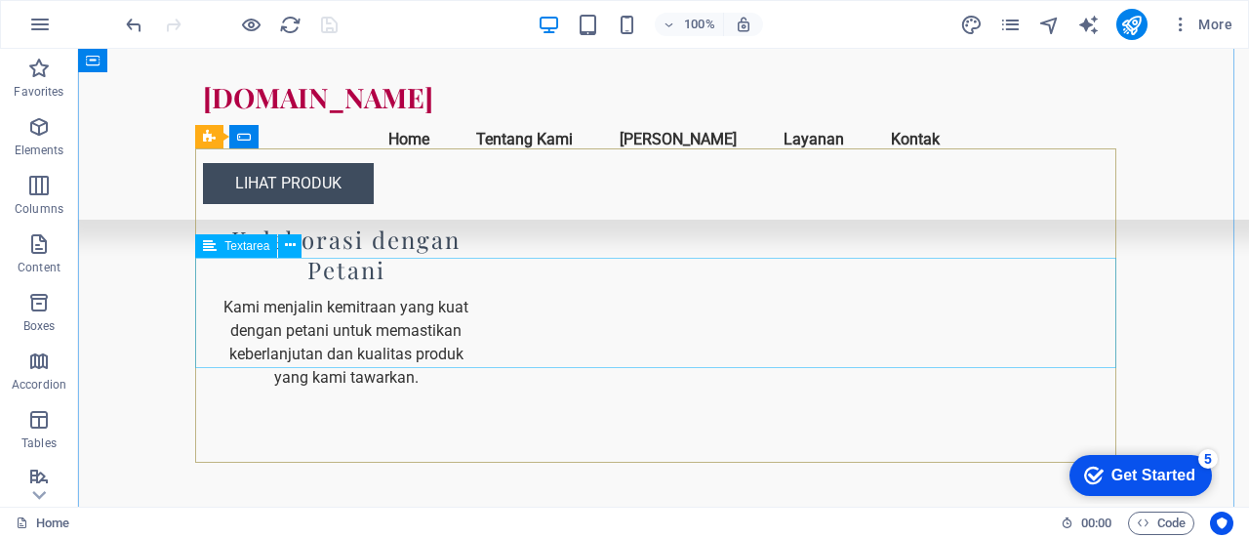
scroll to position [2083, 0]
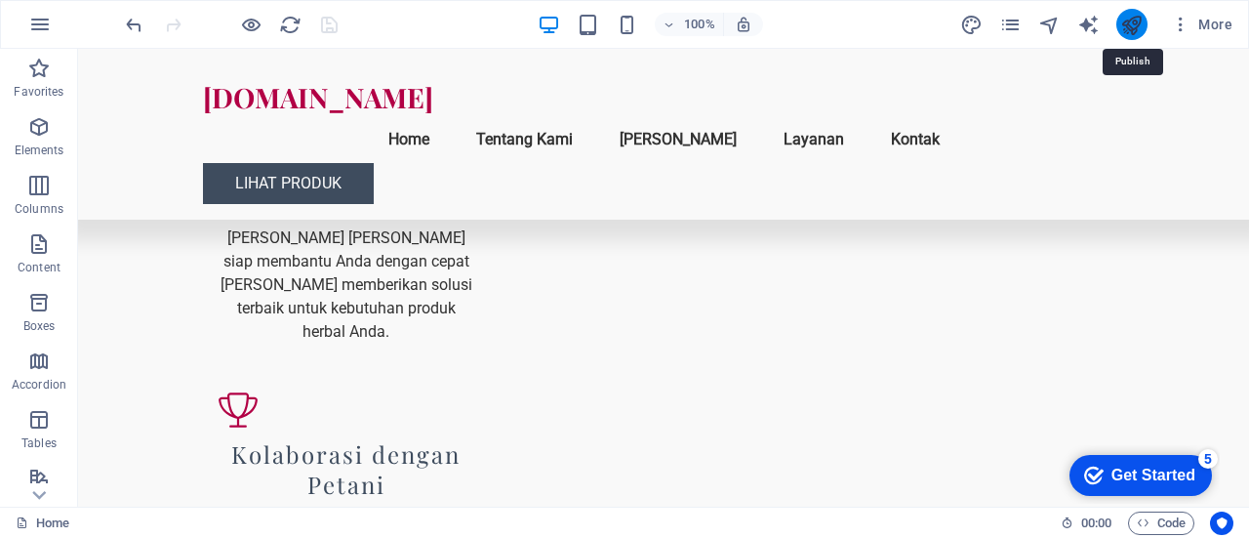
click at [1131, 19] on icon "publish" at bounding box center [1131, 25] width 22 height 22
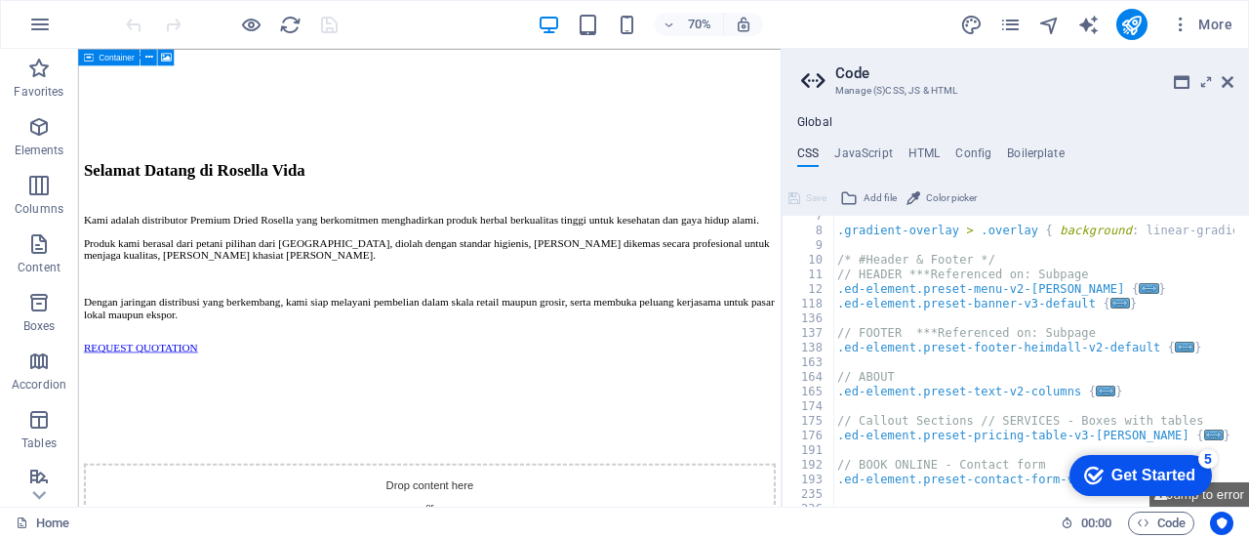
scroll to position [97, 0]
click at [1227, 90] on link at bounding box center [1228, 82] width 12 height 17
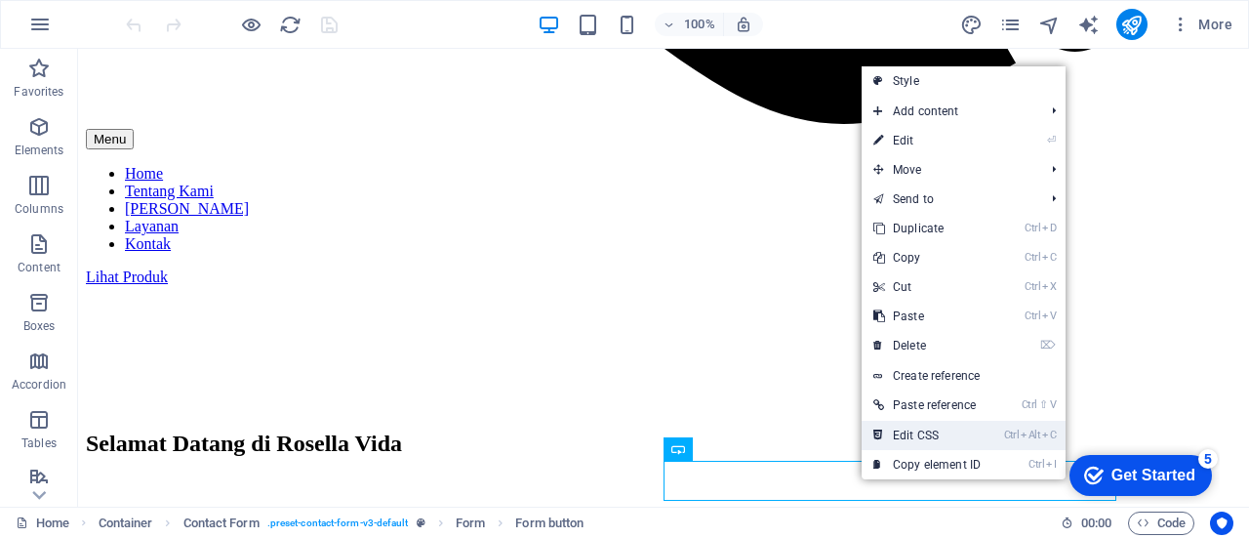
click at [946, 432] on link "Ctrl Alt C Edit CSS" at bounding box center [927, 435] width 131 height 29
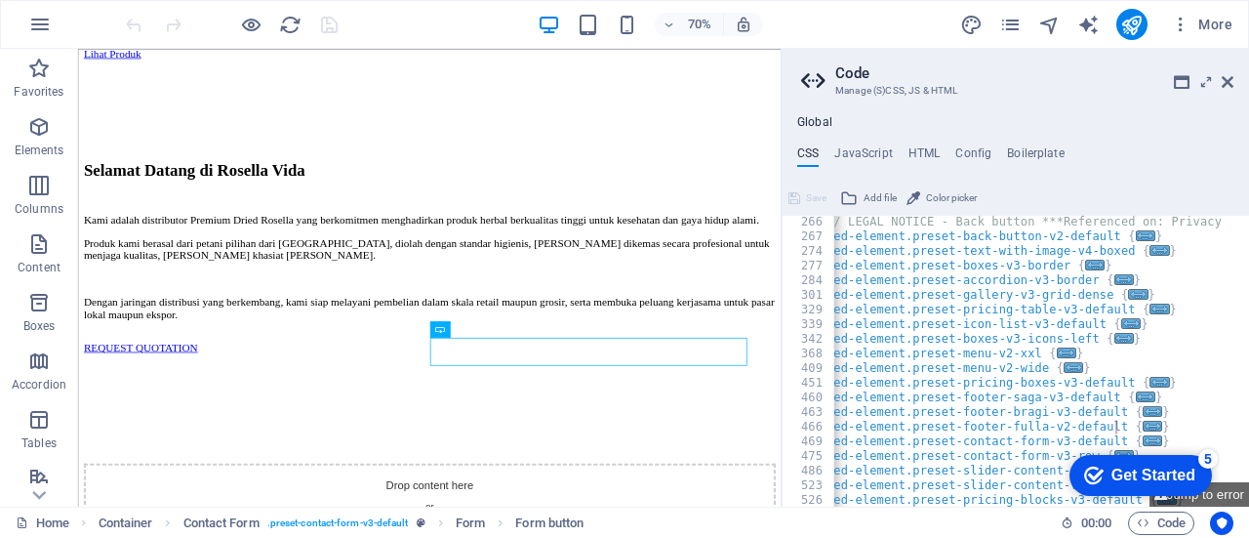
scroll to position [426, 0]
click at [1218, 77] on h2 "Code" at bounding box center [1034, 73] width 398 height 18
click at [1222, 77] on icon at bounding box center [1228, 82] width 12 height 16
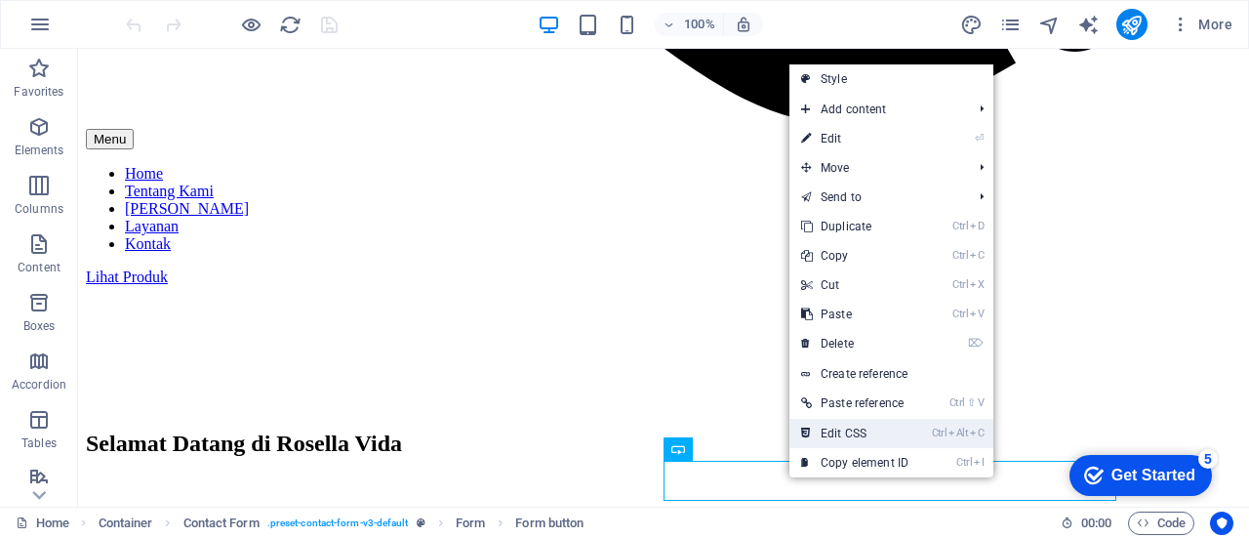
click at [845, 430] on link "Ctrl Alt C Edit CSS" at bounding box center [855, 433] width 131 height 29
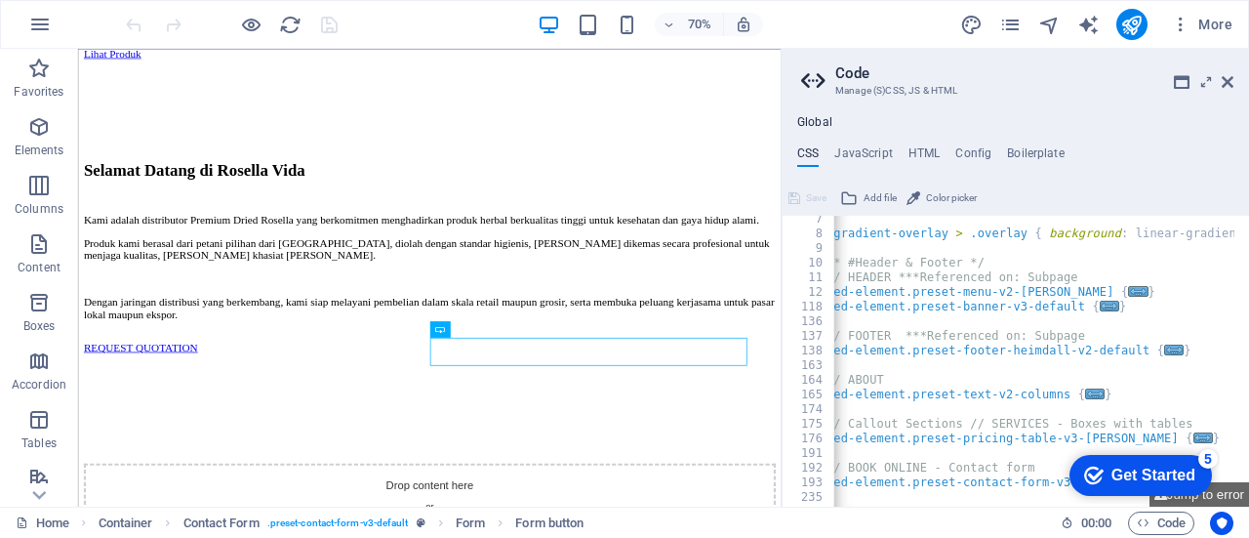
scroll to position [0, 0]
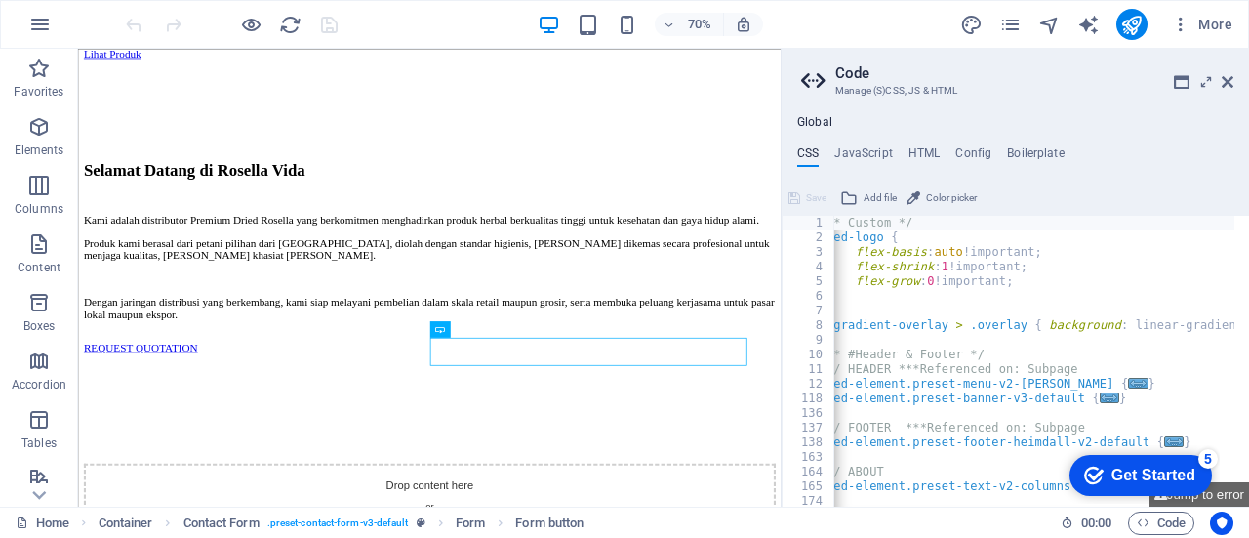
click at [1218, 87] on header "Code Manage (S)CSS, JS & HTML" at bounding box center [1017, 74] width 432 height 51
click at [1227, 81] on icon at bounding box center [1228, 82] width 12 height 16
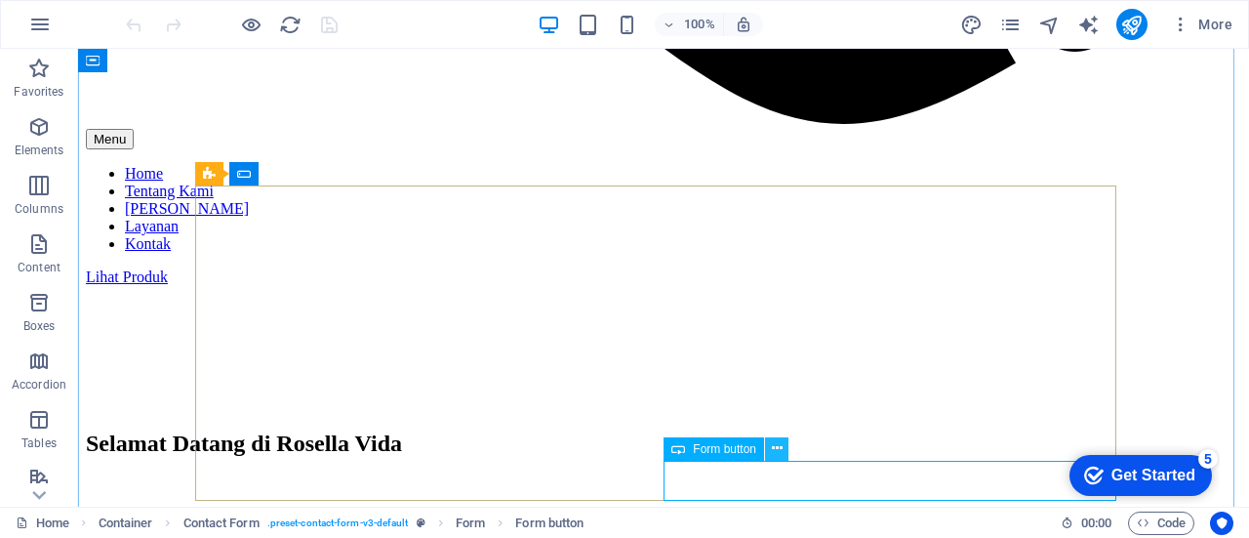
click at [777, 455] on icon at bounding box center [777, 448] width 11 height 20
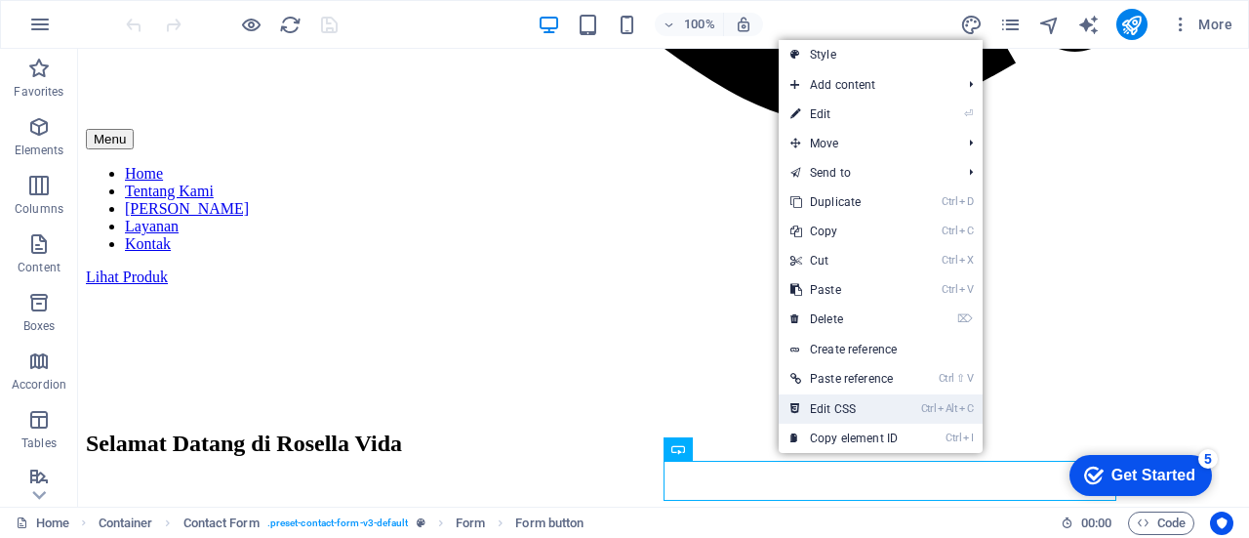
click at [842, 401] on link "Ctrl Alt C Edit CSS" at bounding box center [844, 408] width 131 height 29
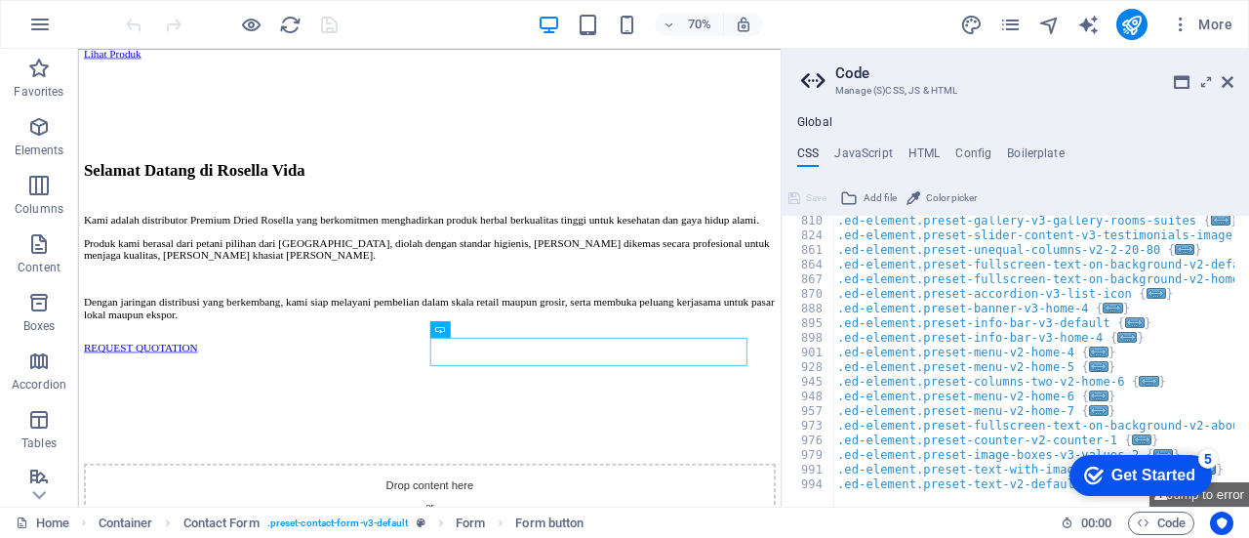
scroll to position [1056, 0]
click at [1226, 79] on icon at bounding box center [1228, 82] width 12 height 16
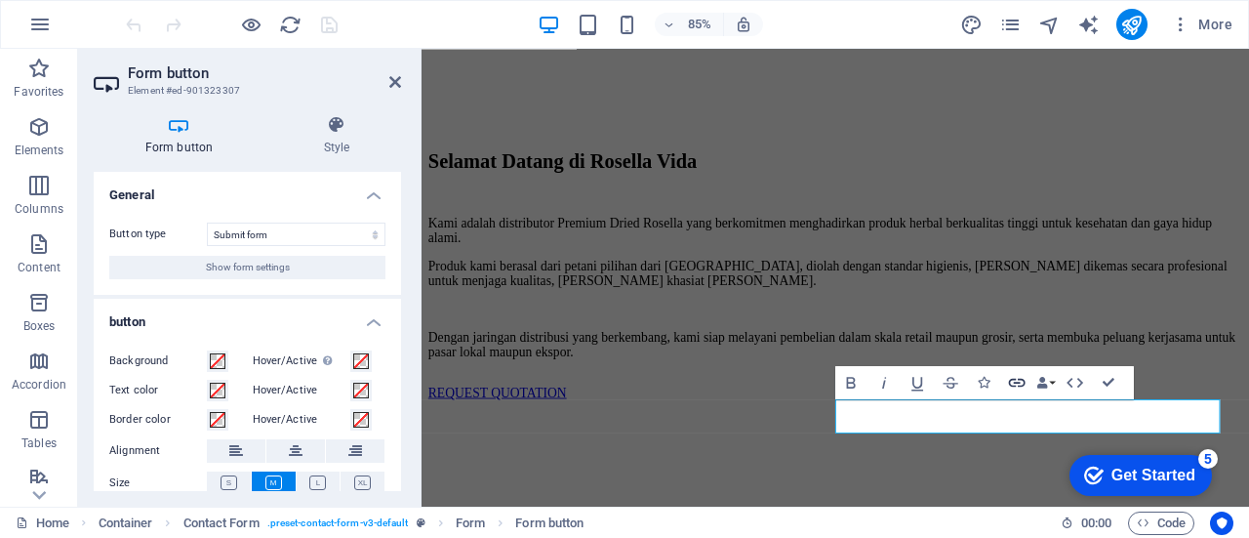
click at [1023, 378] on icon "button" at bounding box center [1017, 382] width 20 height 20
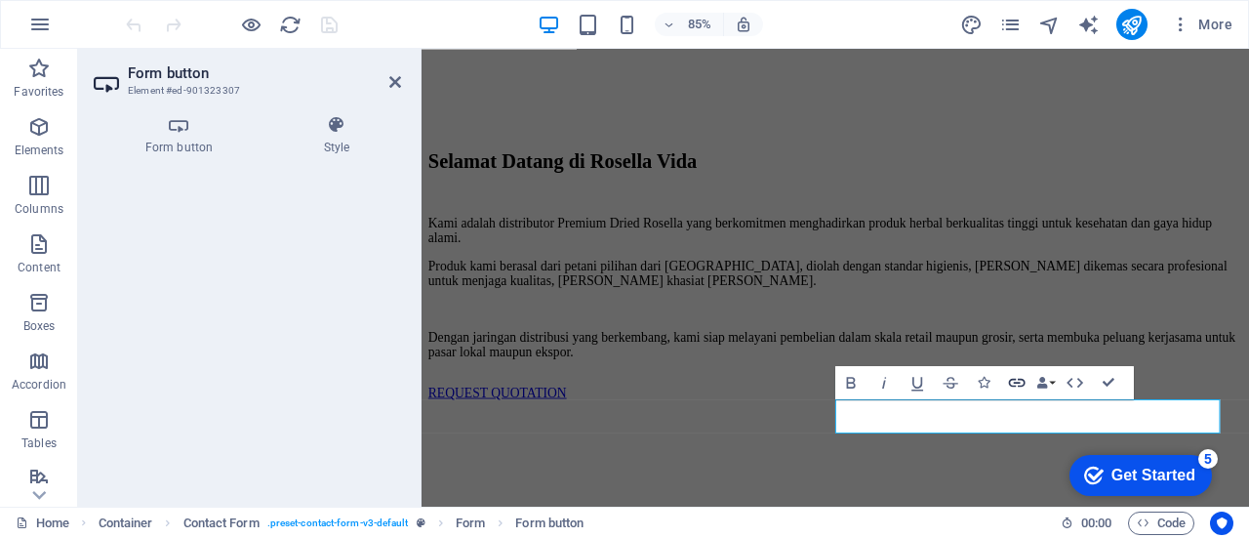
click at [1023, 378] on icon "button" at bounding box center [1017, 382] width 20 height 20
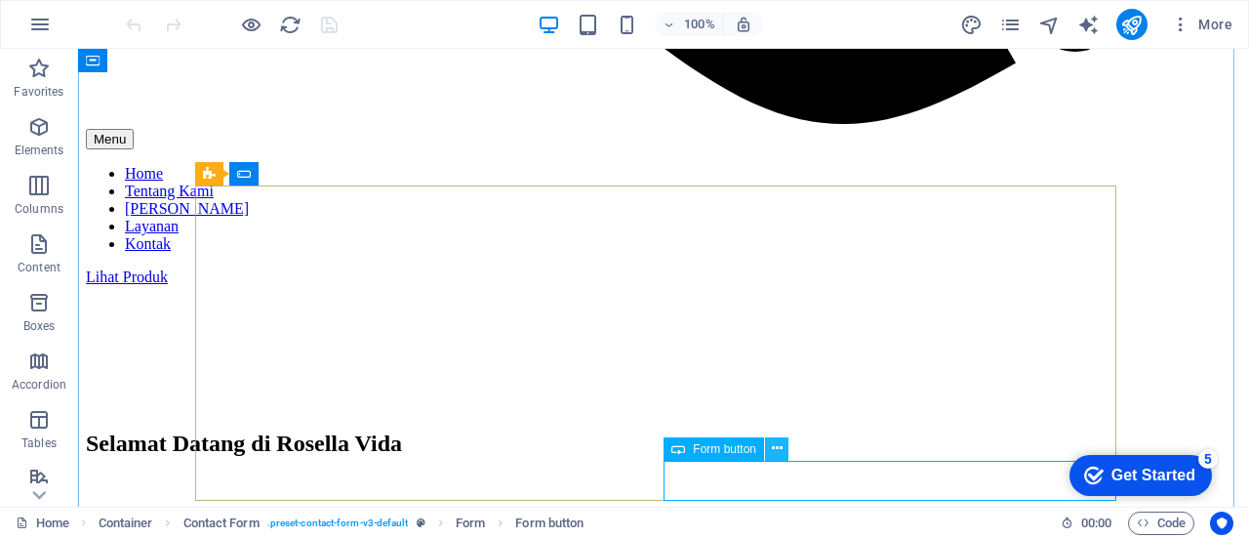
click at [772, 446] on icon at bounding box center [777, 448] width 11 height 20
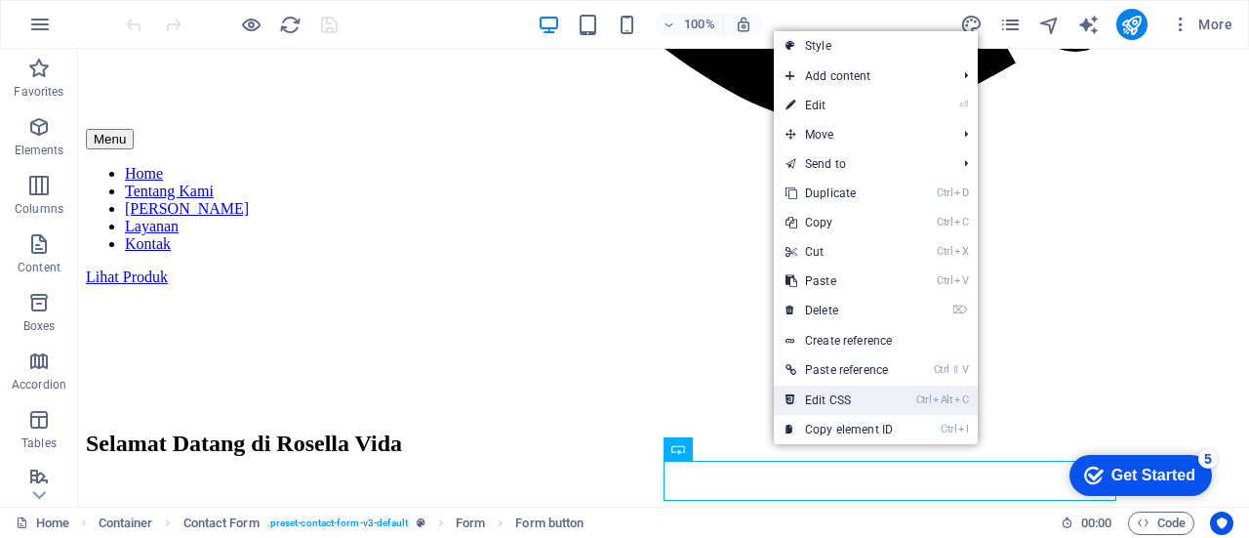
click at [807, 393] on link "Ctrl Alt C Edit CSS" at bounding box center [839, 400] width 131 height 29
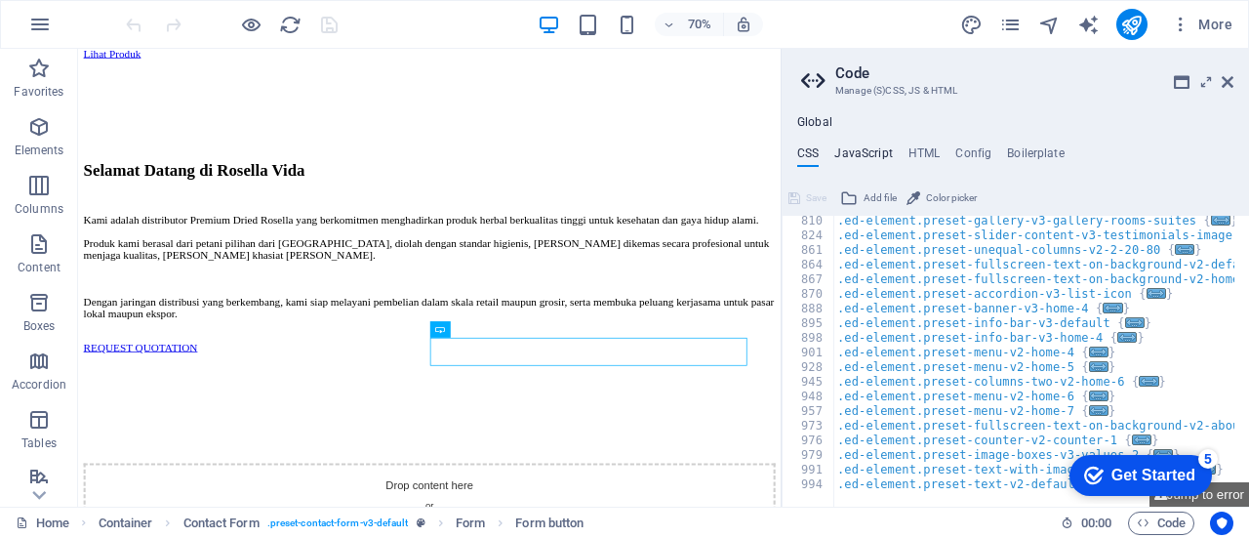
click at [876, 151] on h4 "JavaScript" at bounding box center [864, 156] width 58 height 21
type textarea "/* JS for preset "Menu V2" */"
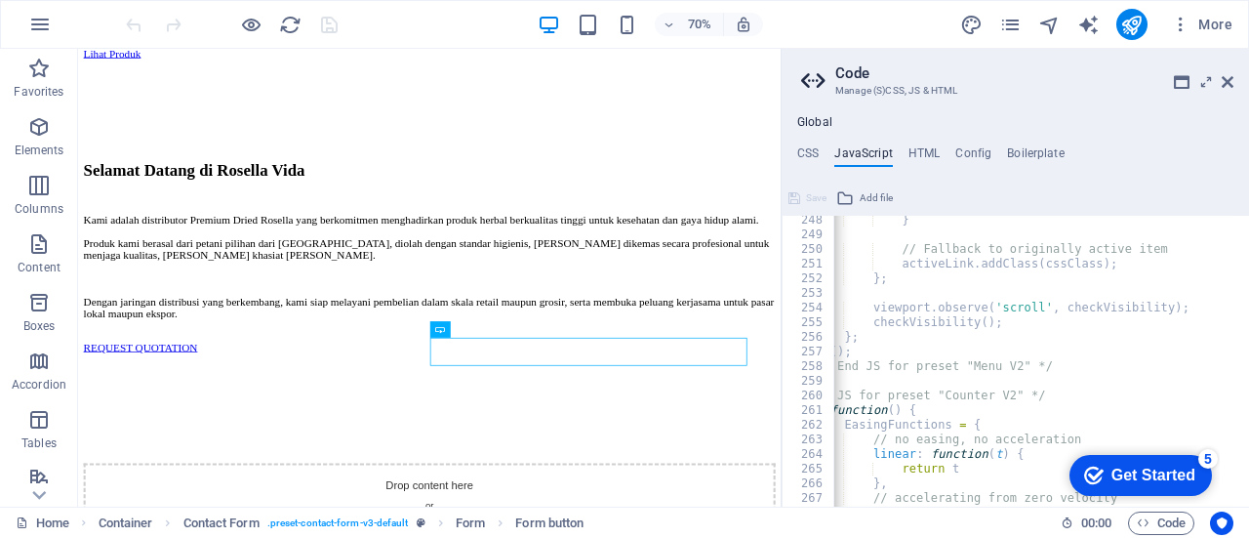
scroll to position [3578, 0]
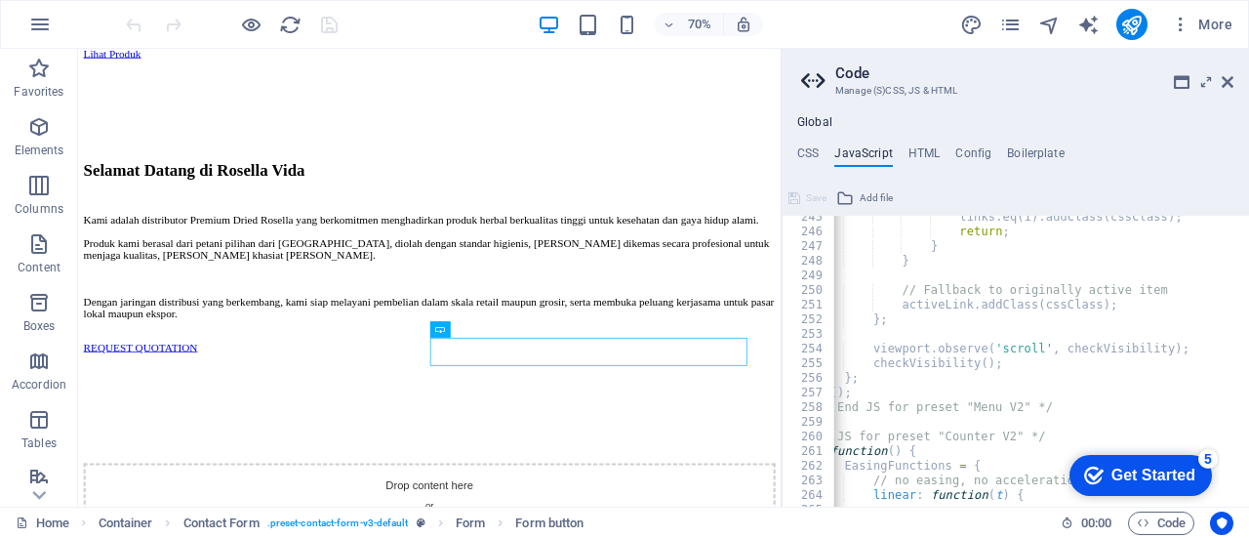
click at [1223, 94] on header "Code Manage (S)CSS, JS & HTML" at bounding box center [1017, 74] width 432 height 51
click at [1232, 74] on icon at bounding box center [1228, 82] width 12 height 16
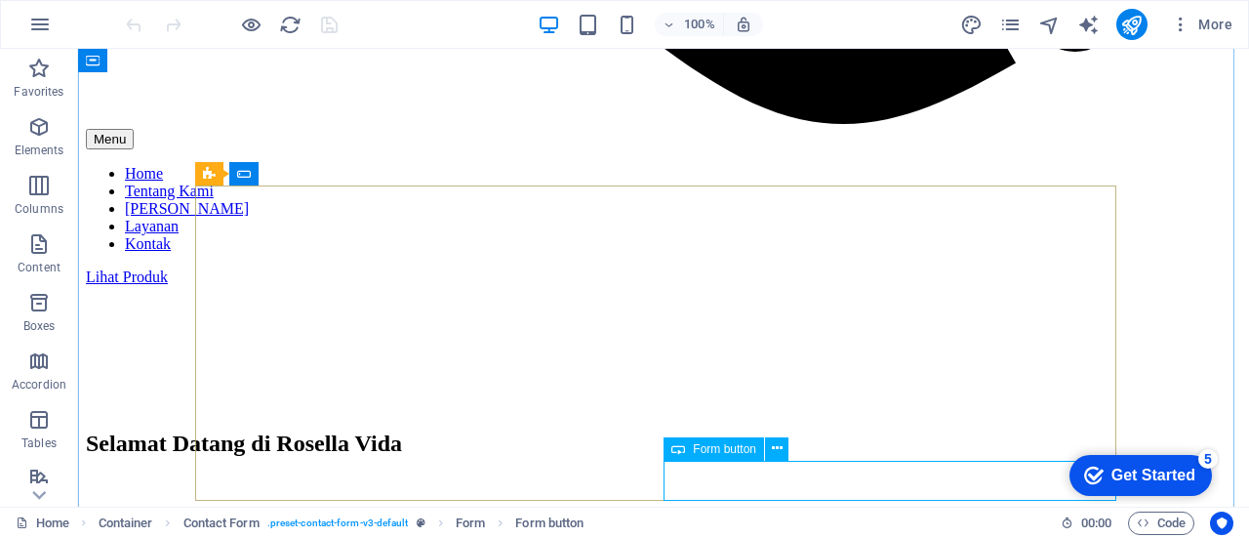
click at [682, 450] on icon at bounding box center [679, 448] width 14 height 23
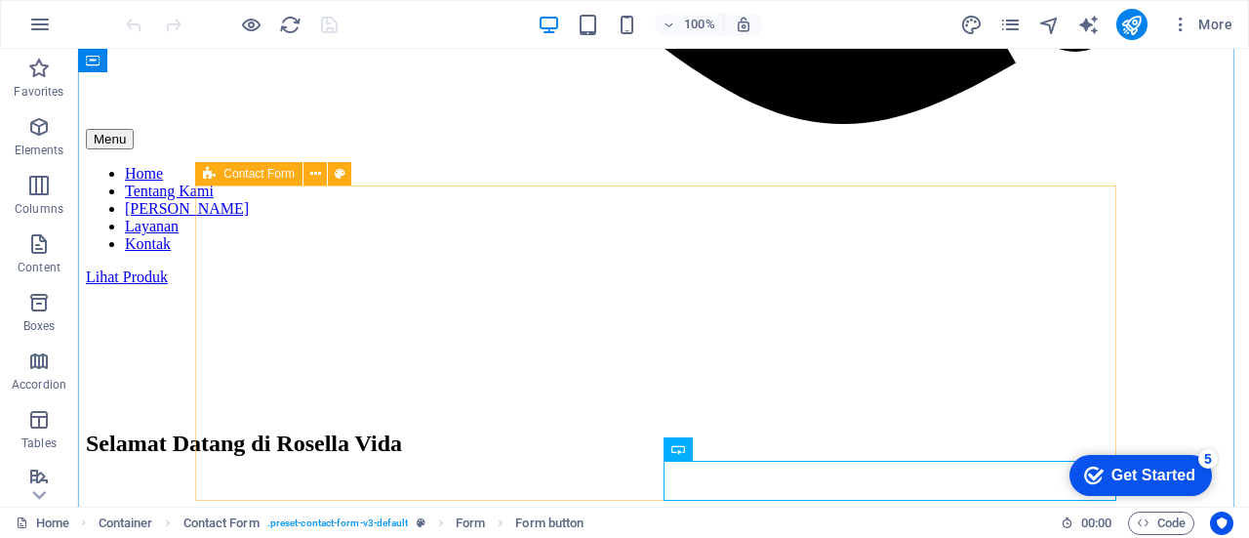
click at [211, 173] on icon at bounding box center [209, 173] width 13 height 23
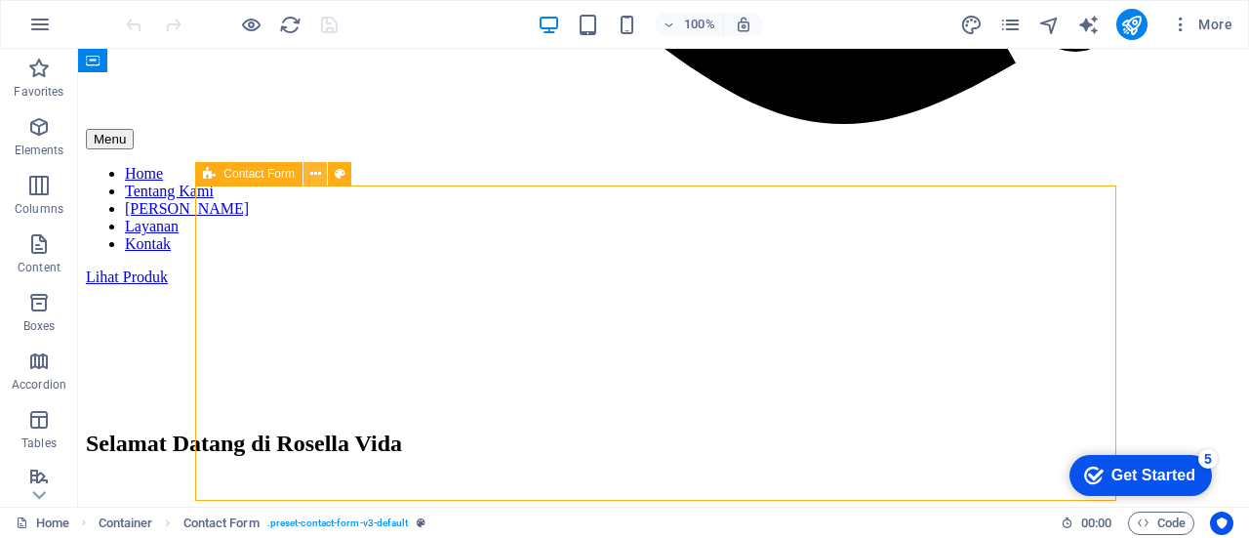
click at [320, 175] on button at bounding box center [315, 173] width 23 height 23
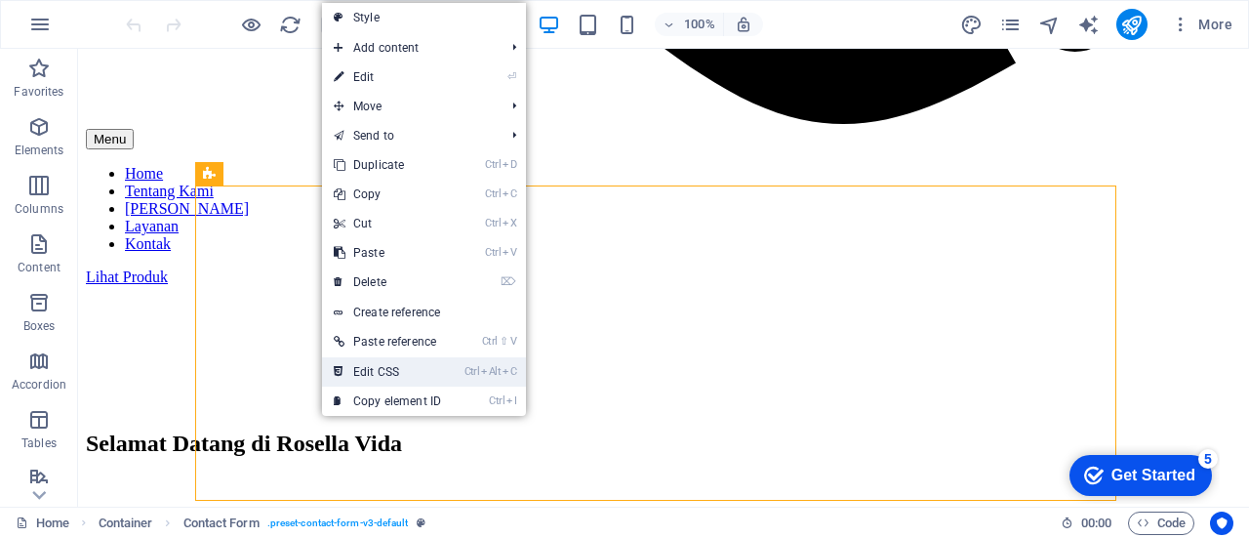
click at [379, 364] on link "Ctrl Alt C Edit CSS" at bounding box center [387, 371] width 131 height 29
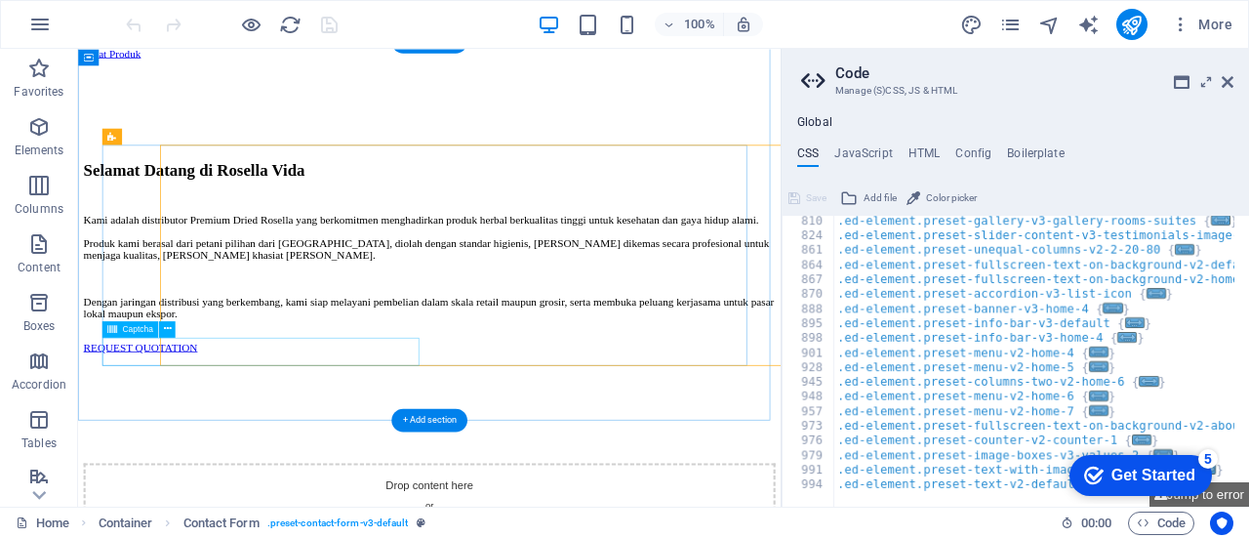
type textarea ".ed-element.preset-contact-form-v3-default {"
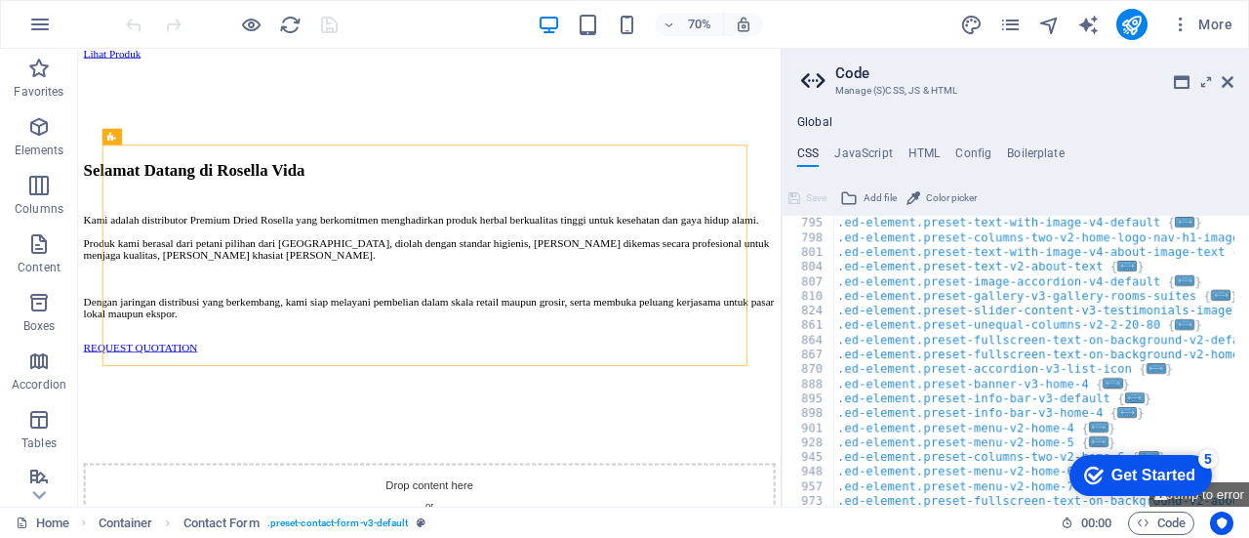
scroll to position [1056, 0]
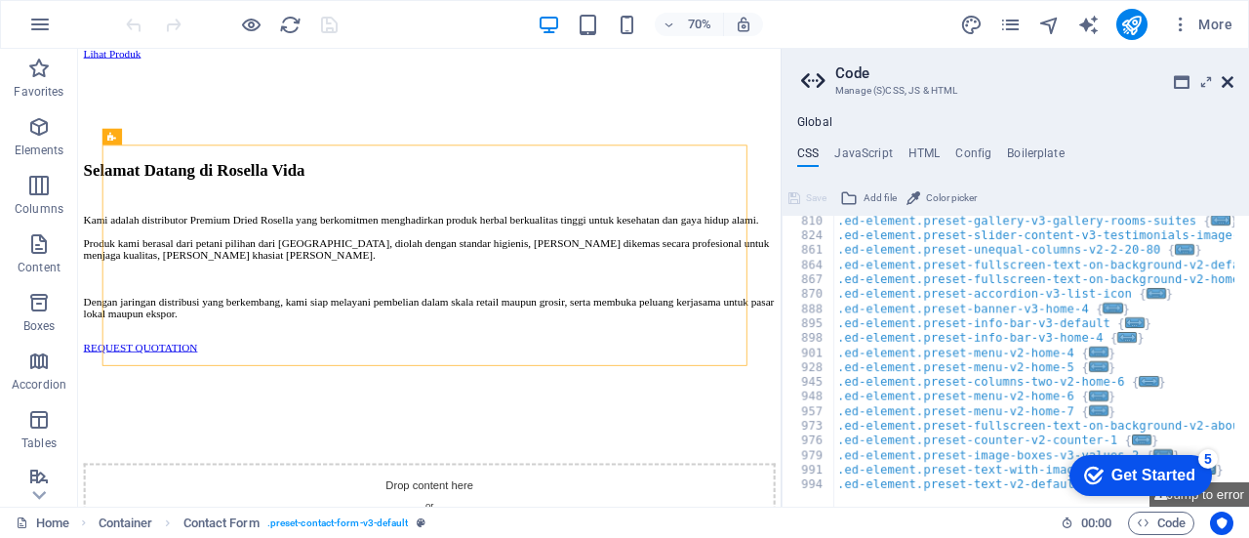
click at [1228, 77] on icon at bounding box center [1228, 82] width 12 height 16
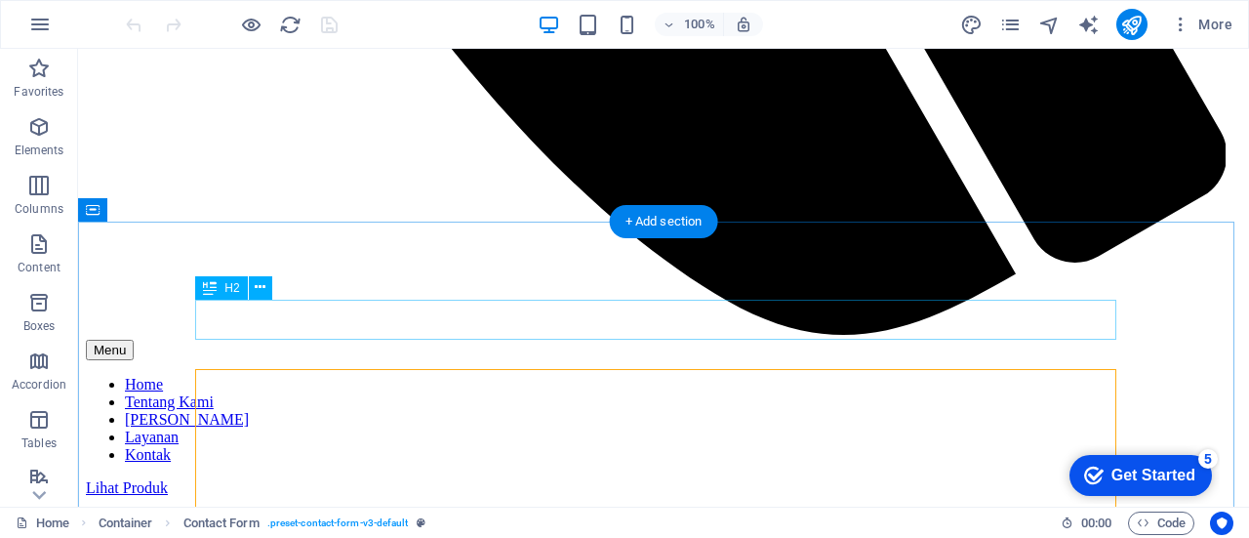
scroll to position [2040, 0]
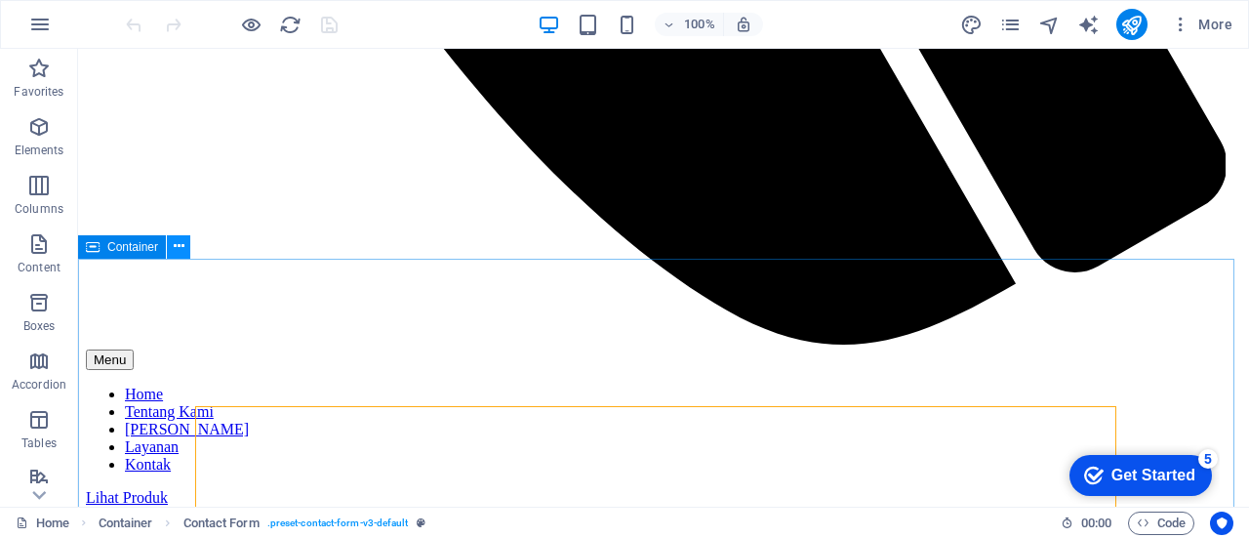
click at [179, 251] on icon at bounding box center [179, 246] width 11 height 20
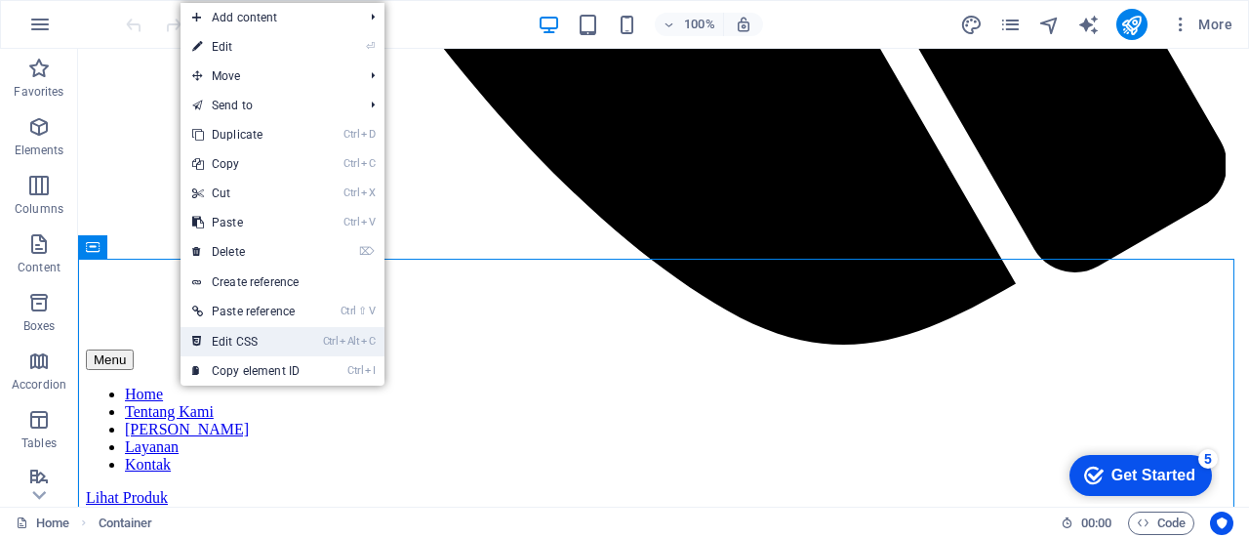
click at [265, 346] on link "Ctrl Alt C Edit CSS" at bounding box center [246, 341] width 131 height 29
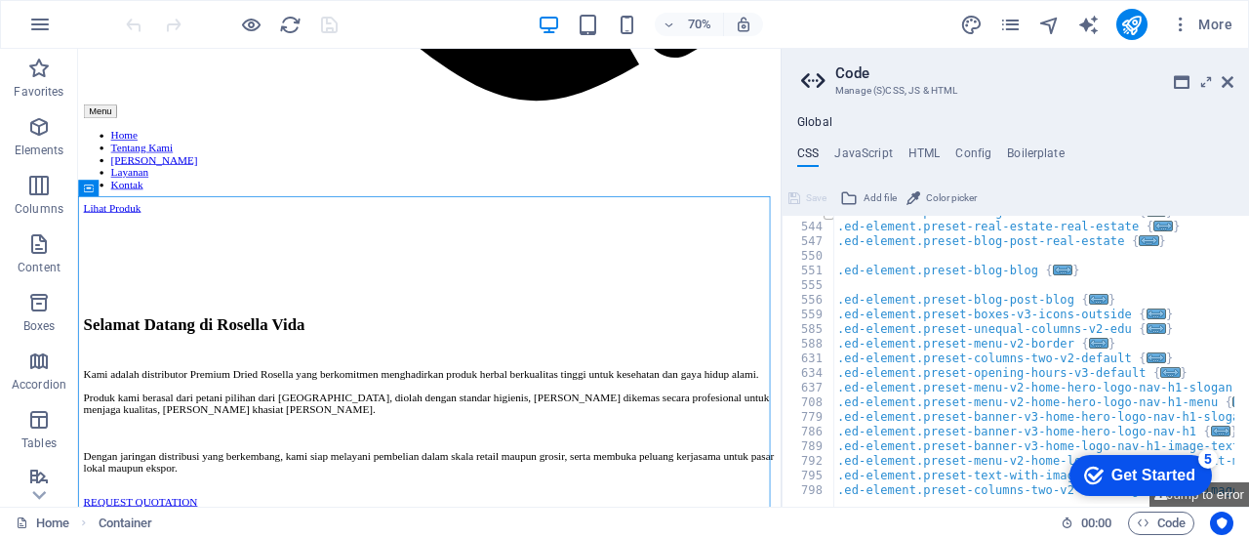
scroll to position [811, 0]
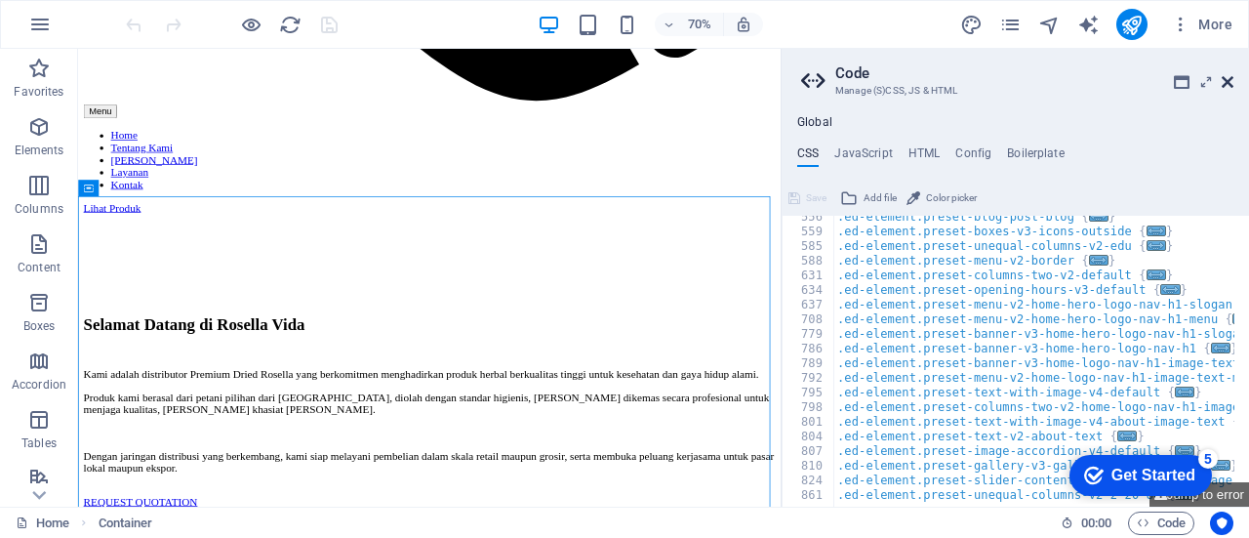
click at [1232, 85] on icon at bounding box center [1228, 82] width 12 height 16
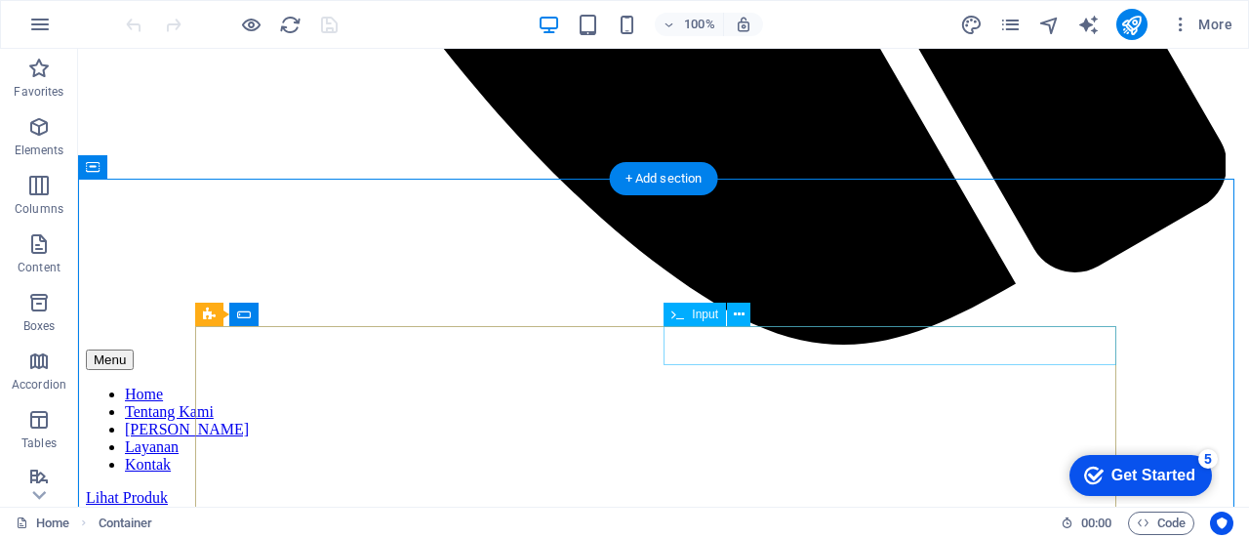
scroll to position [2457, 0]
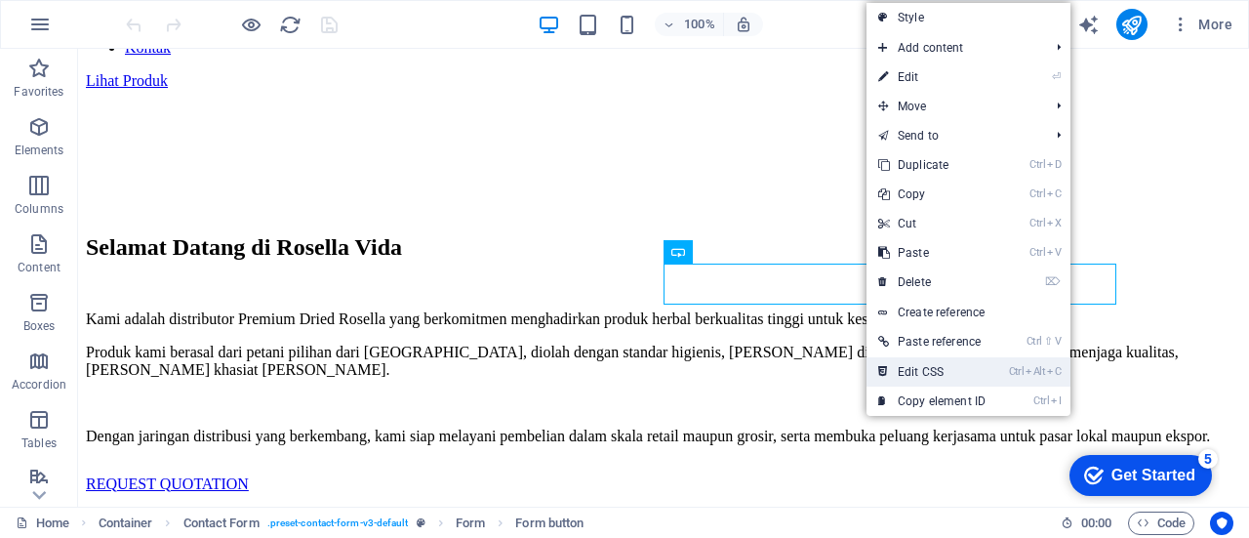
click at [893, 364] on link "Ctrl Alt C Edit CSS" at bounding box center [932, 371] width 131 height 29
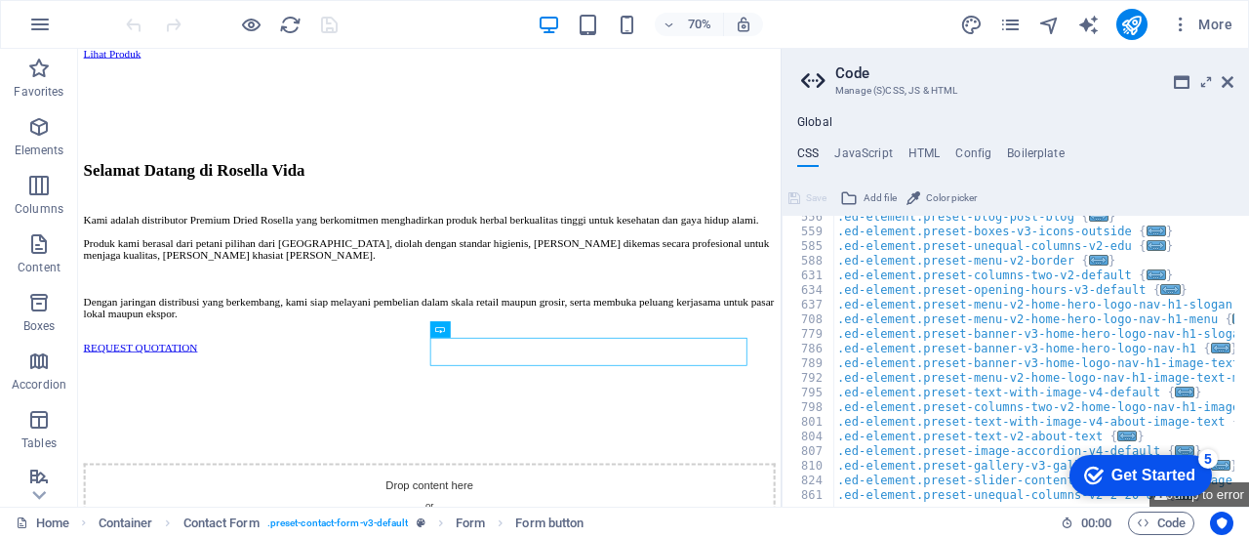
click at [861, 143] on div "Global CSS JavaScript HTML Config Boilerplate .ed-element.preset-contact-form-v…" at bounding box center [1016, 310] width 468 height 391
click at [860, 156] on h4 "JavaScript" at bounding box center [864, 156] width 58 height 21
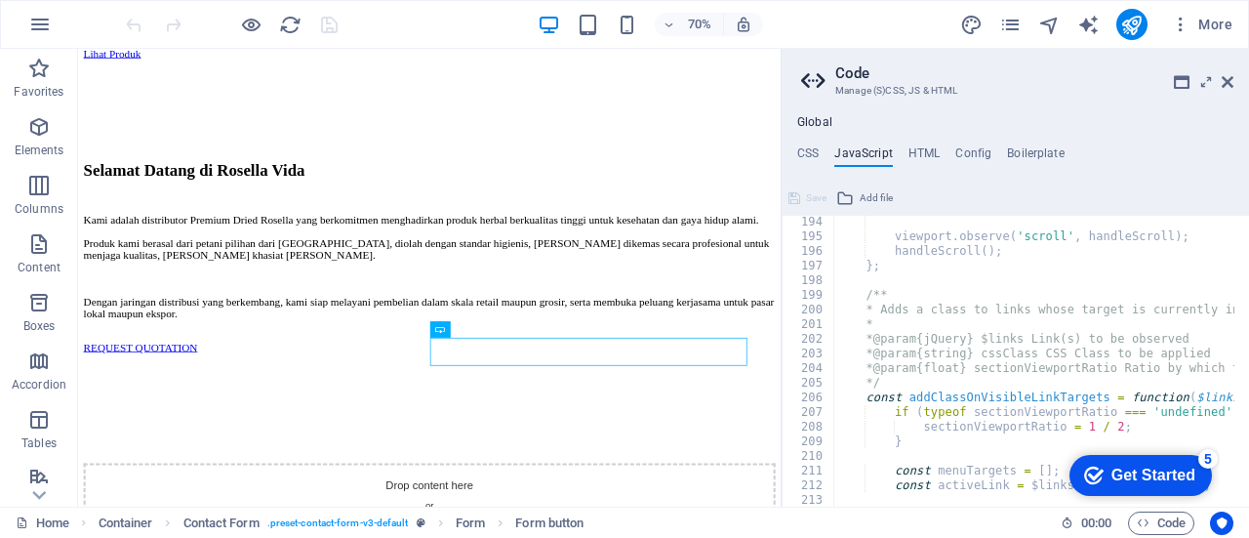
scroll to position [2786, 0]
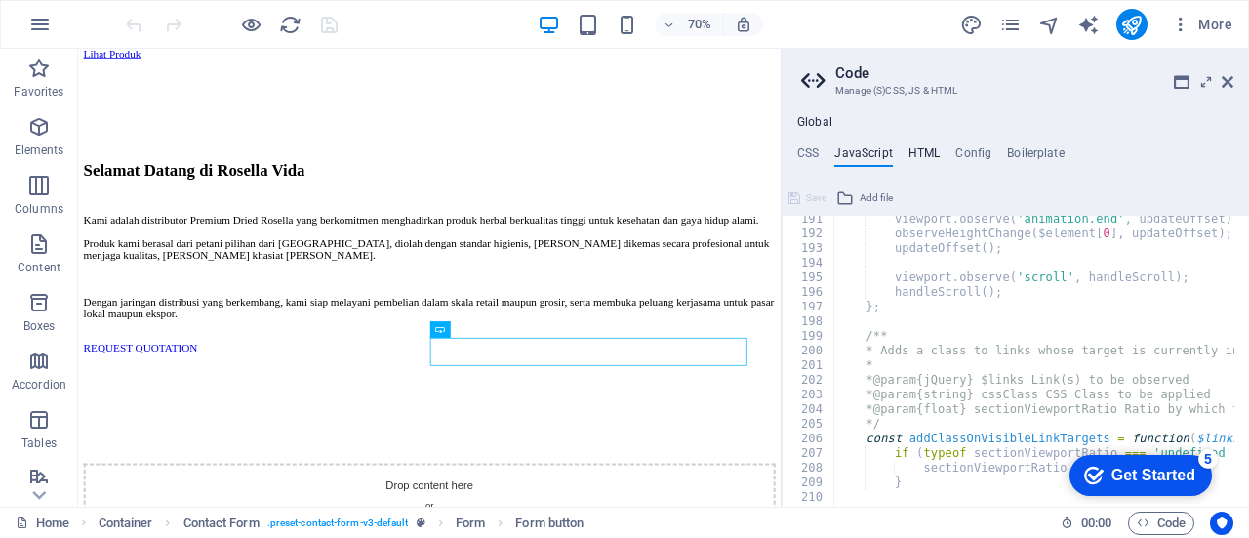
click at [925, 149] on h4 "HTML" at bounding box center [925, 156] width 32 height 21
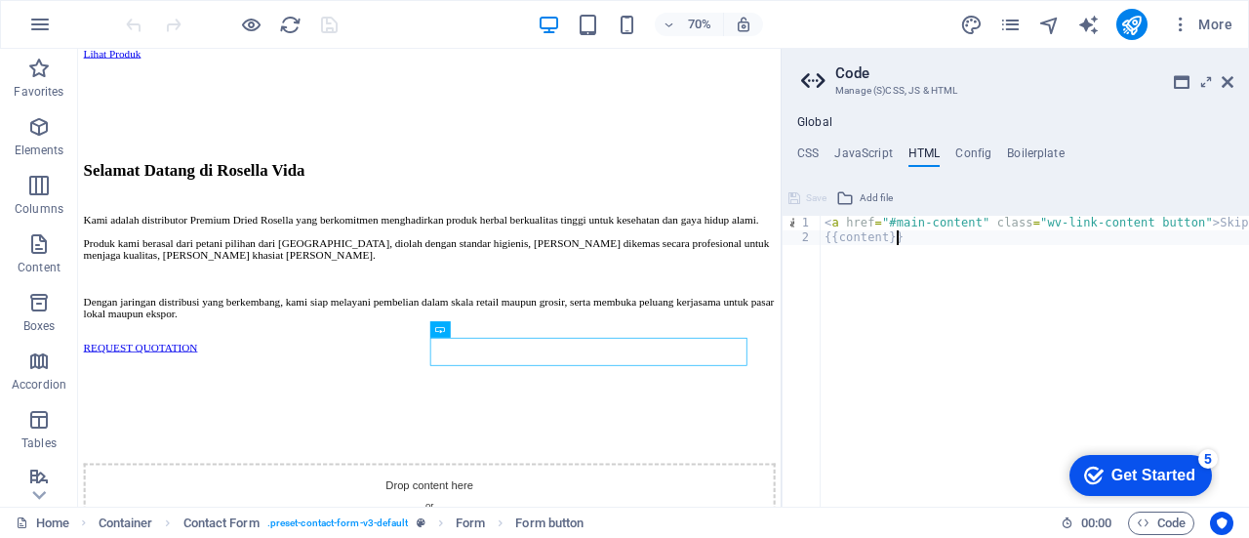
click at [906, 247] on div "< a href = "#main-content" class = "wv-link-content button" > Skip to main cont…" at bounding box center [1084, 369] width 527 height 306
drag, startPoint x: 826, startPoint y: 225, endPoint x: 1248, endPoint y: 212, distance: 422.8
click at [1248, 212] on div "{{content}} 1 2 < a href = "#main-content" class = "wv-link-content button" > S…" at bounding box center [1016, 345] width 468 height 324
click at [1191, 224] on div "< a href = "#main-content" class = "wv-link-content button" > Skip to main cont…" at bounding box center [1084, 369] width 527 height 306
click at [1185, 224] on div "< a href = "#main-content" class = "wv-link-content button" > Skip to main cont…" at bounding box center [1084, 369] width 527 height 306
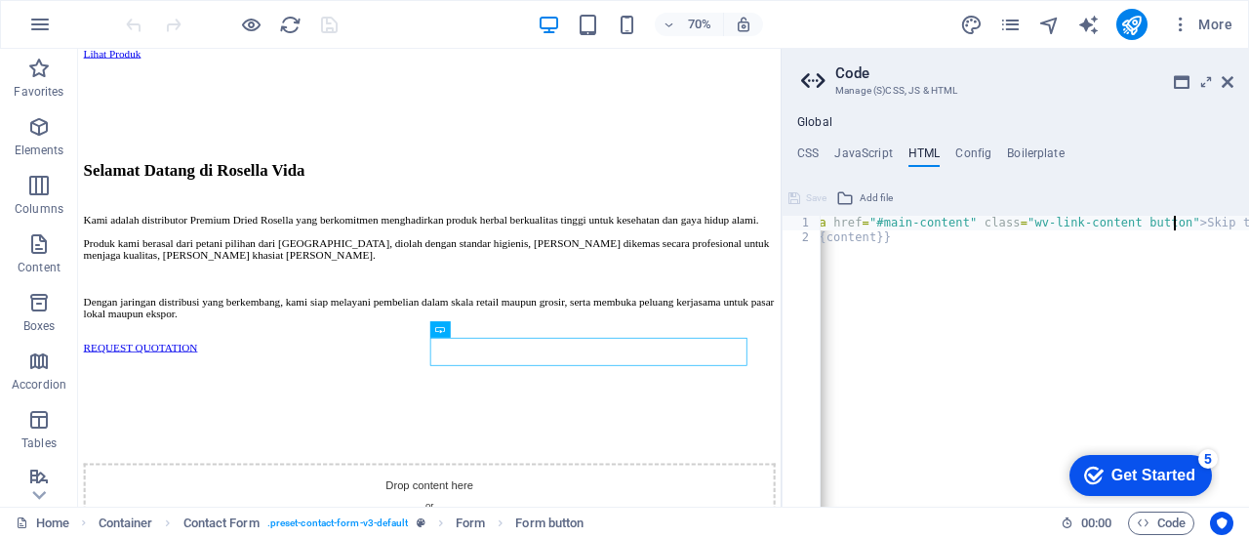
scroll to position [0, 13]
paste textarea "/a"
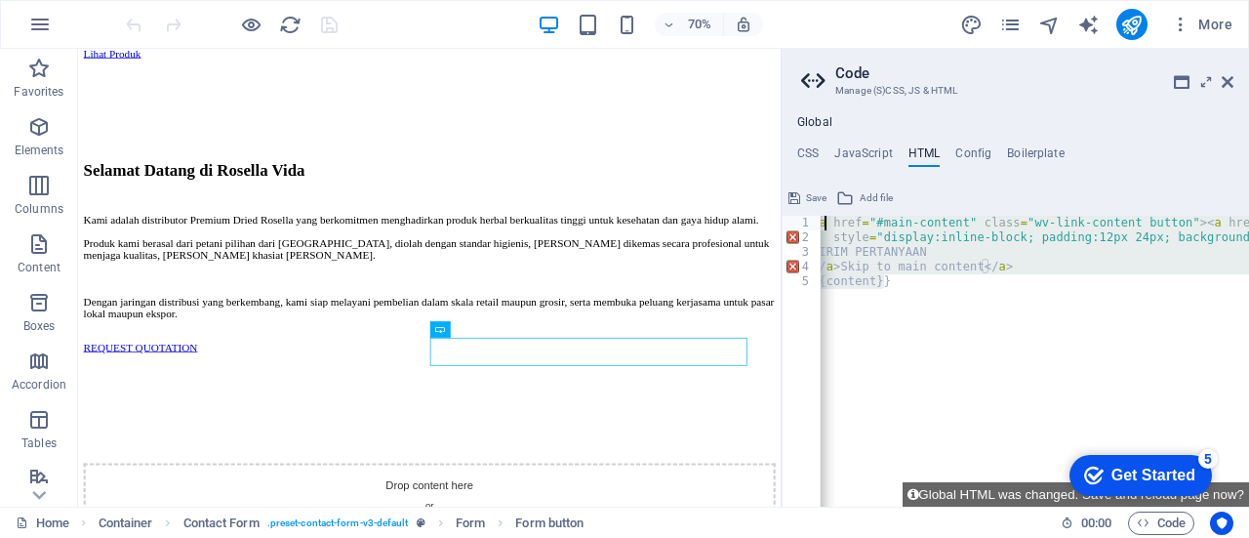
drag, startPoint x: 897, startPoint y: 287, endPoint x: 823, endPoint y: 222, distance: 98.9
click at [823, 222] on div "< a href = "#main-content" class = "wv-link-content button" > < a href = "mailt…" at bounding box center [1243, 369] width 870 height 306
type textarea "<a href="#main-content" class="wv-link-content button"><a href="mailto:[EMAIL_A…"
click at [1224, 86] on icon at bounding box center [1228, 82] width 12 height 16
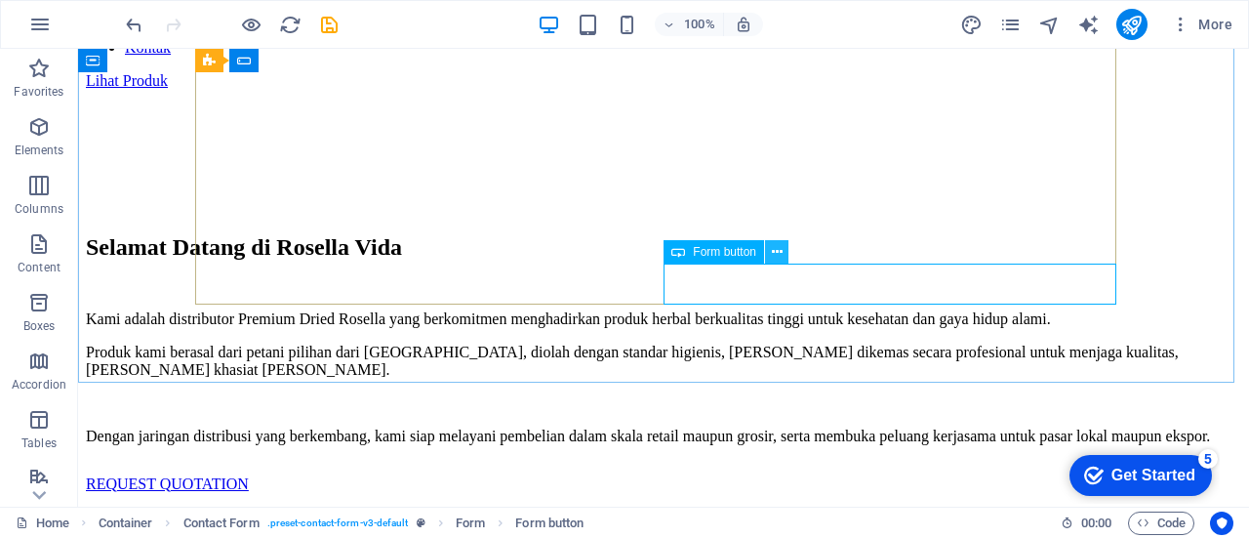
click at [777, 250] on icon at bounding box center [777, 252] width 11 height 20
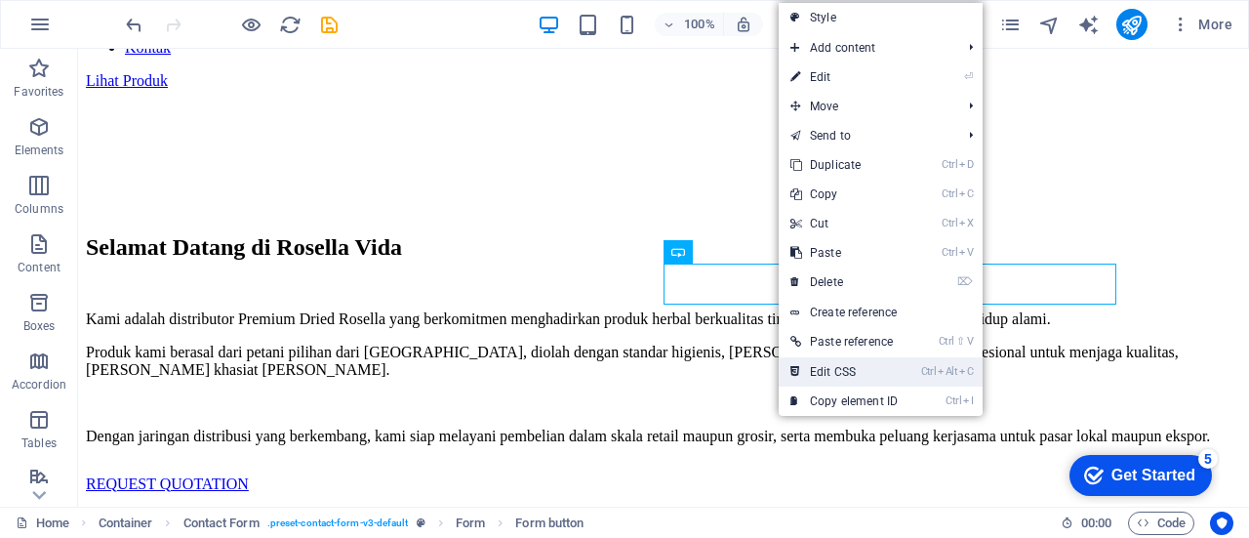
click at [844, 362] on link "Ctrl Alt C Edit CSS" at bounding box center [844, 371] width 131 height 29
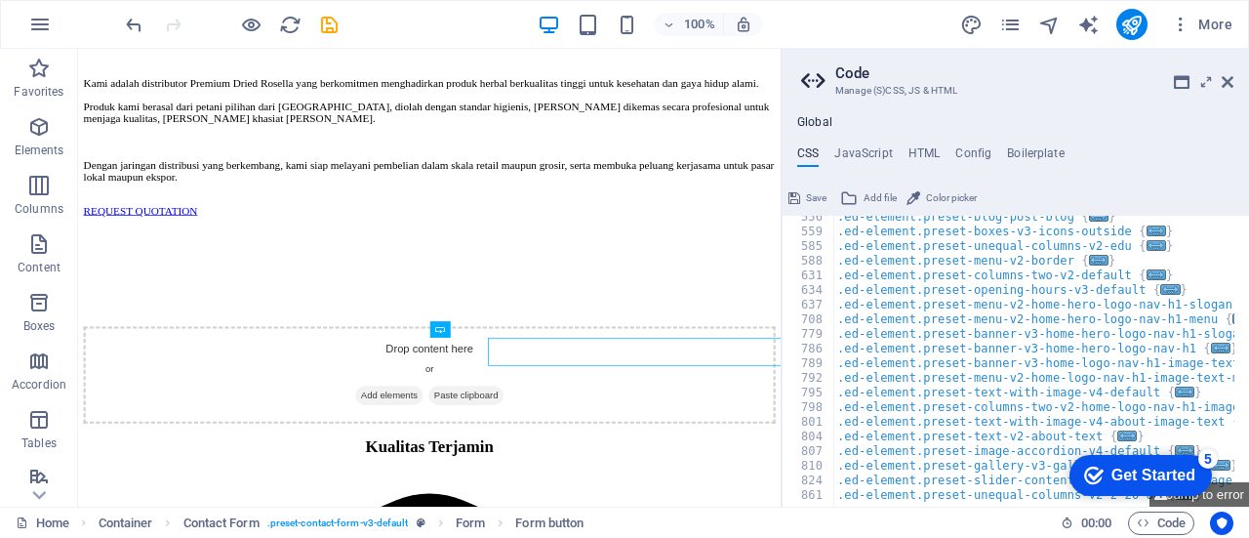
scroll to position [2261, 0]
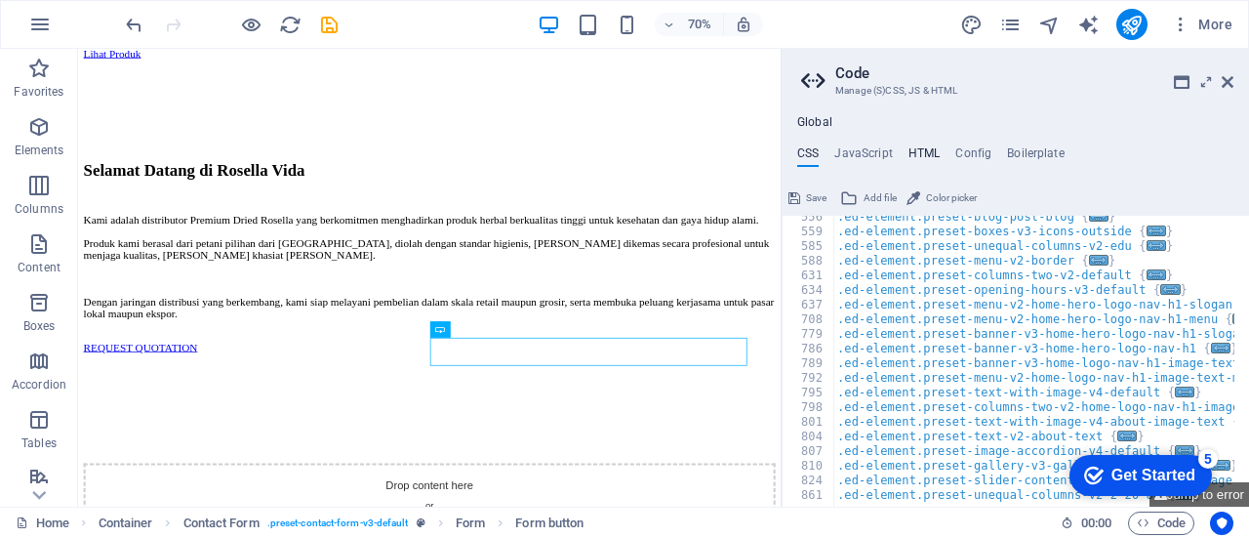
click at [925, 148] on h4 "HTML" at bounding box center [925, 156] width 32 height 21
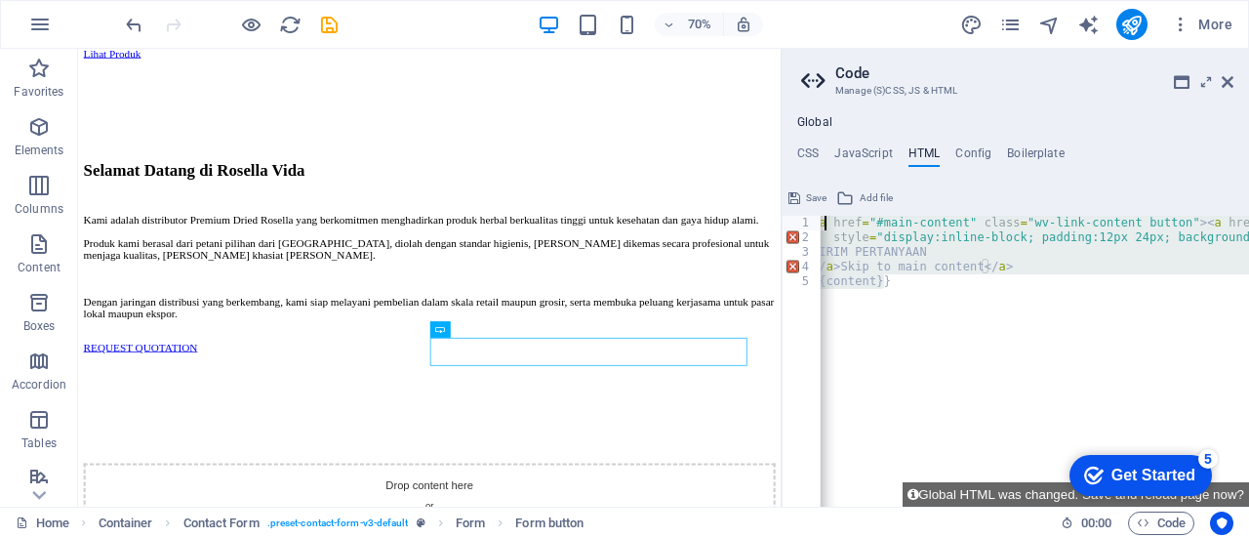
drag, startPoint x: 820, startPoint y: 224, endPoint x: 915, endPoint y: 281, distance: 110.8
click at [915, 281] on div "<a href="#main-content" class="wv-link-content button"><a href="mailto:[EMAIL_A…" at bounding box center [1016, 361] width 468 height 291
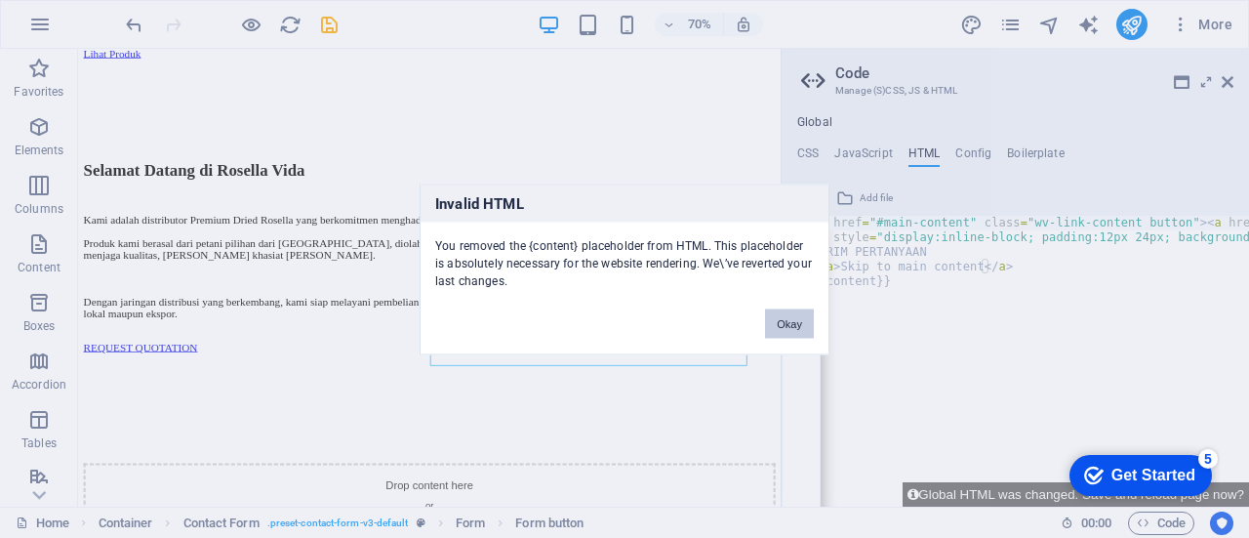
click at [791, 311] on button "Okay" at bounding box center [789, 322] width 49 height 29
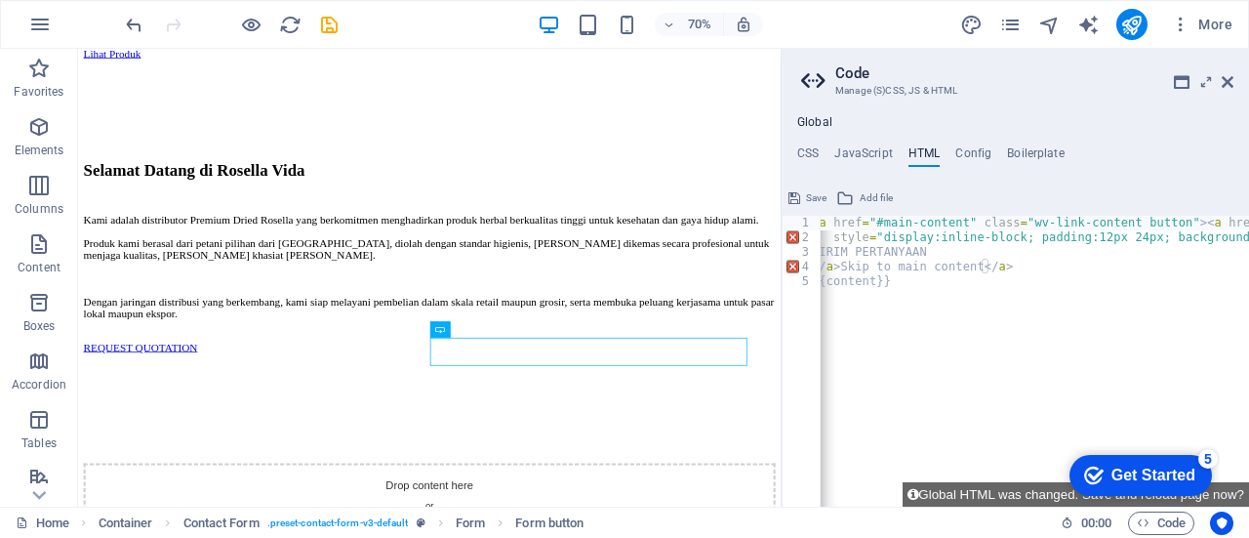
click at [886, 278] on div "< a href = "#main-content" class = "wv-link-content button" > < a href = "mailt…" at bounding box center [1243, 369] width 870 height 306
type textarea "<a href="#main-content" class="wv-link-content button"><a href="mailto:[EMAIL_A…"
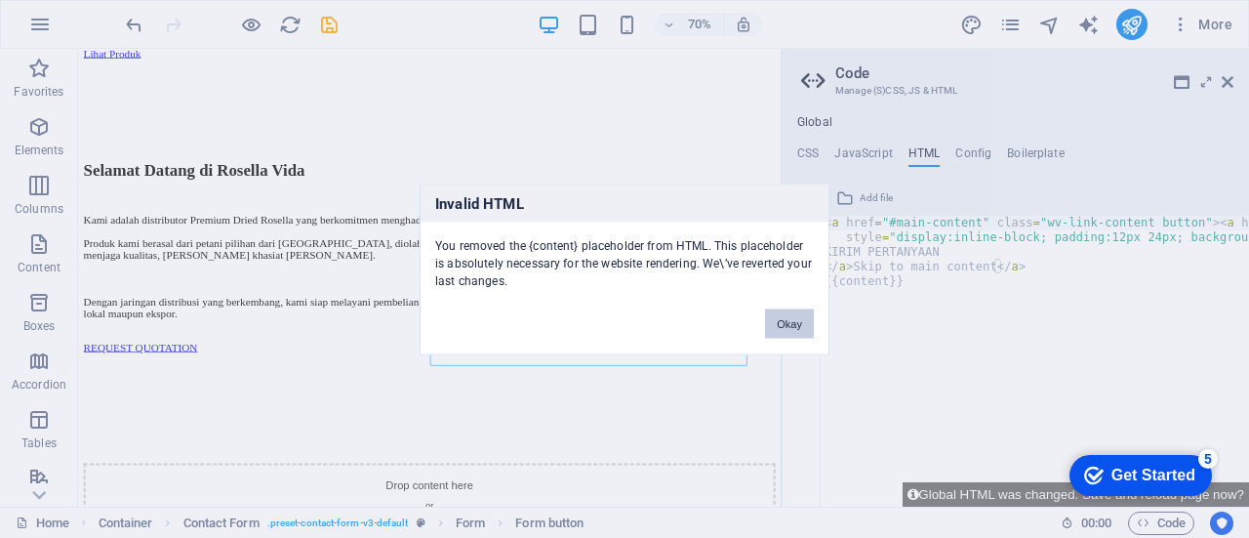
click at [794, 308] on button "Okay" at bounding box center [789, 322] width 49 height 29
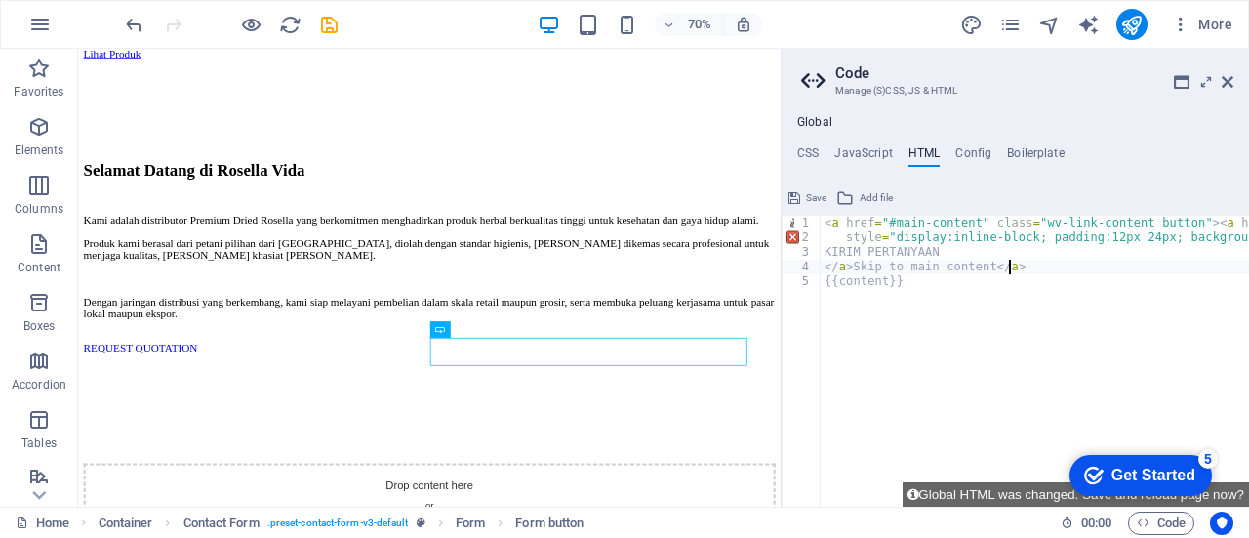
click at [1013, 268] on div "< a href = "#main-content" class = "wv-link-content button" > < a href = "mailt…" at bounding box center [1256, 369] width 870 height 306
type textarea "<"
type textarea "K"
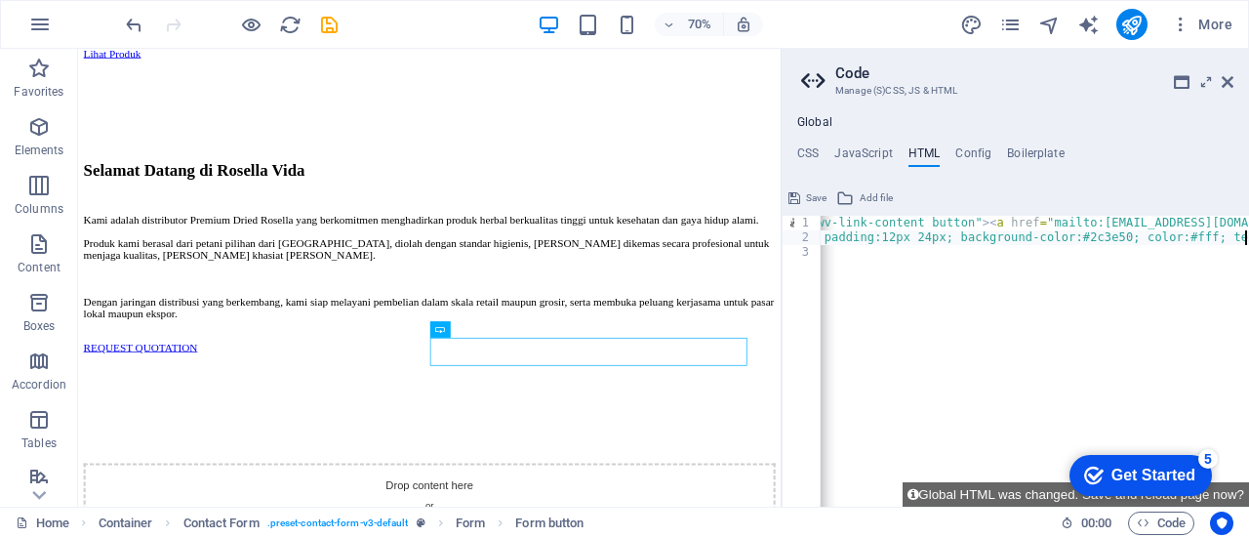
scroll to position [0, 230]
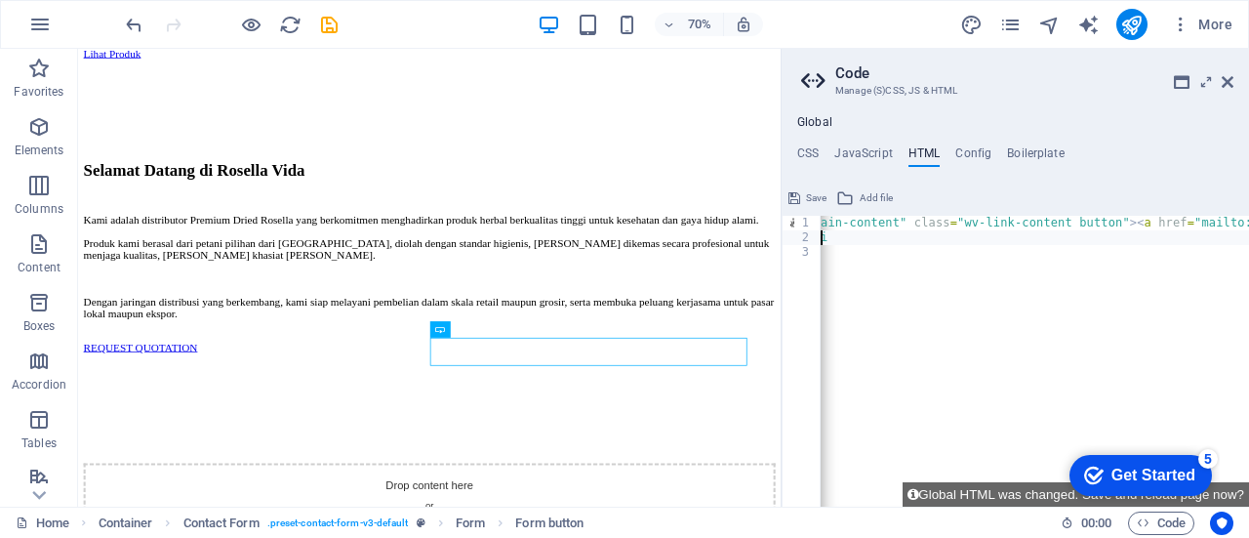
type textarea "s"
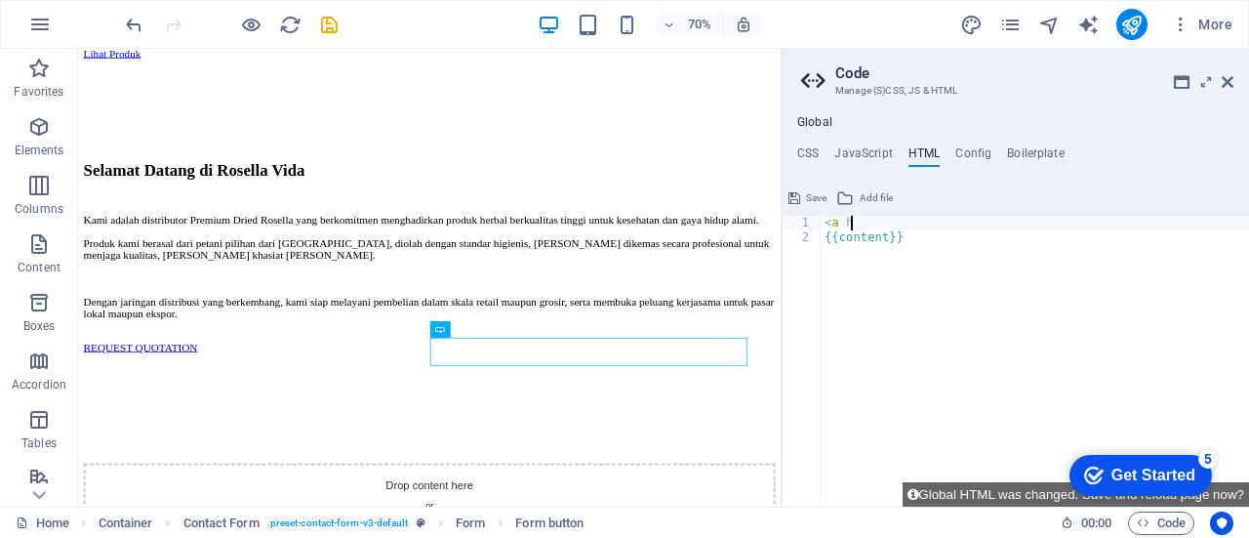
type textarea "<"
paste textarea "</a>"
type textarea "</a>"
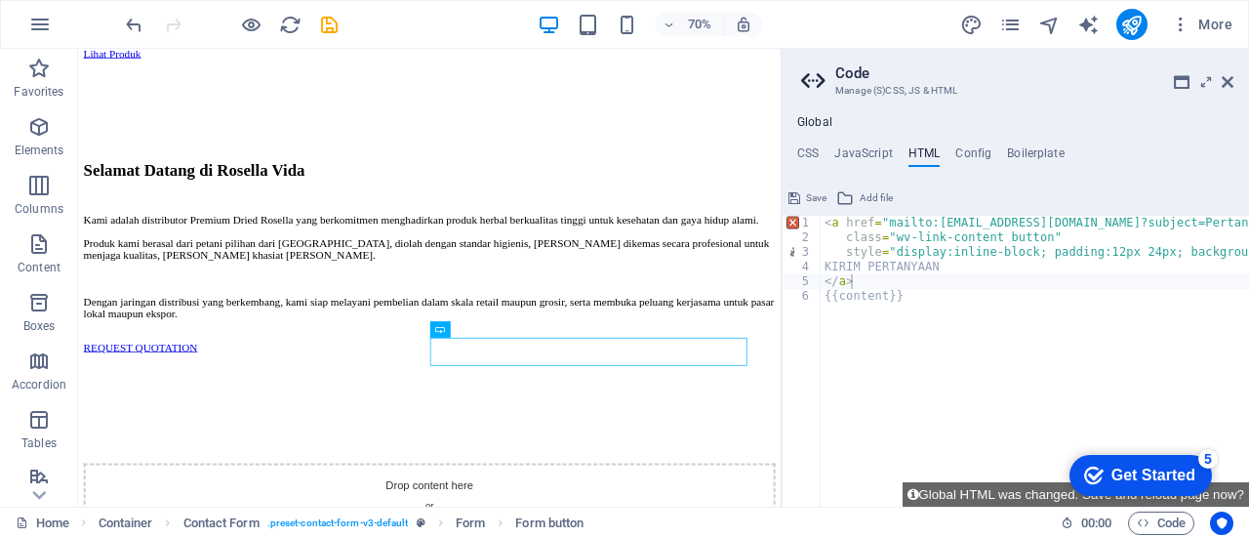
click at [803, 197] on button "Save" at bounding box center [808, 197] width 44 height 23
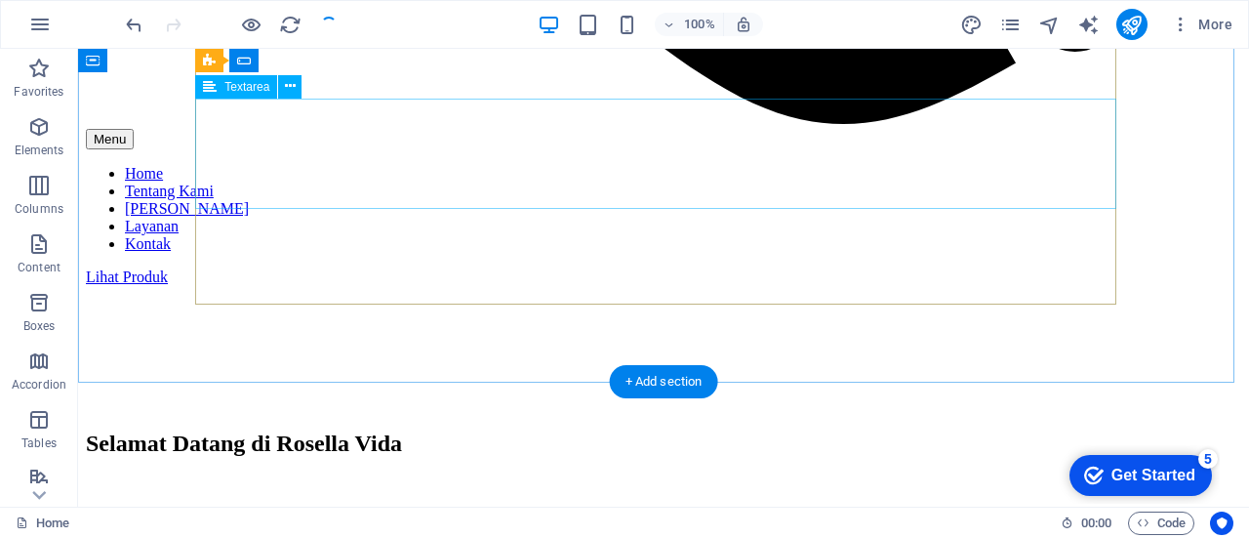
scroll to position [2457, 0]
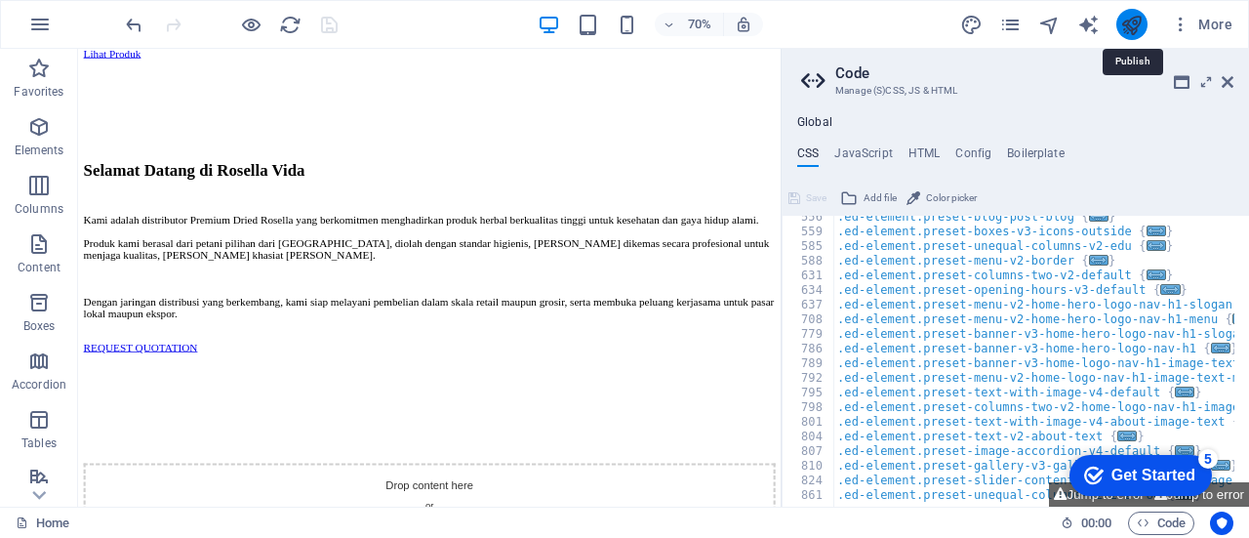
click at [1136, 28] on icon "publish" at bounding box center [1131, 25] width 22 height 22
